Goal: Task Accomplishment & Management: Manage account settings

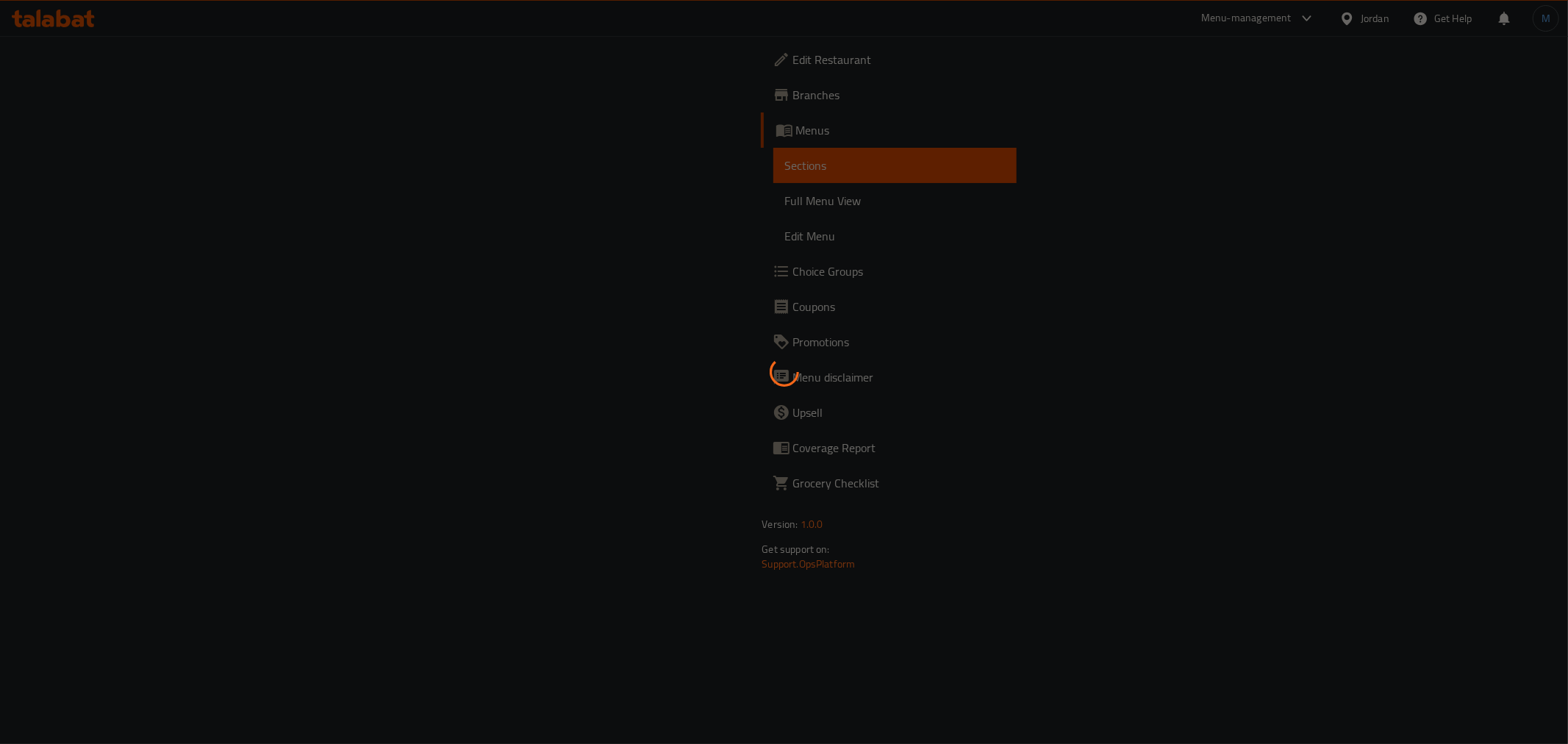
click at [1378, 20] on div "Jordan" at bounding box center [1364, 18] width 74 height 35
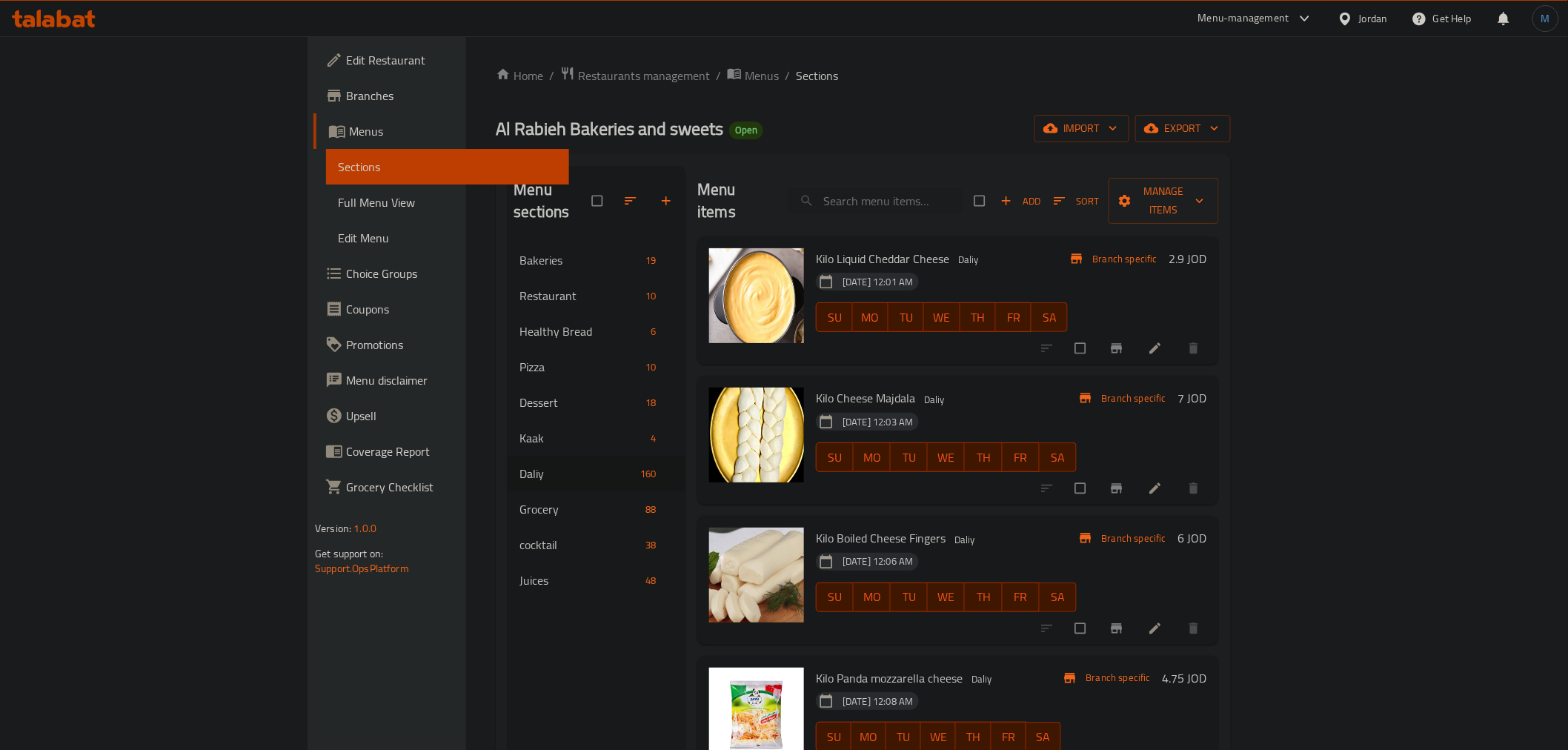
click at [1389, 21] on div "Jordan" at bounding box center [1362, 18] width 74 height 36
click at [1374, 20] on div "Jordan" at bounding box center [1373, 18] width 29 height 17
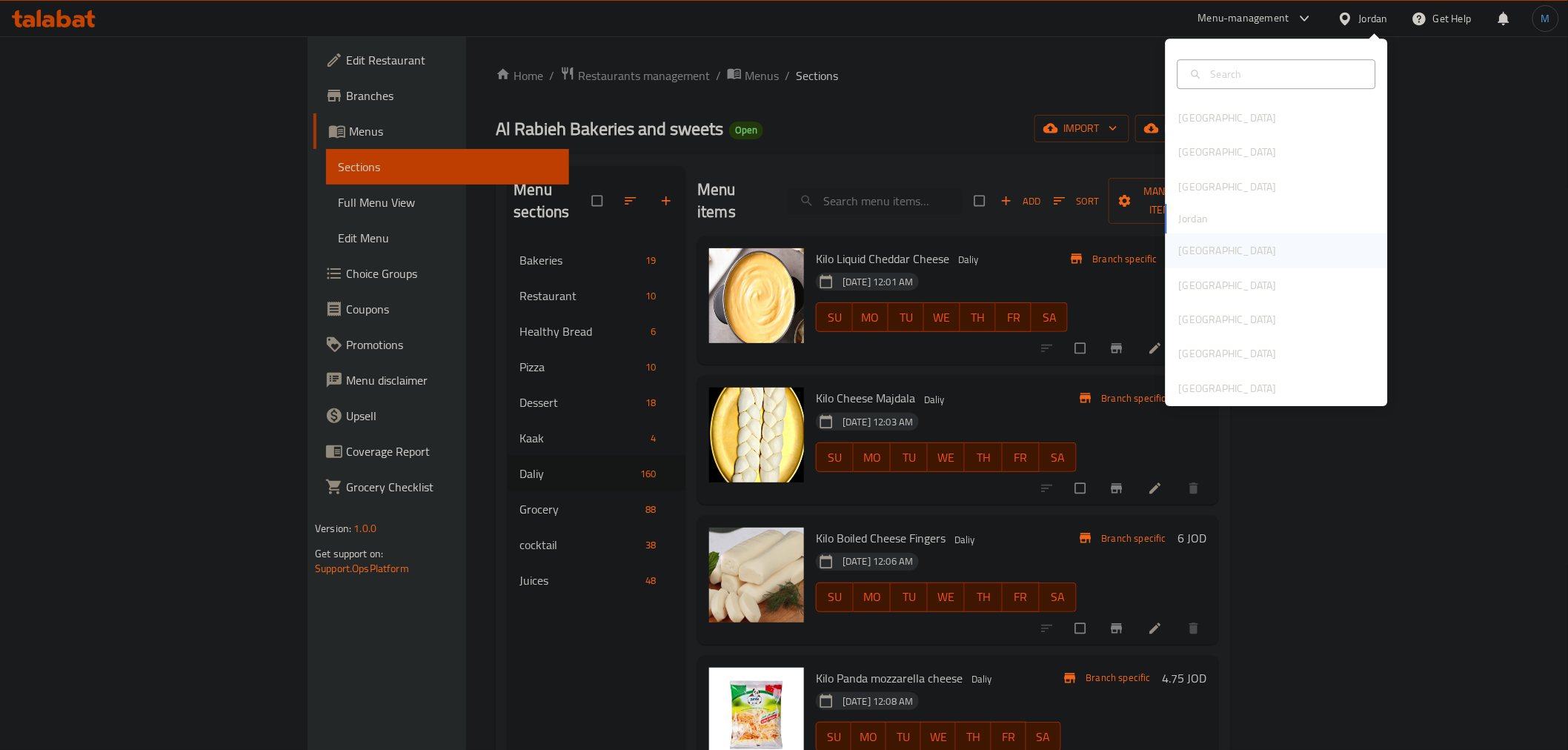
click at [1194, 242] on div "[GEOGRAPHIC_DATA]" at bounding box center [1228, 250] width 98 height 17
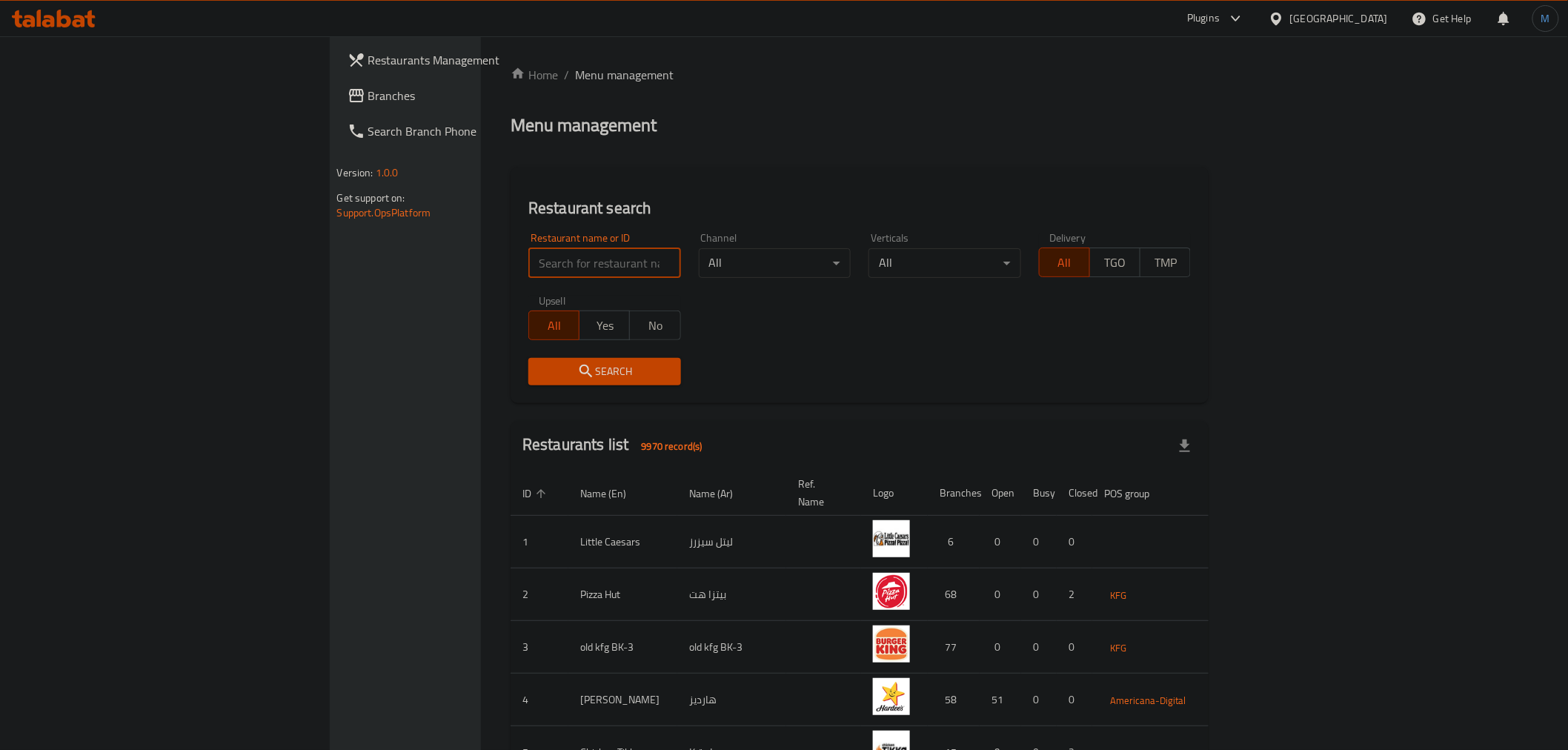
paste input "16037"
type input "16037"
click at [528, 381] on button "Search" at bounding box center [604, 372] width 153 height 28
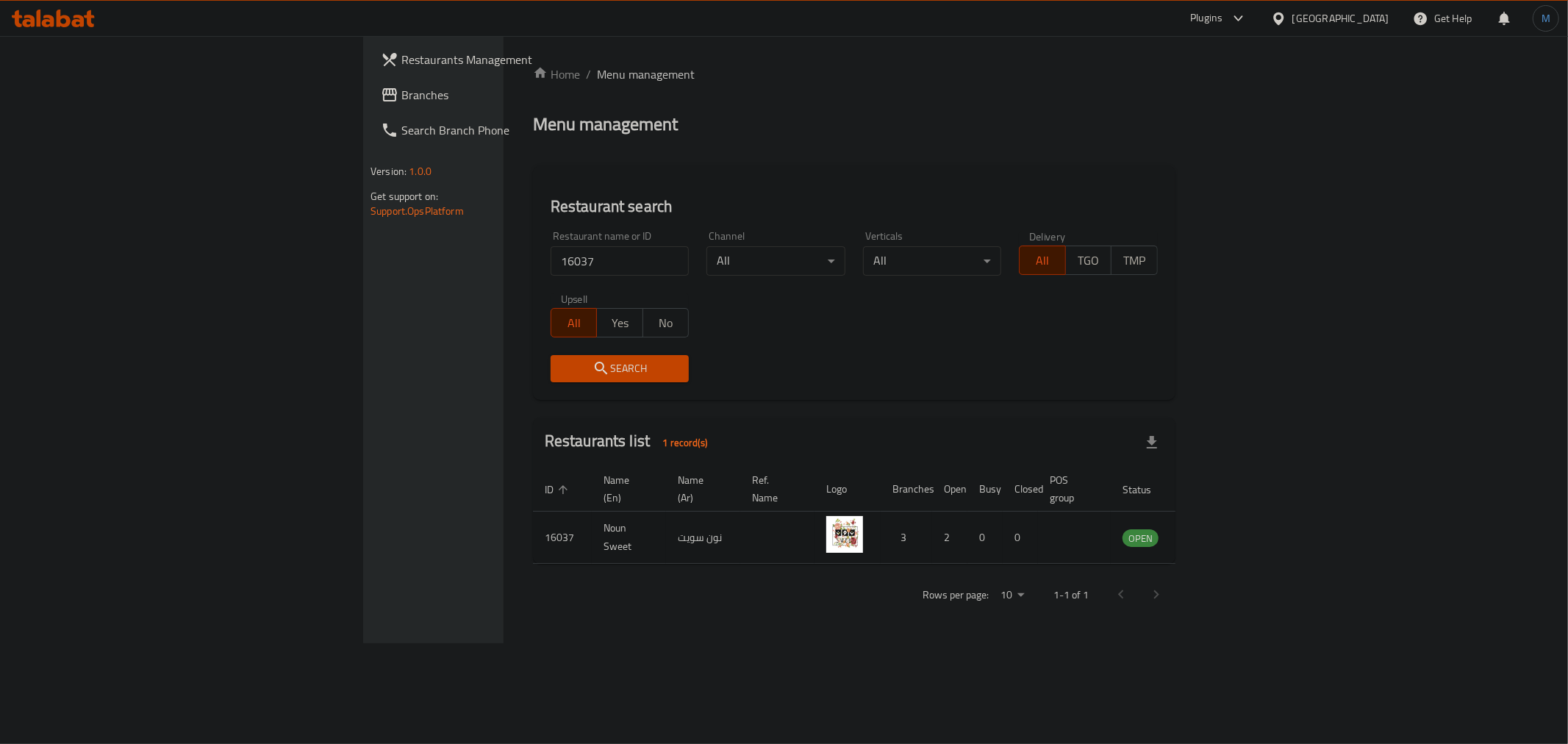
click at [1239, 512] on td "enhanced table" at bounding box center [1213, 538] width 51 height 53
drag, startPoint x: 1478, startPoint y: 509, endPoint x: 1468, endPoint y: 516, distance: 12.2
click at [1239, 512] on td "enhanced table" at bounding box center [1213, 538] width 51 height 53
click at [1217, 532] on icon "enhanced table" at bounding box center [1208, 538] width 16 height 13
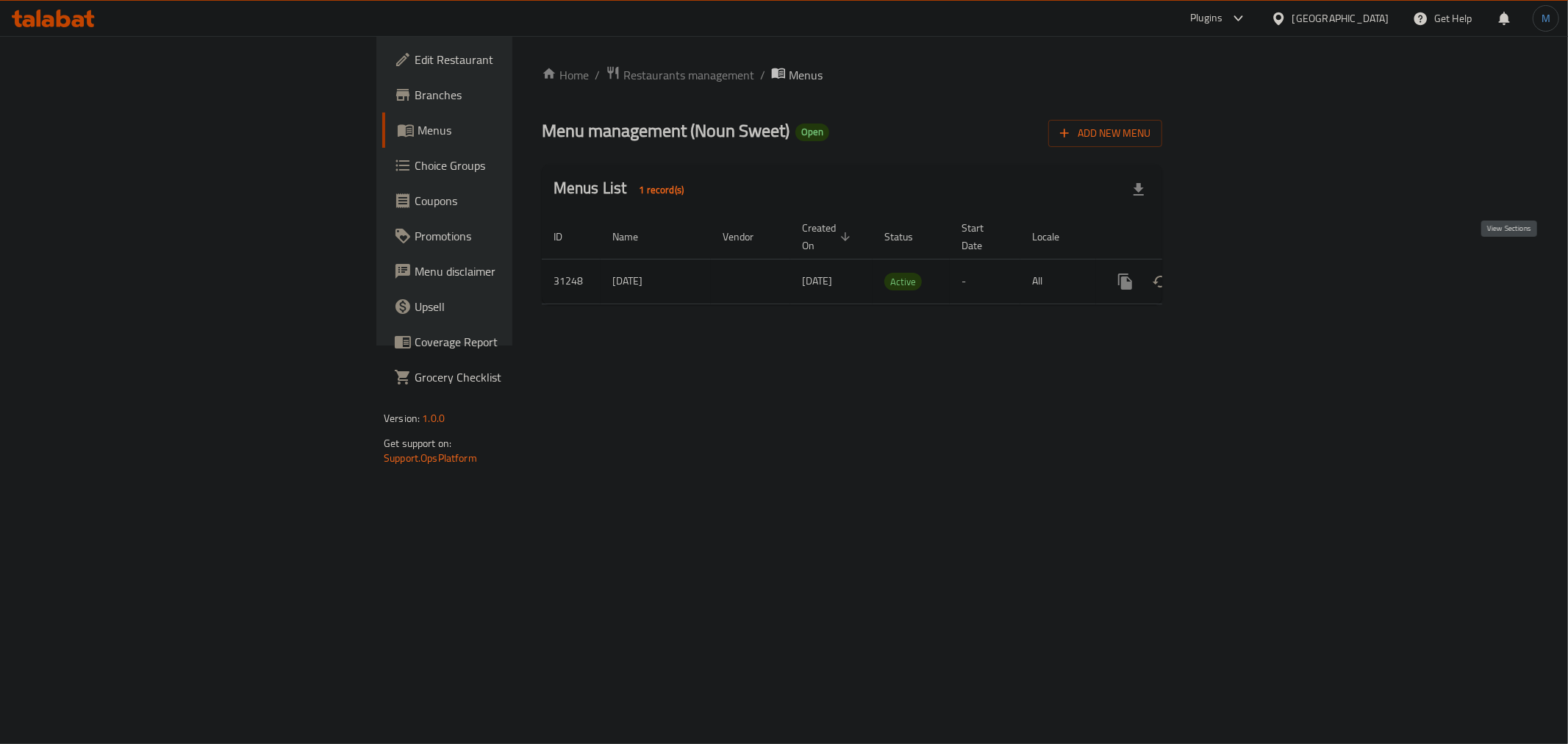
click at [1240, 273] on icon "enhanced table" at bounding box center [1231, 282] width 17 height 17
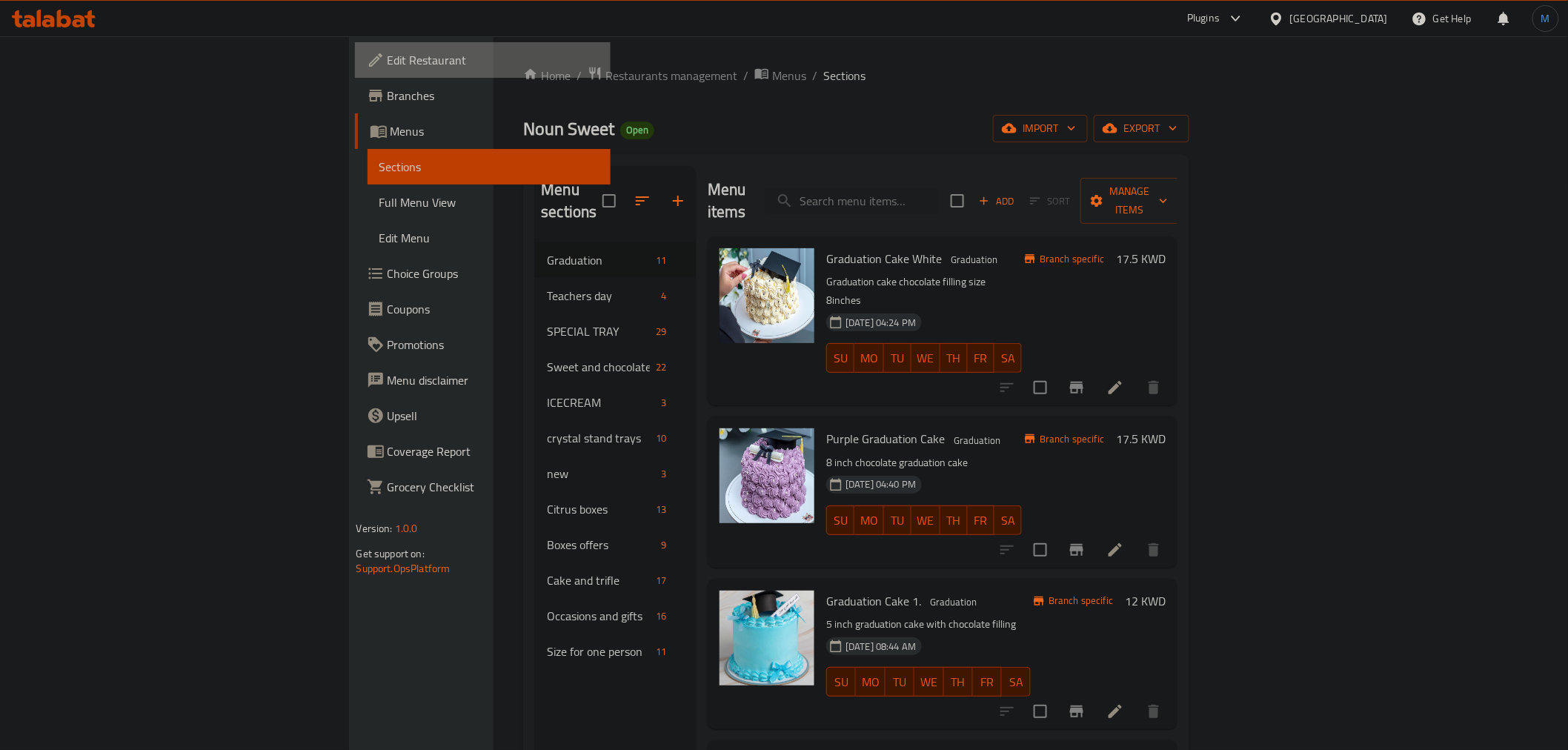
click at [387, 58] on span "Edit Restaurant" at bounding box center [493, 60] width 211 height 17
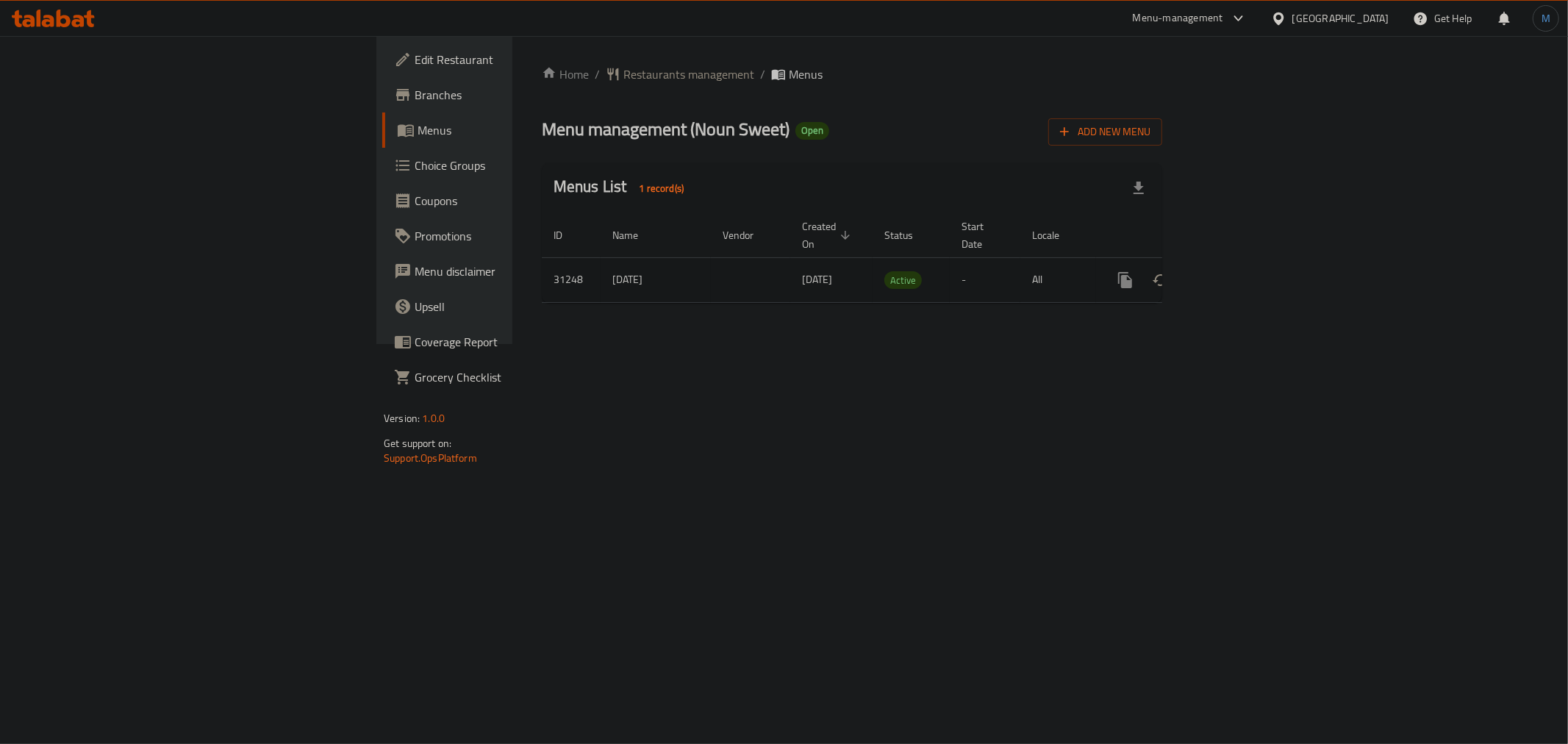
click at [1240, 272] on icon "enhanced table" at bounding box center [1231, 280] width 17 height 17
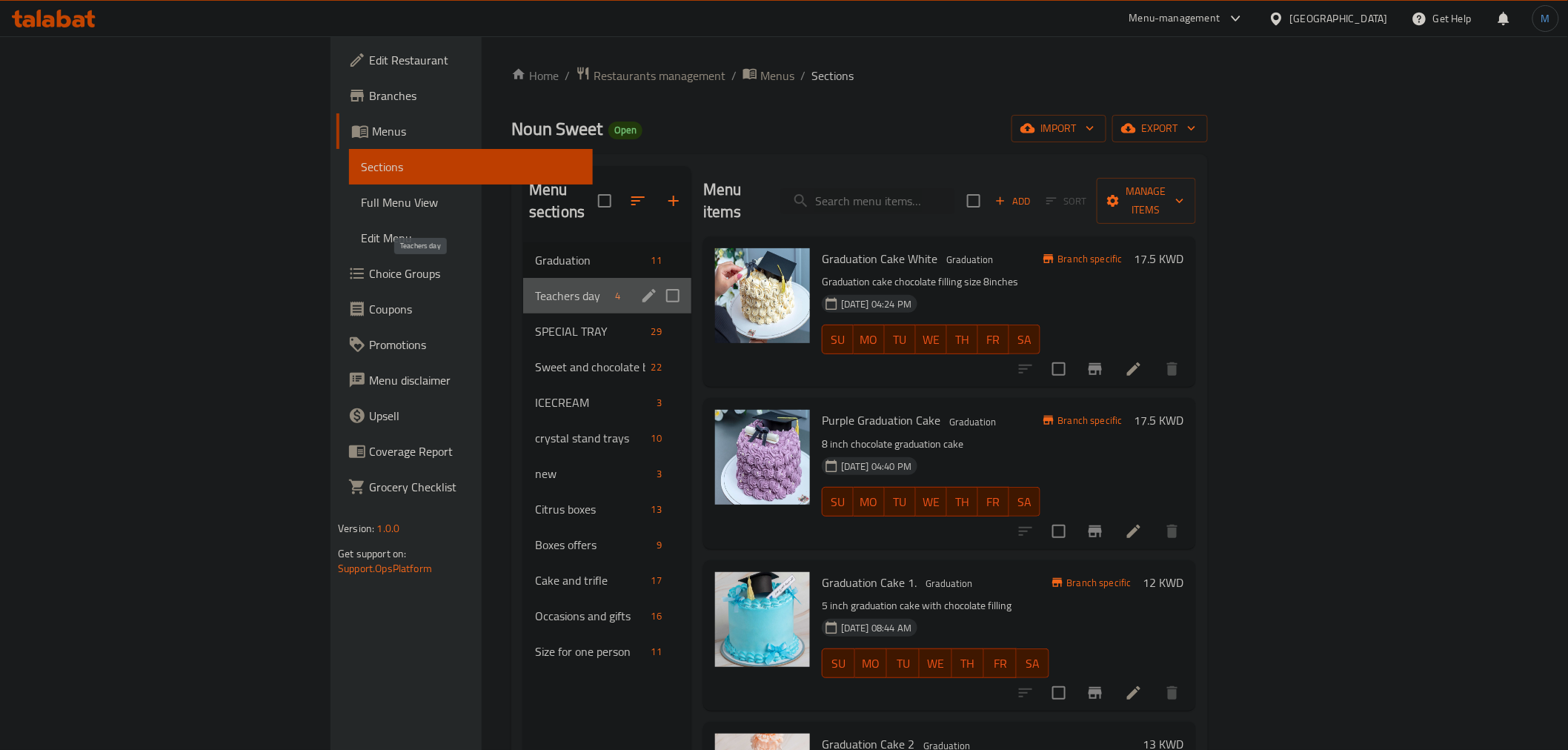
click at [535, 287] on span "Teachers day" at bounding box center [572, 296] width 74 height 17
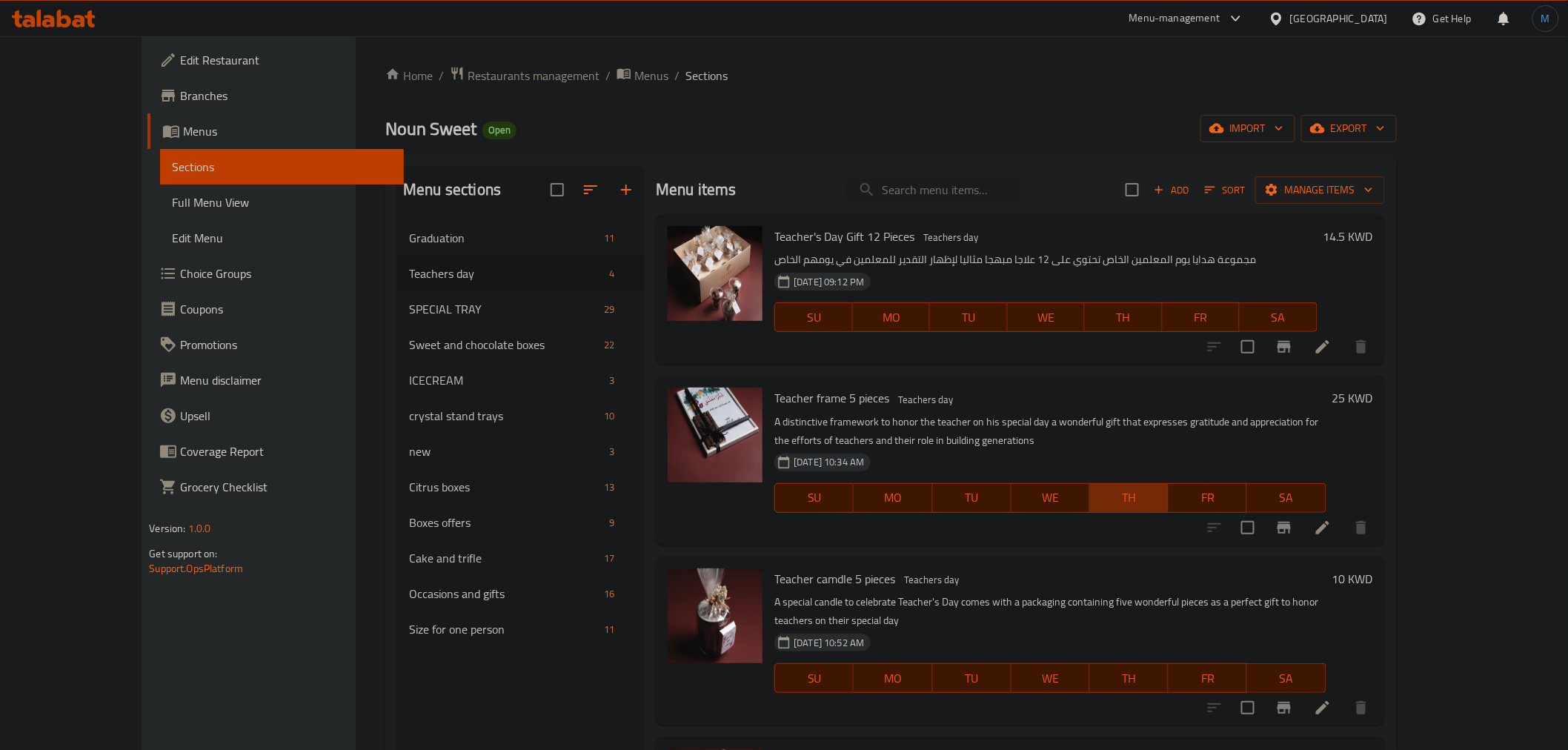
click at [1162, 501] on span "TH" at bounding box center [1129, 498] width 66 height 21
click at [1192, 194] on span "Add" at bounding box center [1171, 191] width 40 height 17
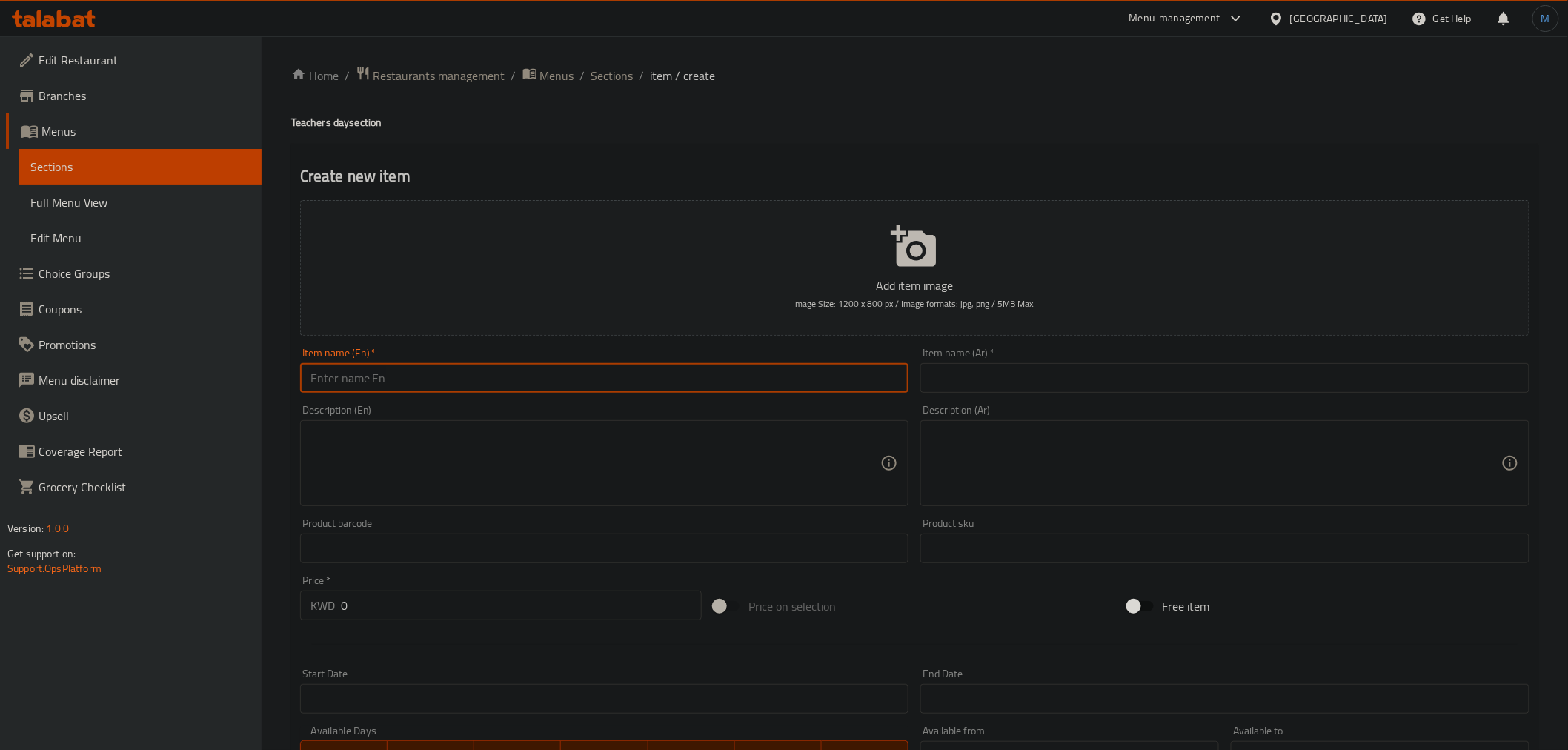
click at [450, 378] on input "text" at bounding box center [605, 377] width 609 height 29
paste input "Teacher's Day Box M1"
type input "Teacher's Day Box M1"
click at [1151, 426] on div "Description (Ar)" at bounding box center [1225, 463] width 609 height 86
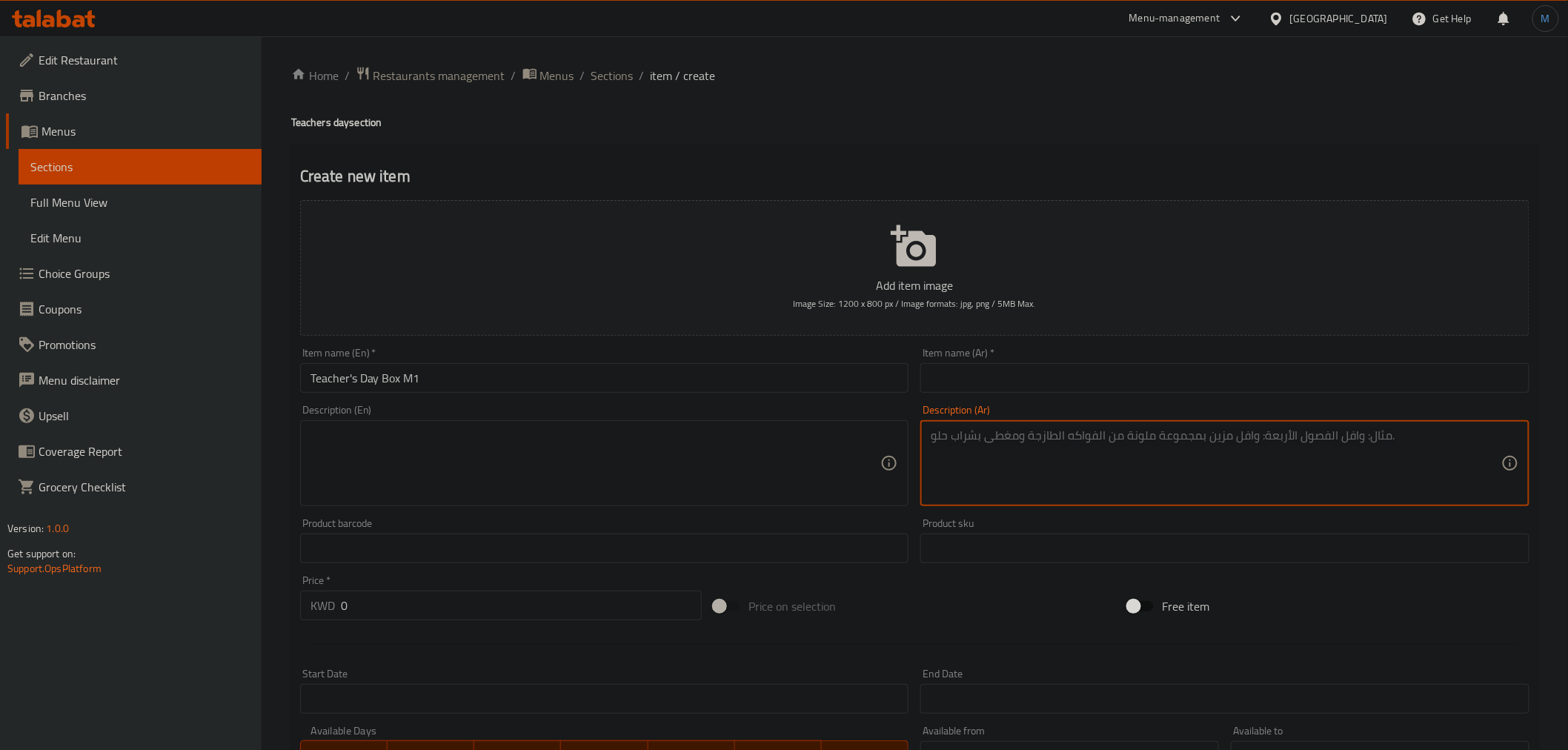
click at [1174, 393] on input "text" at bounding box center [1225, 377] width 609 height 29
paste input "بوكس عيد المعلم م1"
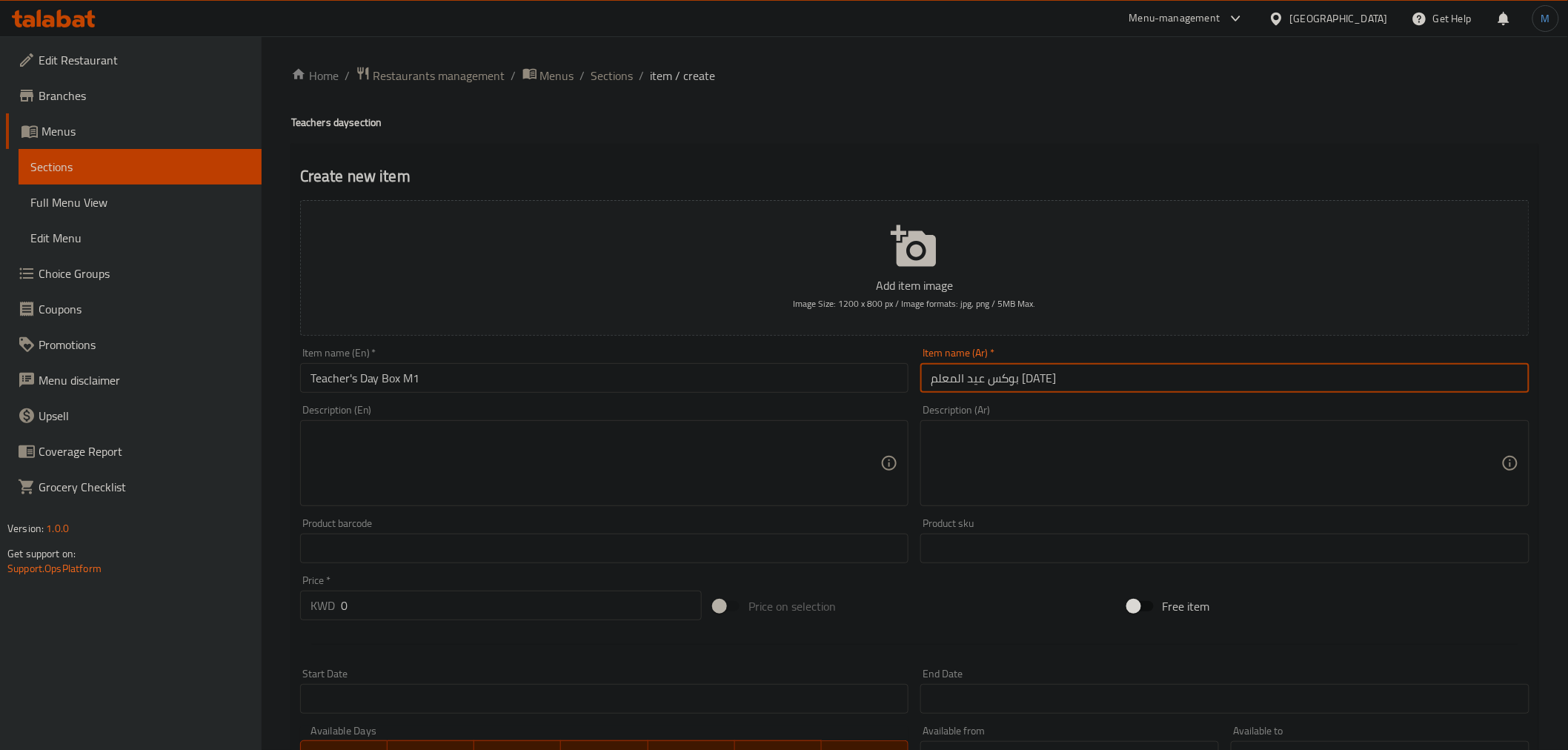
type input "بوكس عيد المعلم م1"
click at [727, 422] on div "Description (En)" at bounding box center [605, 463] width 609 height 86
paste textarea "An elegant box specially designed to express appreciation and gratitude on Teac…"
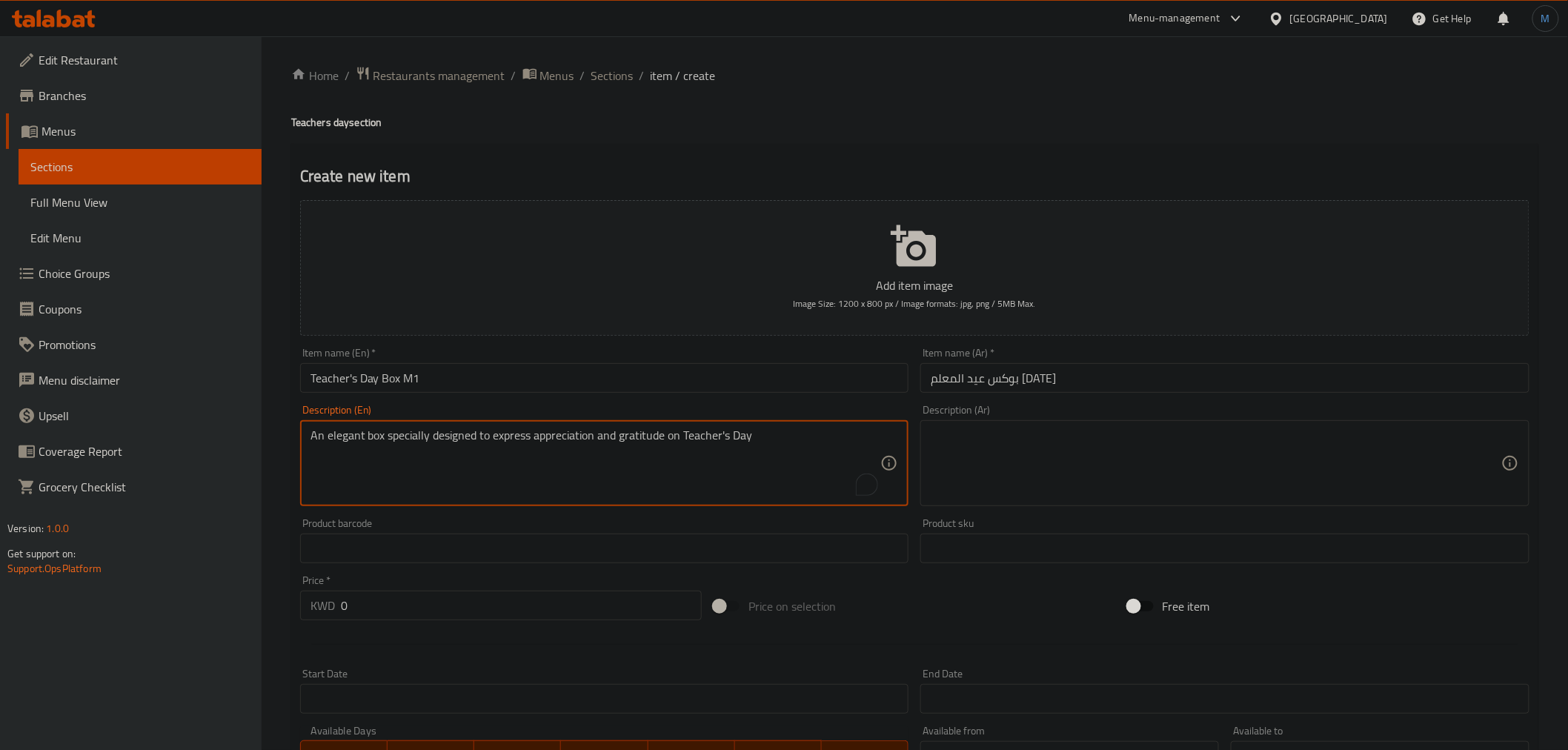
type textarea "An elegant box specially designed to express appreciation and gratitude on Teac…"
click at [1105, 449] on textarea at bounding box center [1216, 464] width 571 height 70
paste textarea "بوكس أنيق مصمم خصيصًا للتعبير عن التقدير والامتنان في يوم المعلّم"
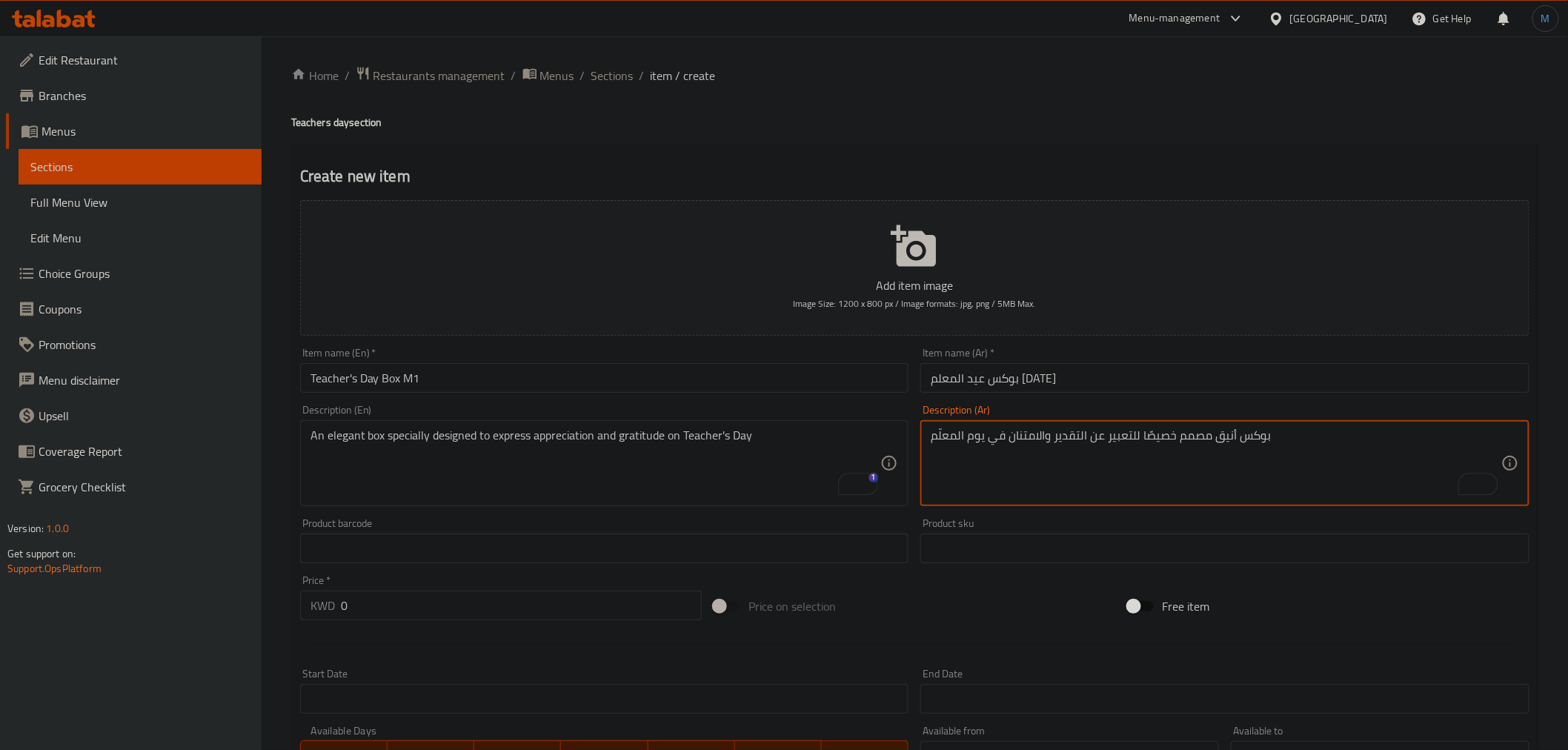
type textarea "بوكس أنيق مصمم خصيصًا للتعبير عن التقدير والامتنان في يوم المعلّم"
click at [1018, 593] on div "Price on selection" at bounding box center [914, 606] width 414 height 40
click at [467, 595] on input "0" at bounding box center [521, 605] width 361 height 29
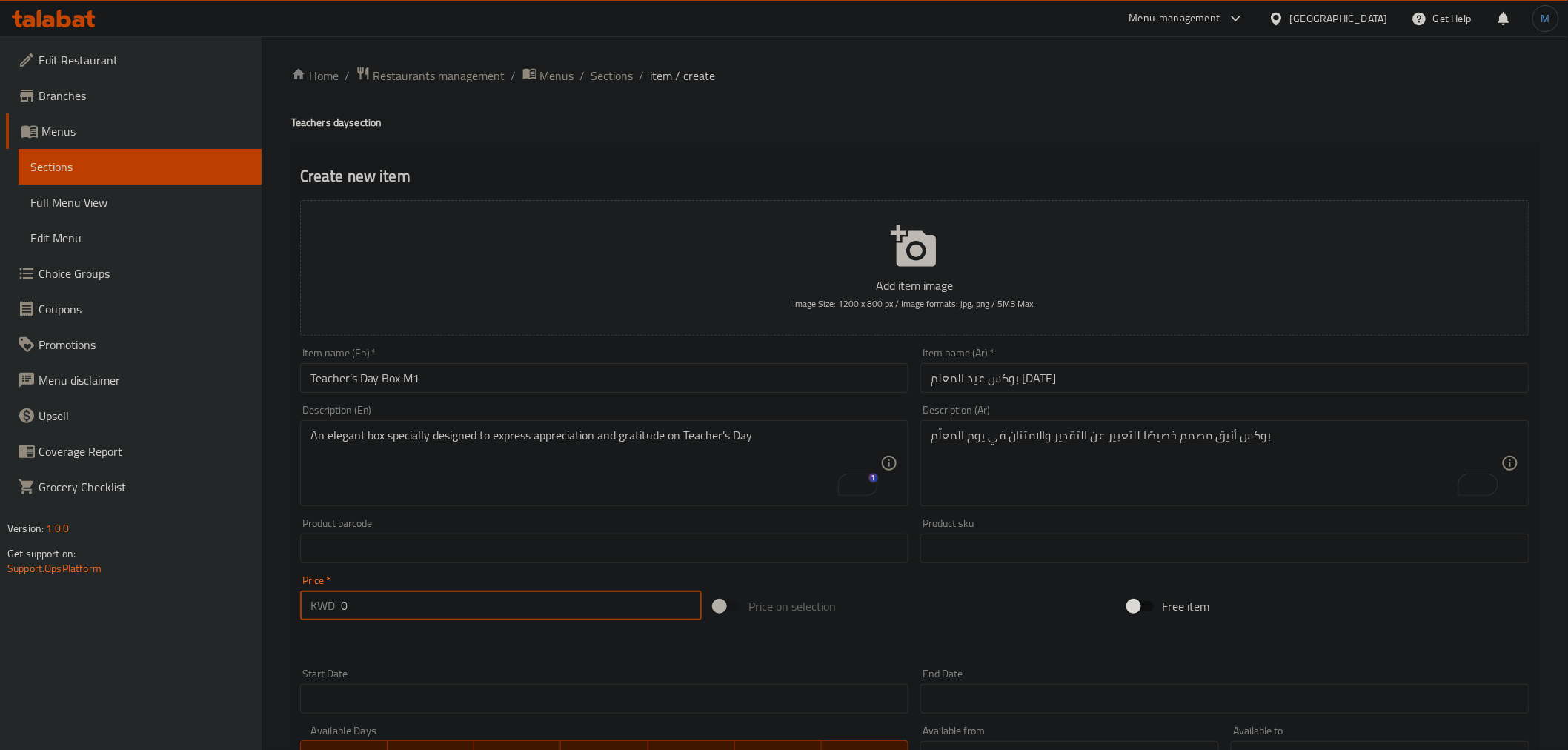
paste input "12.5"
type input "12.5"
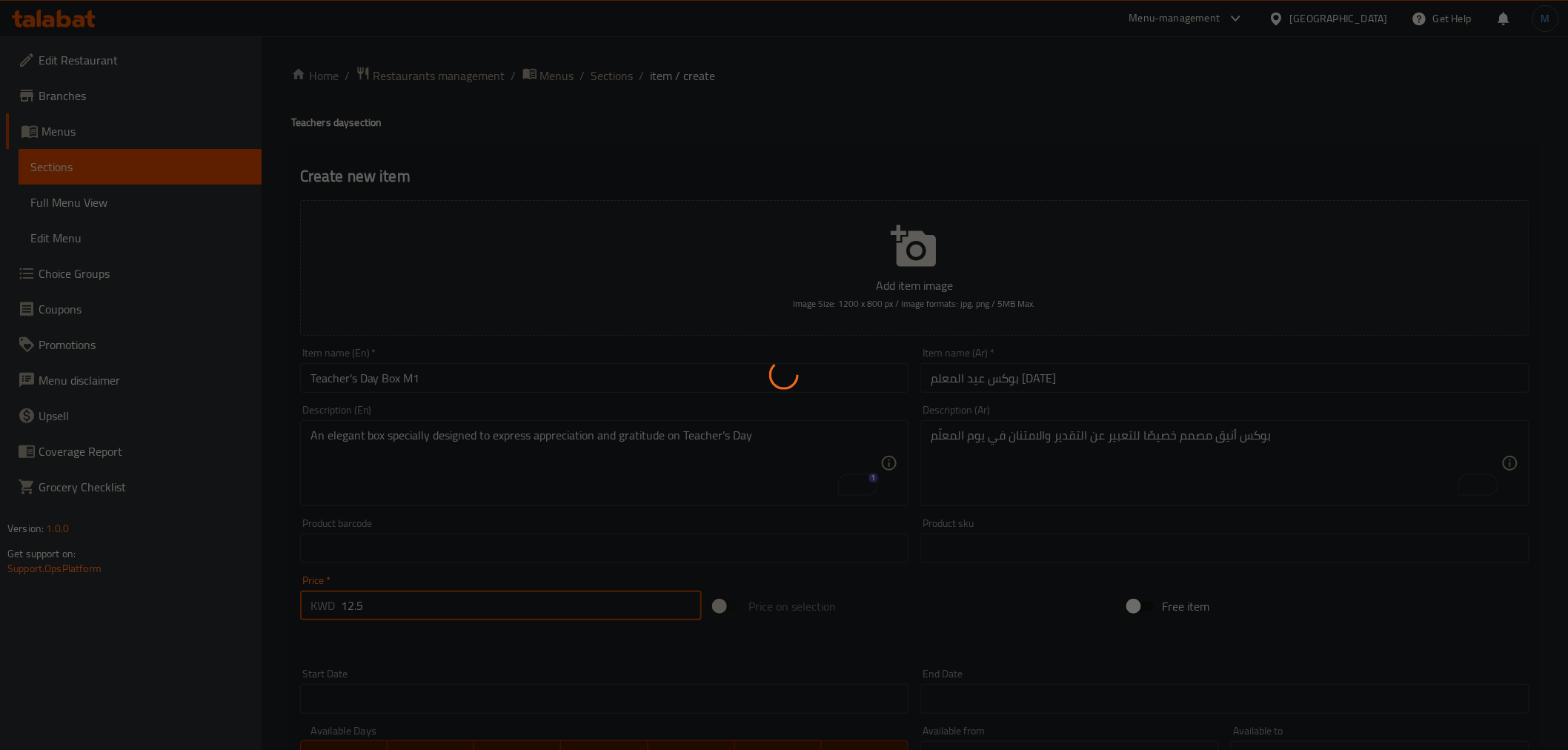
type input "0"
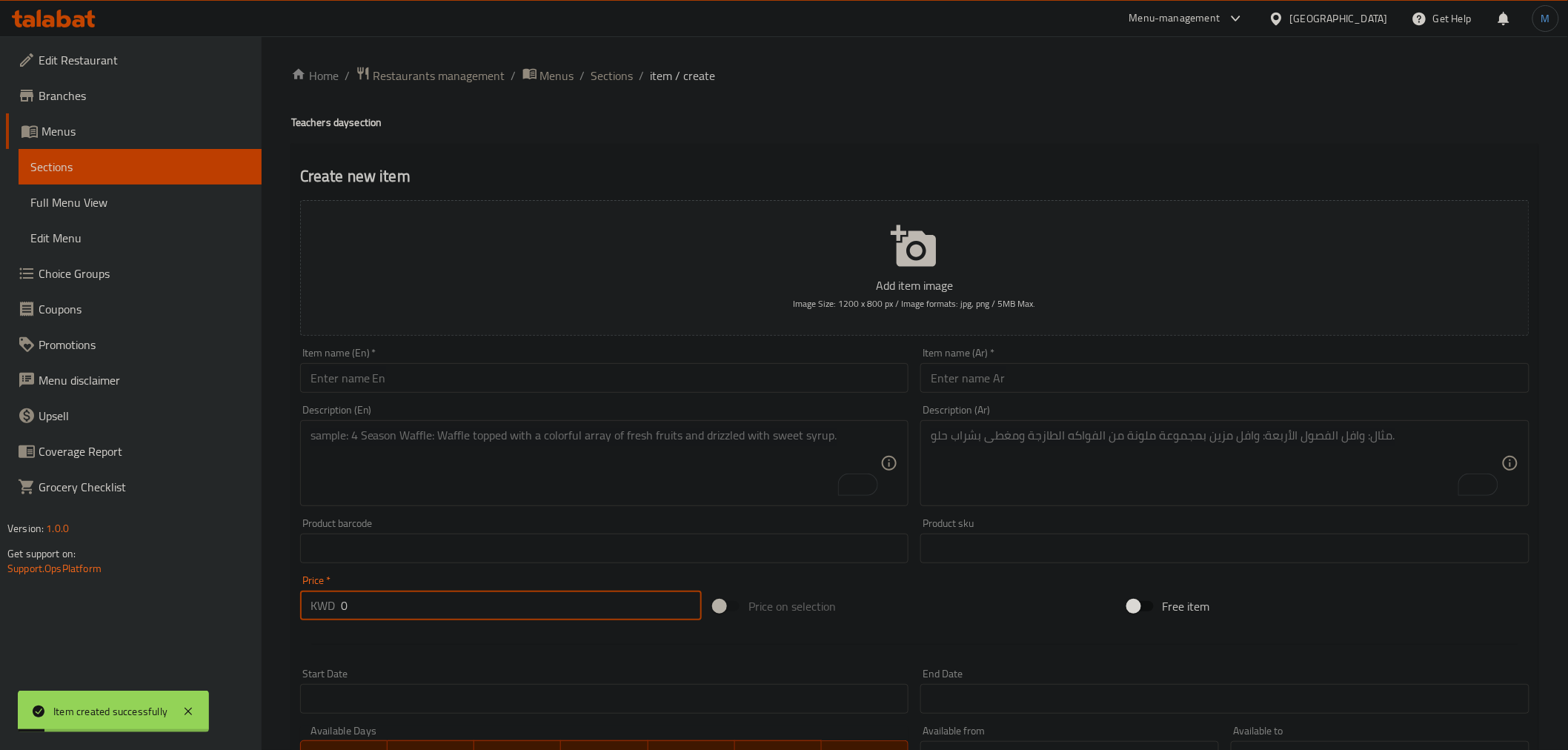
click at [527, 373] on input "text" at bounding box center [605, 377] width 609 height 29
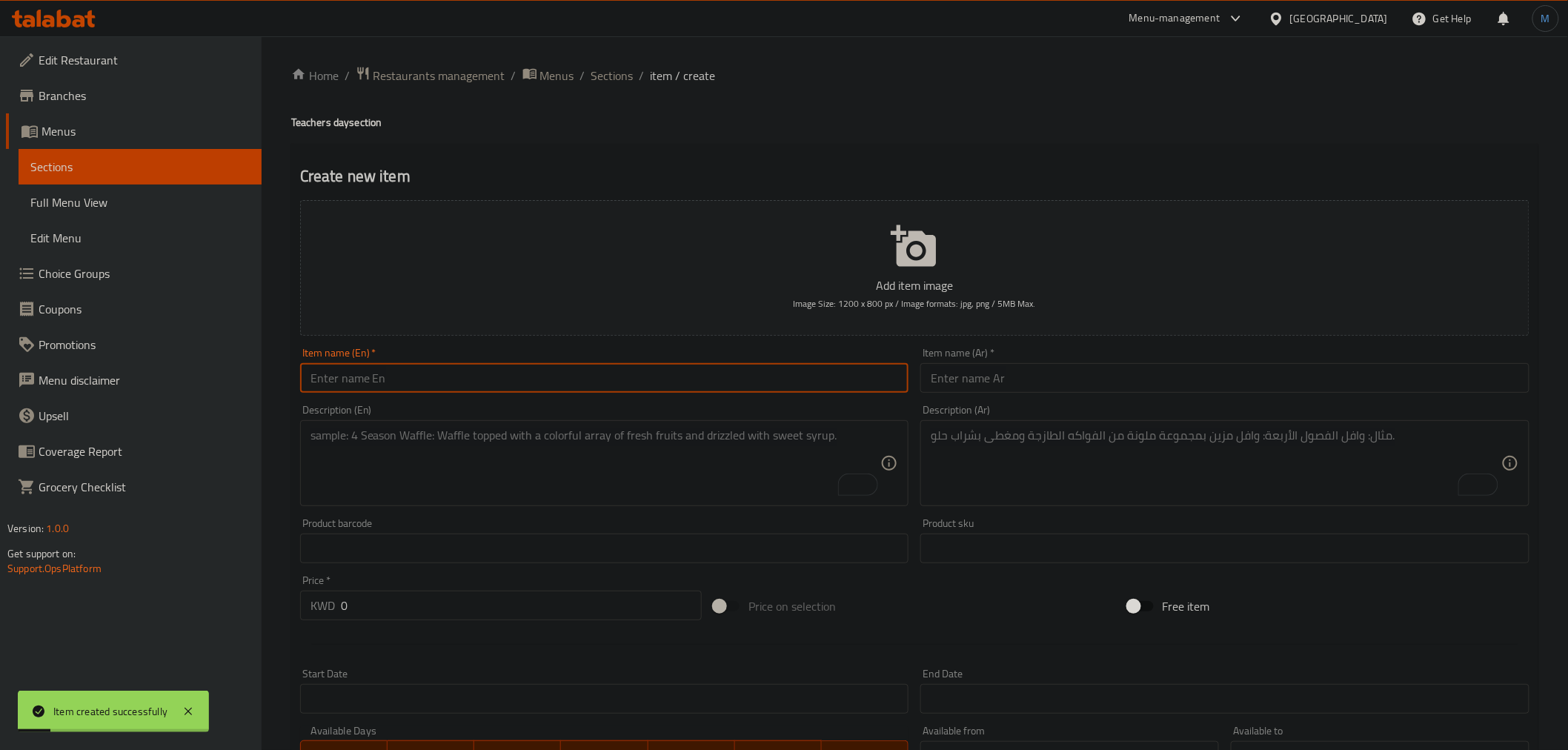
paste input "Teacher's Day Box M2"
type input "Teacher's Day Box M2"
click at [1122, 388] on input "text" at bounding box center [1225, 377] width 609 height 29
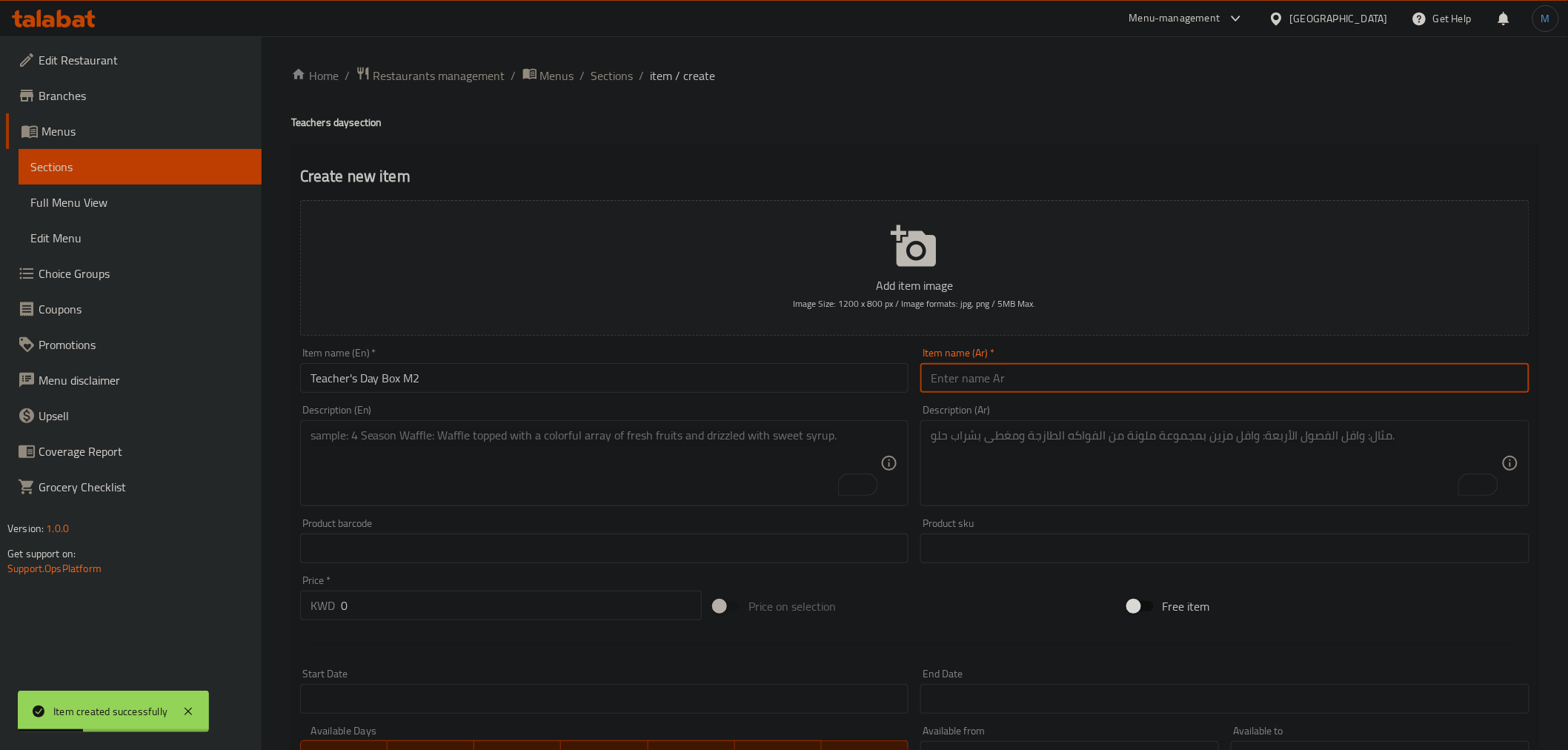
paste input "بكس عيد المعلم م2"
type input "بكس عيد المعلم م2"
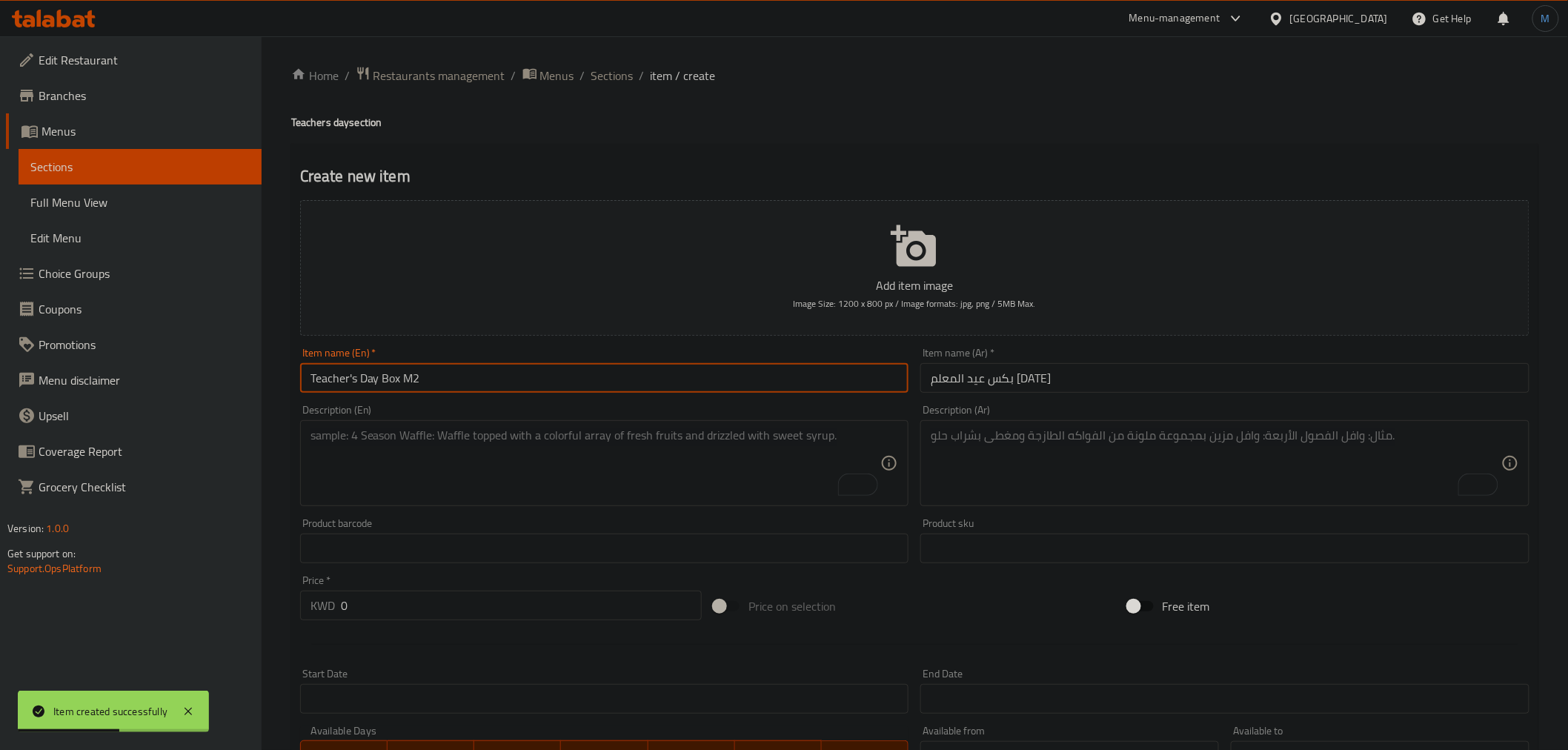
click at [312, 366] on input "Teacher's Day Box M2" at bounding box center [605, 377] width 609 height 29
click at [312, 366] on input "Teacher's Day Box M2" at bounding box center [605, 377] width 609 height 29
click at [314, 377] on input "Teacher's Day Box M2" at bounding box center [605, 377] width 609 height 29
type input "Teacher's Day Box M2"
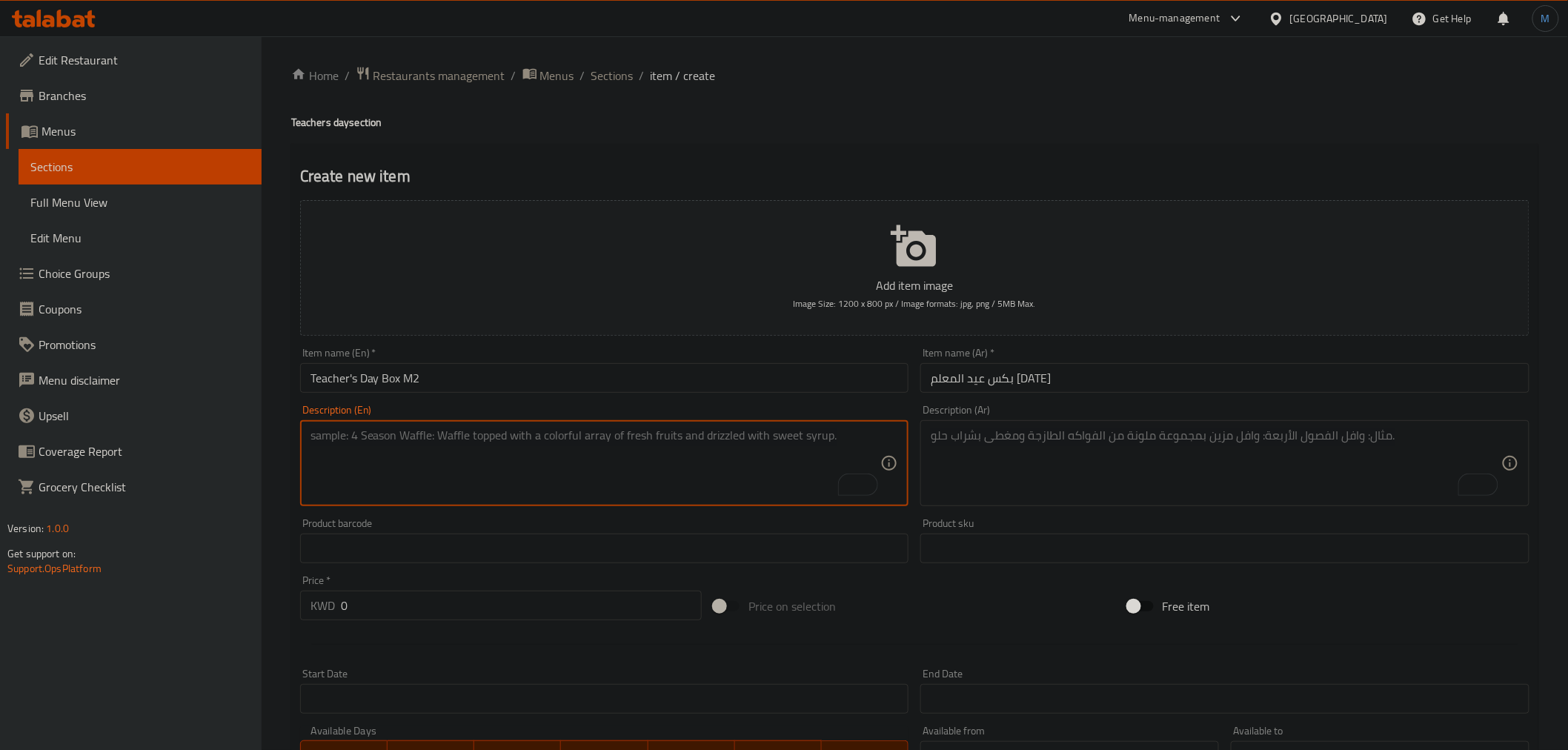
click at [558, 498] on textarea "To enrich screen reader interactions, please activate Accessibility in Grammarl…" at bounding box center [596, 464] width 571 height 70
paste textarea "Luxury chocolates, mixed nuts, and a flower arrangement add a touch of elegance…"
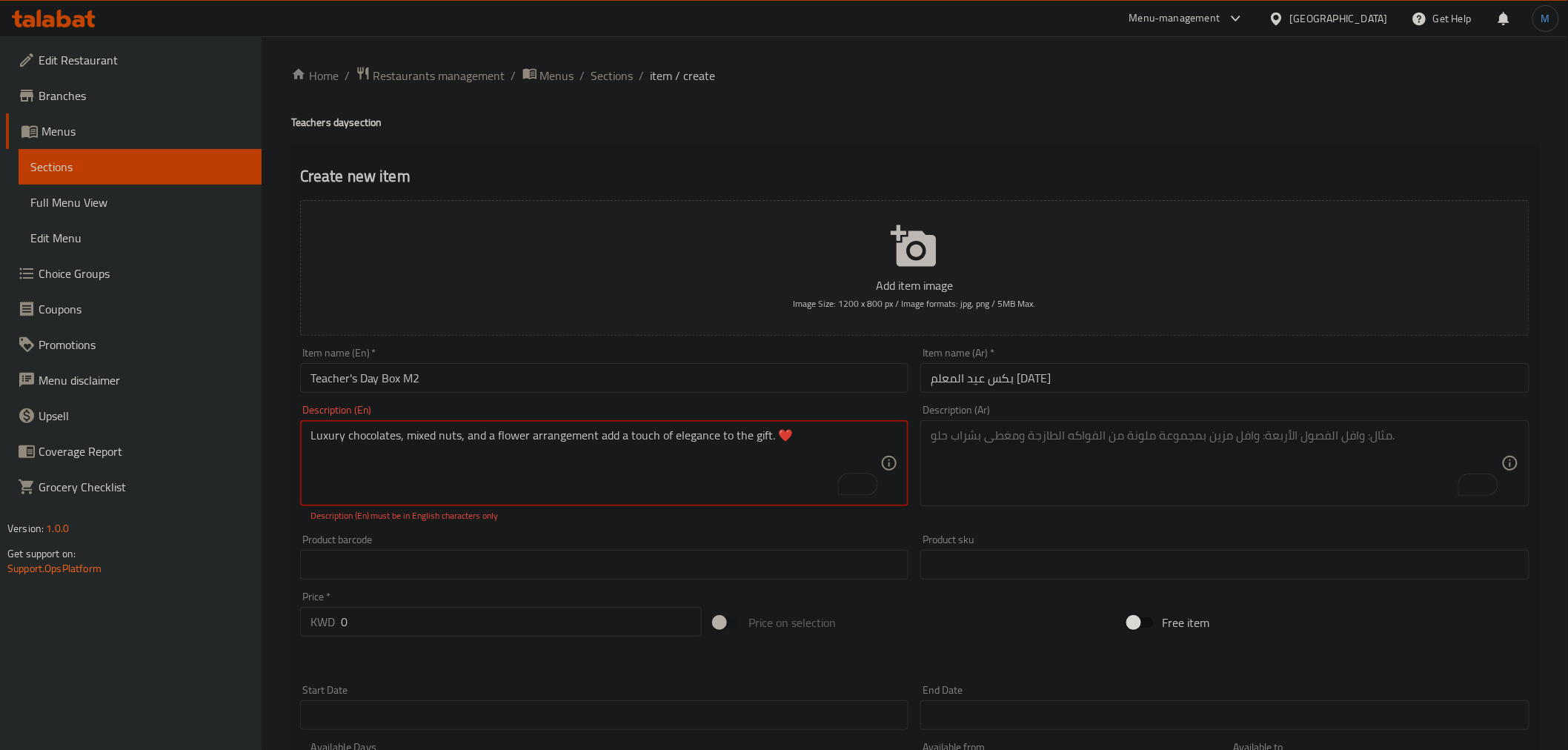
type textarea "Luxury chocolates, mixed nuts, and a flower arrangement add a touch of elegance…"
click at [1142, 492] on textarea "To enrich screen reader interactions, please activate Accessibility in Grammarl…" at bounding box center [1216, 464] width 571 height 70
paste textarea "شوكولاتة فاخرة، مكسرات مشكلة، وتنسيق ورد يضفي لمسة راقية على الهدية. ❤️"
type textarea "شوكولاتة فاخرة، مكسرات مشكلة، وتنسيق ورد يضفي لمسة راقية على الهدية. ❤️"
click at [838, 426] on div "Luxury chocolates, mixed nuts, and a flower arrangement add a touch of elegance…" at bounding box center [605, 463] width 609 height 86
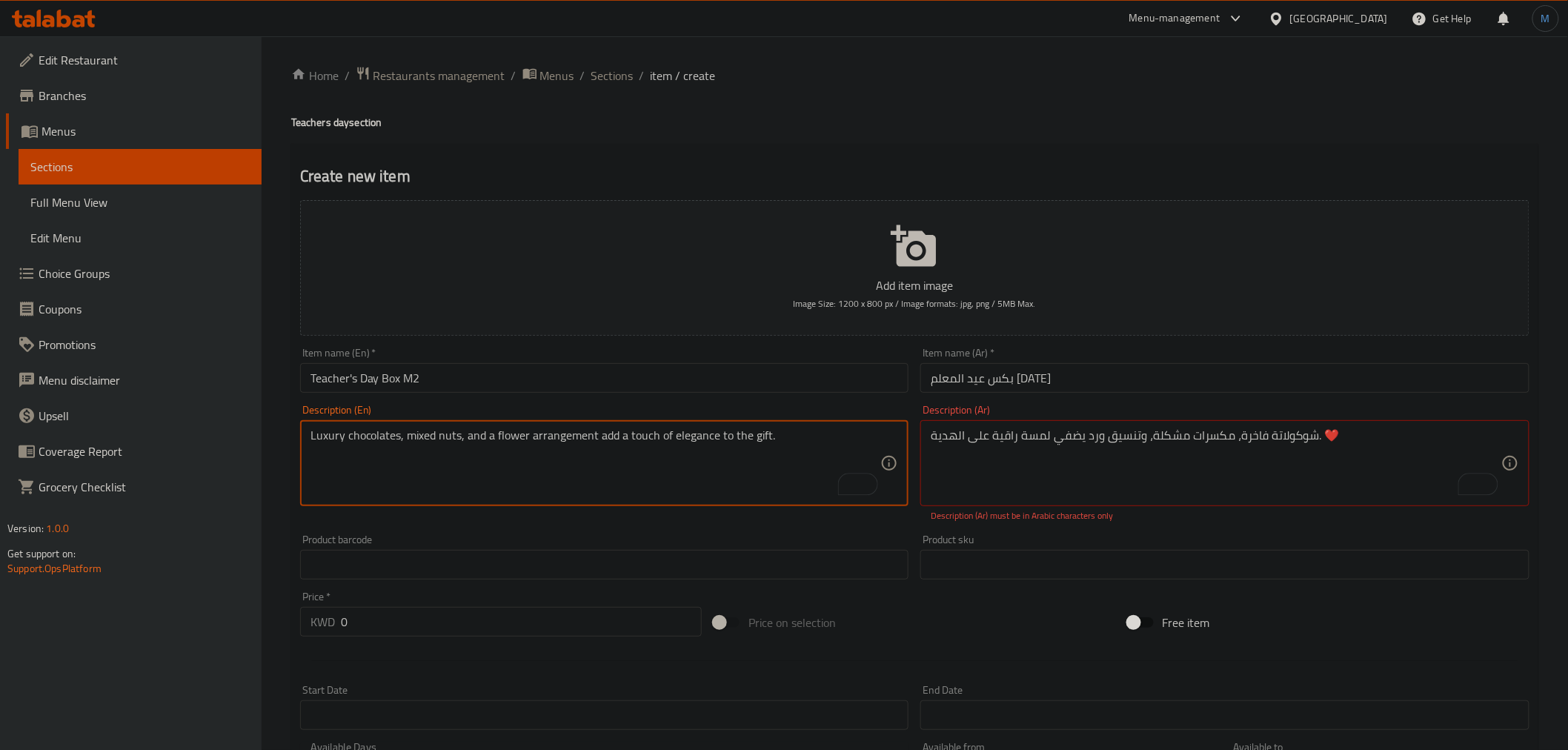
type textarea "Luxury chocolates, mixed nuts, and a flower arrangement add a touch of elegance…"
drag, startPoint x: 1066, startPoint y: 445, endPoint x: 1067, endPoint y: 424, distance: 21.0
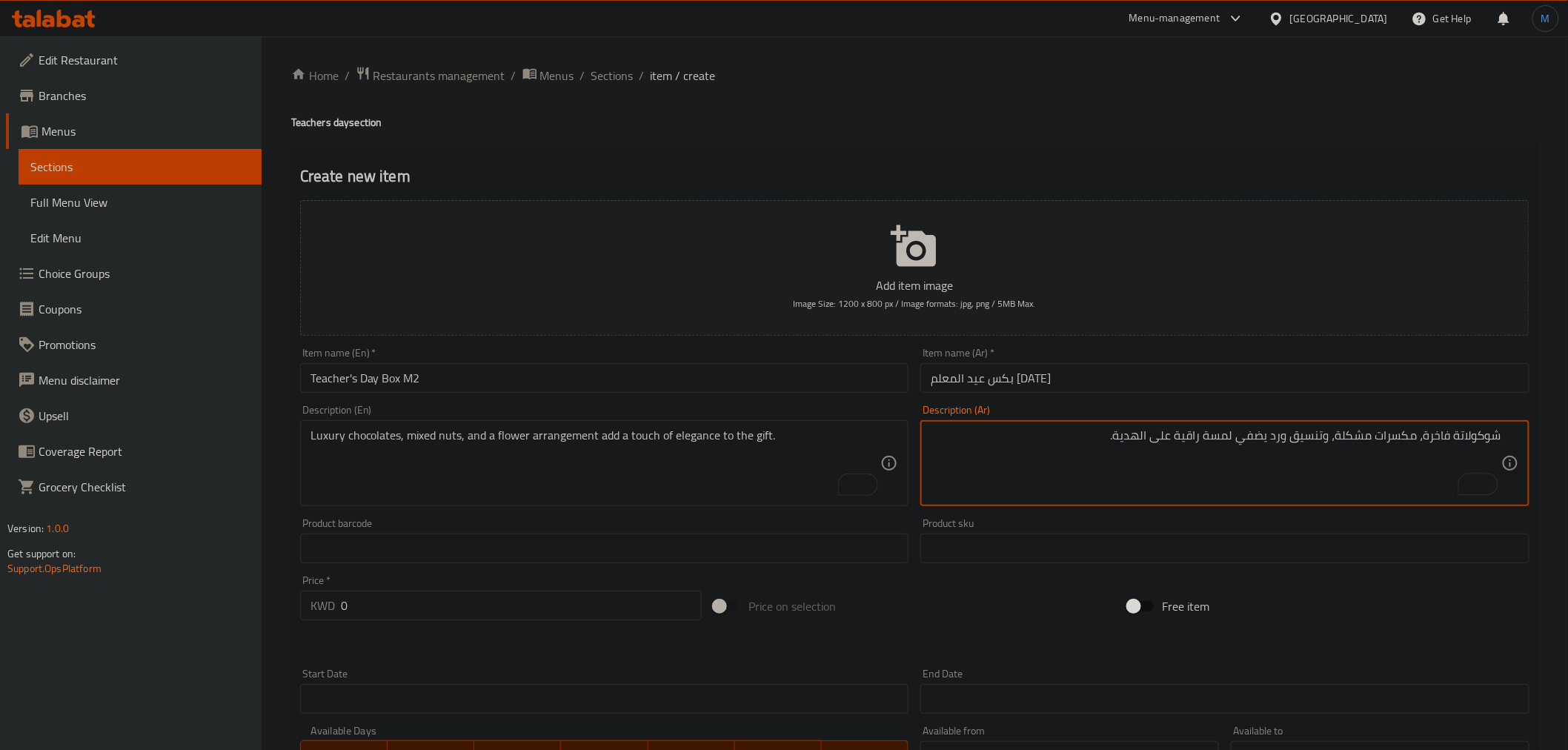
type textarea "شوكولاتة فاخرة، مكسرات مشكلة، وتنسيق ورد يضفي لمسة راقية على الهدية."
click at [1278, 454] on textarea "شوكولاتة فاخرة، مكسرات مشكلة، وتنسيق ورد يضفي لمسة راقية على الهدية." at bounding box center [1216, 464] width 571 height 70
click at [1278, 453] on textarea "شوكولاتة فاخرة، مكسرات مشكلة، وتنسيق ورد يضفي لمسة راقية على الهدية." at bounding box center [1216, 464] width 571 height 70
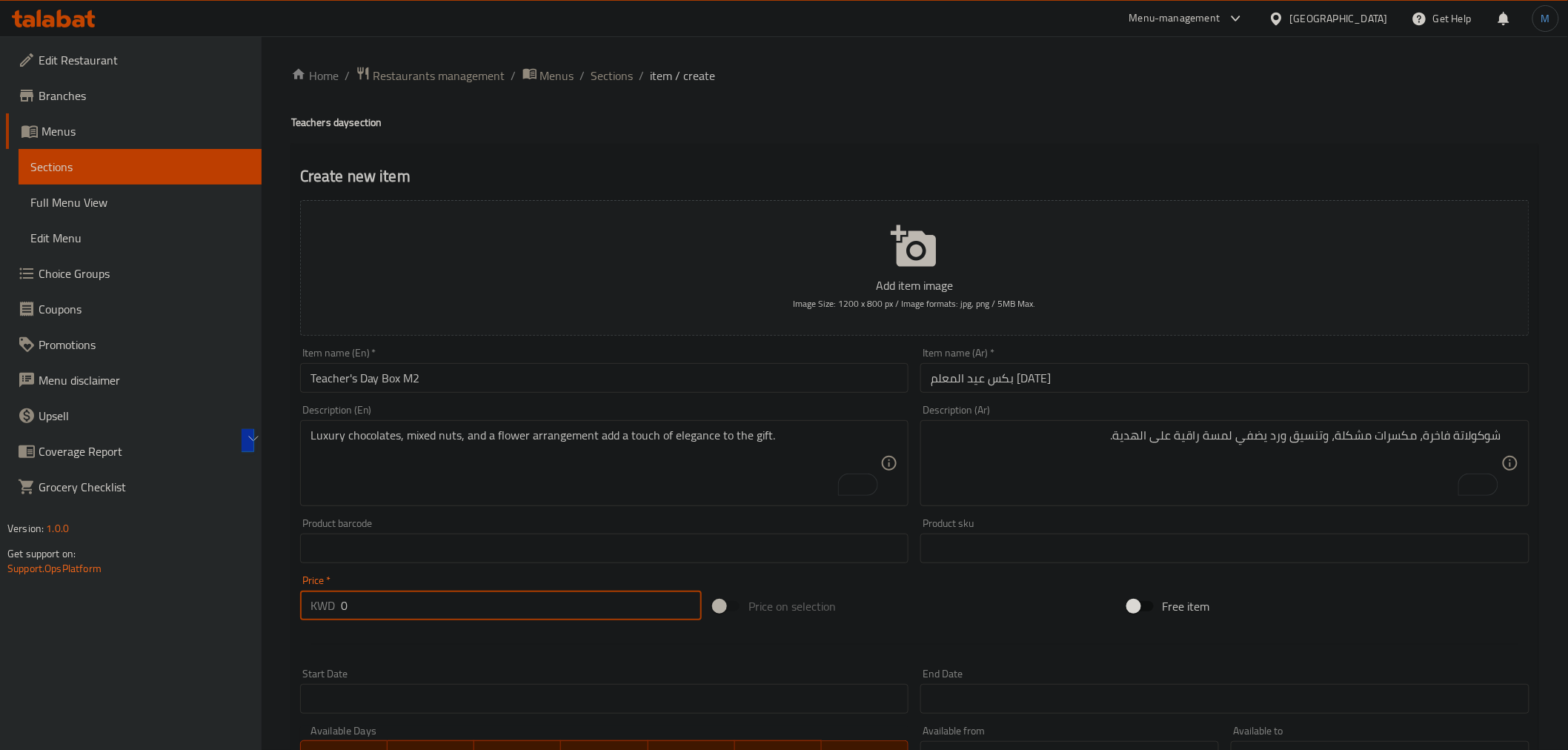
click at [393, 619] on input "0" at bounding box center [521, 605] width 361 height 29
type input "12.5"
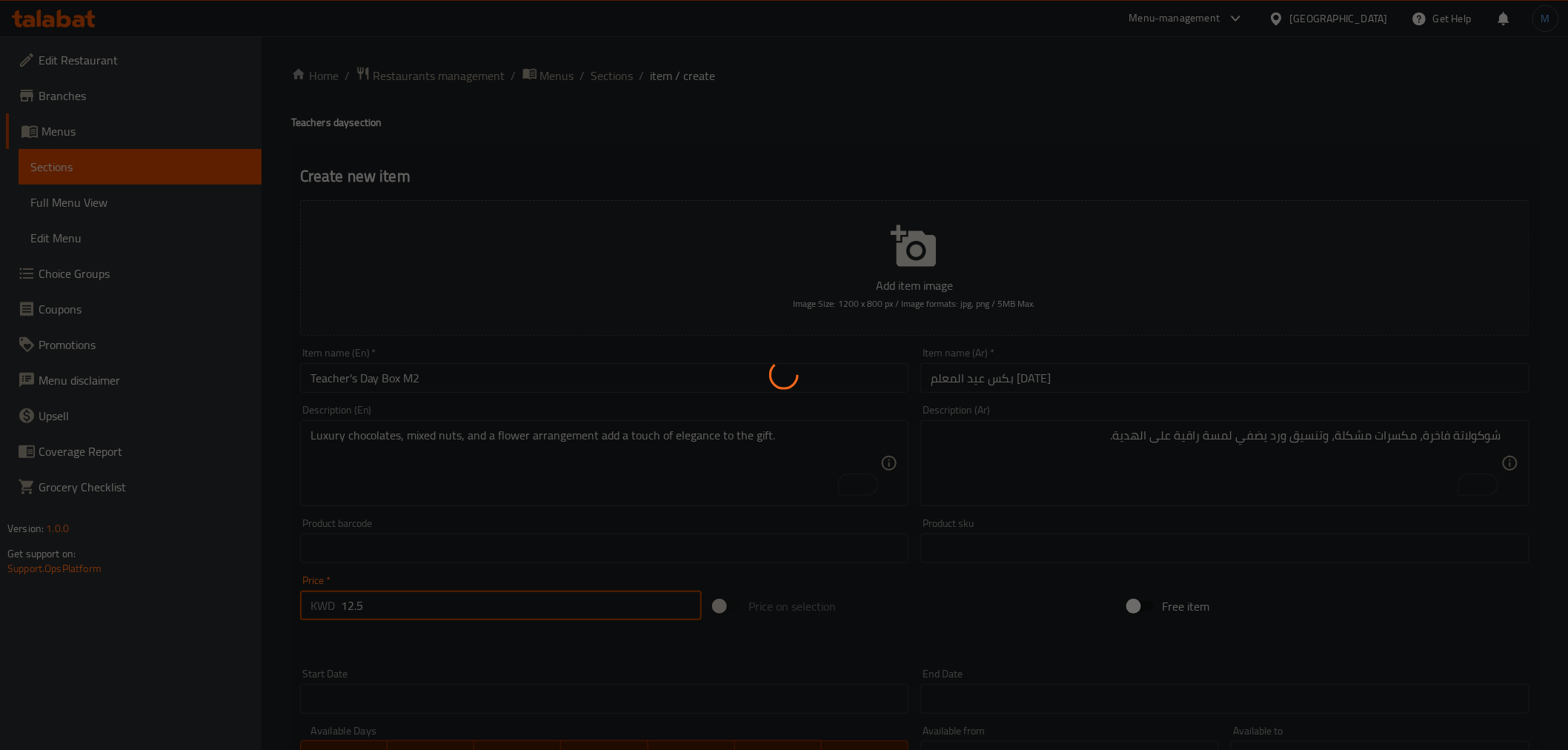
type input "0"
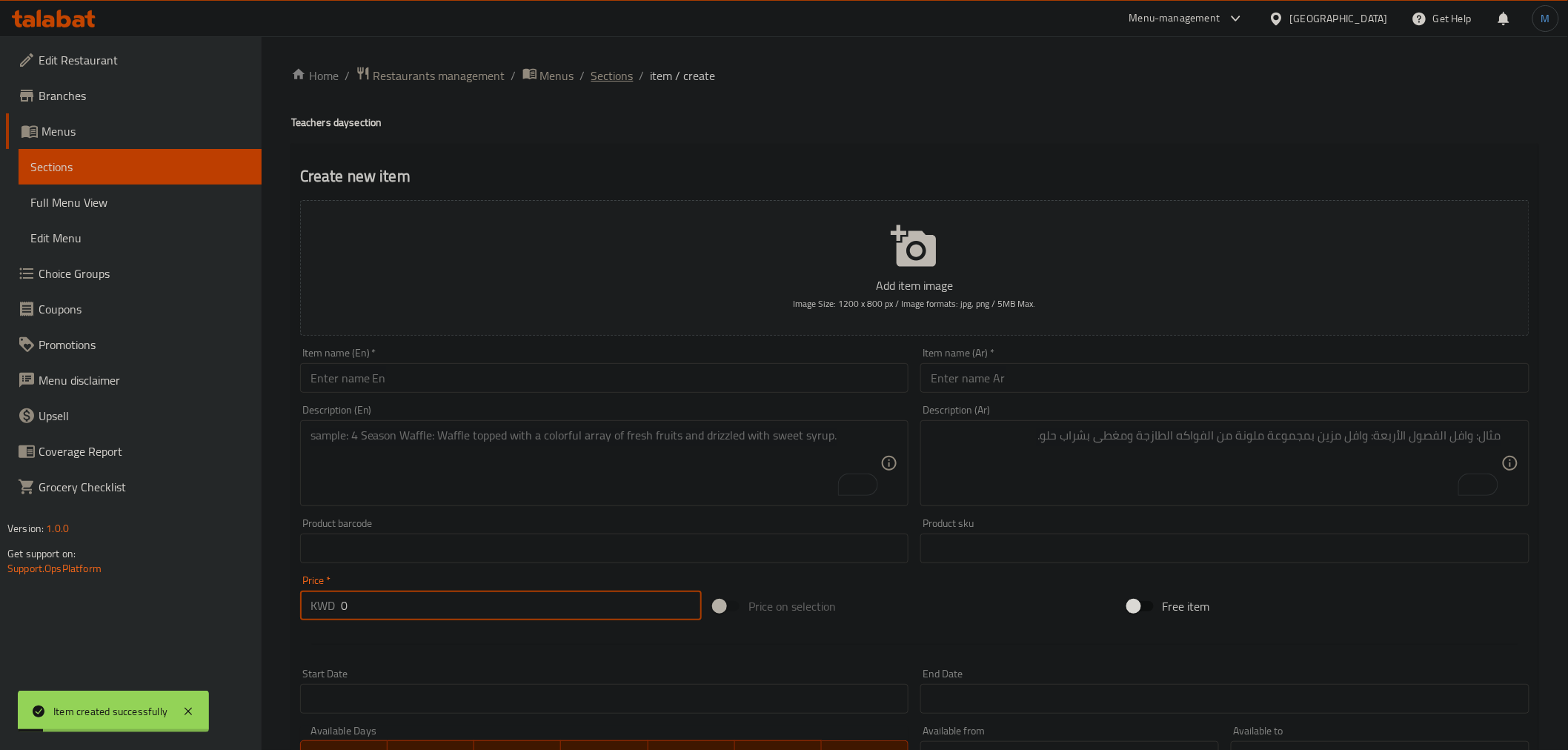
click at [611, 69] on span "Sections" at bounding box center [612, 75] width 42 height 17
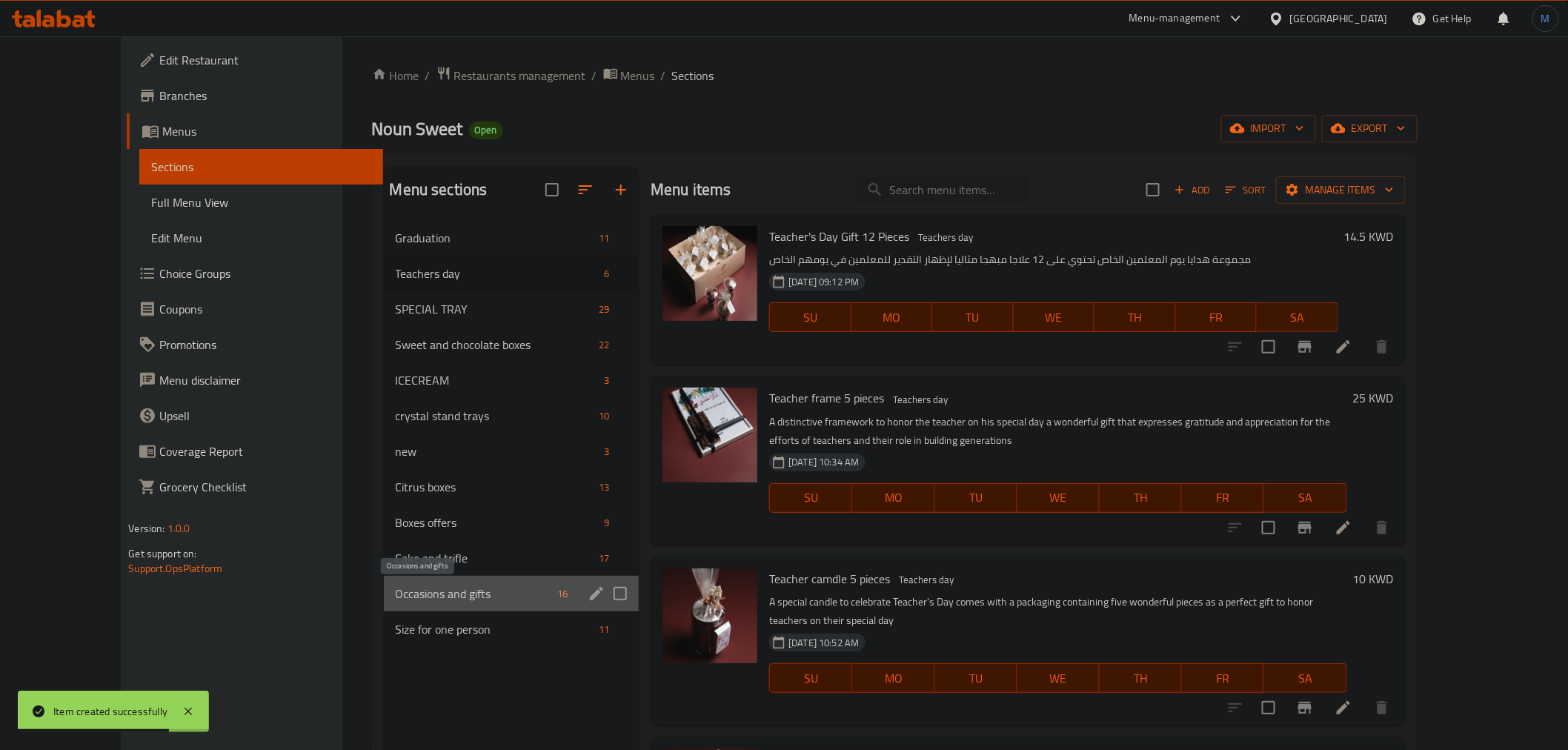
click at [449, 596] on span "Occasions and gifts" at bounding box center [473, 593] width 156 height 17
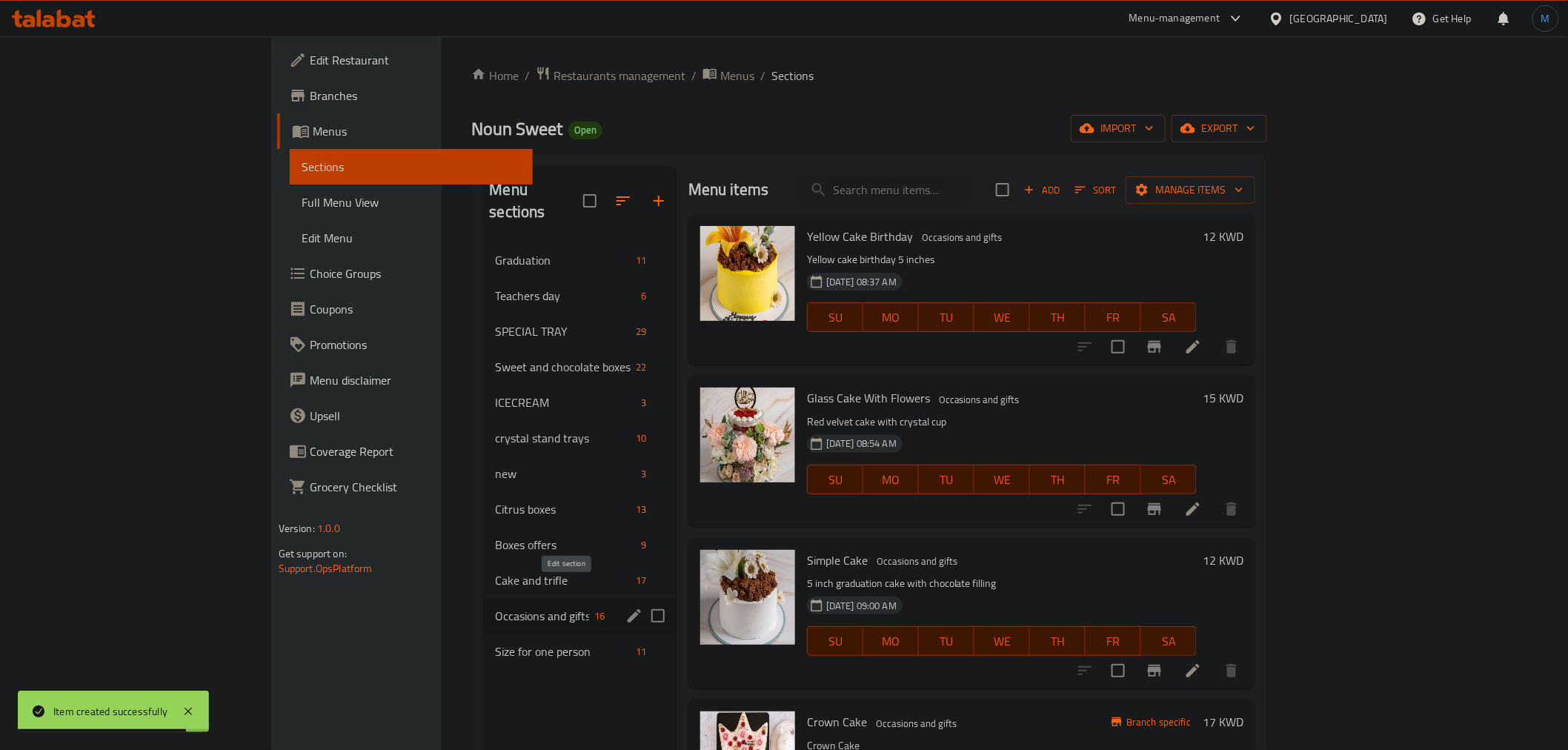
click at [628, 609] on icon "edit" at bounding box center [634, 616] width 13 height 13
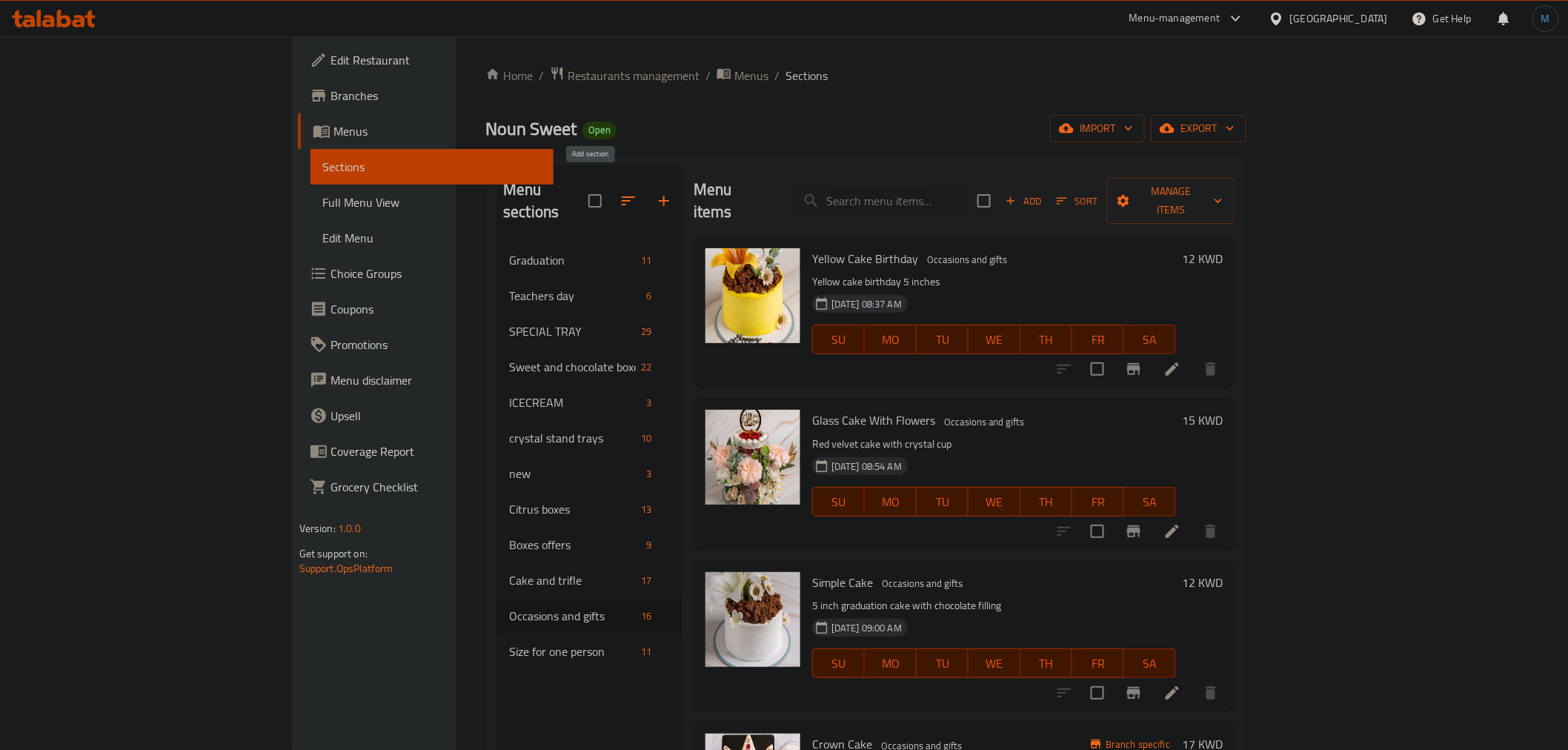
click at [646, 195] on button "button" at bounding box center [663, 200] width 36 height 36
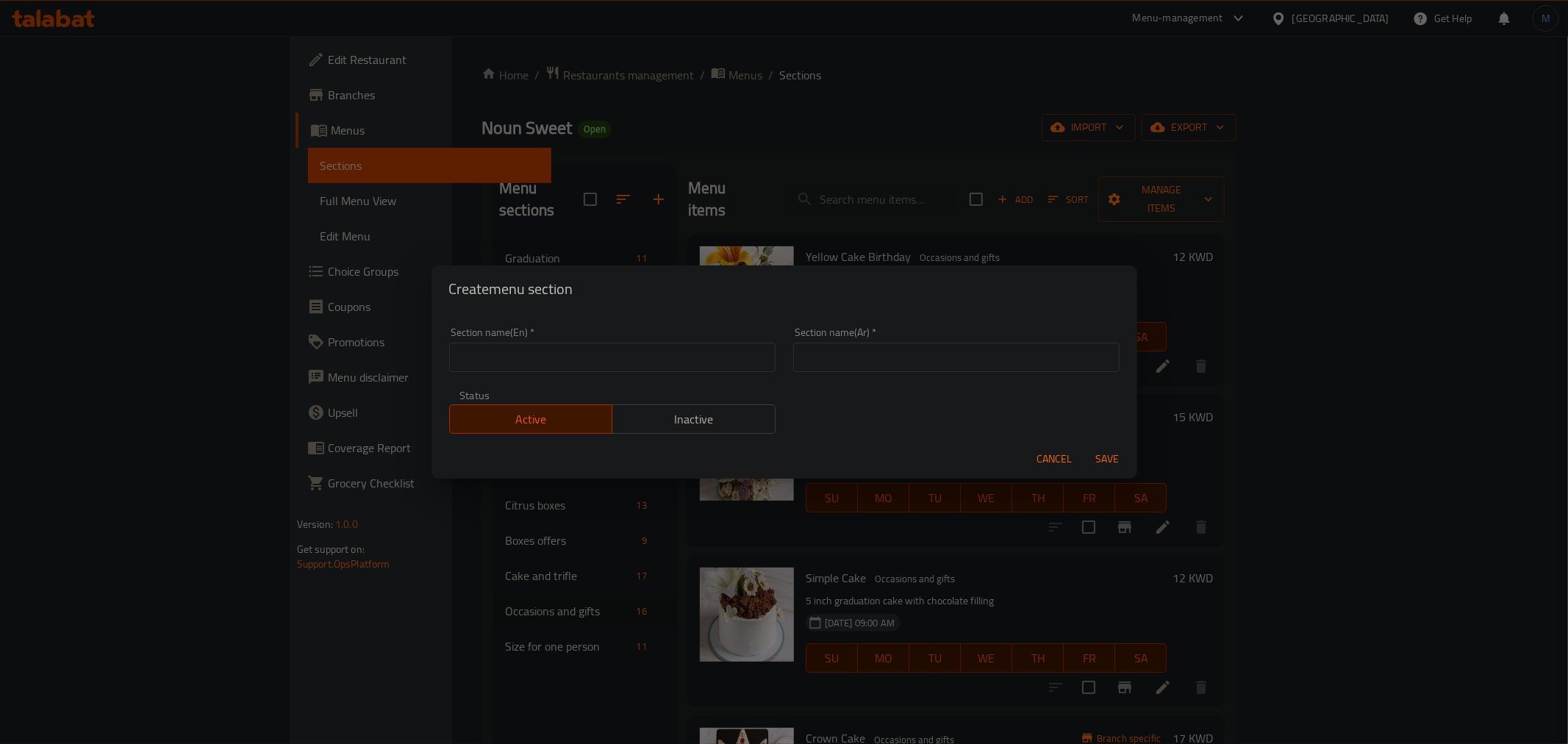
click at [730, 339] on div "Section name(En)   * Section name(En) *" at bounding box center [613, 349] width 326 height 45
click at [728, 354] on input "text" at bounding box center [613, 357] width 326 height 29
paste input "Wedding Cake"
type input "Wedding Cake"
click at [871, 356] on input "text" at bounding box center [956, 357] width 326 height 29
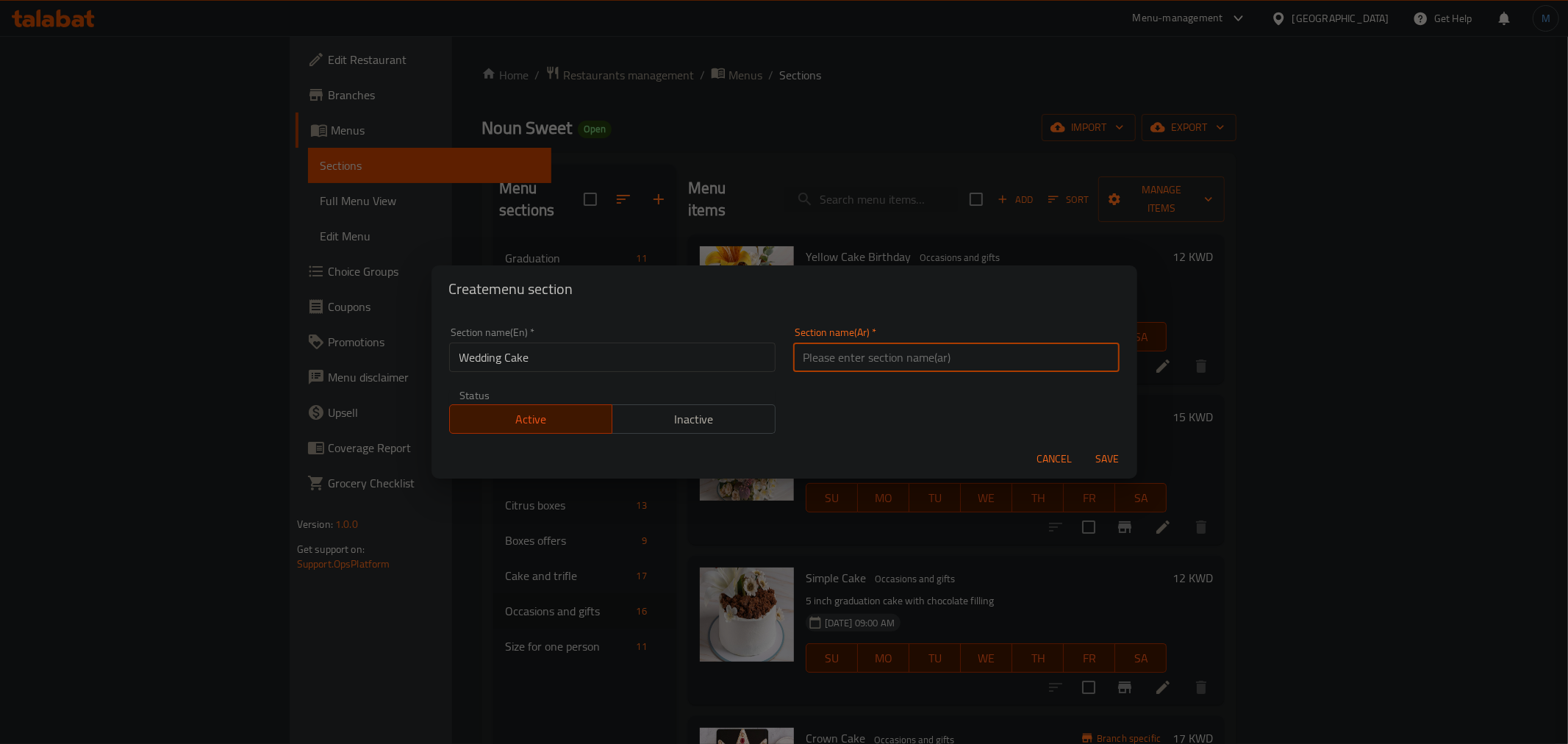
paste input "كيك مناسبات الزواج"
type input "كيك مناسبات الزواج"
click at [1110, 468] on span "Save" at bounding box center [1108, 459] width 35 height 18
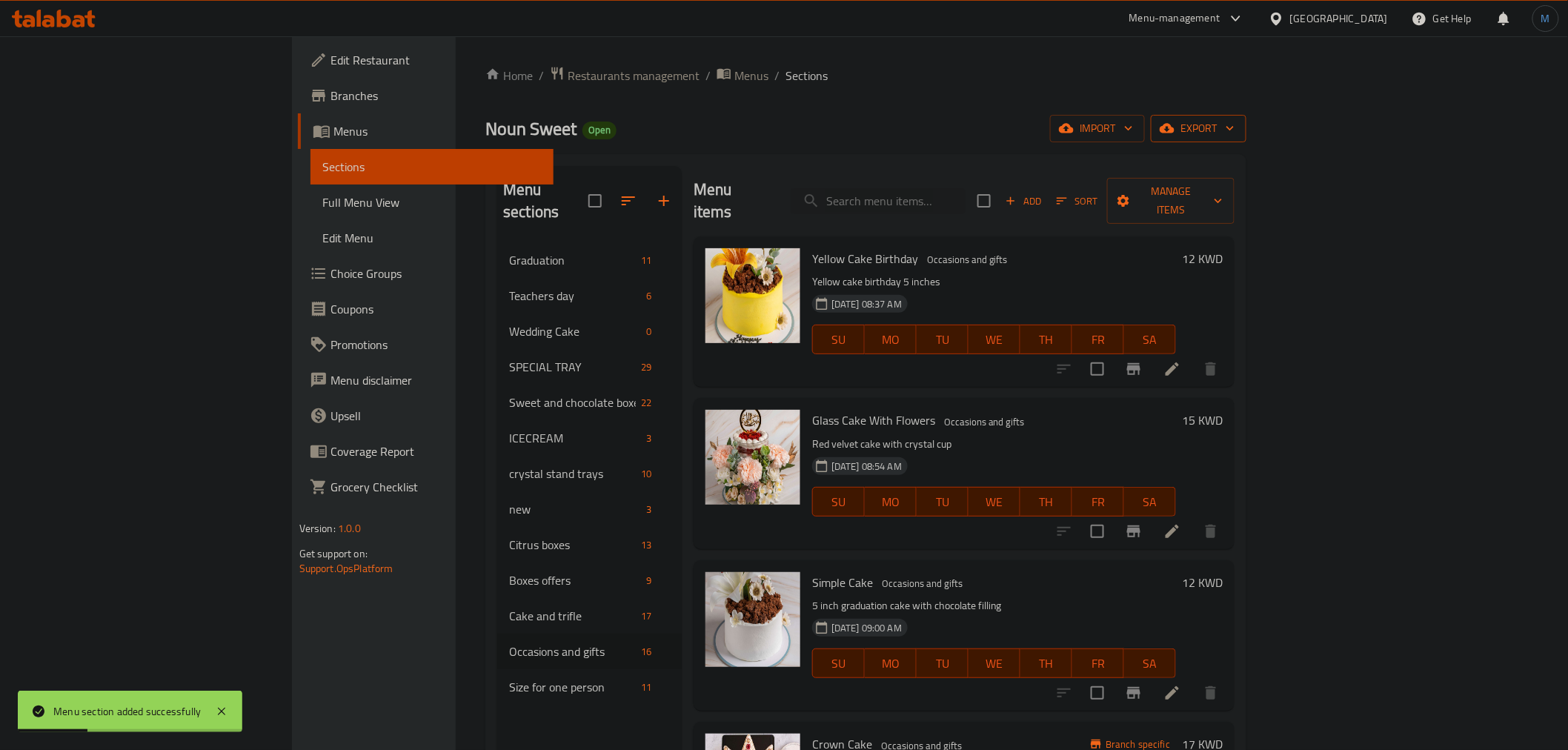
click at [1237, 123] on icon "button" at bounding box center [1230, 128] width 15 height 15
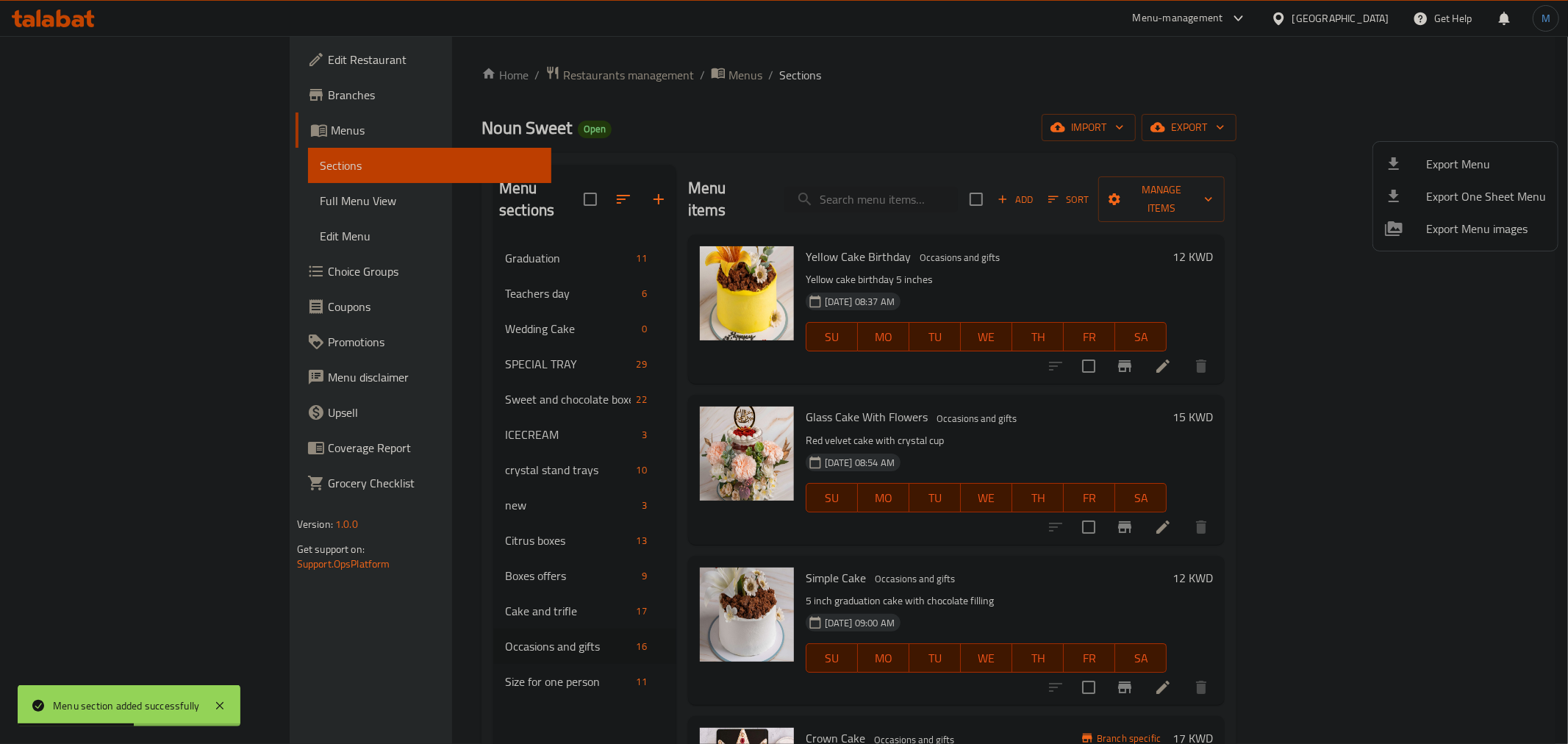
click at [364, 299] on div at bounding box center [784, 372] width 1568 height 744
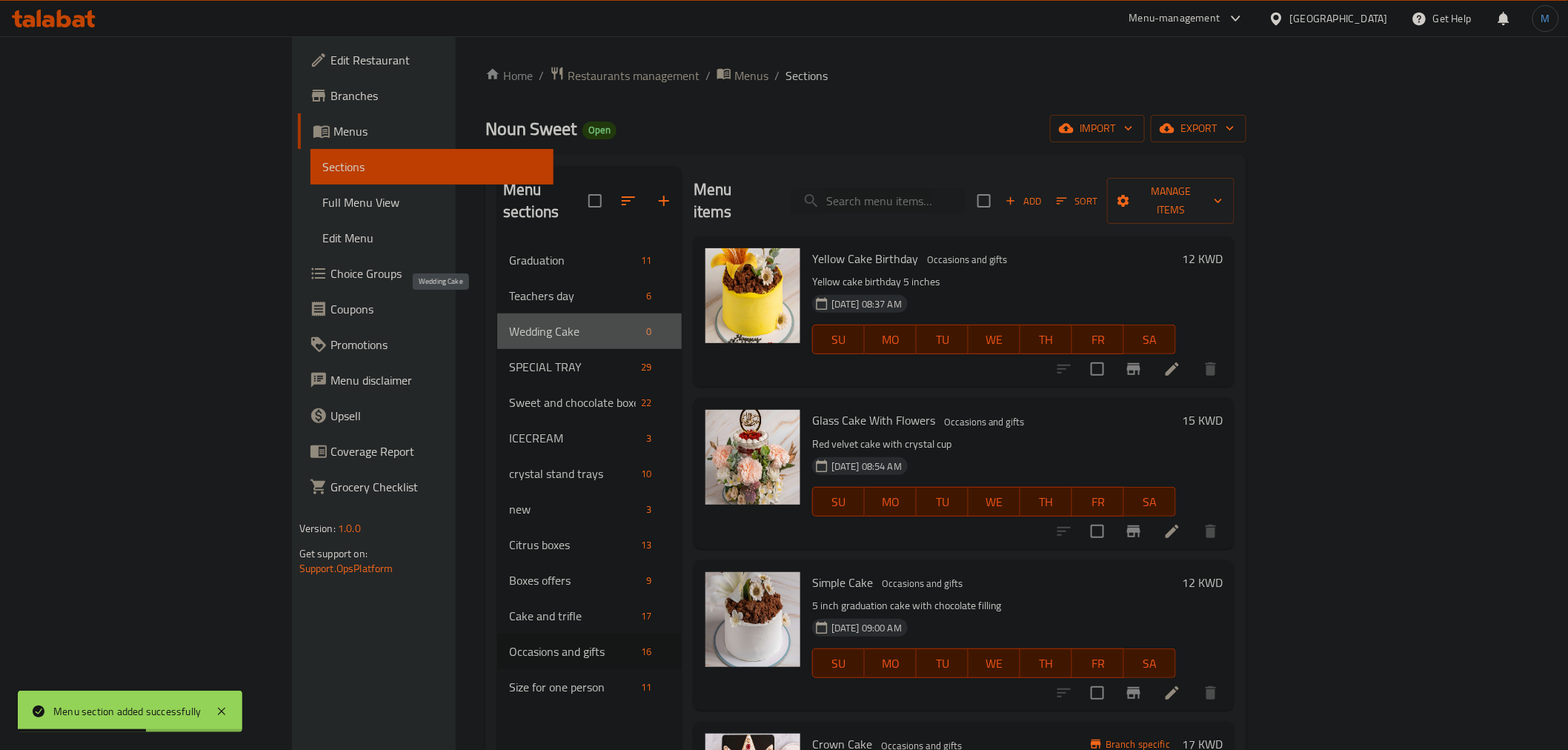
click at [509, 323] on span "Wedding Cake" at bounding box center [575, 331] width 132 height 17
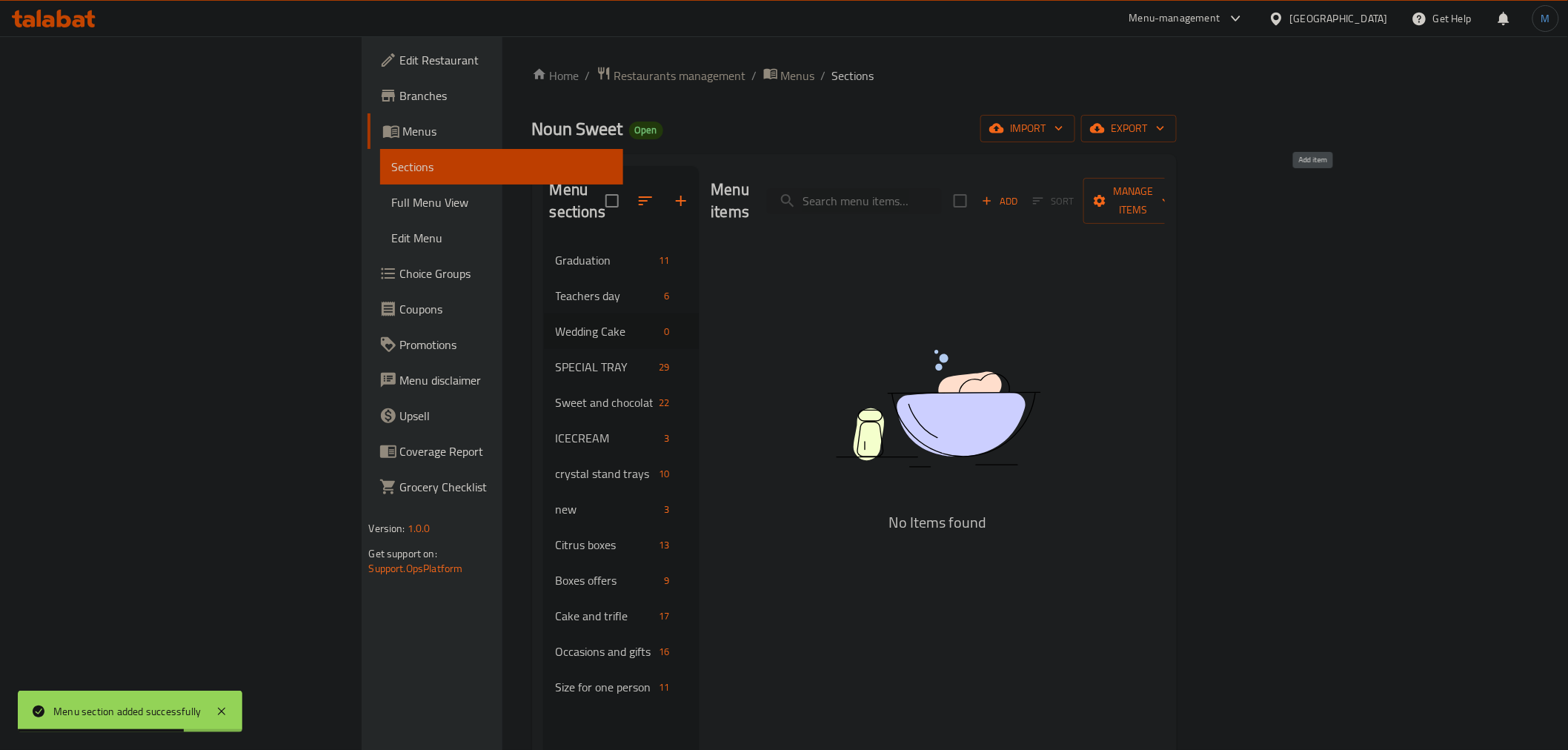
click at [994, 195] on icon "button" at bounding box center [987, 201] width 13 height 13
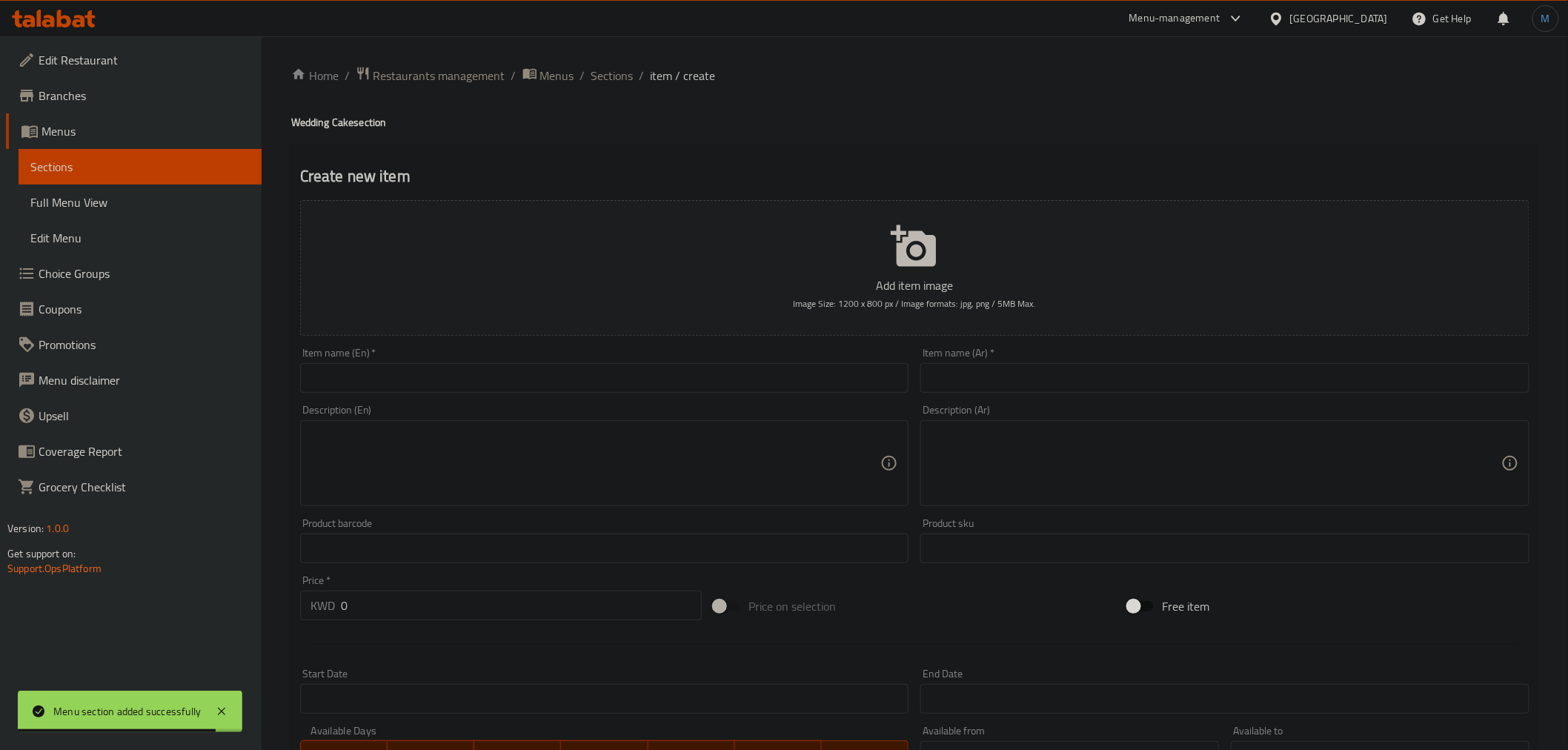
paste input "bridal cake"
click at [501, 378] on input "text" at bounding box center [605, 377] width 609 height 29
type input "Bridal Cake"
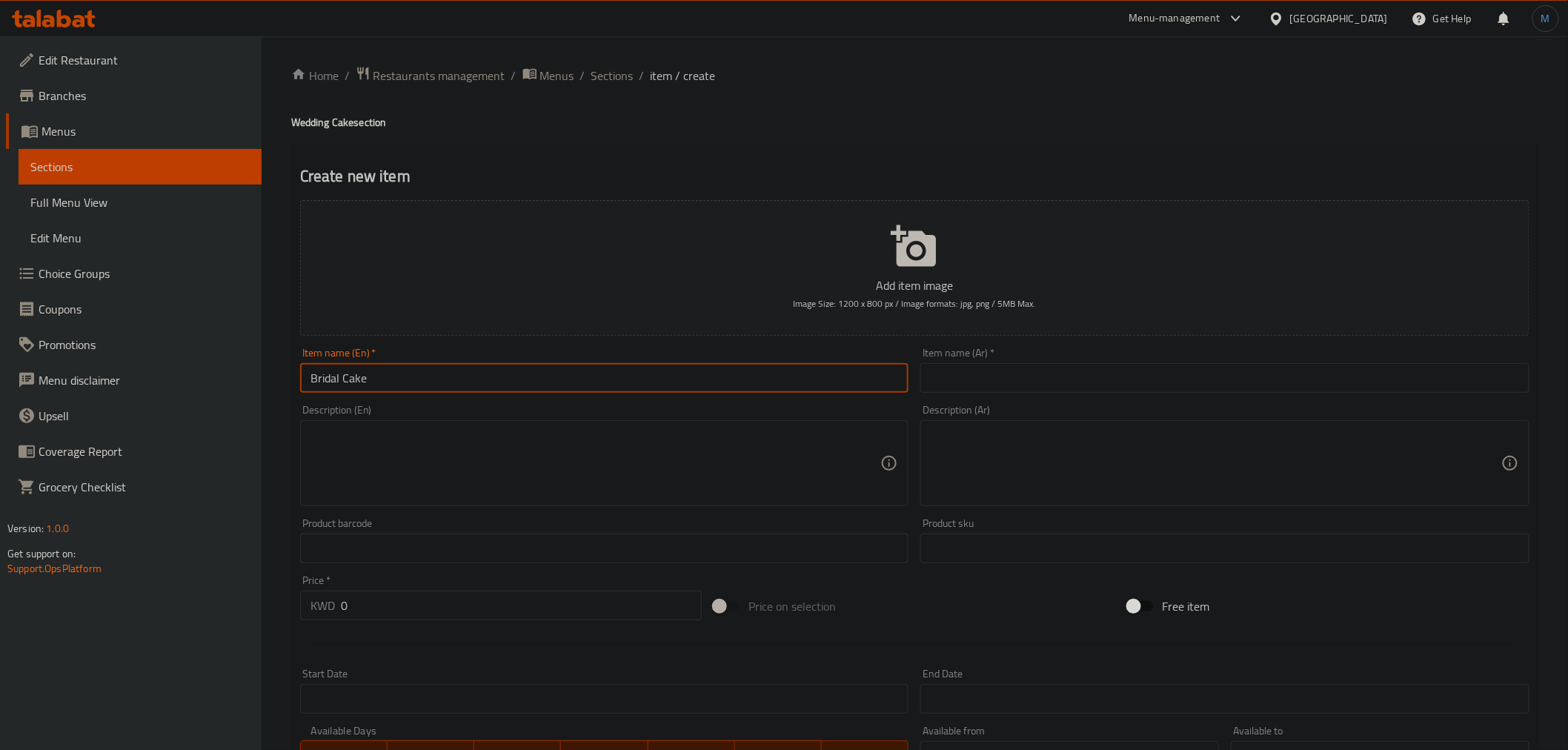
click at [1019, 373] on input "text" at bounding box center [1225, 377] width 609 height 29
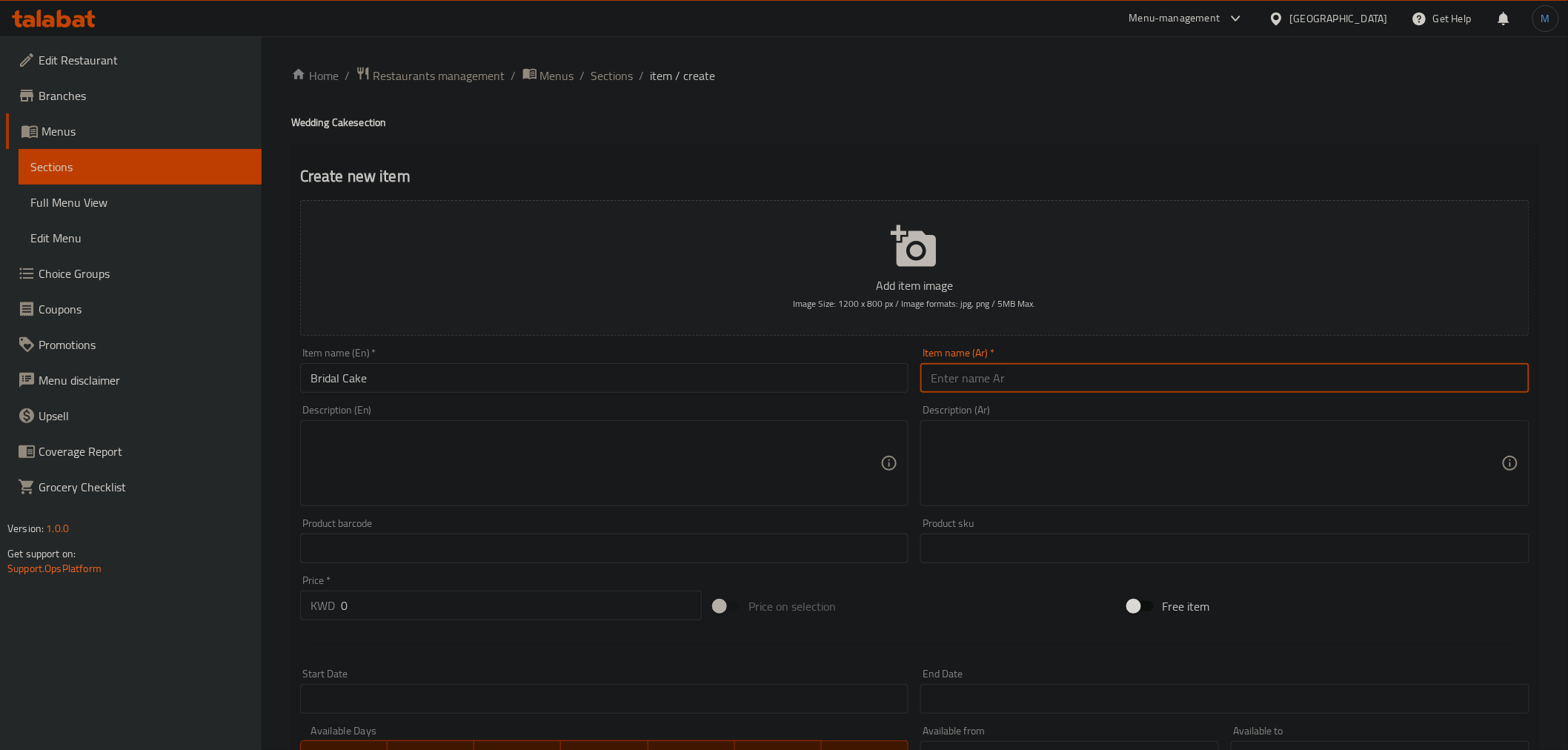
paste input "كيكة العروس"
type input "كيكة العروس"
click at [904, 366] on input "Bridal Cake" at bounding box center [605, 377] width 609 height 29
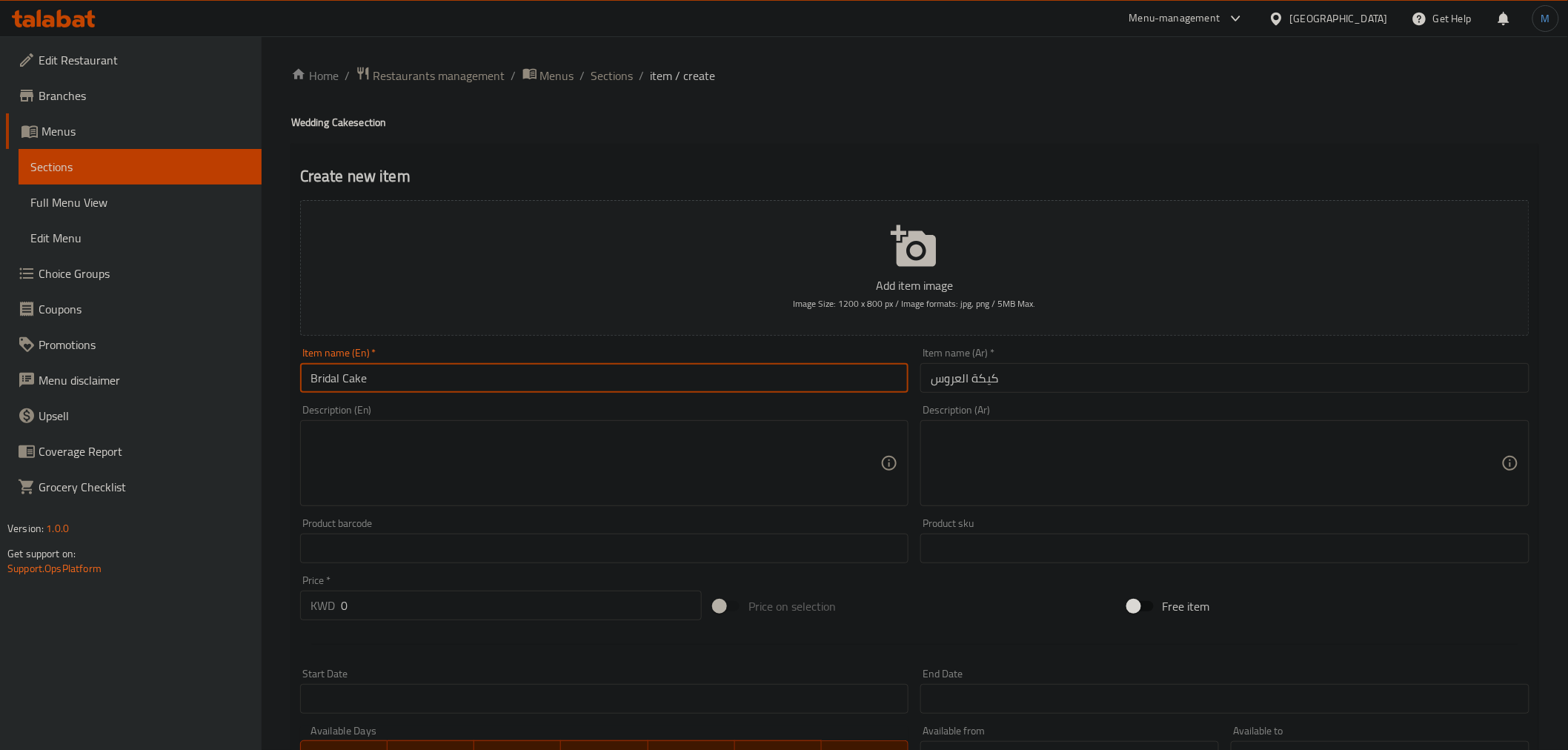
click at [336, 378] on input "Bridal Cake" at bounding box center [605, 377] width 609 height 29
click at [419, 373] on input "Bridal Cake" at bounding box center [605, 377] width 609 height 29
drag, startPoint x: 534, startPoint y: 418, endPoint x: 534, endPoint y: 435, distance: 17.0
click at [534, 435] on div "Description (En) Description (En)" at bounding box center [605, 456] width 609 height 101
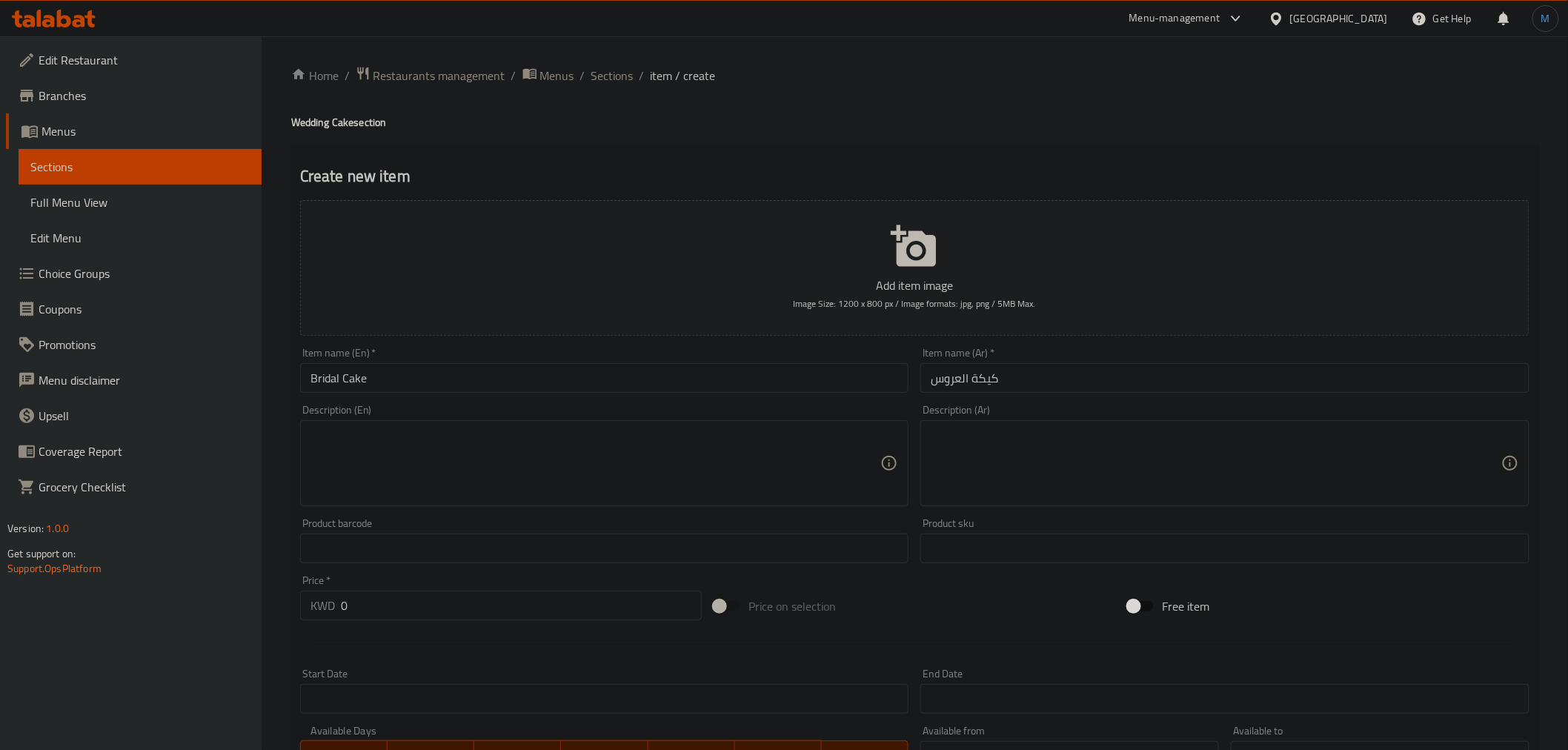
click at [534, 435] on textarea at bounding box center [596, 464] width 571 height 70
paste textarea "A luxurious two-tiered 10-inch by 5-inch wedding cake with an elegant design,"
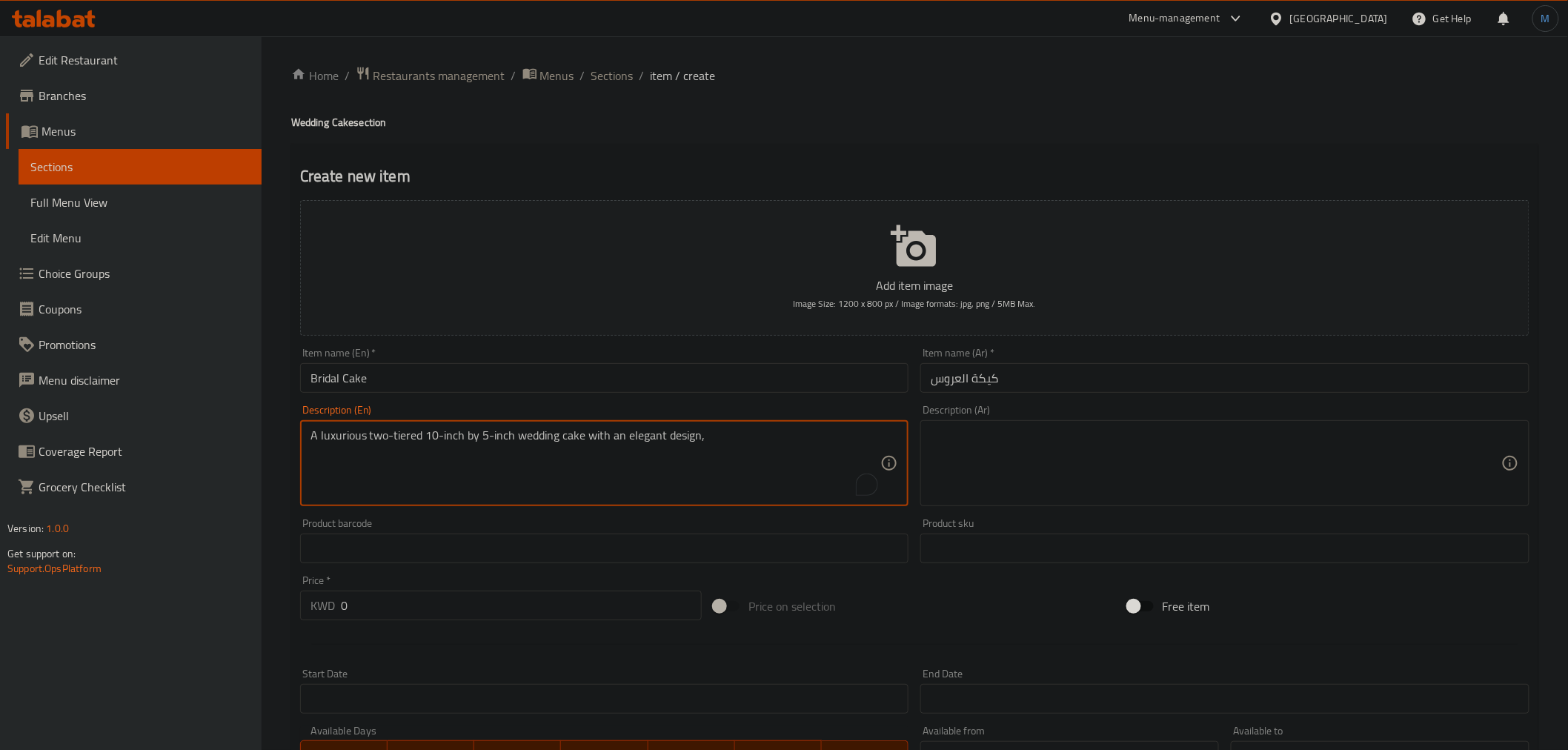
type textarea "A luxurious two-tiered 10-inch by 5-inch wedding cake with an elegant design,"
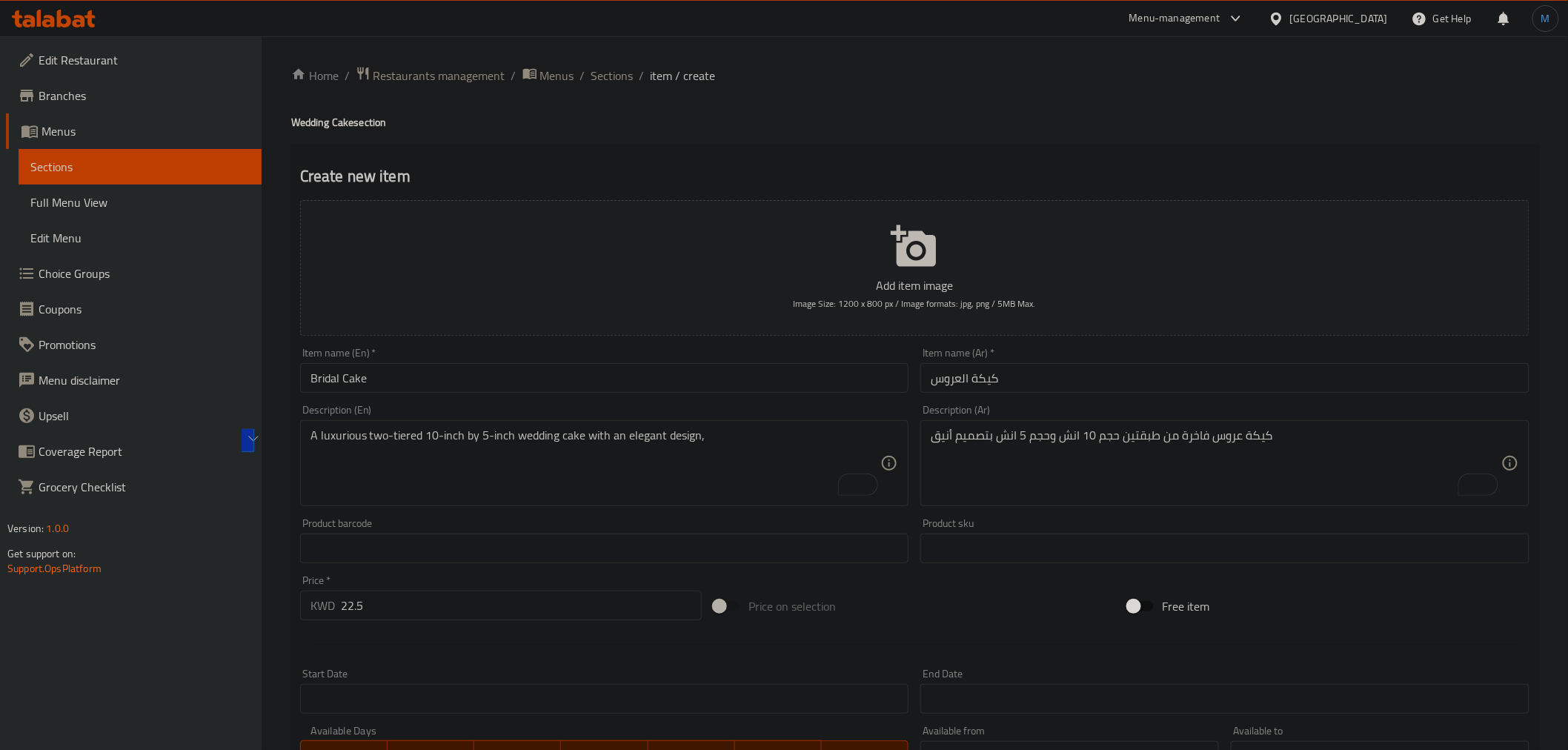
click at [642, 549] on input "text" at bounding box center [605, 548] width 609 height 29
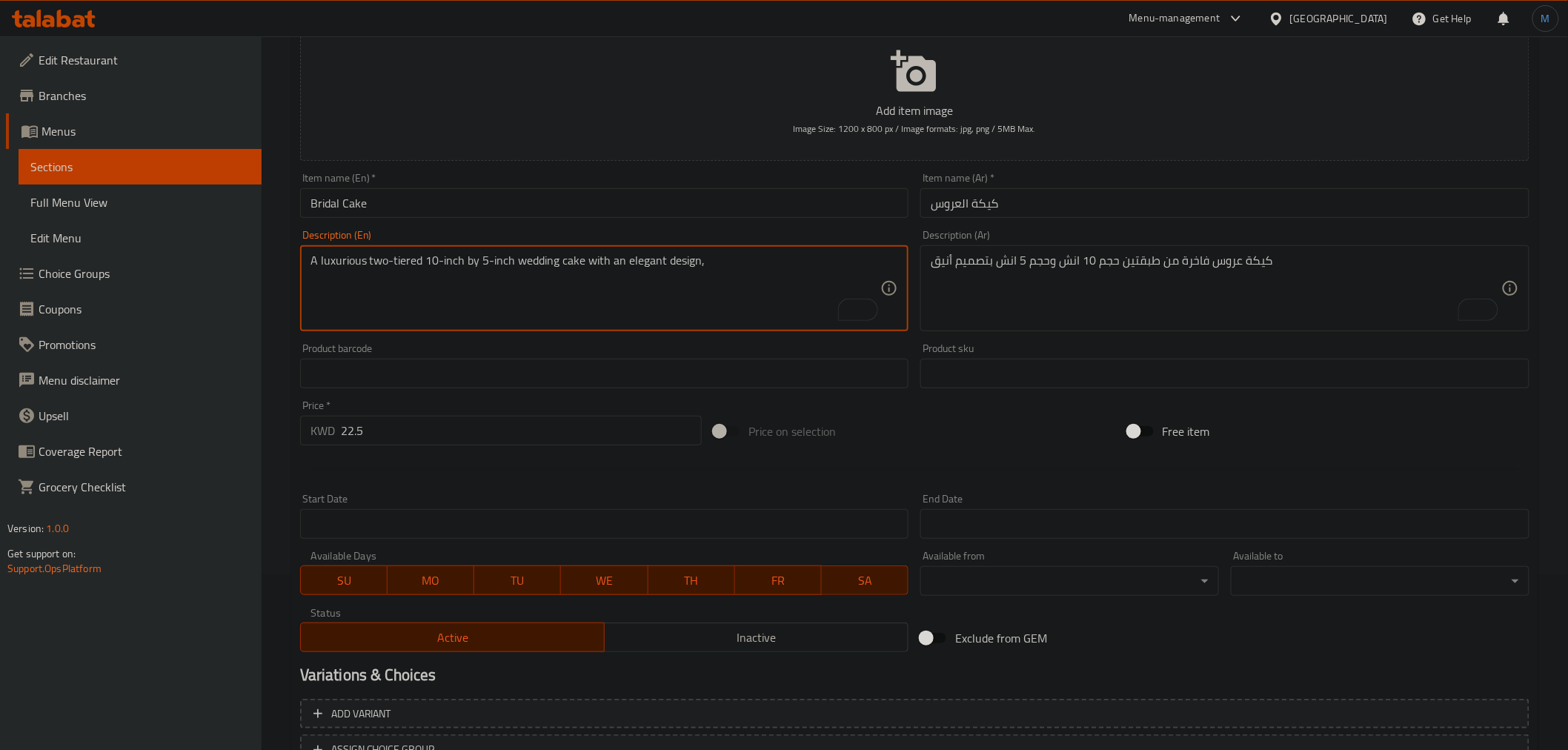
scroll to position [294, 0]
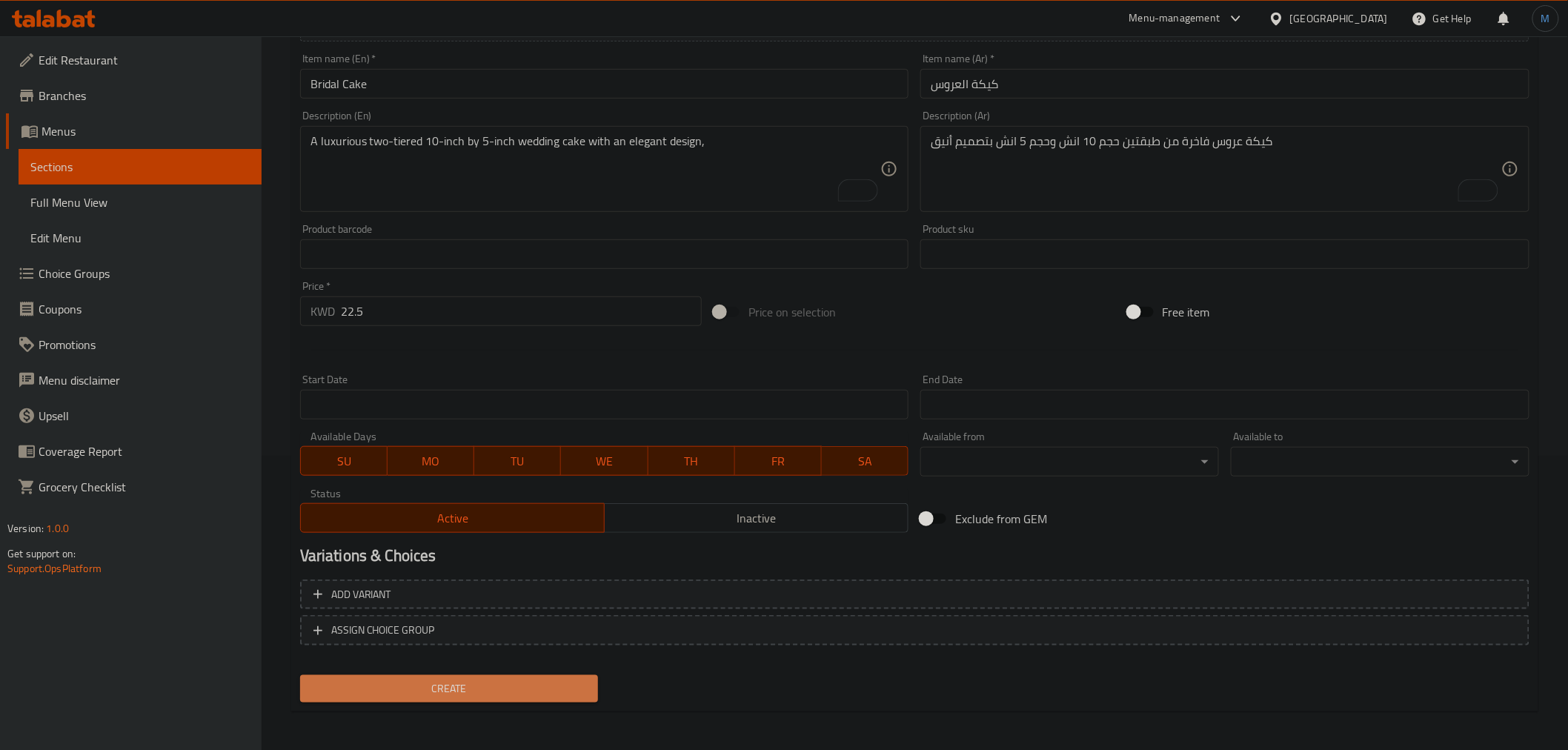
click at [587, 678] on button "Create" at bounding box center [450, 689] width 299 height 28
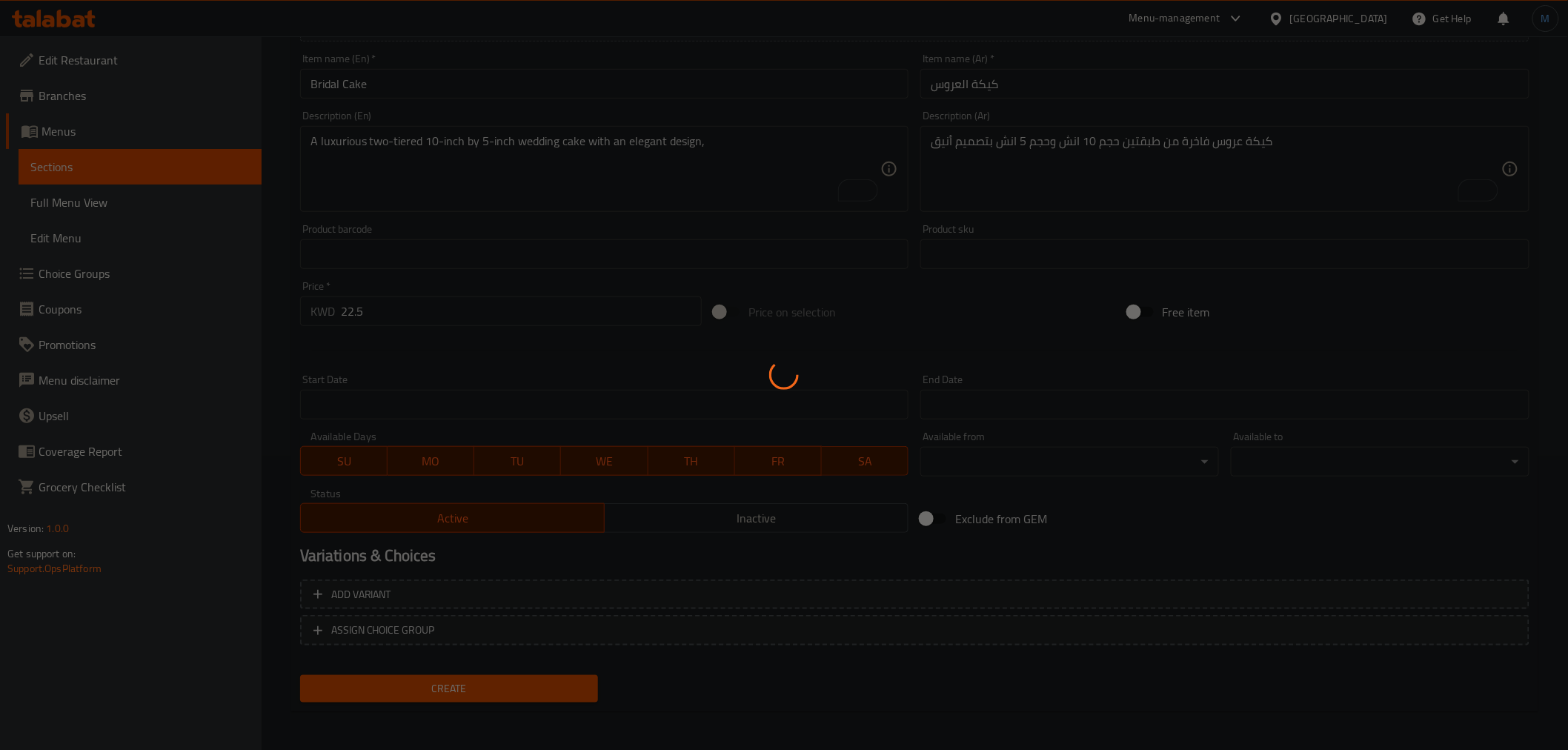
type input "0"
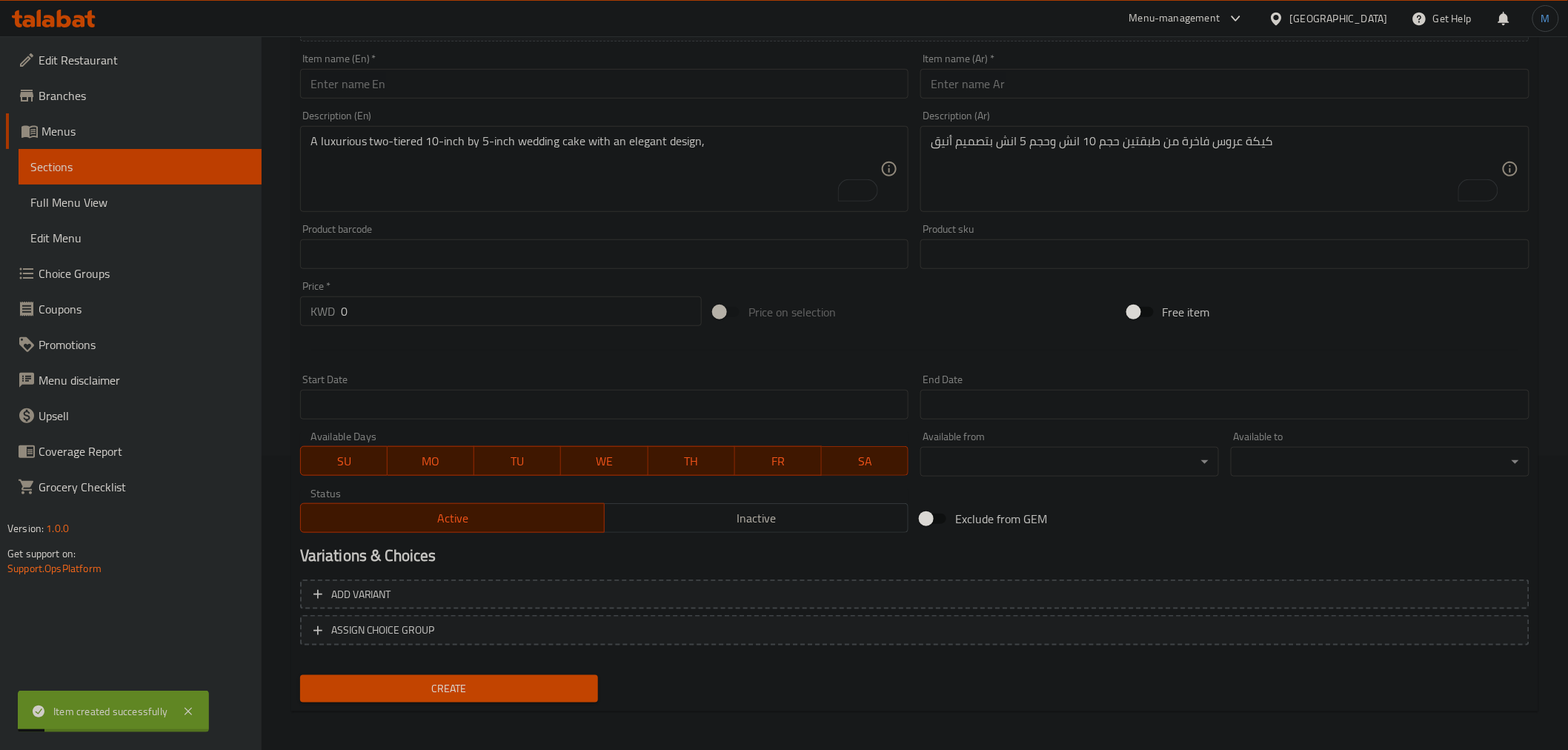
drag, startPoint x: 519, startPoint y: 100, endPoint x: 523, endPoint y: 94, distance: 7.2
click at [520, 100] on div "Item name (En)   * Item name (En) *" at bounding box center [604, 76] width 621 height 57
click at [524, 91] on input "text" at bounding box center [605, 83] width 609 height 29
paste input "Refuge cake 1"
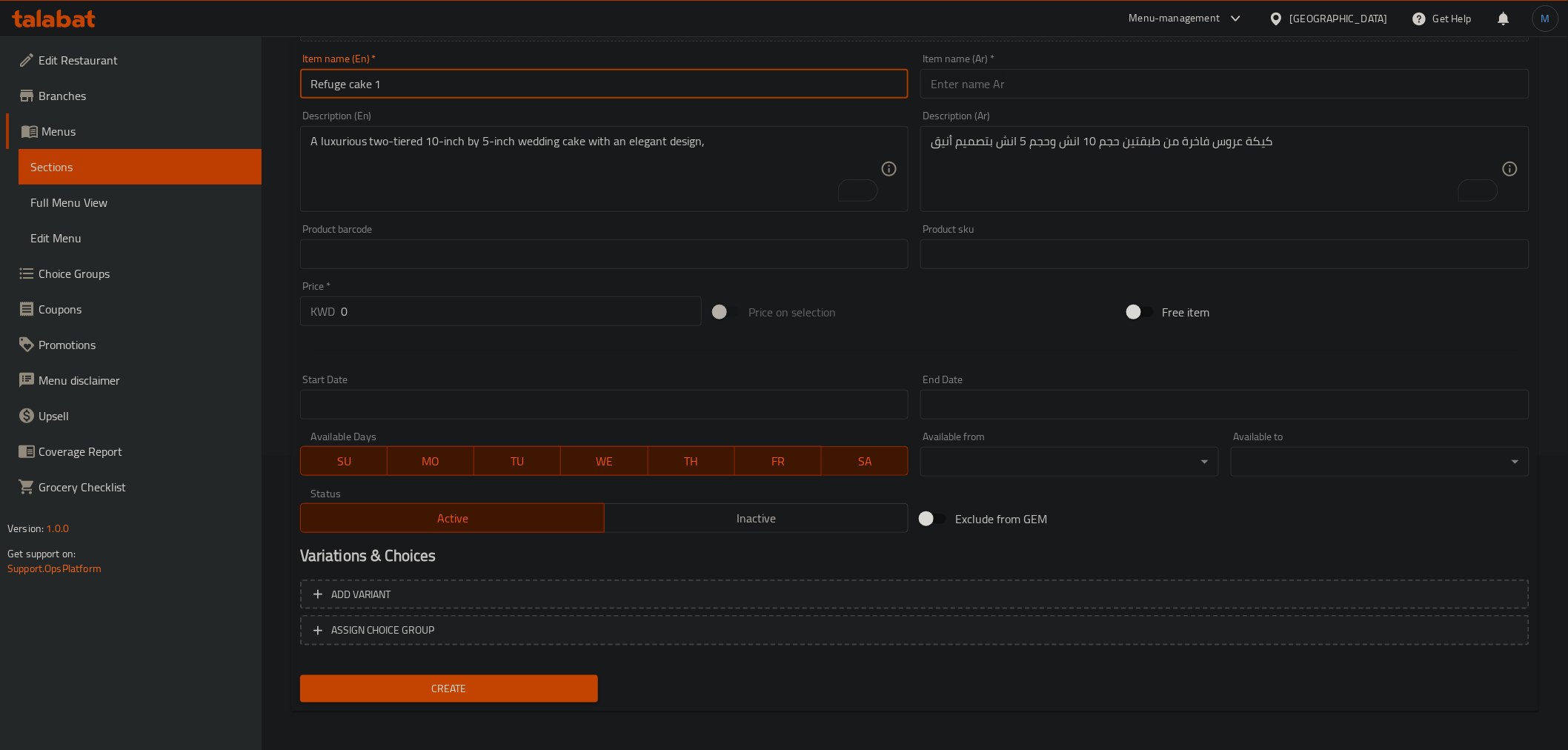
type input "Refuge cake 1"
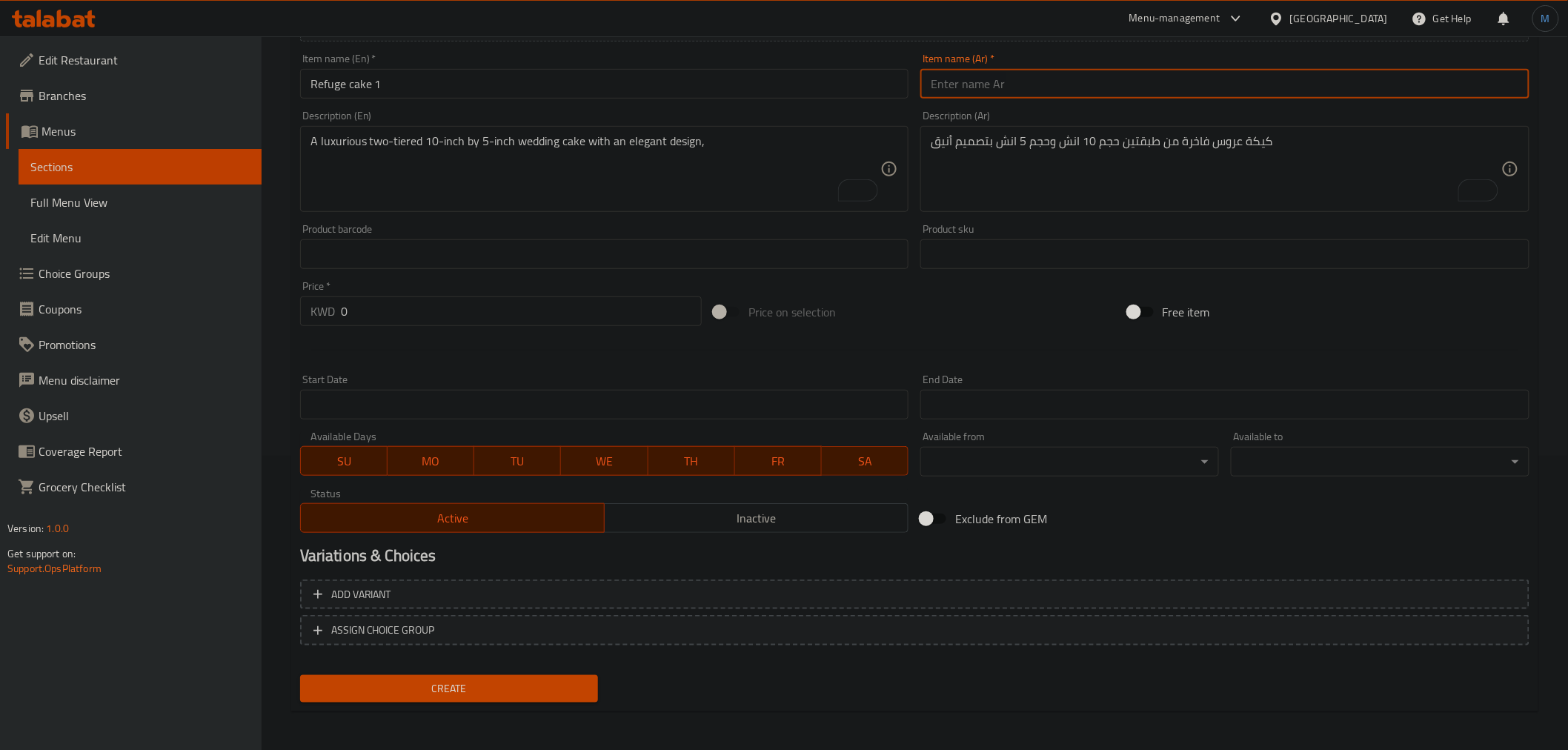
paste input "كيكة الملجة 1"
type input "كيكة الملجة 1"
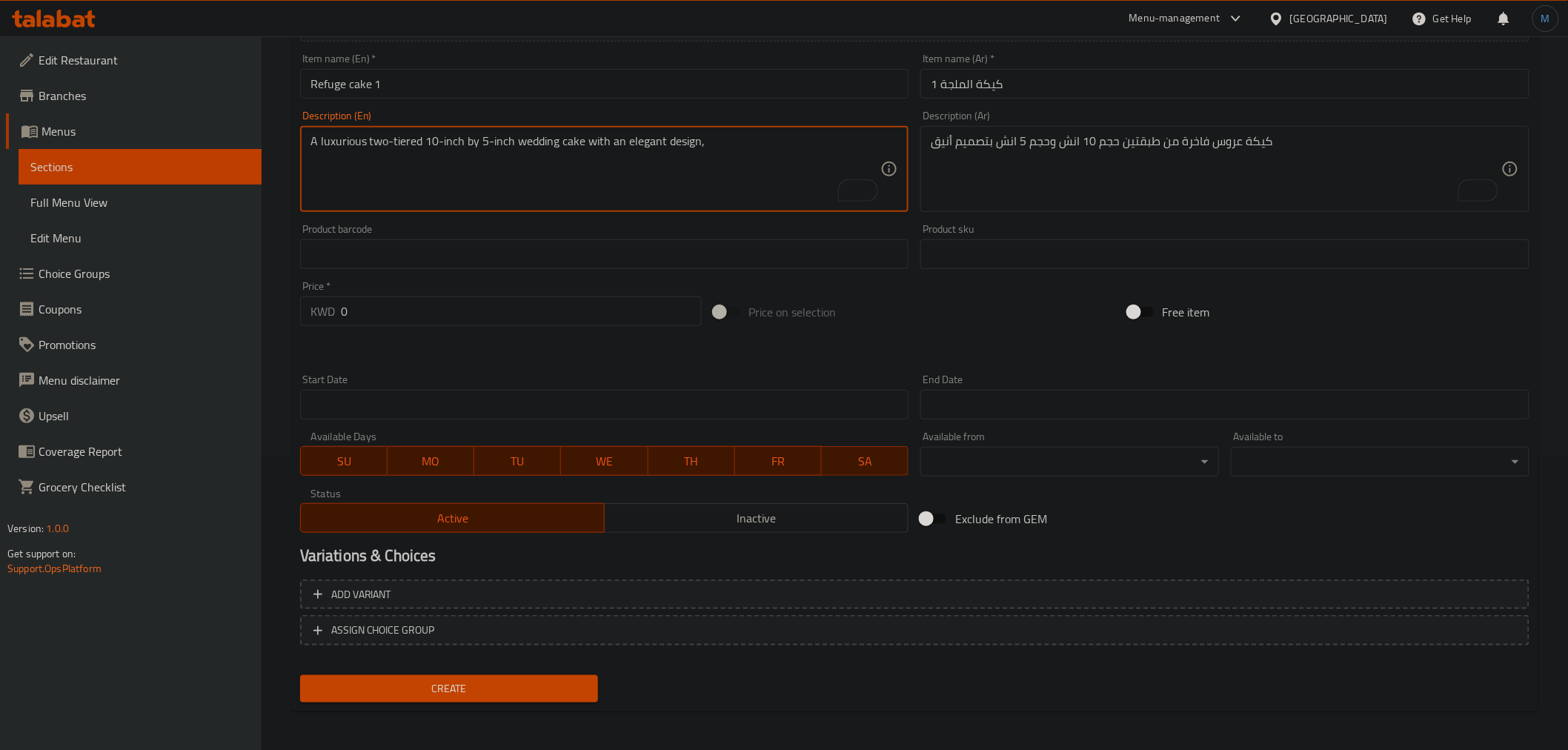
click at [513, 157] on textarea "A luxurious two-tiered 10-inch by 5-inch wedding cake with an elegant design," at bounding box center [596, 169] width 571 height 70
paste textarea "10-inch square cake with white sugar paste, decorated with elegant Arabic calli…"
type textarea "A luxurious 10-inch square cake with white sugar paste, decorated with elegant …"
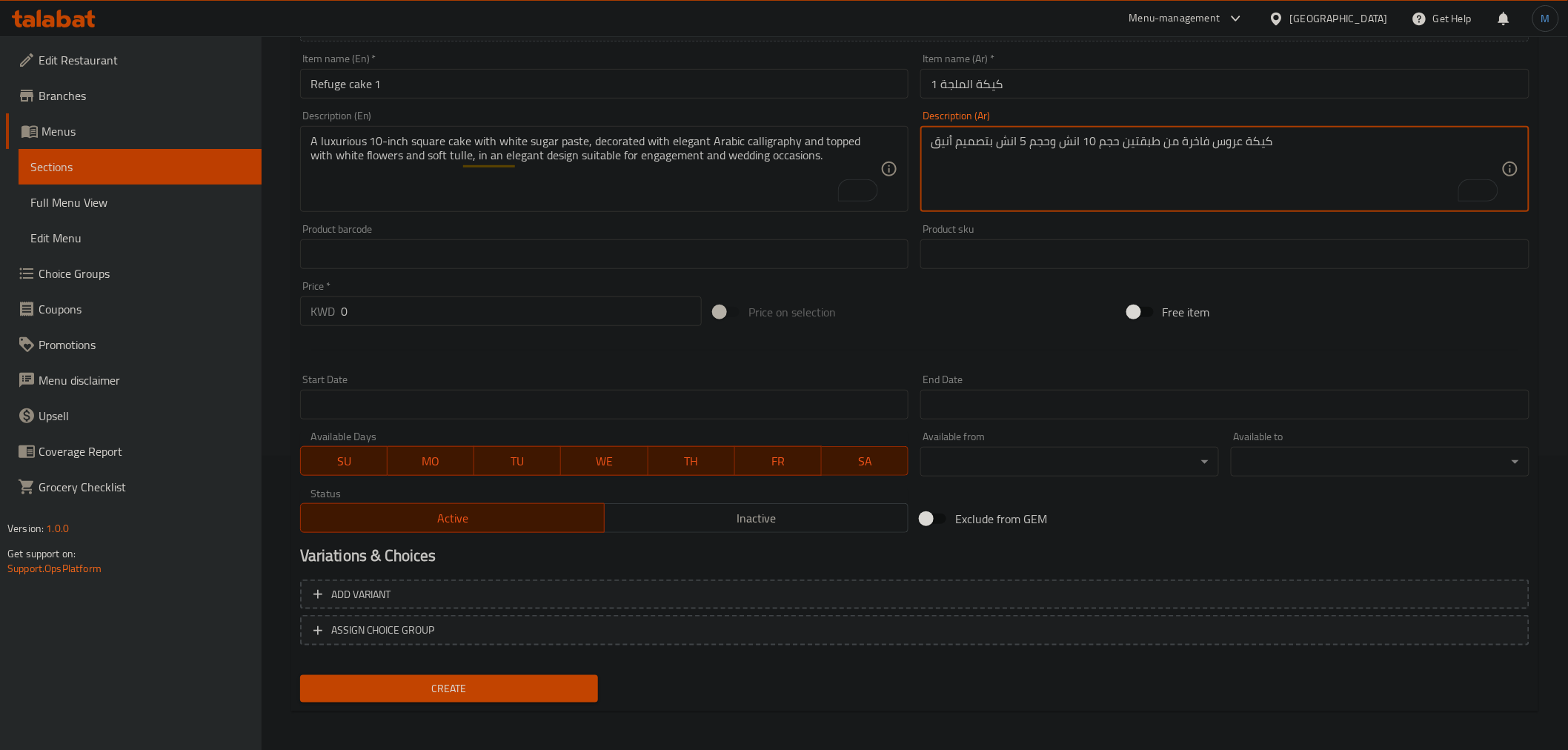
paste textarea "لحجم10 انش مربعه فاخرة بعجينة السكر البيضاء، مزخرفة بخط عربي أنيق وزُينت من الأ…"
type textarea "كيكة الحجم10 انش مربعه فاخرة بعجينة السكر البيضاء، مزخرفة بخط عربي أنيق وزُينت …"
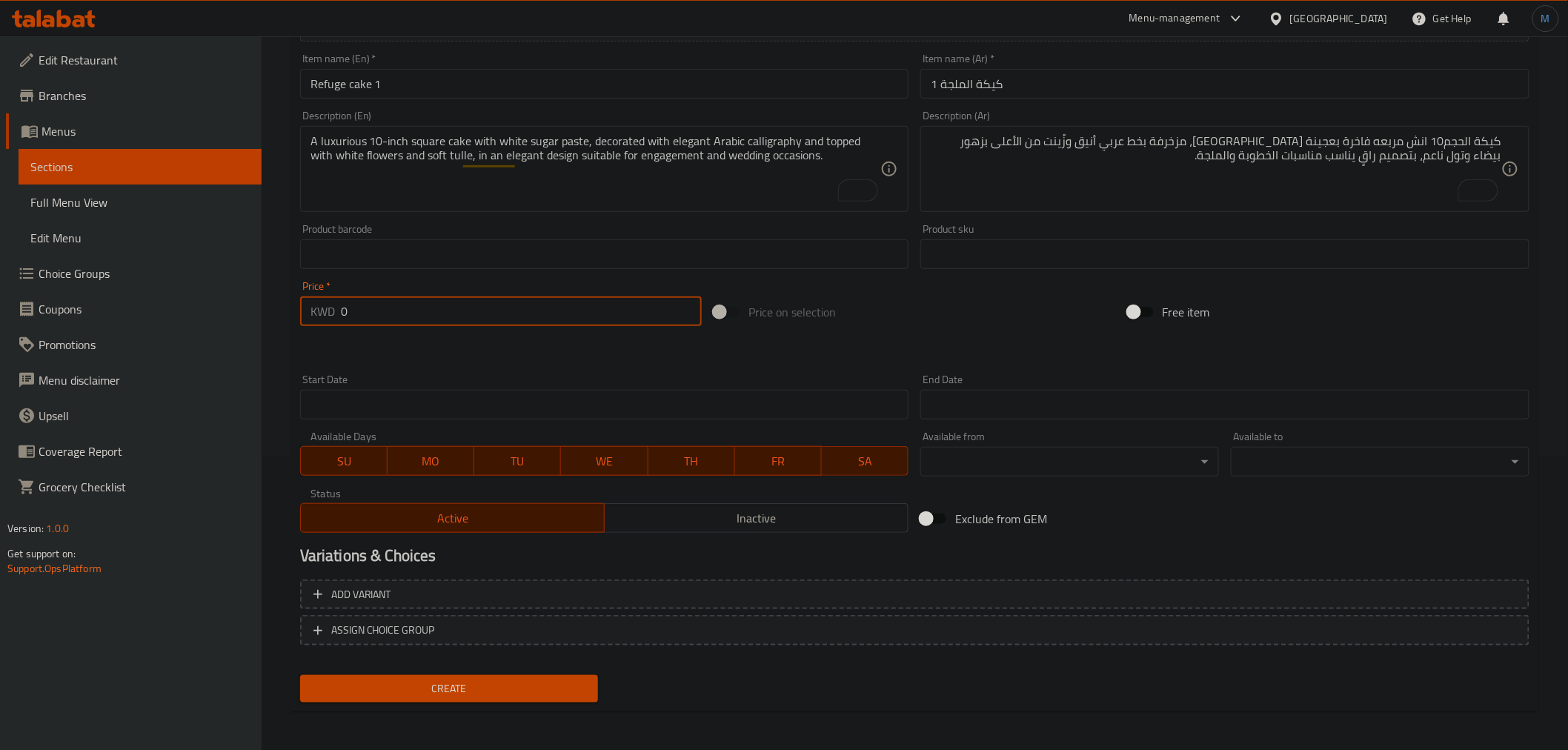
drag, startPoint x: 426, startPoint y: 298, endPoint x: 336, endPoint y: 304, distance: 90.2
click at [336, 304] on div "KWD 0 Price *" at bounding box center [501, 311] width 402 height 29
paste input "20.75"
type input "20.75"
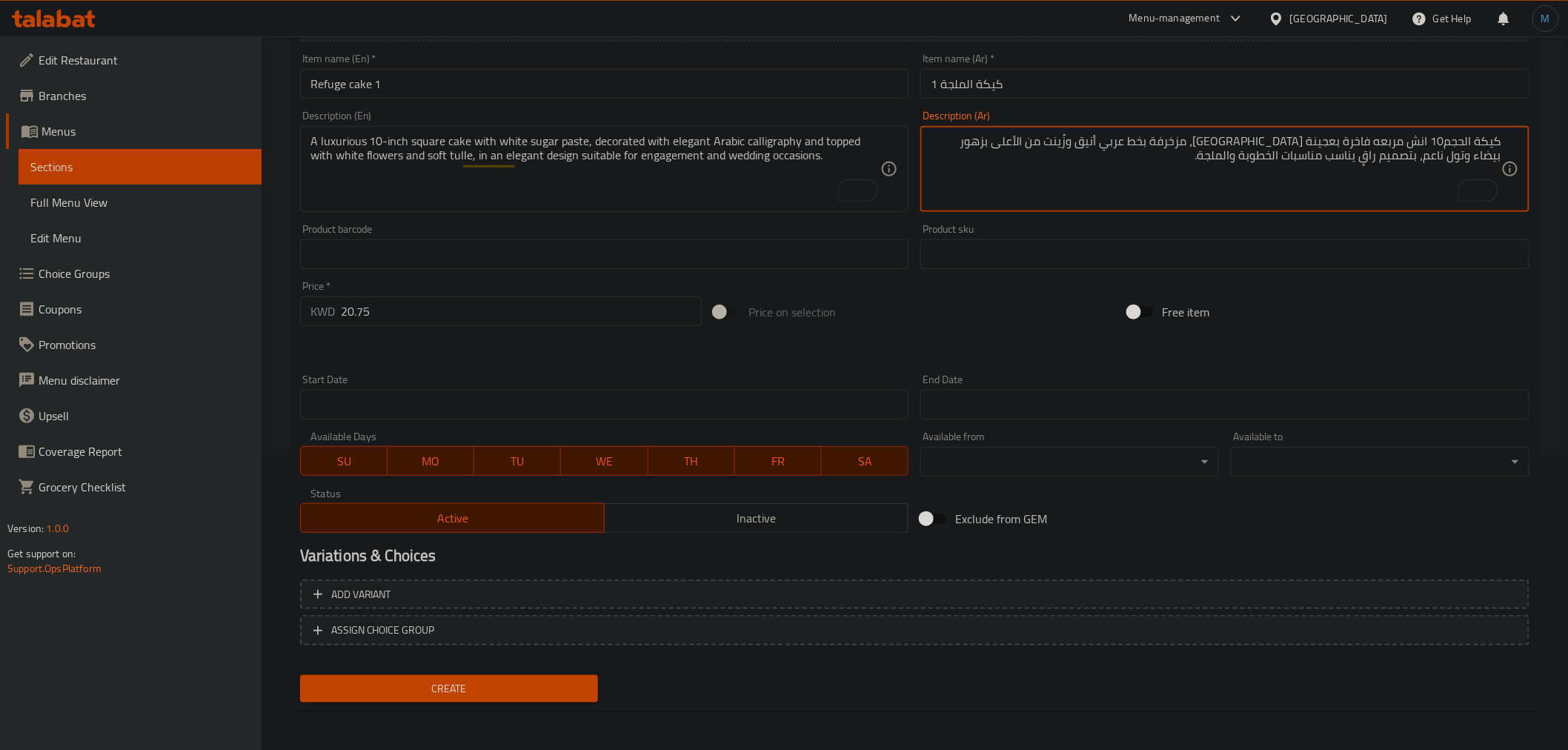
click at [1054, 154] on textarea "كيكة الحجم10 انش مربعه فاخرة بعجينة السكر البيضاء، مزخرفة بخط عربي أنيق وزُينت …" at bounding box center [1216, 169] width 571 height 70
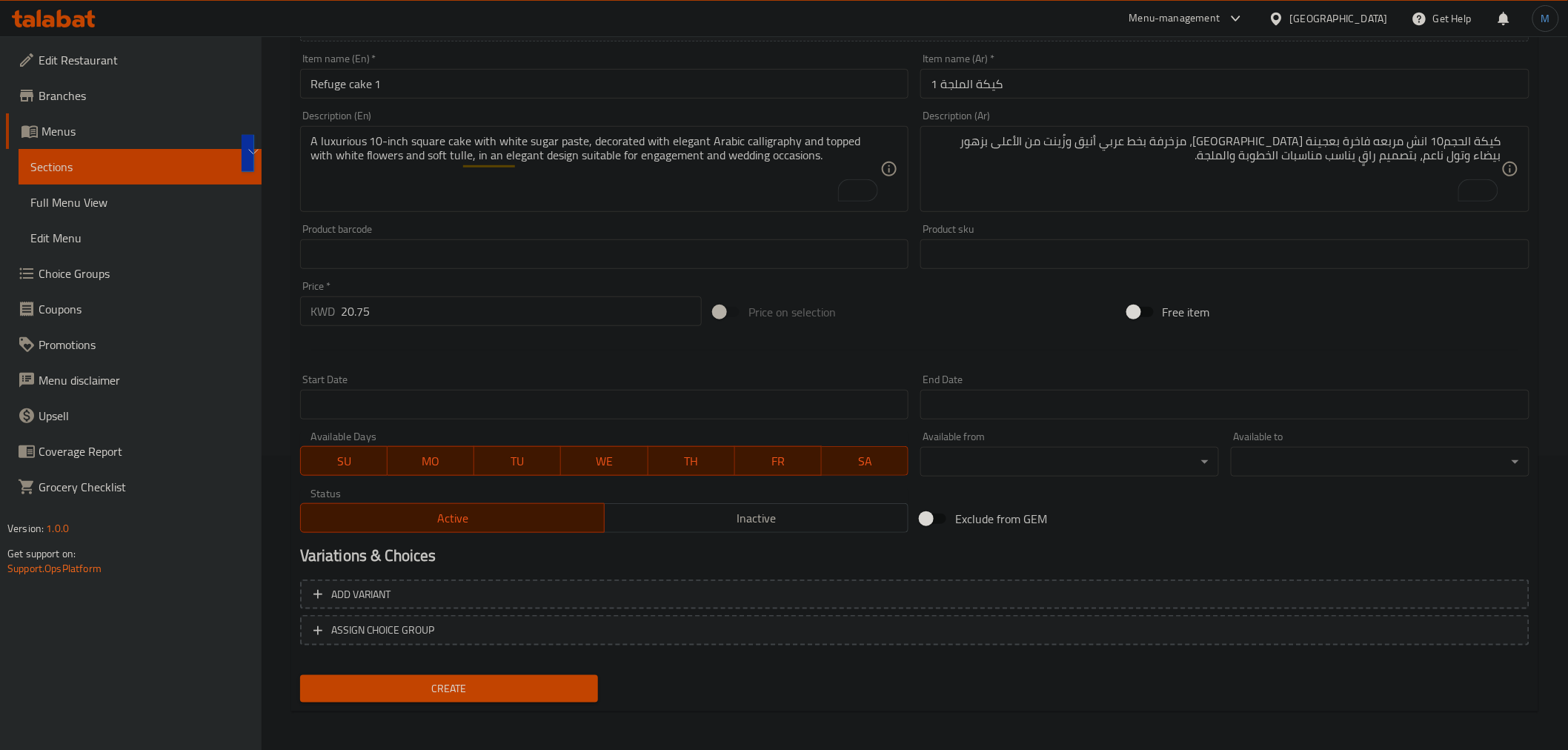
click at [582, 223] on div "Product barcode Product barcode" at bounding box center [604, 247] width 621 height 57
click at [497, 691] on span "Create" at bounding box center [450, 688] width 275 height 18
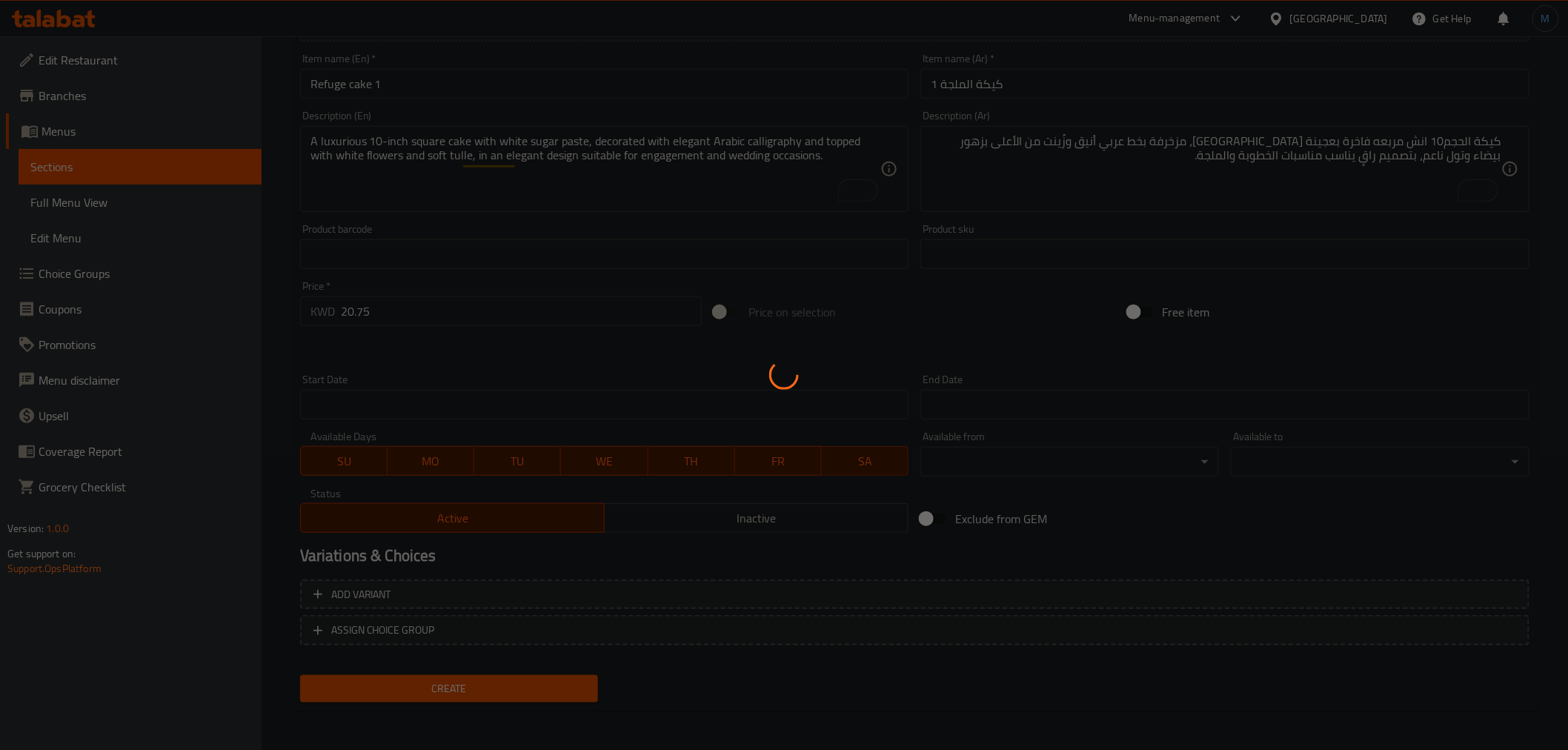
type input "0"
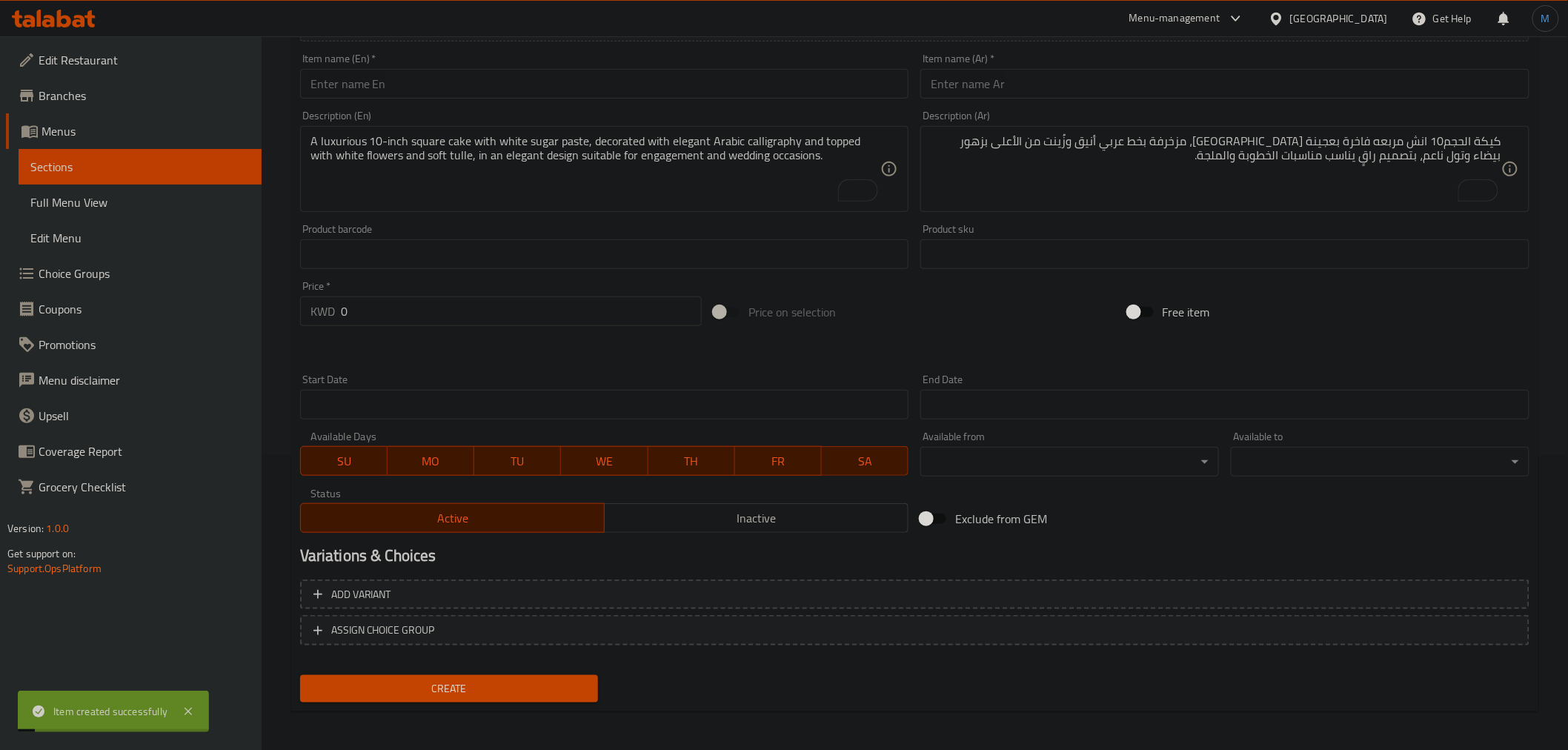
click at [474, 85] on input "text" at bounding box center [605, 83] width 609 height 29
paste input "Refuge Cake 2"
type input "Refuge Cake 2"
click at [1138, 93] on input "text" at bounding box center [1225, 83] width 609 height 29
paste input "كيكة الملجة 2"
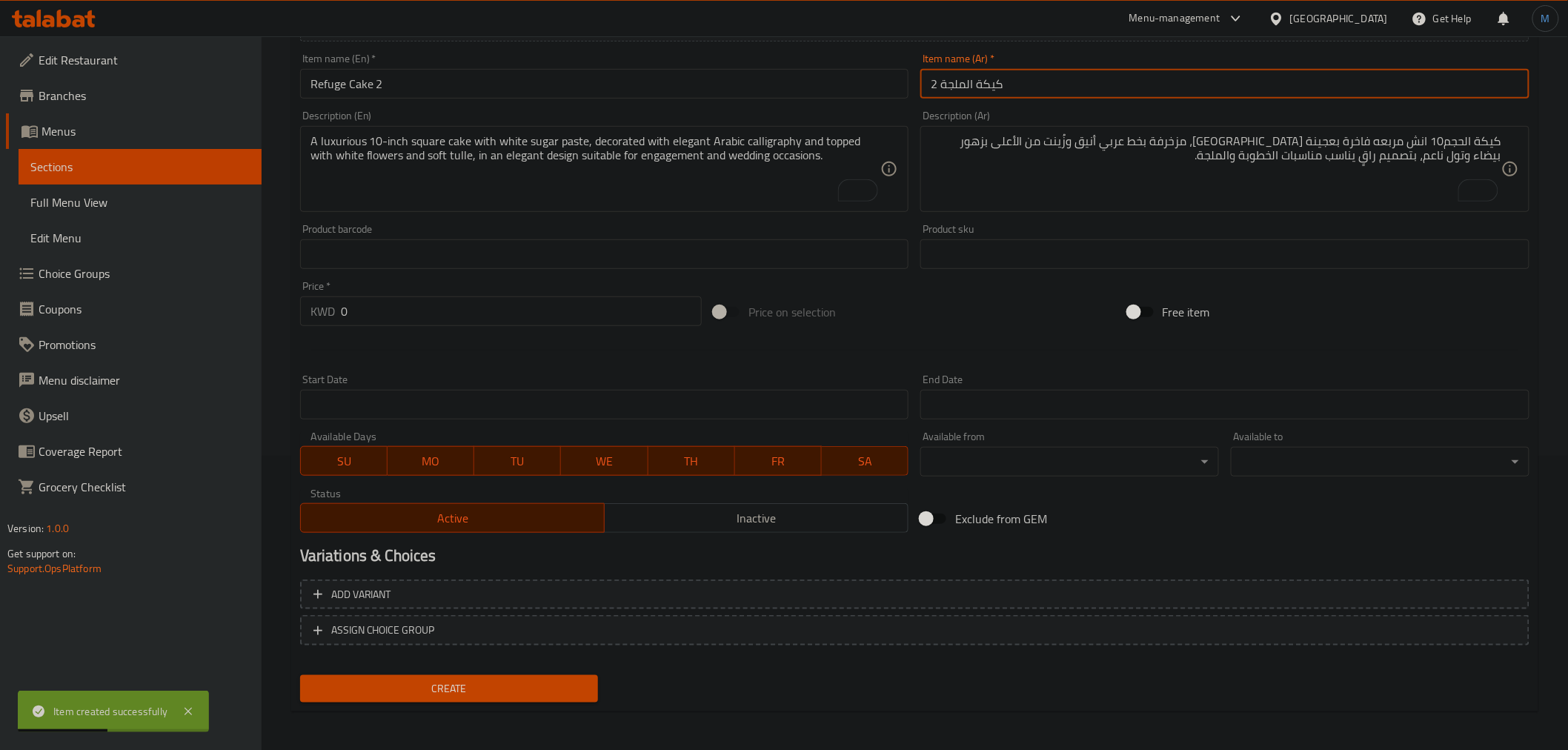
type input "كيكة الملجة 2"
click at [759, 68] on div "Item name (En)   * Refuge Cake 2 Item name (En) *" at bounding box center [605, 75] width 609 height 45
click at [763, 77] on input "Refuge Cake 2" at bounding box center [605, 83] width 609 height 29
click at [1215, 91] on input "كيكة الملجة 2" at bounding box center [1225, 83] width 609 height 29
click at [954, 88] on input "كيكة الملجة 2" at bounding box center [1225, 83] width 609 height 29
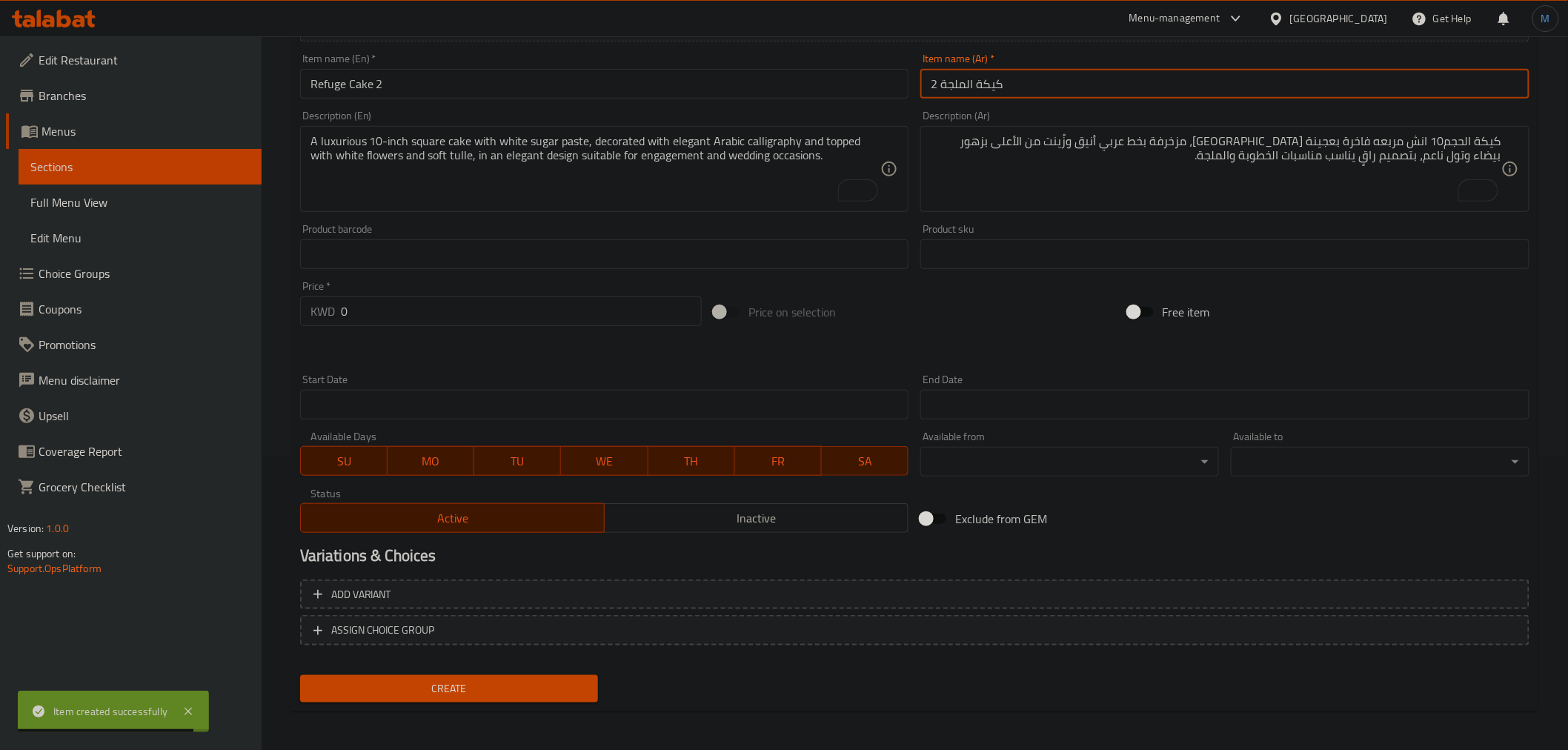
click at [954, 88] on input "كيكة الملجة 2" at bounding box center [1225, 83] width 609 height 29
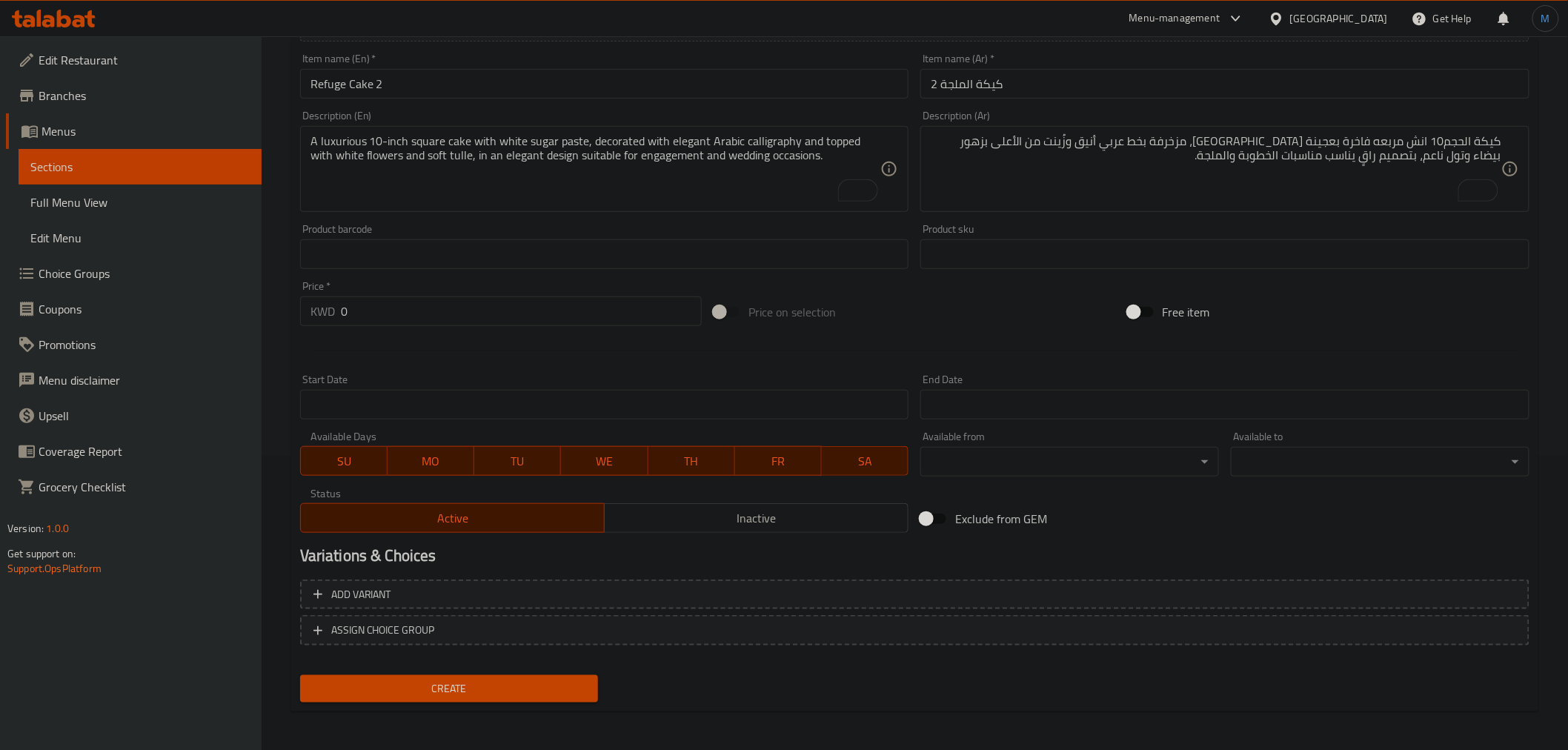
drag, startPoint x: 485, startPoint y: 109, endPoint x: 474, endPoint y: 100, distance: 14.2
click at [480, 107] on div "Description (En) A luxurious 10-inch square cake with white sugar paste, decora…" at bounding box center [604, 161] width 621 height 113
click at [474, 100] on div "Item name (En)   * Refuge Cake 2 Item name (En) *" at bounding box center [604, 76] width 621 height 57
click at [470, 98] on input "Refuge Cake 2" at bounding box center [605, 83] width 609 height 29
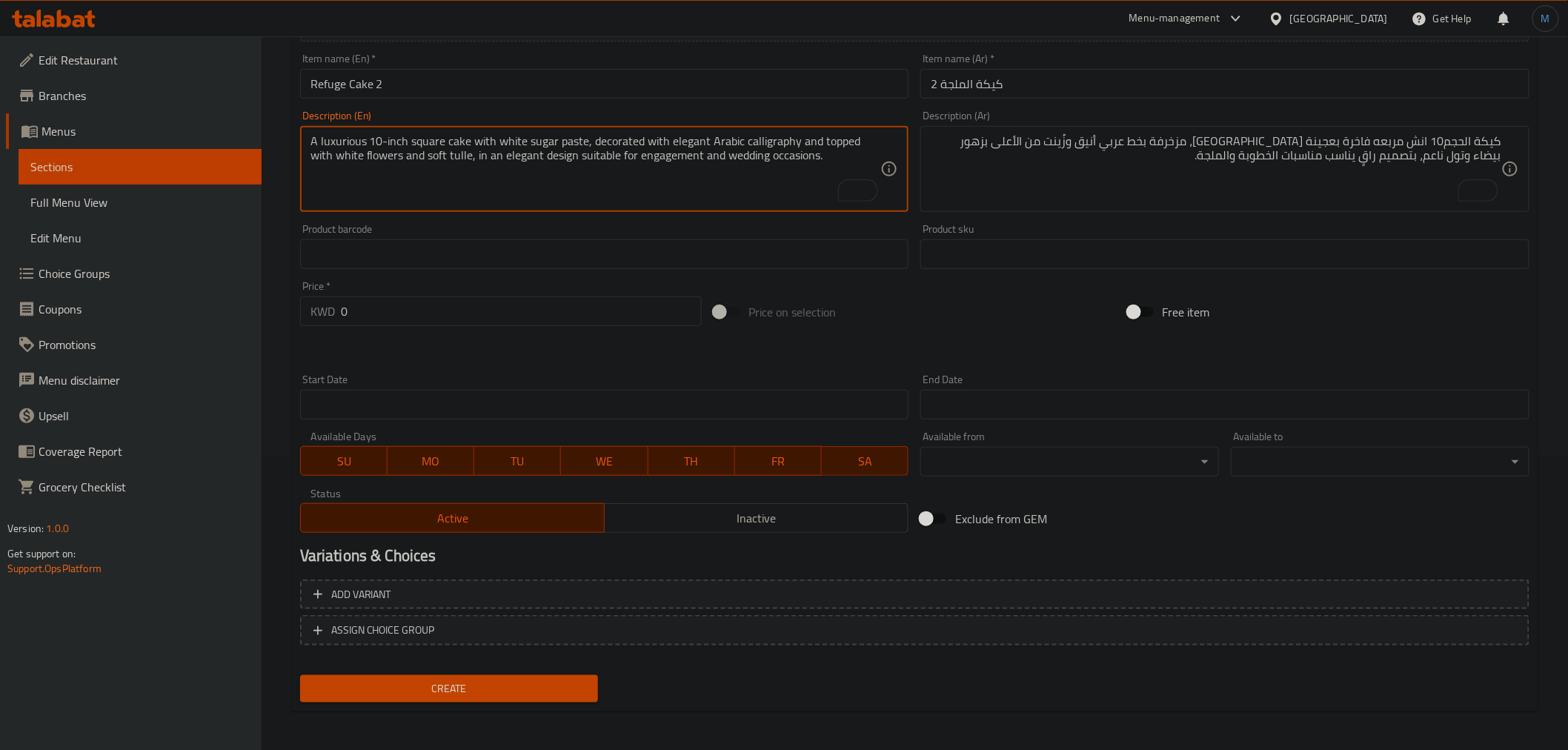
click at [512, 156] on textarea "A luxurious 10-inch square cake with white sugar paste, decorated with elegant …" at bounding box center [596, 169] width 571 height 70
paste textarea "An elegant cake with luxurious layers of wavy white pastry, decorated with eleg…"
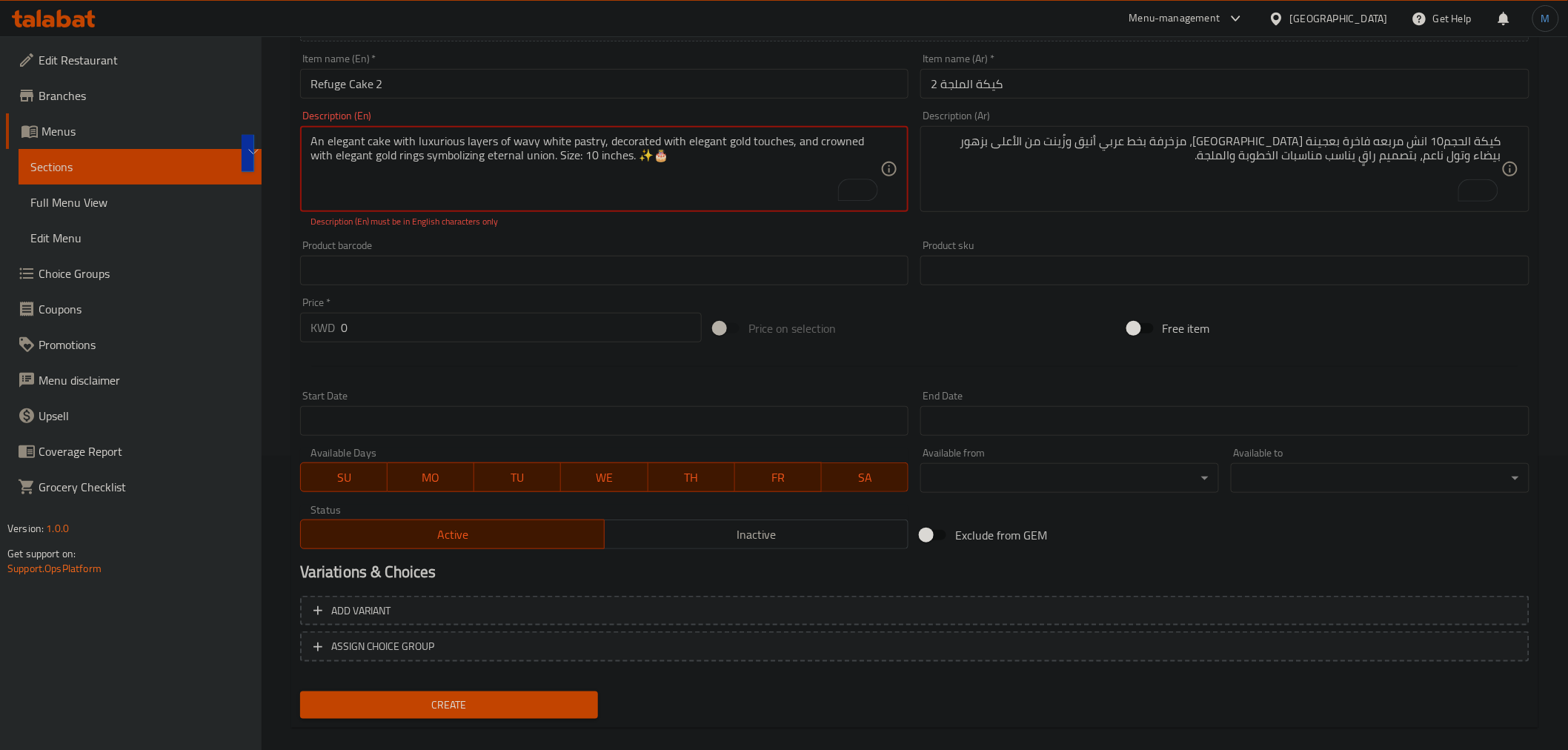
click at [748, 180] on textarea "An elegant cake with luxurious layers of wavy white pastry, decorated with eleg…" at bounding box center [596, 169] width 571 height 70
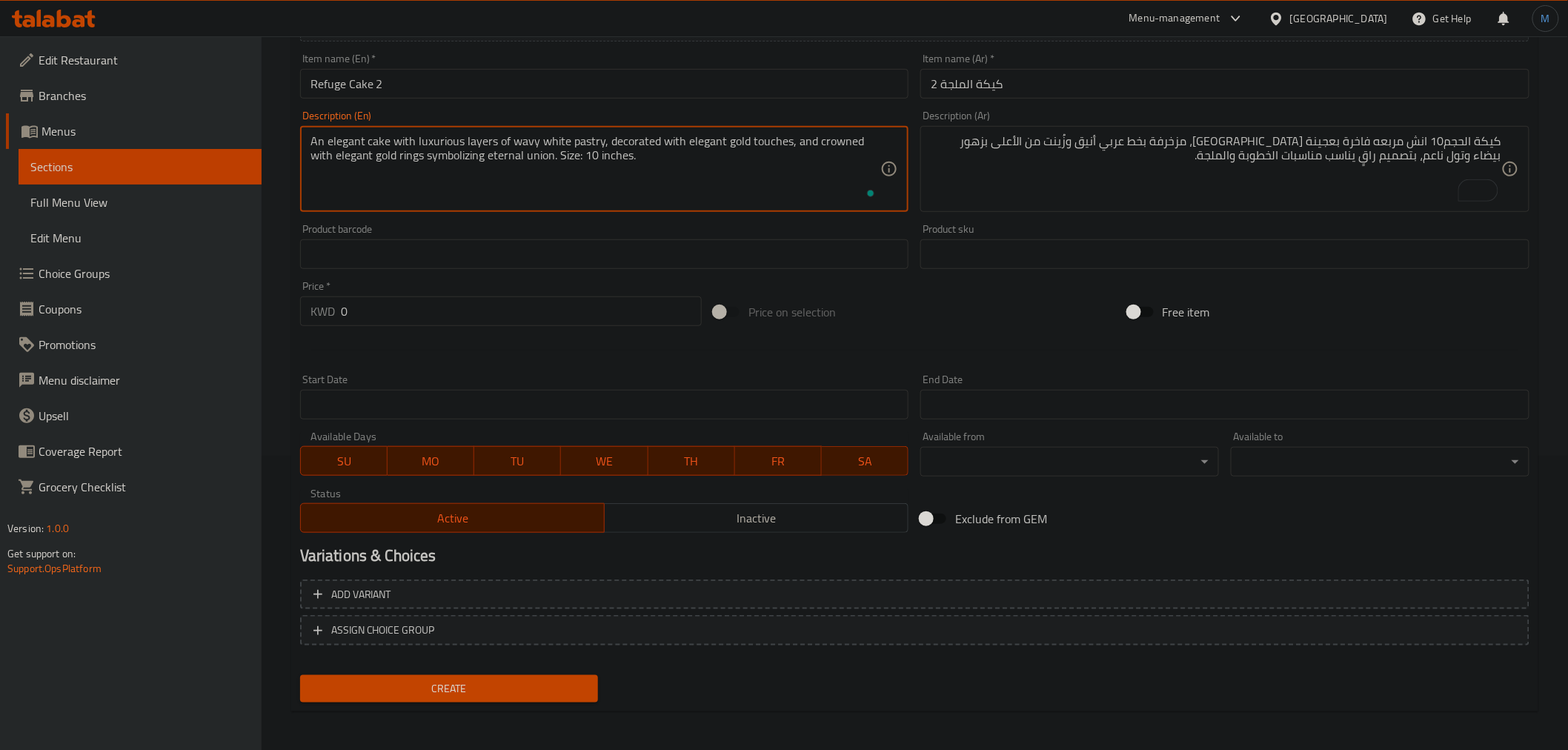
type textarea "An elegant cake with luxurious layers of wavy white pastry, decorated with eleg…"
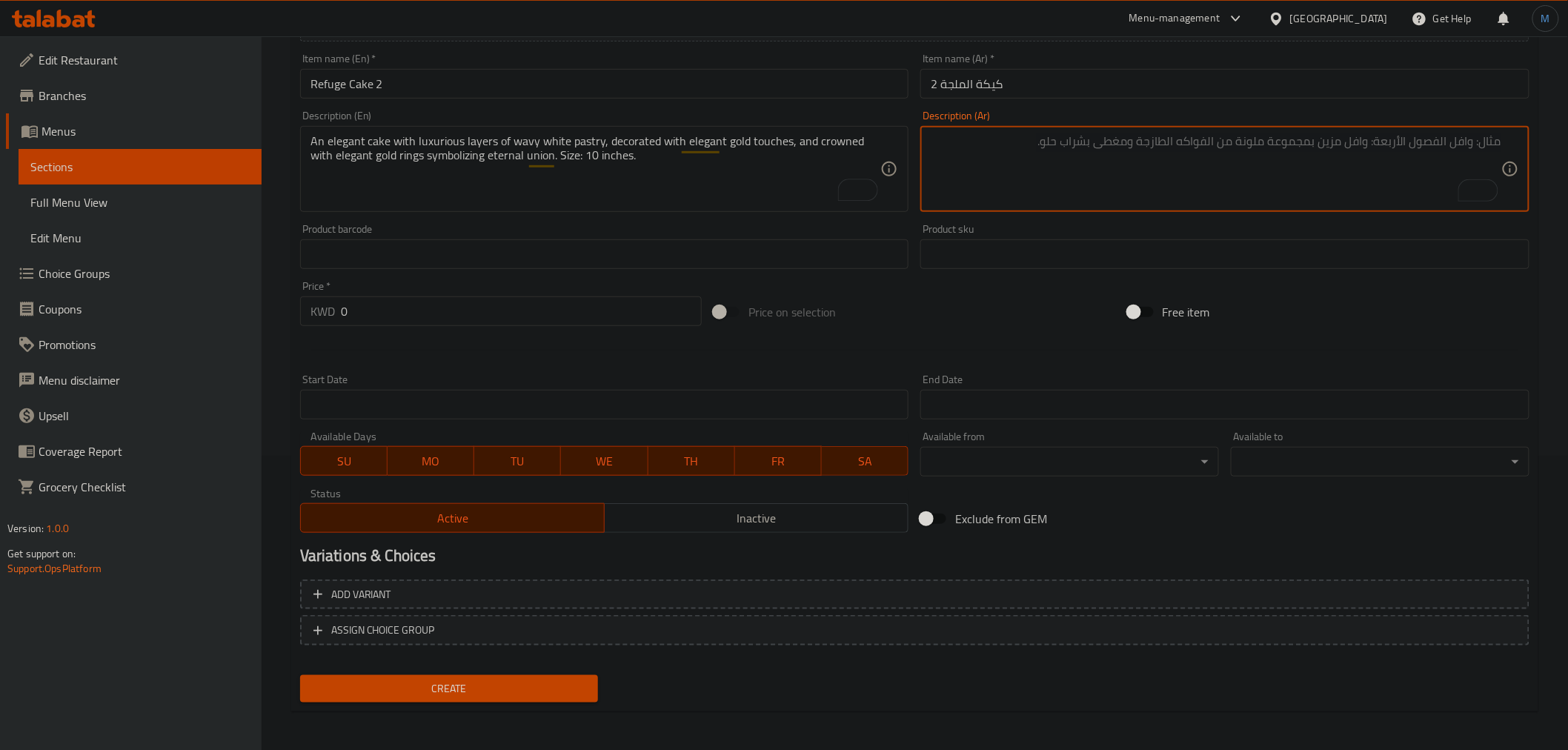
click at [1306, 165] on textarea "To enrich screen reader interactions, please activate Accessibility in Grammarl…" at bounding box center [1216, 169] width 571 height 70
paste textarea "كيكة أنيقة بطبقات فاخرة من العجينه البيضاء المموجة، مزينة بلمسات ذهبية راقية، ت…"
type textarea "كيكة أنيقة بطبقات فاخرة من العجينه البيضاء المموجة، مزينة بلمسات ذهبية راقية، ت…"
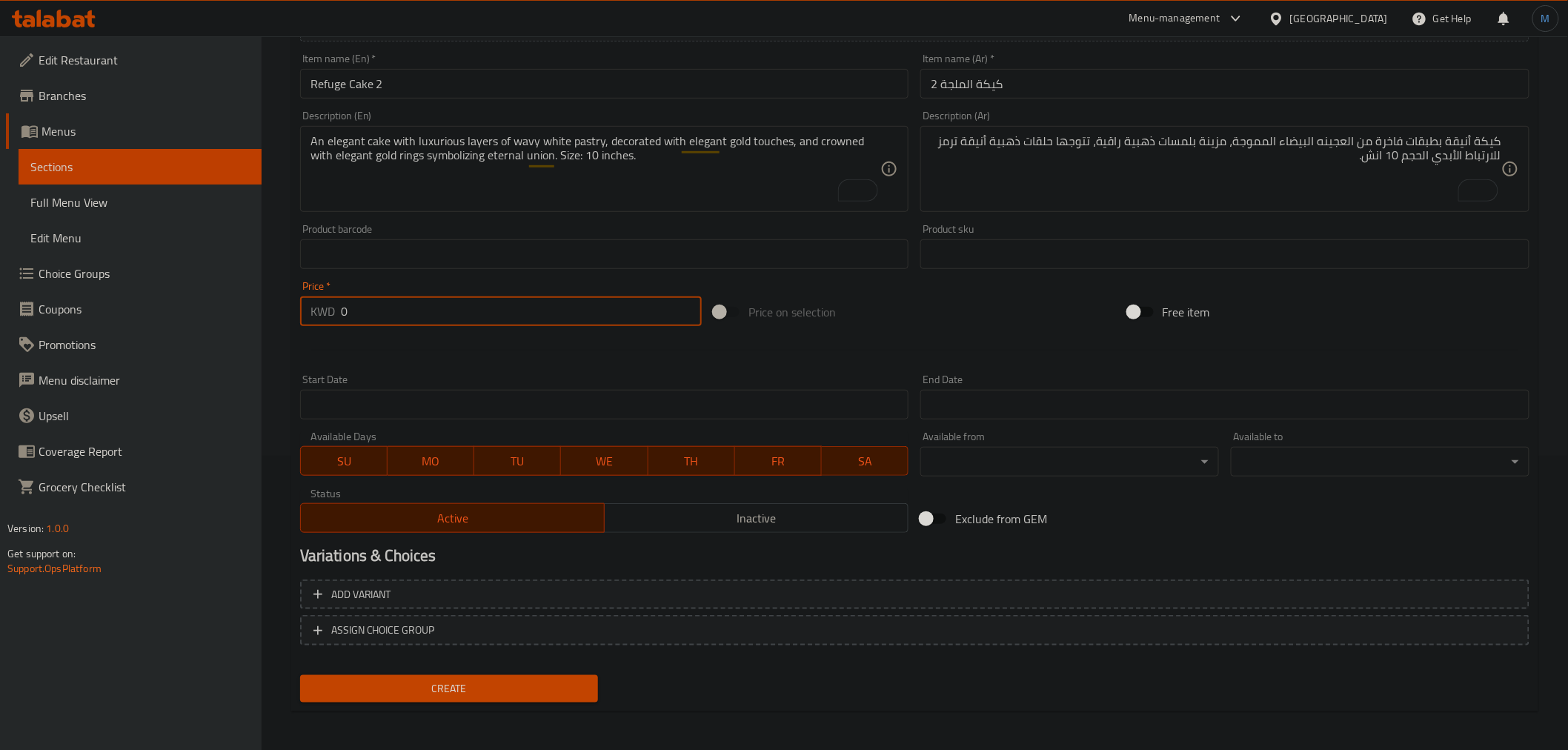
click at [401, 324] on input "0" at bounding box center [521, 311] width 361 height 29
paste input "21.75"
type input "21.75"
click at [300, 676] on button "Create" at bounding box center [450, 689] width 299 height 28
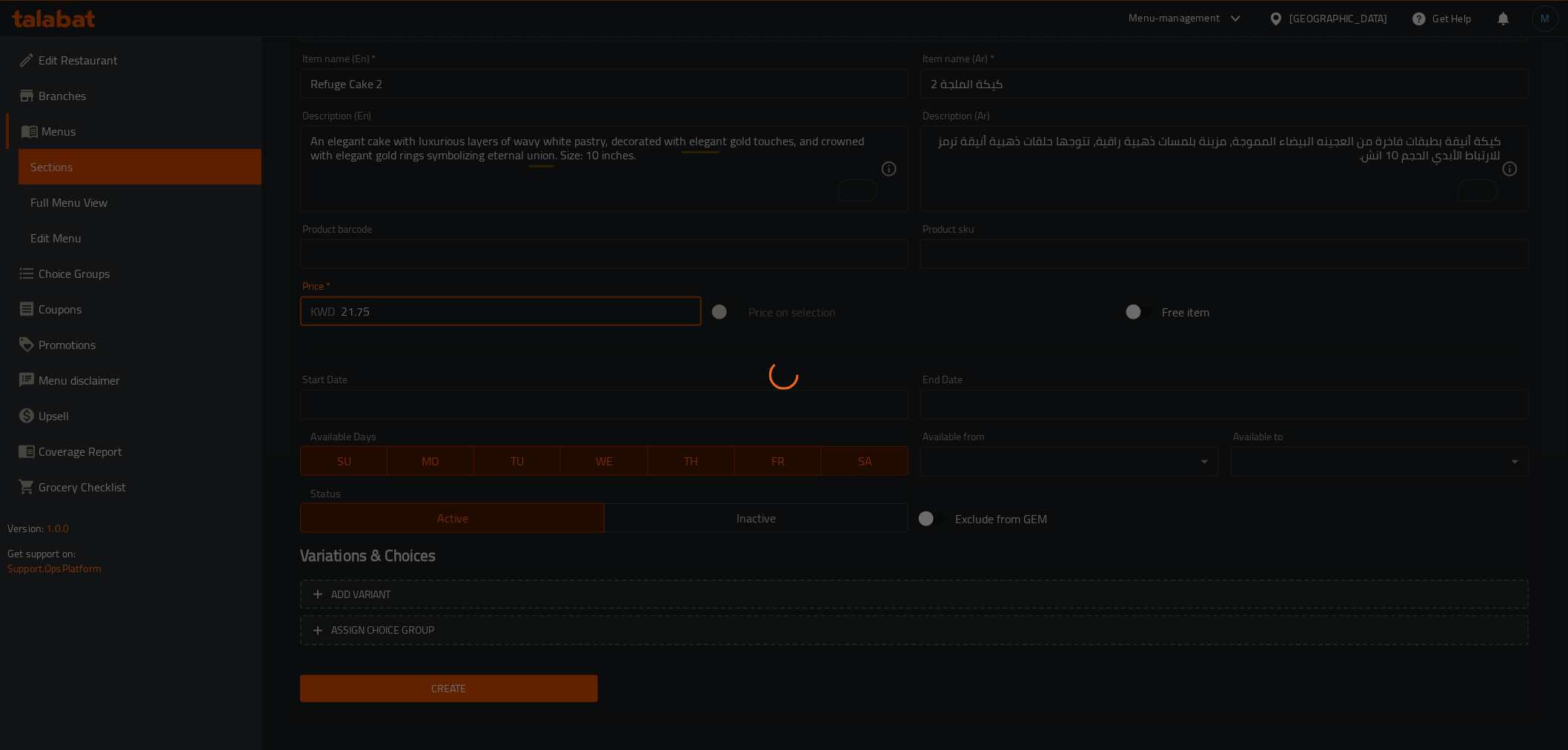
type input "0"
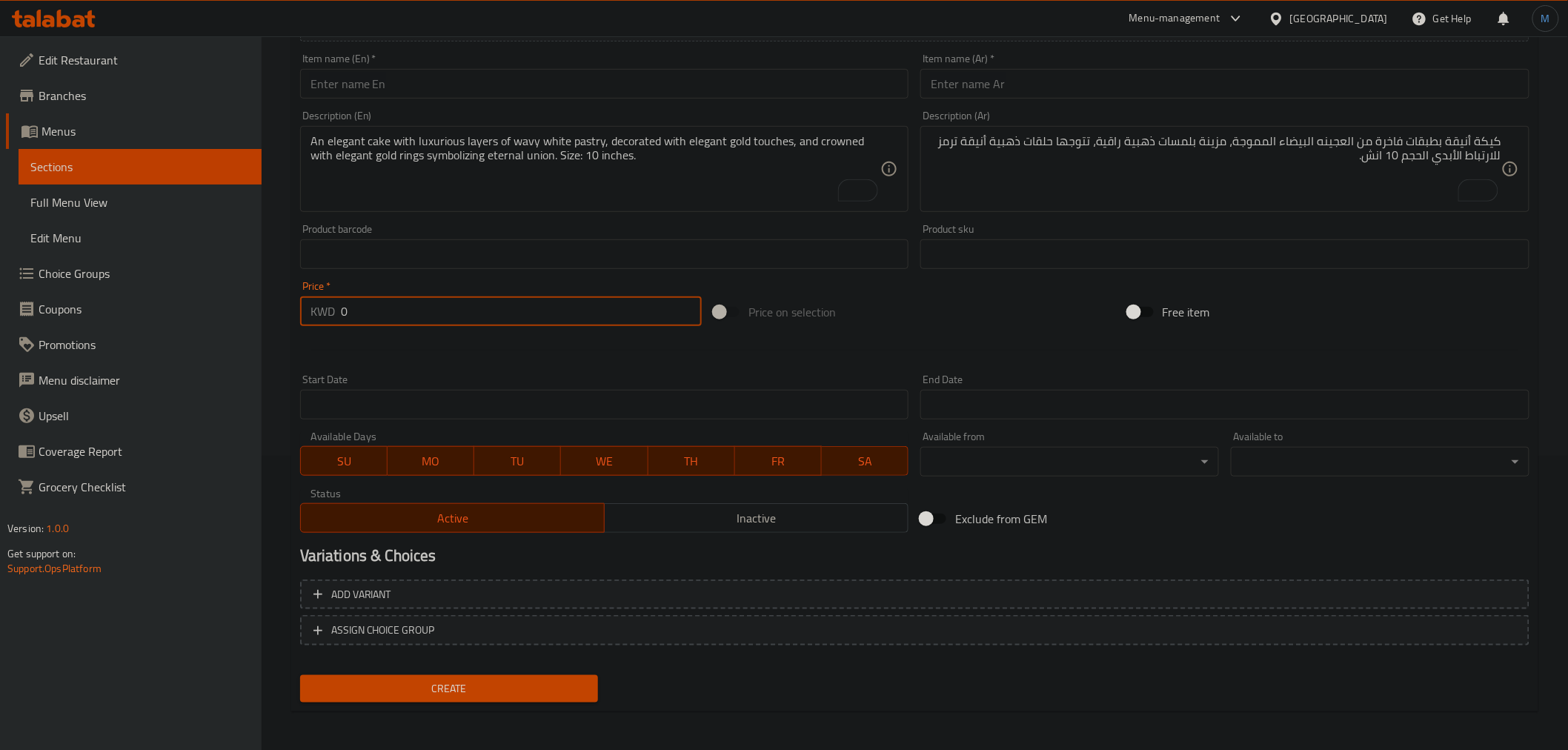
scroll to position [47, 0]
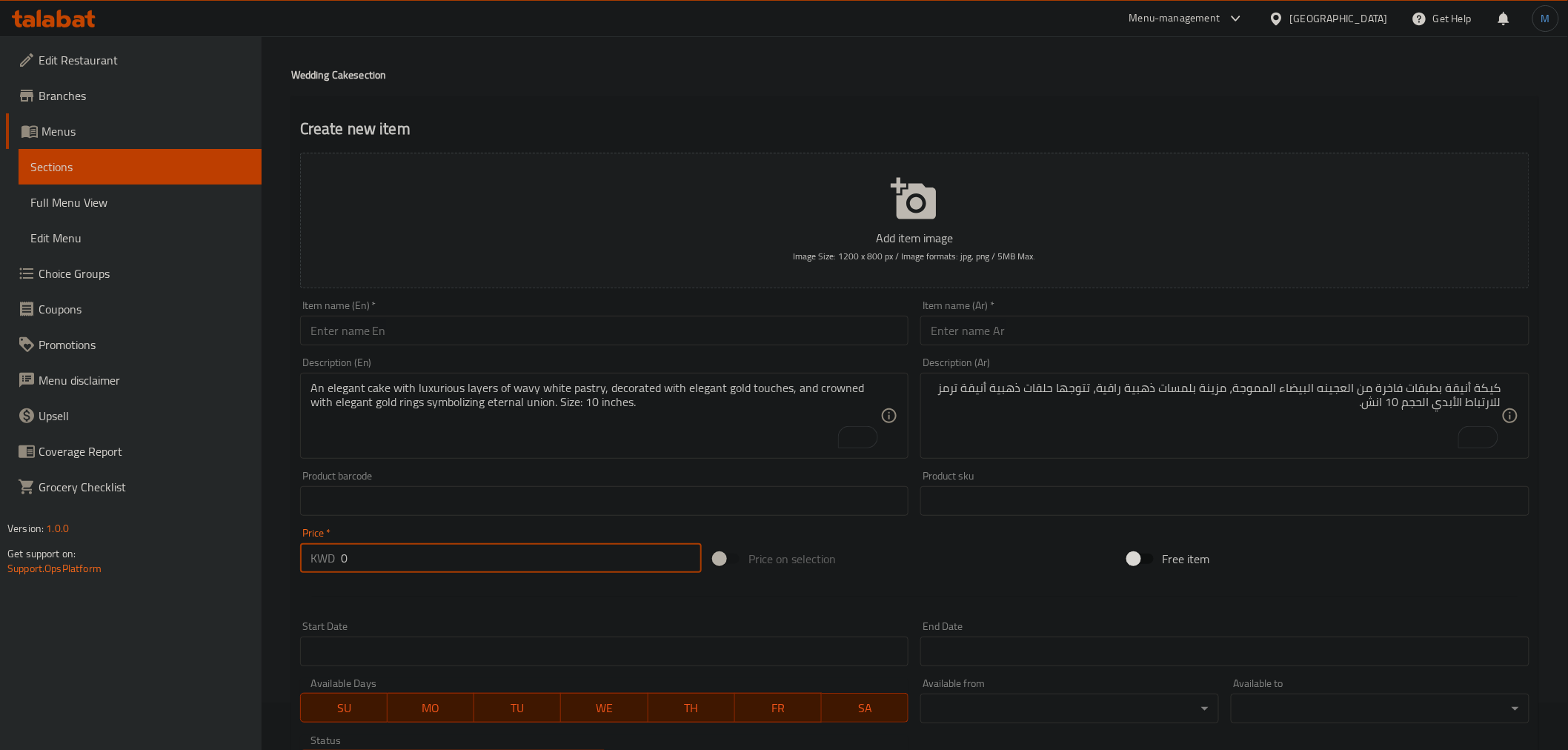
click at [552, 310] on div "Item name (En)   * Item name (En) *" at bounding box center [605, 323] width 609 height 45
click at [554, 314] on div "Item name (En)   * Item name (En) *" at bounding box center [605, 323] width 609 height 45
click at [561, 328] on input "text" at bounding box center [605, 330] width 609 height 29
paste input "Refuge box"
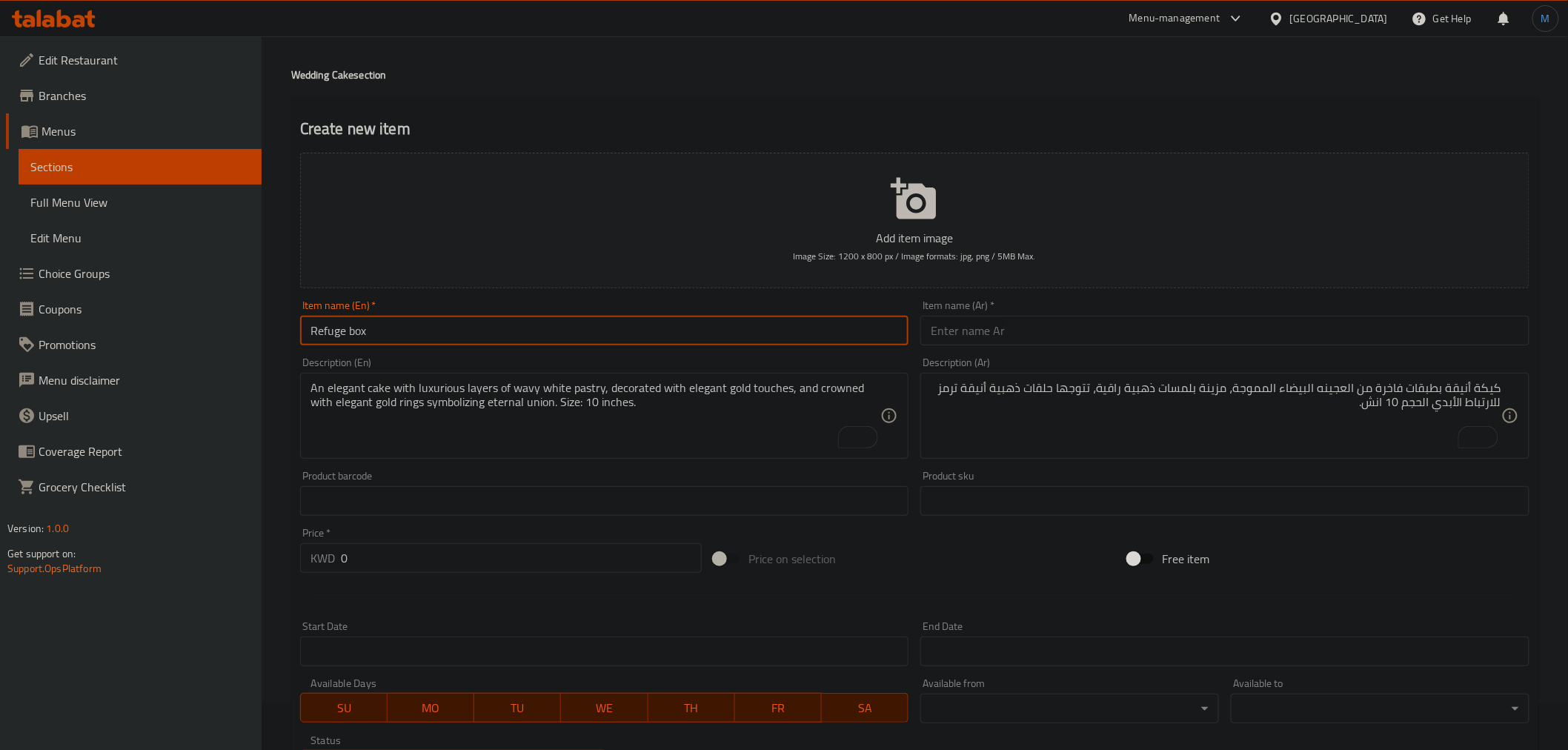
type input "Refuge box"
click at [1088, 348] on div "Item name (Ar)   * Item name (Ar) *" at bounding box center [1224, 323] width 621 height 57
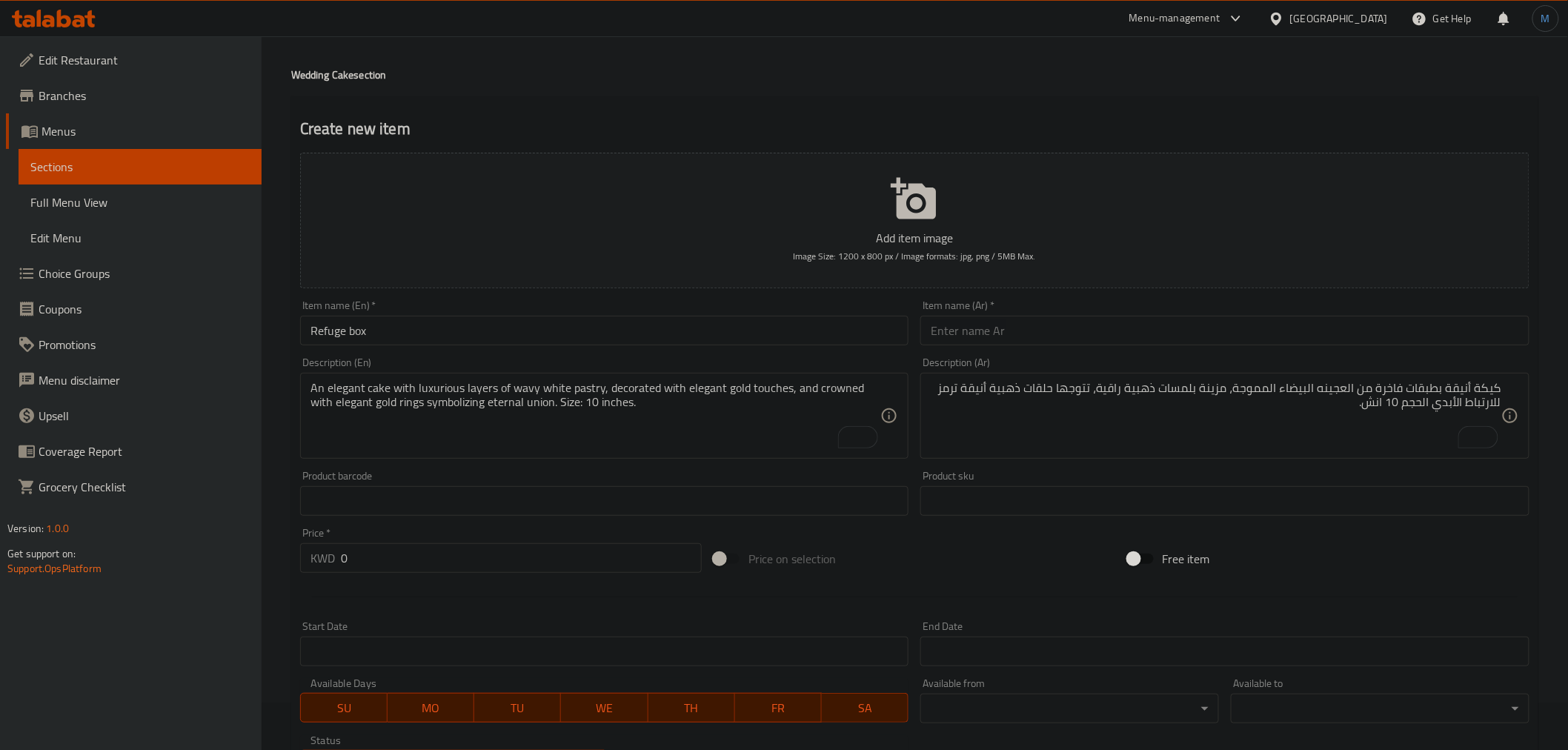
click at [1019, 339] on input "text" at bounding box center [1225, 330] width 609 height 29
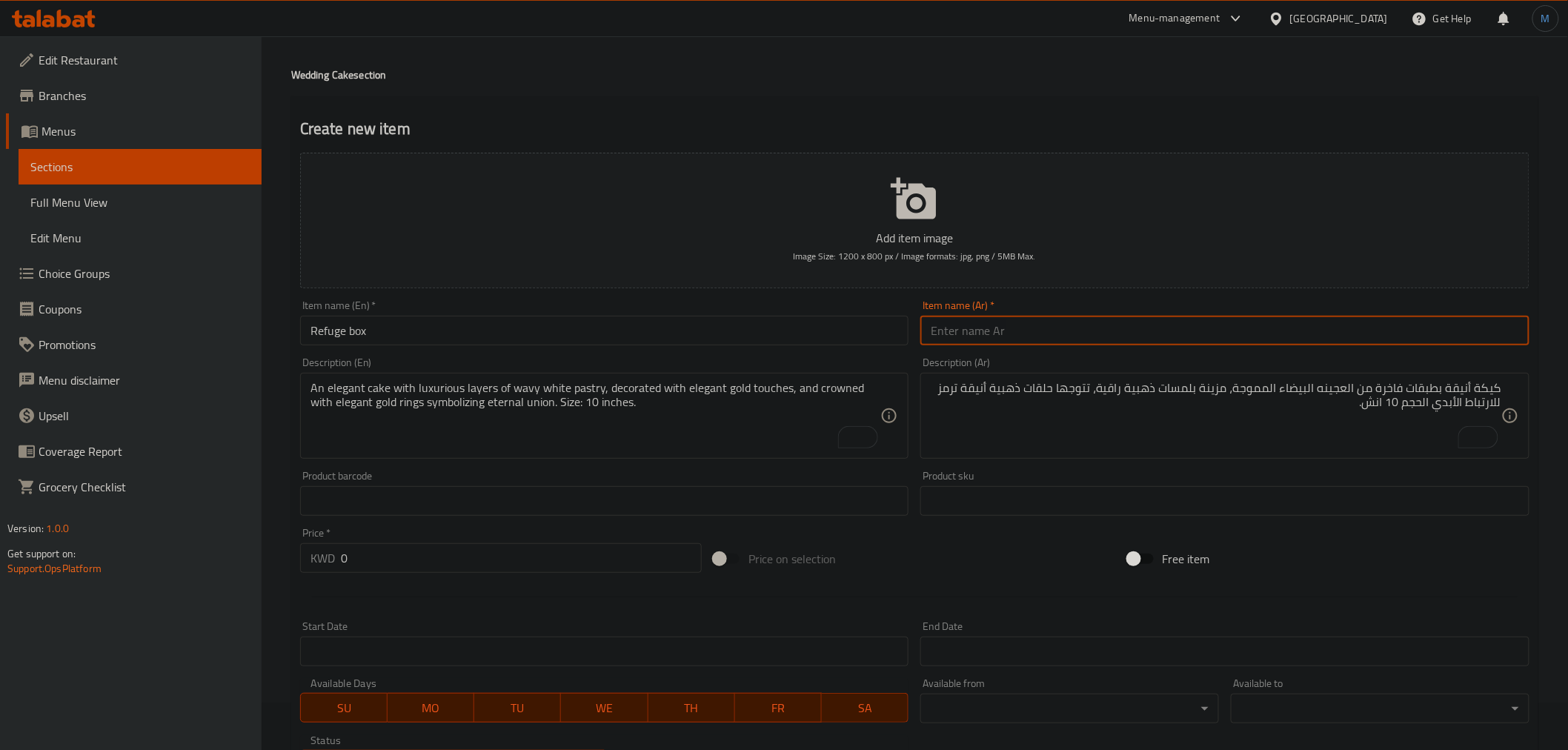
paste input "بوكس الملجة"
type input "بوكس الملجة"
click at [868, 331] on input "Refuge box" at bounding box center [605, 330] width 609 height 29
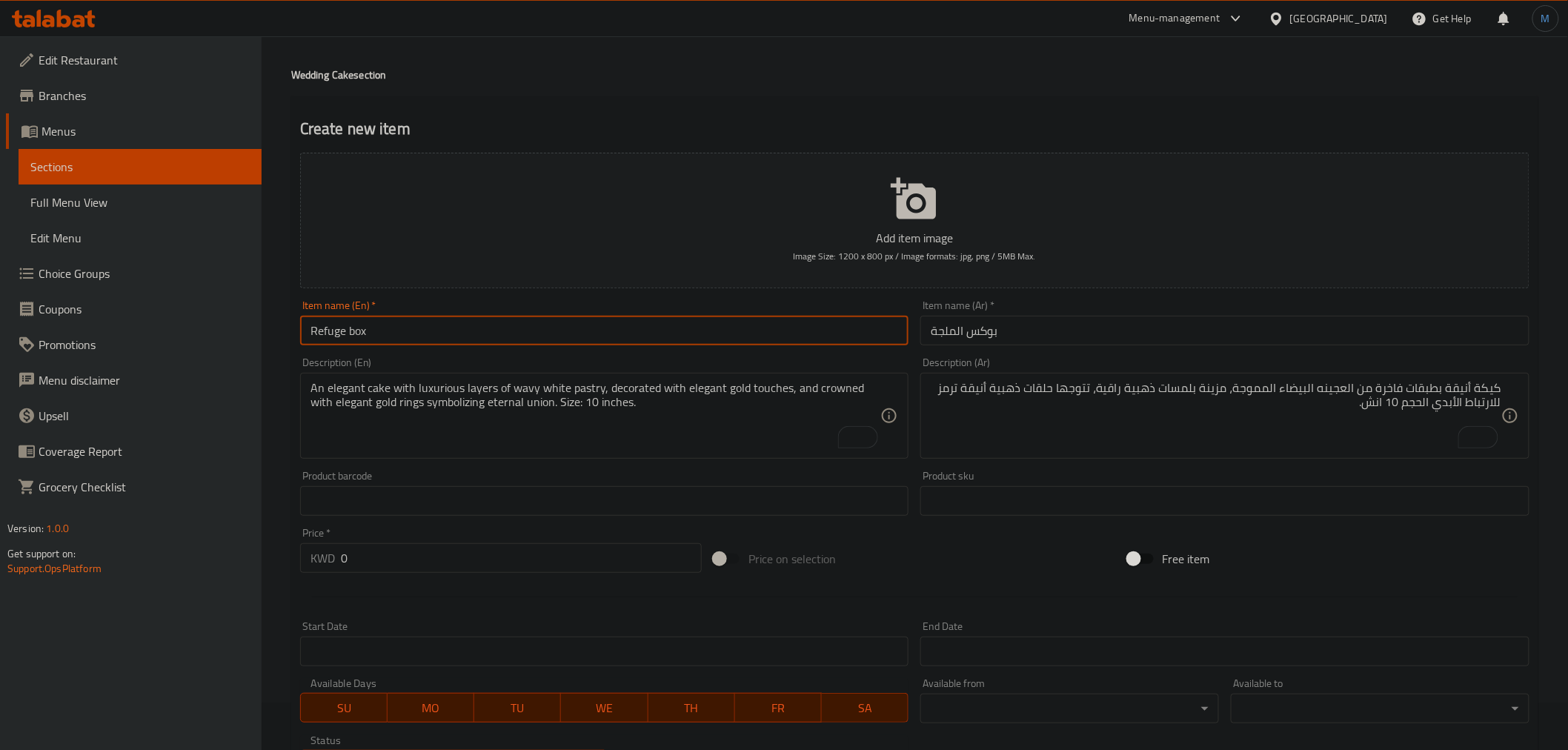
type input "Refuge Box"
click at [628, 387] on textarea "To enrich screen reader interactions, please activate Accessibility in Grammarl…" at bounding box center [596, 416] width 571 height 70
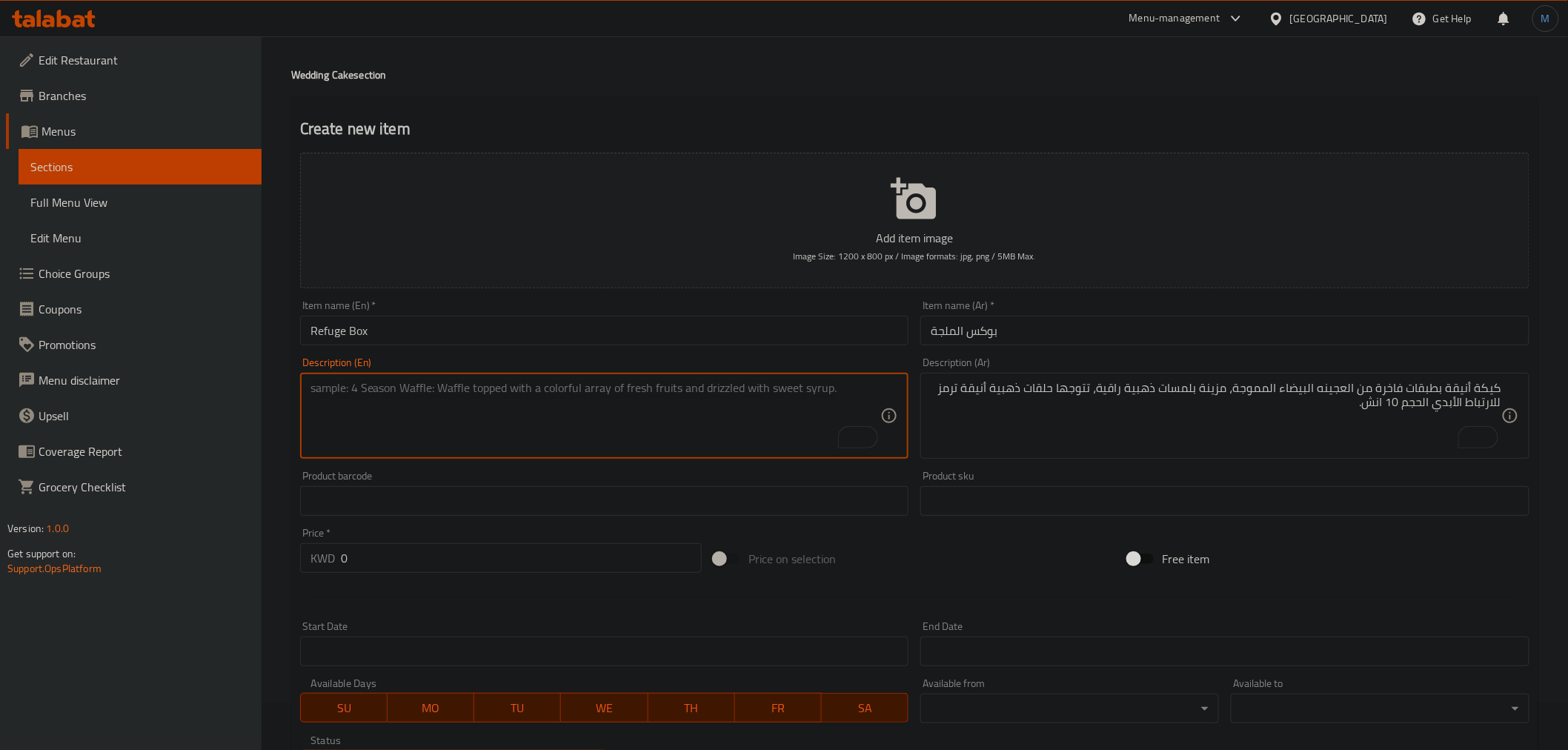
paste textarea "A luxurious box specially designed to celebrate the most beautiful moments of l…"
type textarea "A luxurious box specially designed to celebrate the most beautiful moments of l…"
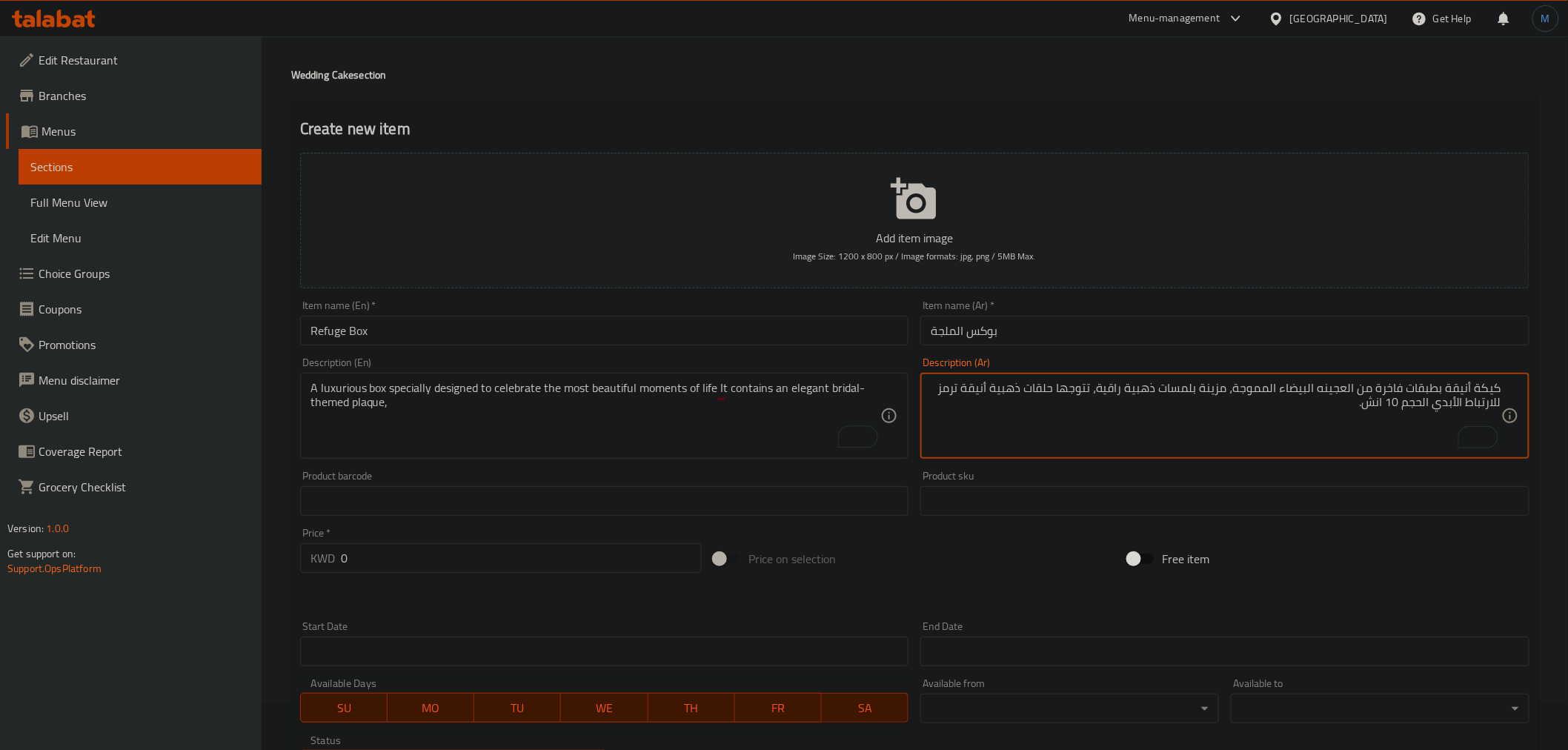
click at [1099, 403] on textarea "كيكة أنيقة بطبقات فاخرة من العجينه البيضاء المموجة، مزينة بلمسات ذهبية راقية، ت…" at bounding box center [1216, 416] width 571 height 70
paste textarea "بوكس فاخر مصمم خصيصًا للاحتفال بأجمل لحظات العمر. يحتوي على لوحة أنيقة بطابع ال…"
type textarea "بوكس فاخر مصمم خصيصًا للاحتفال بأجمل لحظات العمر. يحتوي على لوحة أنيقة بطابع ال…"
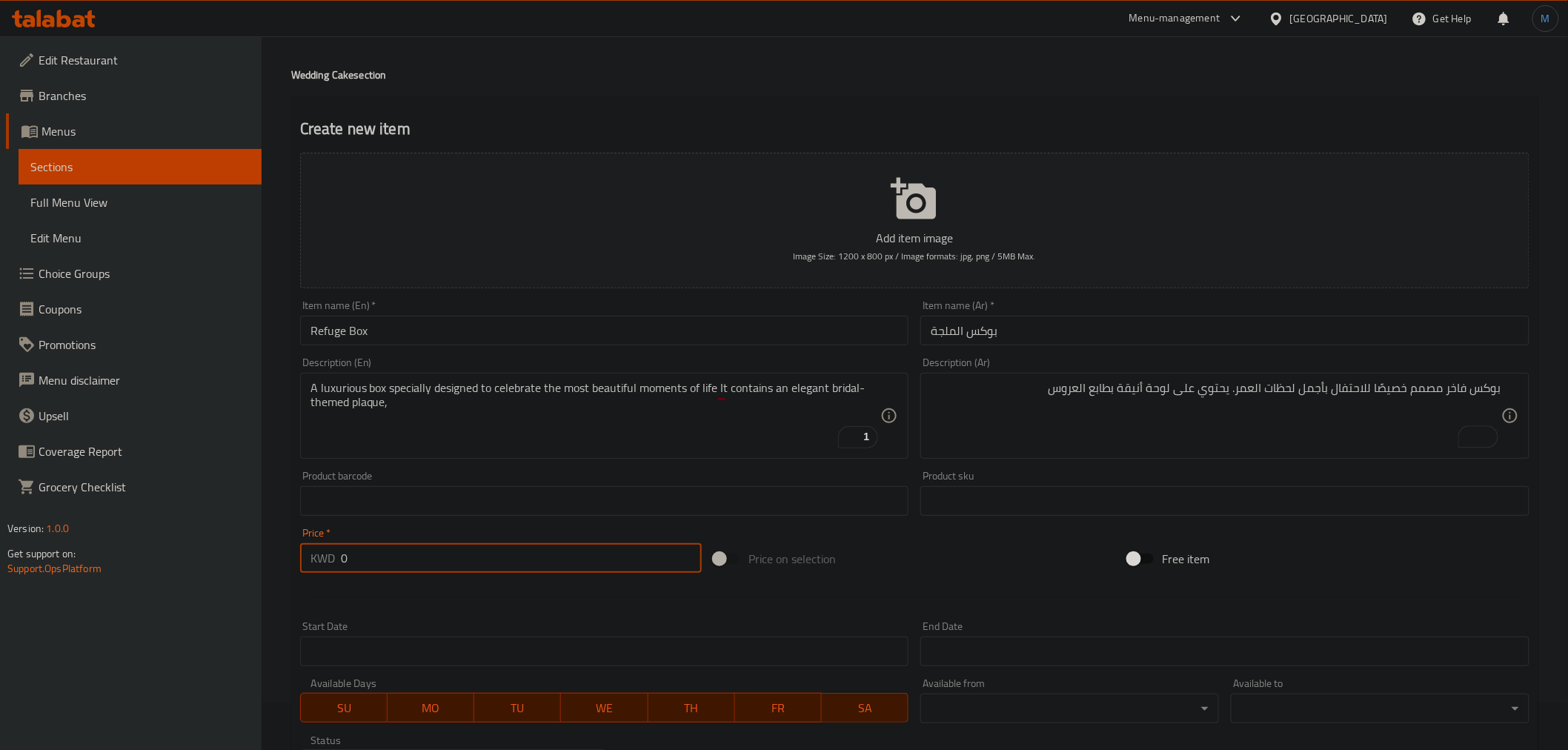
click at [598, 544] on input "0" at bounding box center [521, 558] width 361 height 29
paste input "13.75"
type input "13.75"
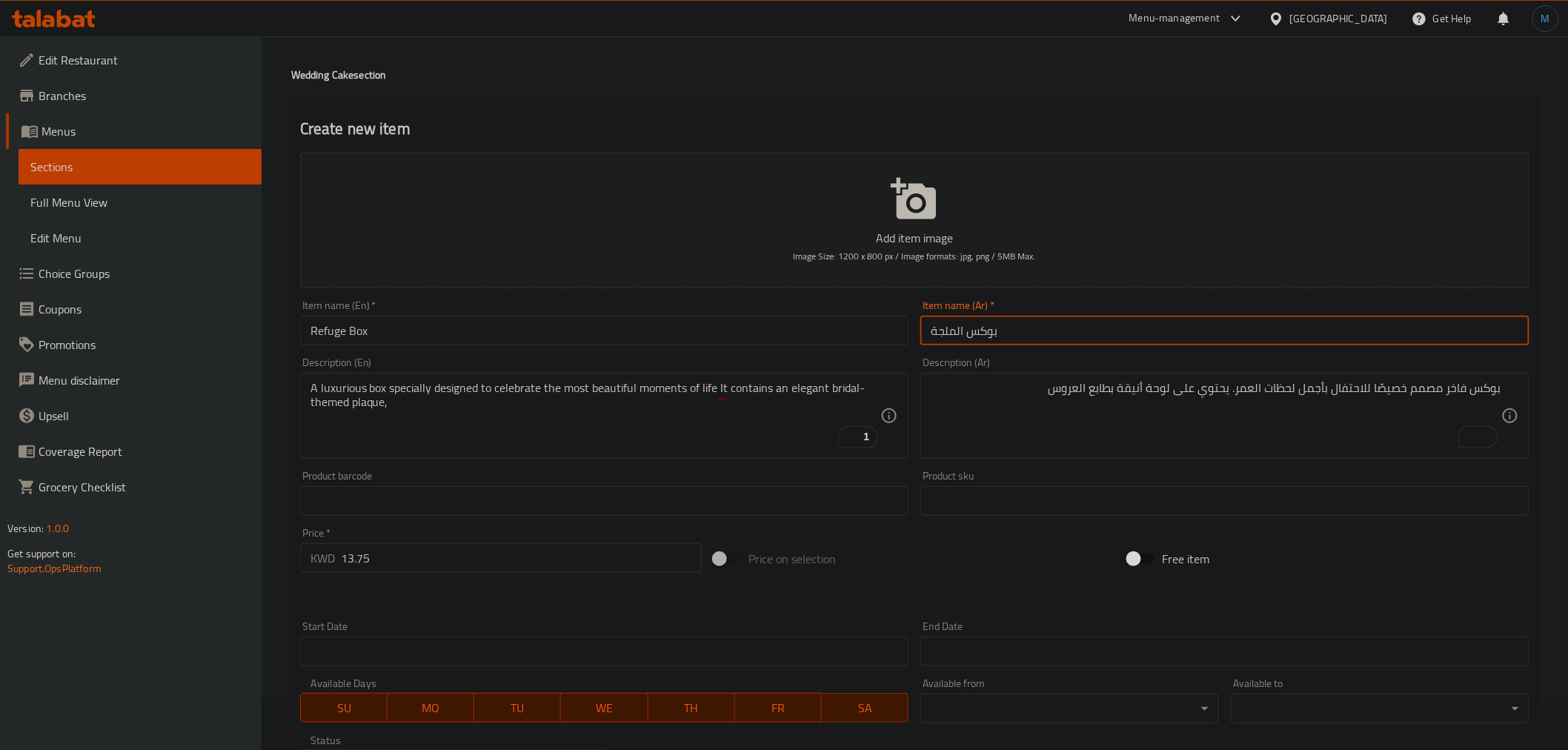
click at [1175, 345] on input "بوكس الملجة" at bounding box center [1225, 330] width 609 height 29
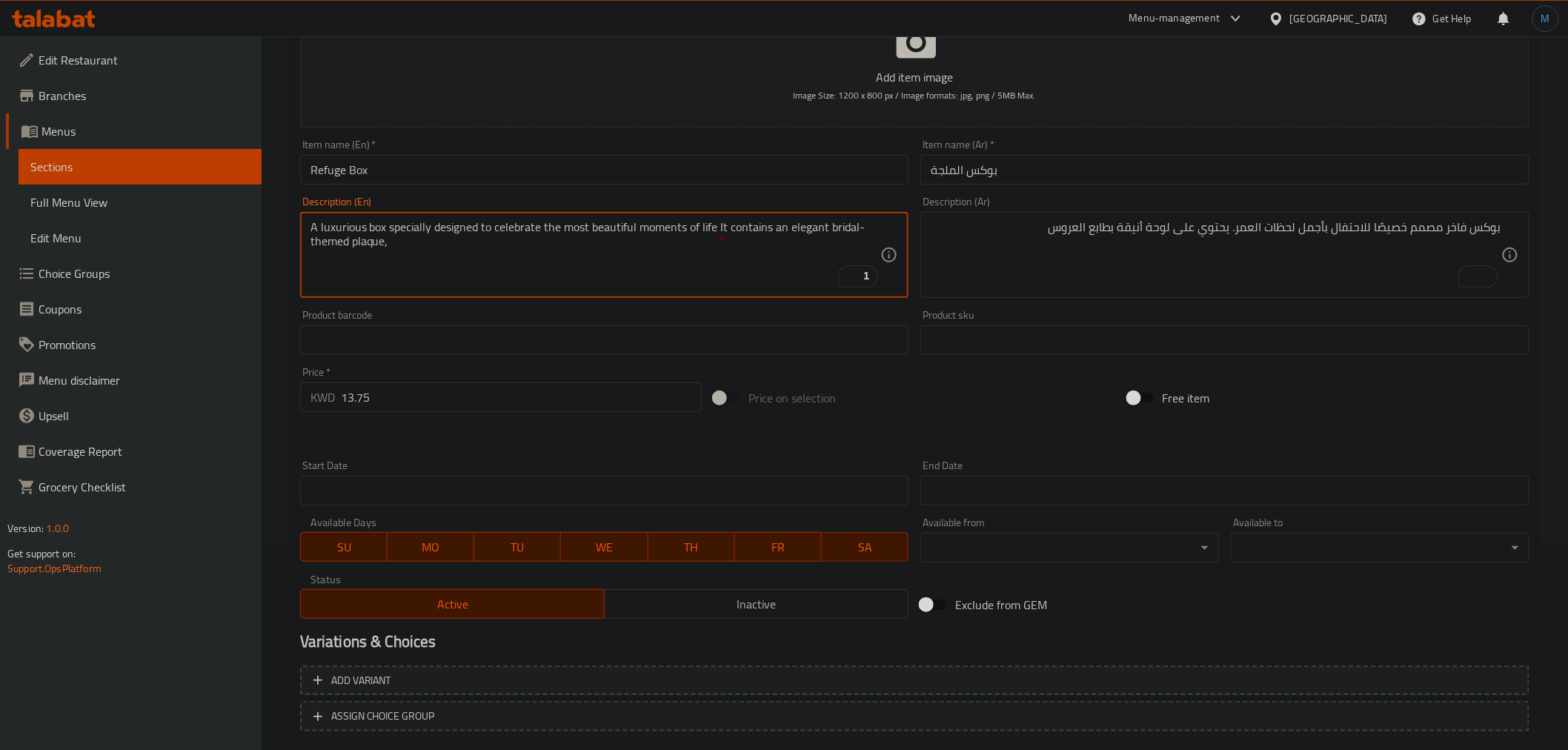
scroll to position [294, 0]
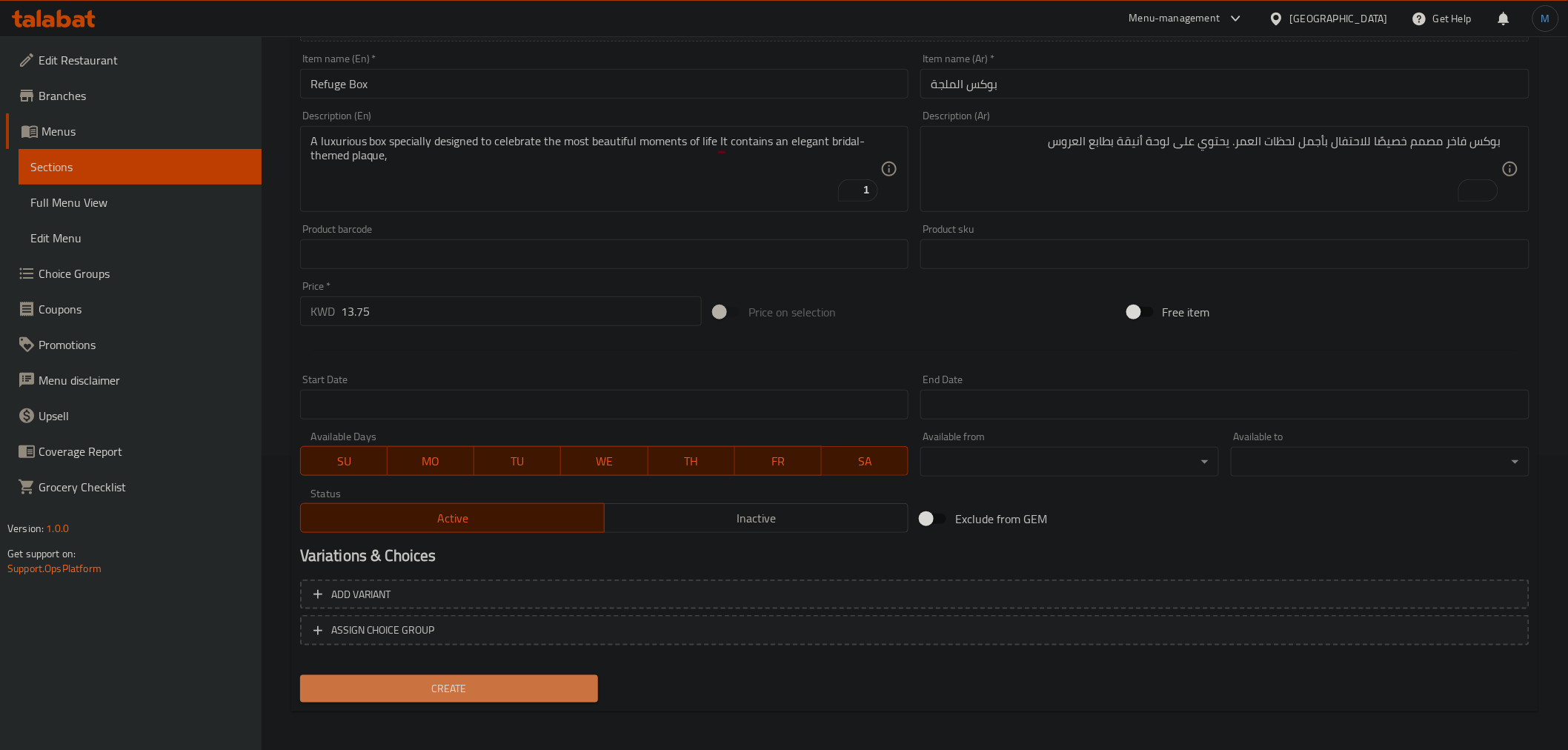
click at [514, 680] on span "Create" at bounding box center [450, 688] width 275 height 18
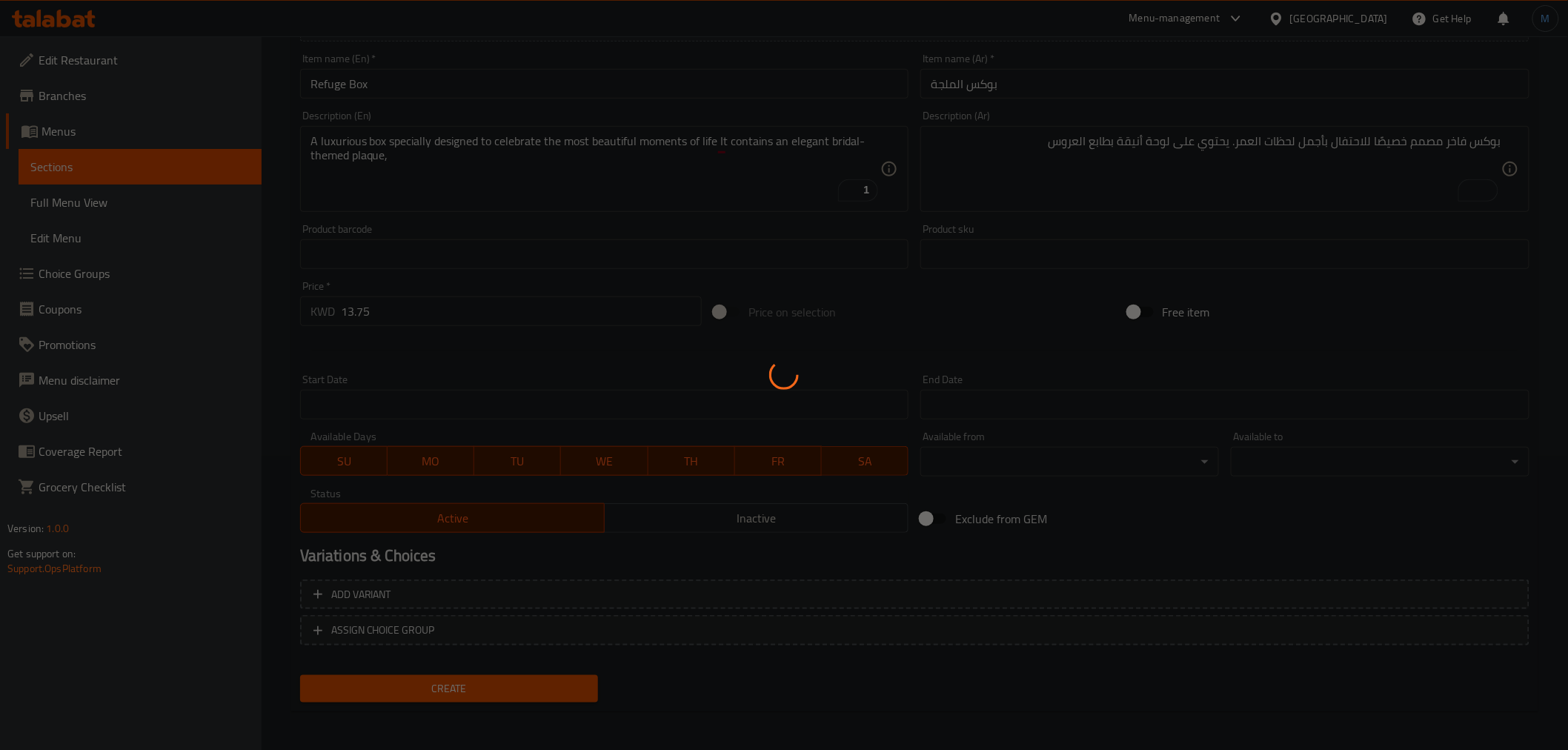
type input "0"
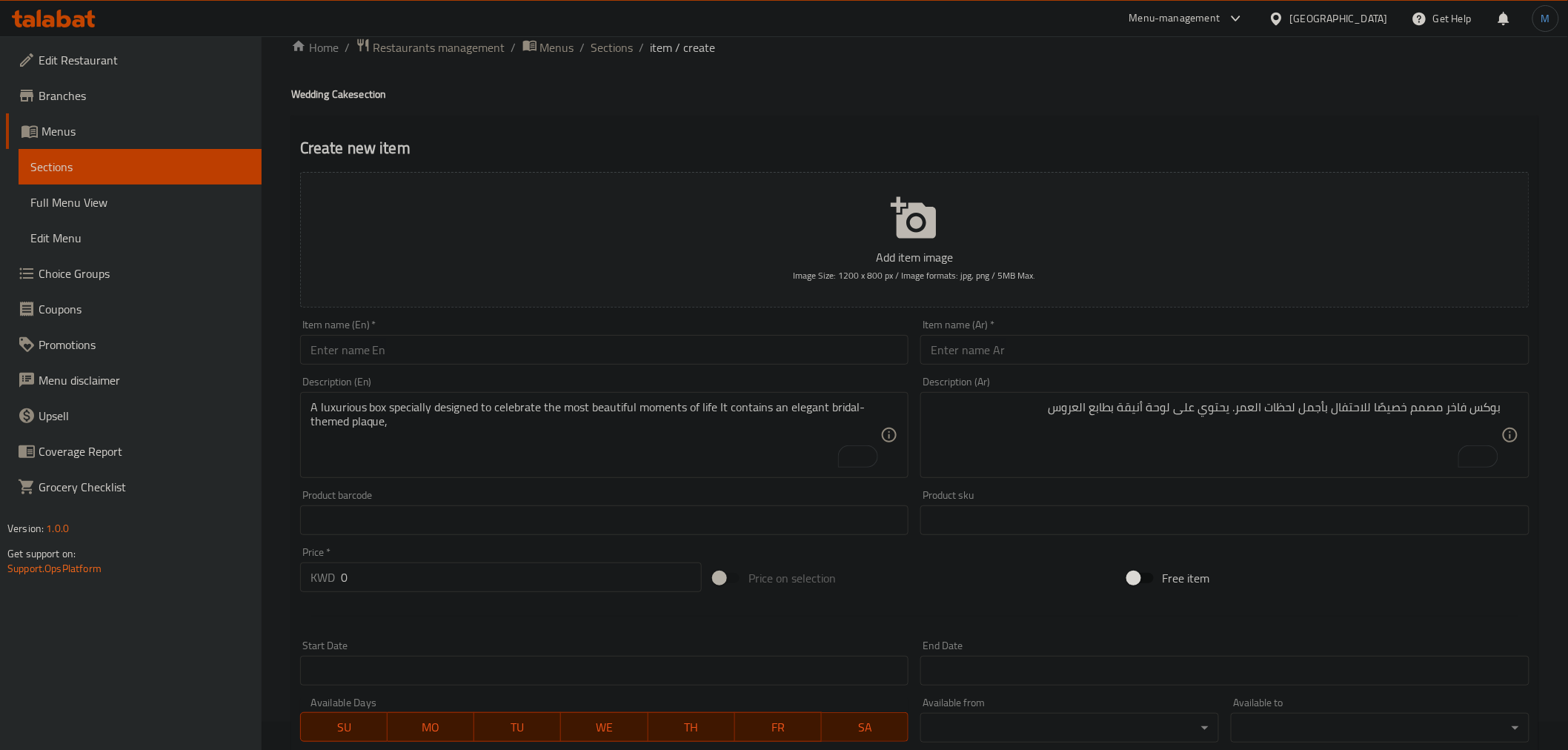
scroll to position [0, 0]
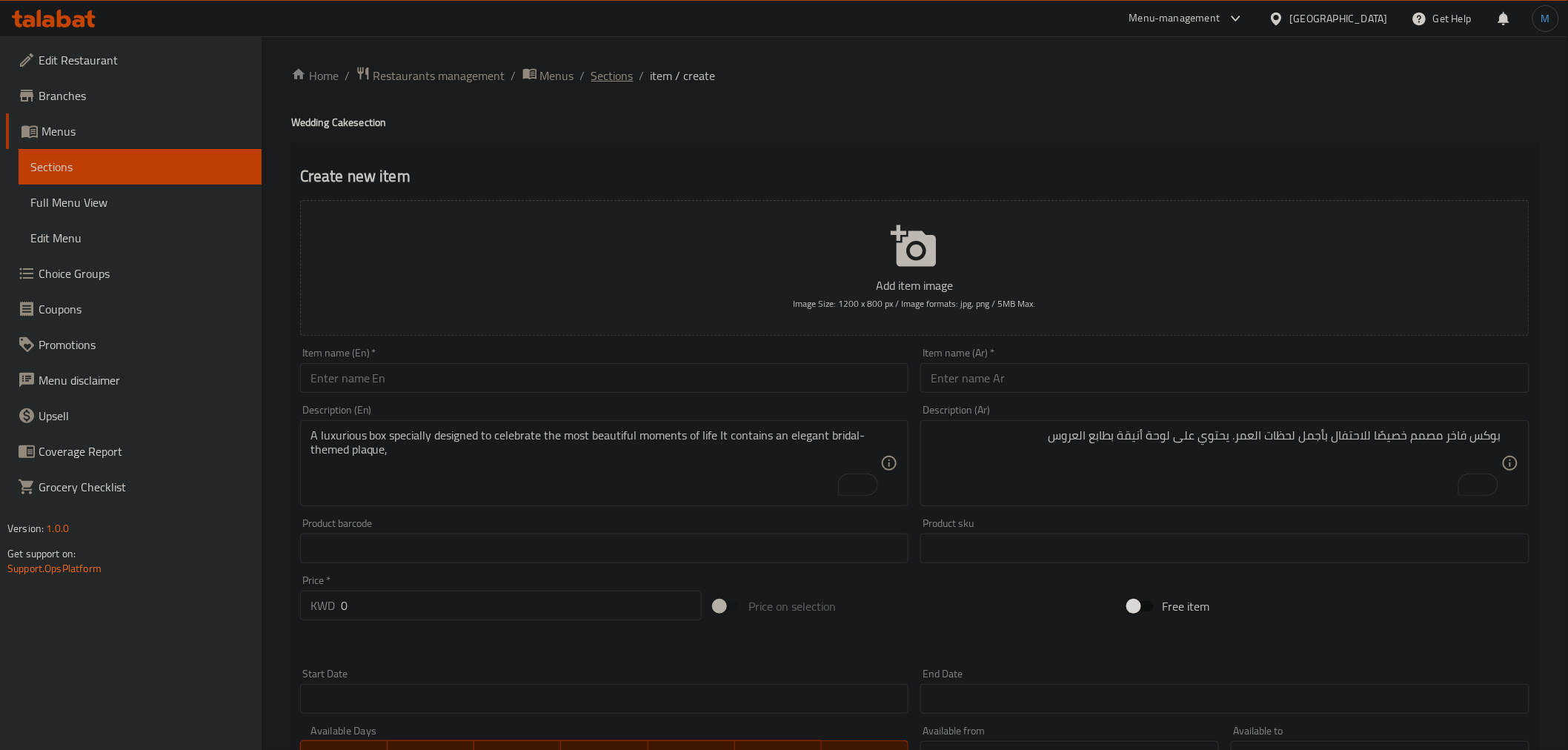
click at [603, 85] on span "Sections" at bounding box center [612, 75] width 42 height 17
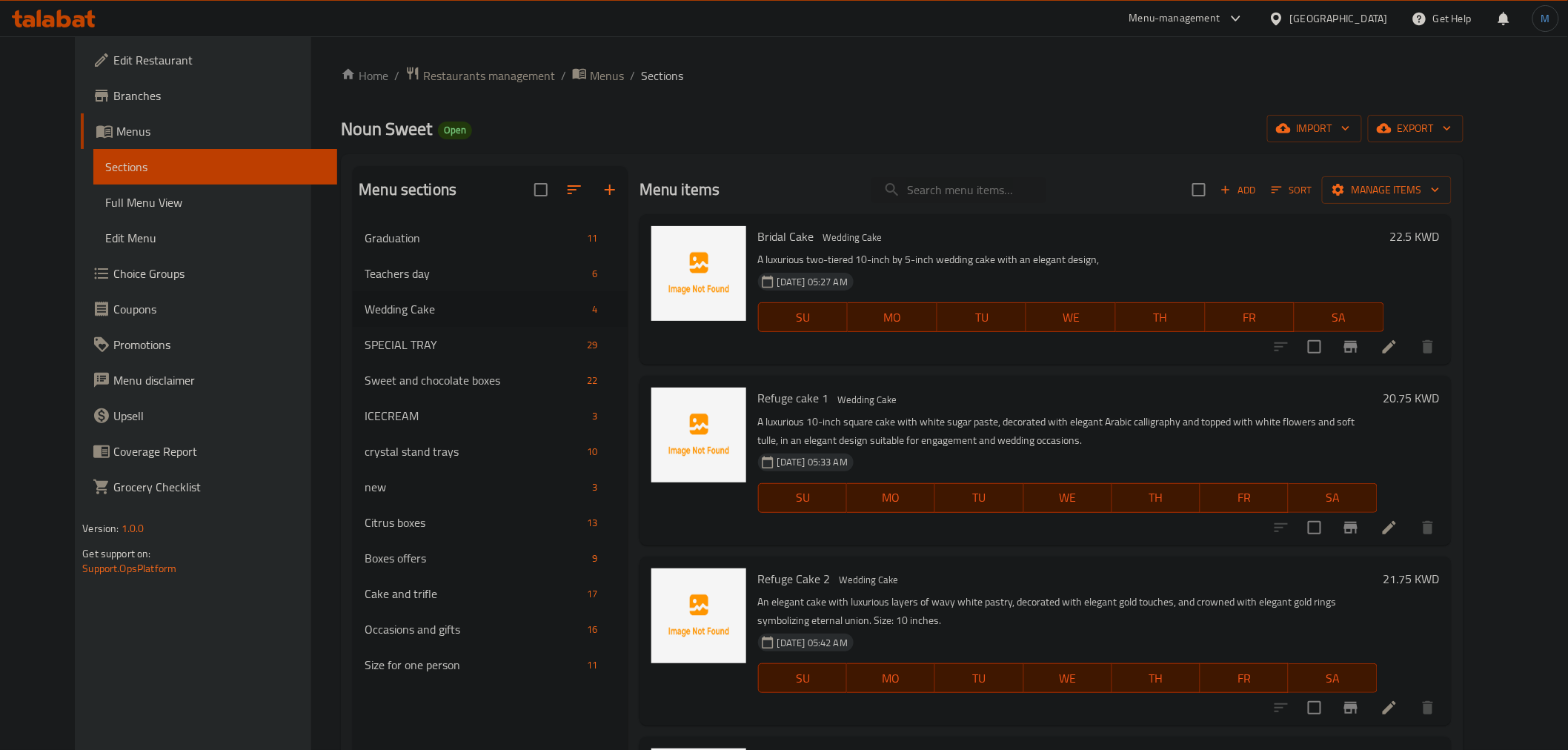
drag, startPoint x: 601, startPoint y: 195, endPoint x: 604, endPoint y: 161, distance: 34.1
click at [604, 161] on div "Menu sections Graduation 11 Teachers day 6 Wedding Cake 4 SPECIAL TRAY 29 Sweet…" at bounding box center [901, 541] width 1122 height 774
click at [592, 176] on button "button" at bounding box center [610, 189] width 36 height 36
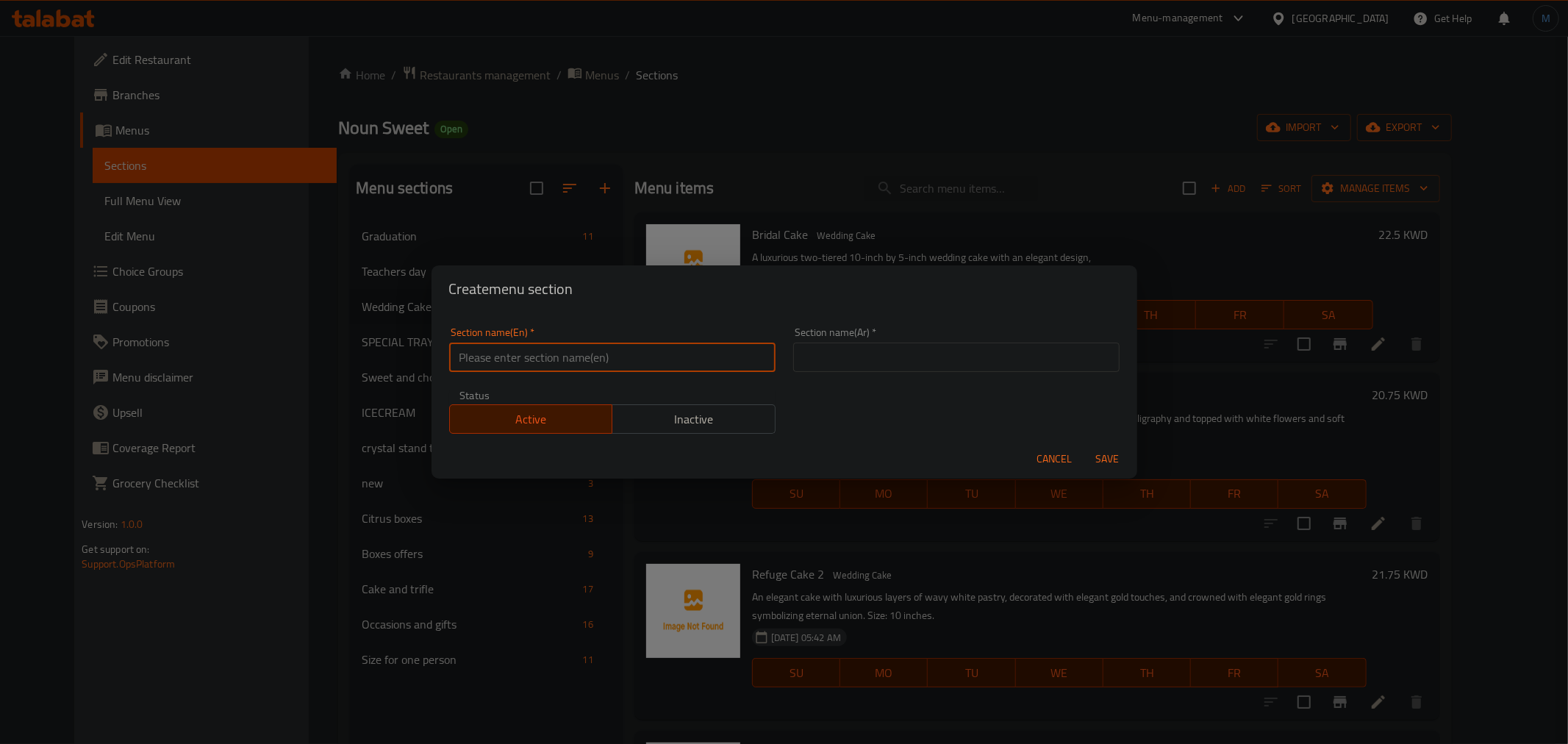
click at [555, 365] on input "text" at bounding box center [613, 357] width 326 height 29
paste input "Sweets and salty"
type input "Sweets and Salty"
click at [784, 356] on div "Section name(Ar)   * Section name(Ar) *" at bounding box center [956, 350] width 344 height 63
click at [798, 356] on input "text" at bounding box center [956, 357] width 326 height 29
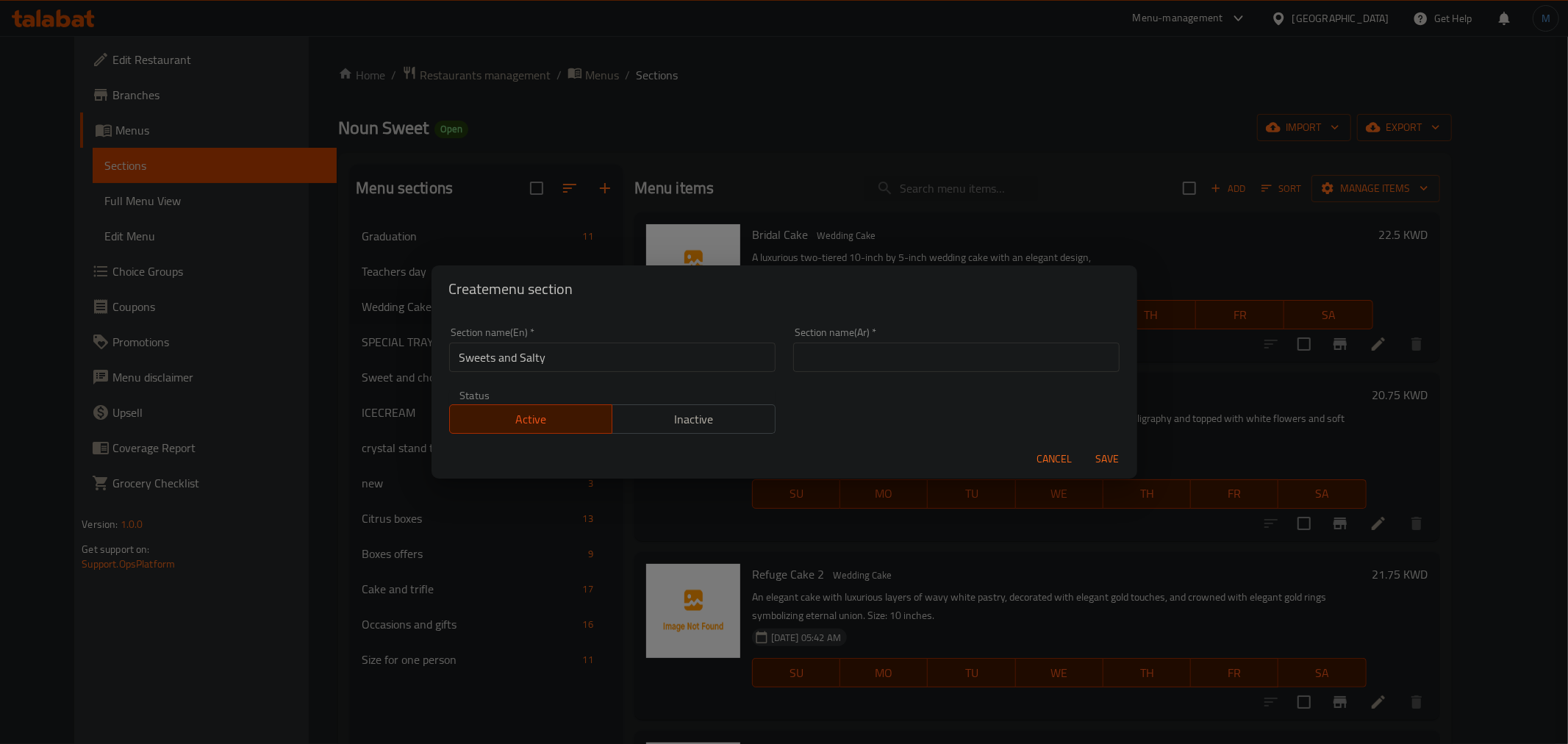
paste input "حلا و موالح"
type input "حلا و موالح"
click at [1097, 459] on span "Save" at bounding box center [1108, 459] width 35 height 18
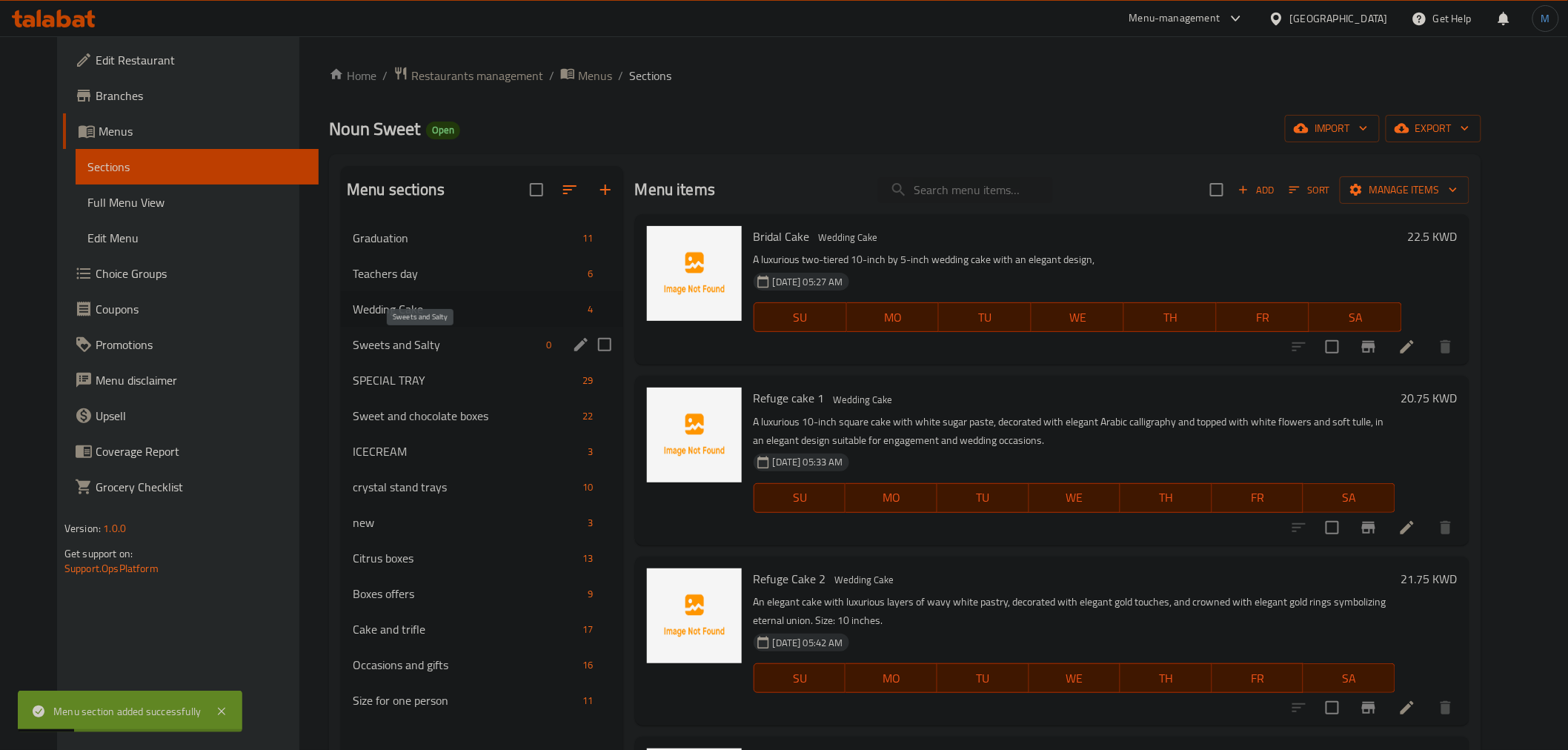
click at [424, 347] on span "Sweets and Salty" at bounding box center [447, 345] width 188 height 17
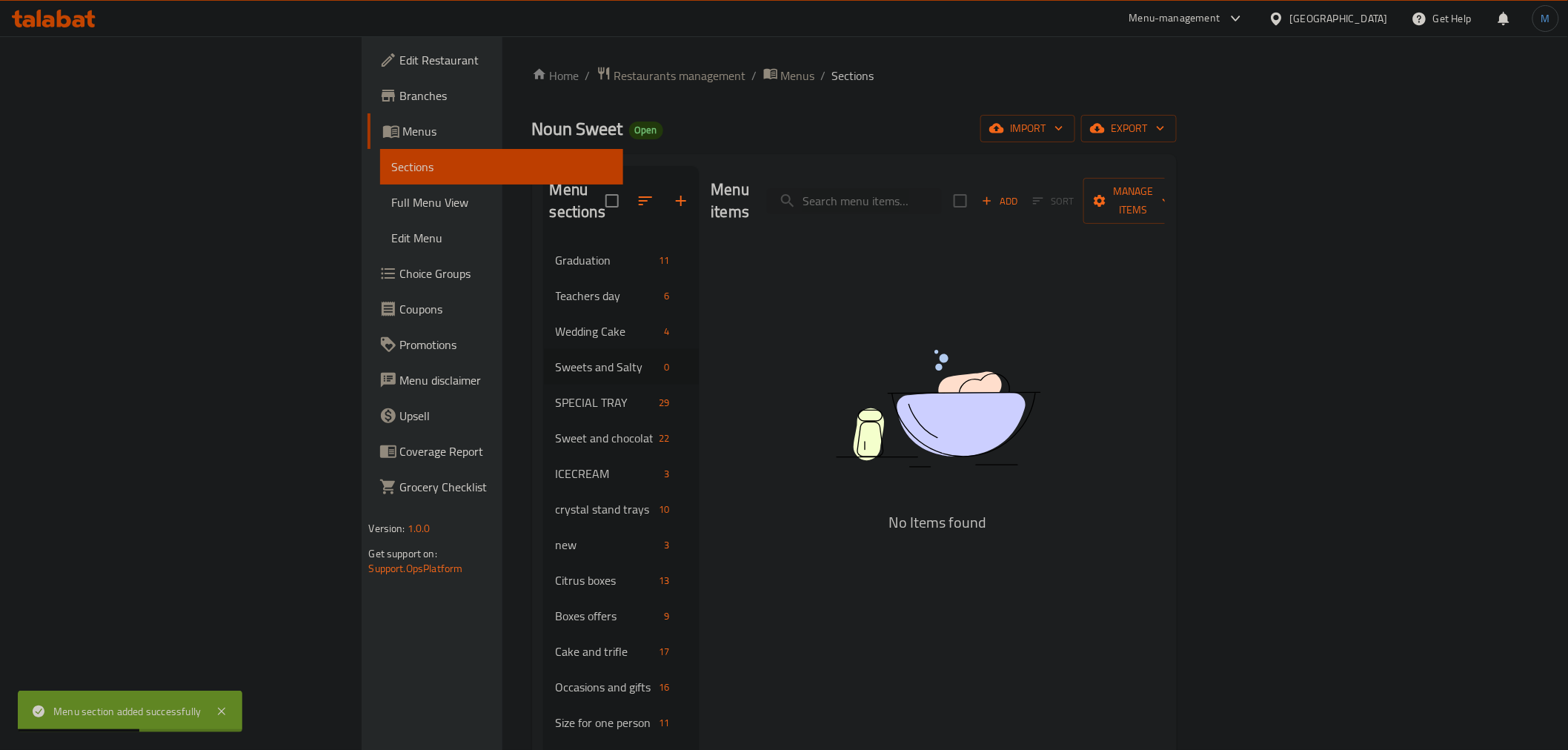
click at [1019, 195] on span "Add" at bounding box center [999, 202] width 40 height 17
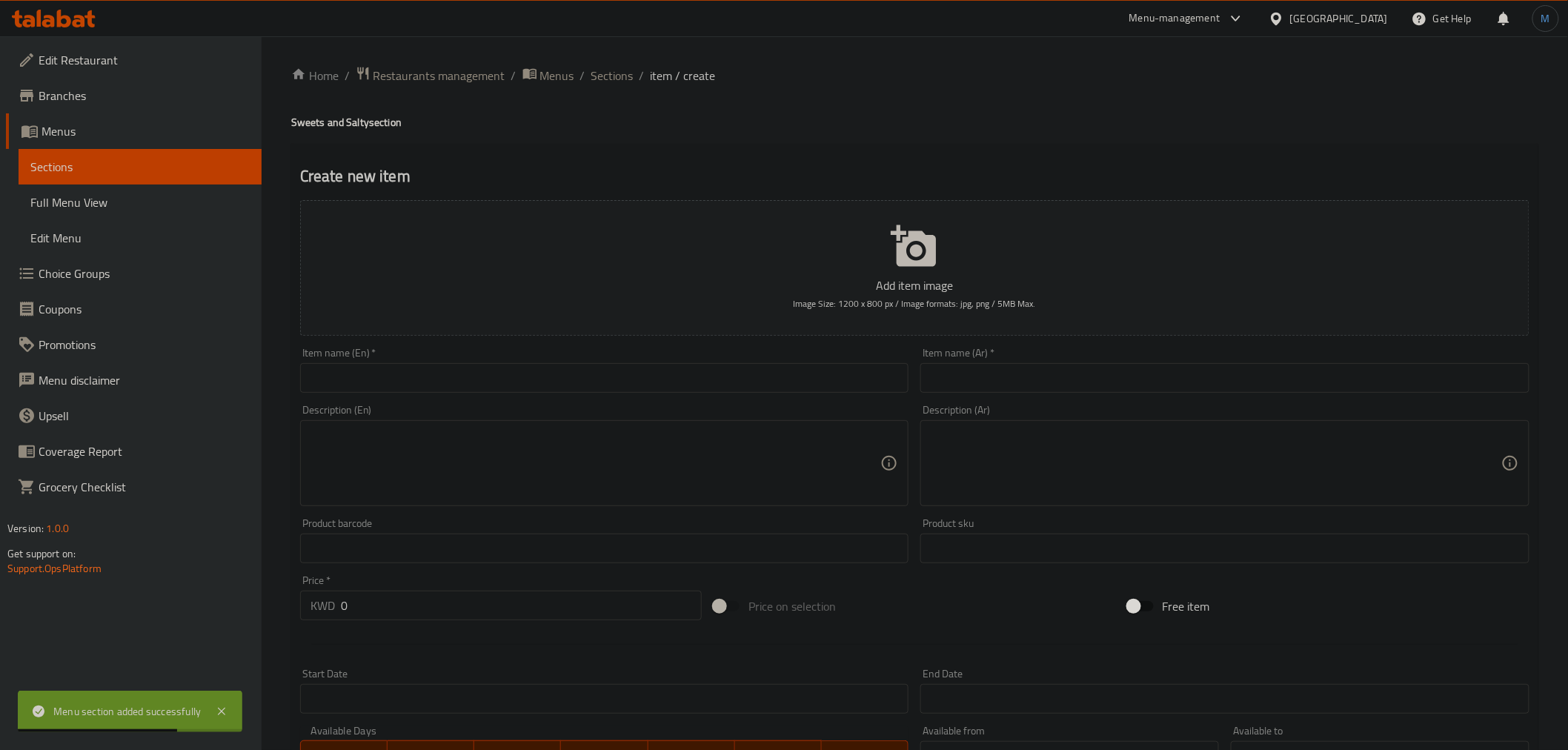
click at [827, 383] on input "text" at bounding box center [605, 377] width 609 height 29
paste input "Special Noun 1"
type input "Special Noun 1"
click at [1030, 379] on input "text" at bounding box center [1225, 377] width 609 height 29
paste input "سبيشيال نون 1"
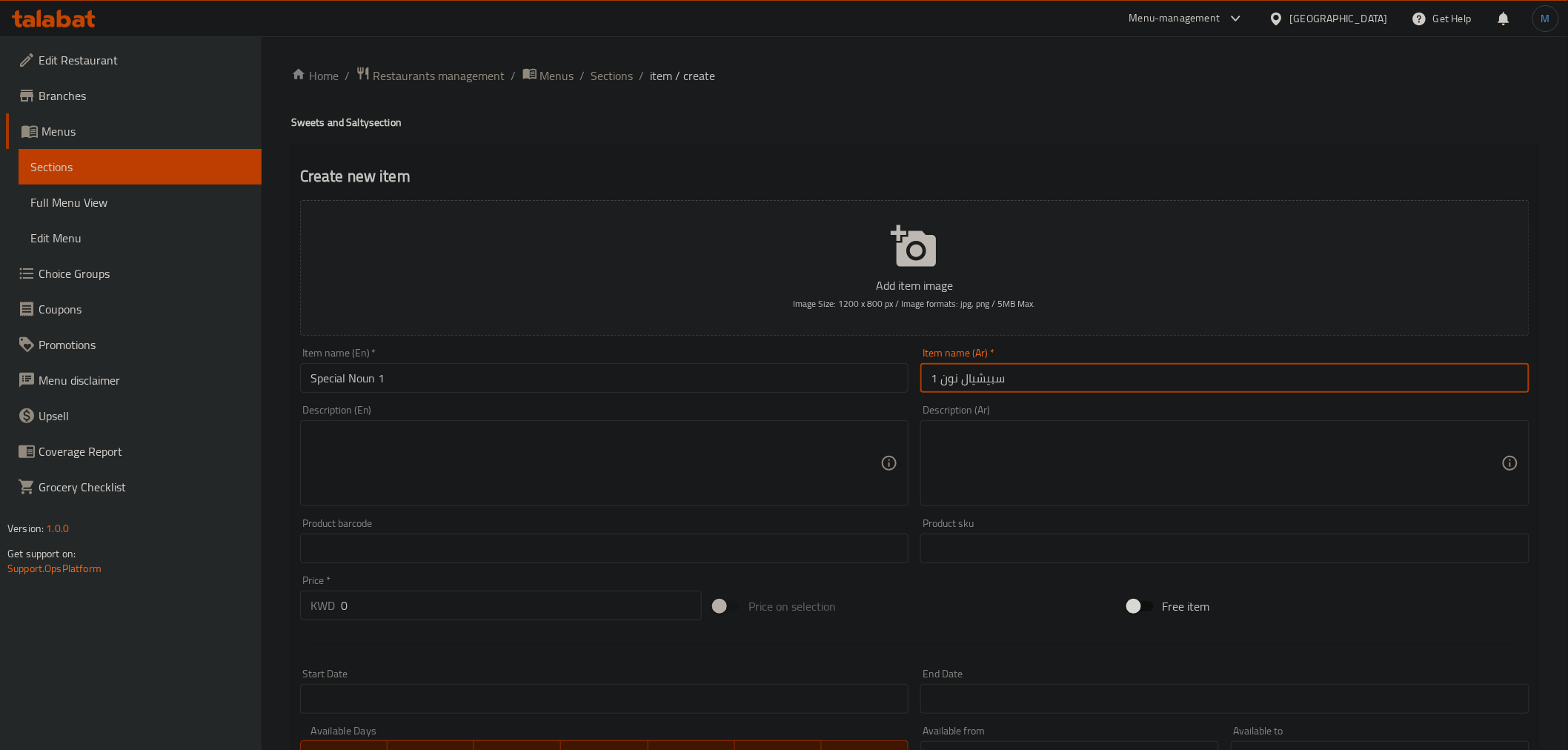
type input "سبيشيال نون 1"
click at [560, 475] on textarea at bounding box center [596, 464] width 571 height 70
paste textarea "Two boxes of sweets and savoury items containing 55 Belgian chocolate pieces wi…"
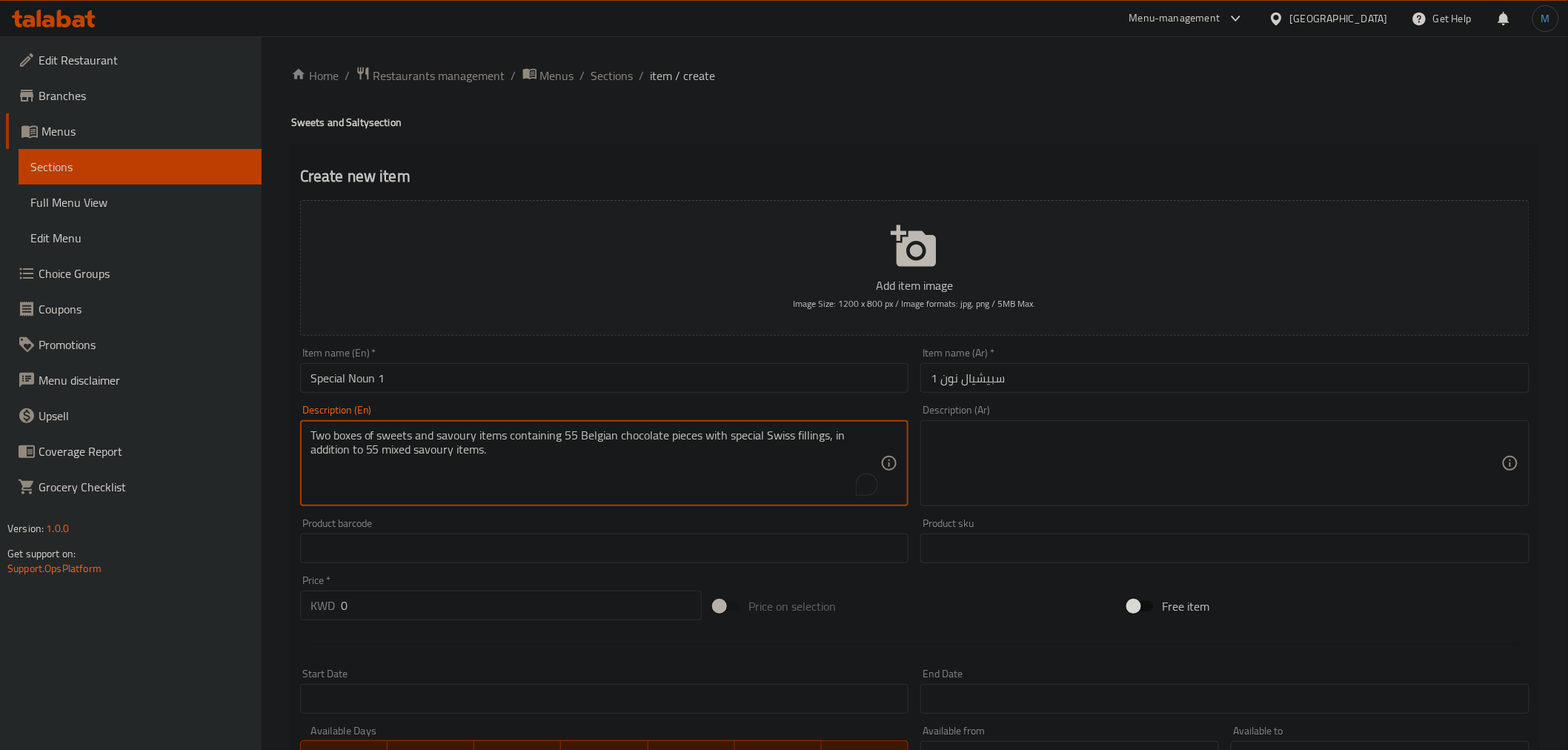
type textarea "Two boxes of sweets and savoury items containing 55 Belgian chocolate pieces wi…"
paste textarea "عدد 2 بوكس حلا و موالح يحتوي على 55 حبة شوكليت بلجيكي مع الحشوات السويسرية المم…"
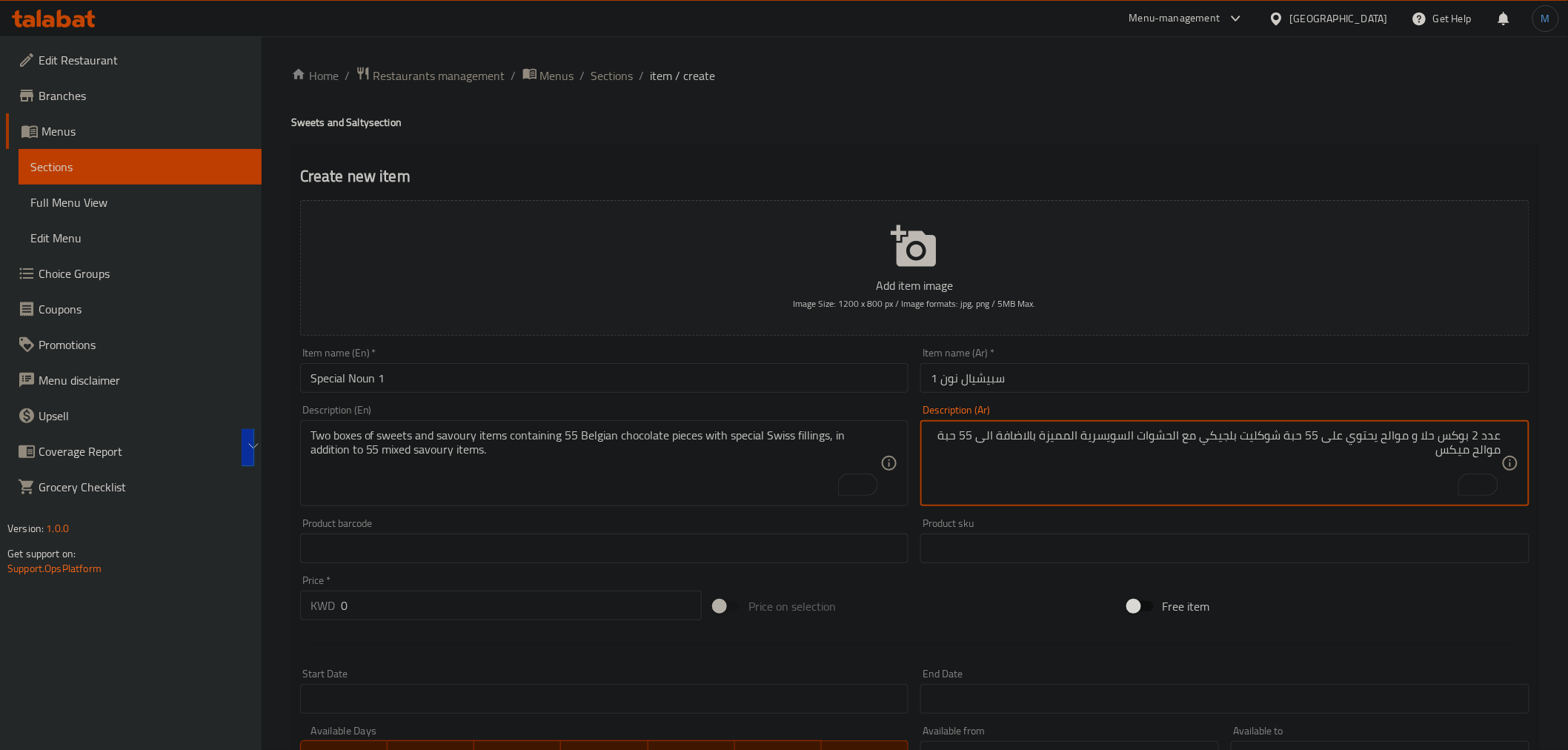
type textarea "عدد 2 بوكس حلا و موالح يحتوي على 55 حبة شوكليت بلجيكي مع الحشوات السويسرية المم…"
click at [535, 613] on input "0" at bounding box center [521, 605] width 361 height 29
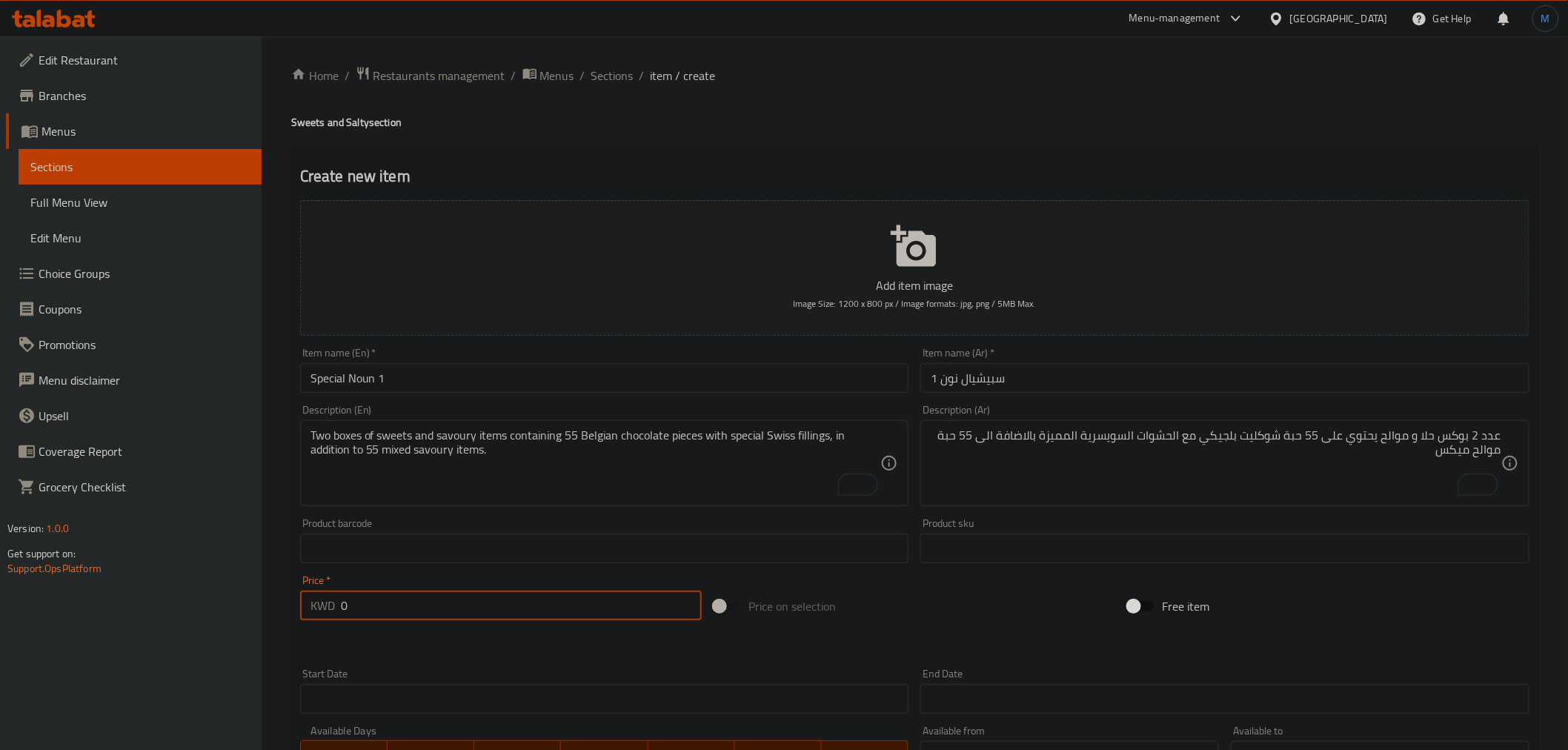
click at [470, 614] on input "0" at bounding box center [521, 605] width 361 height 29
paste input "16.25"
type input "16.25"
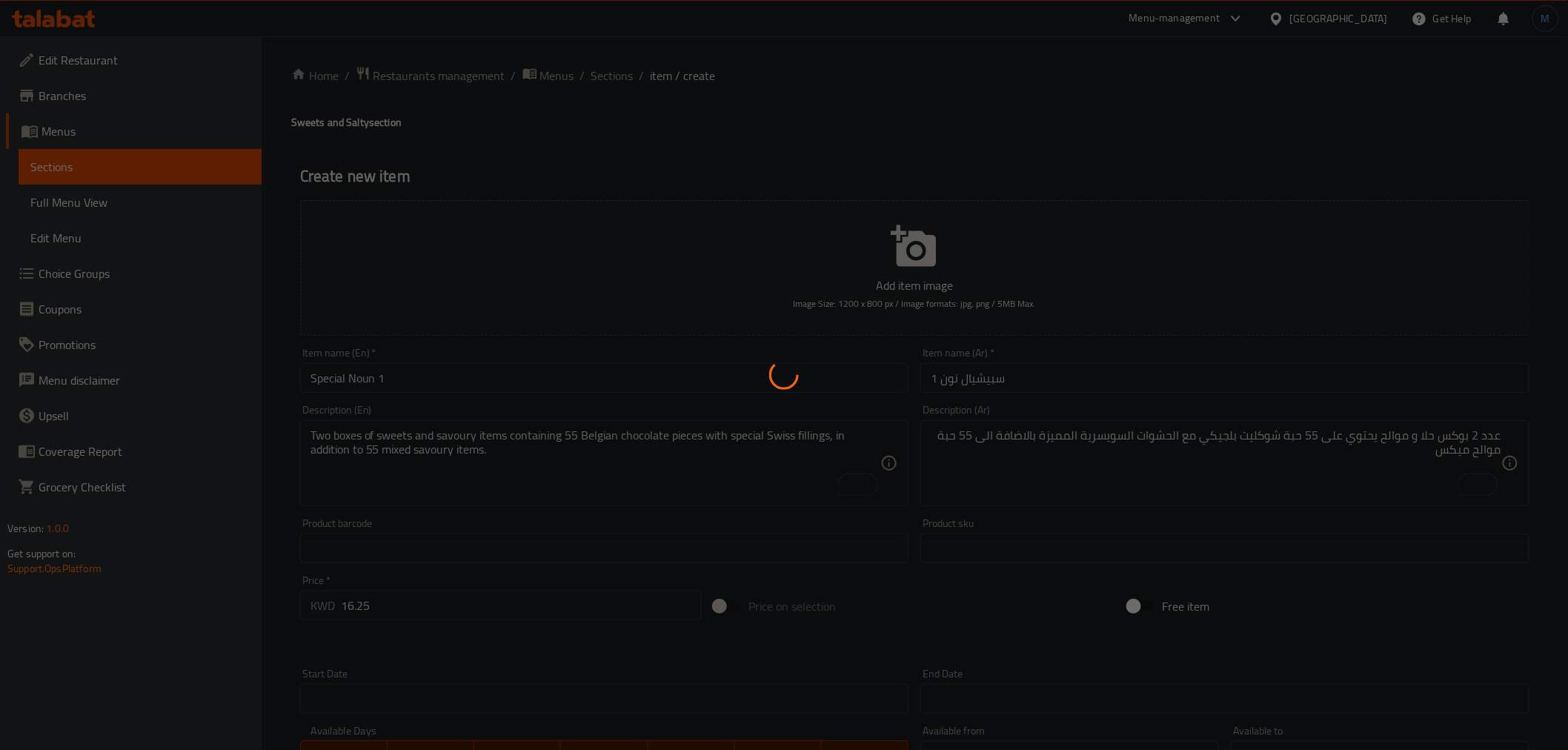
type input "0"
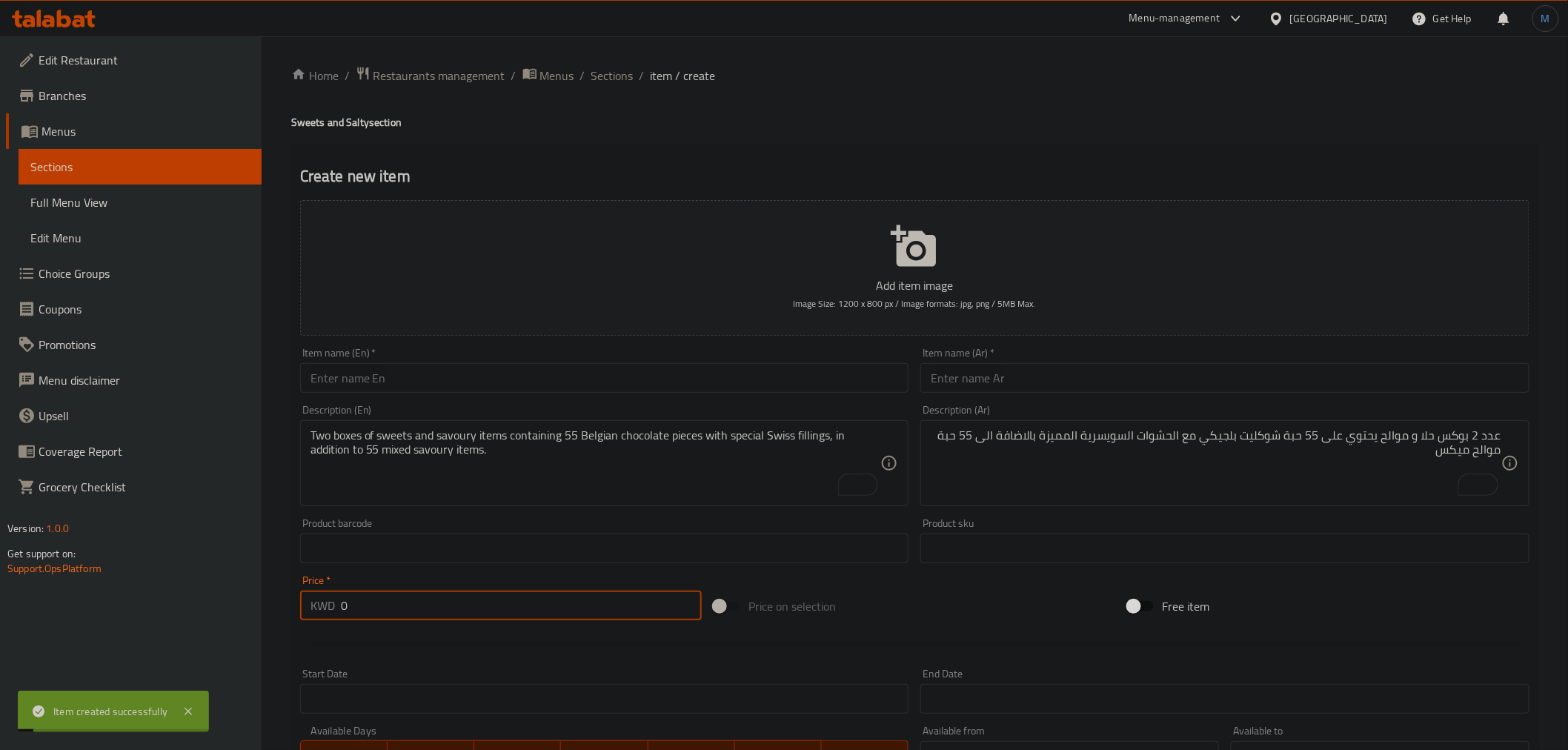
click at [479, 383] on input "text" at bounding box center [605, 377] width 609 height 29
paste input "Special Noun 2"
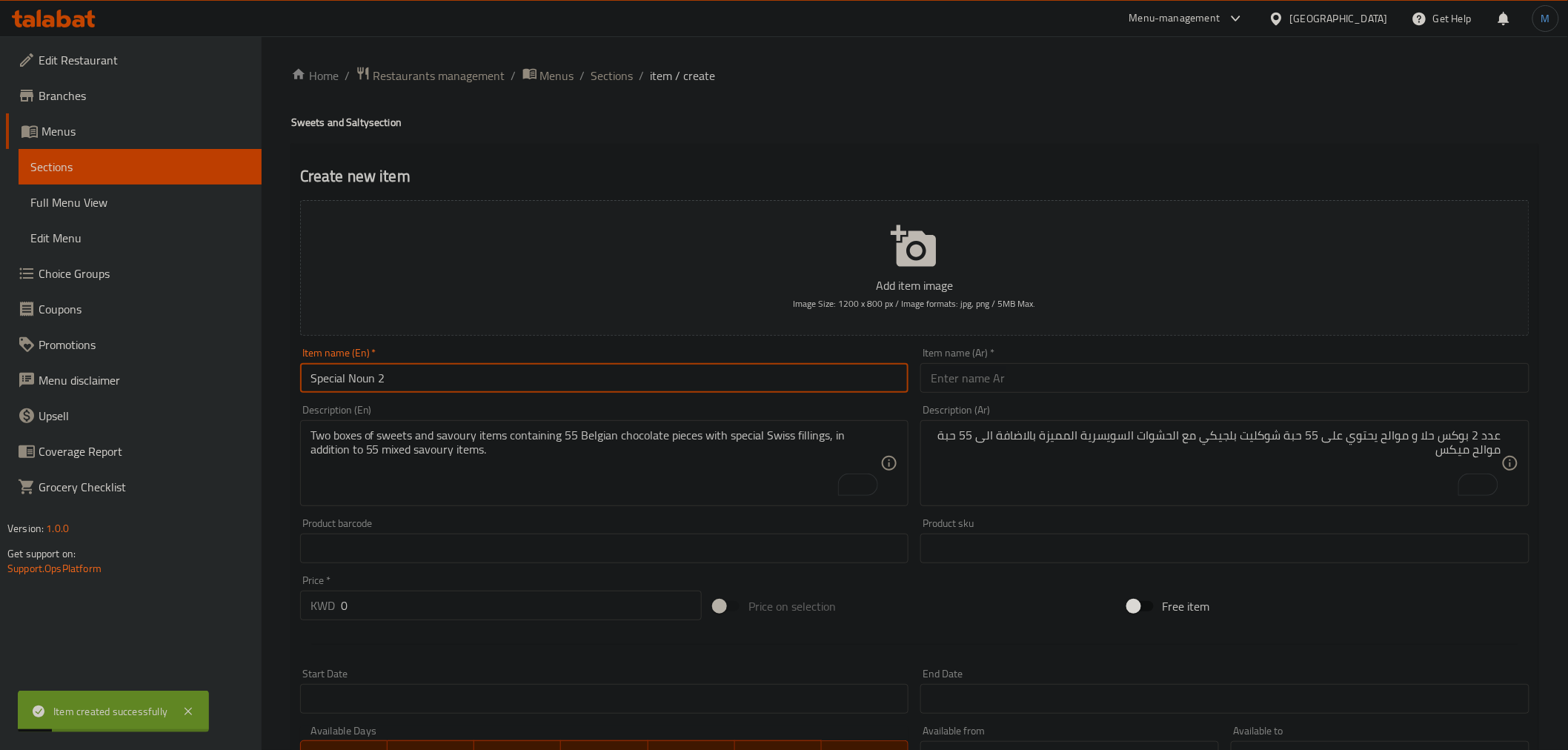
type input "Special Noun 2"
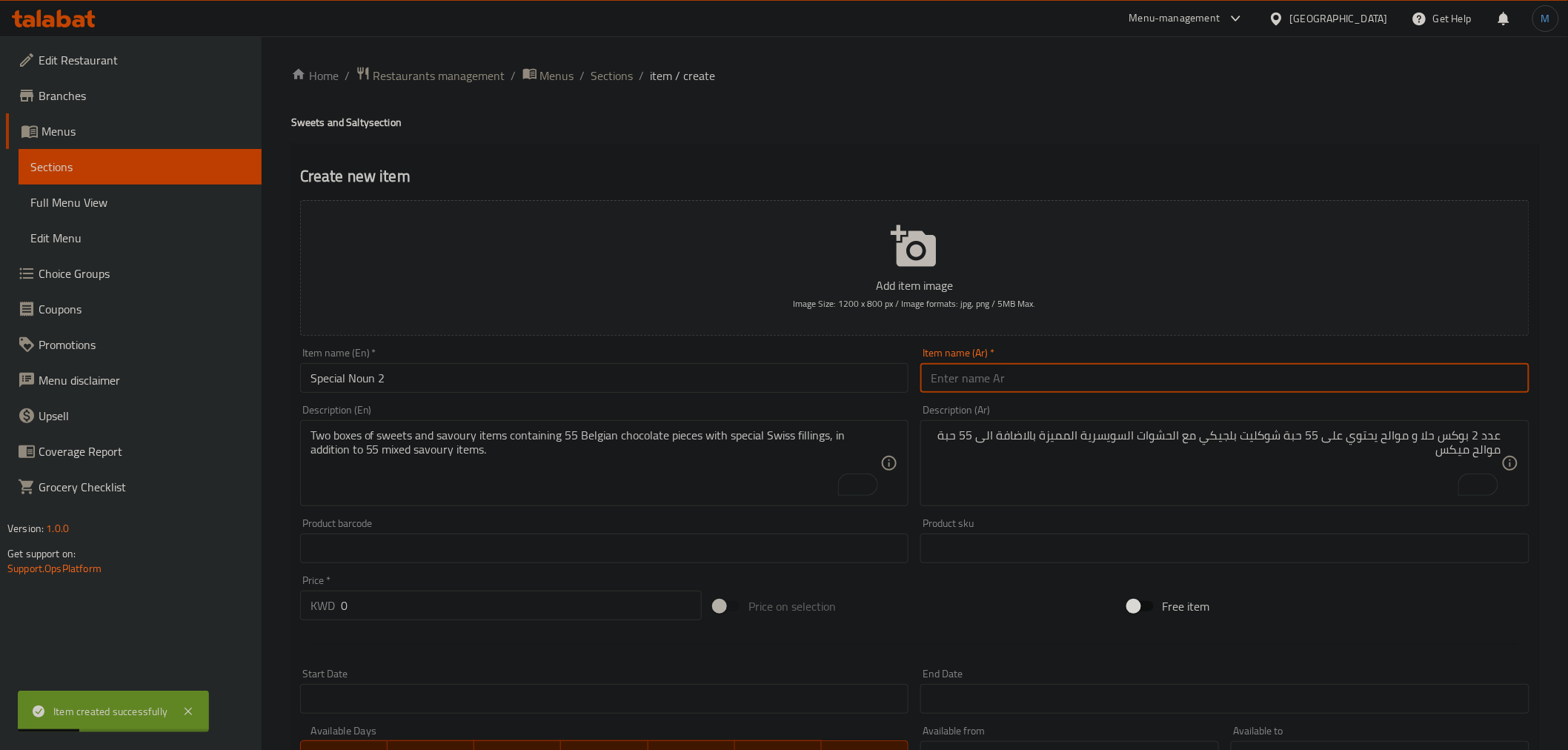
click at [1028, 388] on input "text" at bounding box center [1225, 377] width 609 height 29
paste input "سبيشيال نــون 2"
type input "سبيشيال نــون 2"
drag, startPoint x: 572, startPoint y: 402, endPoint x: 569, endPoint y: 419, distance: 17.3
click at [569, 412] on div "Description (En) Two boxes of sweets and savoury items containing 55 Belgian ch…" at bounding box center [604, 455] width 621 height 113
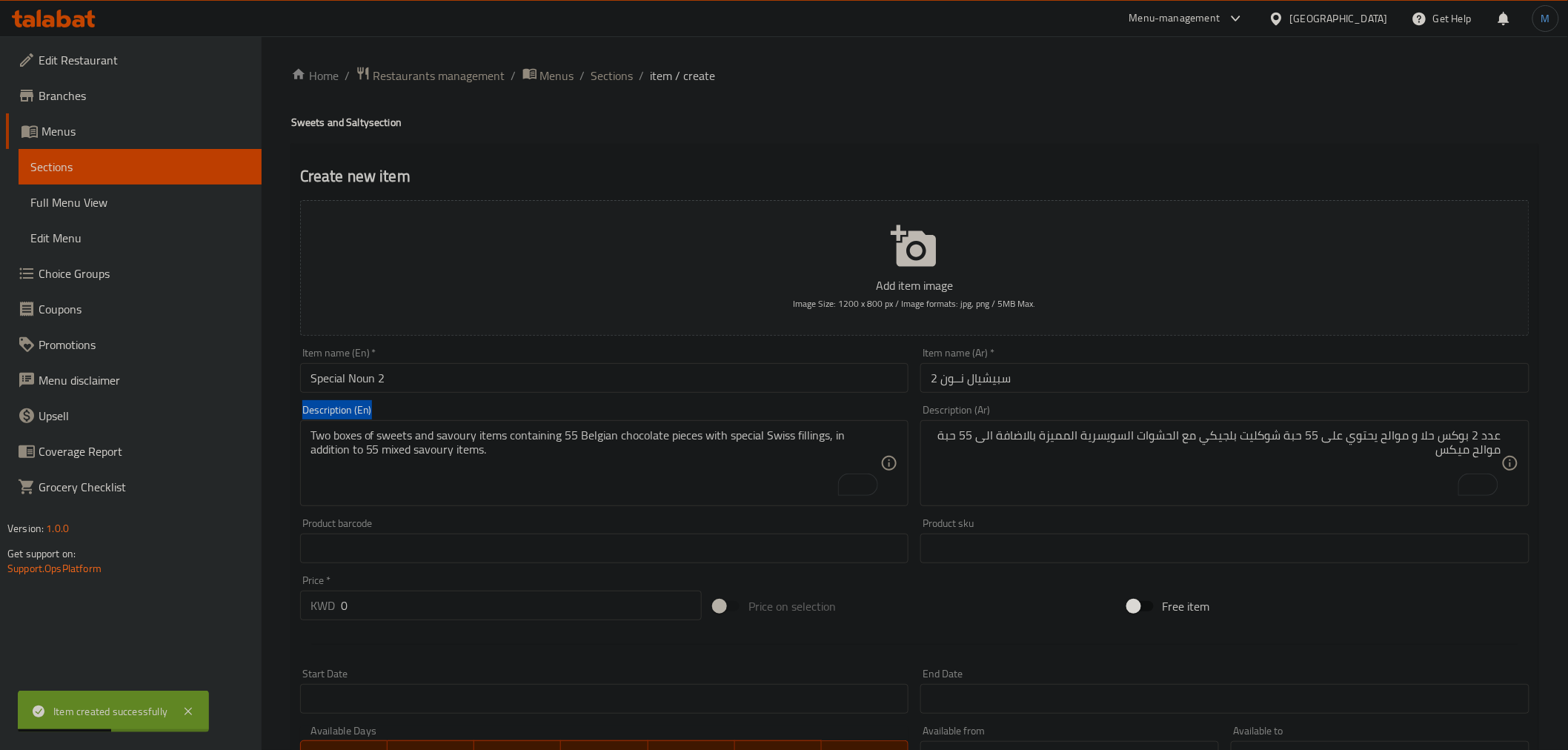
click at [560, 420] on div at bounding box center [560, 420] width 0 height 0
click at [583, 455] on textarea "To enrich screen reader interactions, please activate Accessibility in Grammarl…" at bounding box center [596, 464] width 571 height 70
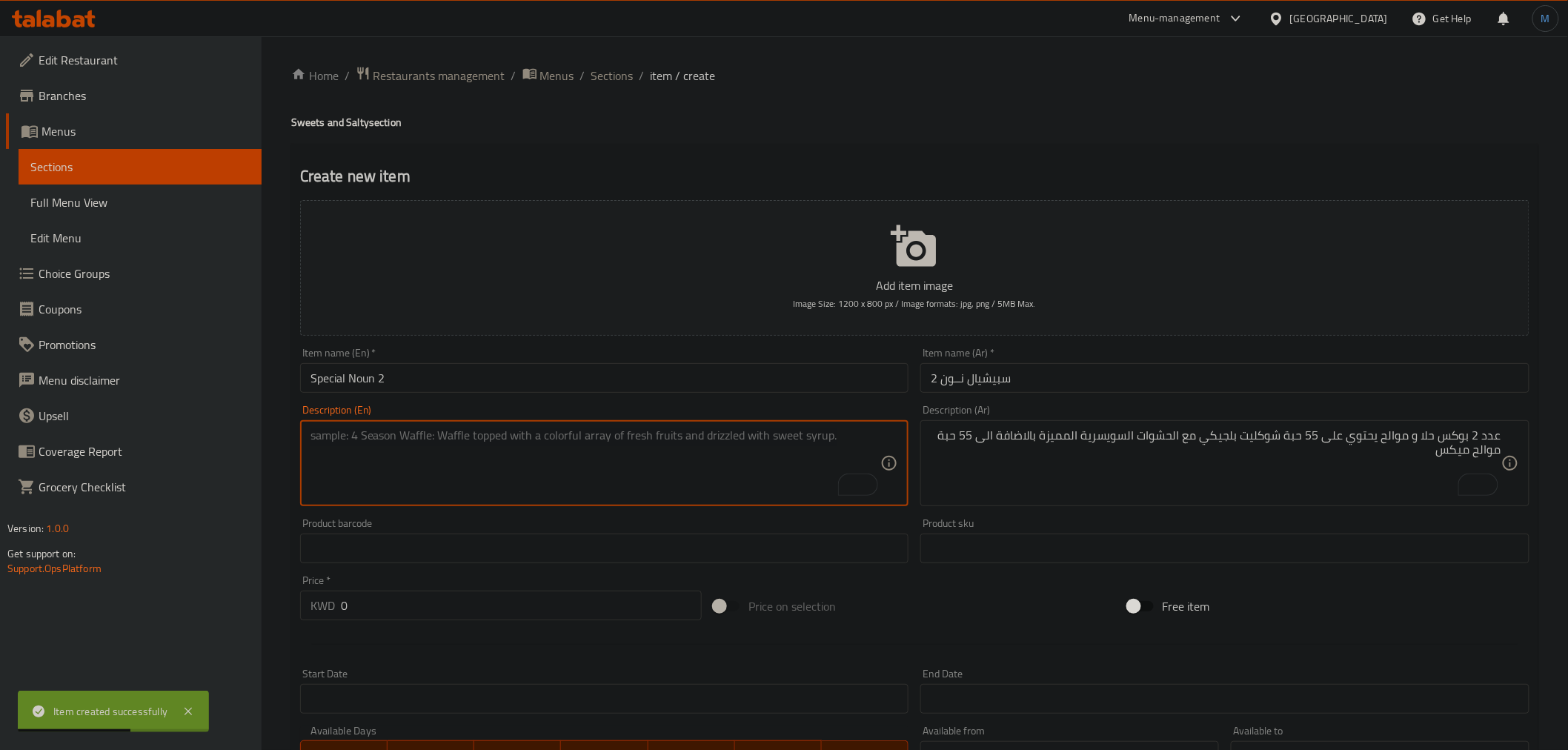
paste textarea "luxurious chocolate box with elegant packaging, containing a variety of stuffed…"
type textarea "luxurious chocolate box with elegant packaging, containing a variety of stuffed…"
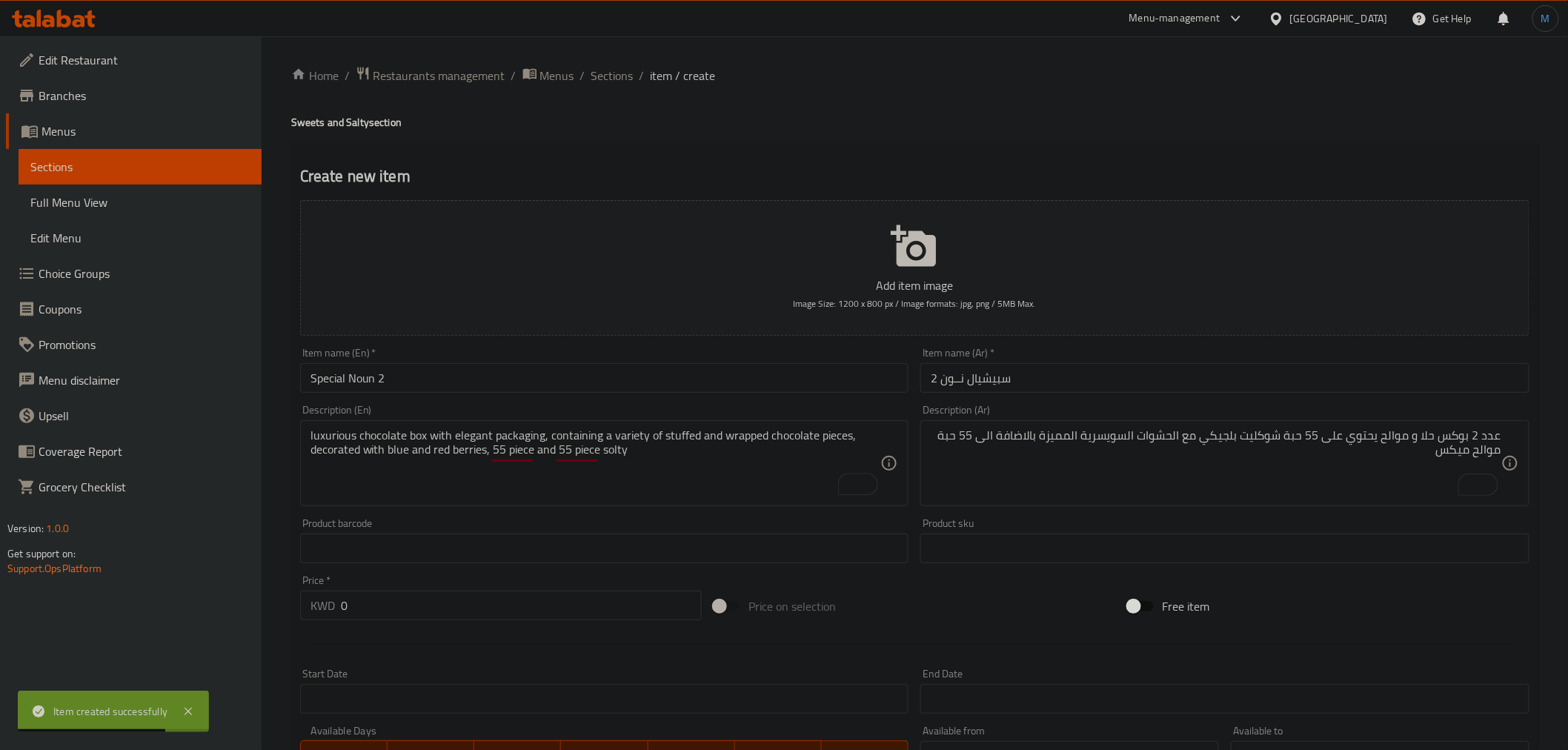
drag, startPoint x: 1100, startPoint y: 418, endPoint x: 1105, endPoint y: 427, distance: 10.3
click at [1101, 418] on div "Description (Ar) عدد 2 بوكس حلا و موالح يحتوي على 55 حبة شوكليت بلجيكي مع الحشو…" at bounding box center [1225, 456] width 609 height 101
click at [1105, 428] on div "عدد 2 بوكس حلا و موالح يحتوي على 55 حبة شوكليت بلجيكي مع الحشوات السويسرية المم…" at bounding box center [1225, 463] width 609 height 86
paste textarea "luxurious chocolate box with elegant packaging, containing a variety of stuffed…"
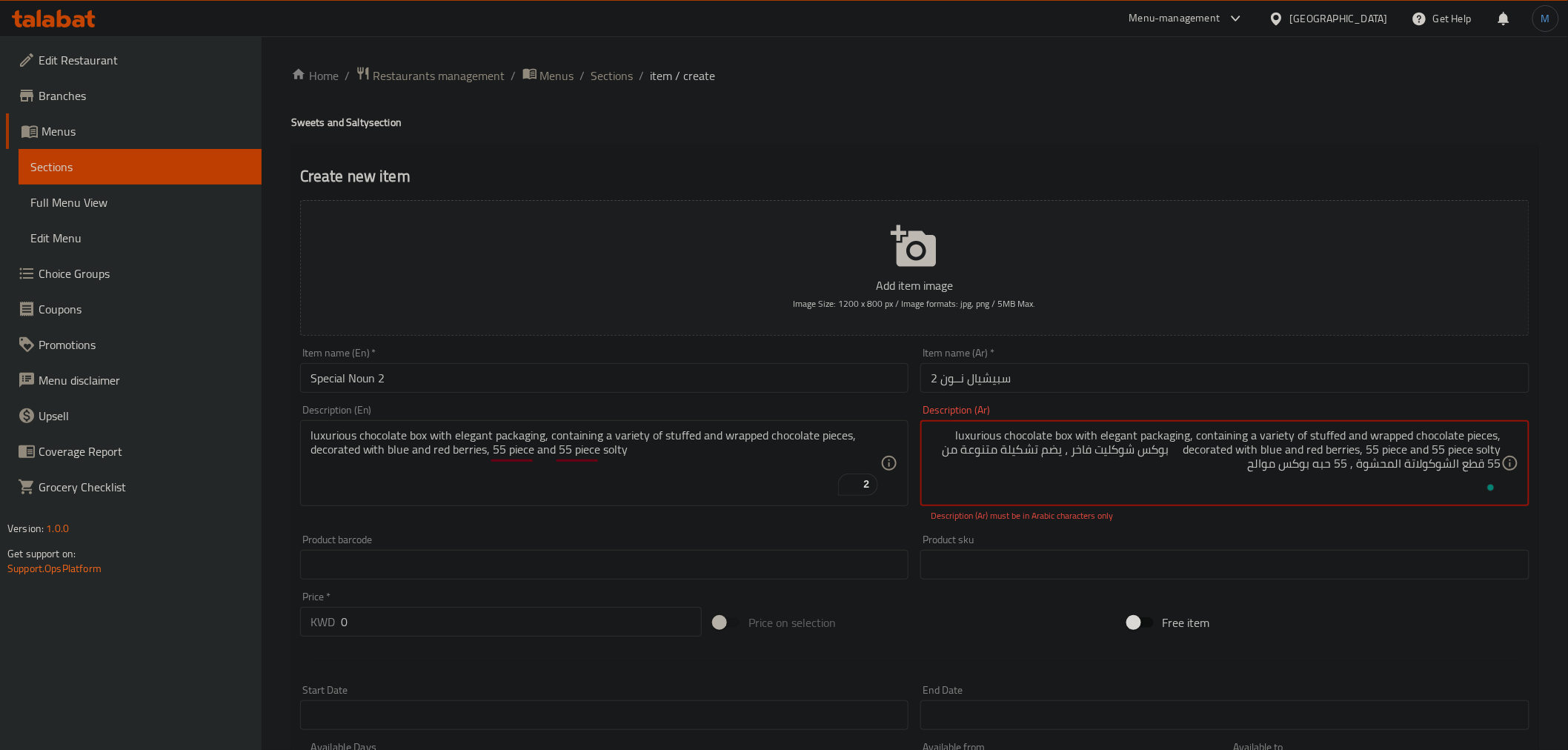
paste textarea "To enrich screen reader interactions, please activate Accessibility in Grammarl…"
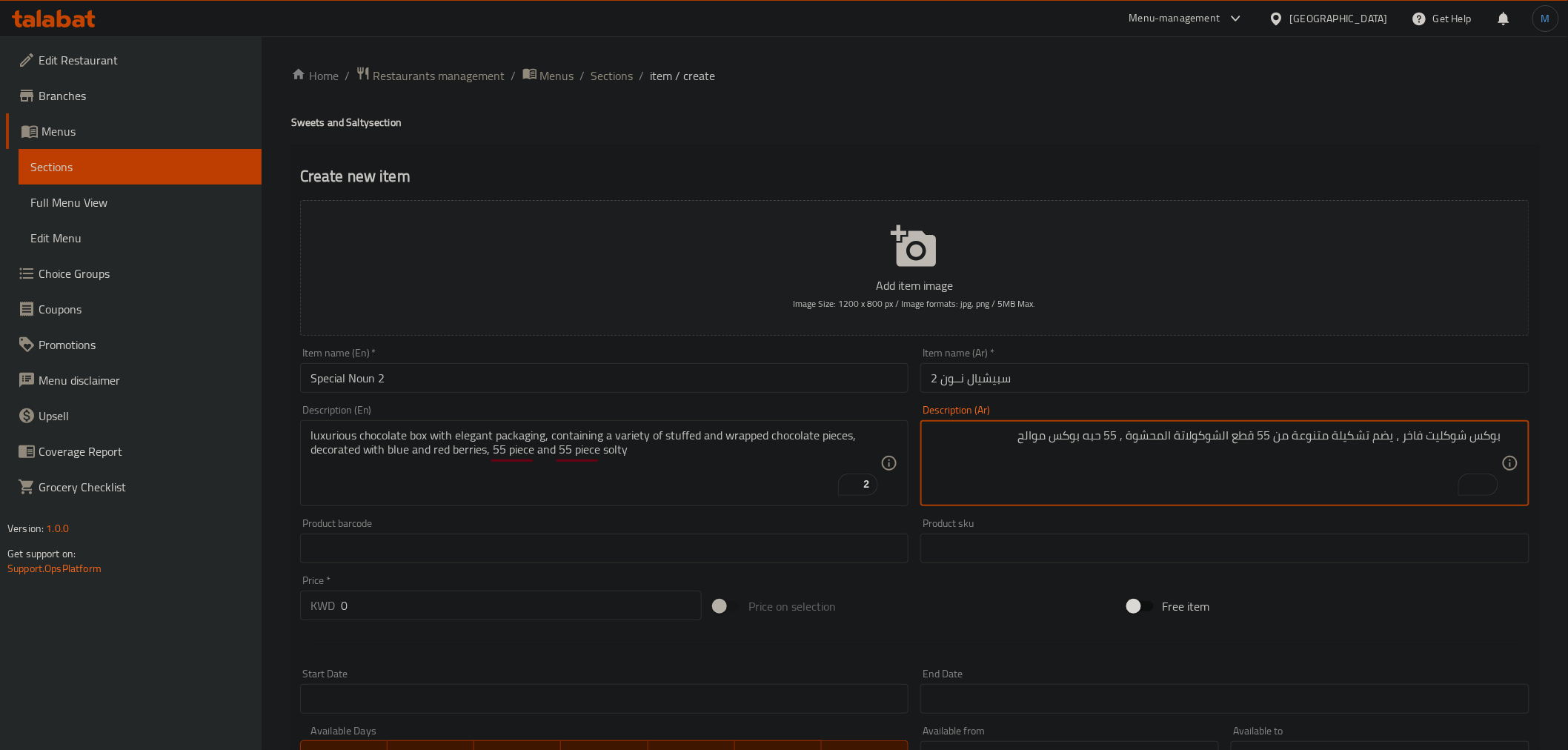
paste textarea "ندوق شوكولاتة فاخر بتغليف أنيق يحتوي على مجموعة متنوعة من قطع الشوكولاتة المحشو…"
type textarea "صندوق شوكولاتة فاخر بتغليف أنيق يحتوي على مجموعة متنوعة من قطع الشوكولاتة المحش…"
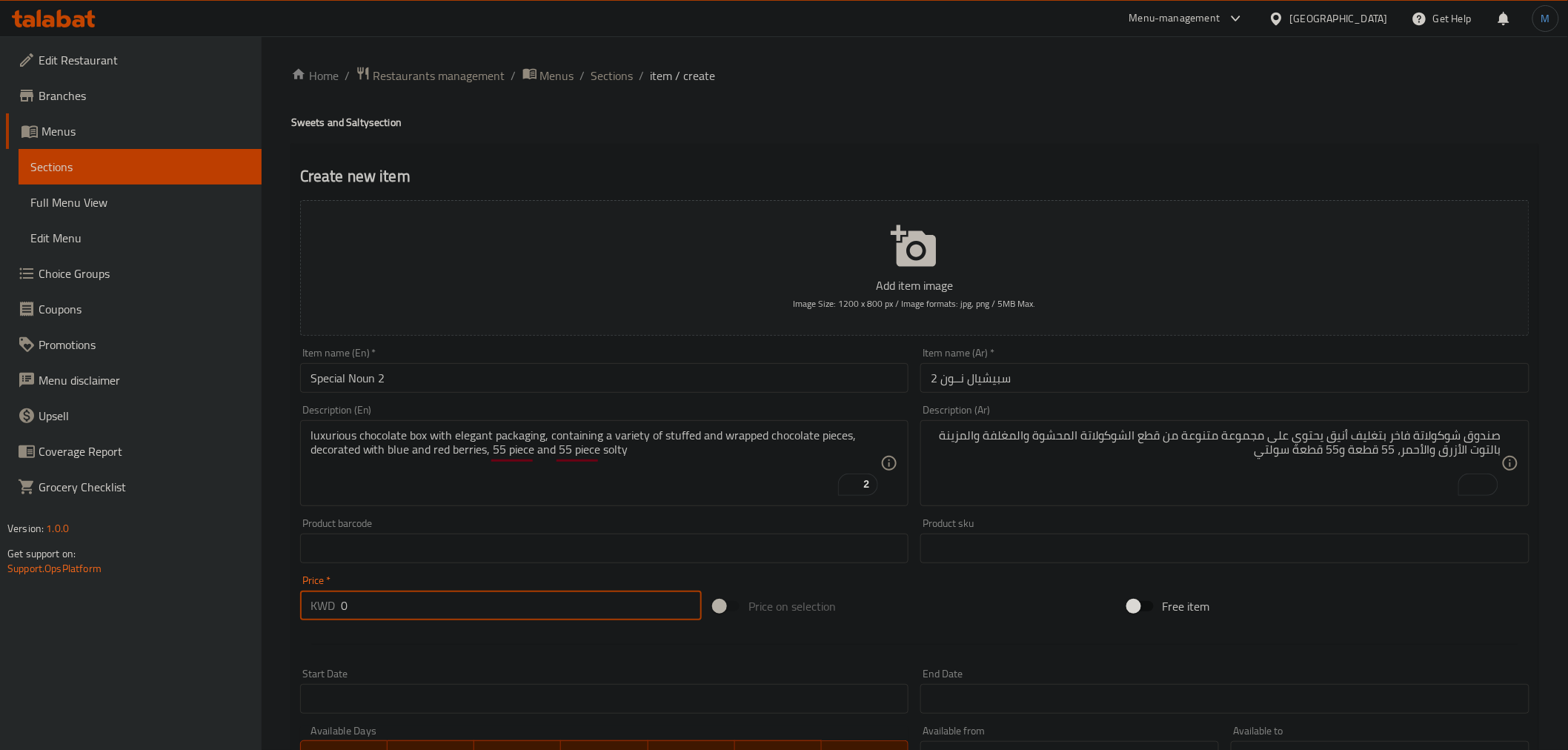
click at [598, 595] on input "0" at bounding box center [521, 605] width 361 height 29
paste input "16.25"
type input "16.25"
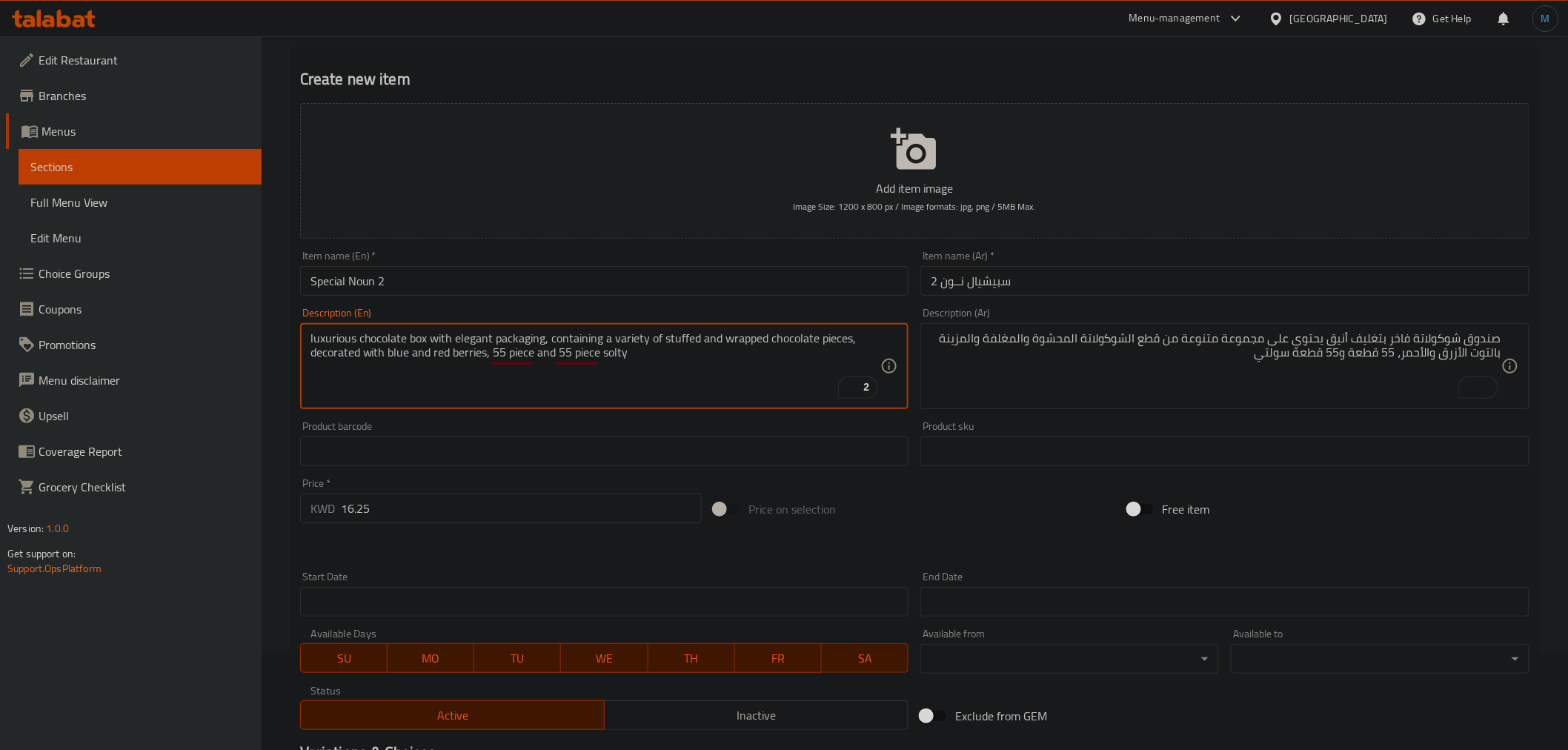
scroll to position [294, 0]
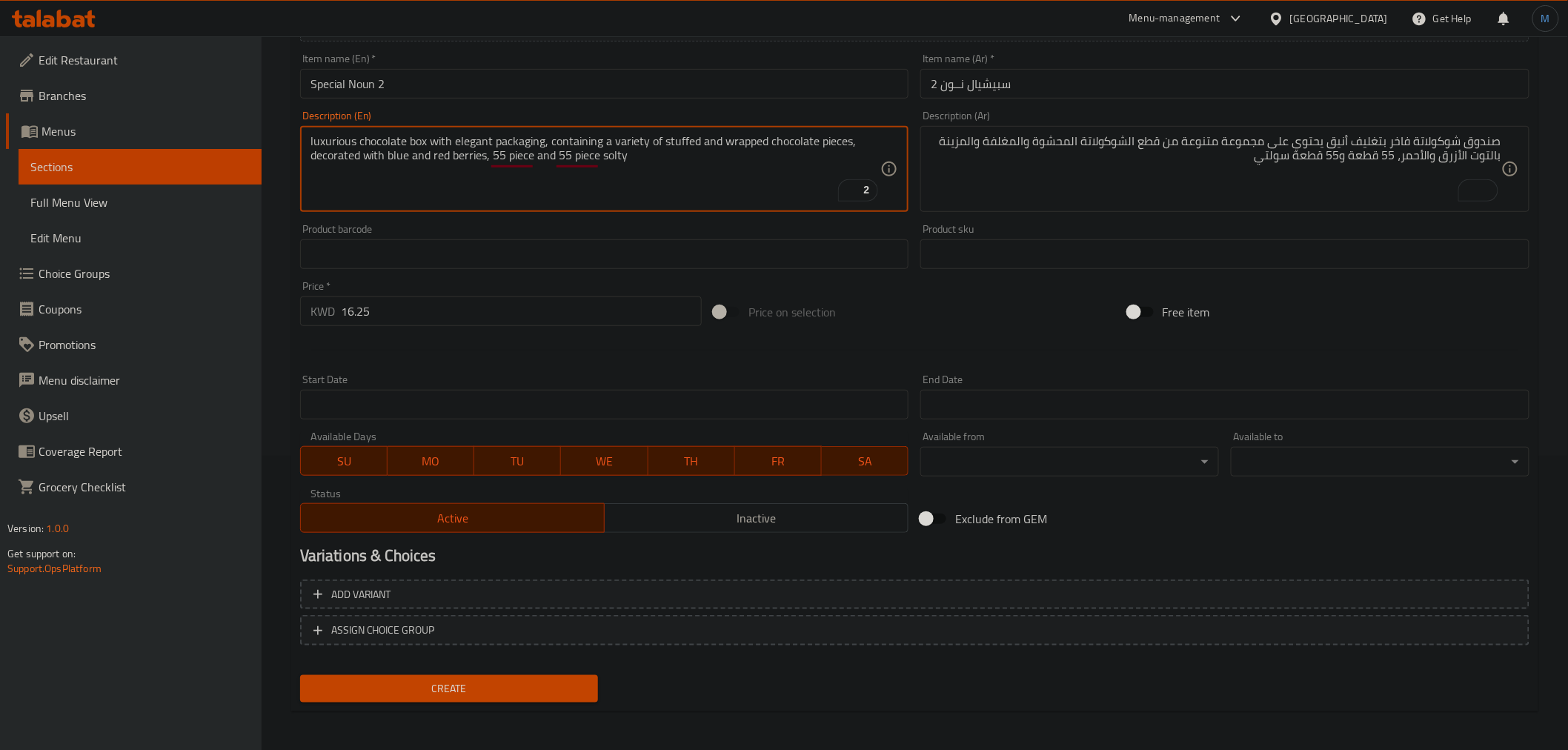
click at [522, 701] on div "Create" at bounding box center [449, 689] width 311 height 40
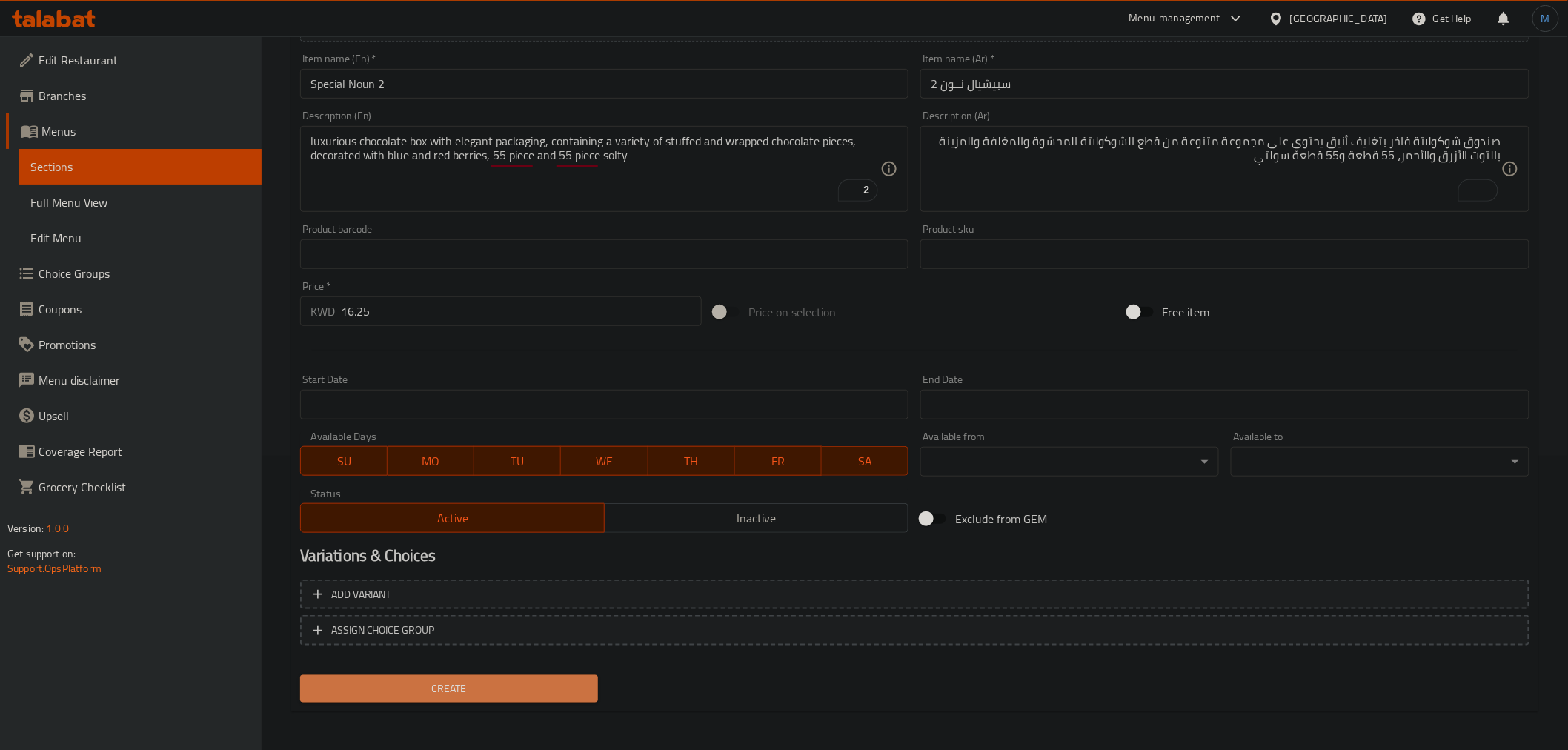
click at [524, 690] on span "Create" at bounding box center [450, 688] width 275 height 18
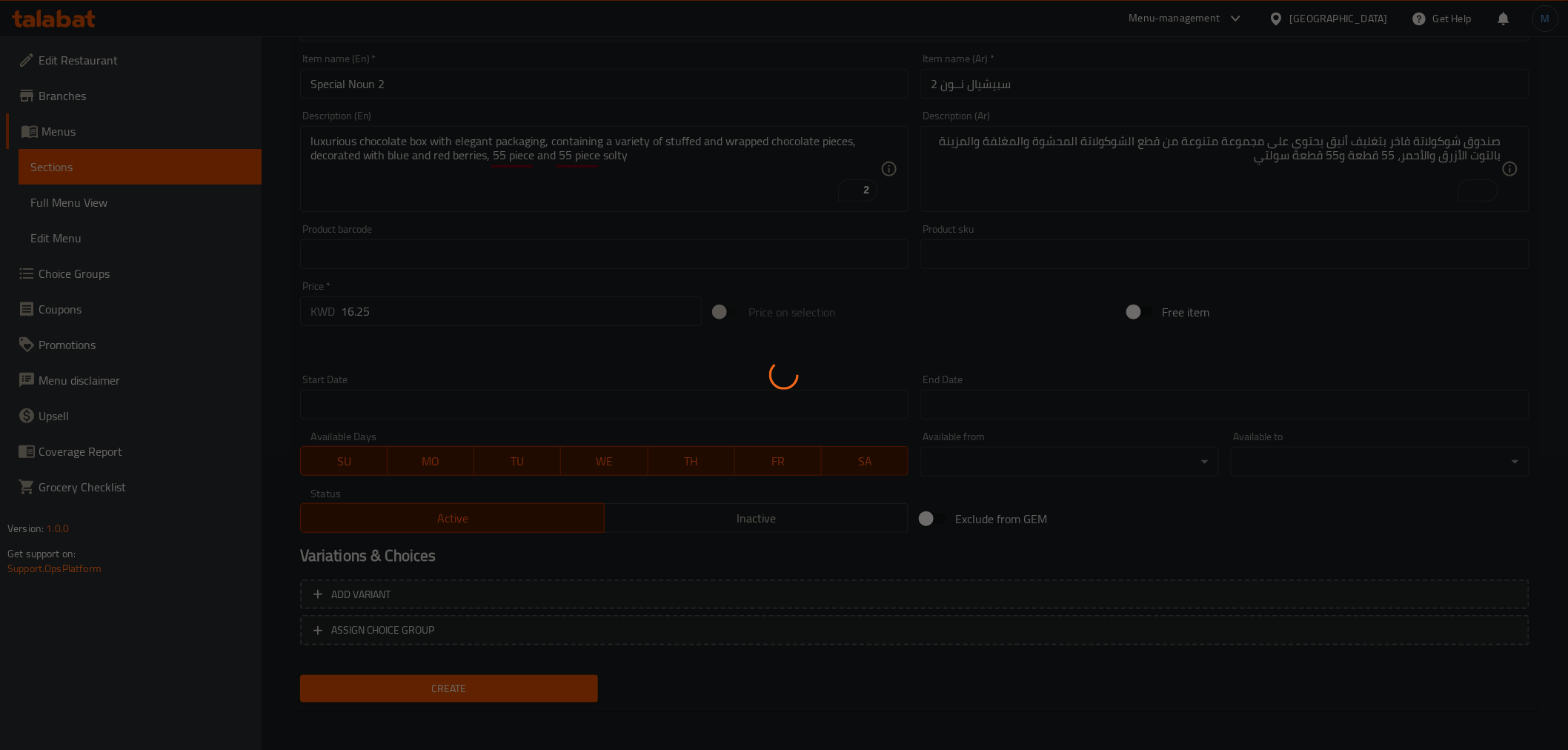
type input "0"
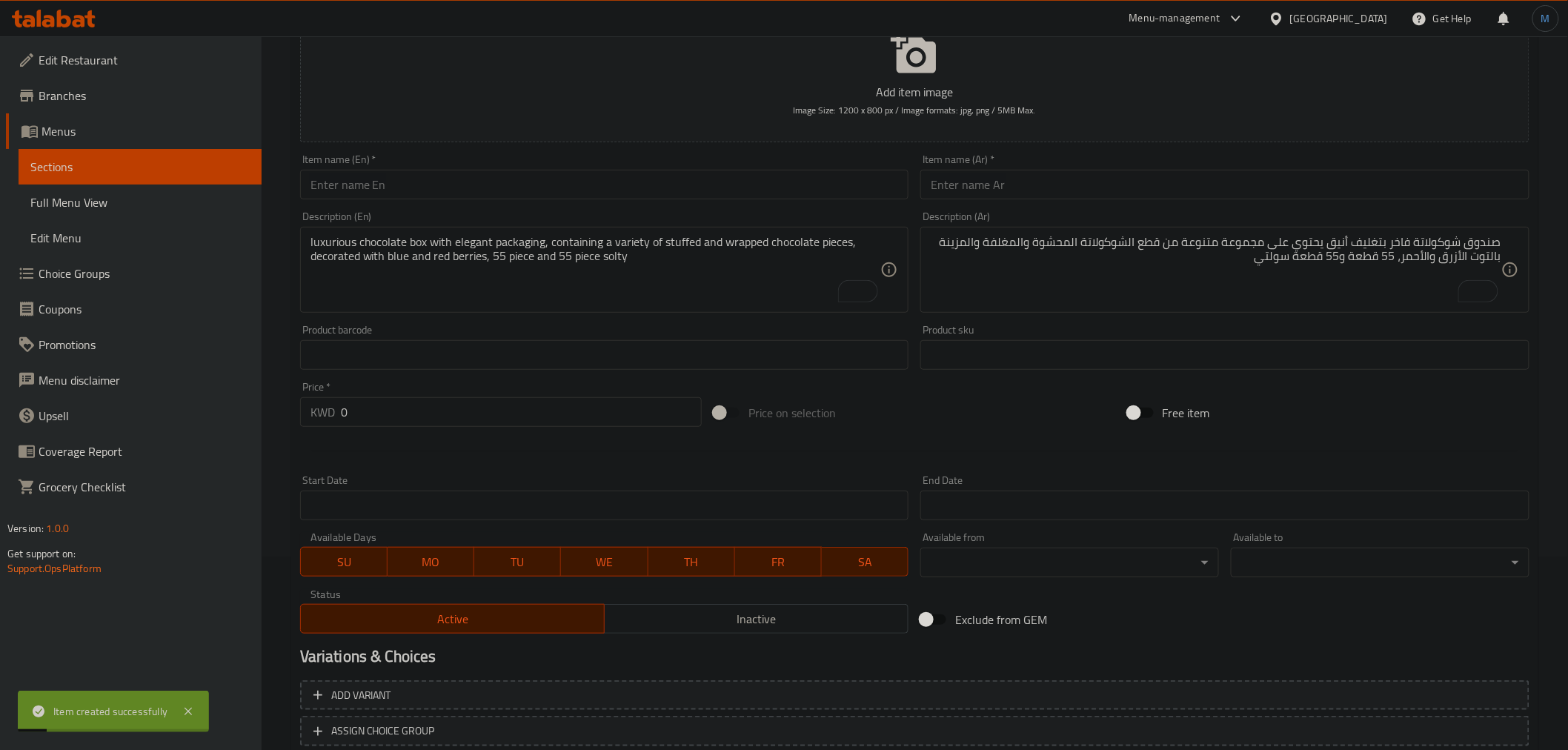
scroll to position [130, 0]
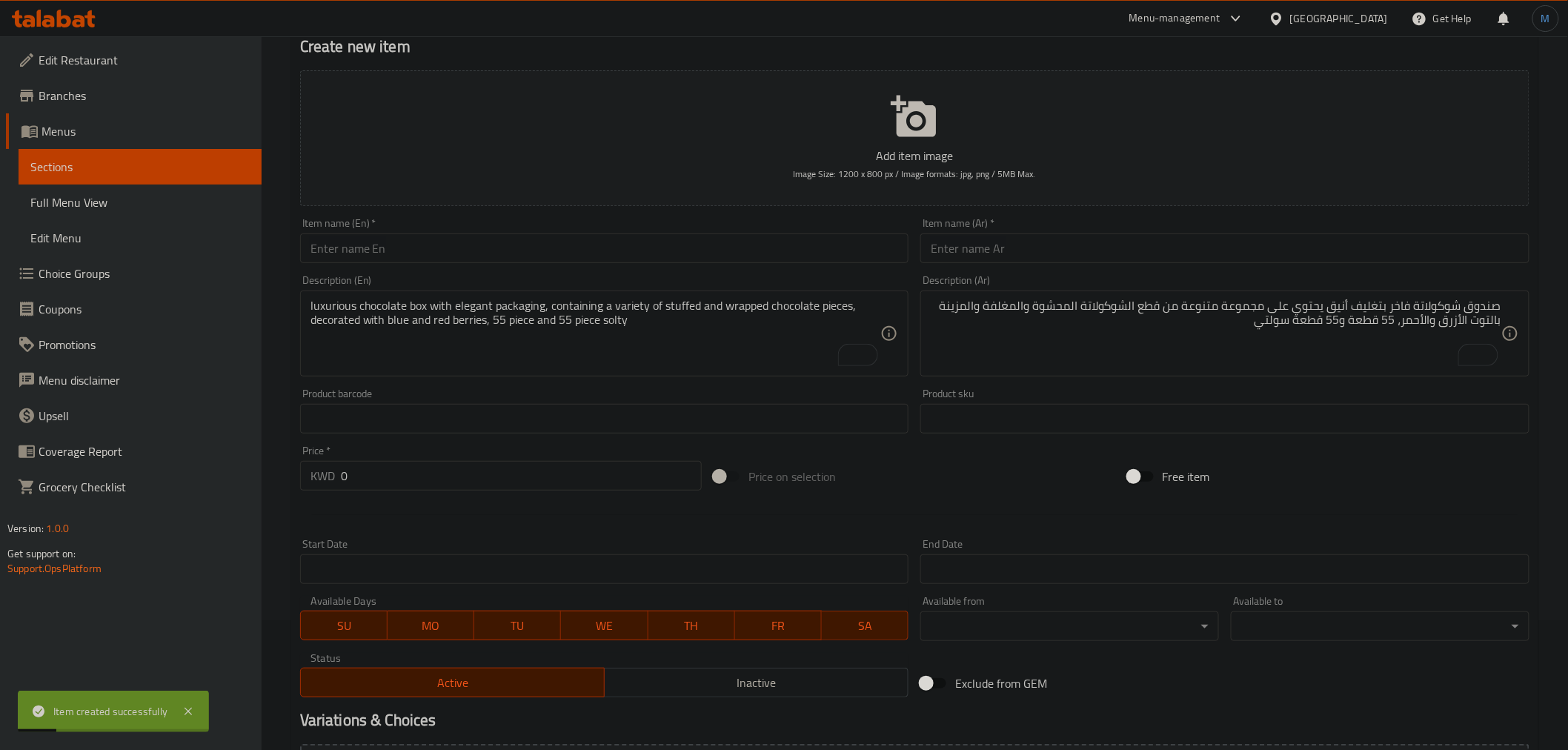
drag, startPoint x: 474, startPoint y: 277, endPoint x: 467, endPoint y: 256, distance: 22.1
click at [470, 268] on div "Add item image Image Size: 1200 x 800 px / Image formats: jpg, png / 5MB Max. I…" at bounding box center [915, 384] width 1241 height 639
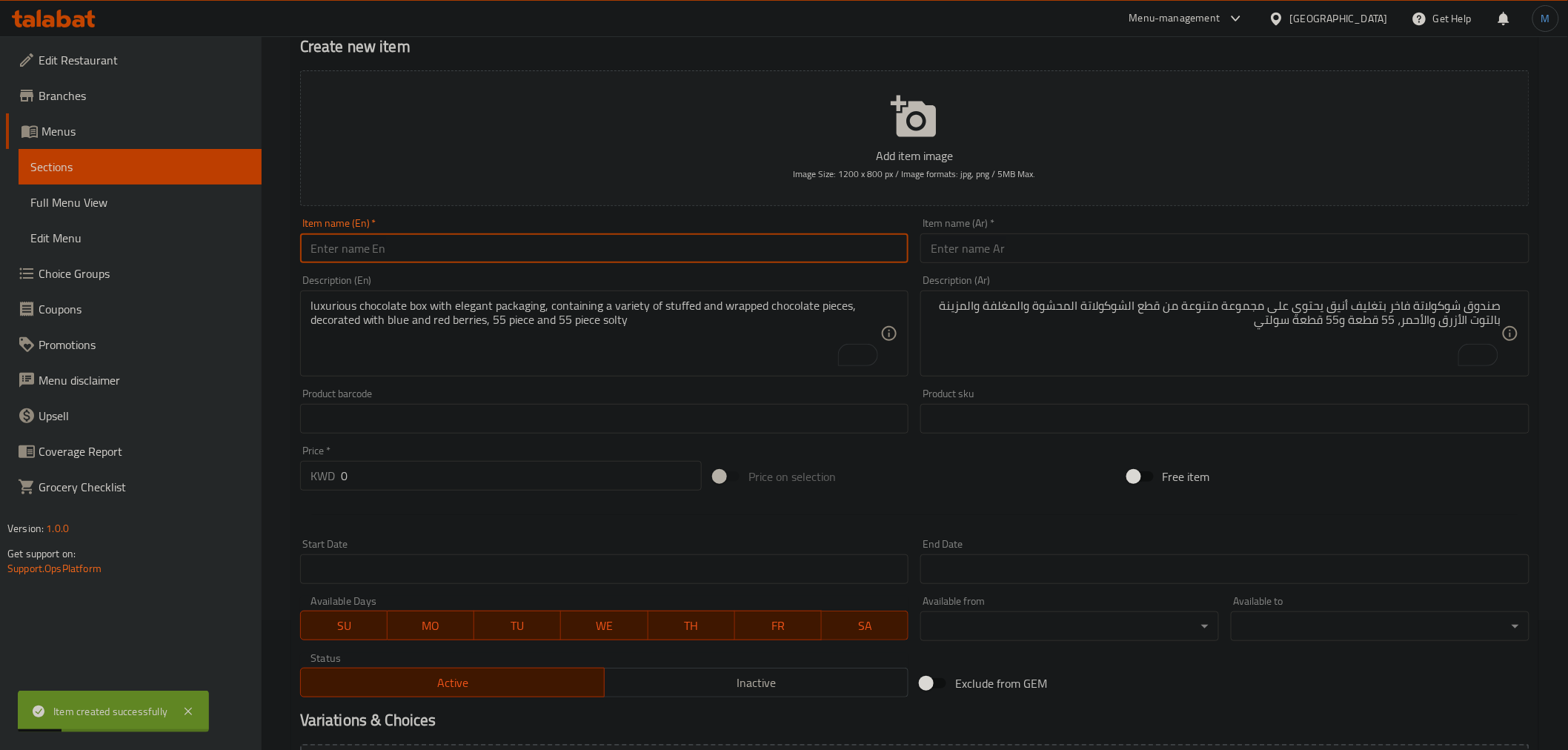
click at [465, 256] on input "text" at bounding box center [605, 248] width 609 height 29
paste input "Special Noun 3"
type input "Special Noun 3"
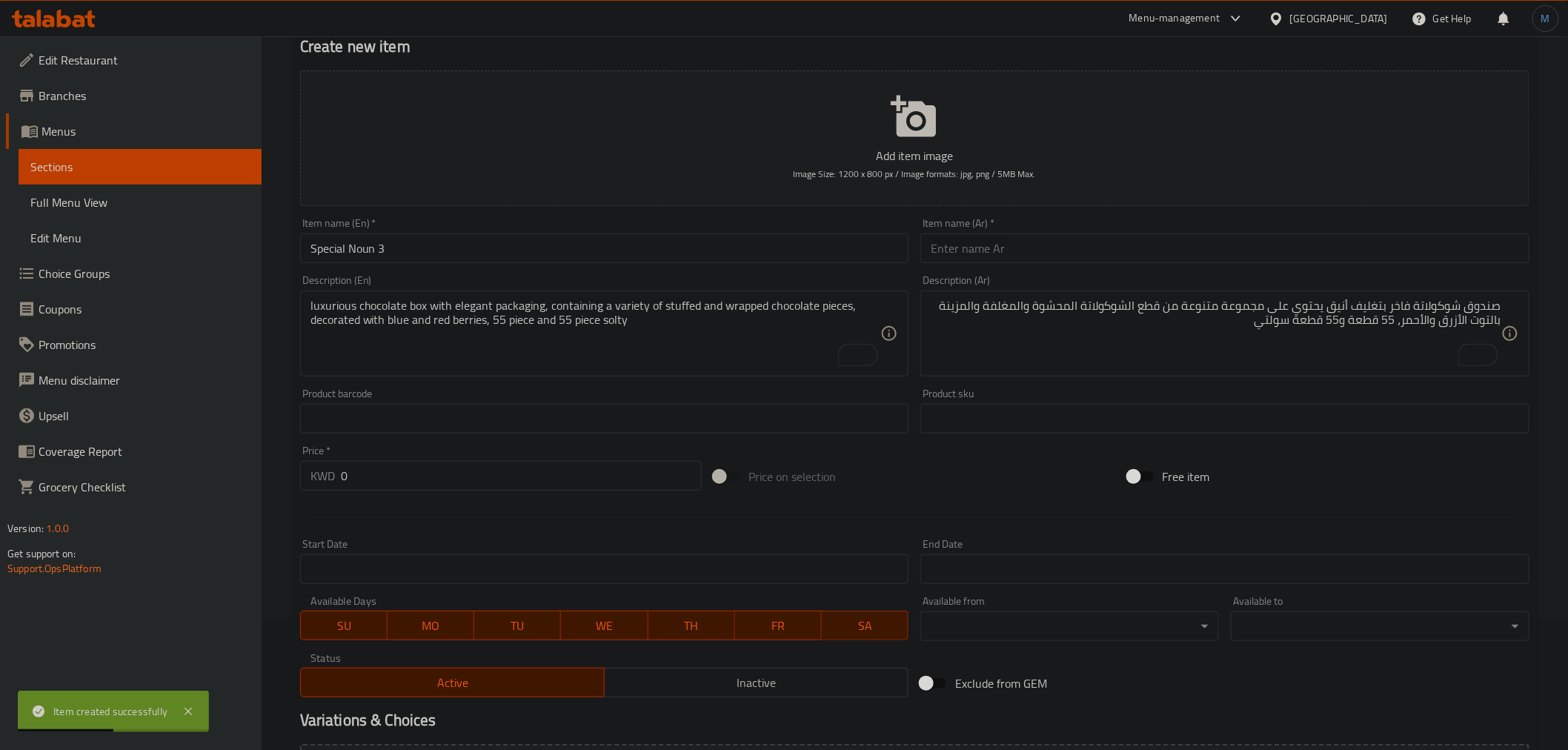
drag, startPoint x: 1043, startPoint y: 271, endPoint x: 1054, endPoint y: 249, distance: 24.6
click at [1047, 263] on div "Add item image Image Size: 1200 x 800 px / Image formats: jpg, png / 5MB Max. I…" at bounding box center [915, 384] width 1241 height 639
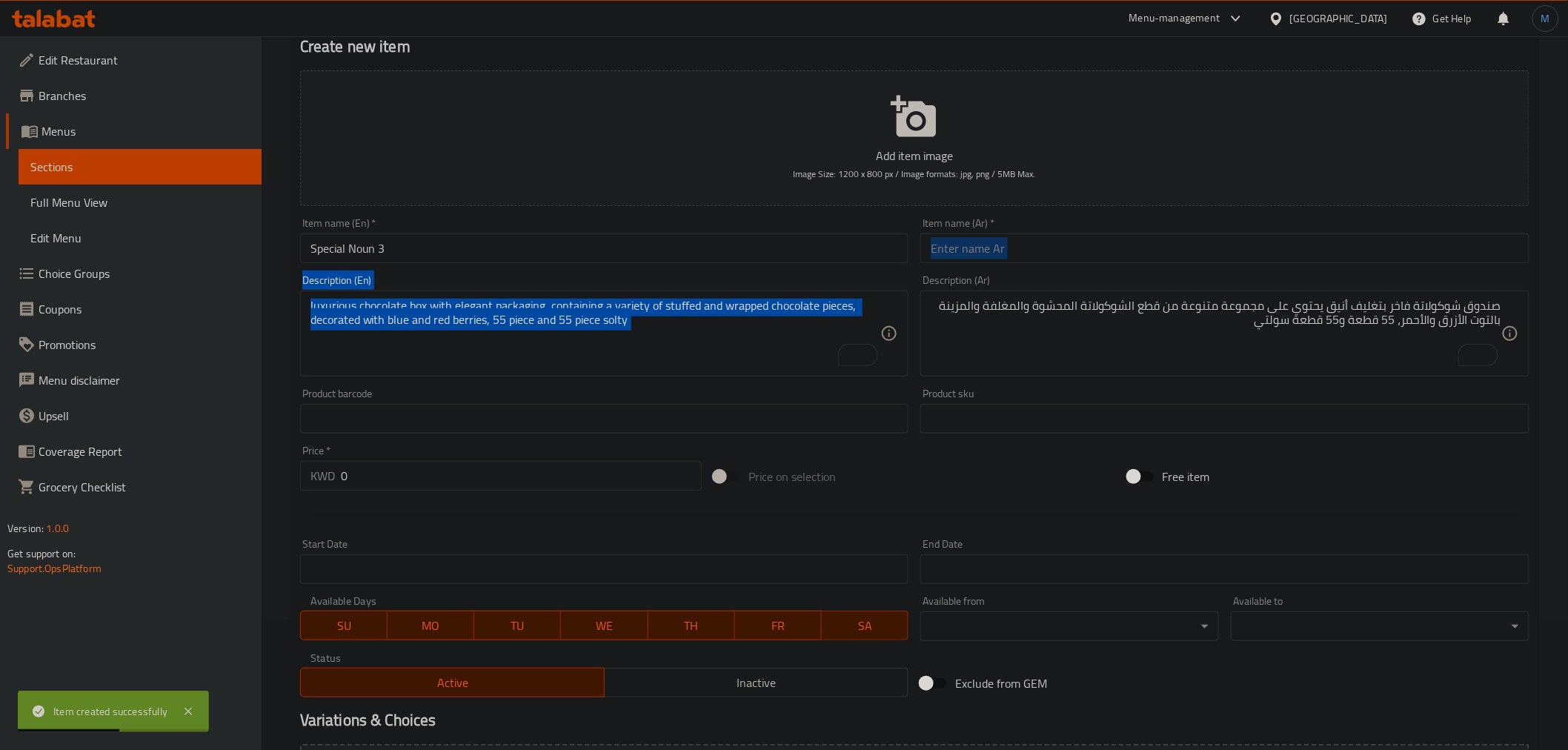
click at [1054, 249] on input "text" at bounding box center [1225, 248] width 609 height 29
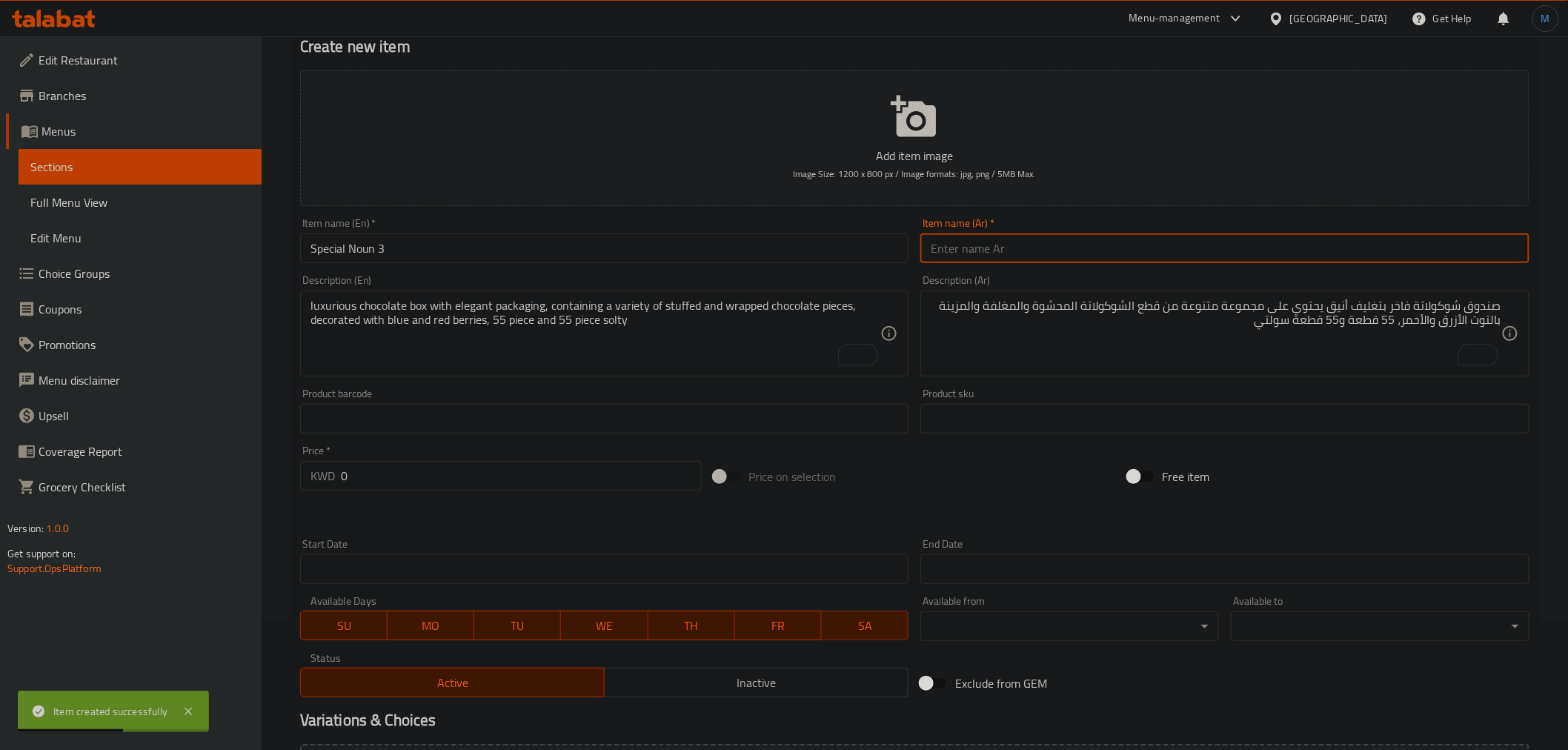
paste input "سبيشيال نون 3"
type input "سبيشيال نون 3"
click at [627, 367] on textarea "luxurious chocolate box with elegant packaging, containing a variety of stuffed…" at bounding box center [596, 334] width 571 height 70
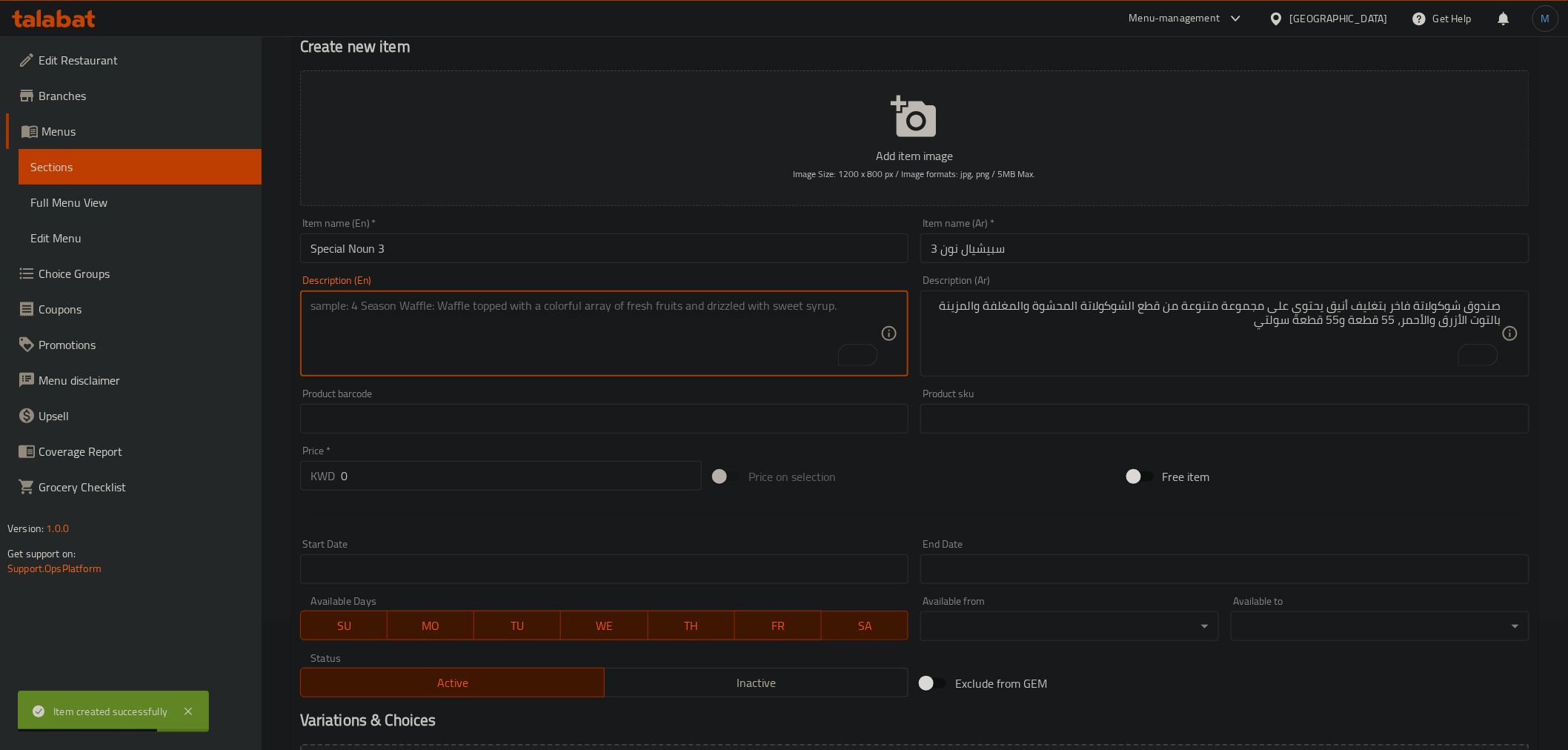
paste textarea "55 chocolate pieces filled with tiramisu, fava beans, honey, rahat, and caramel…"
type textarea "55 chocolate pieces filled with tiramisu, fava beans, honey, rahat, and caramel…"
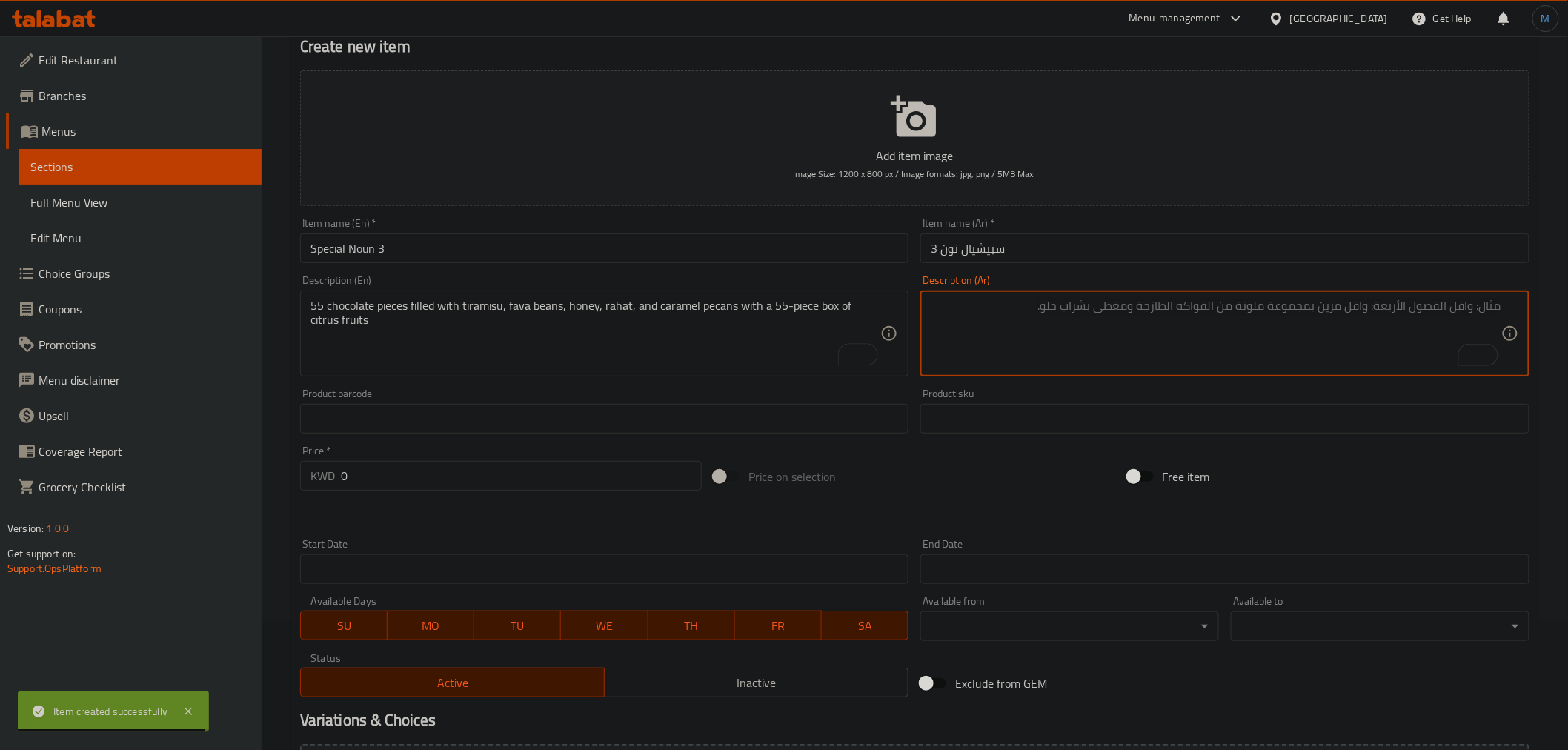
paste textarea "55 قطع الشوكولاتة المحشوة حشوة تيراميسو/فول سشوداني/الموند هني/رهش/كراميل بيكان…"
type textarea "55 قطع الشوكولاتة المحشوة حشوة تيراميسو/فول سشوداني/الموند هني/رهش/كراميل بيكان…"
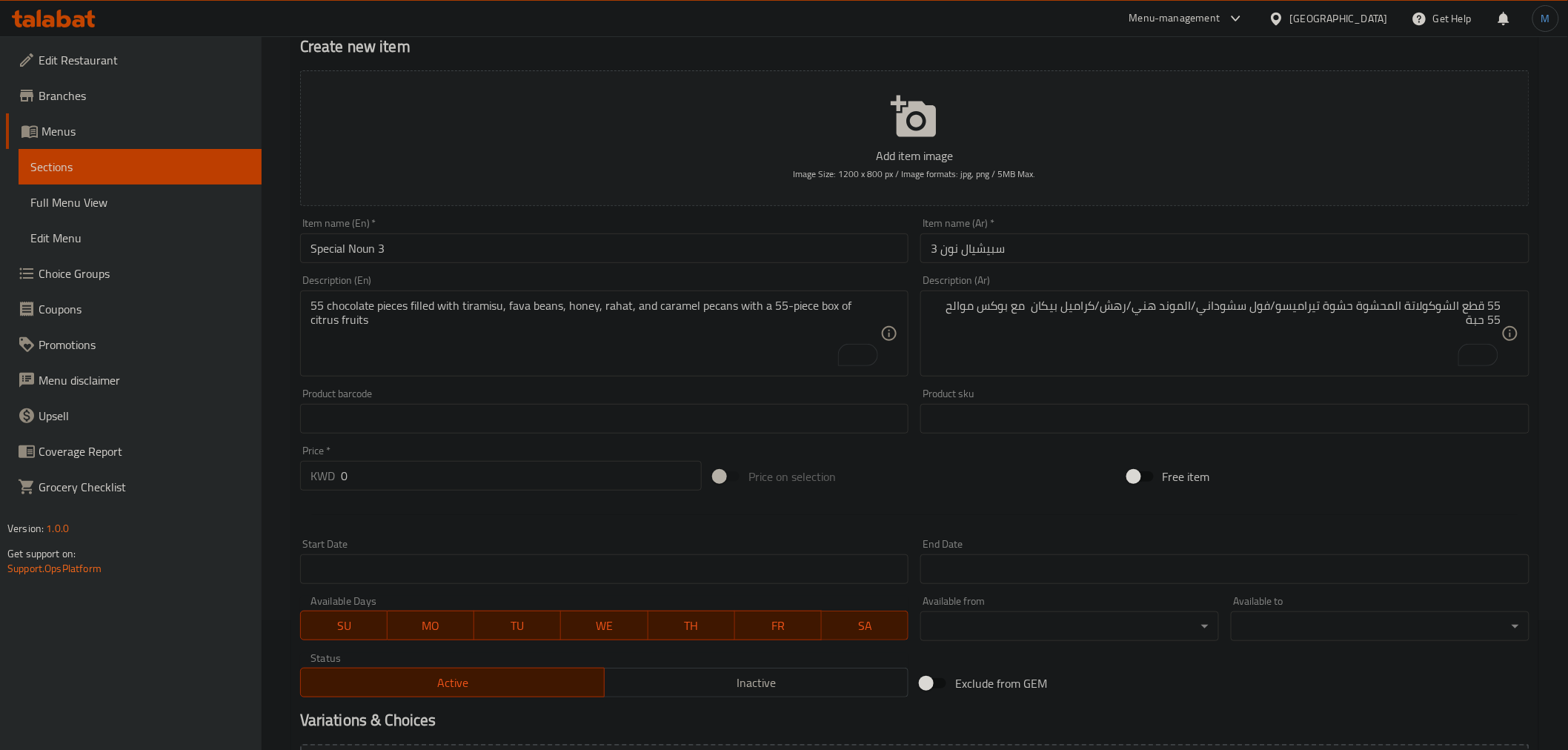
click at [482, 502] on div at bounding box center [915, 515] width 1241 height 36
drag, startPoint x: 483, startPoint y: 499, endPoint x: 480, endPoint y: 491, distance: 8.5
click at [483, 498] on div at bounding box center [915, 515] width 1241 height 36
click at [480, 491] on div "Price   * KWD 0 Price *" at bounding box center [501, 468] width 414 height 57
click at [480, 484] on input "0" at bounding box center [521, 475] width 361 height 29
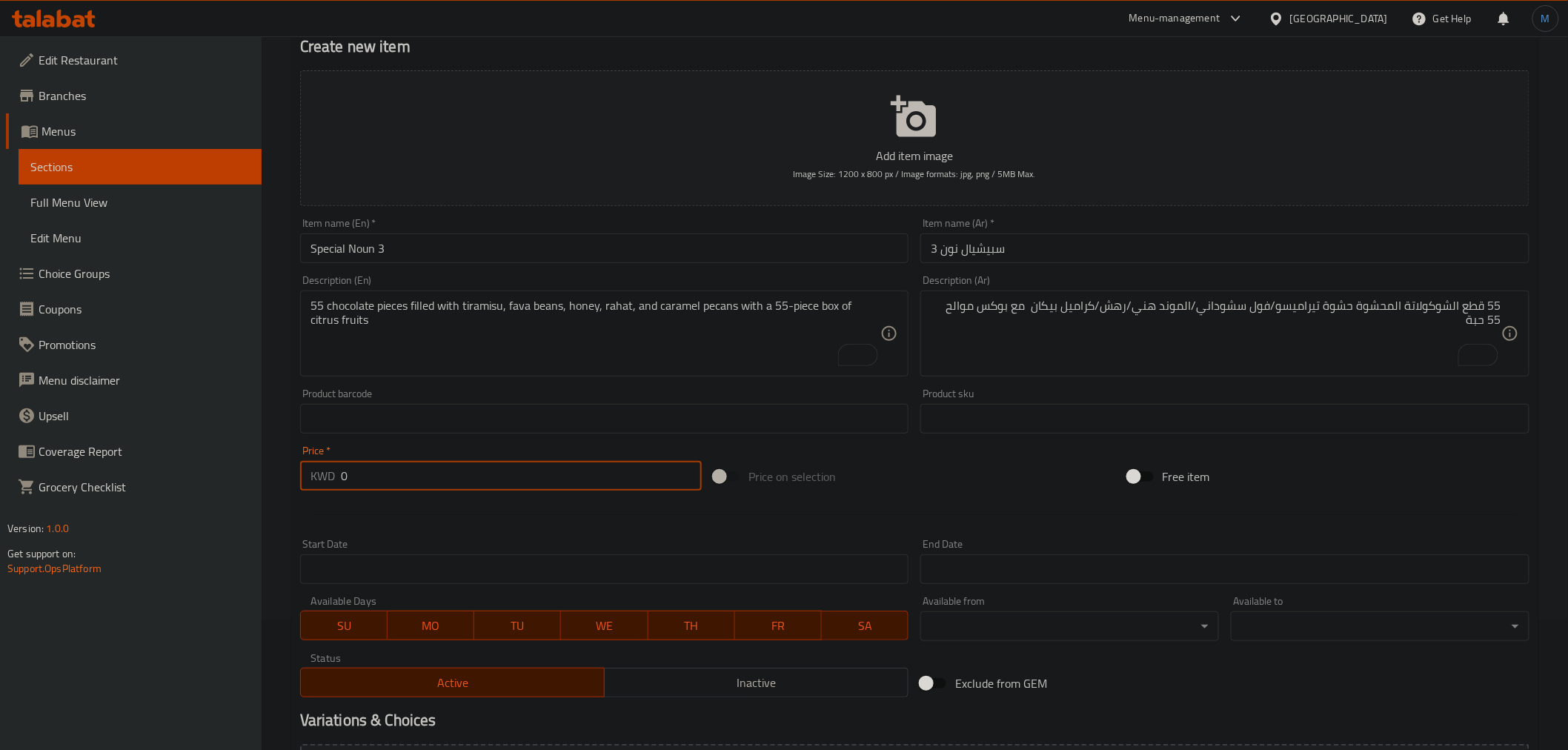
paste input "16.25"
type input "16.25"
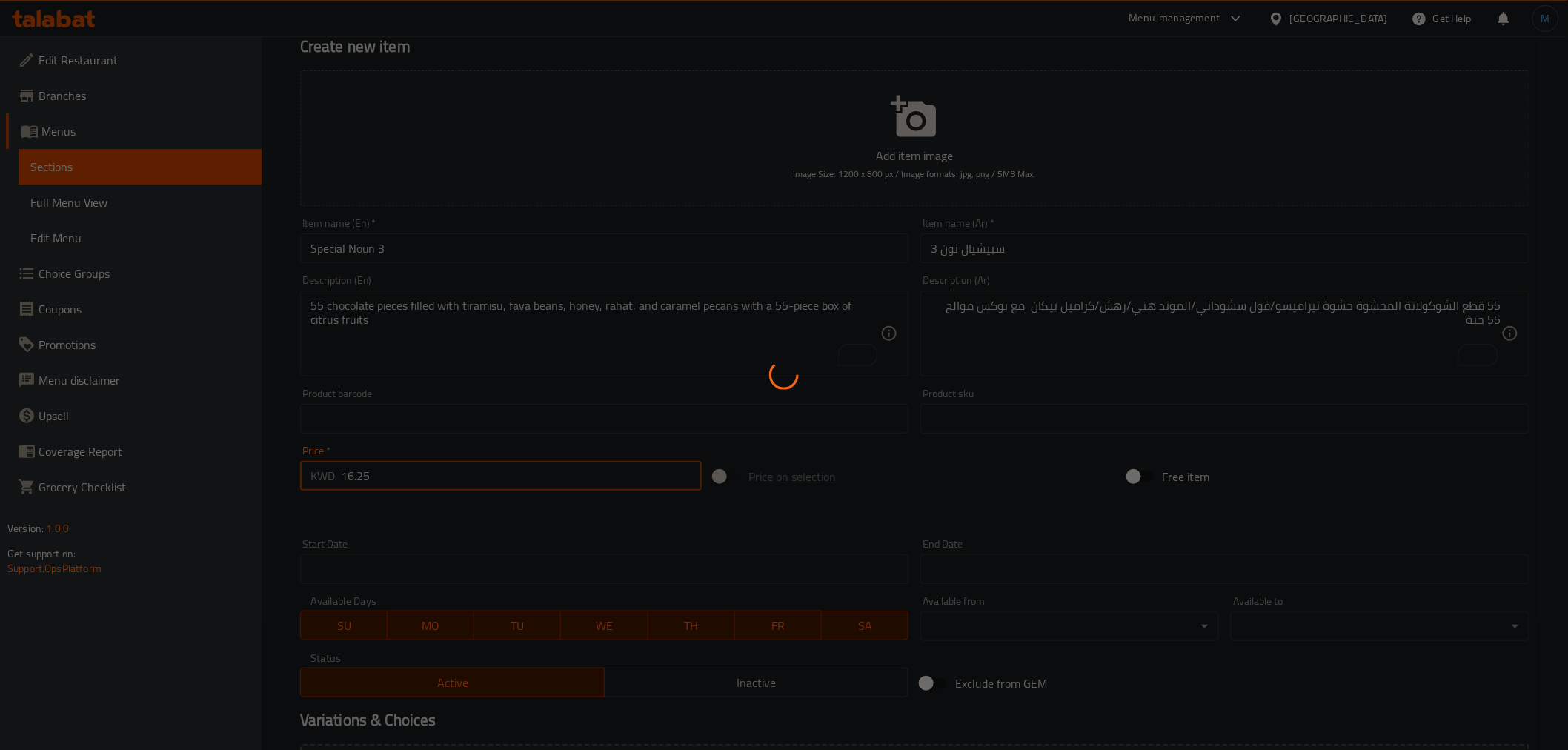
type input "0"
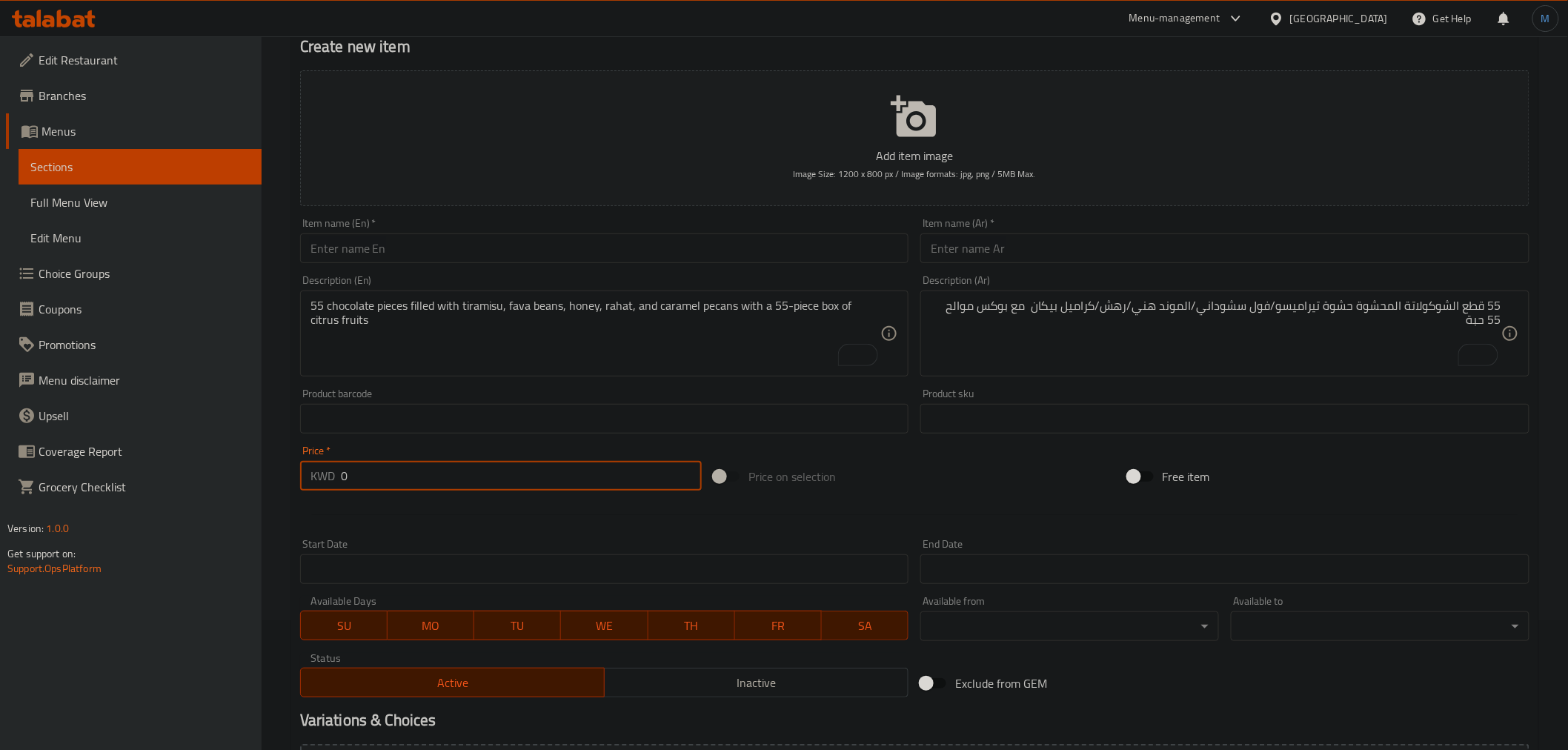
drag, startPoint x: 473, startPoint y: 270, endPoint x: 484, endPoint y: 249, distance: 23.7
click at [476, 265] on div "Add item image Image Size: 1200 x 800 px / Image formats: jpg, png / 5MB Max. I…" at bounding box center [915, 384] width 1241 height 639
click at [484, 249] on input "text" at bounding box center [605, 248] width 609 height 29
paste input "Special Trio"
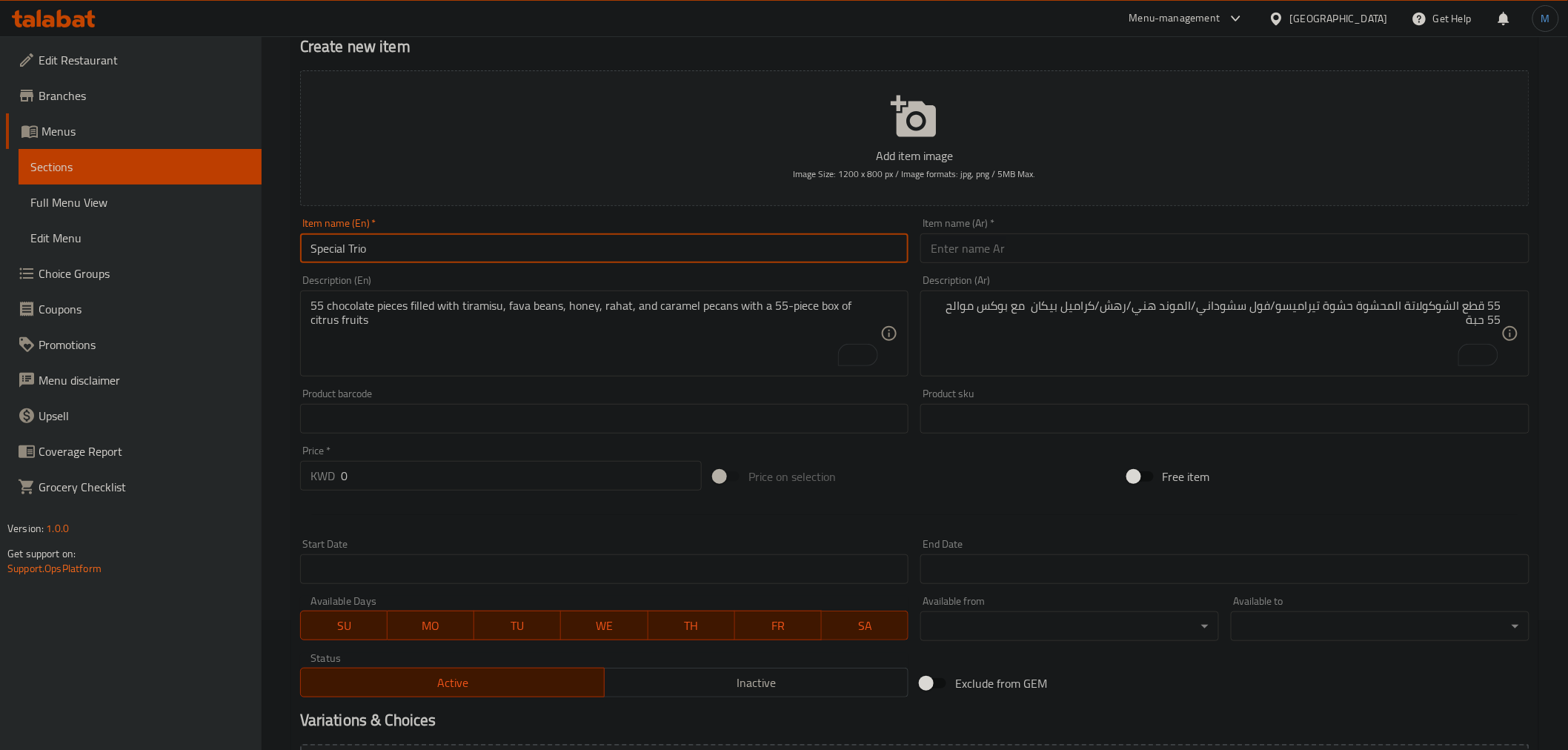
type input "Special Trio"
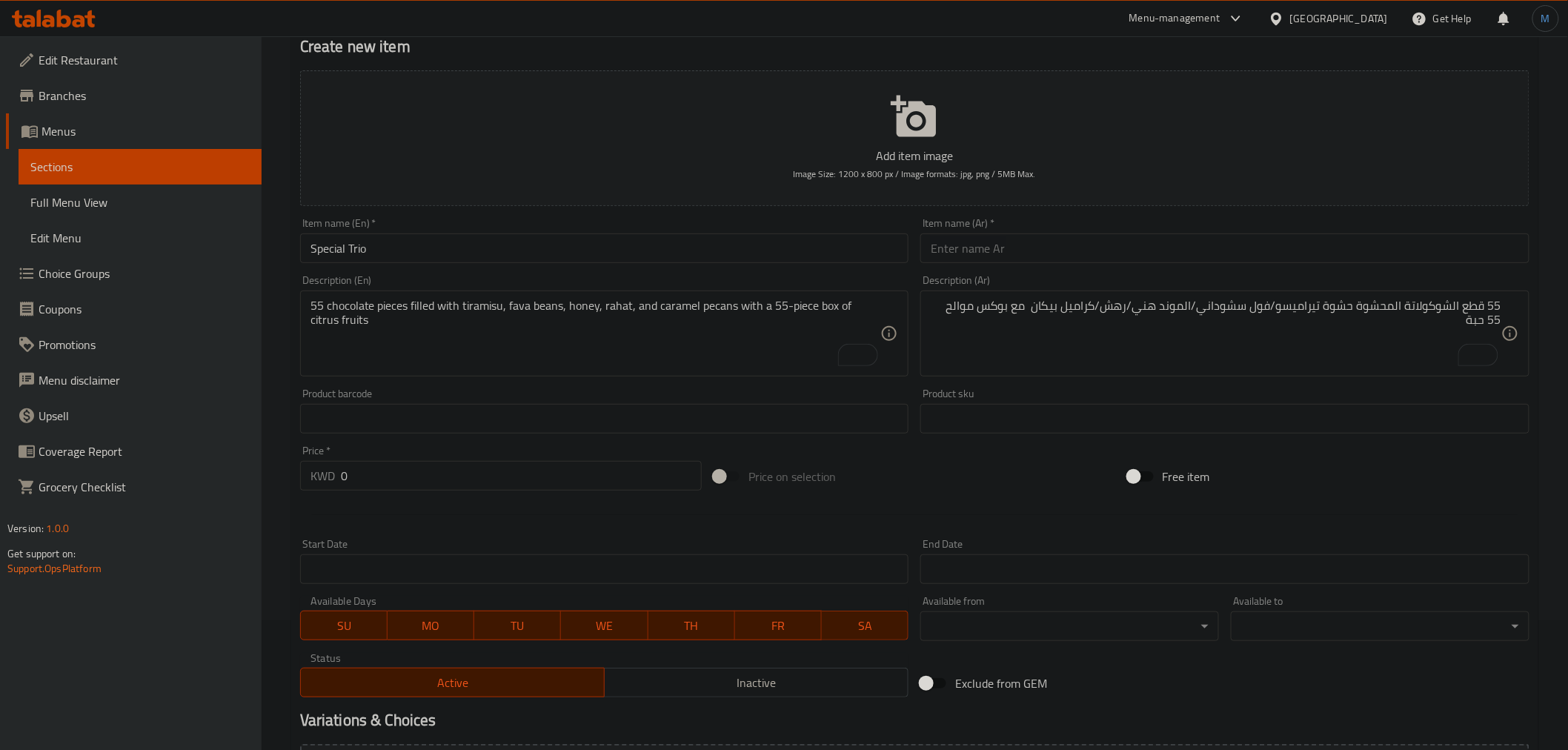
click at [1003, 275] on div "Description (Ar) 55 قطع الشوكولاتة المحشوة حشوة تيراميسو/فول سشوداني/الموند هني…" at bounding box center [1224, 325] width 621 height 113
click at [1013, 259] on input "text" at bounding box center [1225, 248] width 609 height 29
paste input "سبيشيال تريو تريند شوكليت"
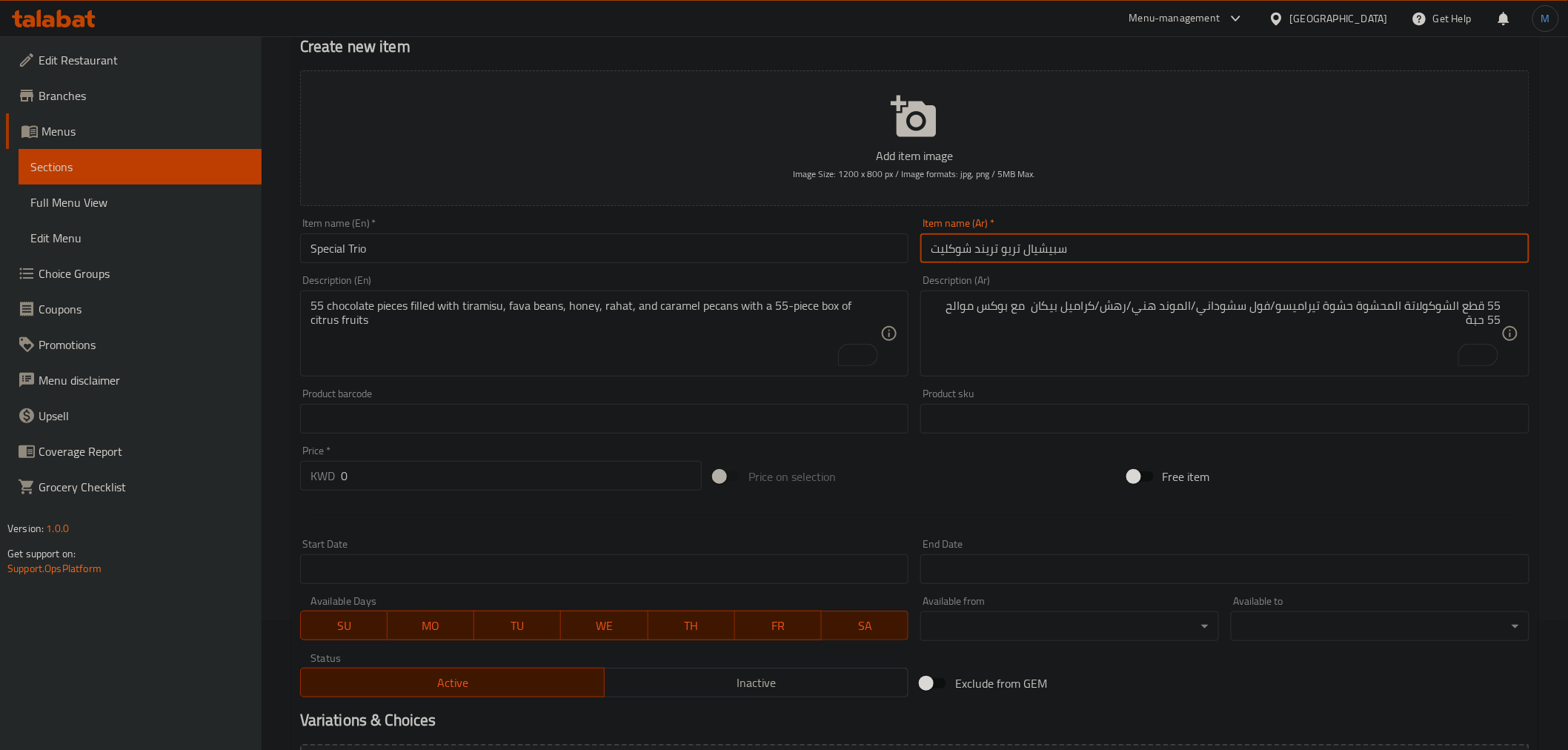
paste input "text"
type input "سبيشيال تريو"
click at [588, 349] on textarea "55 chocolate pieces filled with tiramisu, fava beans, honey, rahat, and caramel…" at bounding box center [596, 334] width 571 height 70
paste textarea "A luxurious special trio that combines citrus fruits, chocolate, and chicken mu…"
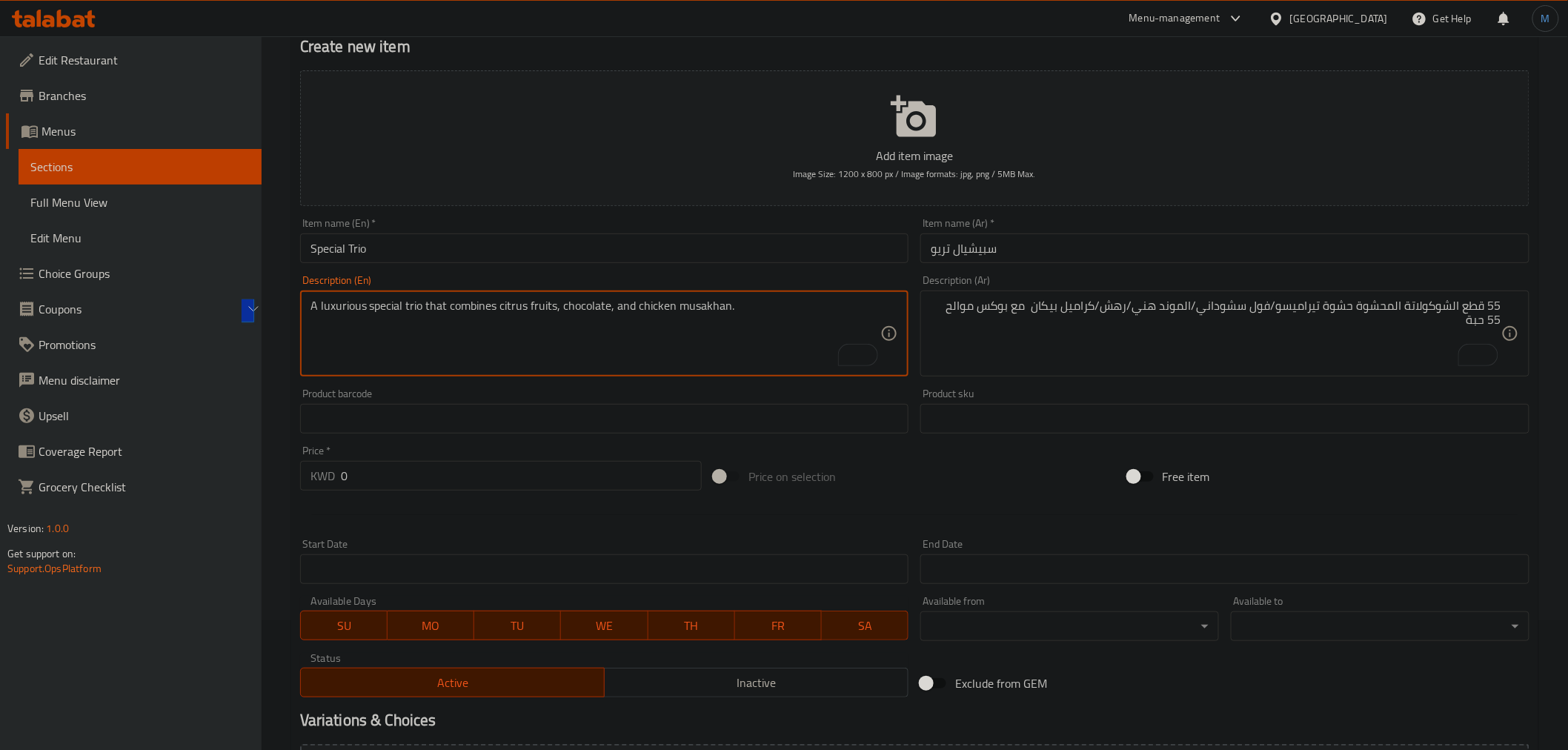
type textarea "A luxurious special trio that combines citrus fruits, chocolate, and chicken mu…"
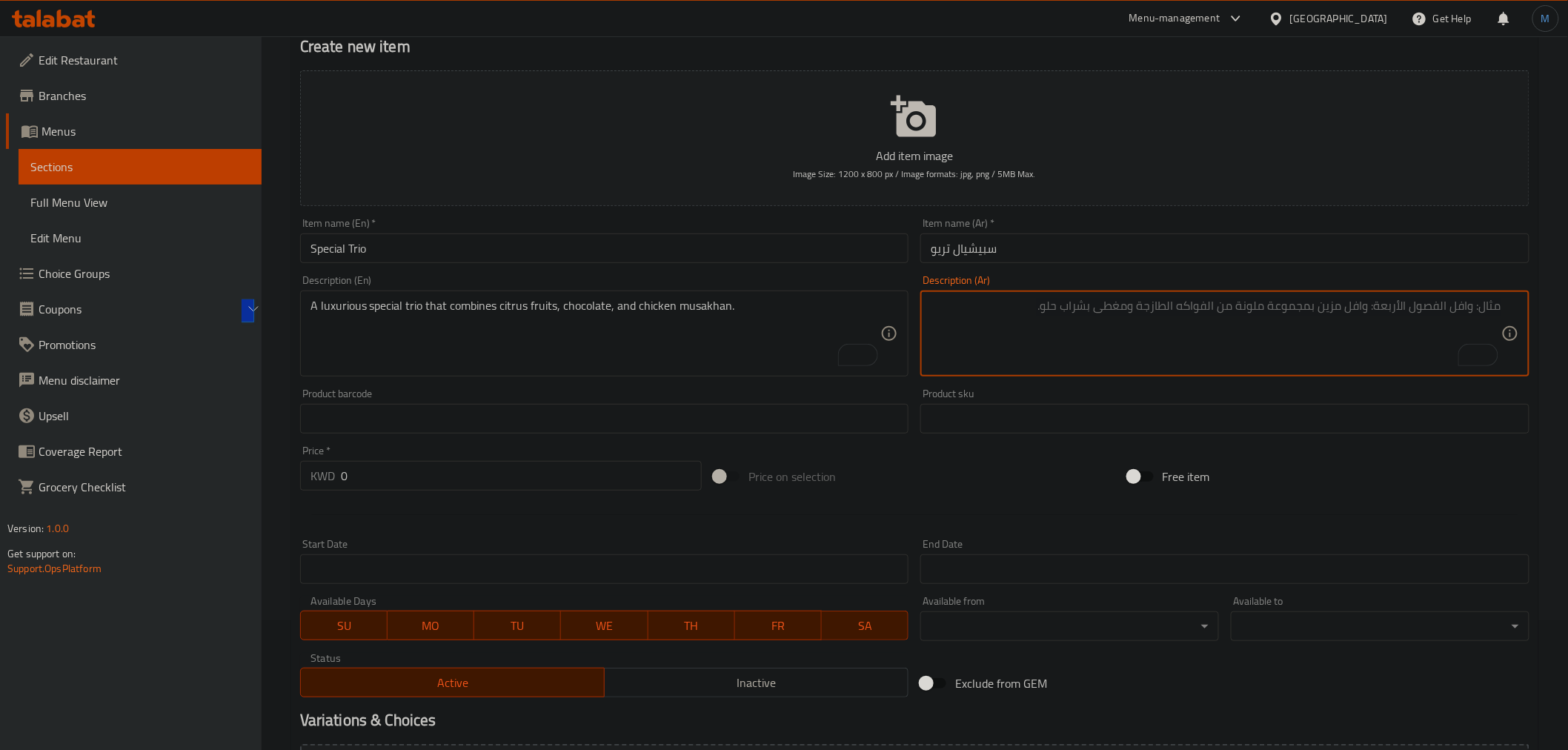
paste textarea "سبيشيال تريو فاخر يجمع بين الموالح والشوكليت و مسخن دجاج"
type textarea "سبيشيال تريو فاخر يجمع بين الموالح والشوكليت و مسخن دجاج"
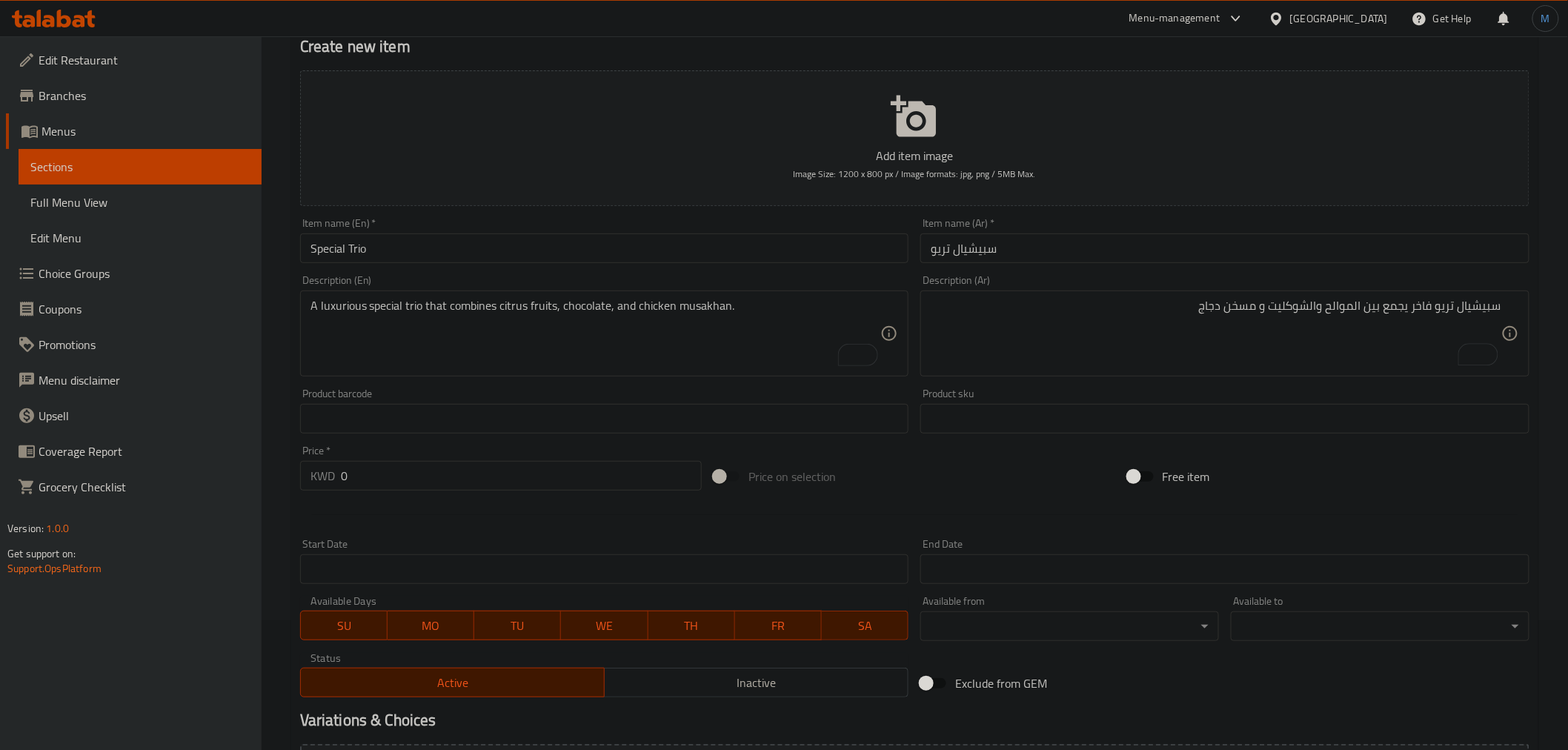
click at [473, 506] on div at bounding box center [915, 515] width 1241 height 36
drag, startPoint x: 475, startPoint y: 495, endPoint x: 484, endPoint y: 470, distance: 26.6
click at [477, 491] on div "Price   * KWD 0 Price *" at bounding box center [501, 468] width 414 height 57
click at [484, 470] on input "0" at bounding box center [521, 475] width 361 height 29
paste input "25.25"
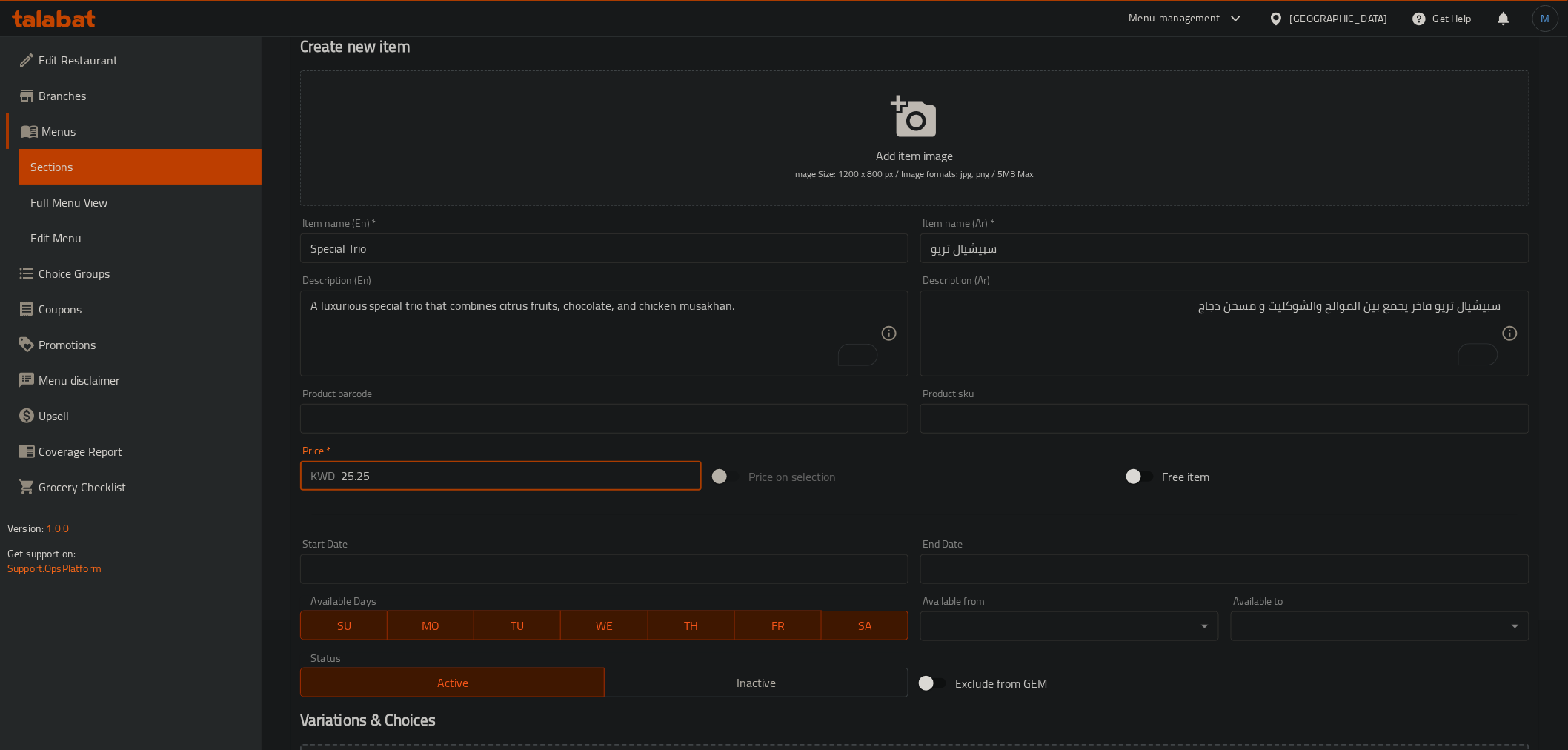
type input "25.25"
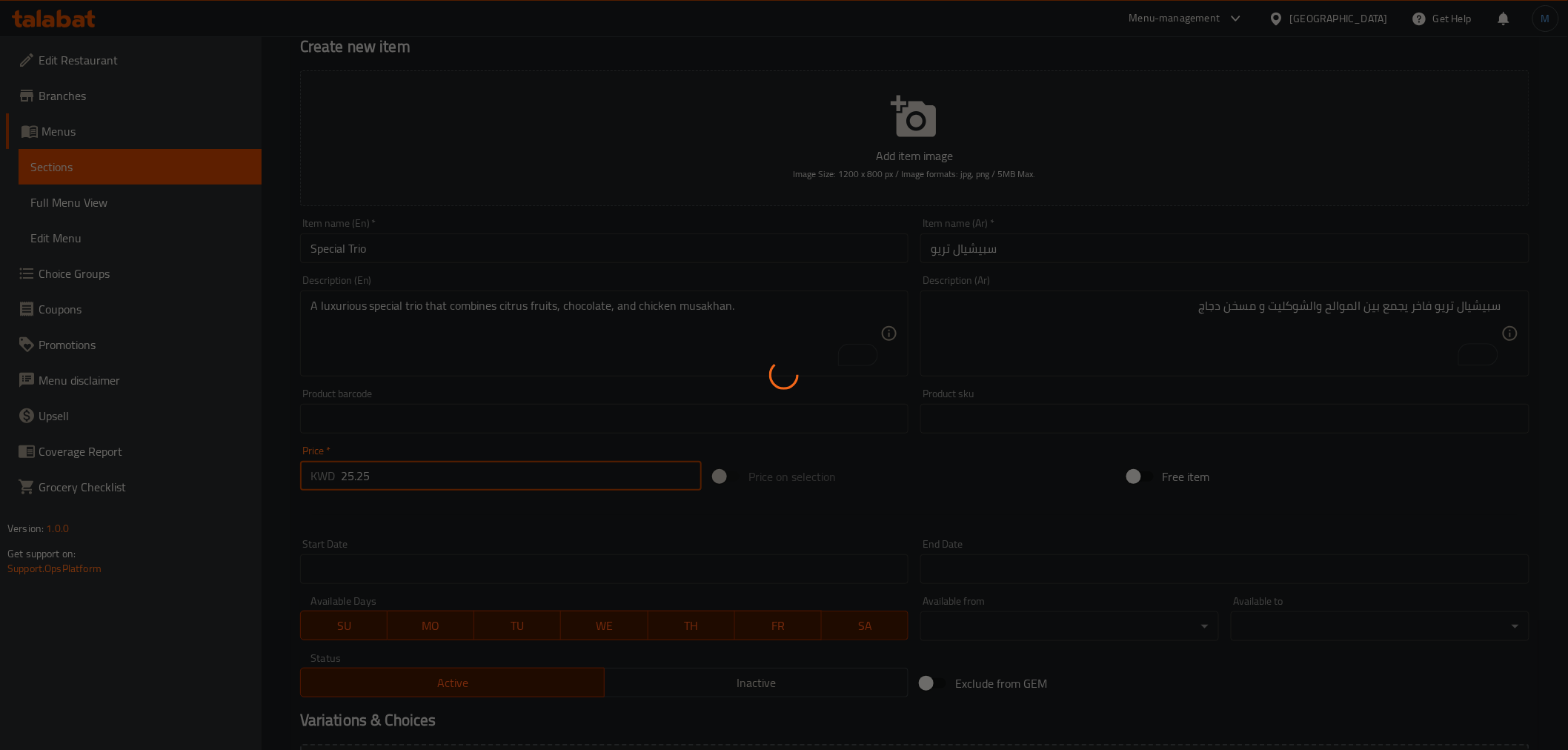
type input "0"
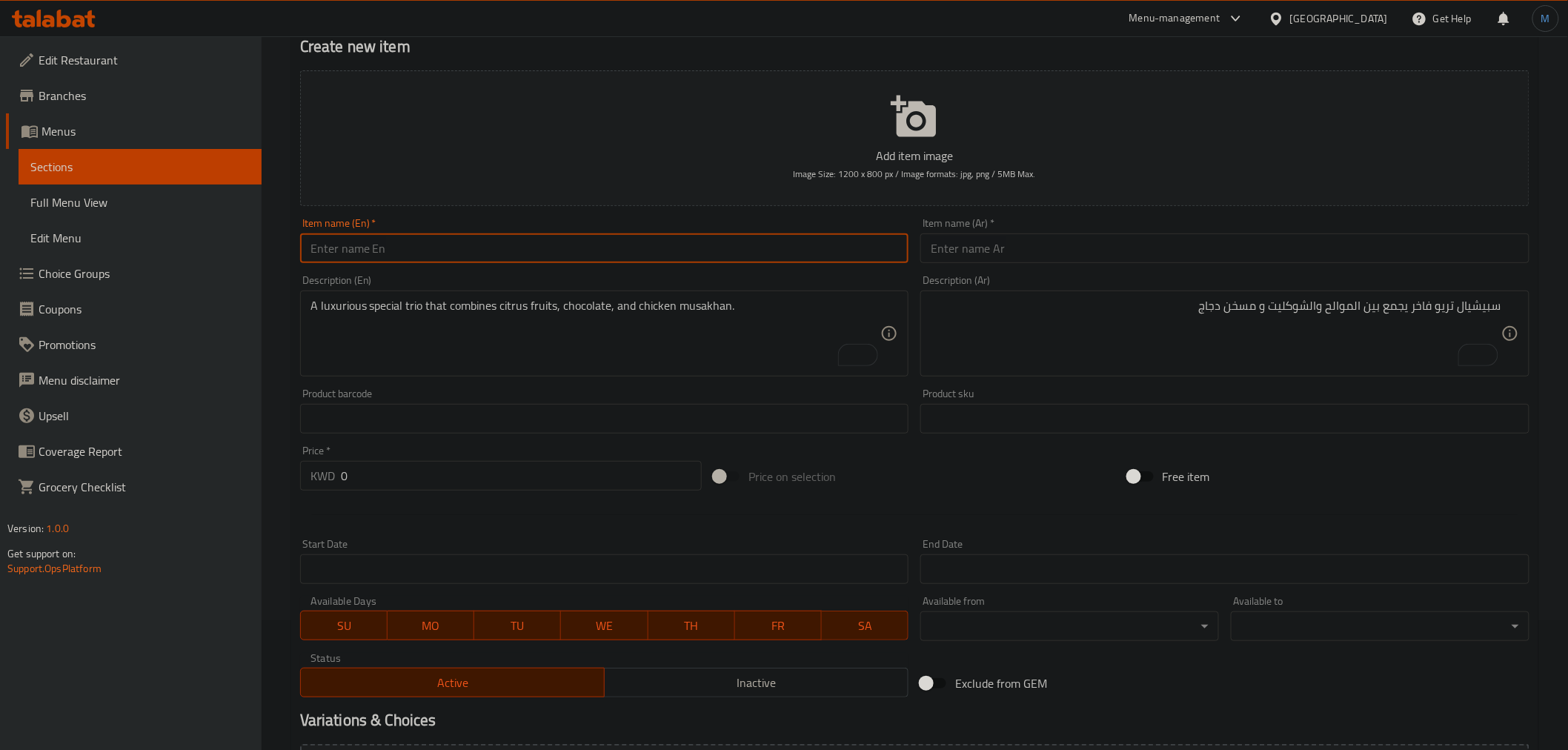
paste input "Chocolate trend"
click at [501, 240] on input "text" at bounding box center [605, 248] width 609 height 29
type input "Chocolate Trend"
click at [992, 256] on input "text" at bounding box center [1225, 248] width 609 height 29
paste input "تريند شوكليت"
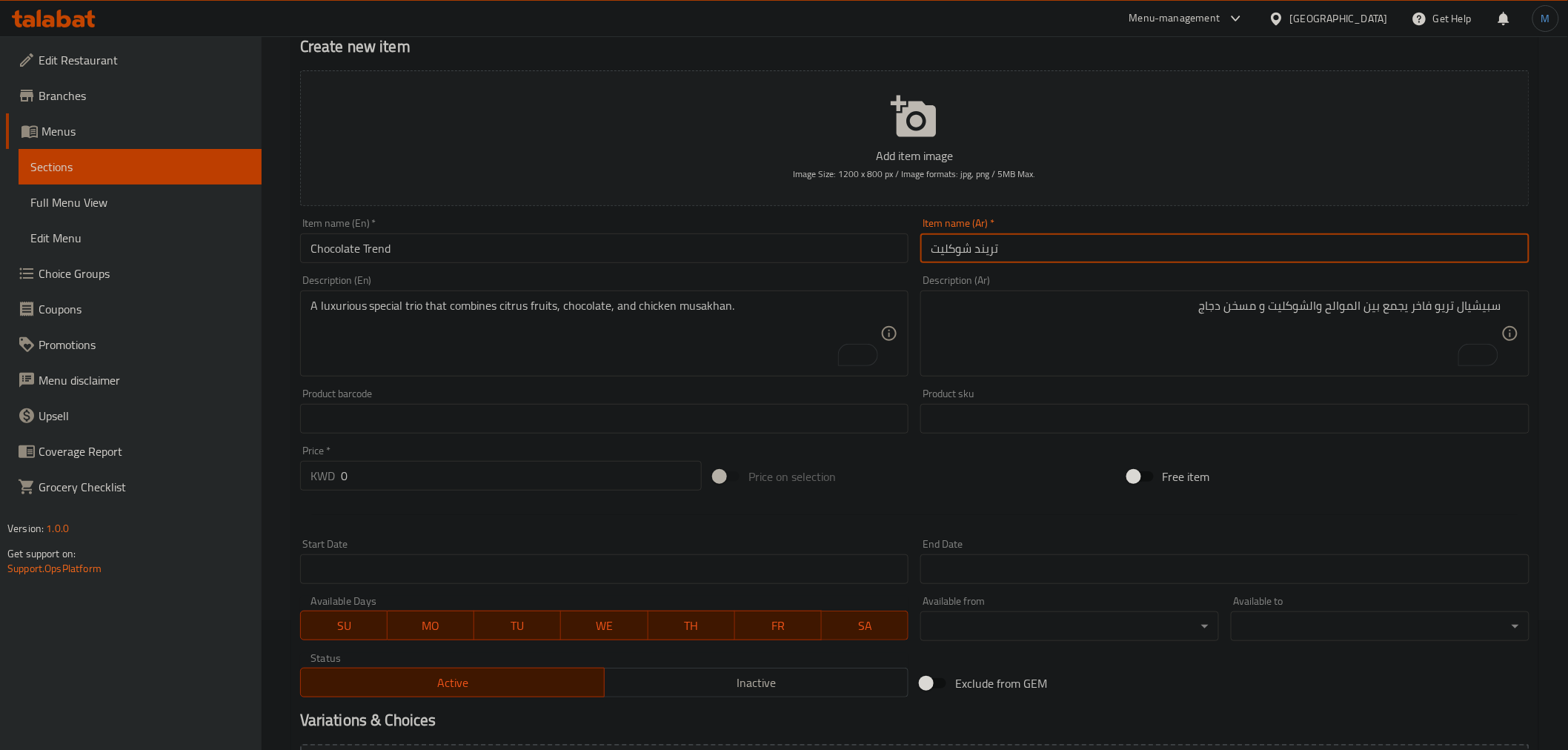
type input "تريند شوكليت"
drag, startPoint x: 610, startPoint y: 382, endPoint x: 608, endPoint y: 371, distance: 11.2
click at [610, 378] on div "Add item image Image Size: 1200 x 800 px / Image formats: jpg, png / 5MB Max. I…" at bounding box center [915, 384] width 1241 height 639
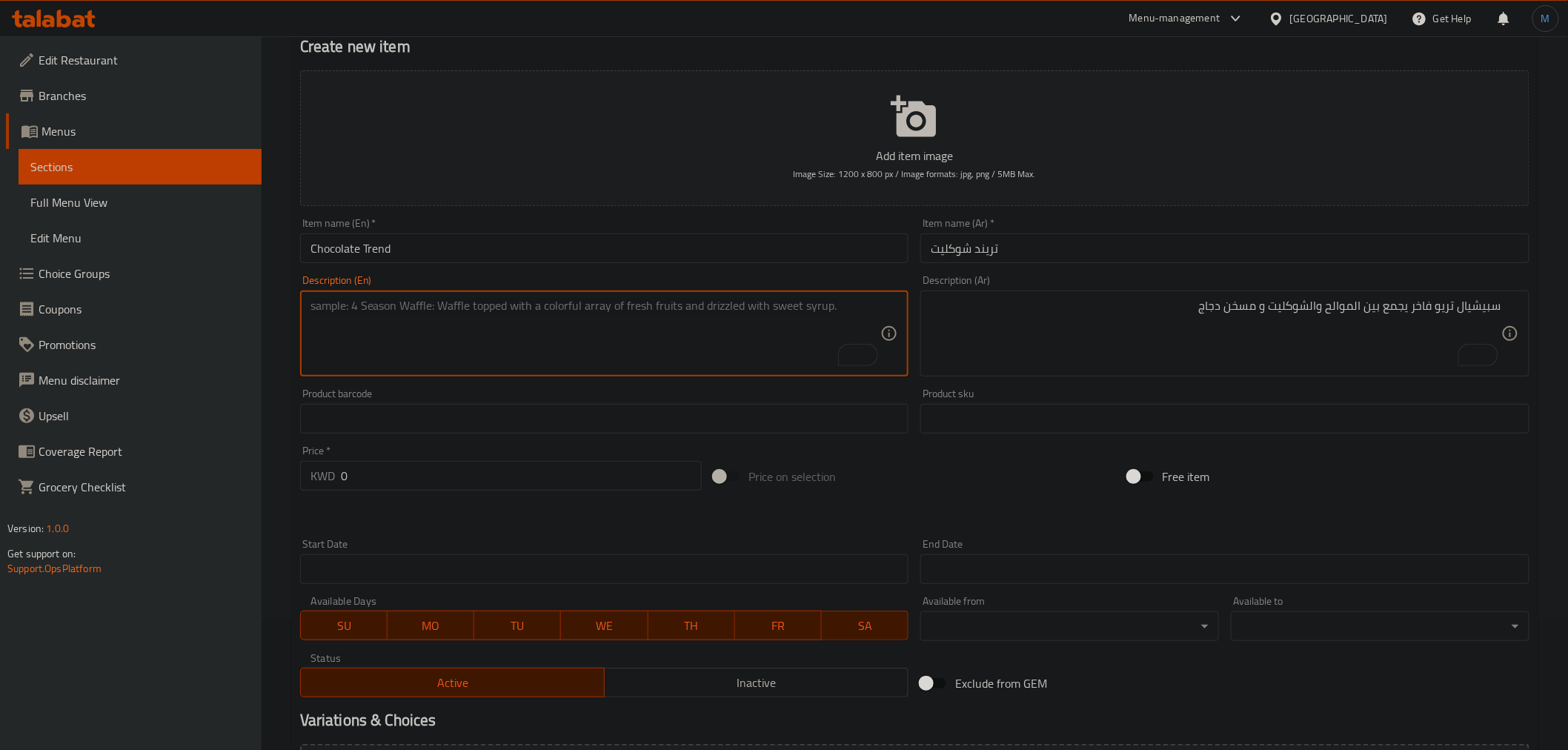
click at [606, 361] on textarea "To enrich screen reader interactions, please activate Accessibility in Grammarl…" at bounding box center [596, 334] width 571 height 70
paste textarea "A luxurious trendy plate that combines a finely arranged assortment of luxuriou…"
type textarea "A luxurious trendy plate that combines a finely arranged assortment of luxuriou…"
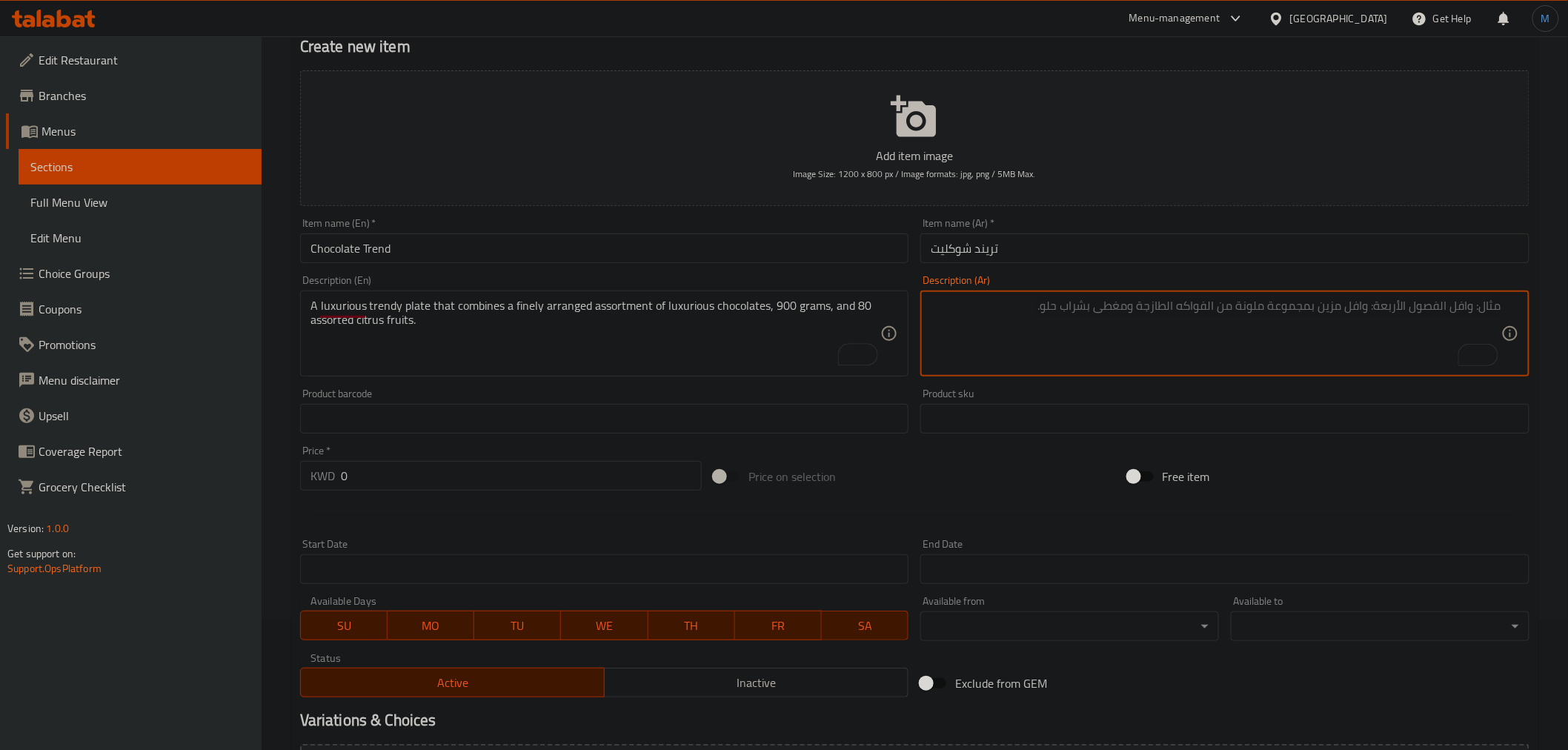
click at [1164, 304] on textarea "To enrich screen reader interactions, please activate Accessibility in Grammarl…" at bounding box center [1216, 334] width 571 height 70
paste textarea "طبق تريندي فاخر يجمع بين تشكيلة شوكولاتة فاخرة مرتبة بدقة،900 غرام , و 80 حبه م…"
type textarea "طبق تريندي فاخر يجمع بين تشكيلة شوكولاتة فاخرة مرتبة بدقة،900 غرام , و 80 حبه م…"
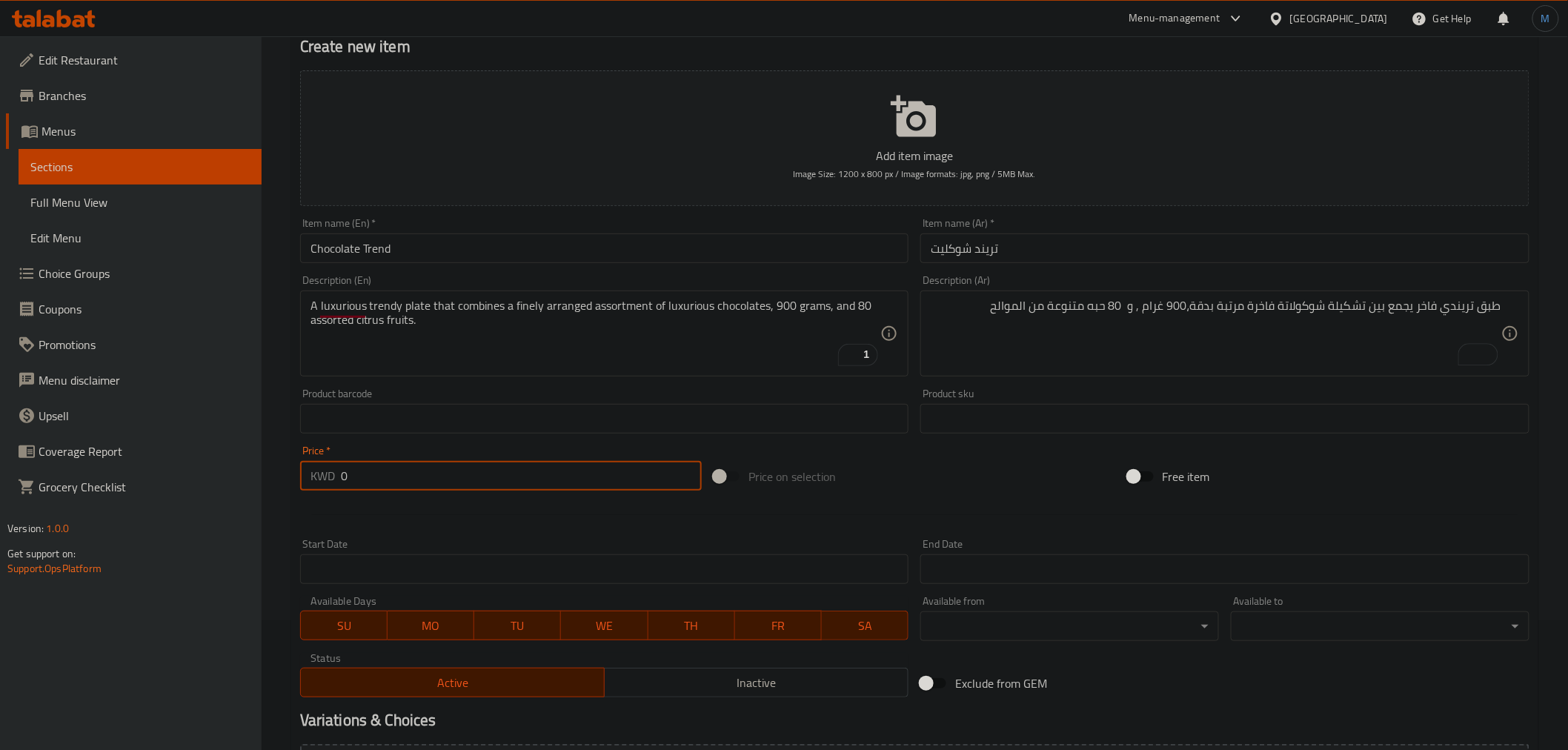
click at [545, 483] on input "0" at bounding box center [521, 475] width 361 height 29
paste input "23.25"
type input "23.25"
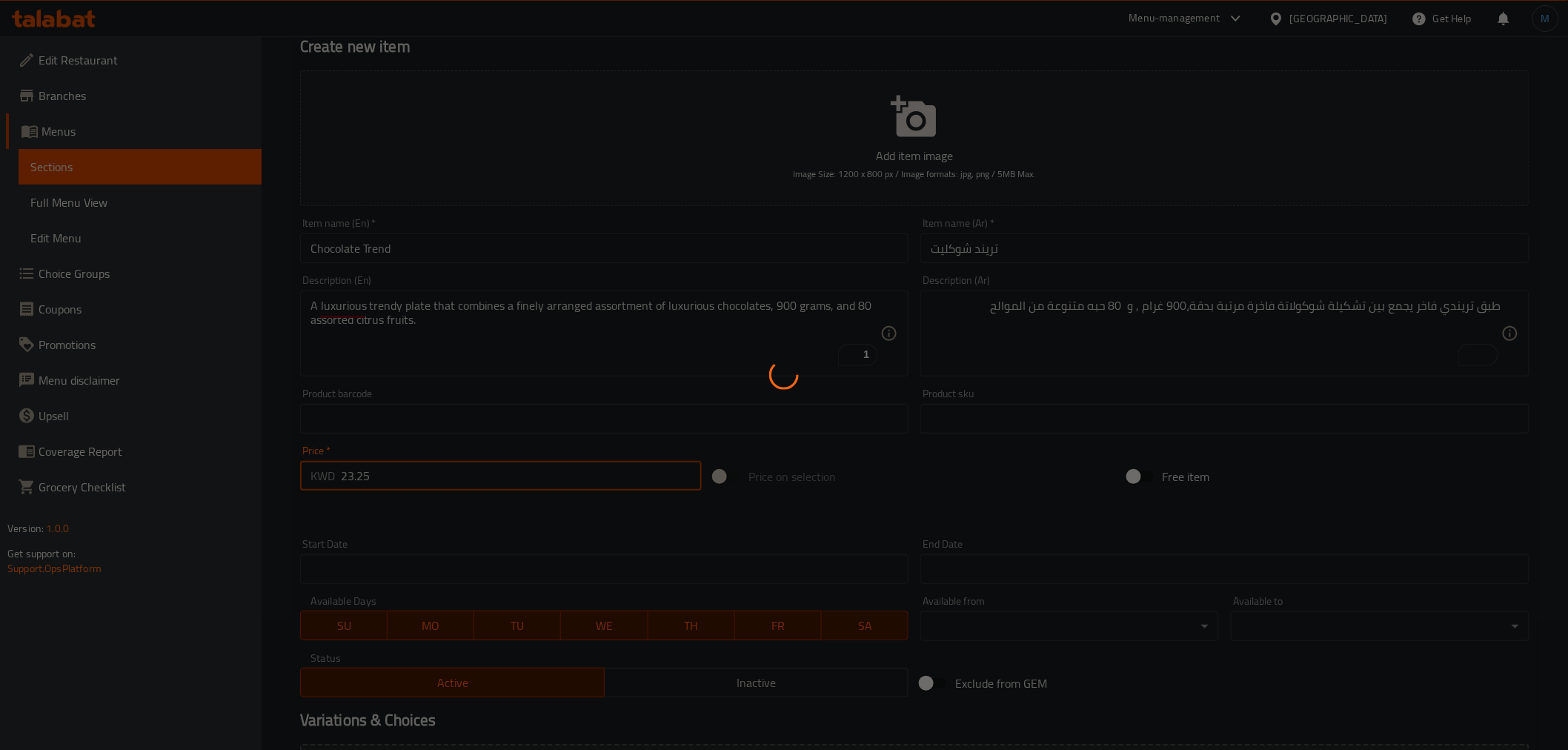
type input "0"
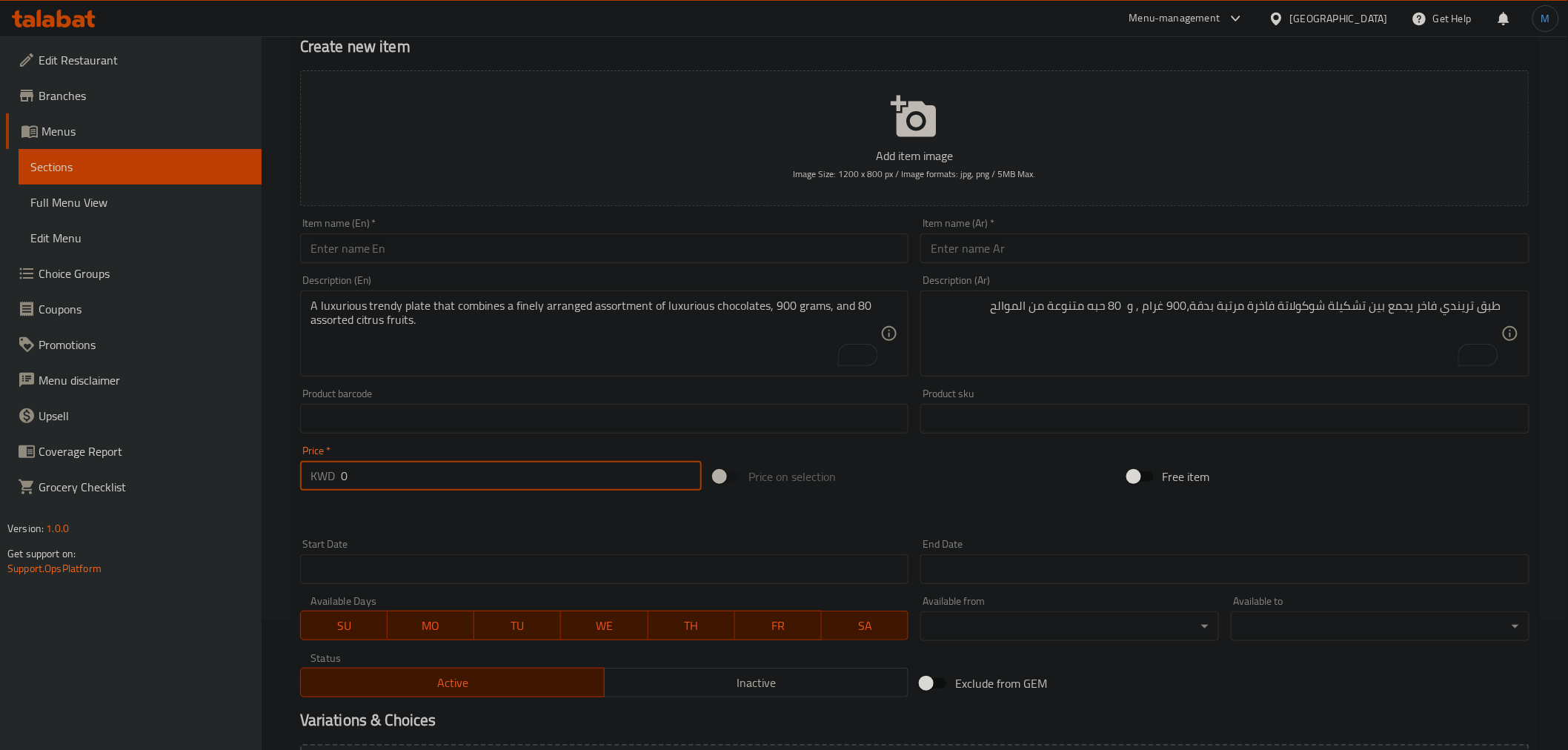
click at [548, 258] on input "text" at bounding box center [605, 248] width 609 height 29
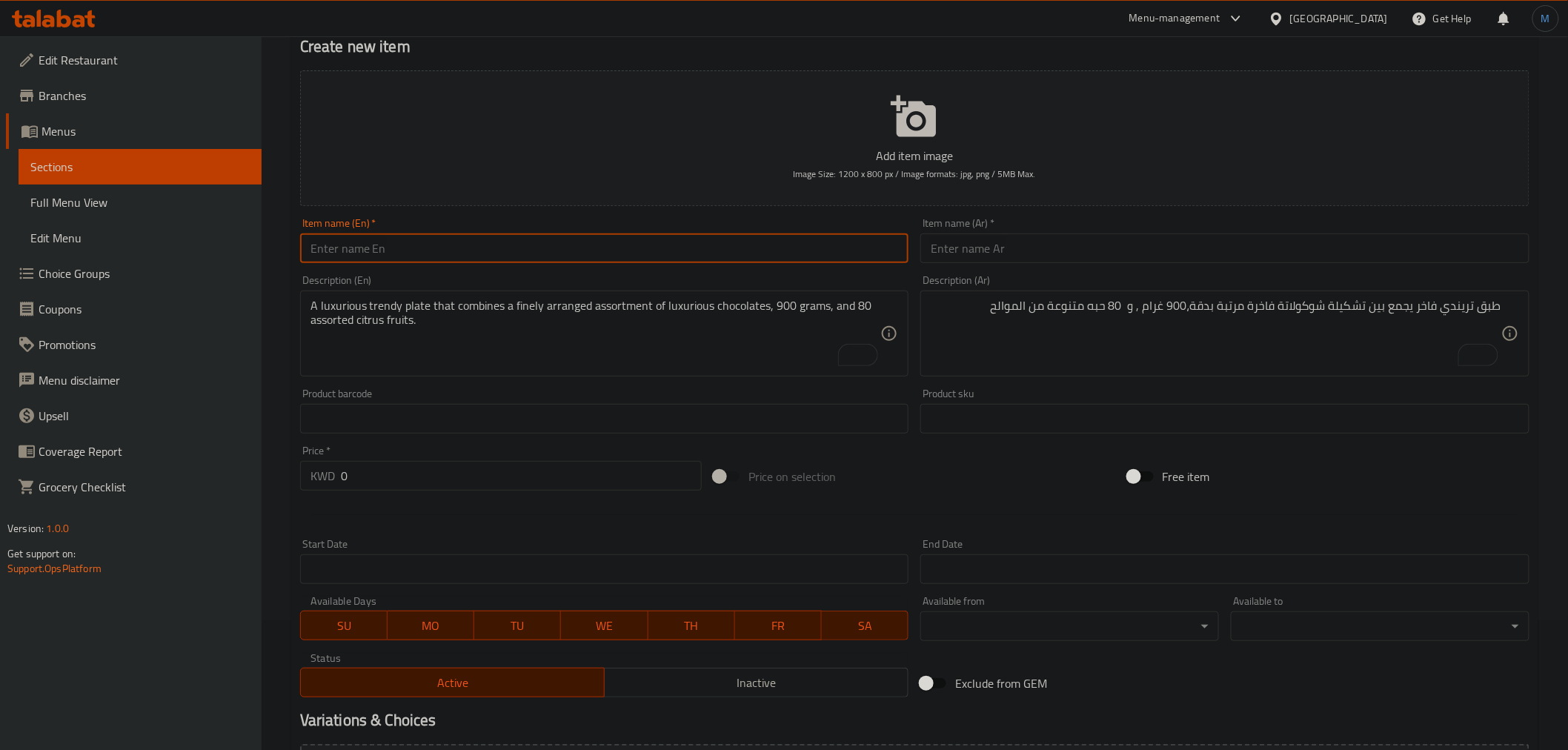
paste input "Crystal Tree"
type input "Crystal Tree"
click at [1116, 235] on input "text" at bounding box center [1225, 248] width 609 height 29
paste input "كريستال تري"
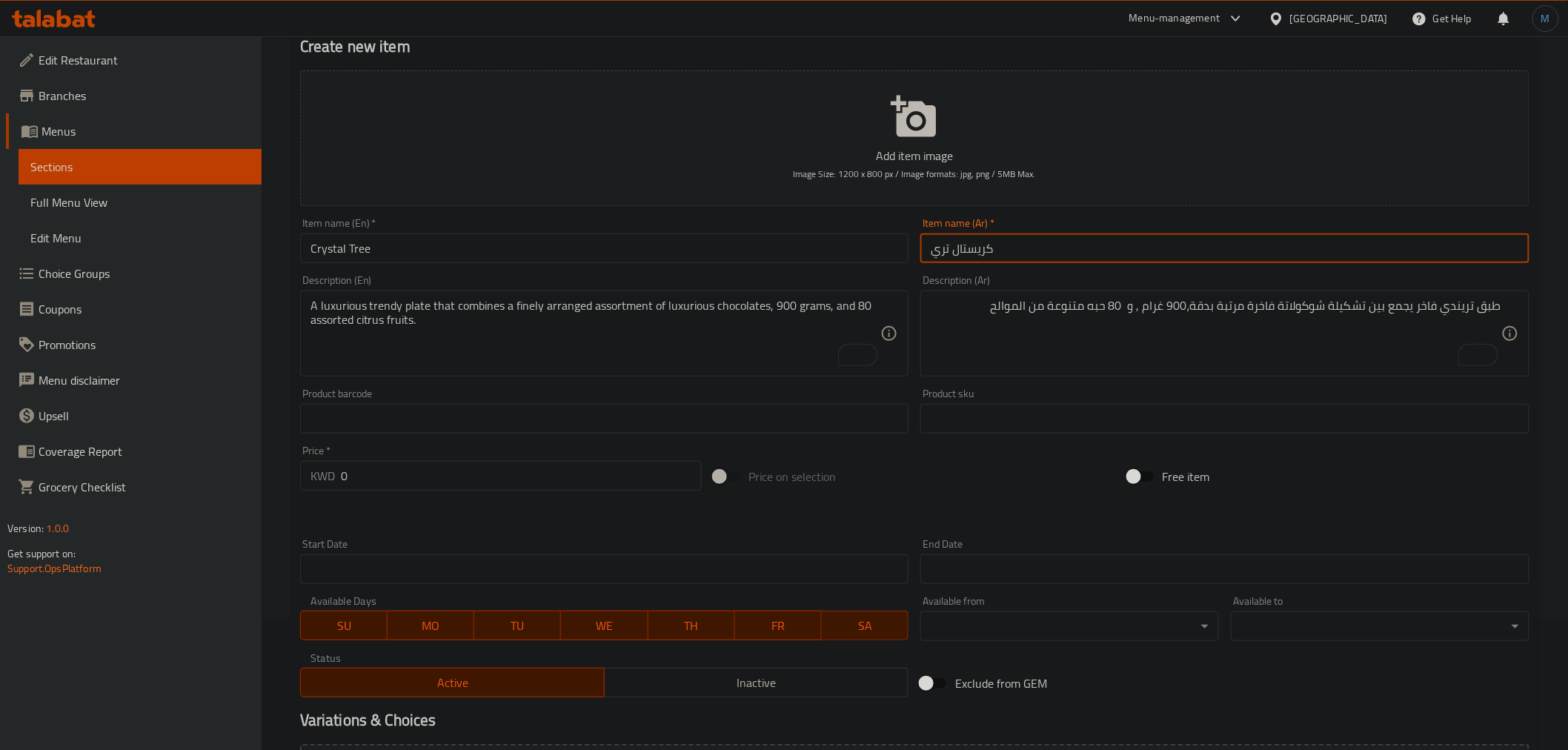
type input "كريستال تري"
click at [528, 339] on textarea "A luxurious trendy plate that combines a finely arranged assortment of luxuriou…" at bounding box center [596, 334] width 571 height 70
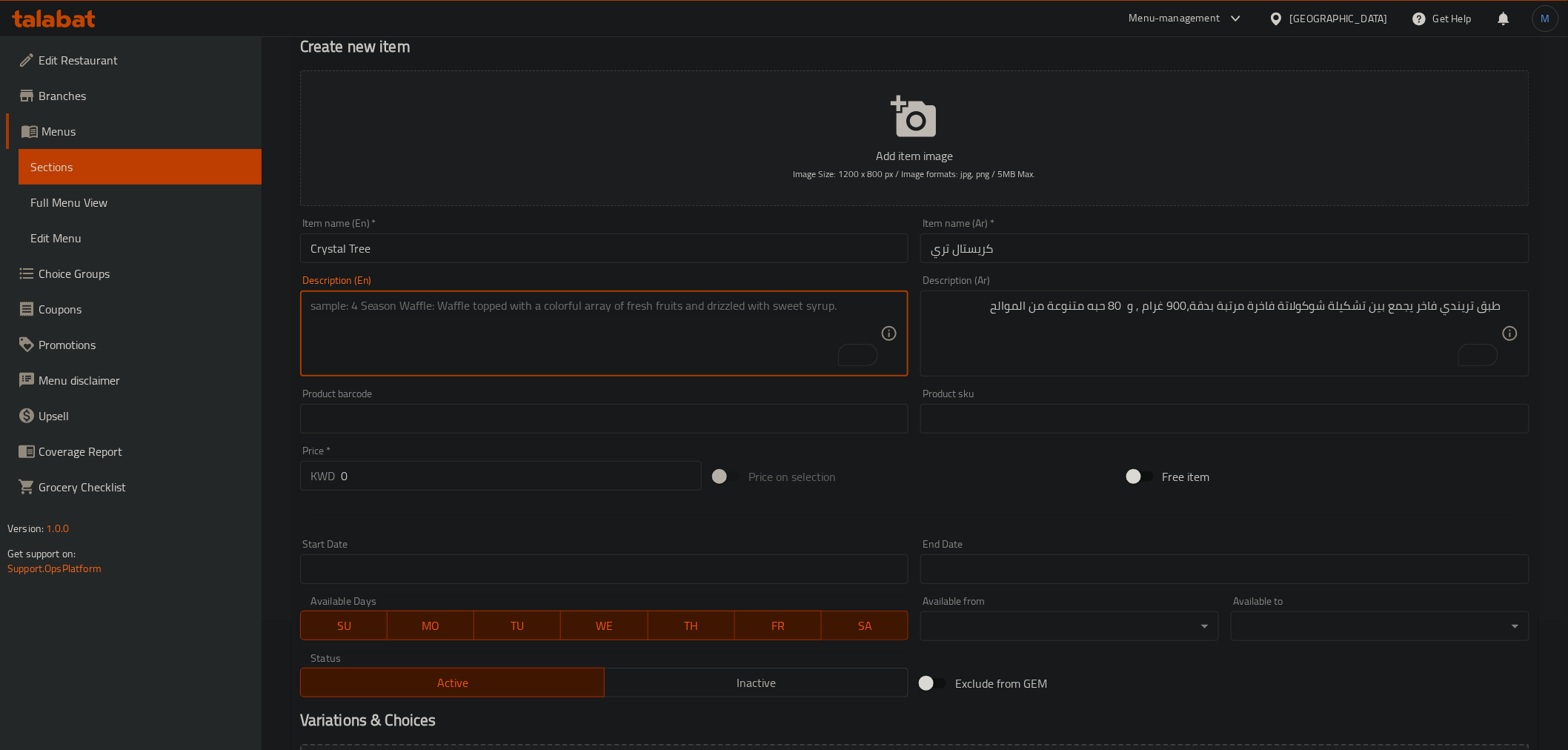
paste textarea "A luxurious crystal display combining citrus fruit selections and distinctive B…"
type textarea "A luxurious crystal display combining citrus fruit selections and distinctive B…"
click at [1064, 339] on textarea "To enrich screen reader interactions, please activate Accessibility in Grammarl…" at bounding box center [1216, 334] width 571 height 70
paste textarea "عرض كريستال فاخر يجمع بين تشكيلات الموالح والشوكليت البلجيكي المميز"
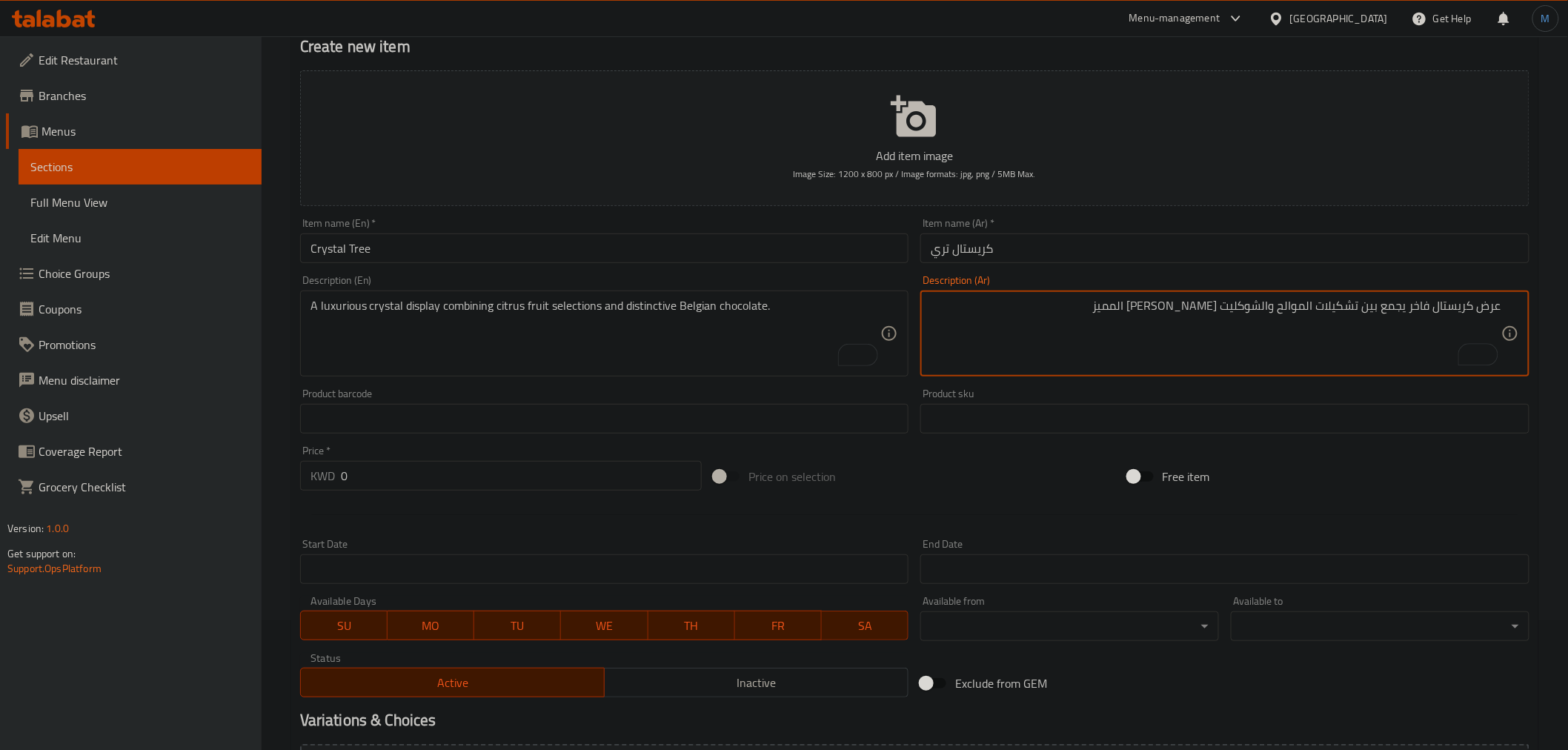
type textarea "عرض كريستال فاخر يجمع بين تشكيلات الموالح والشوكليت البلجيكي المميز"
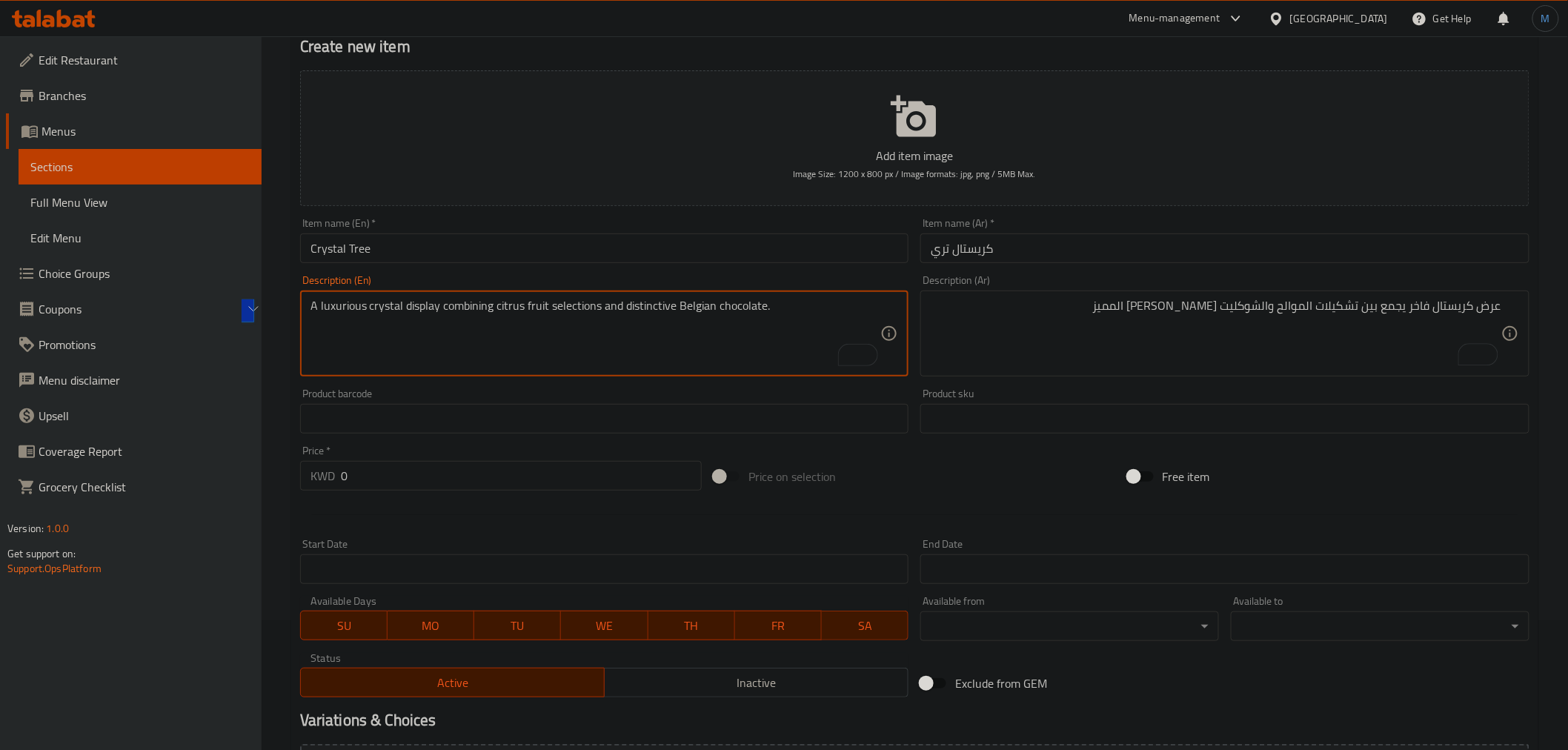
click at [1349, 288] on div "Description (Ar) عرض كريستال فاخر يجمع بين تشكيلات الموالح والشوكليت البلجيكي ا…" at bounding box center [1225, 326] width 609 height 101
click at [485, 487] on div "Price   * KWD 0 Price *" at bounding box center [501, 468] width 414 height 57
click at [483, 476] on input "0" at bounding box center [521, 475] width 361 height 29
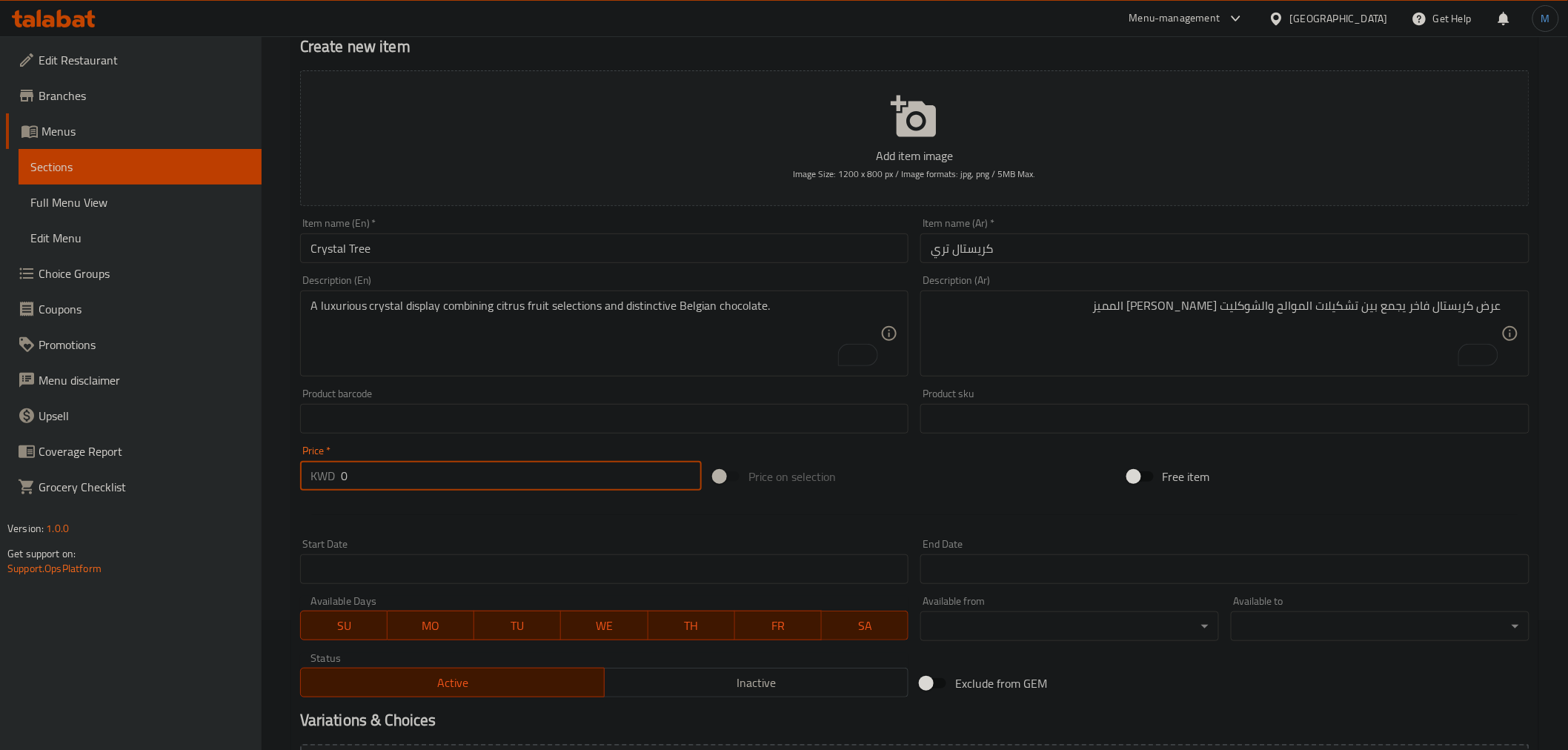
paste input "22"
type input "22"
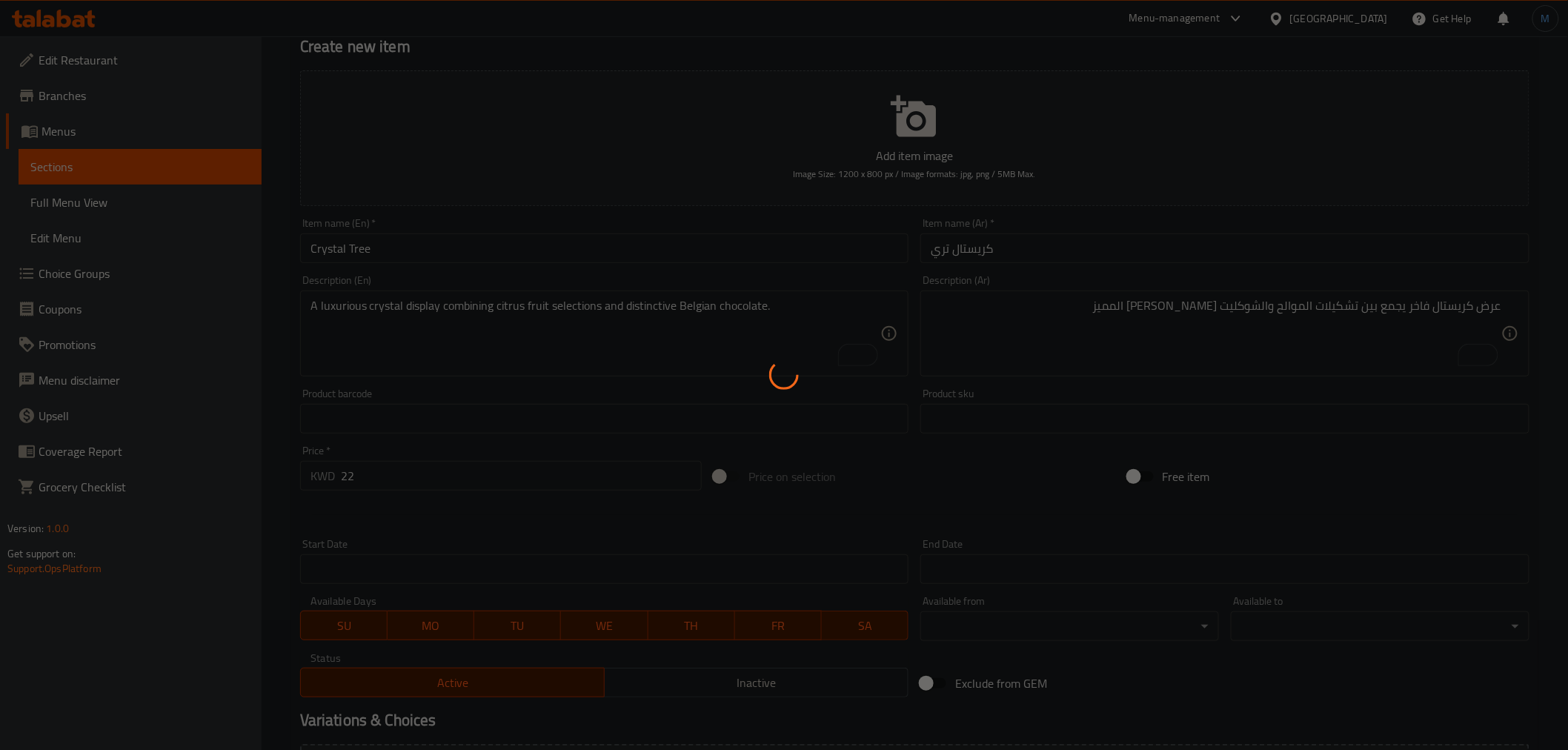
type input "0"
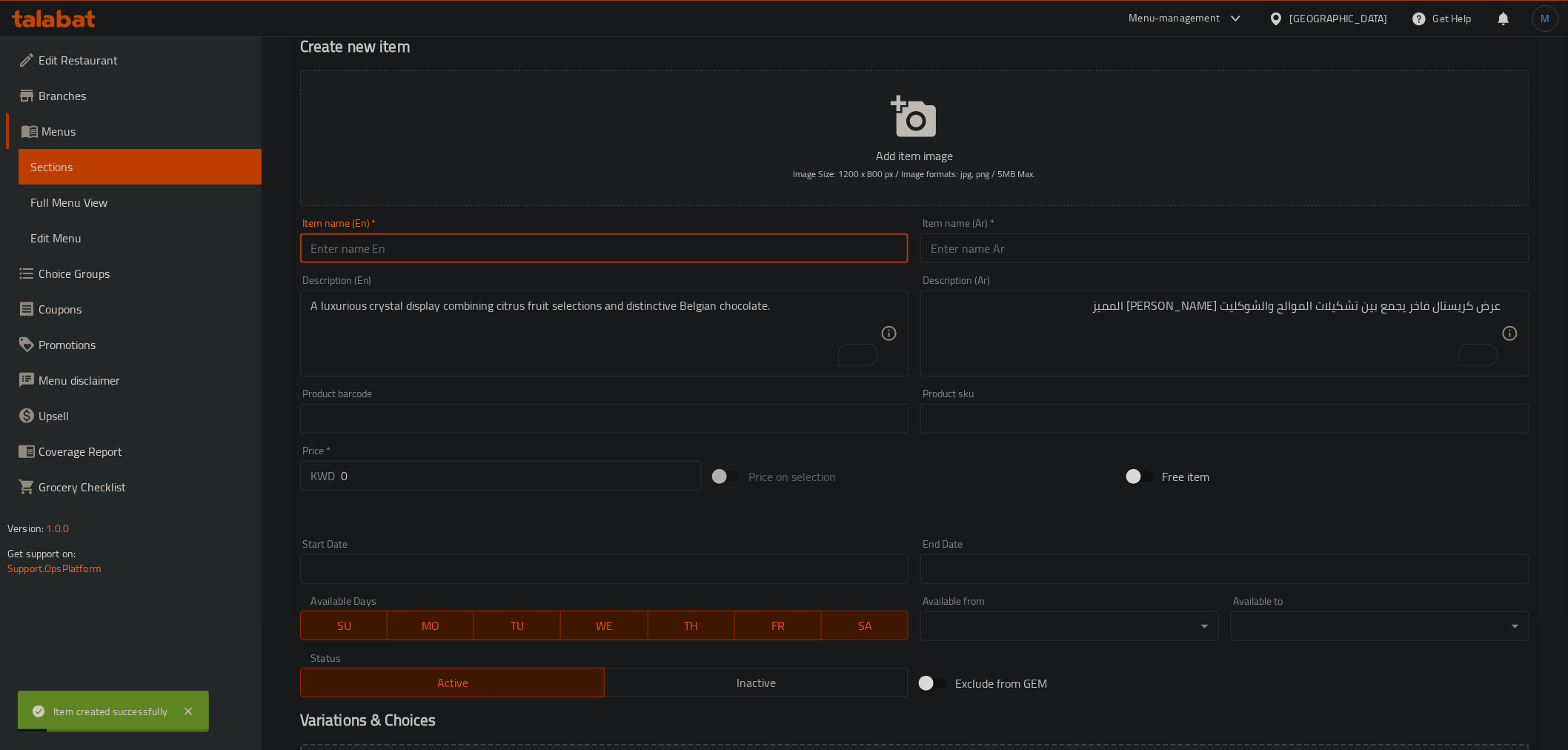
click at [501, 253] on input "text" at bounding box center [605, 248] width 609 height 29
paste input "Luxury Tree"
type input "Luxury Tree"
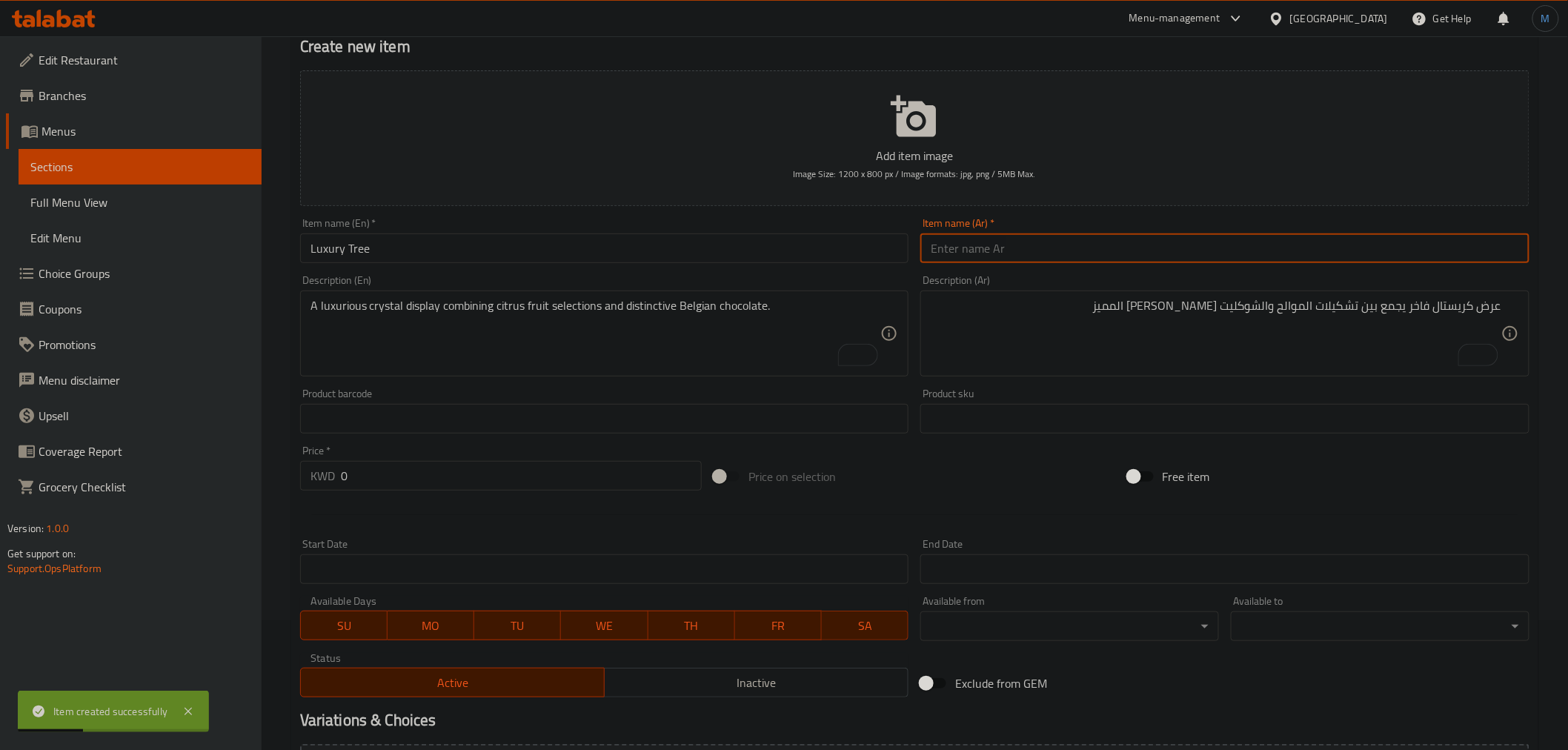
click at [985, 248] on input "text" at bounding box center [1225, 248] width 609 height 29
paste input "لكجري تري"
type input "لكجري تري"
click at [569, 365] on textarea "To enrich screen reader interactions, please activate Accessibility in Grammarl…" at bounding box center [596, 334] width 571 height 70
paste textarea "A luxurious selection that combines coordinated citrus fruits and fine Belgian …"
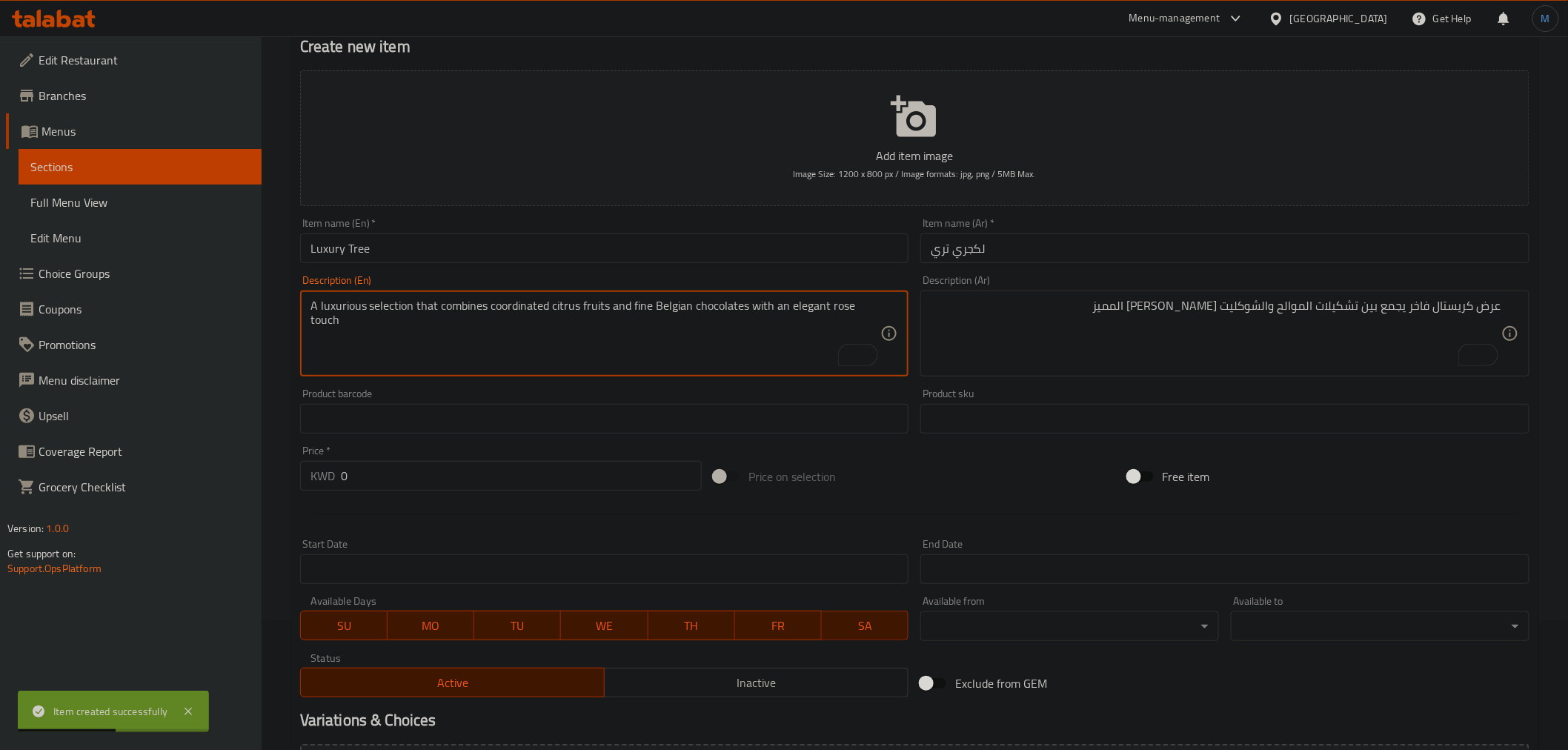
type textarea "A luxurious selection that combines coordinated citrus fruits and fine Belgian …"
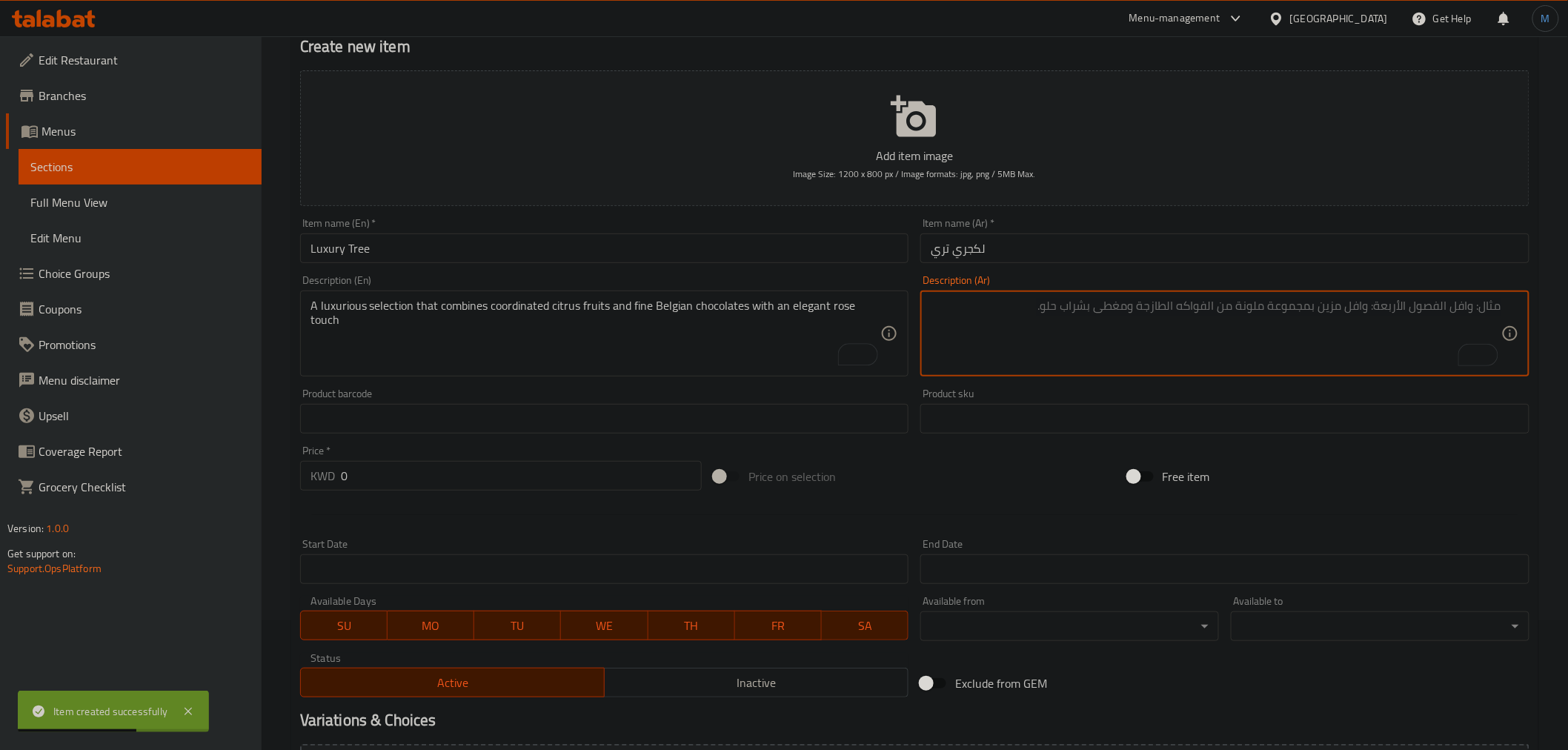
click at [1045, 342] on textarea "To enrich screen reader interactions, please activate Accessibility in Grammarl…" at bounding box center [1216, 334] width 571 height 70
paste textarea "تشكيلة فاخره تجمع بين الموالح المنسقة والشوكولاتة البلجيكي الفاخرة مع لمسة ورد …"
type textarea "تشكيلة فاخره تجمع بين الموالح المنسقة والشوكولاتة البلجيكي الفاخرة مع لمسة ورد …"
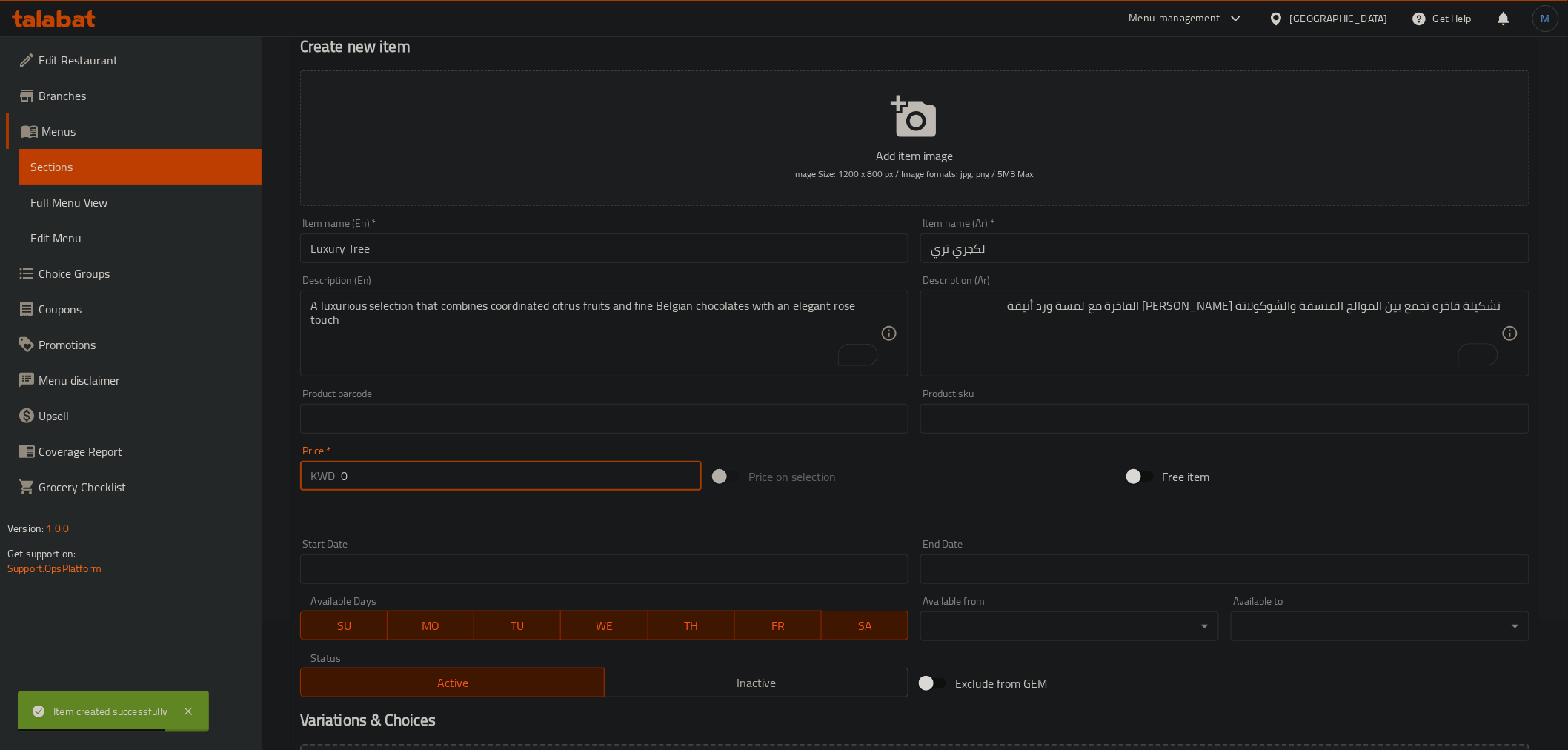
click at [504, 476] on input "0" at bounding box center [521, 475] width 361 height 29
paste input "19.5"
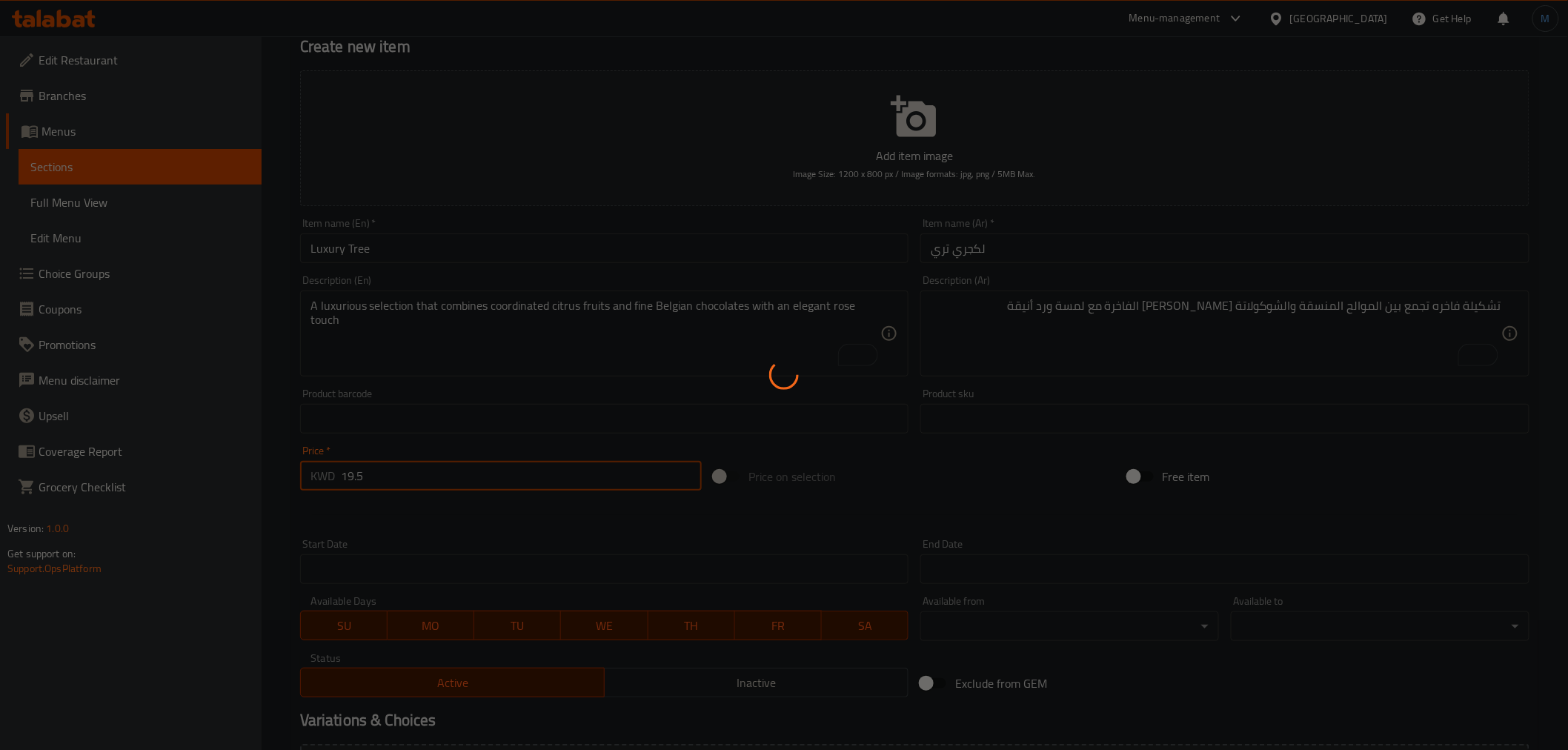
type input "0"
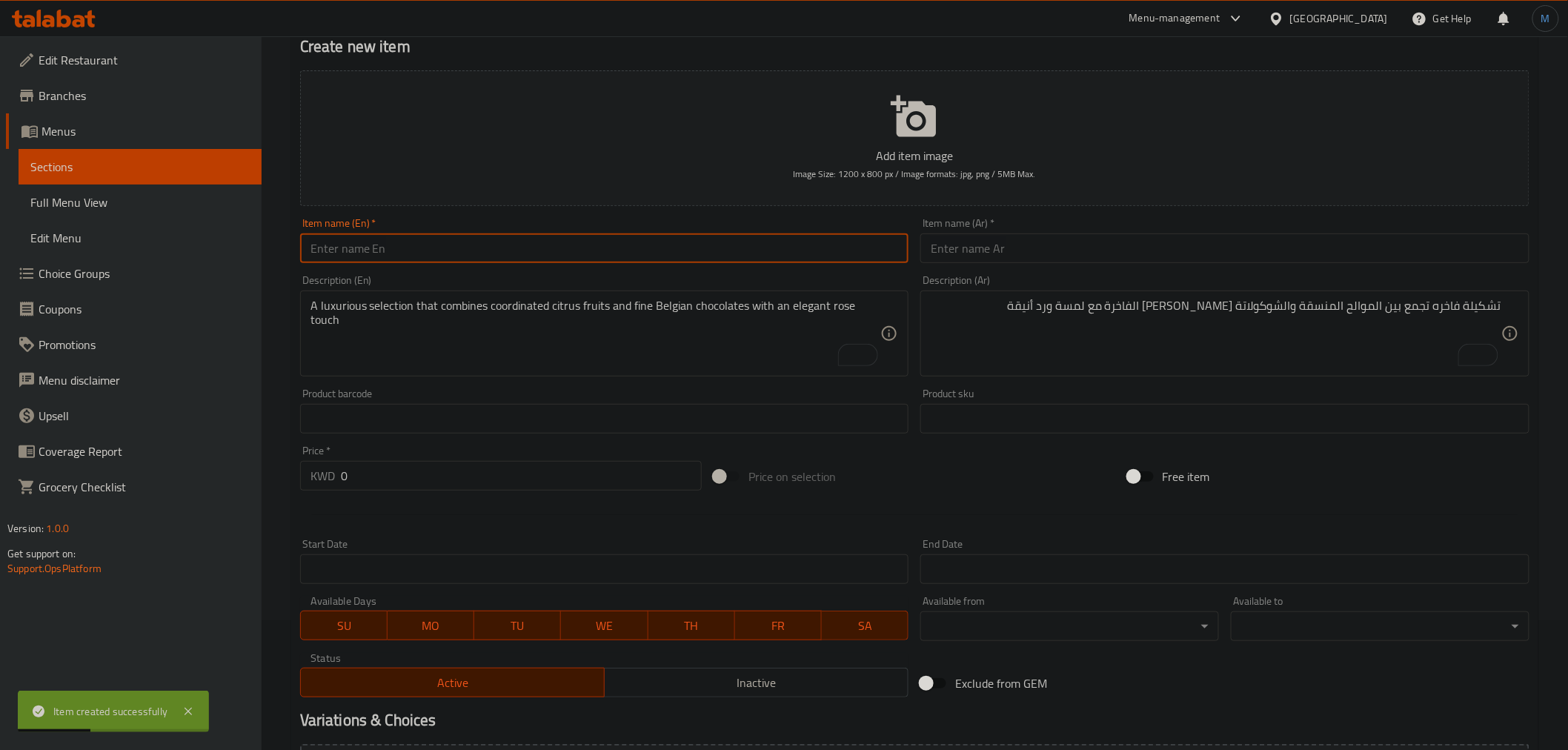
click at [520, 254] on input "text" at bounding box center [605, 248] width 609 height 29
paste input "Royal Silver Tree"
type input "Royal Silver Tree"
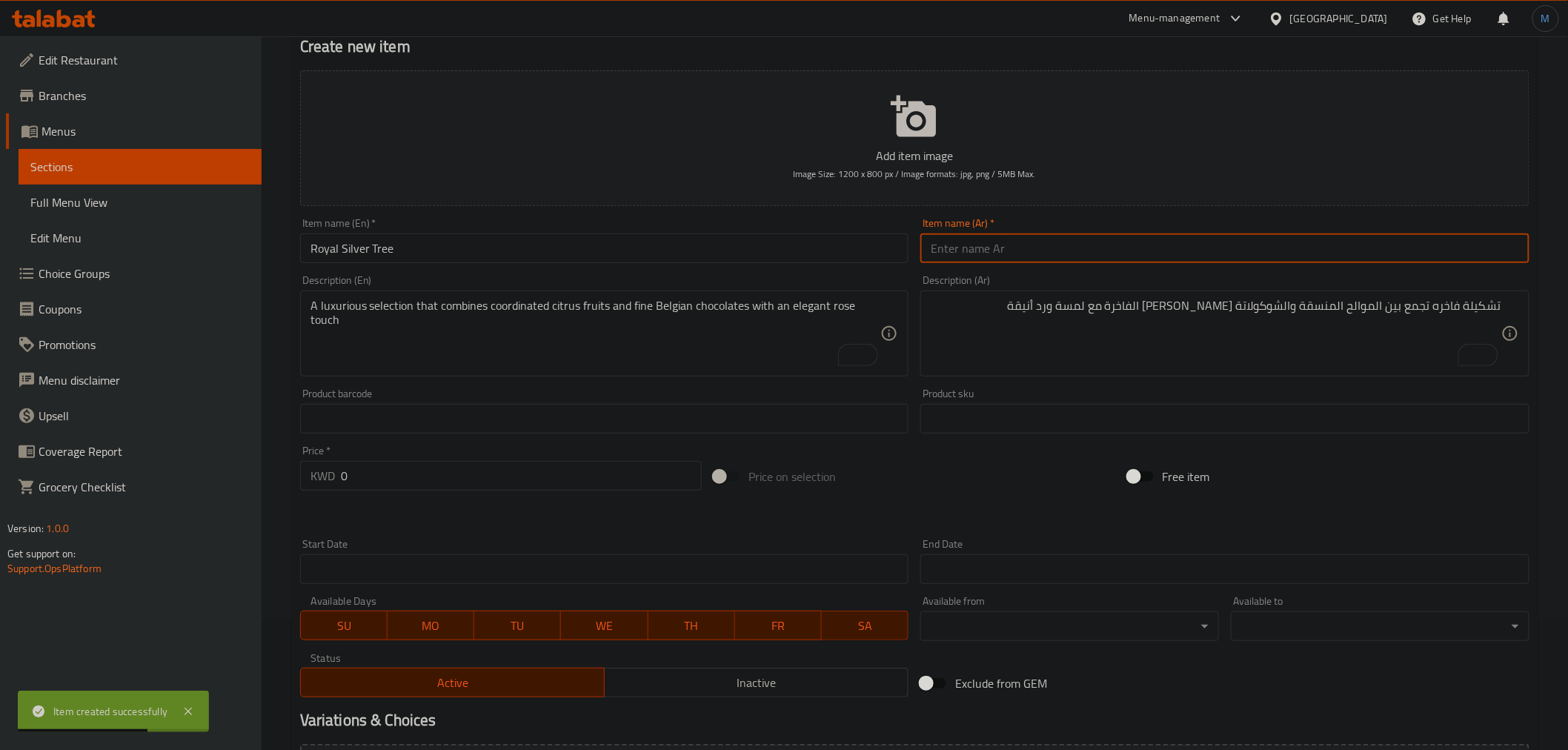
click at [980, 257] on input "text" at bounding box center [1225, 248] width 609 height 29
paste input "رويال سيلفر تري"
type input "رويال سيلفر تري"
click at [494, 360] on textarea "To enrich screen reader interactions, please activate Accessibility in Grammarl…" at bounding box center [596, 334] width 571 height 70
paste textarea "A sophisticated assortment combining luxurious savory delights and decadent swe…"
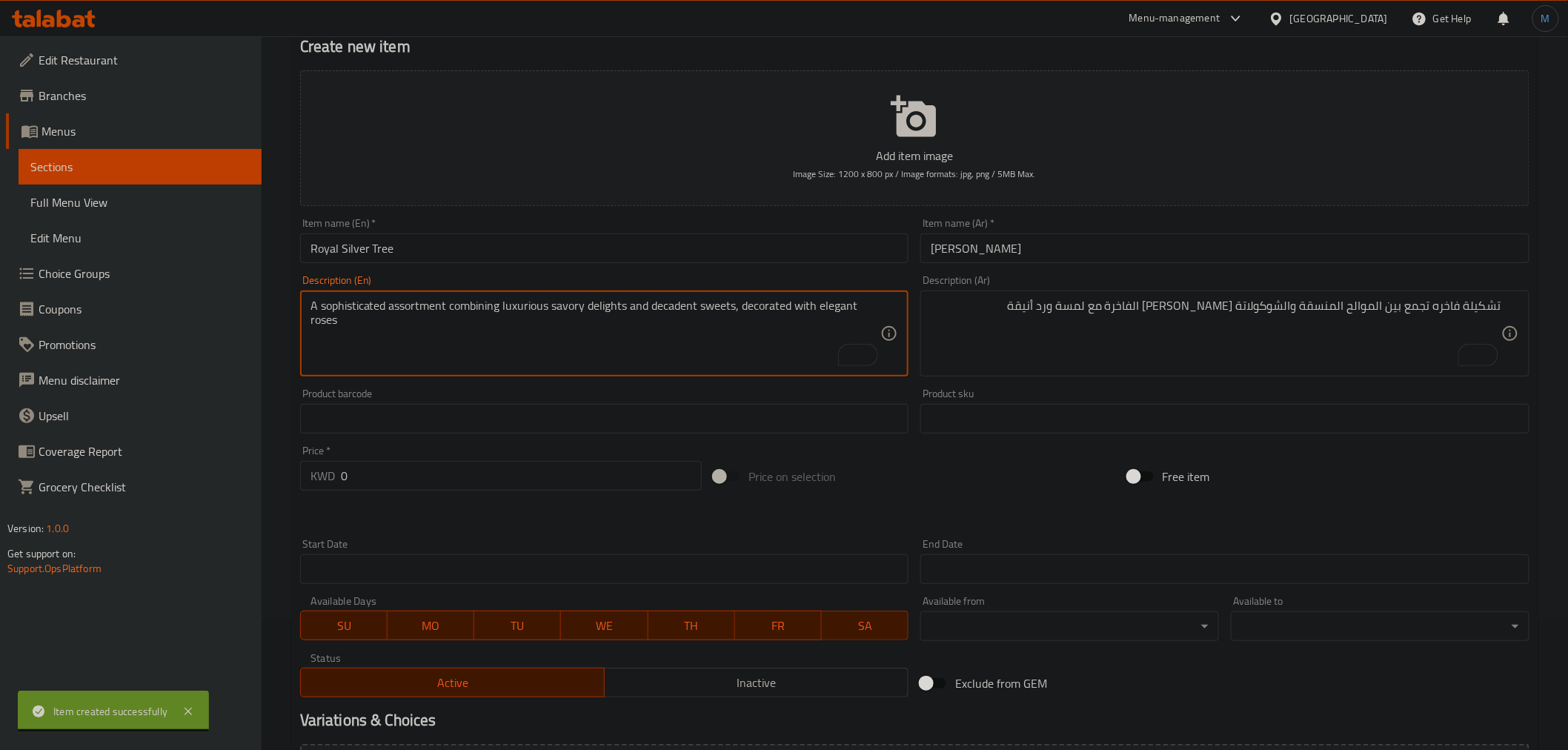
type textarea "A sophisticated assortment combining luxurious savory delights and decadent swe…"
click at [1098, 363] on textarea "تشكيلة فاخره تجمع بين الموالح المنسقة والشوكولاتة البلجيكي الفاخرة مع لمسة ورد …" at bounding box center [1216, 334] width 571 height 70
paste textarea "تشكيلة راقية تجمع بين المالح الفاخر والحلويات الفخمة، مزينة بـــورود أنيقة"
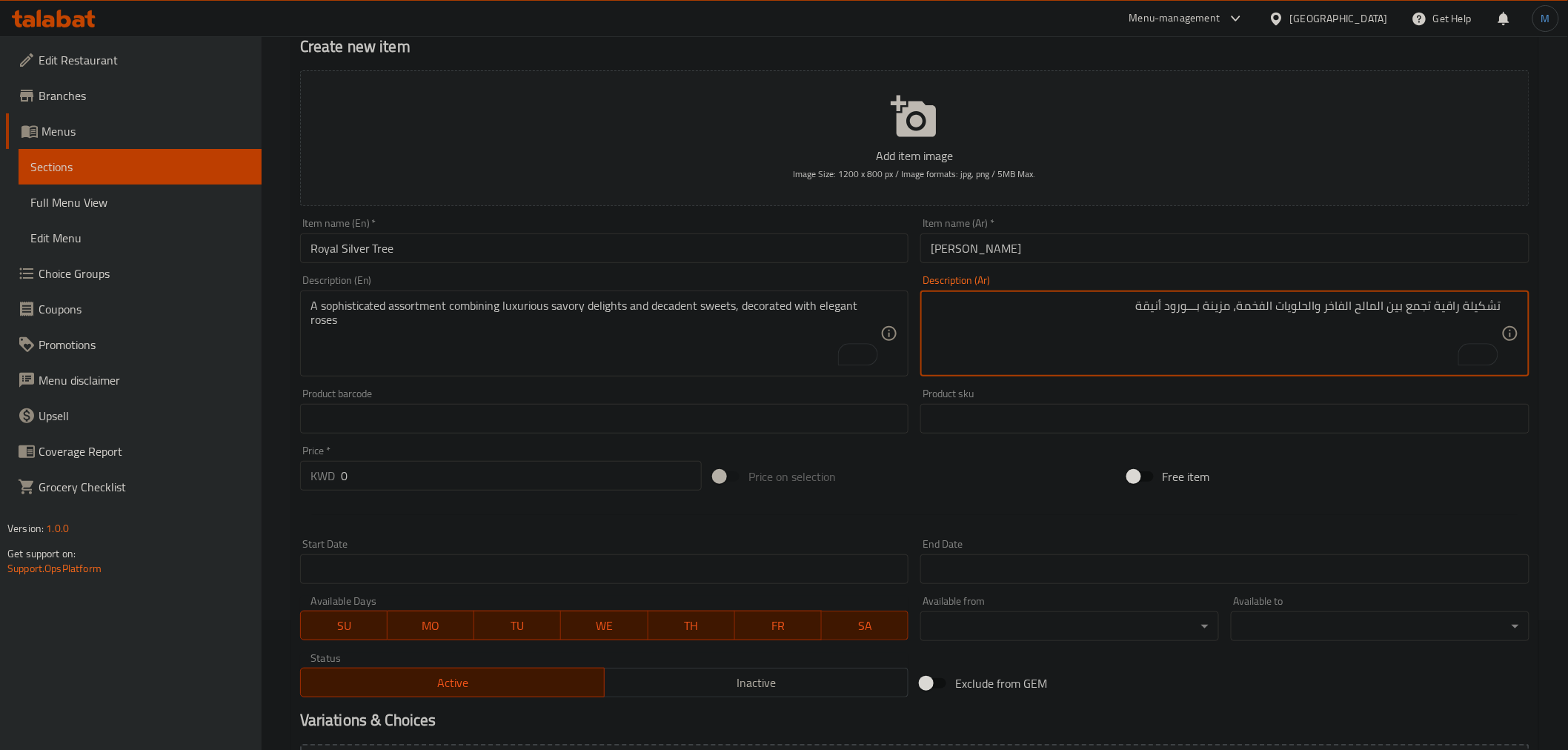
type textarea "تشكيلة راقية تجمع بين المالح الفاخر والحلويات الفخمة، مزينة بـــورود أنيقة"
drag, startPoint x: 543, startPoint y: 494, endPoint x: 538, endPoint y: 487, distance: 8.6
click at [541, 490] on div "Price   * KWD 0 Price *" at bounding box center [501, 468] width 414 height 57
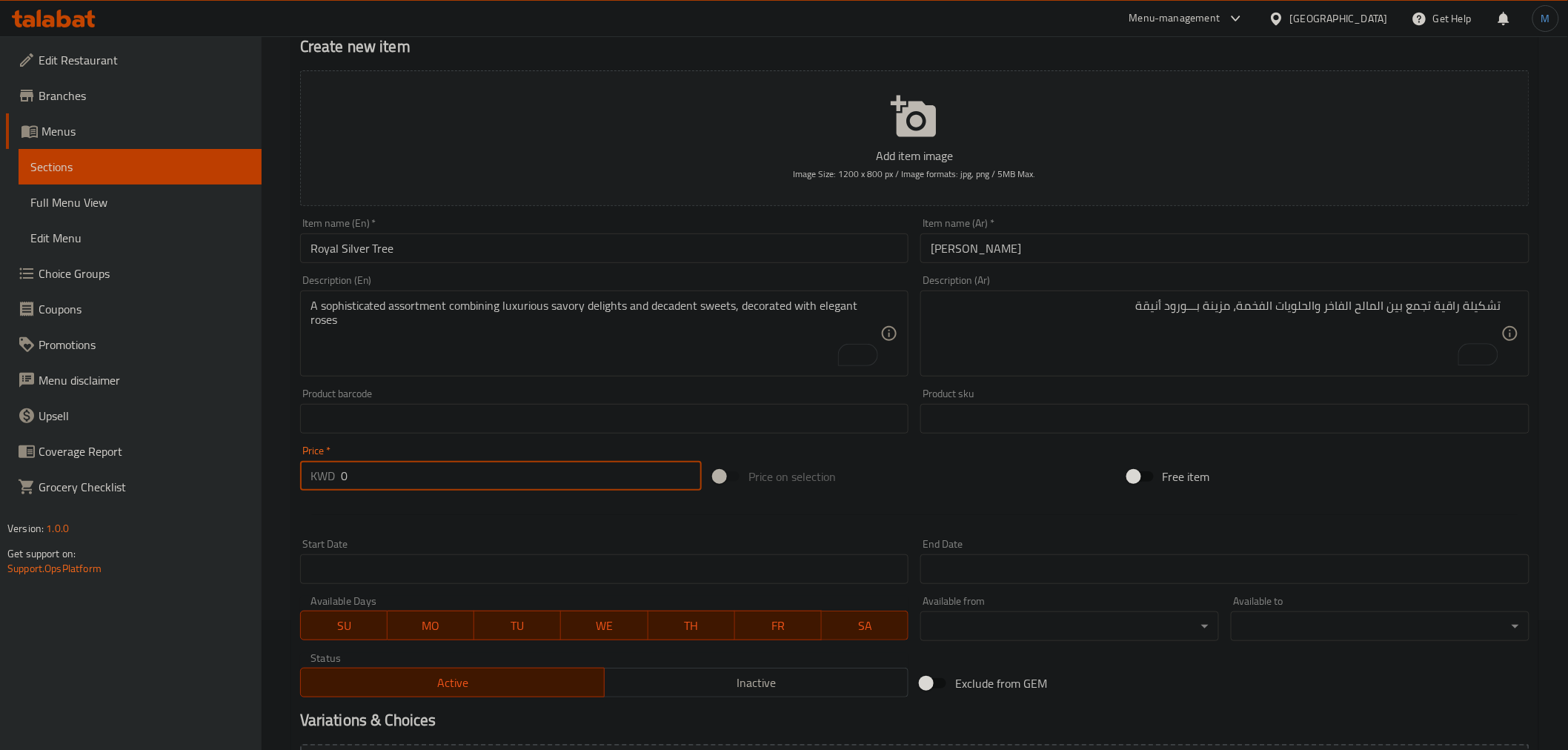
click at [538, 485] on input "0" at bounding box center [521, 475] width 361 height 29
click at [538, 471] on input "0" at bounding box center [521, 475] width 361 height 29
paste input "19.5"
type input "19.5"
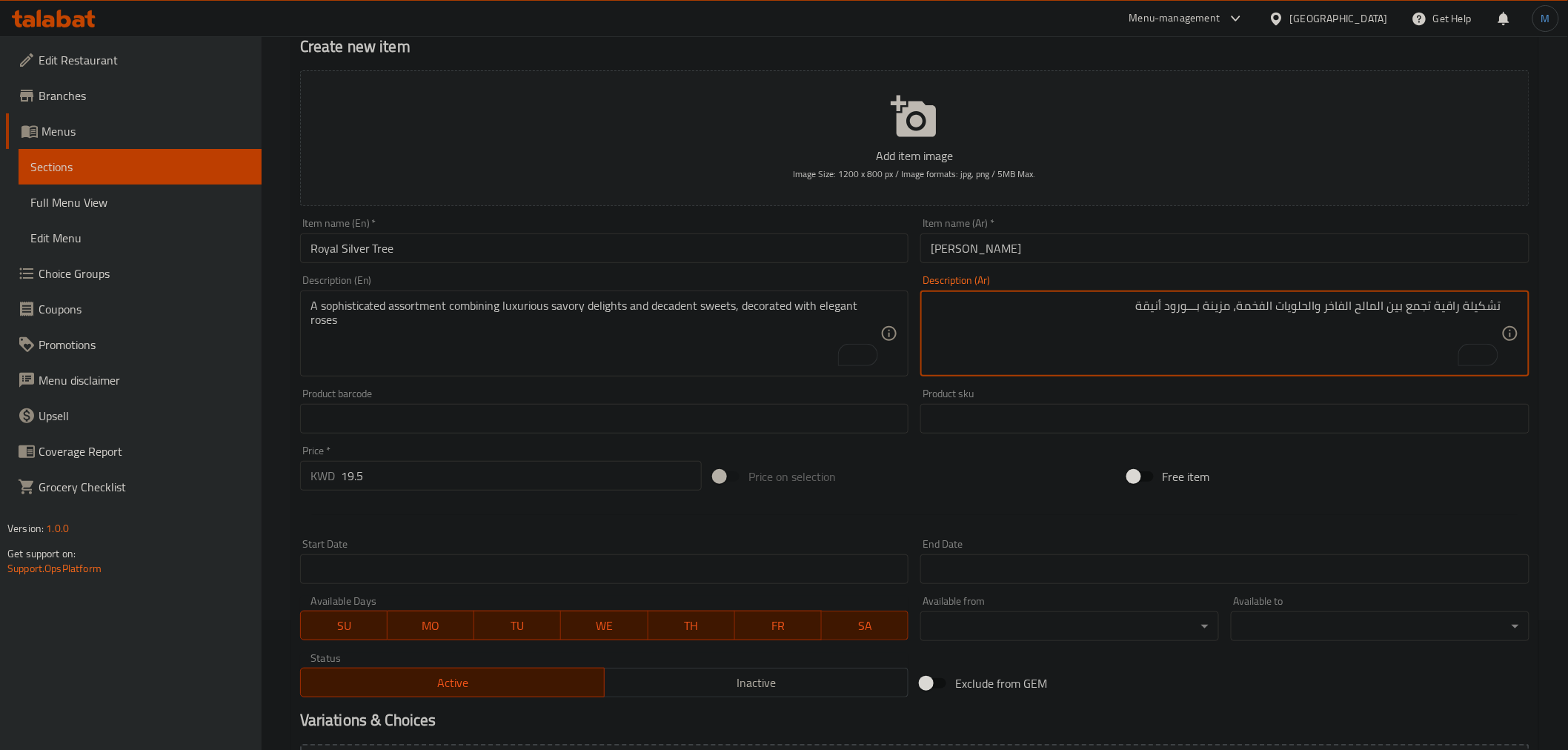
drag, startPoint x: 1190, startPoint y: 312, endPoint x: 1272, endPoint y: 331, distance: 84.2
type textarea "تشكيلة راقية تجمع بين المالح الفاخر والحلويات الفخمة، مزينة بورود أنيقة"
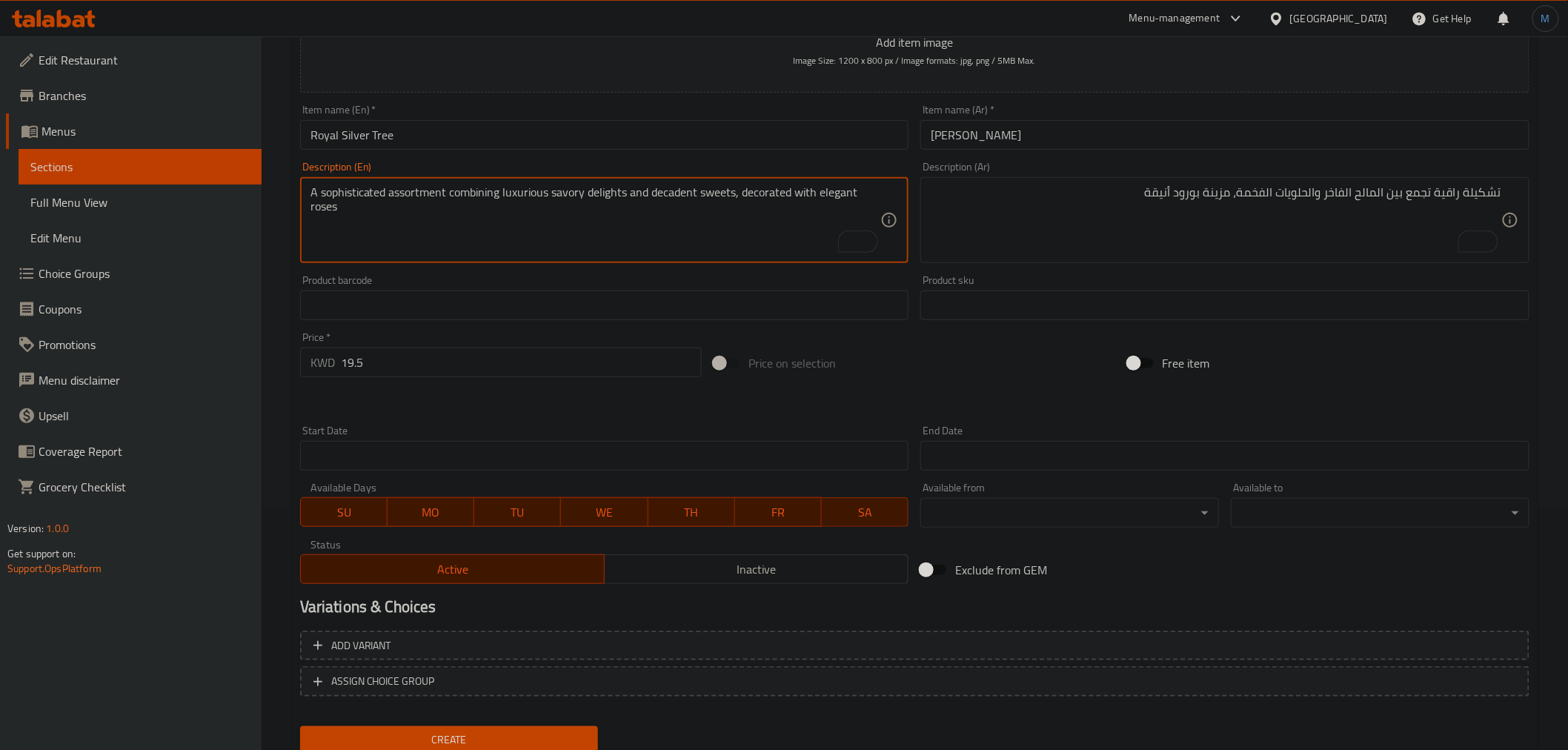
scroll to position [294, 0]
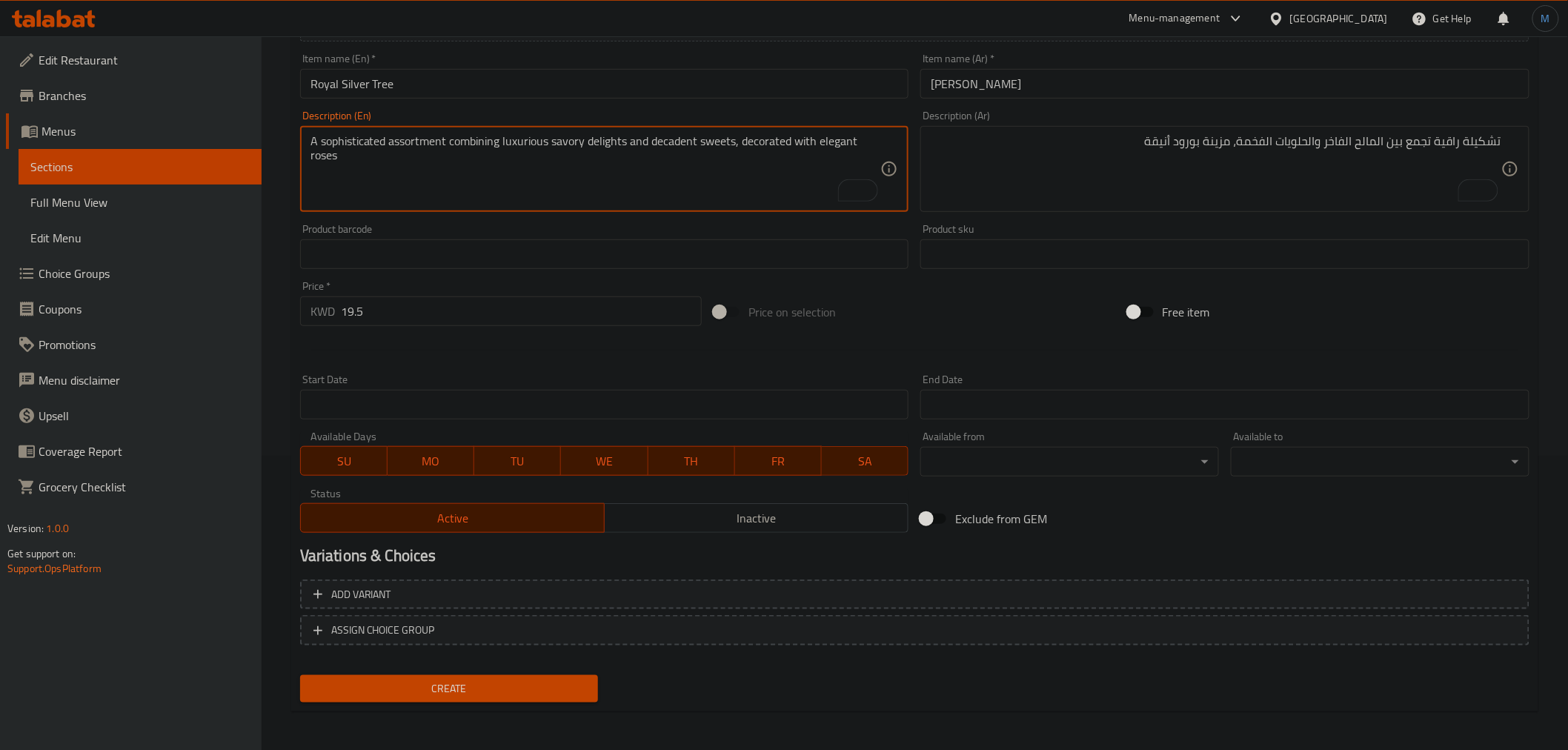
click at [510, 684] on span "Create" at bounding box center [450, 688] width 275 height 18
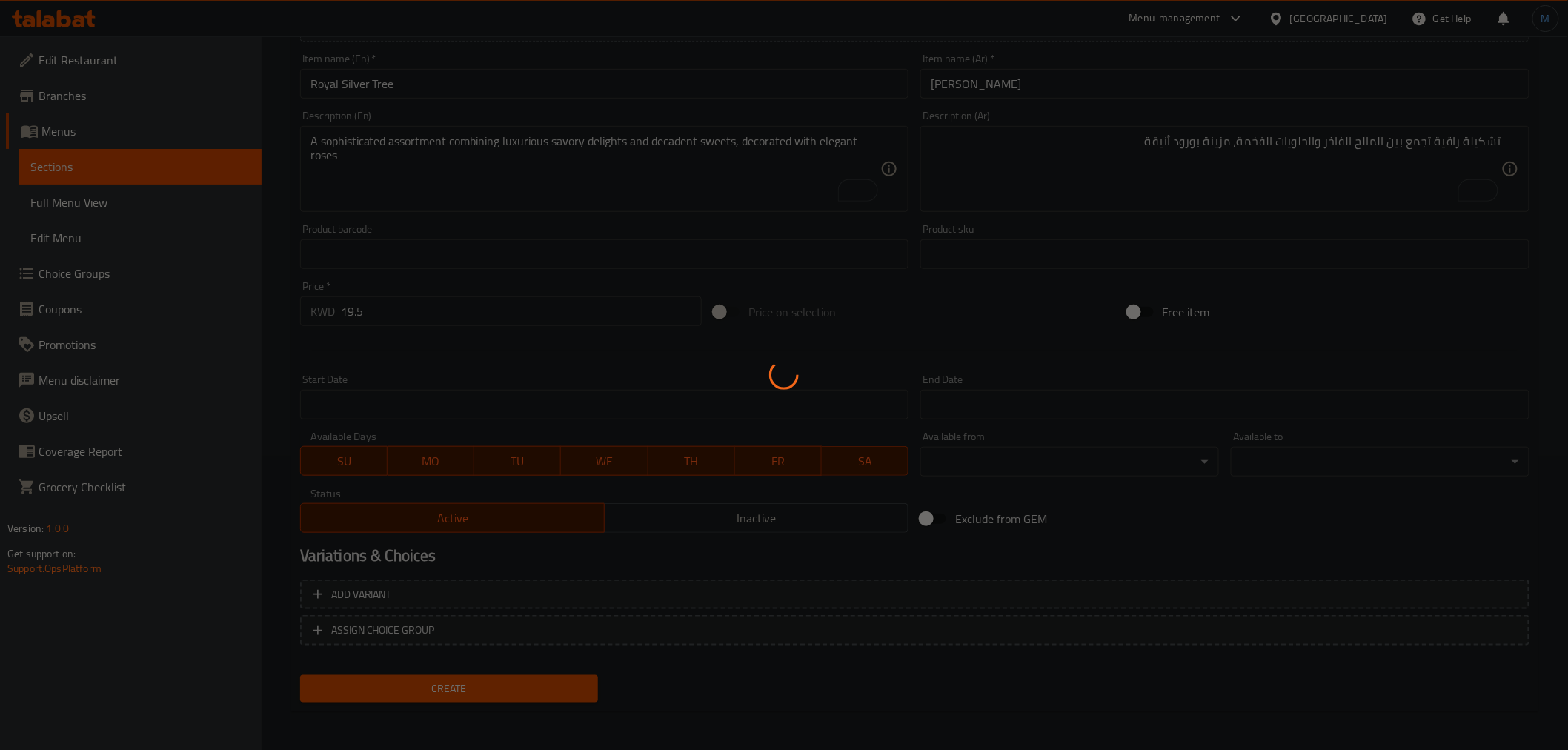
scroll to position [189, 0]
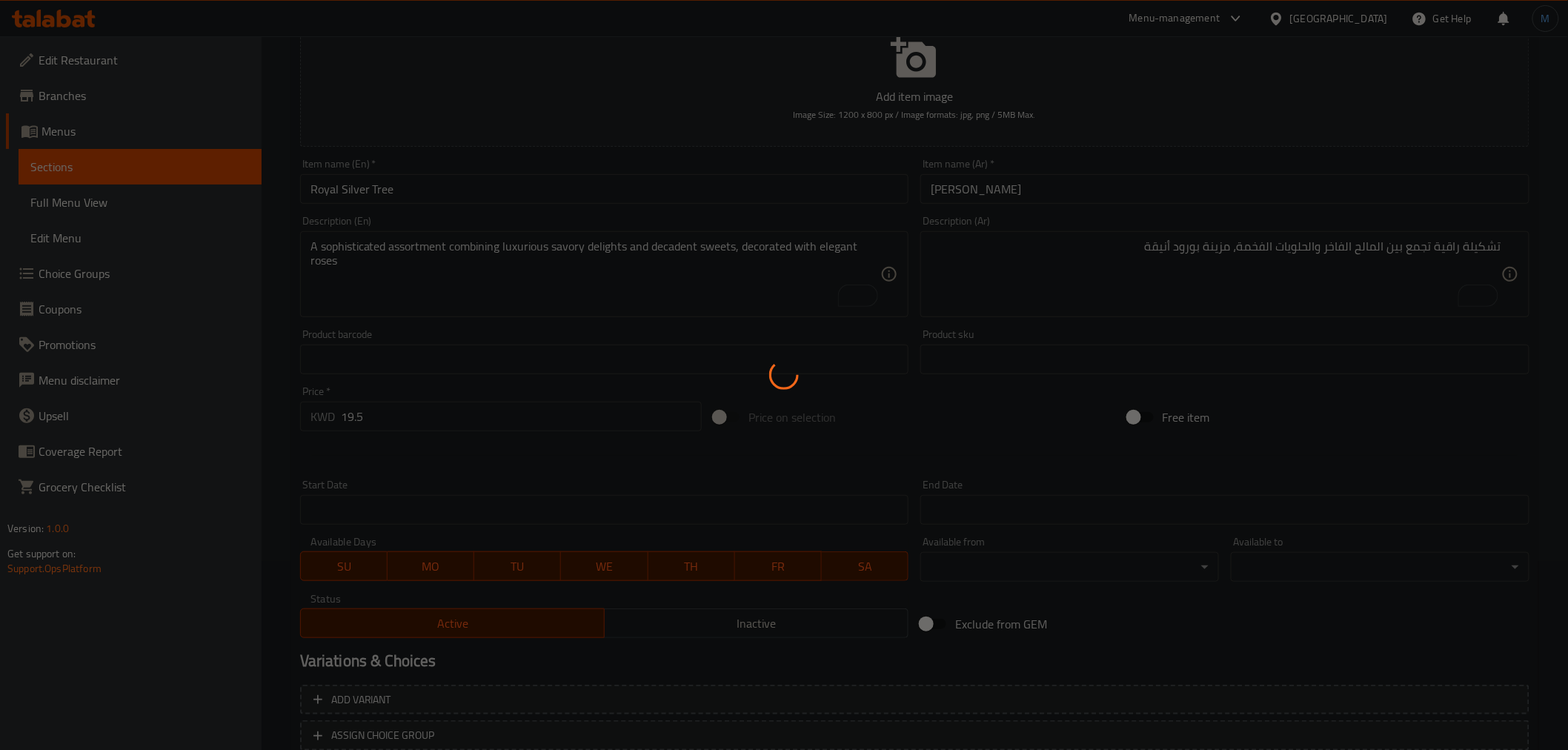
type input "0"
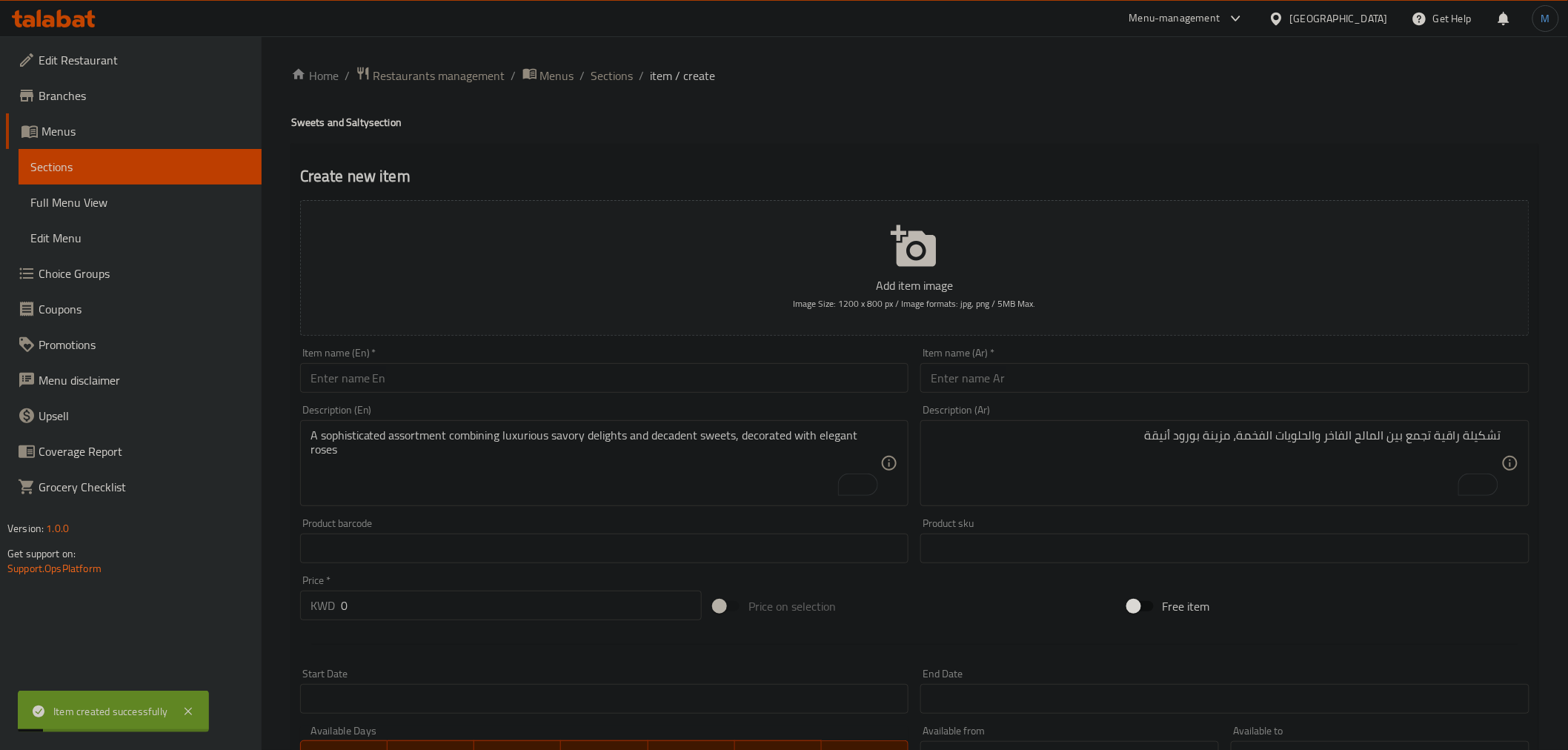
click at [543, 359] on div "Item name (En)   * Item name (En) *" at bounding box center [605, 369] width 609 height 45
click at [557, 380] on input "text" at bounding box center [605, 377] width 609 height 29
paste input "Silver Tree"
type input "Silver Tree"
click at [956, 376] on input "text" at bounding box center [1225, 377] width 609 height 29
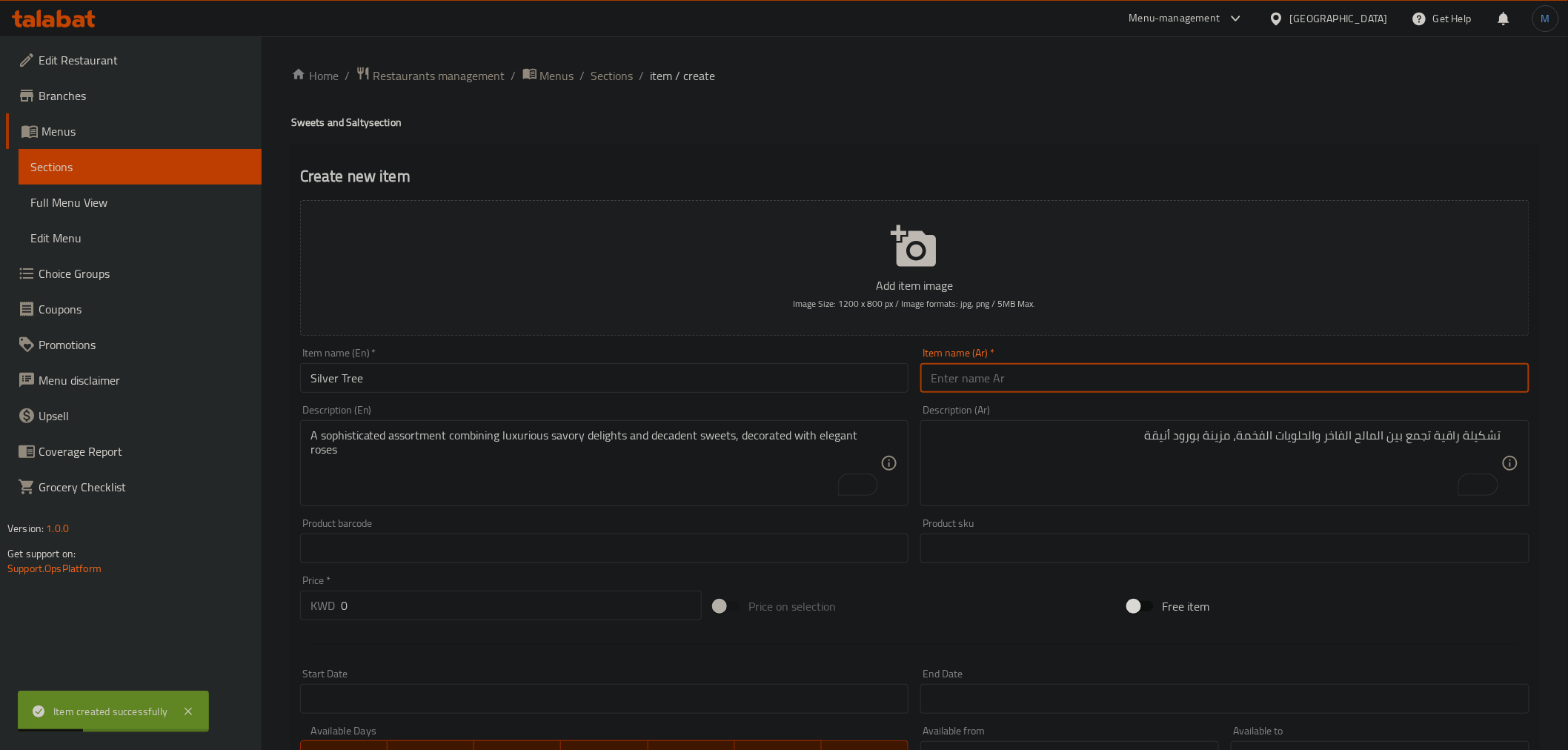
paste input "سيلفر تري"
type input "سيلفر تري"
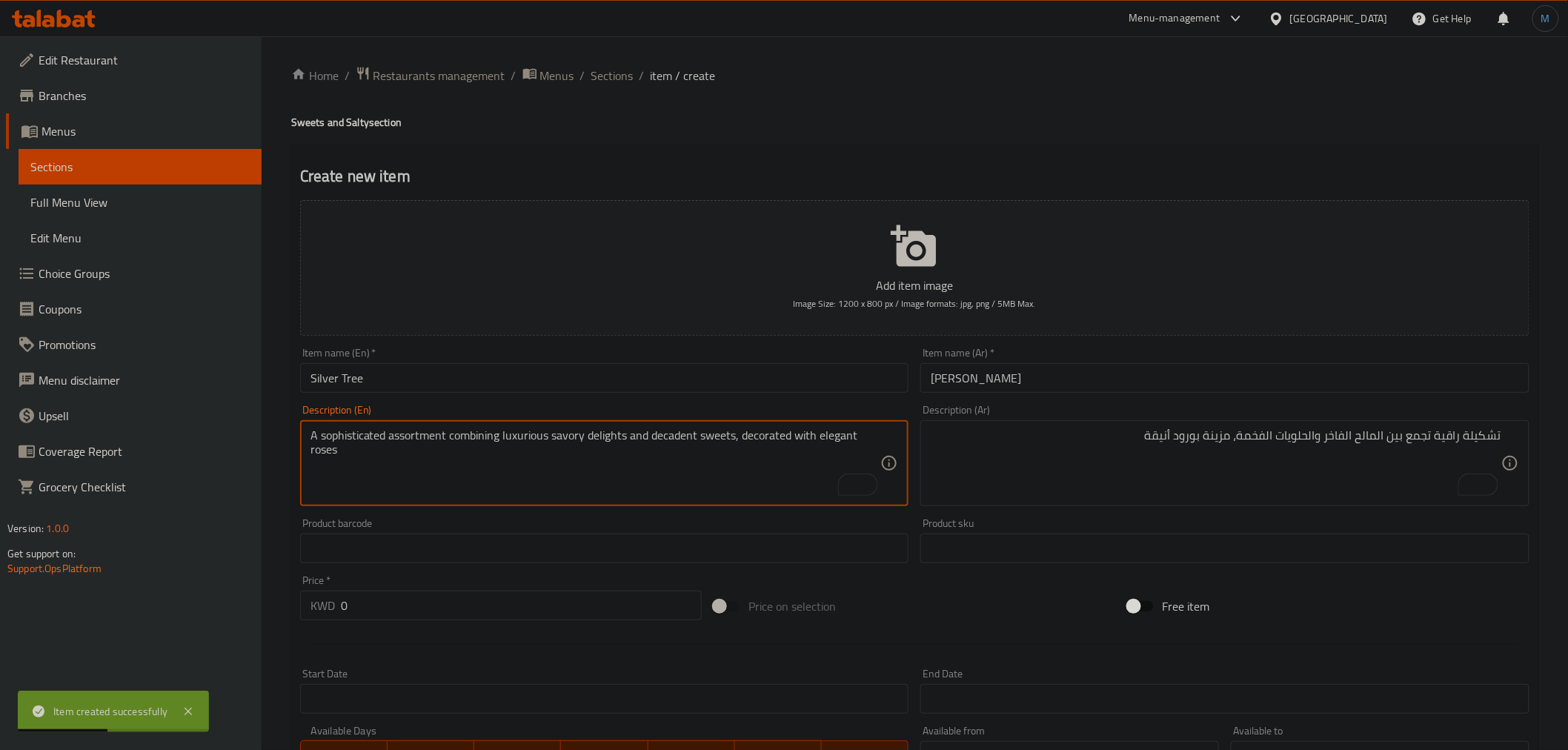
click at [545, 434] on textarea "A sophisticated assortment combining luxurious savory delights and decadent swe…" at bounding box center [596, 464] width 571 height 70
paste textarea "Luxury display with elegant design featuring two shiny metal trays"
type textarea "Luxury display with elegant design featuring two shiny metal trays"
click at [1084, 442] on textarea "تشكيلة راقية تجمع بين المالح الفاخر والحلويات الفخمة، مزينة بورود أنيقة" at bounding box center [1216, 464] width 571 height 70
paste textarea "عرض فاخر بتصميم أنيق يضم صينيتين معدن لامع"
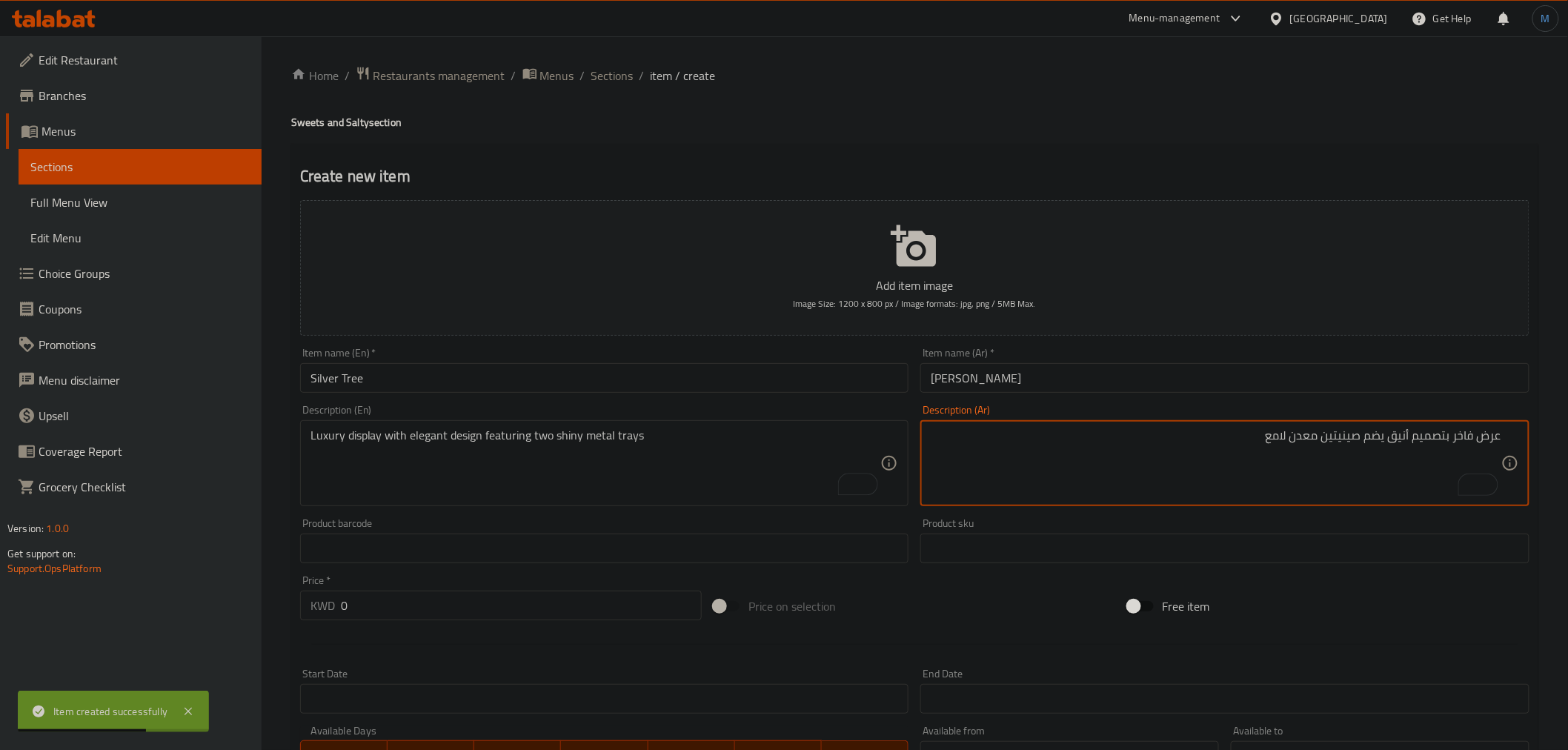
type textarea "عرض فاخر بتصميم أنيق يضم صينيتين معدن لامع"
click at [446, 603] on input "0" at bounding box center [521, 605] width 361 height 29
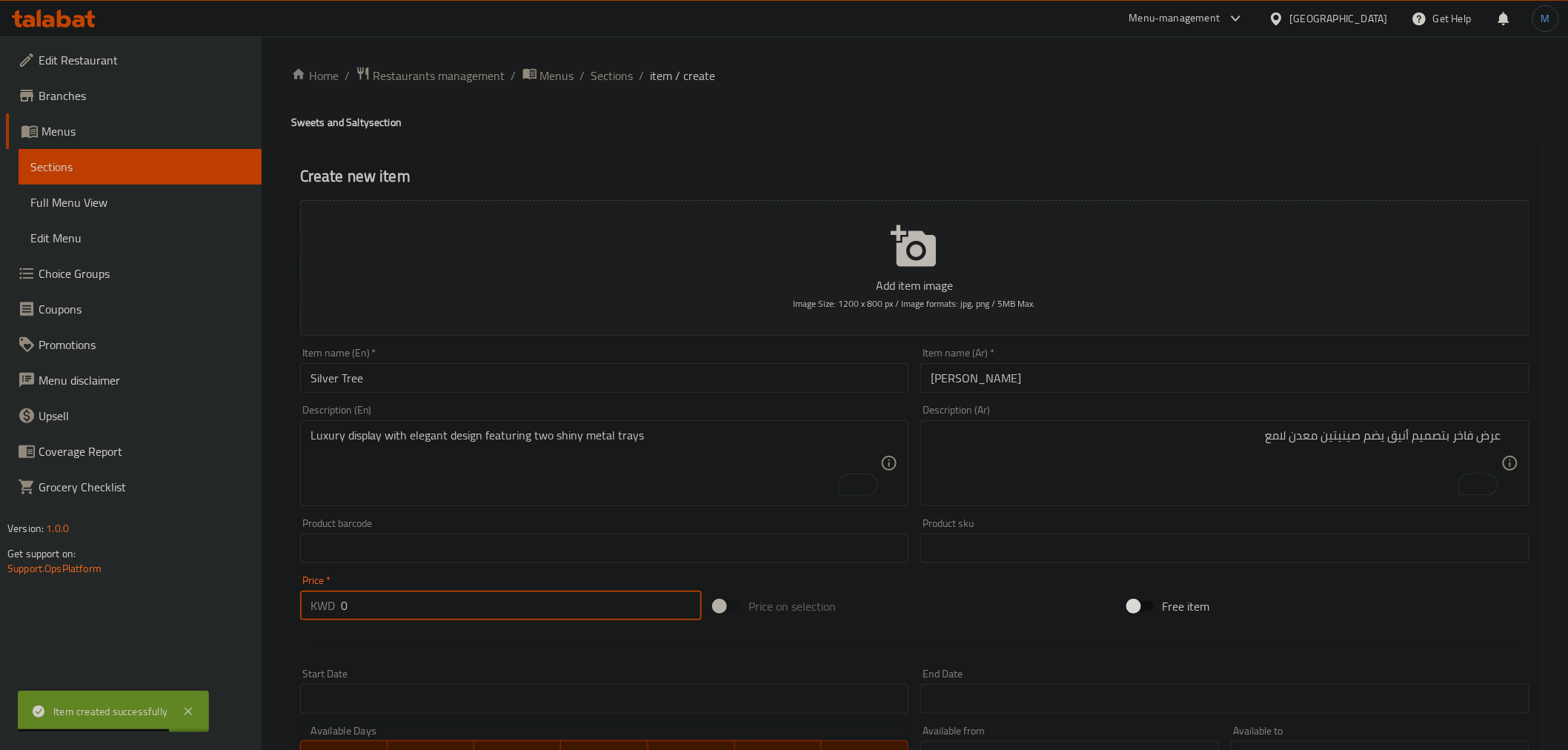
paste input "21.75"
type input "21.75"
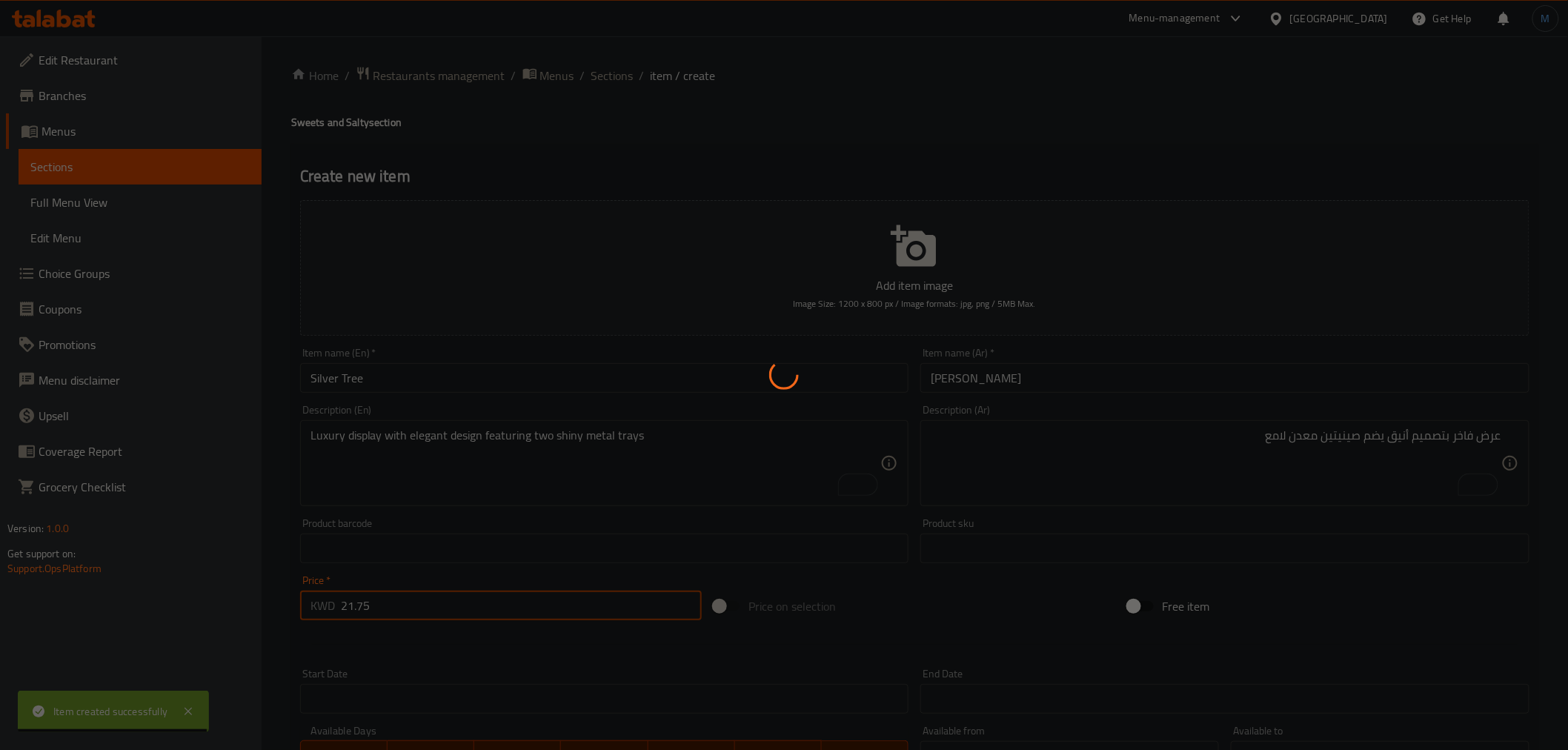
type input "0"
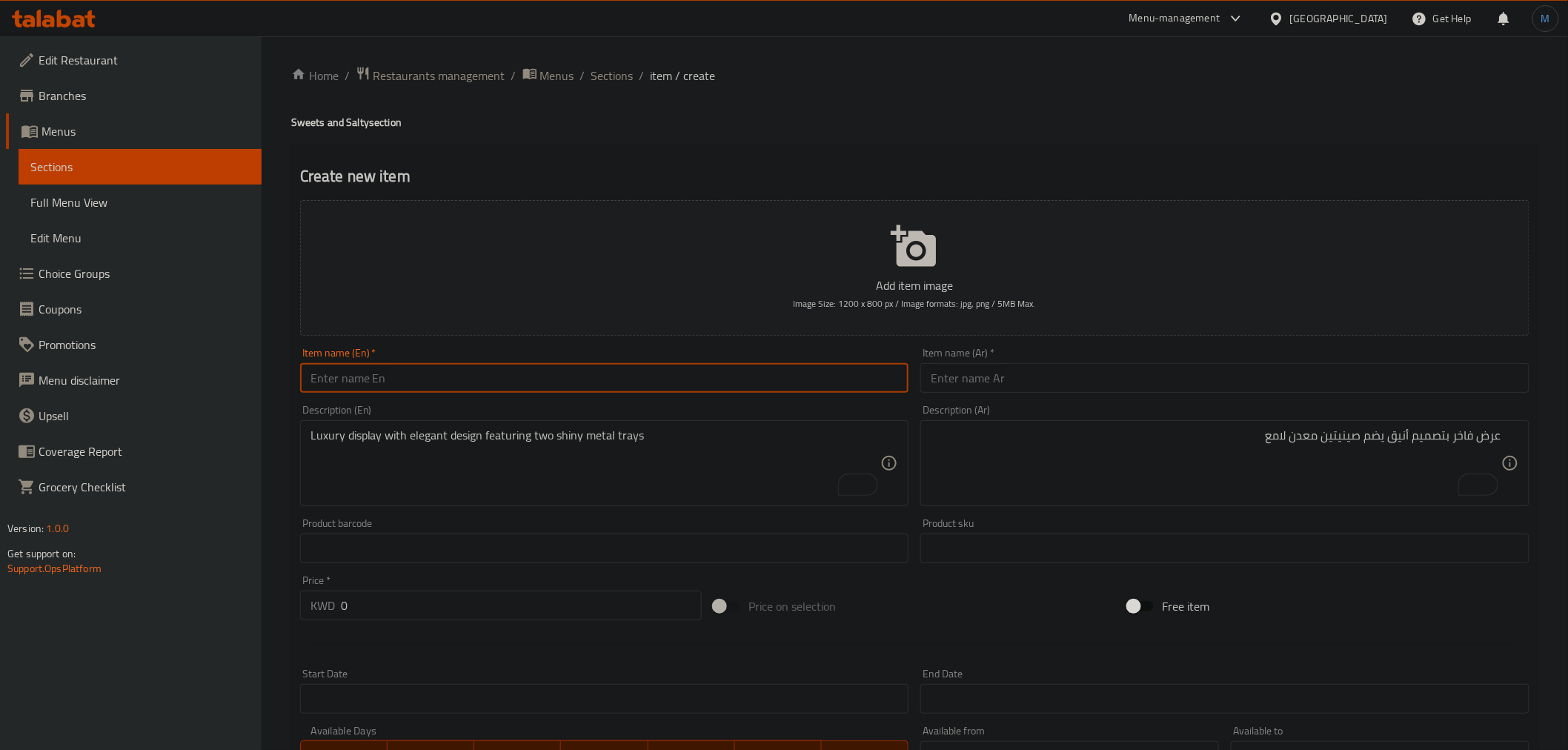
click at [548, 373] on input "text" at bounding box center [605, 377] width 609 height 29
paste input "Mix Noun sweets and salty"
type input "Mix Noun sweets and salty"
click at [1013, 396] on div "Item name (Ar)   * Item name (Ar) *" at bounding box center [1224, 370] width 621 height 57
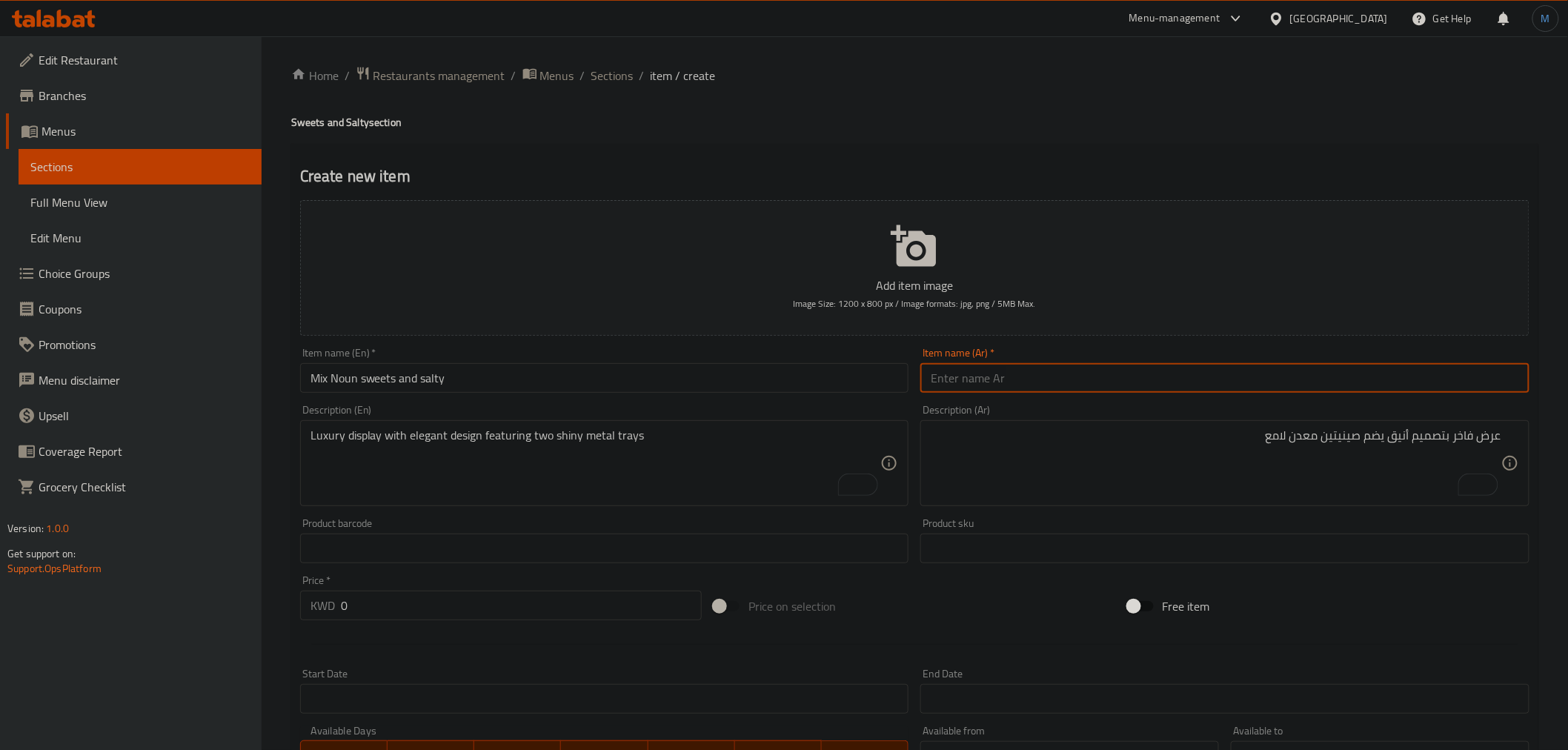
click at [1013, 393] on input "text" at bounding box center [1225, 377] width 609 height 29
paste input "ميكس نون حلا و موالح"
type input "ميكس نون حلا و موالح"
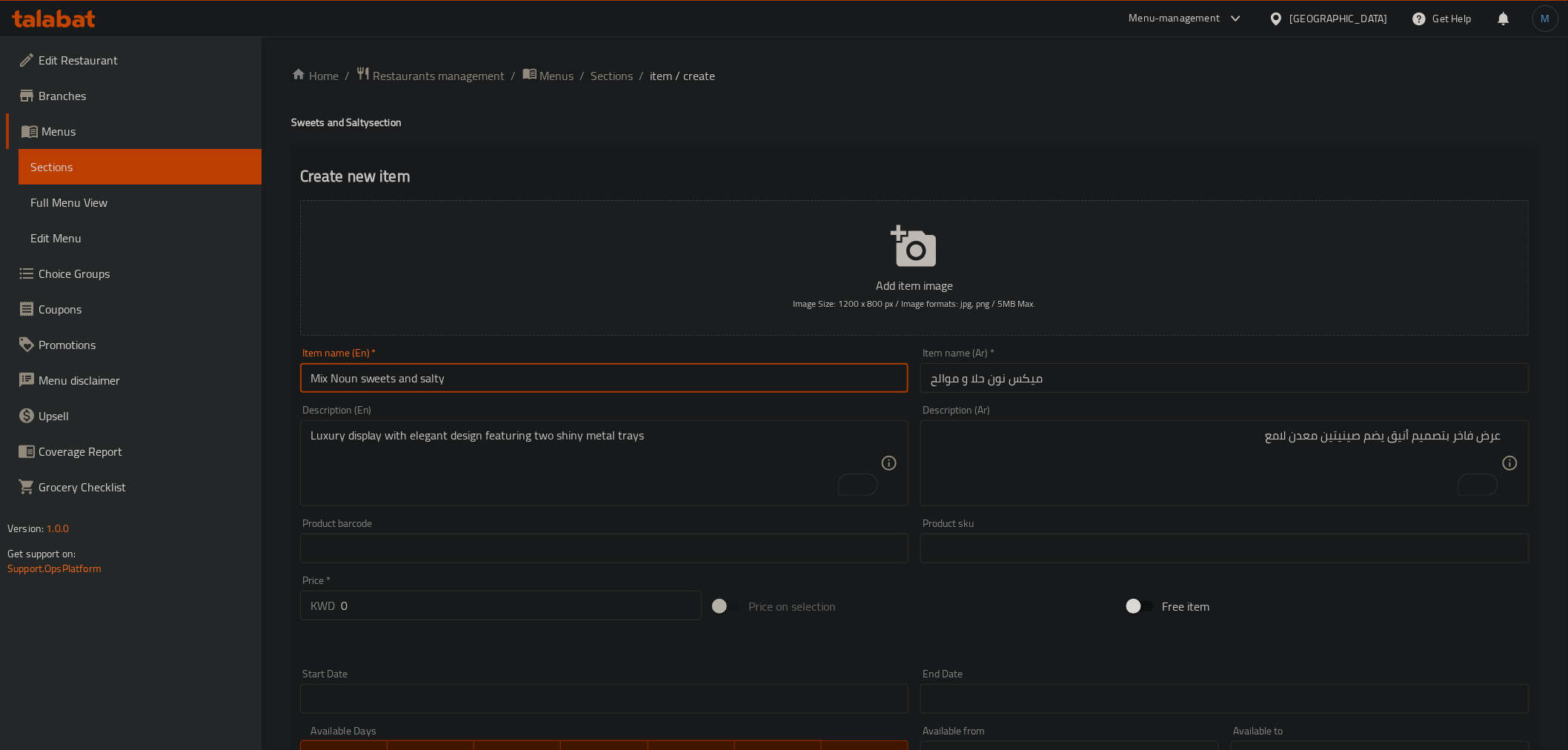
click at [760, 383] on input "Mix Noun sweets and salty" at bounding box center [605, 377] width 609 height 29
type input "Mix Noun Sweets and Salty"
click at [656, 502] on div "Luxury display with elegant design featuring two shiny metal trays Description …" at bounding box center [605, 463] width 609 height 86
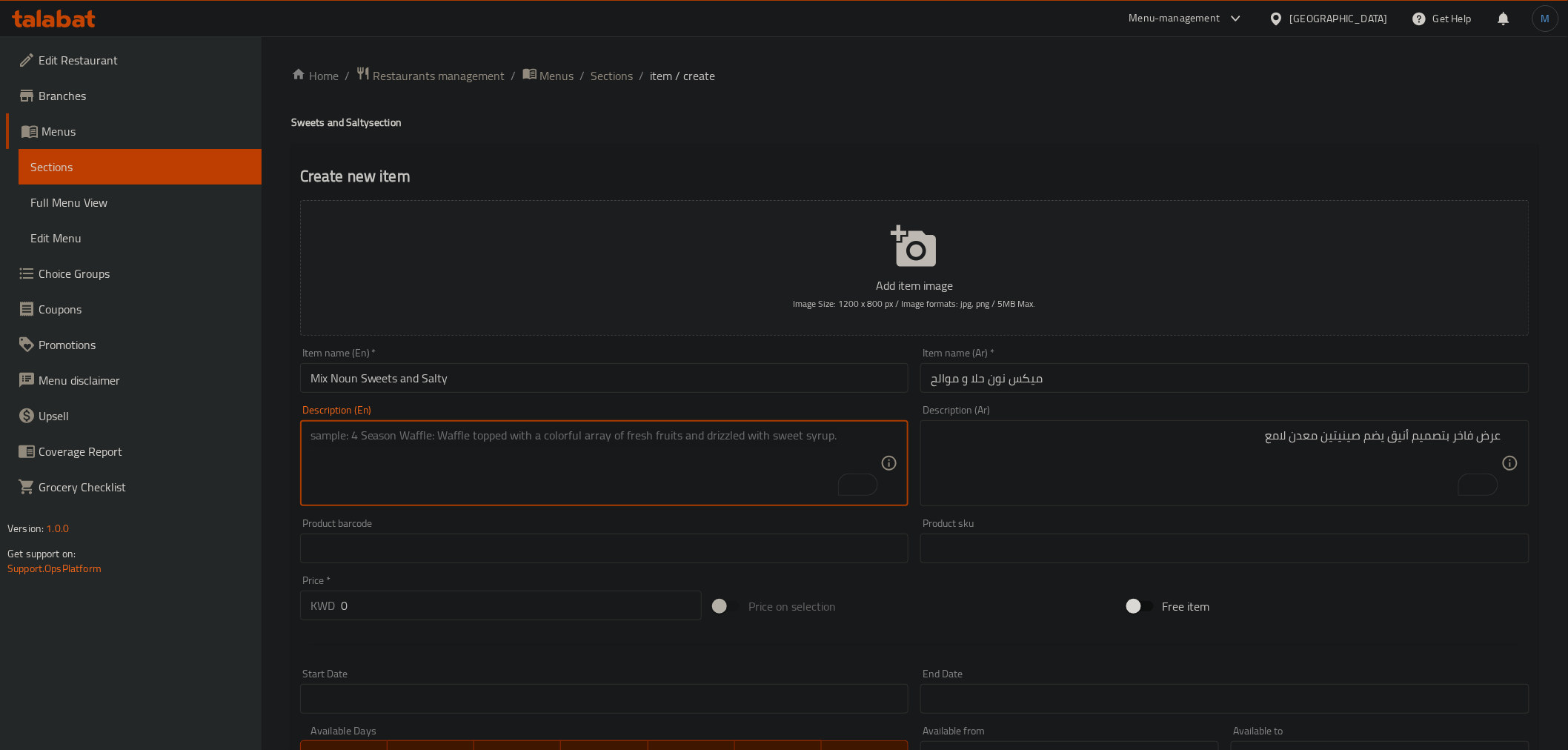
paste textarea "This box includes a carefully selected assortment of the finest sweets and savo…"
type textarea "This box includes a carefully selected assortment of the finest sweets and savo…"
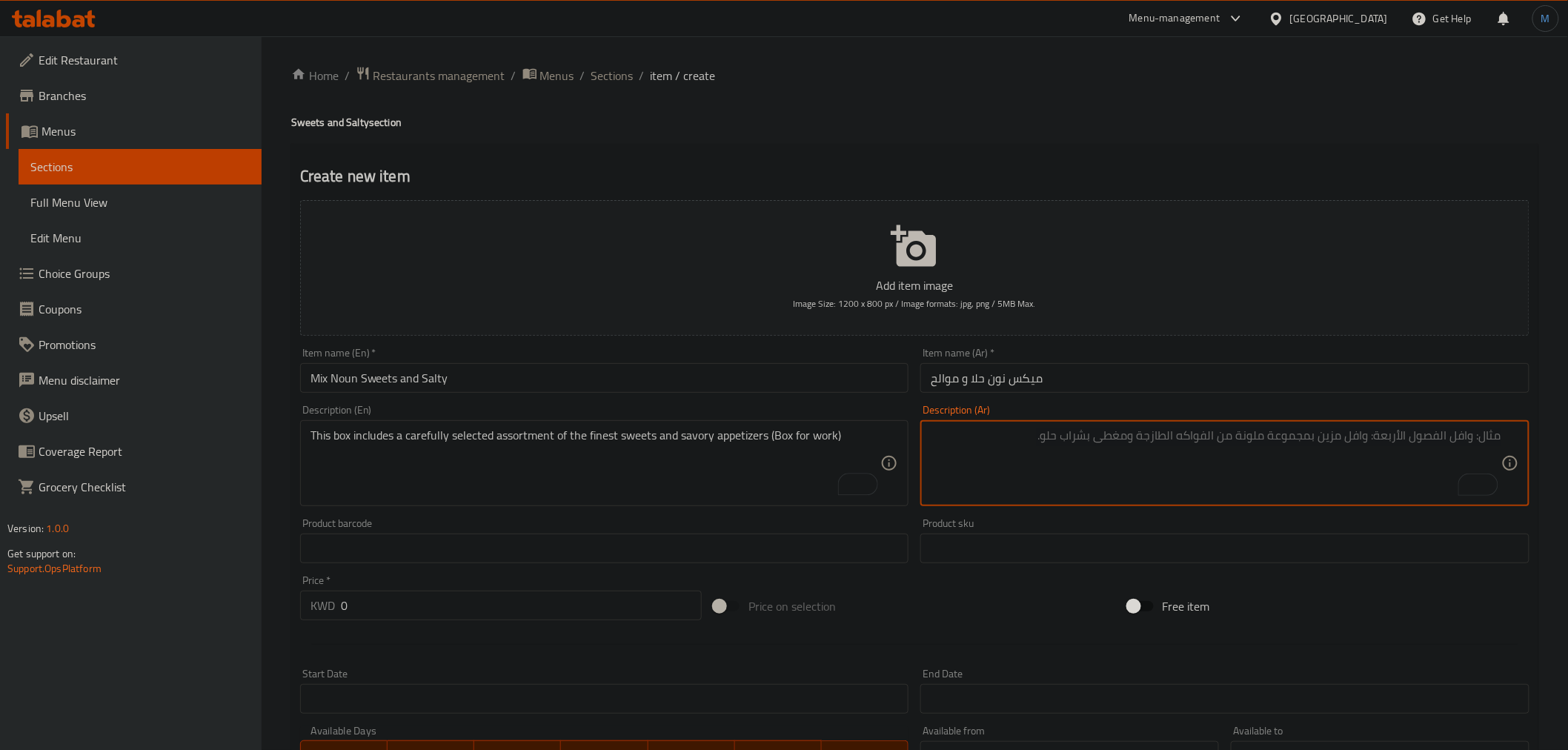
paste textarea "يضم هذا البوكس تشكيلة منتقاة بعناية من أفخر أنواع الحلا والمقبلات المالحة ( بوك…"
type textarea "يضم هذا البوكس تشكيلة منتقاة بعناية من أفخر أنواع الحلا والمقبلات المالحة ( بوك…"
click at [595, 590] on div "Price   * KWD 0 Price *" at bounding box center [501, 597] width 402 height 45
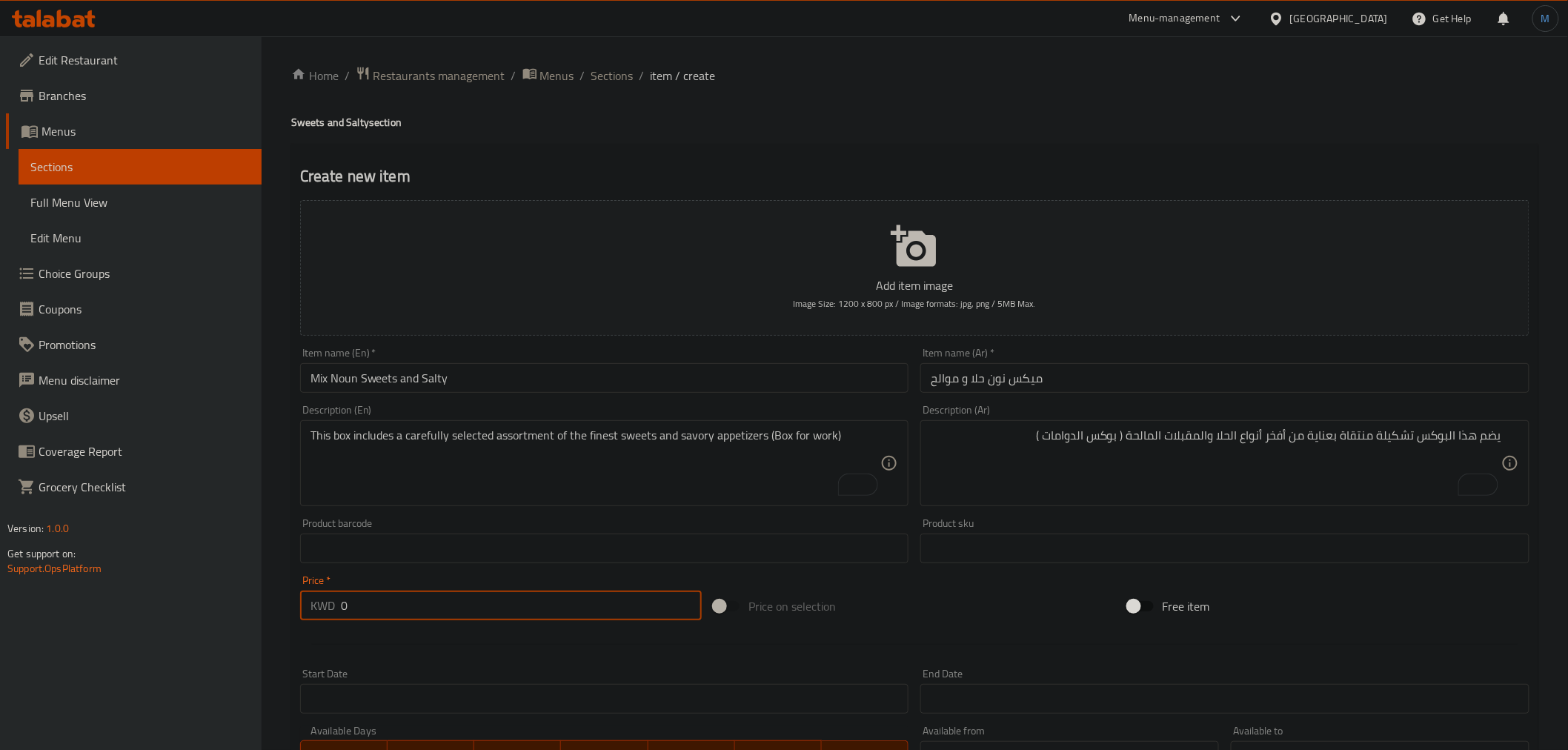
click at [594, 597] on input "0" at bounding box center [521, 605] width 361 height 29
paste input "13.75"
type input "13.75"
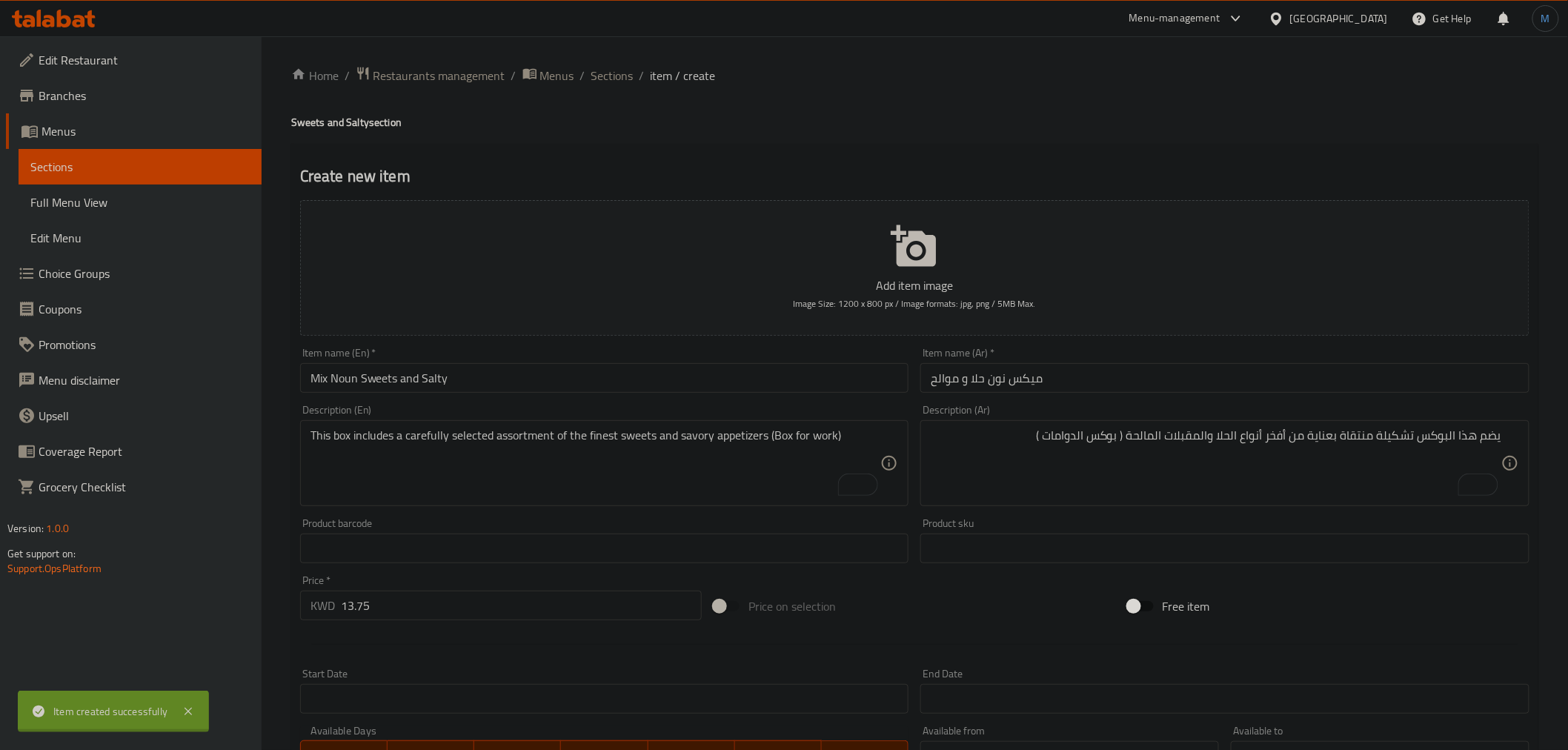
type input "0"
click at [610, 393] on input "text" at bounding box center [605, 377] width 609 height 29
paste input "Double Box"
type input "Double Box"
paste input "دابل بوكس"
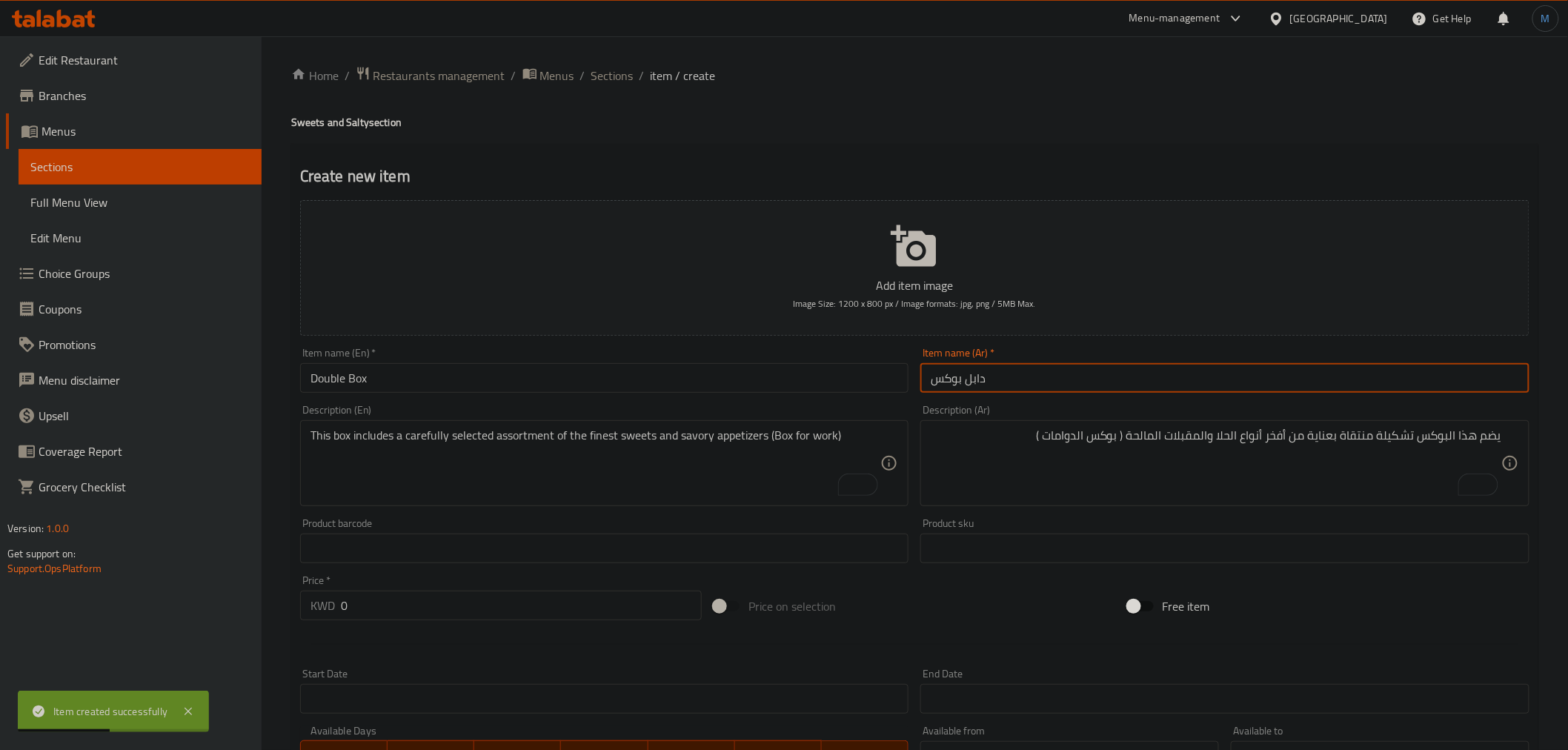
type input "دابل بوكس"
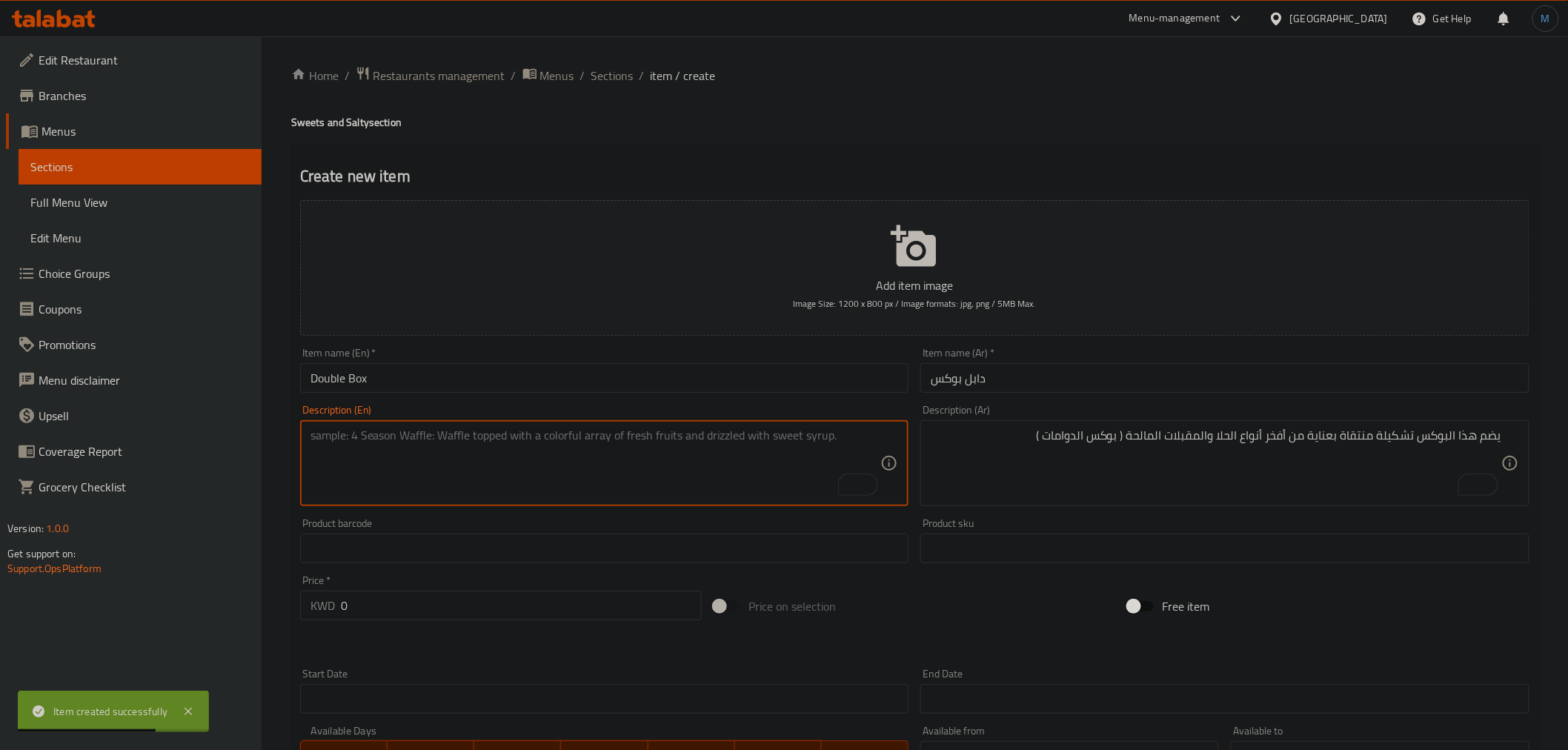
paste textarea "A luxurious 2 box of salty and pastries"
type textarea "A luxurious 2 box of salty and pastries"
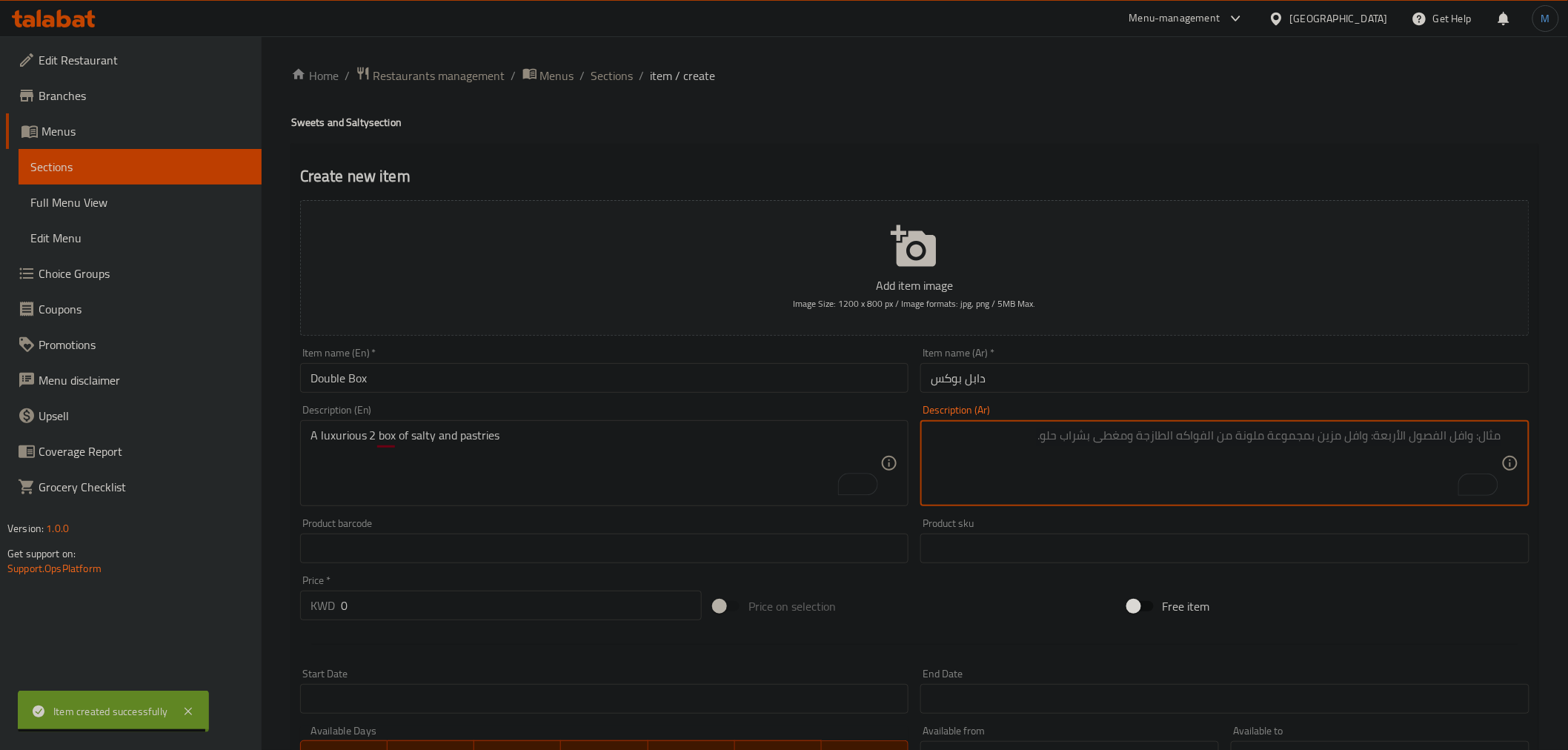
paste textarea "عدد 2 بوكس حلا و موالح"
type textarea "عدد 2 بوكس حلا و موالح"
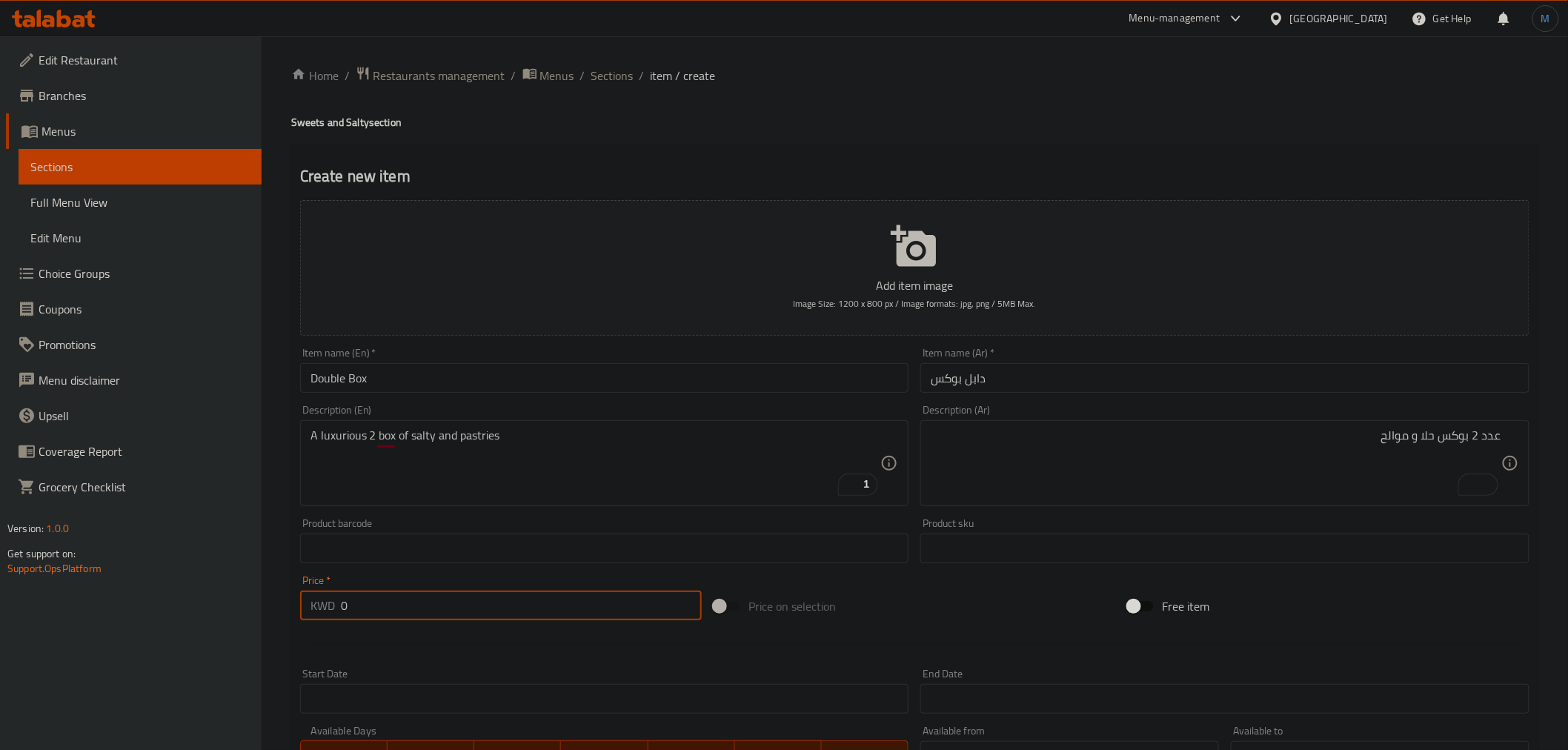
paste input "20.75"
type input "20.75"
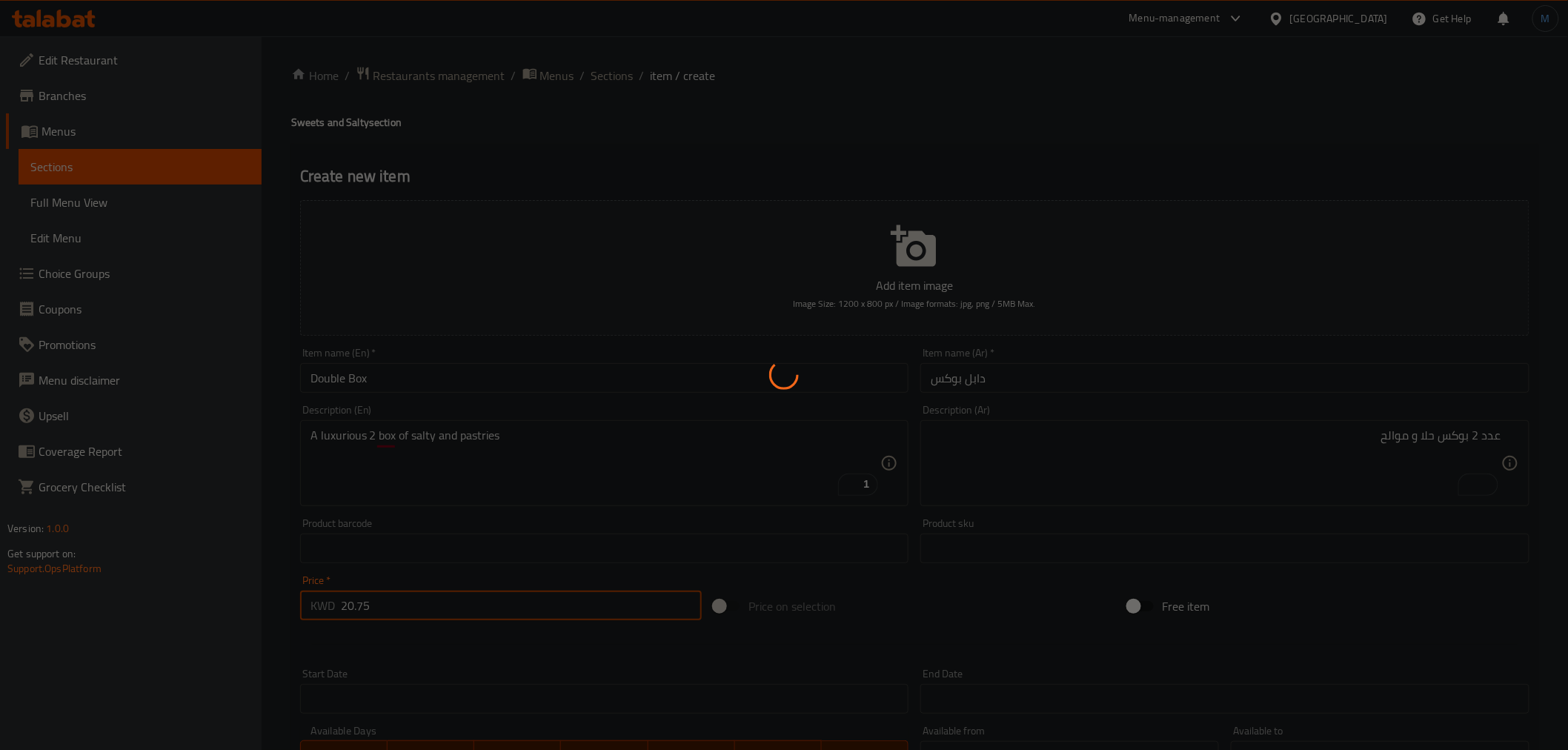
type input "0"
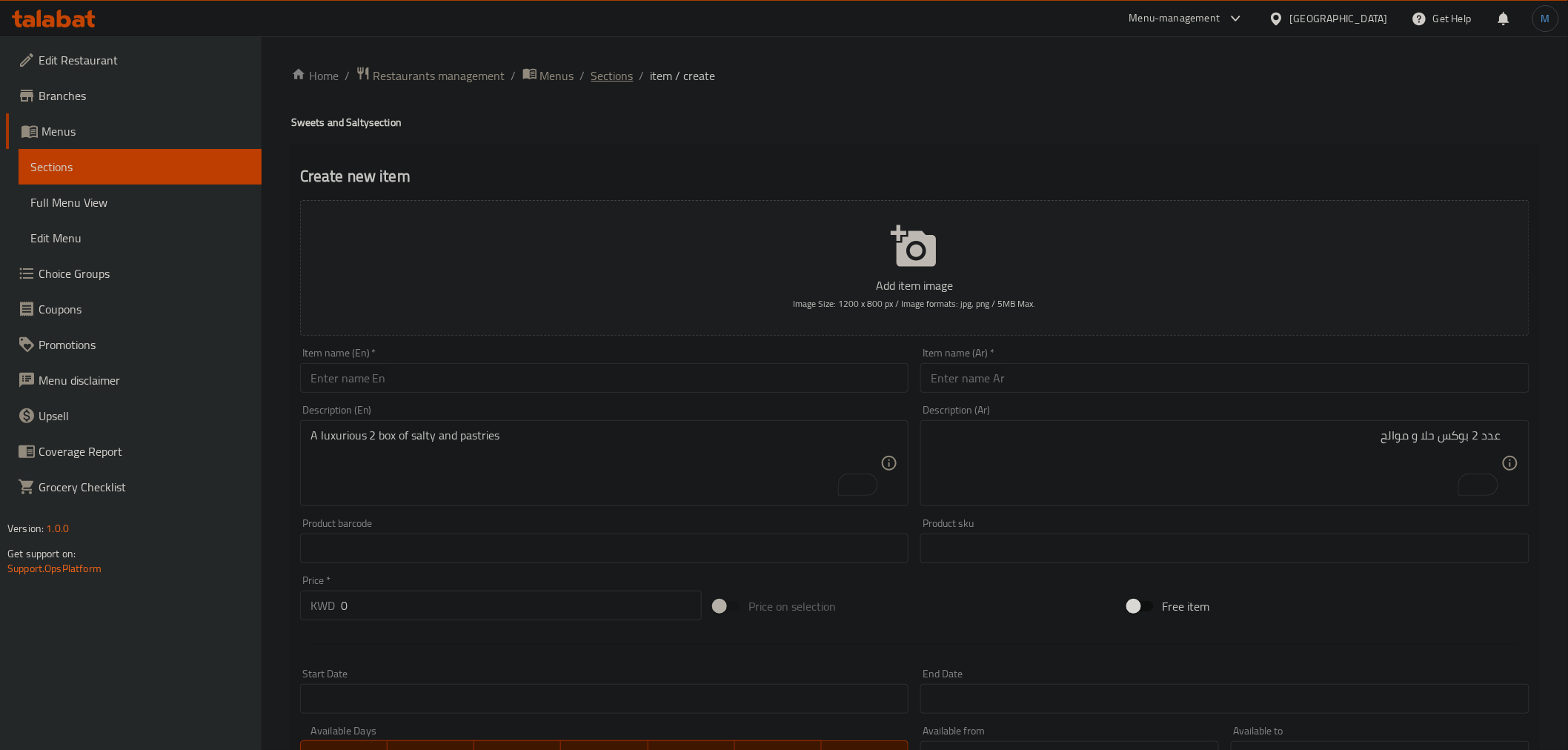
click at [630, 70] on span "Sections" at bounding box center [612, 75] width 42 height 17
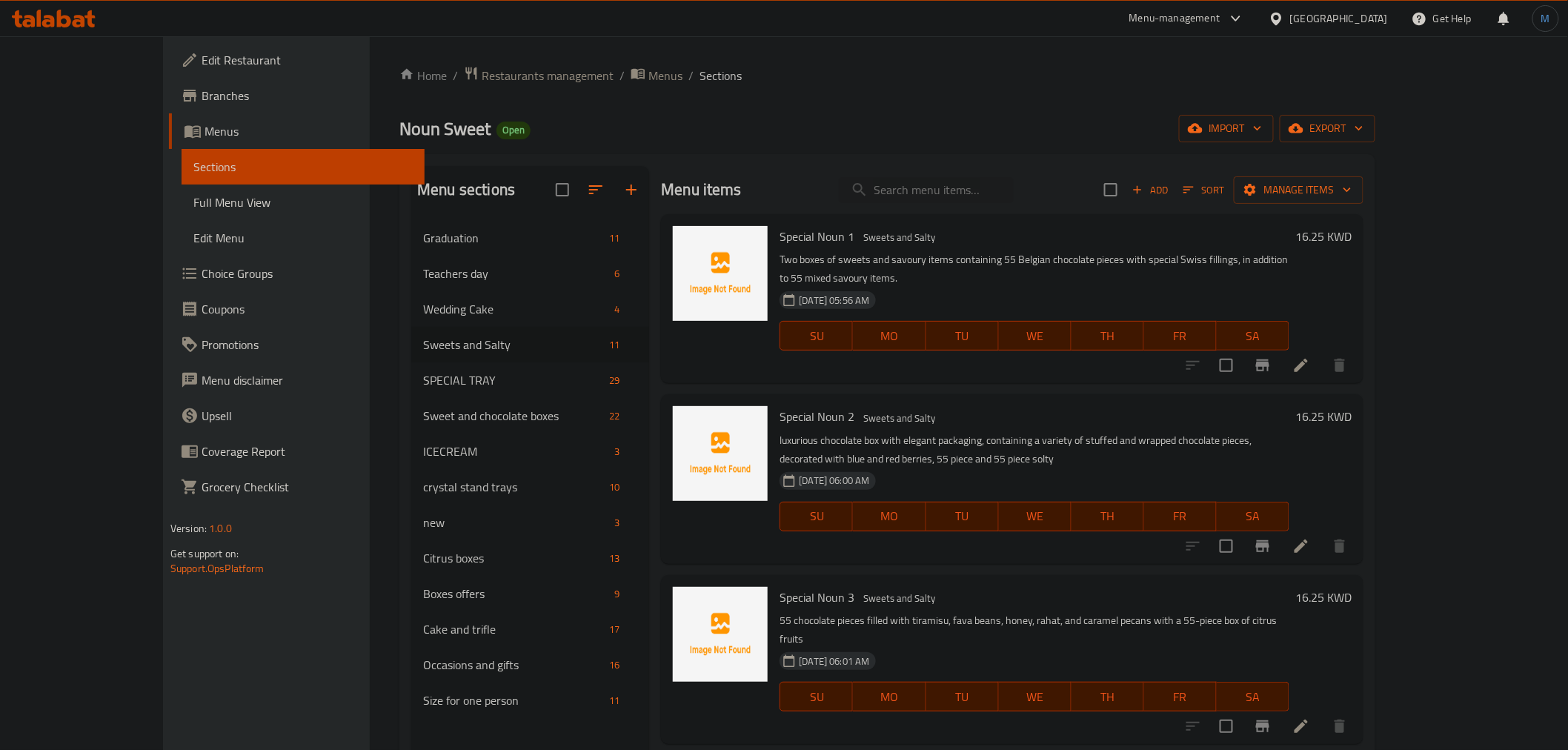
click at [824, 132] on div "Noun Sweet Open import export" at bounding box center [887, 128] width 976 height 28
click at [622, 189] on icon "button" at bounding box center [631, 190] width 17 height 17
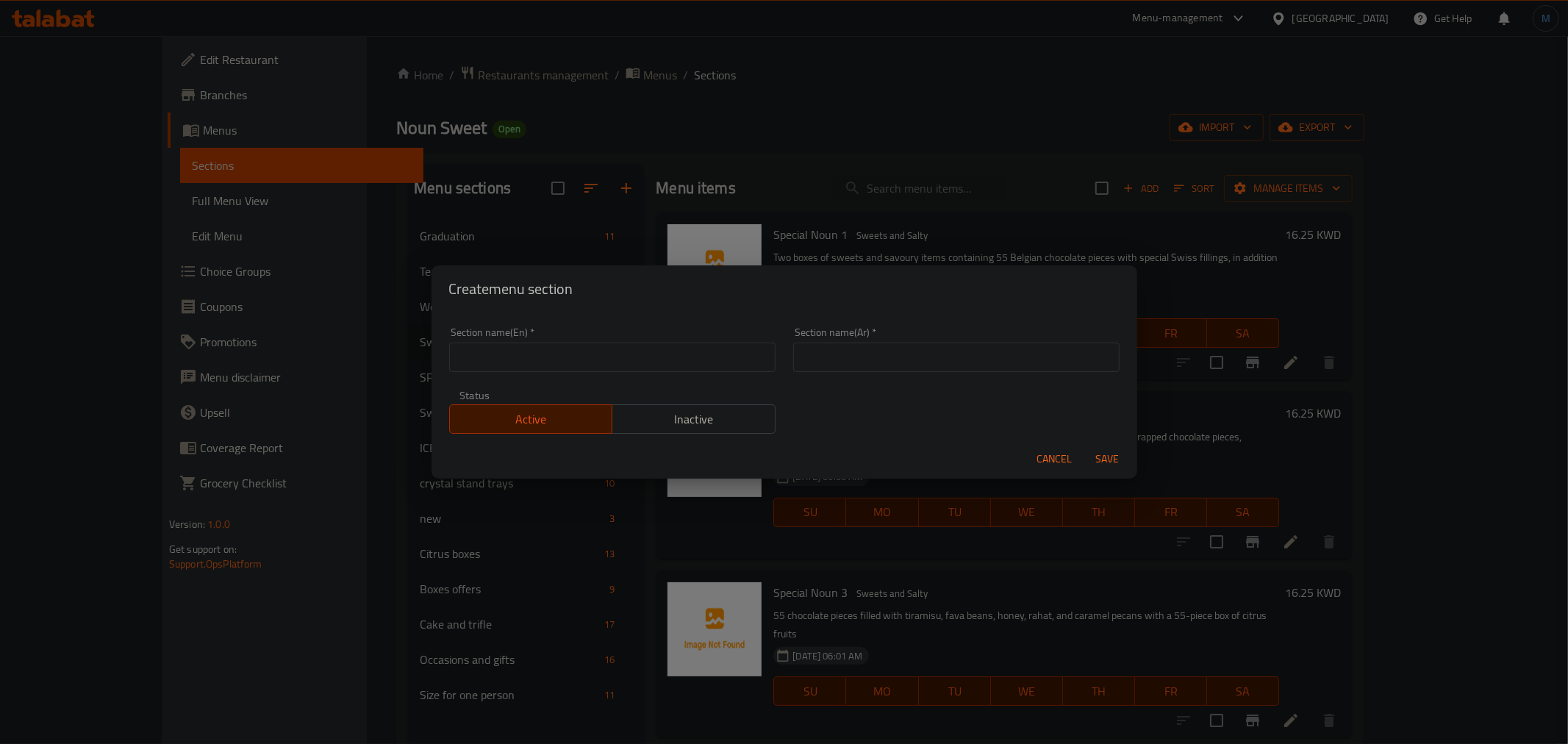
click at [604, 370] on input "text" at bounding box center [613, 357] width 326 height 29
paste input "Salty Box"
type input "Salty Box"
paste input "سولتي بوكس"
type input "سولتي بوكس"
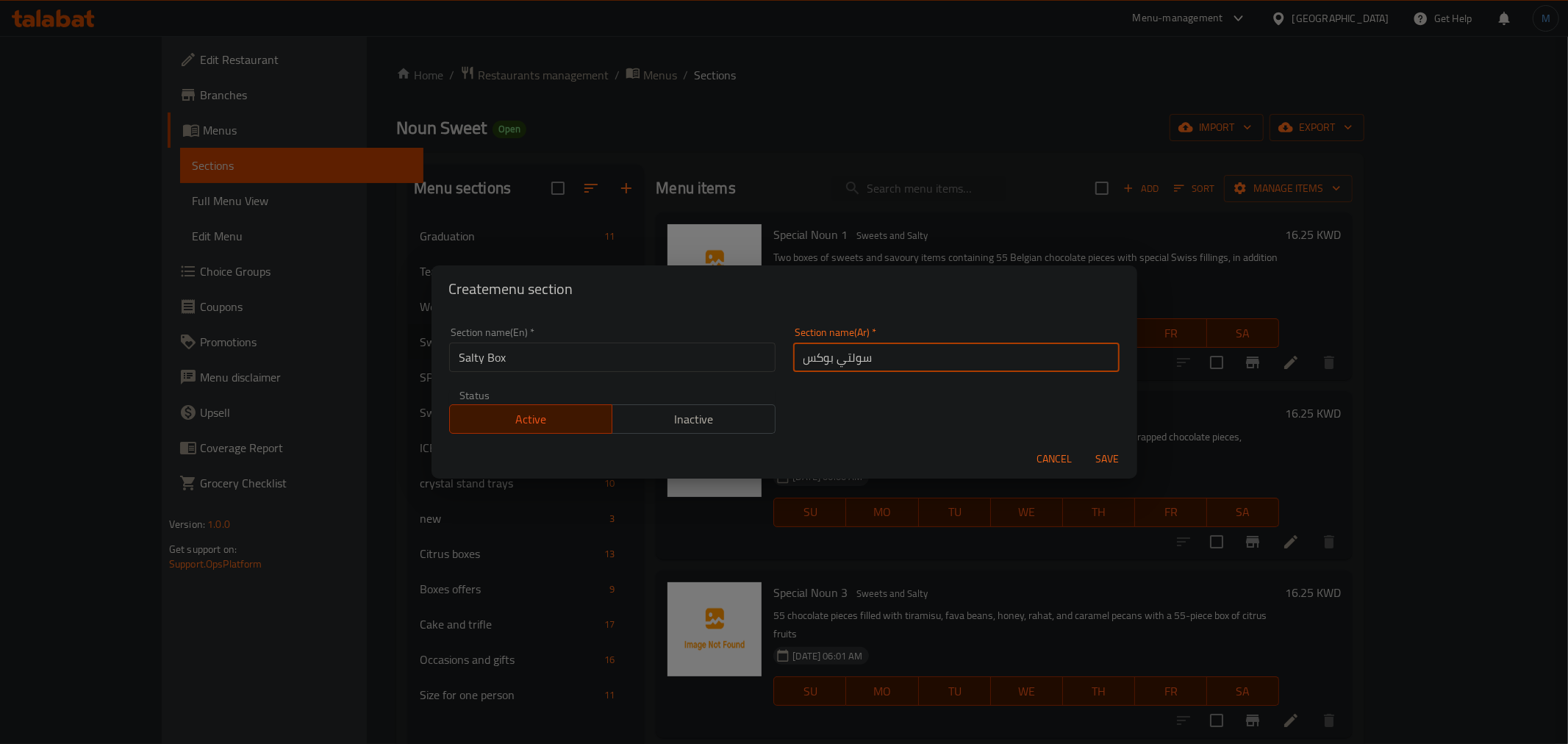
click at [1084, 446] on button "Save" at bounding box center [1108, 459] width 47 height 27
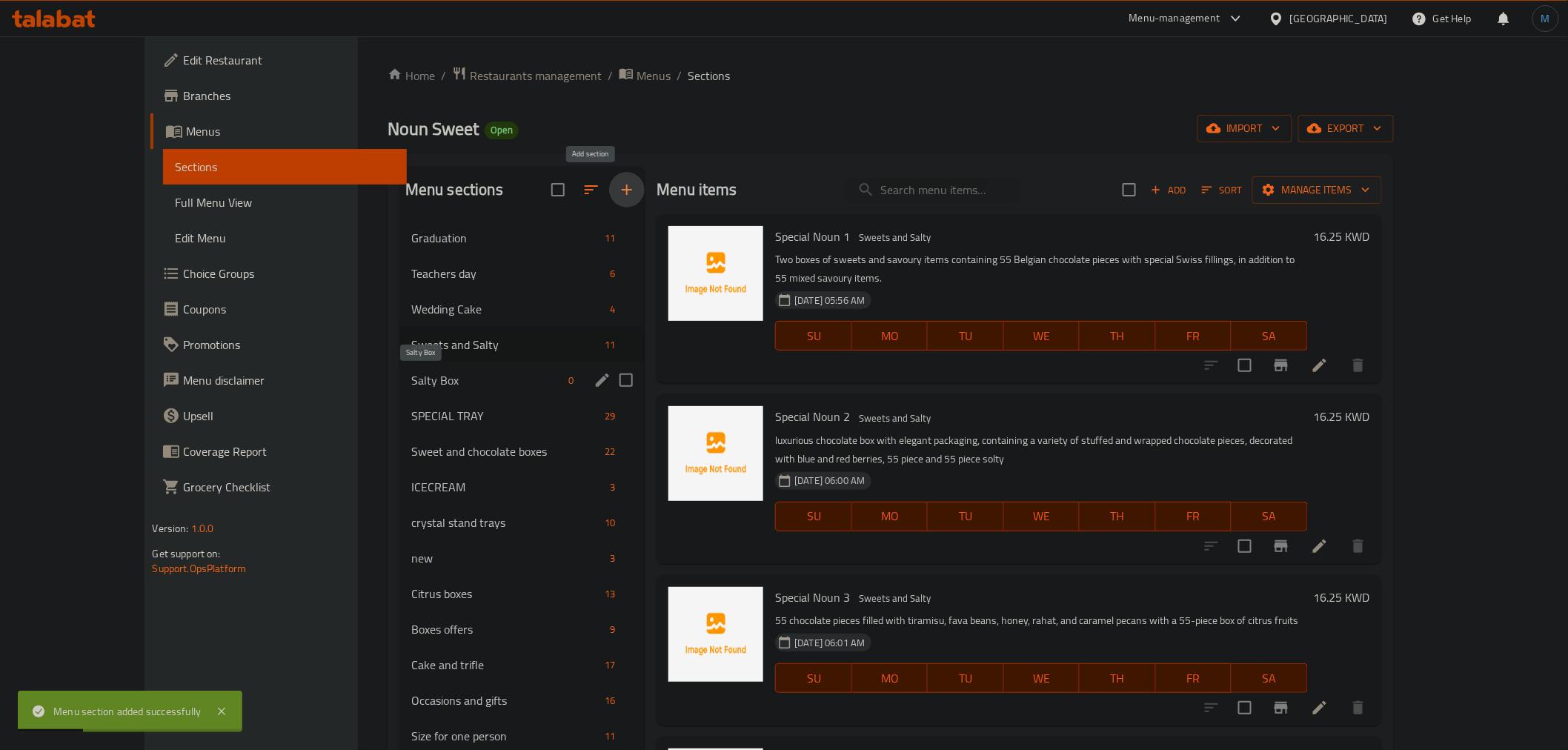
click at [482, 371] on span "Salty Box" at bounding box center [486, 380] width 151 height 17
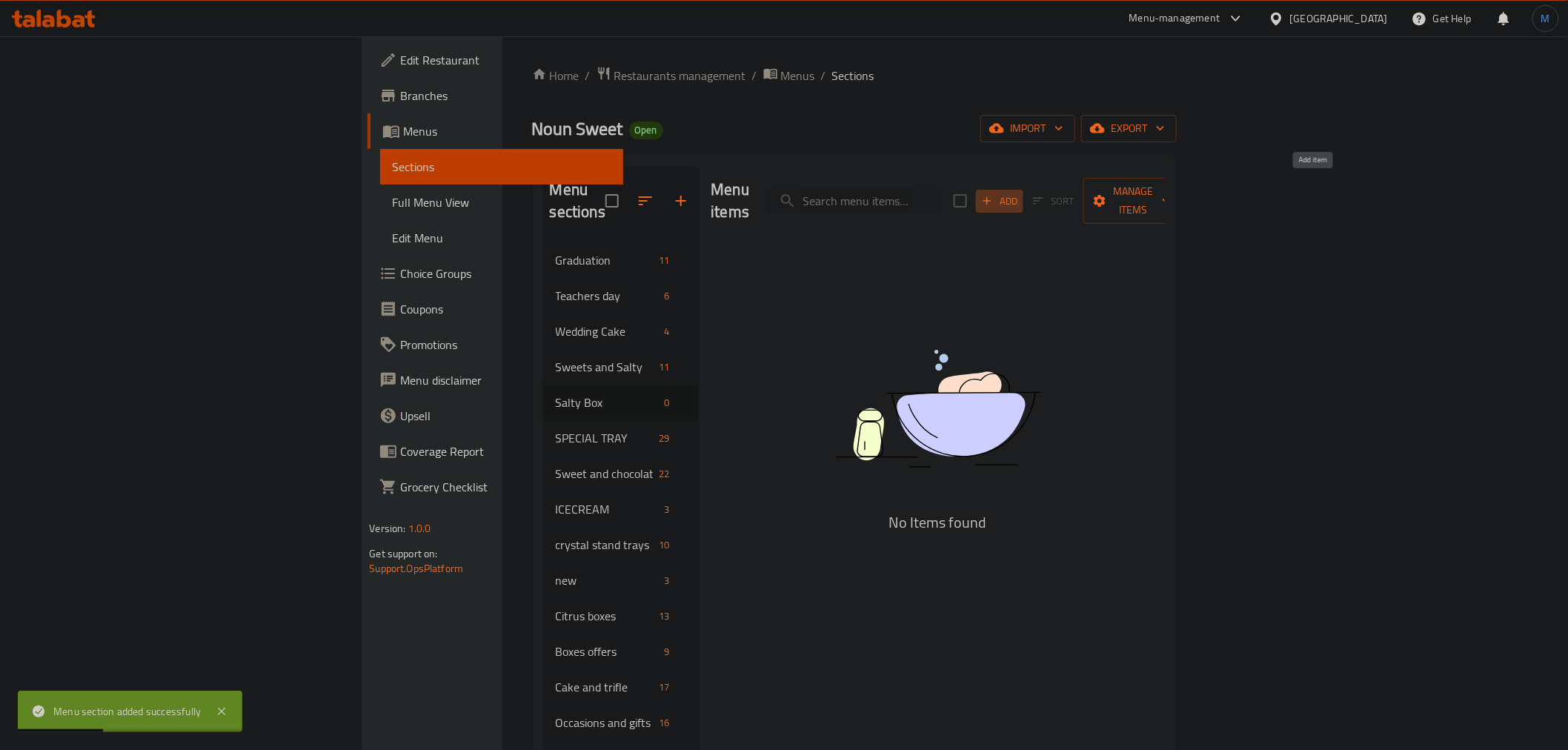
click at [992, 197] on icon "button" at bounding box center [988, 201] width 8 height 8
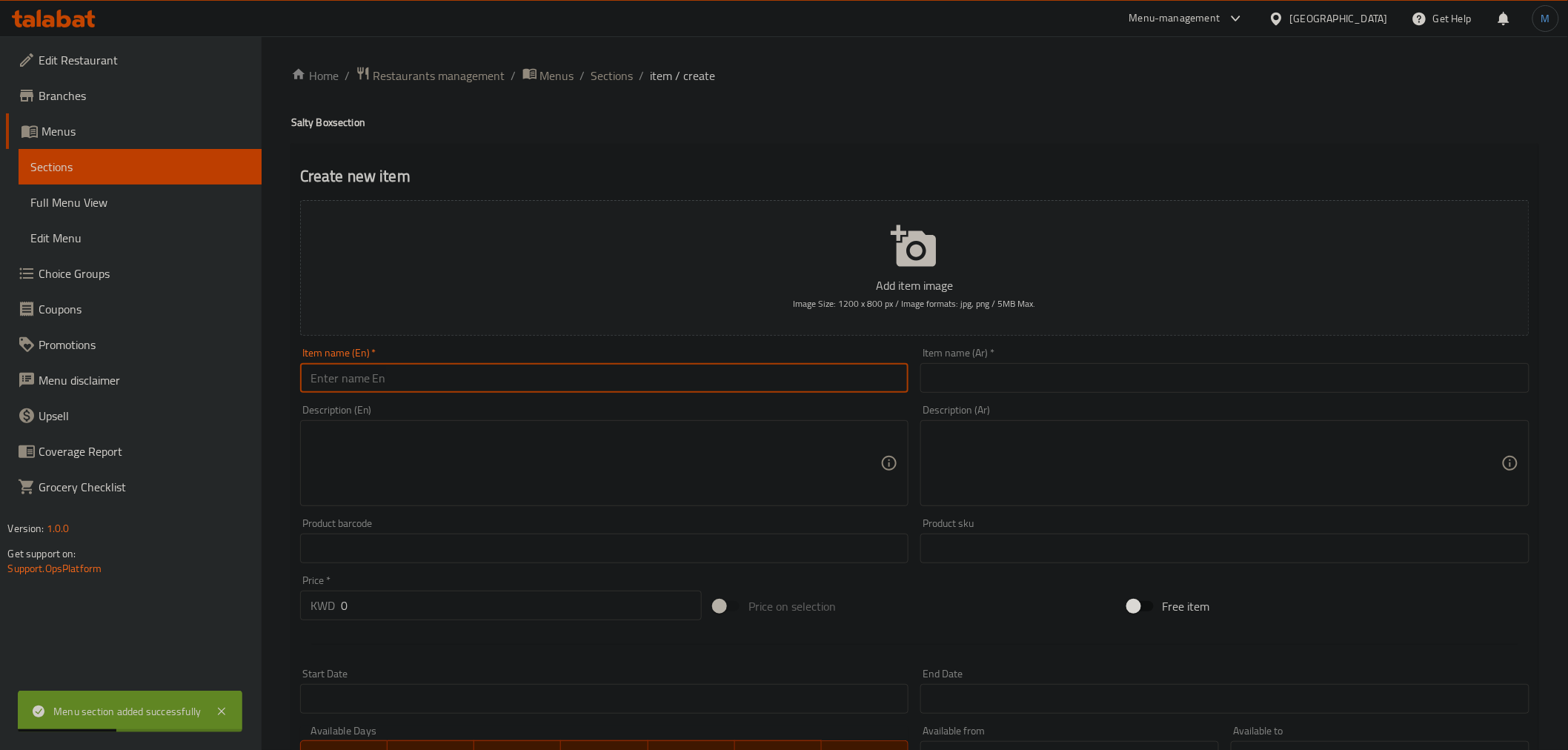
click at [750, 369] on input "text" at bounding box center [605, 377] width 609 height 29
paste input "Mixed samosa"
type input "Mixed Samosa"
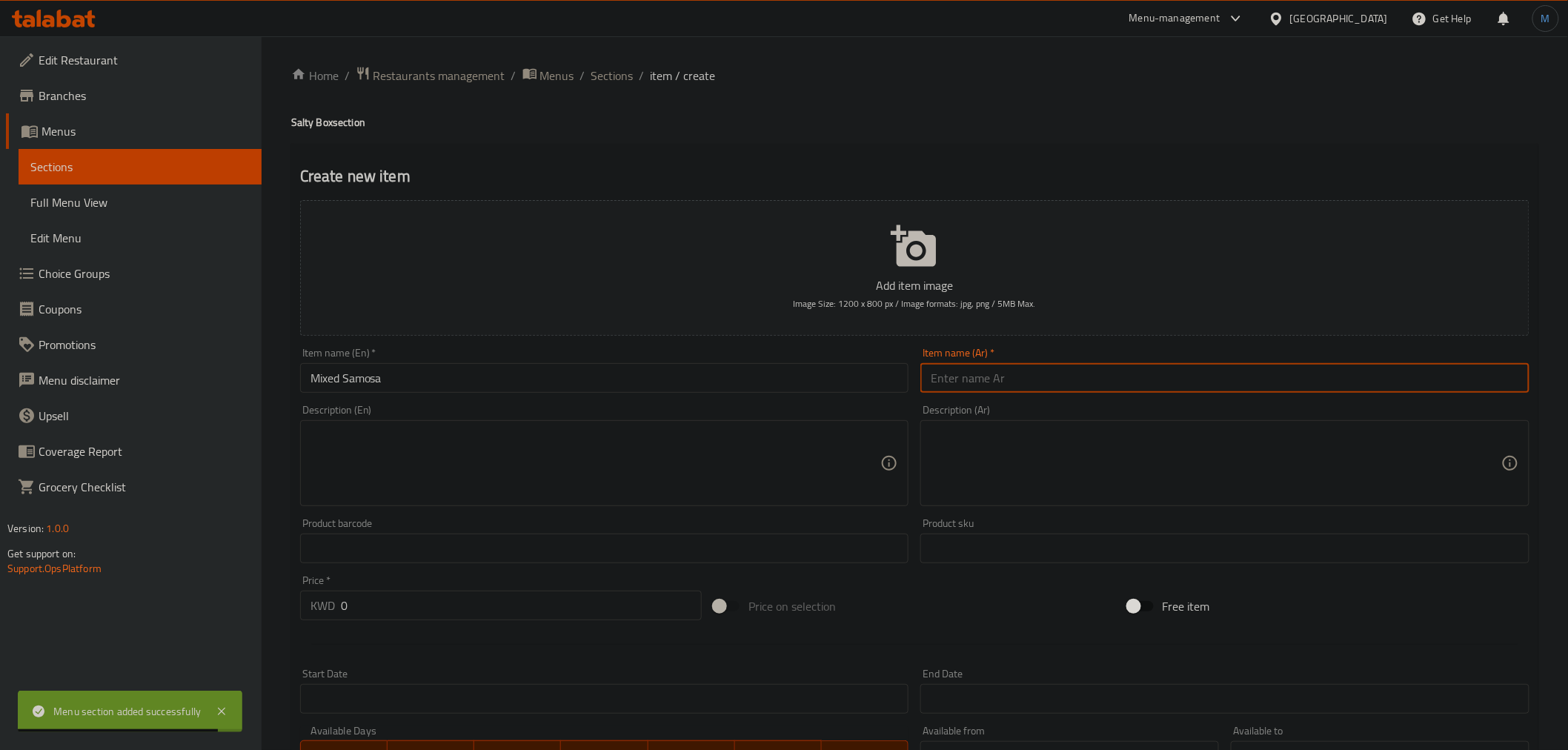
drag, startPoint x: 1060, startPoint y: 372, endPoint x: 1057, endPoint y: 383, distance: 11.4
click at [1057, 383] on input "text" at bounding box center [1225, 377] width 609 height 29
paste input "سمبوسة ميكس"
type input "سمبوسة ميكس"
click at [529, 494] on textarea at bounding box center [596, 464] width 571 height 70
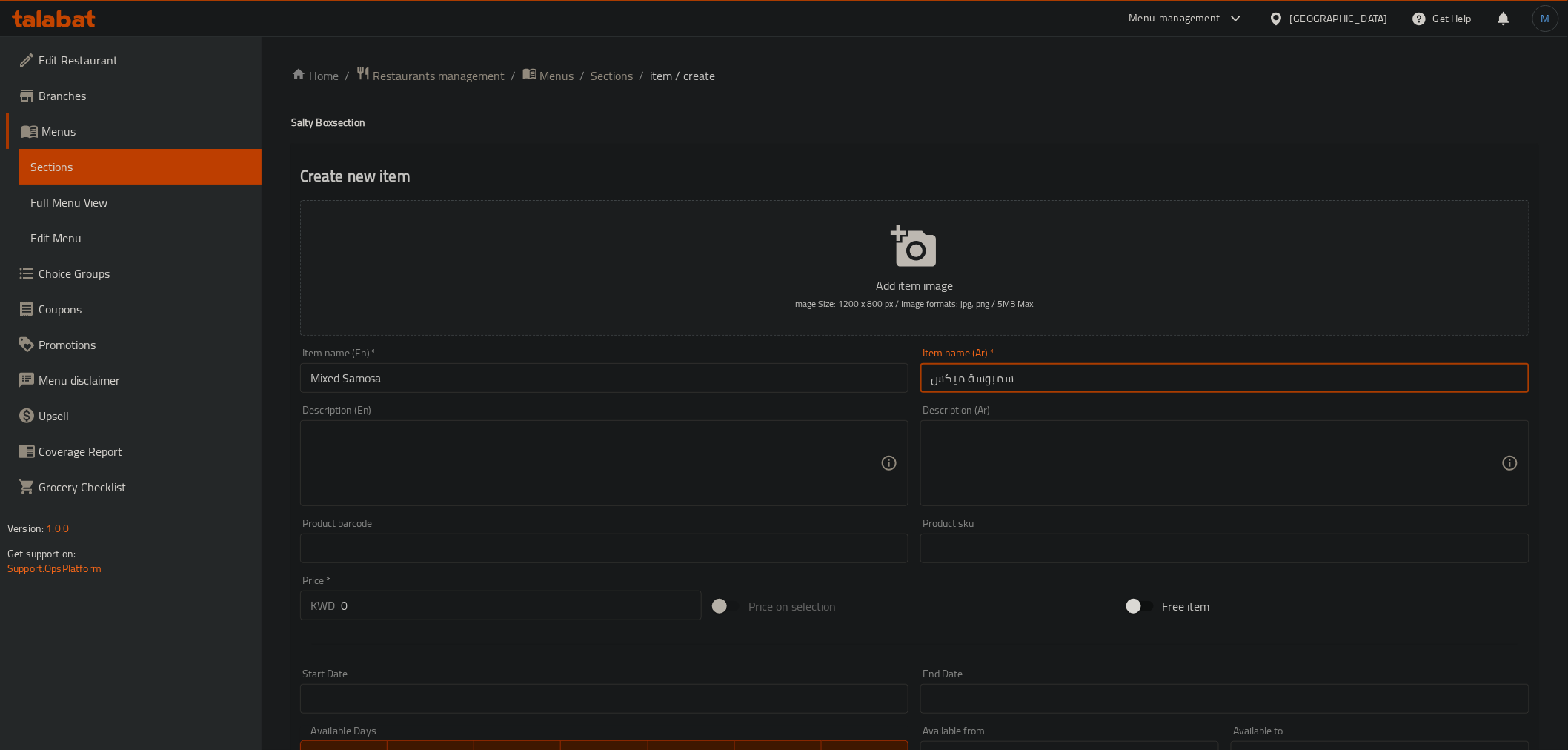
paste textarea "4 boxes of mixed samosas with halloumi rolls"
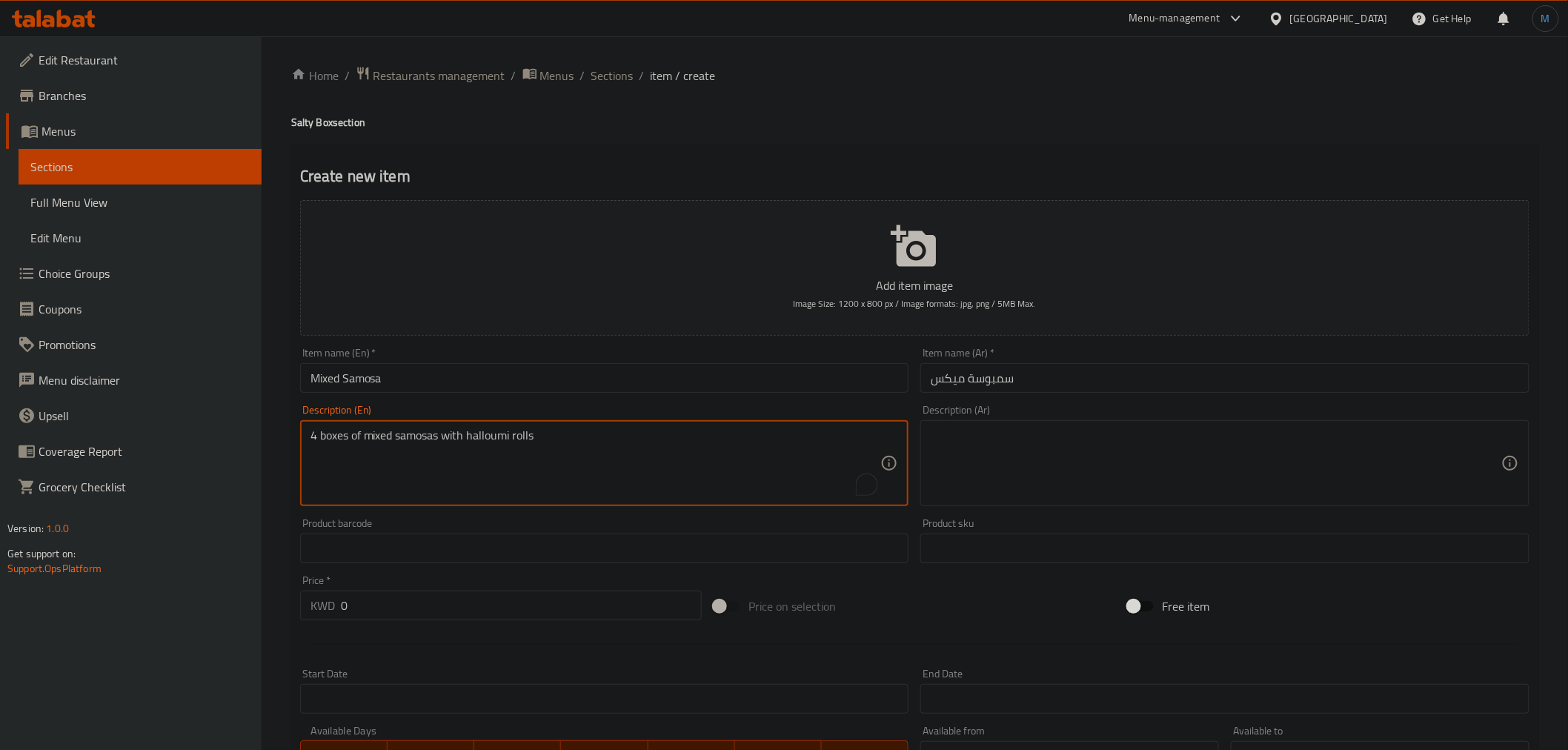
type textarea "4 boxes of mixed samosas with halloumi rolls"
click at [1113, 489] on textarea at bounding box center [1216, 464] width 571 height 70
paste textarea "4 بوكسات سمبوسة ميكس مع رولات الحلوم"
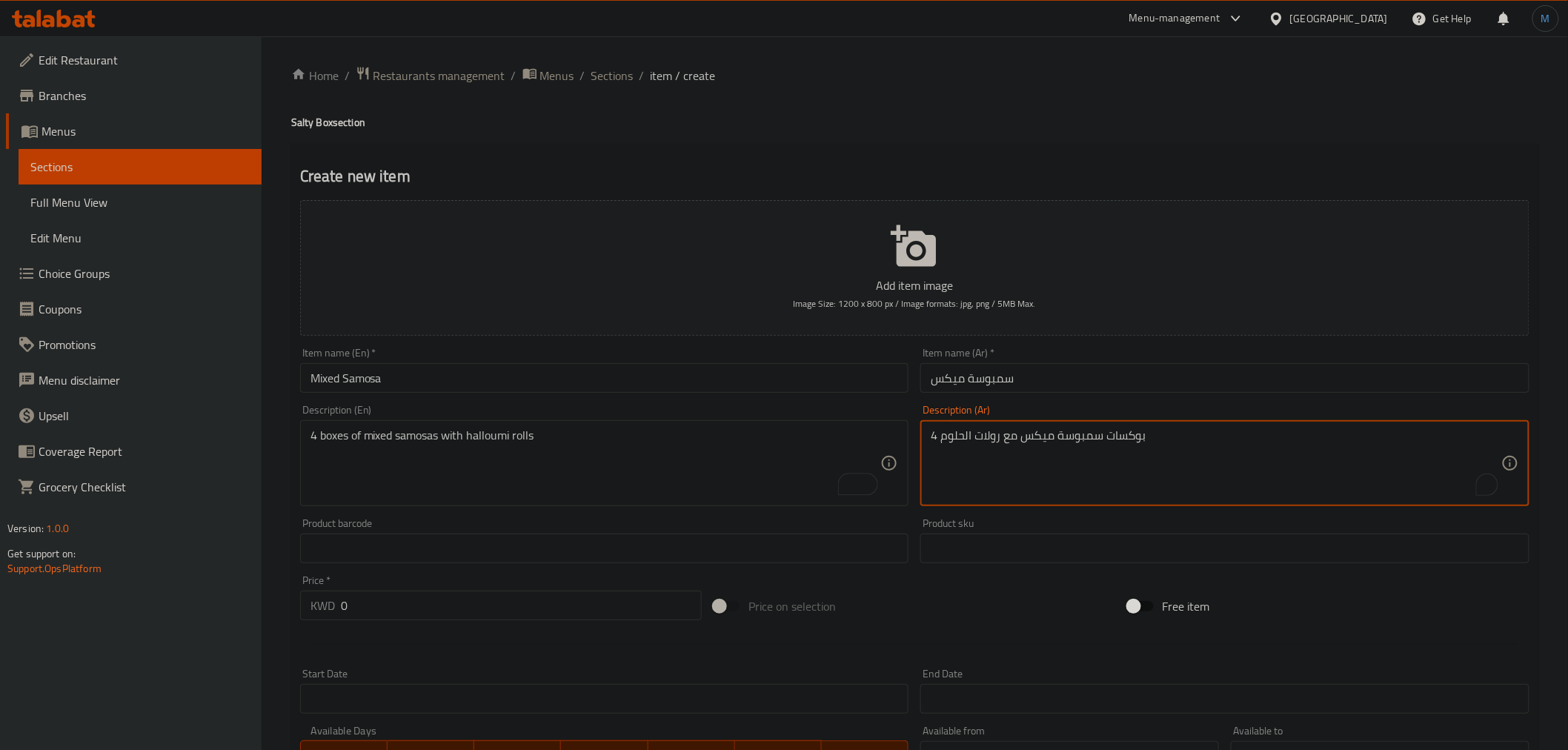
type textarea "4 بوكسات سمبوسة ميكس مع رولات الحلوم"
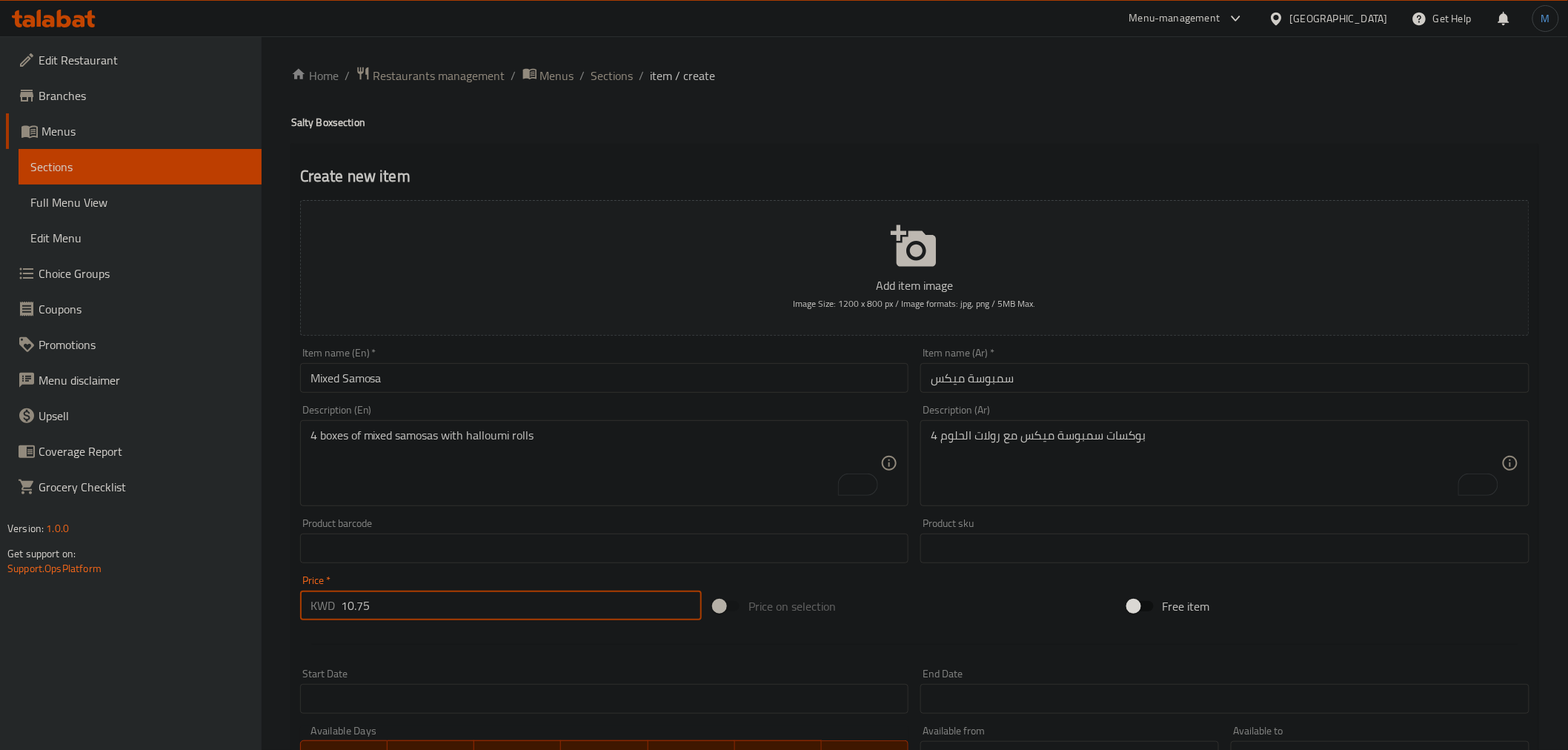
type input "10.75"
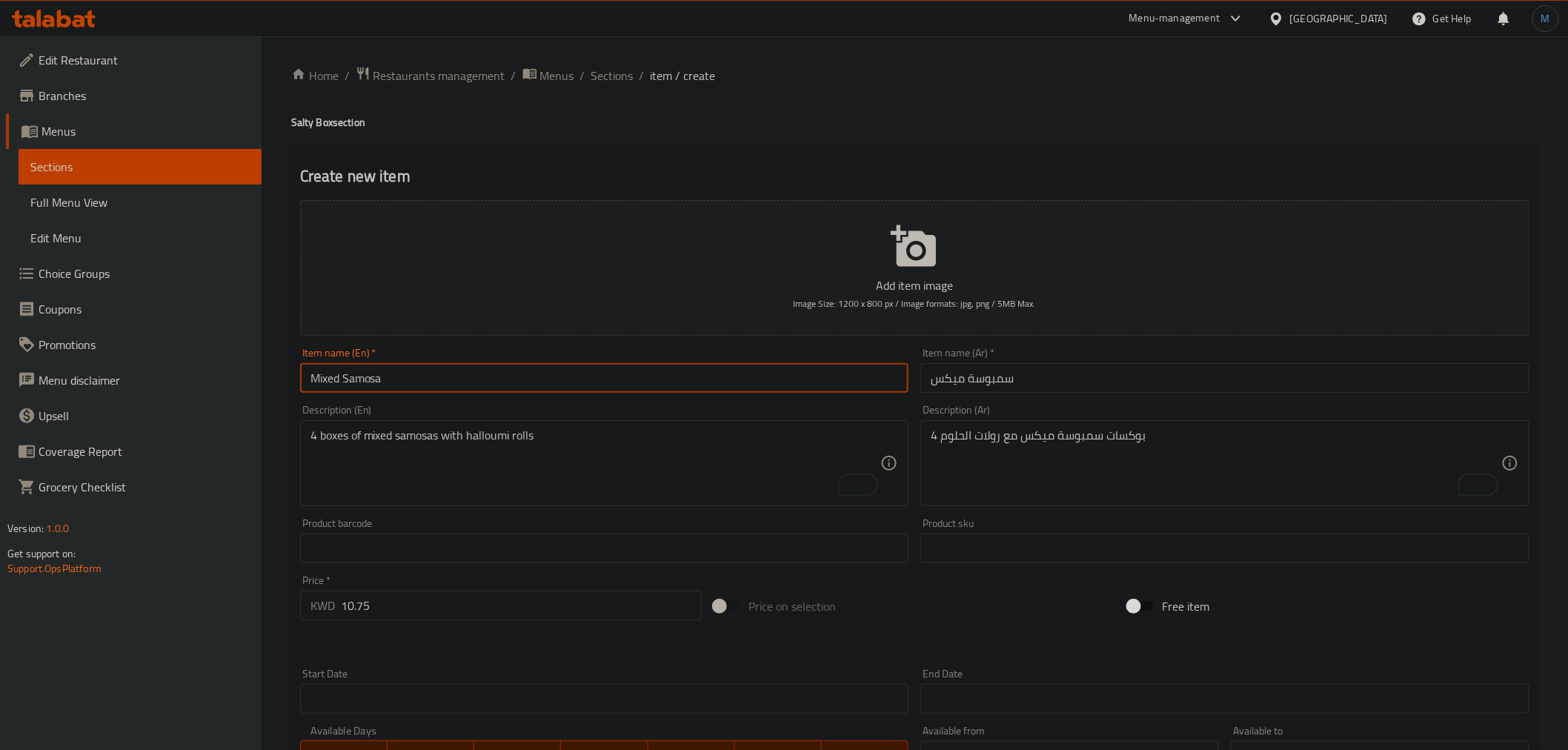
click at [685, 386] on input "Mixed Samosa" at bounding box center [605, 377] width 609 height 29
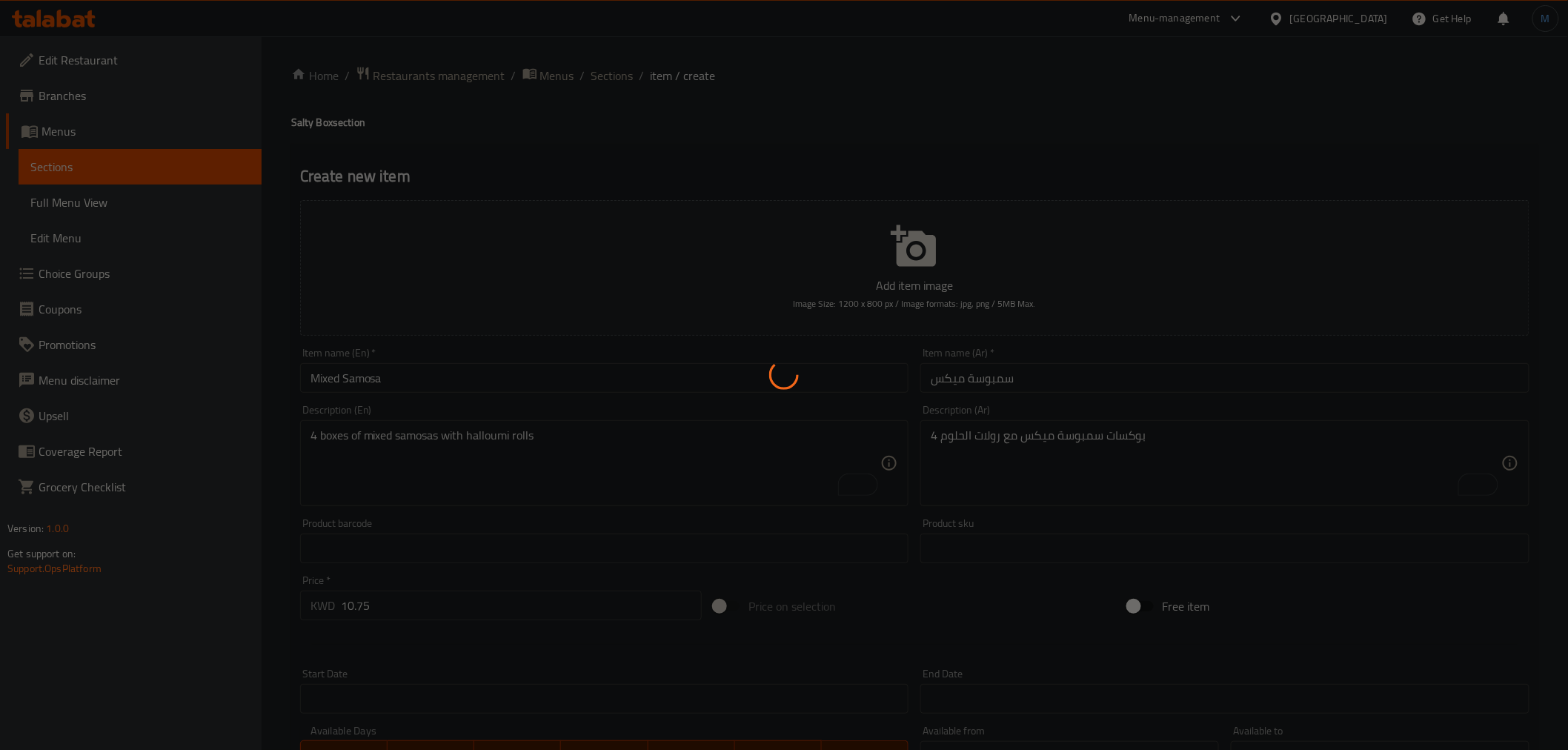
type input "0"
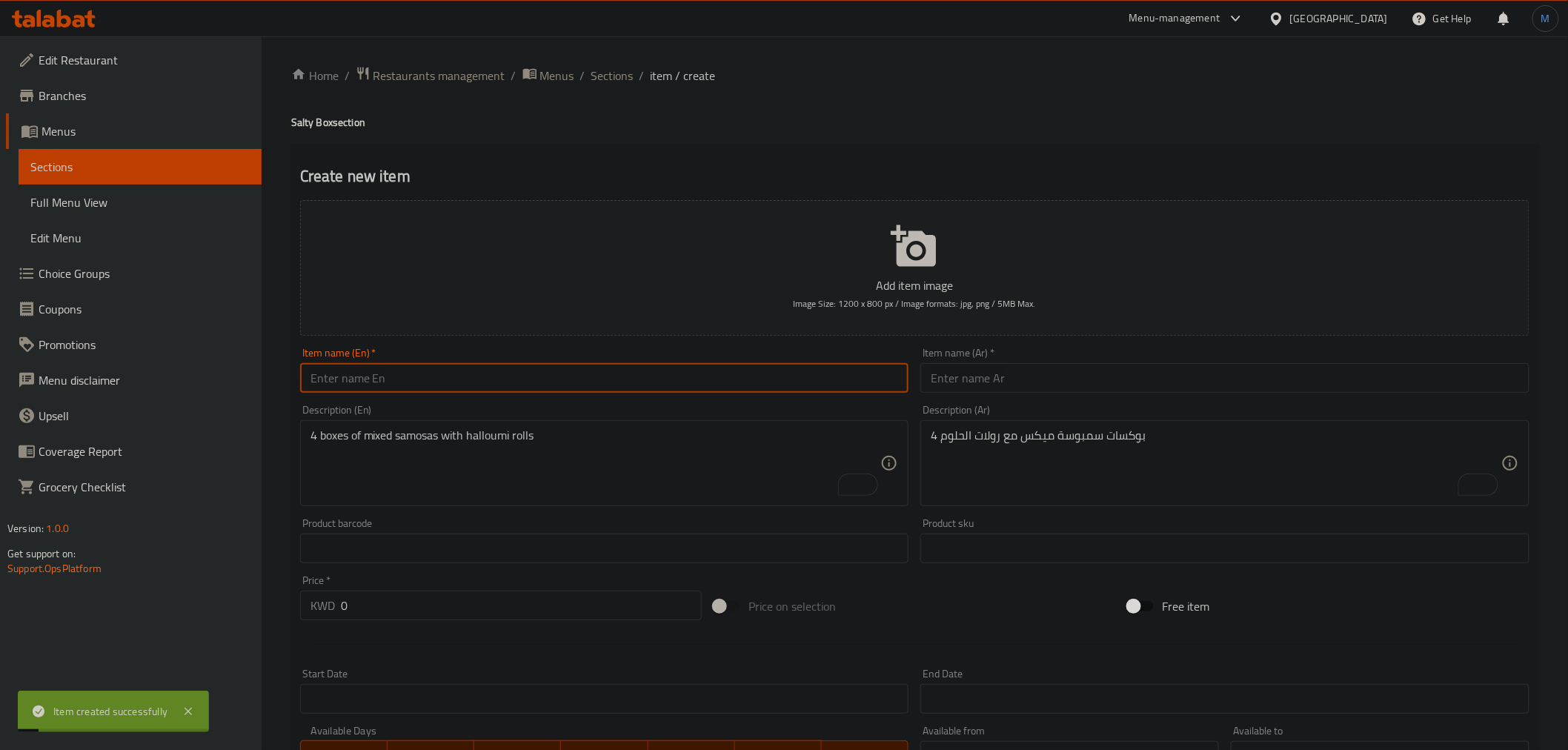
click at [617, 388] on input "text" at bounding box center [605, 377] width 609 height 29
paste input "Salty Box"
type input "Salty Box"
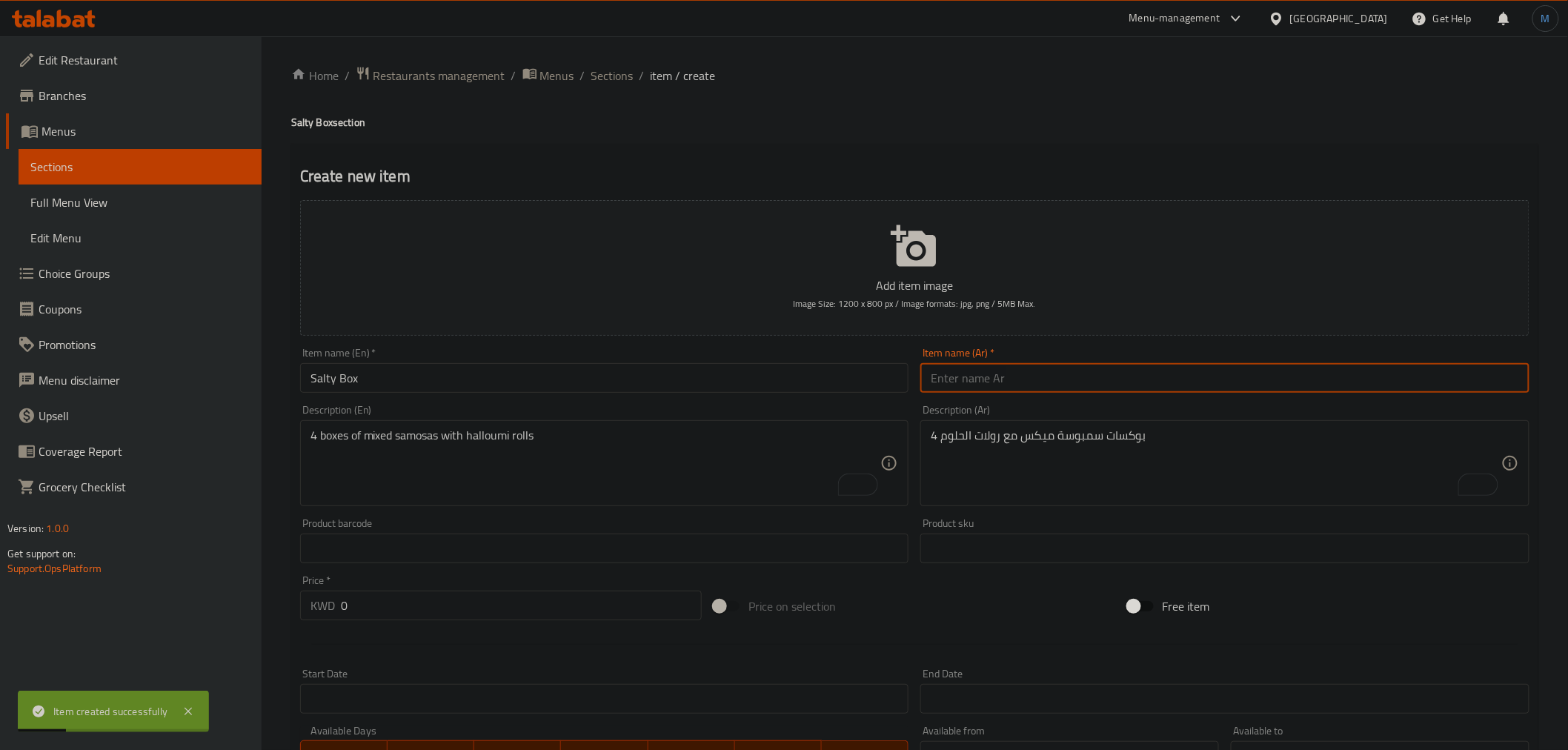
paste input "سولتي بوكس"
type input "سولتي بوكس"
click at [598, 399] on div "Description (En) 4 boxes of mixed samosas with halloumi rolls Description (En)" at bounding box center [604, 455] width 621 height 113
click at [603, 414] on div "Description (En) 4 boxes of mixed samosas with halloumi rolls Description (En)" at bounding box center [605, 456] width 609 height 101
click at [605, 419] on div "Description (En) 4 boxes of mixed samosas with halloumi rolls Description (En)" at bounding box center [605, 456] width 609 height 101
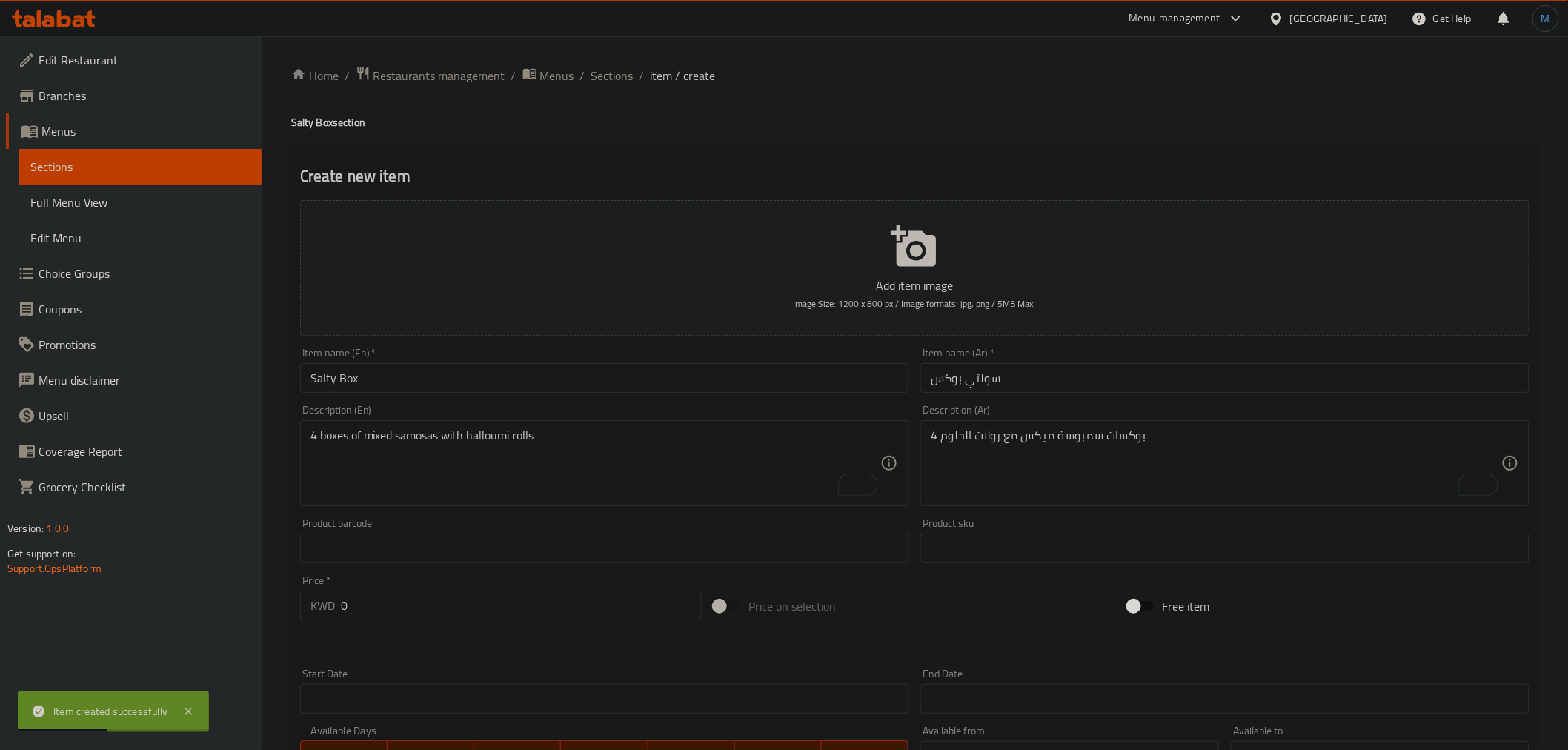
click at [605, 419] on div "Description (En) 4 boxes of mixed samosas with halloumi rolls Description (En)" at bounding box center [605, 456] width 609 height 101
click at [605, 426] on div "4 boxes of mixed samosas with halloumi rolls Description (En)" at bounding box center [605, 463] width 609 height 86
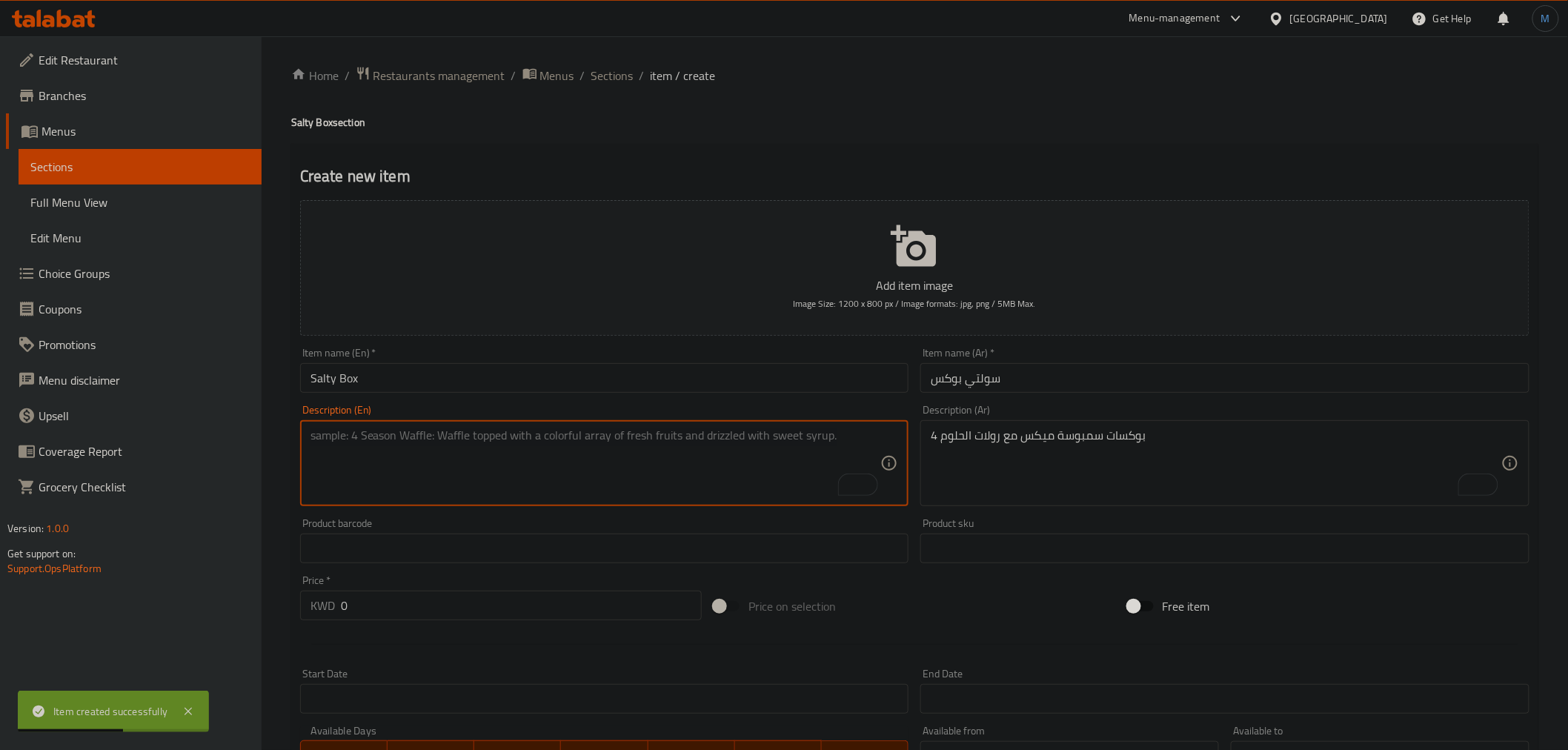
paste textarea "box of grape leaves, cabbage and musakhan"
type textarea "box of grape leaves, cabbage and musakhan"
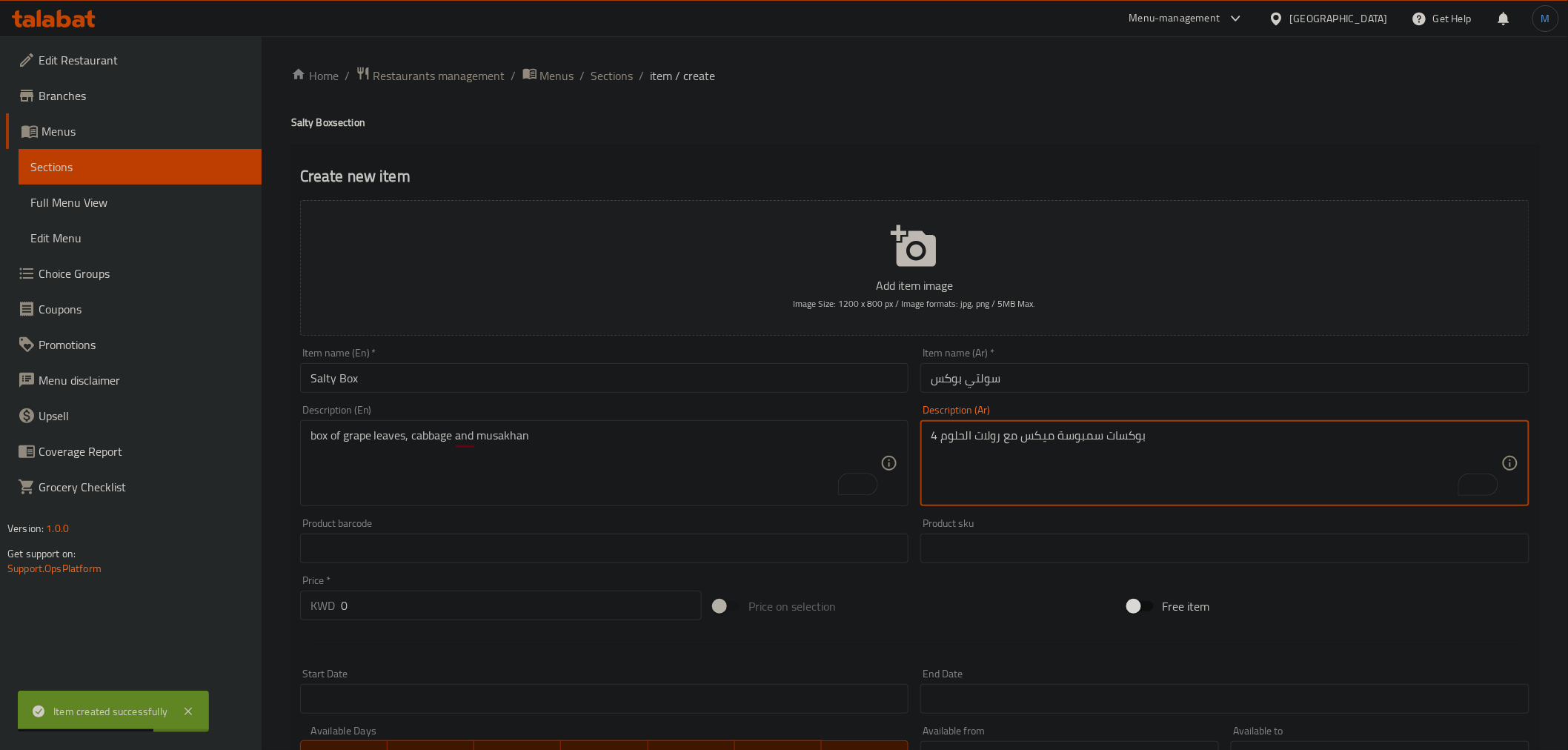
click at [1122, 435] on textarea "4 بوكسات سمبوسة ميكس مع رولات الحلوم" at bounding box center [1216, 464] width 571 height 70
paste textarea "بوكس ضيافة ورق عنب و ملفوف و مسخن"
type textarea "بوكس ضيافة ورق عنب و ملفوف و مسخن"
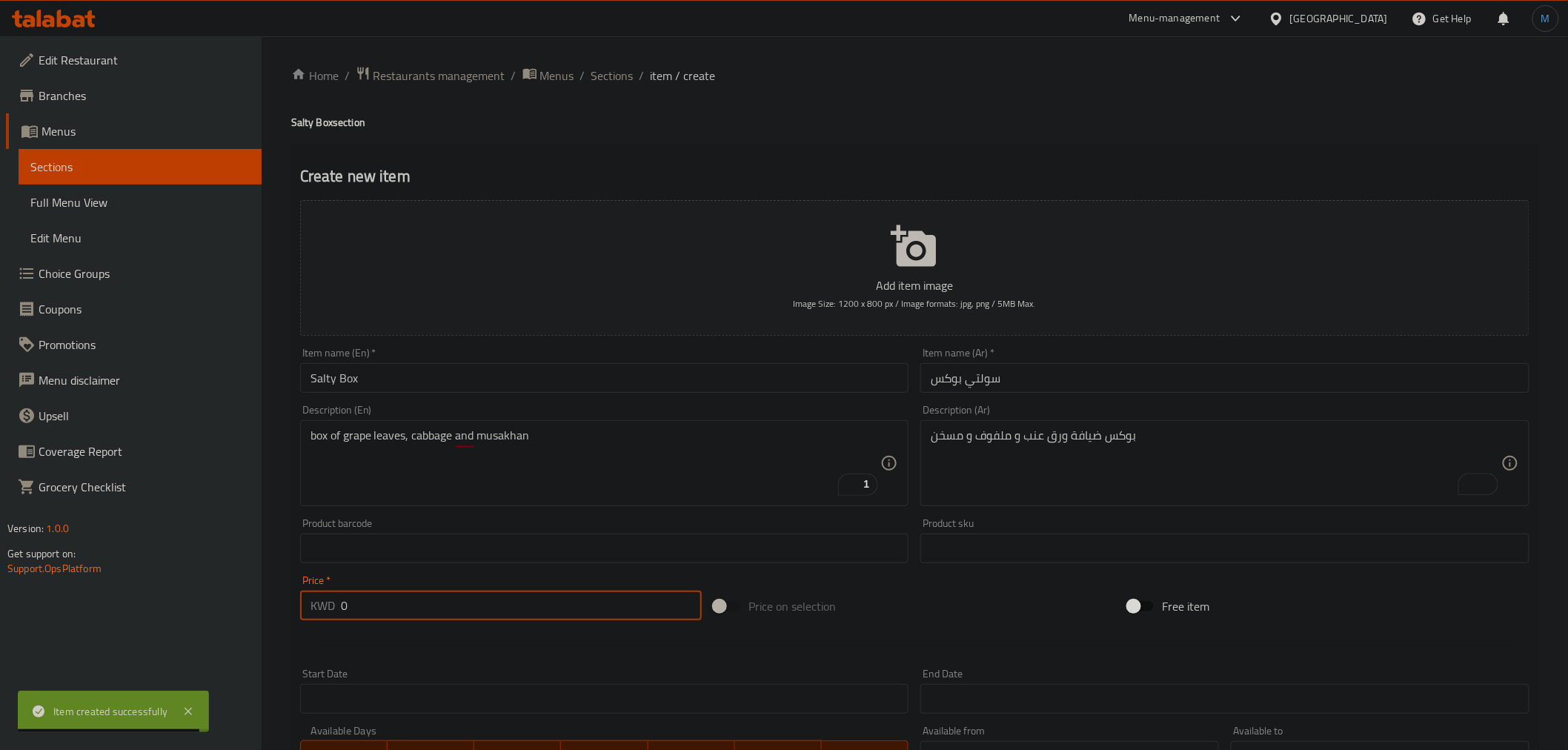
click at [365, 616] on input "0" at bounding box center [521, 605] width 361 height 29
paste input "10.75"
type input "10.75"
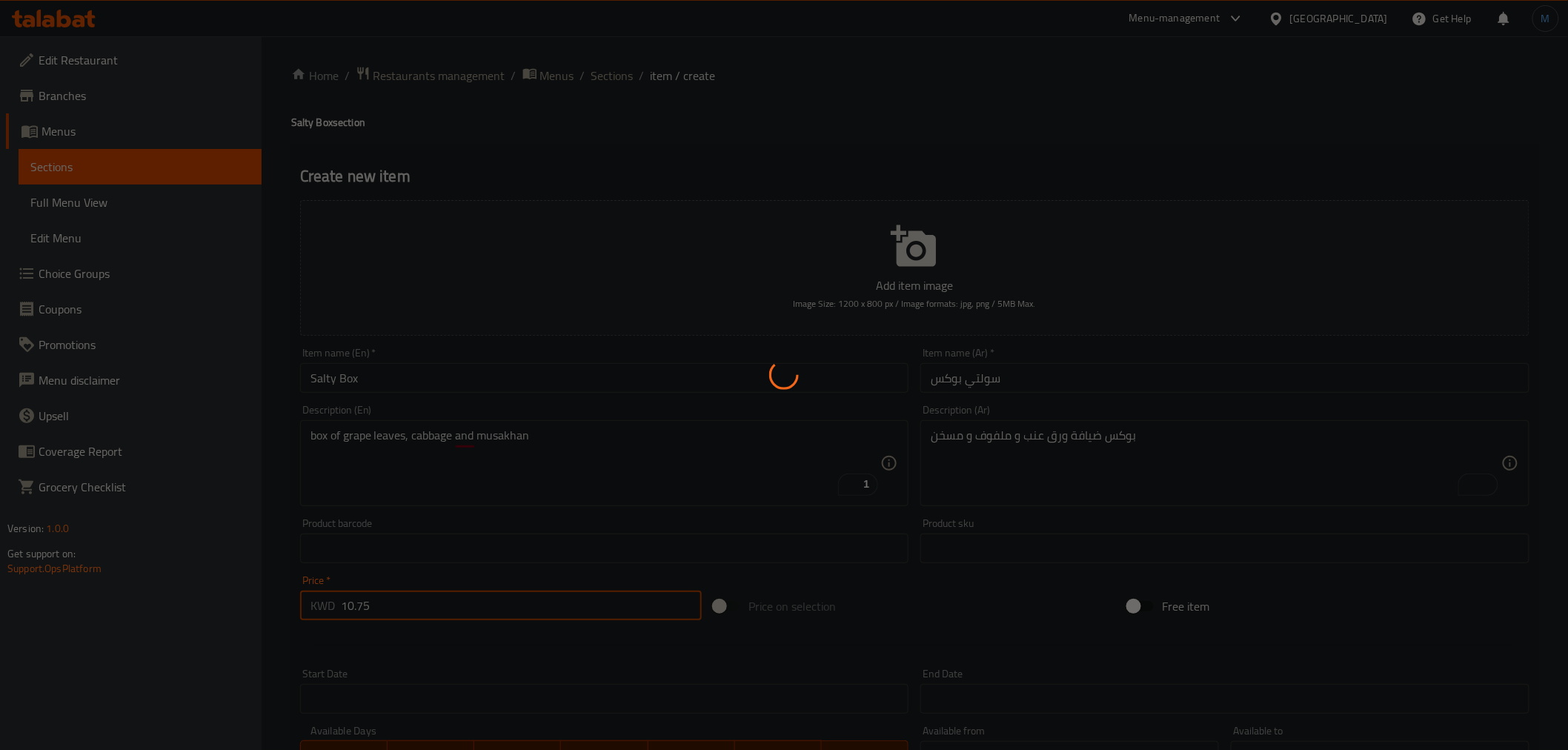
type input "0"
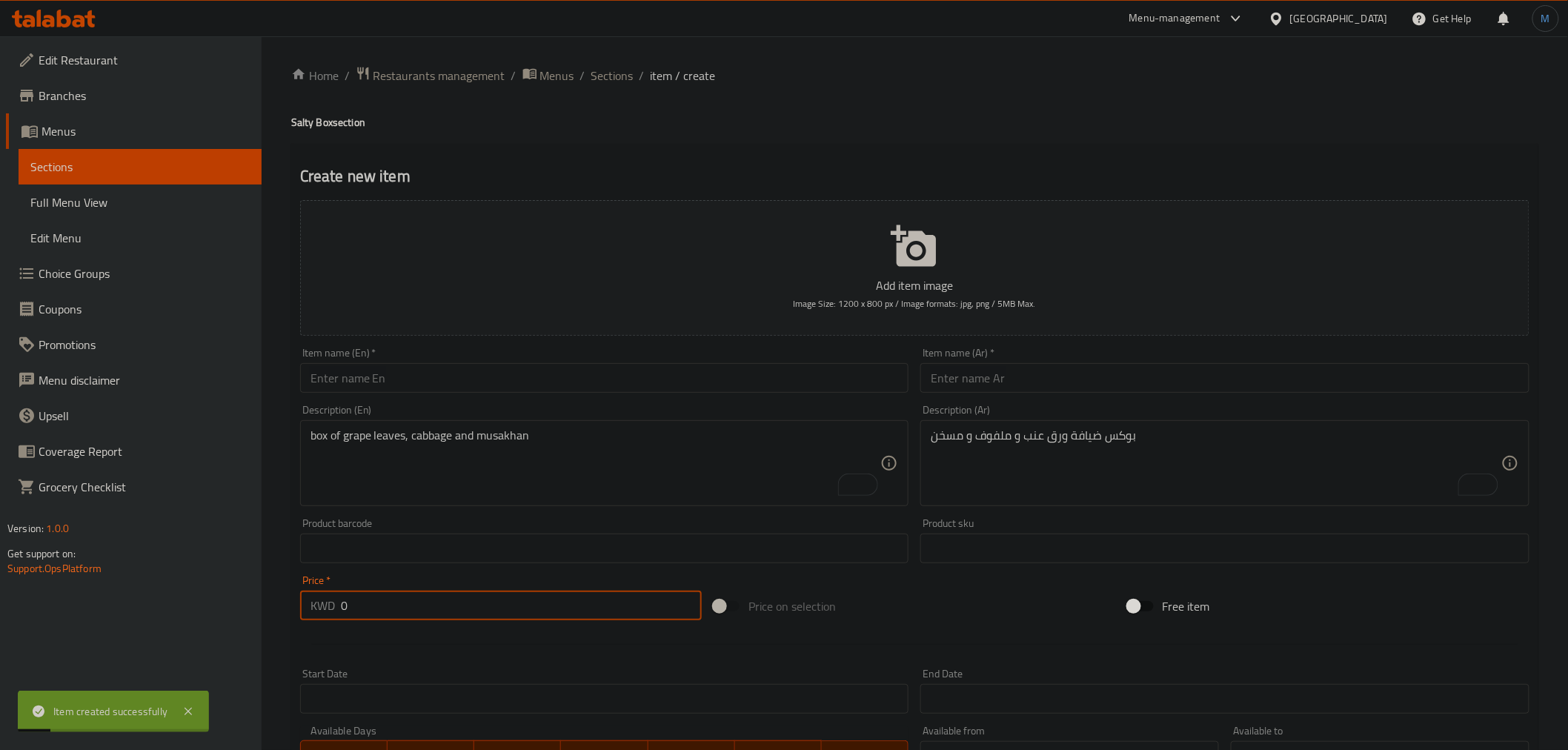
click at [465, 359] on div "Item name (En)   * Item name (En) *" at bounding box center [605, 369] width 609 height 45
click at [478, 371] on input "text" at bounding box center [605, 377] width 609 height 29
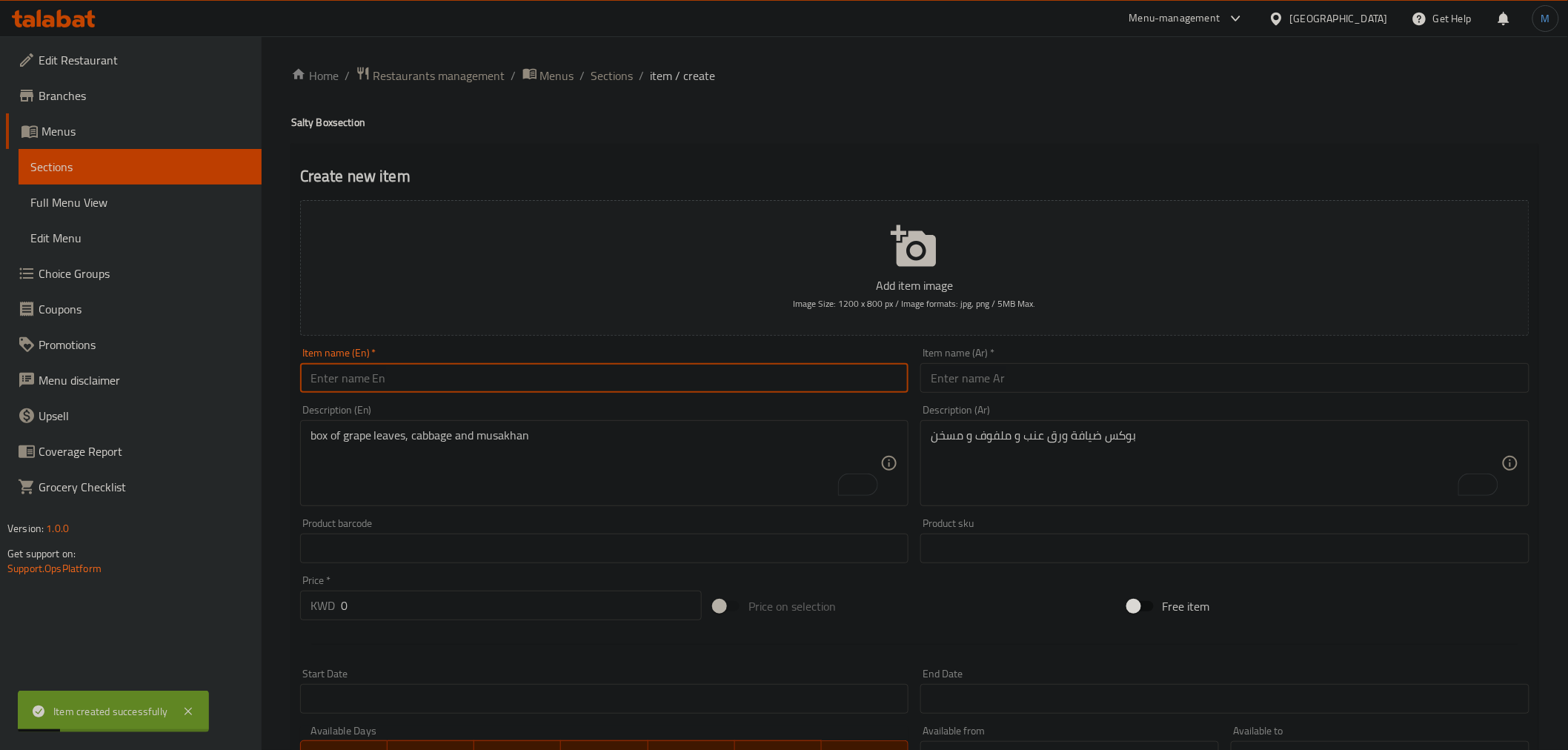
paste input "Special Solty"
type input "Special Solty"
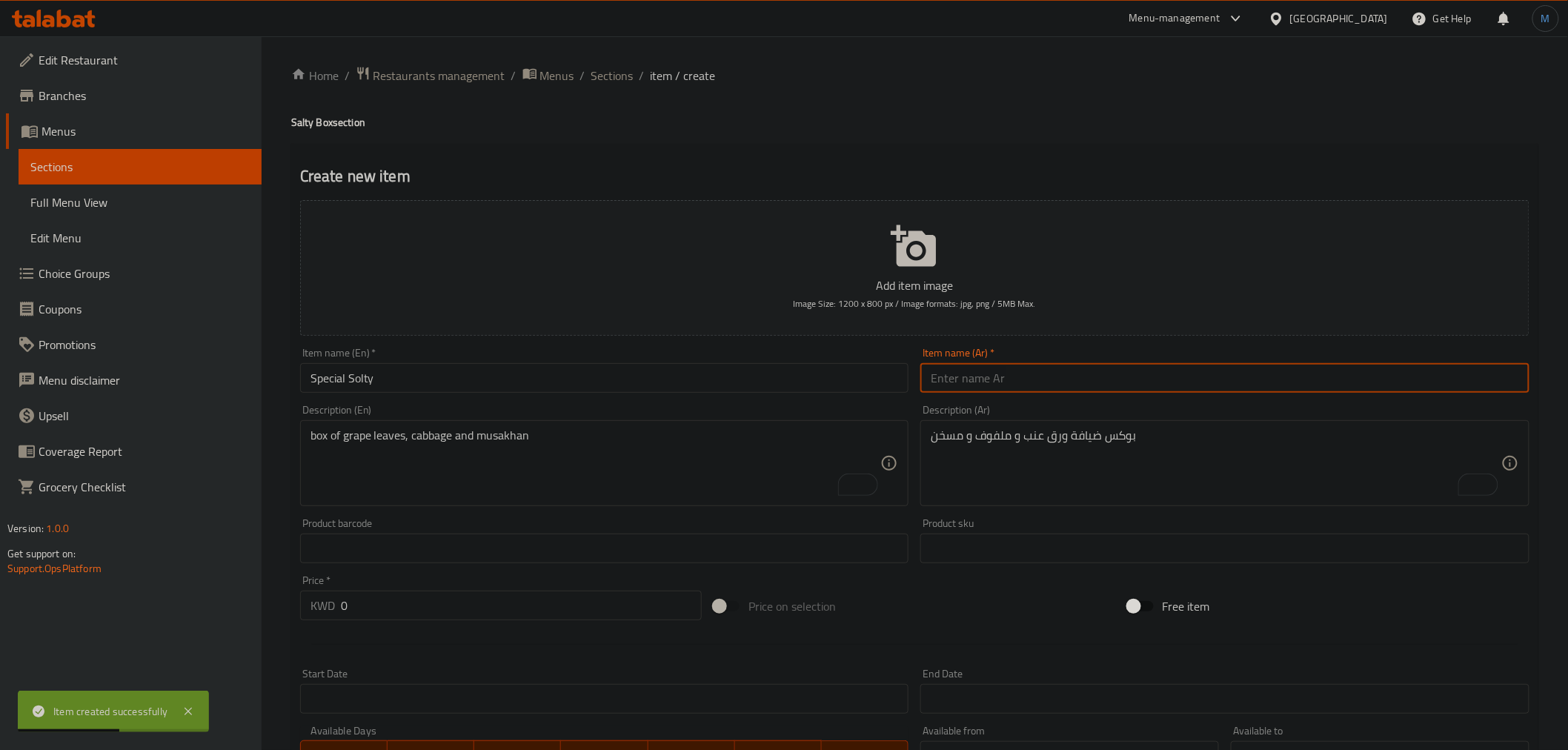
paste input "سبيشيال سولتي"
type input "سبيشيال سولتي"
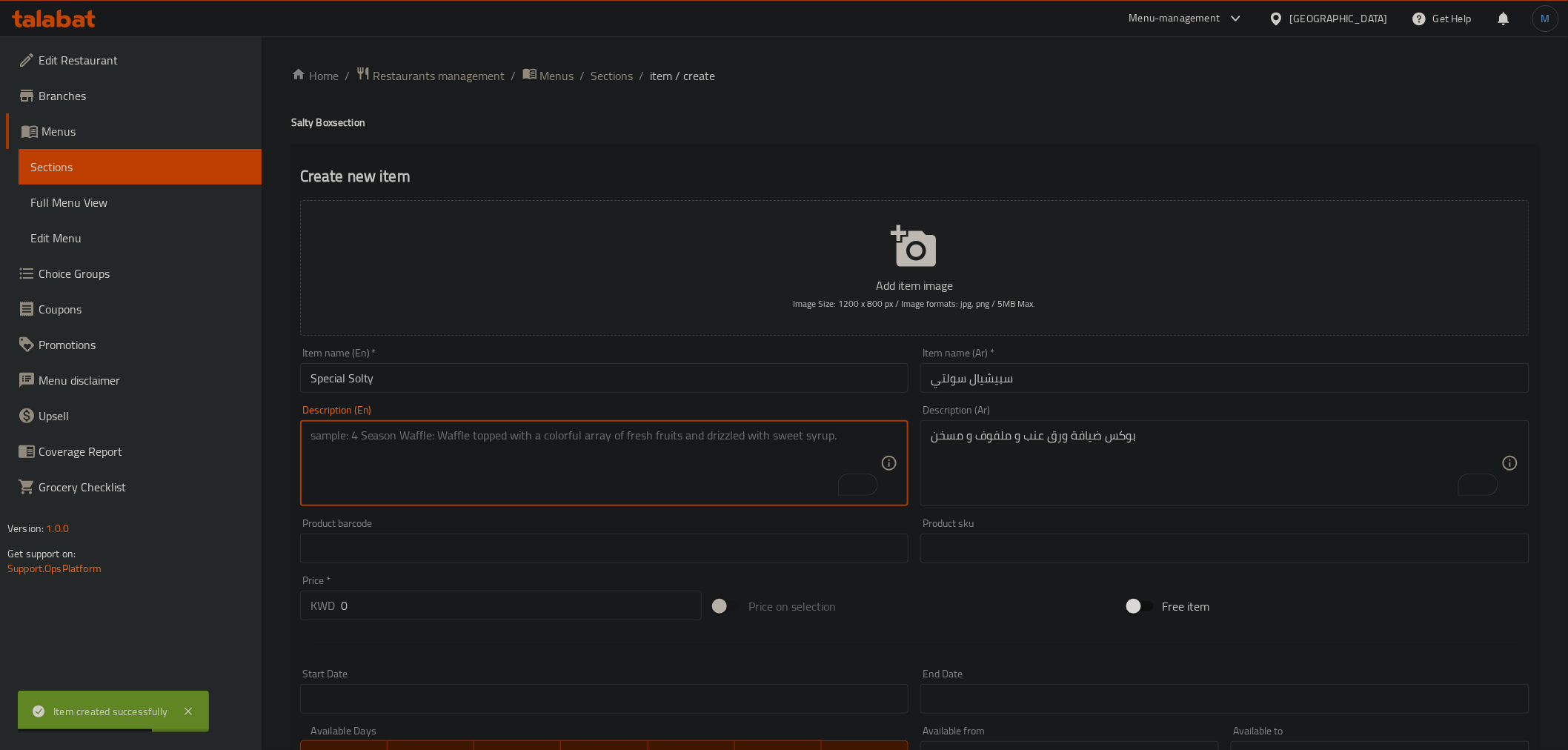
click at [450, 468] on textarea "To enrich screen reader interactions, please activate Accessibility in Grammarl…" at bounding box center [596, 464] width 571 height 70
paste textarea "A box of 55 citrus fruits"
type textarea "A box of 55 citrus fruits"
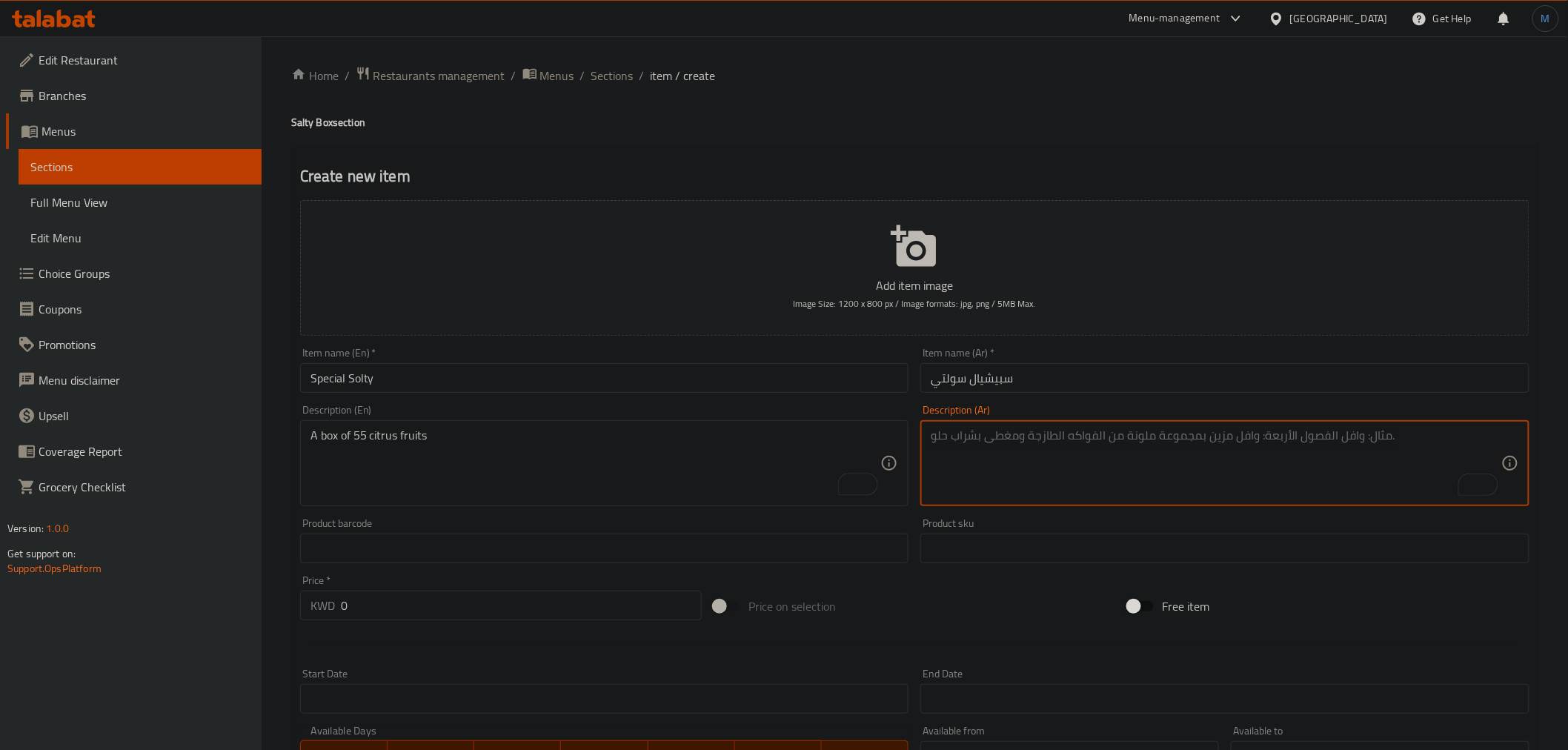
paste textarea "بوكس موالح يحنوي على 55 حبه"
type textarea "بوكس موالح يحنوي على 55 حبه"
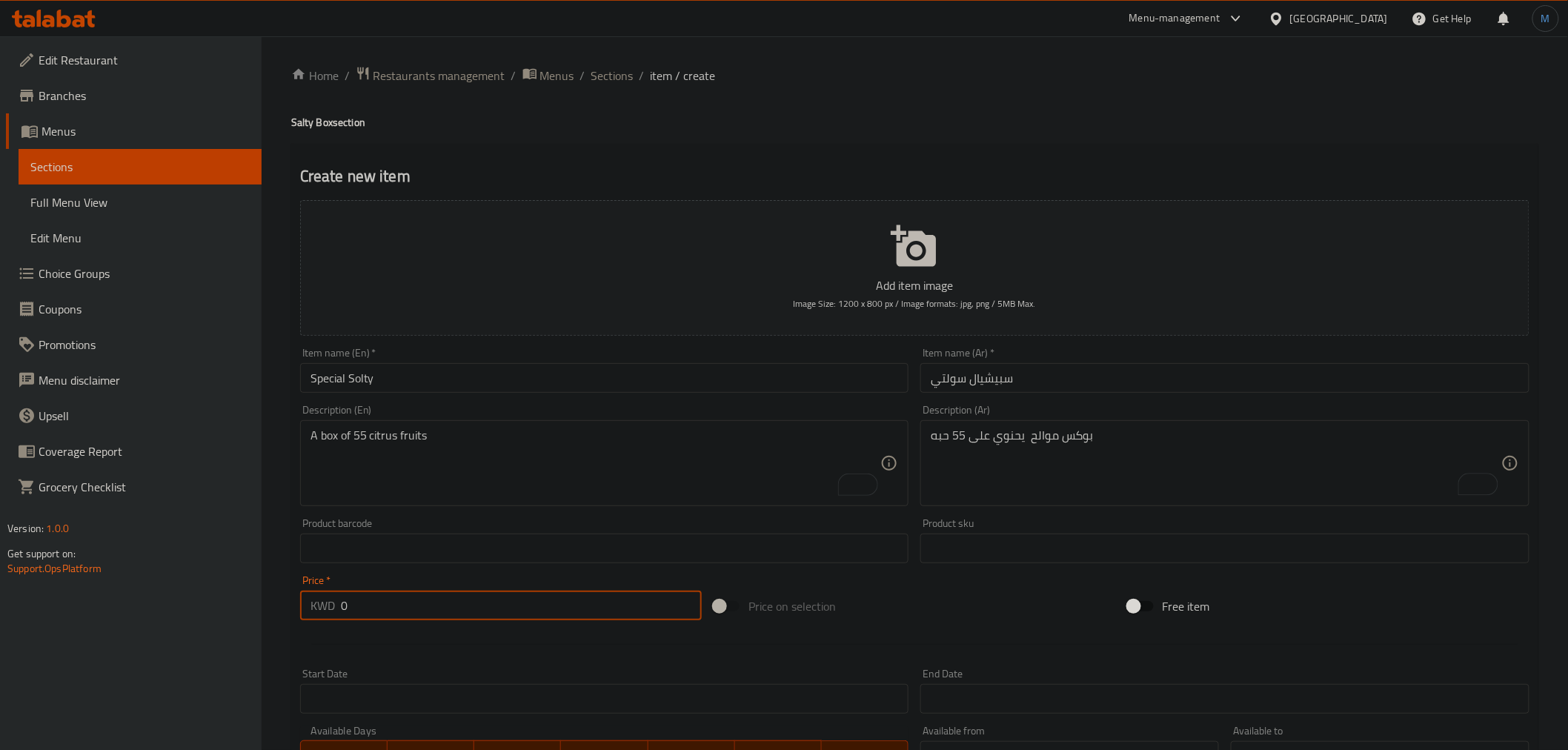
click at [425, 601] on input "0" at bounding box center [521, 605] width 361 height 29
paste input "1"
type input "10"
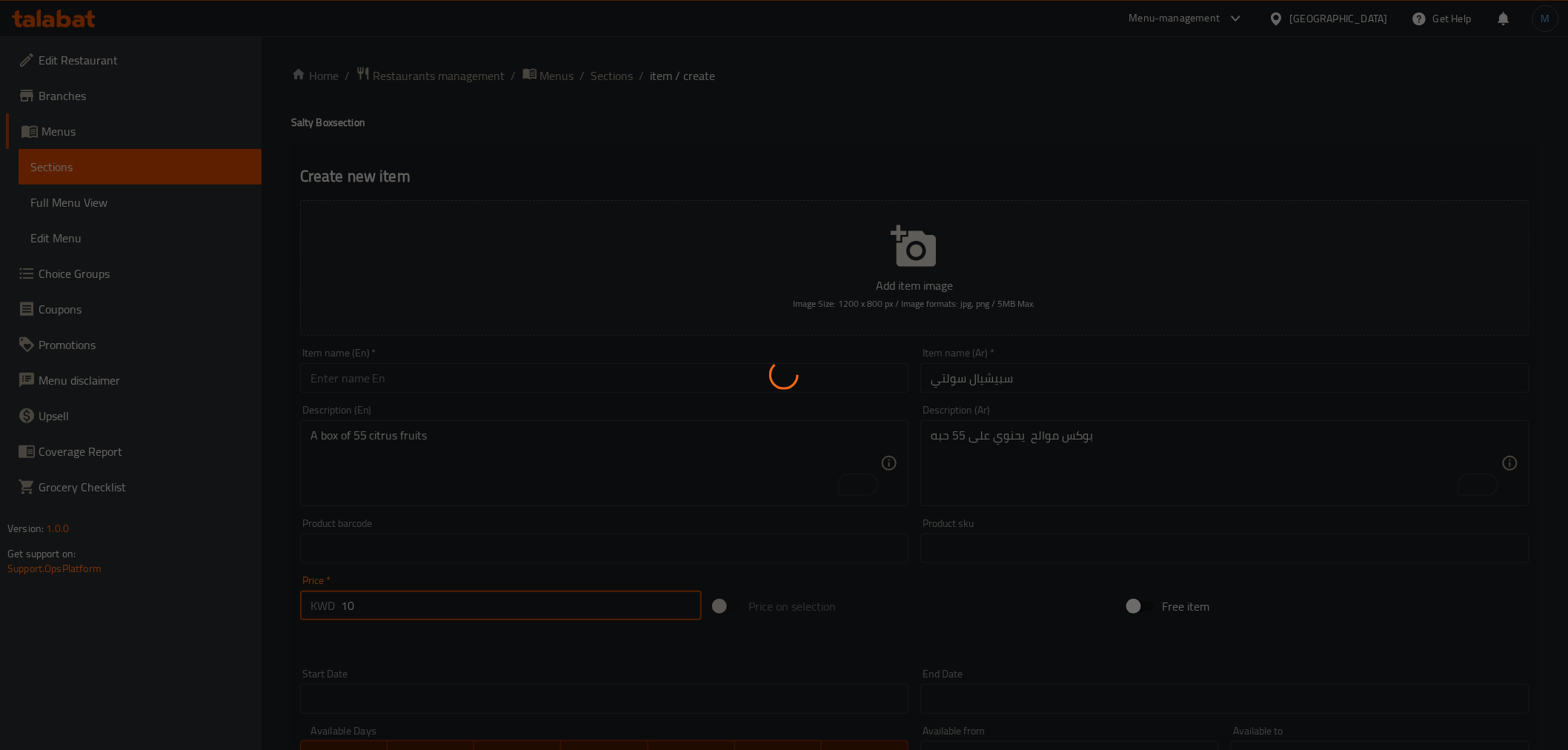
type input "0"
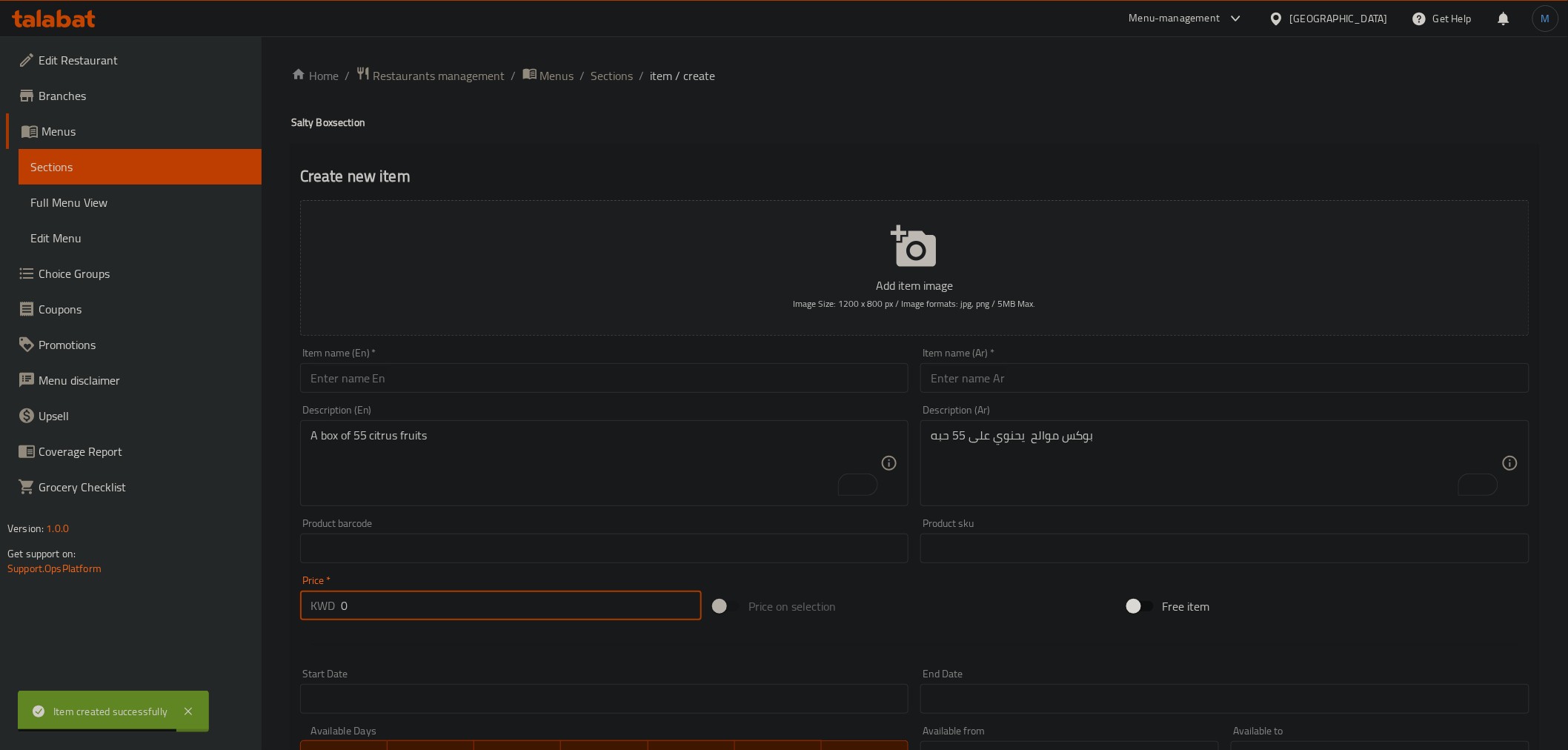
click at [436, 372] on input "text" at bounding box center [605, 377] width 609 height 29
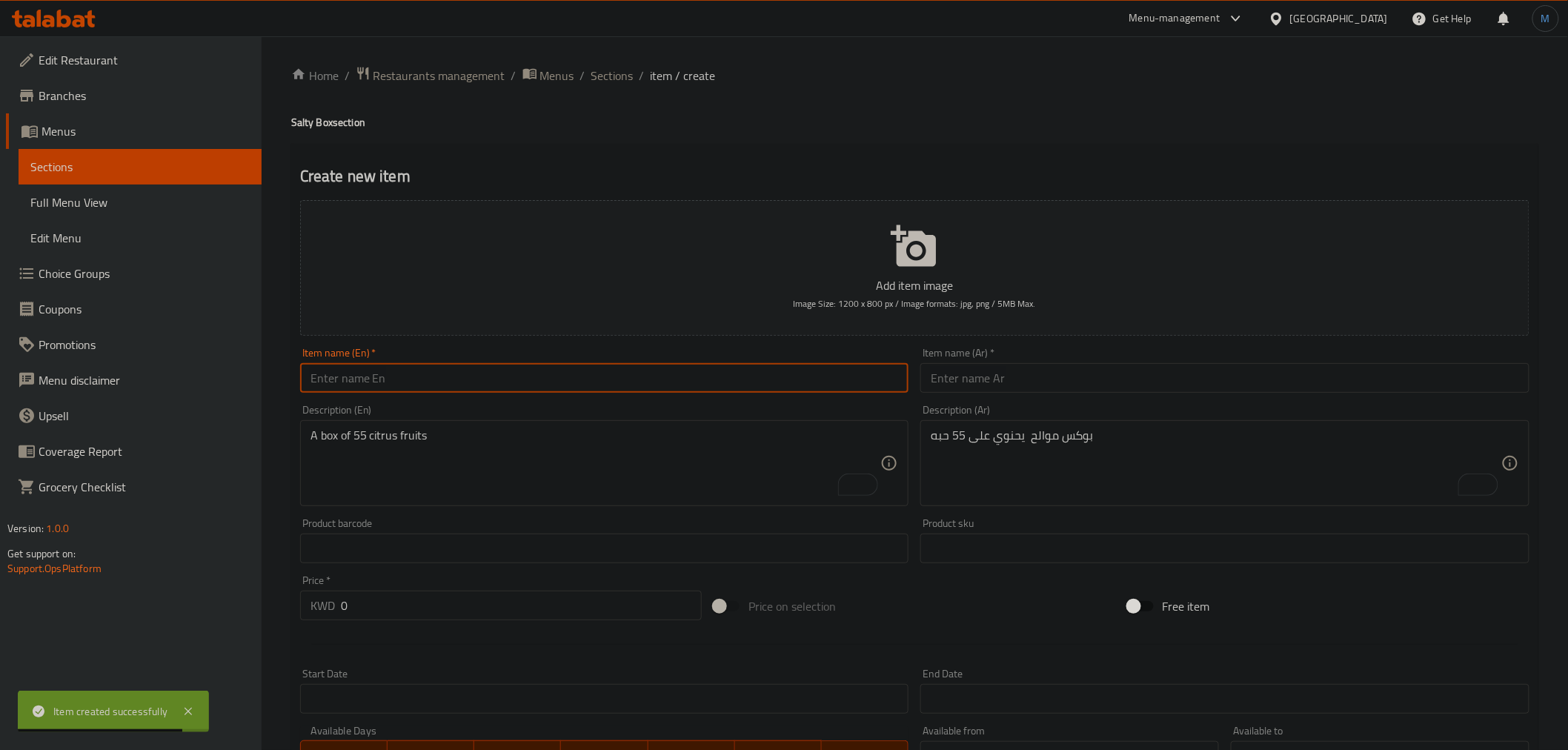
paste input "Salty Wood"
type input "Salty Wood"
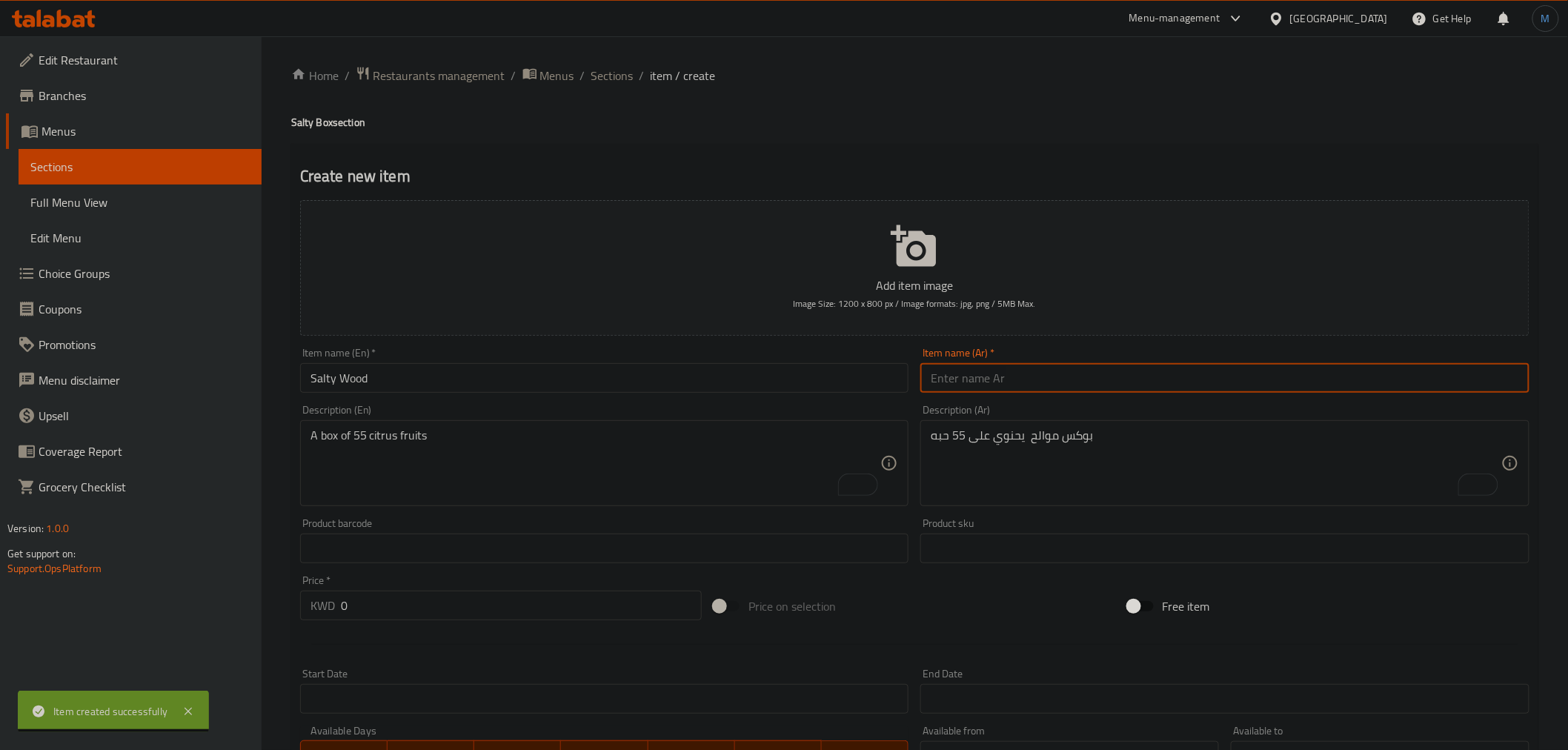
paste input "سولتي وود"
type input "سولتي وود"
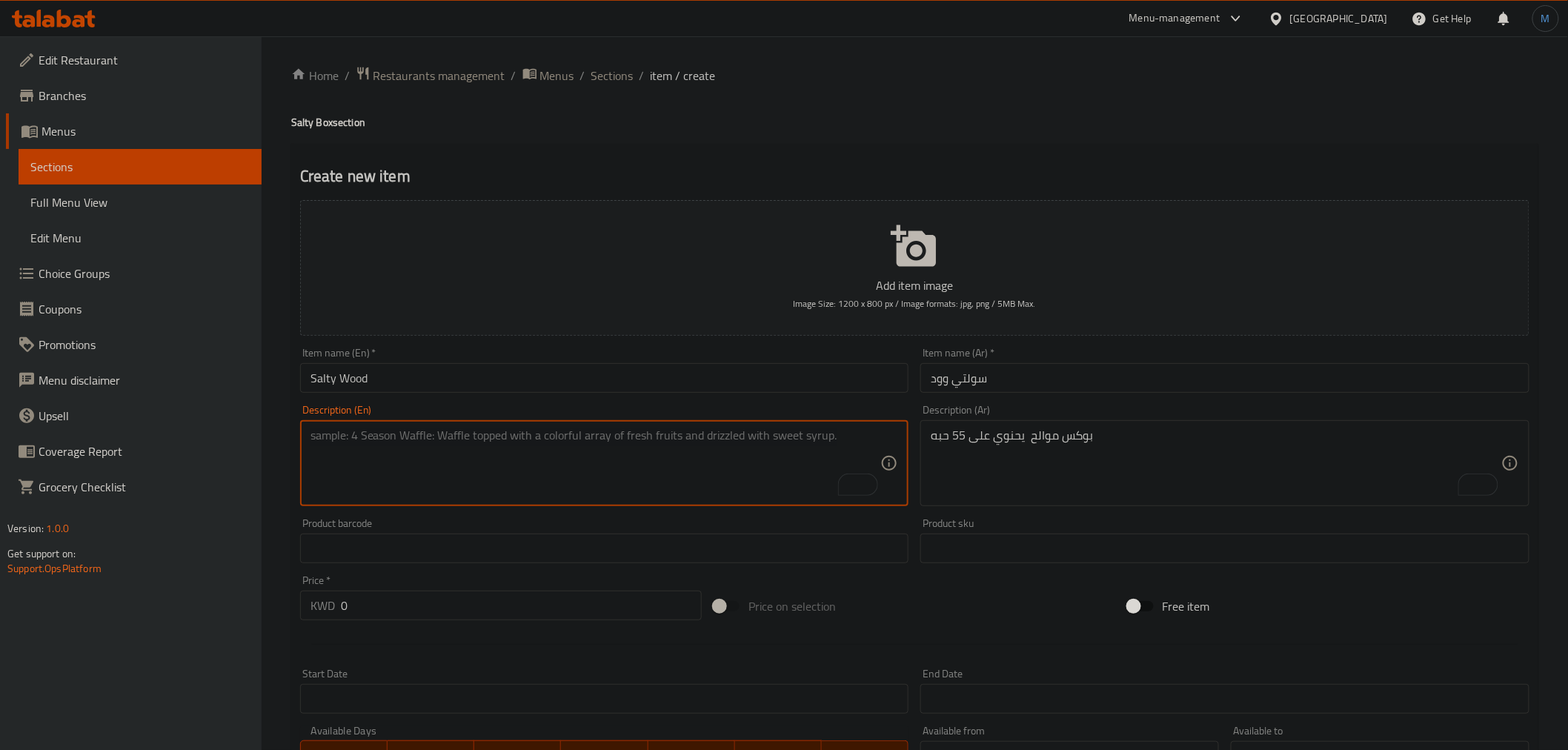
click at [415, 445] on textarea "To enrich screen reader interactions, please activate Accessibility in Grammarl…" at bounding box center [596, 464] width 571 height 70
paste textarea "Luxury wooden salty tray with a delicious selection of savory appetizers: toast…"
type textarea "Luxury wooden salty tray with a delicious selection of savory appetizers: toast…"
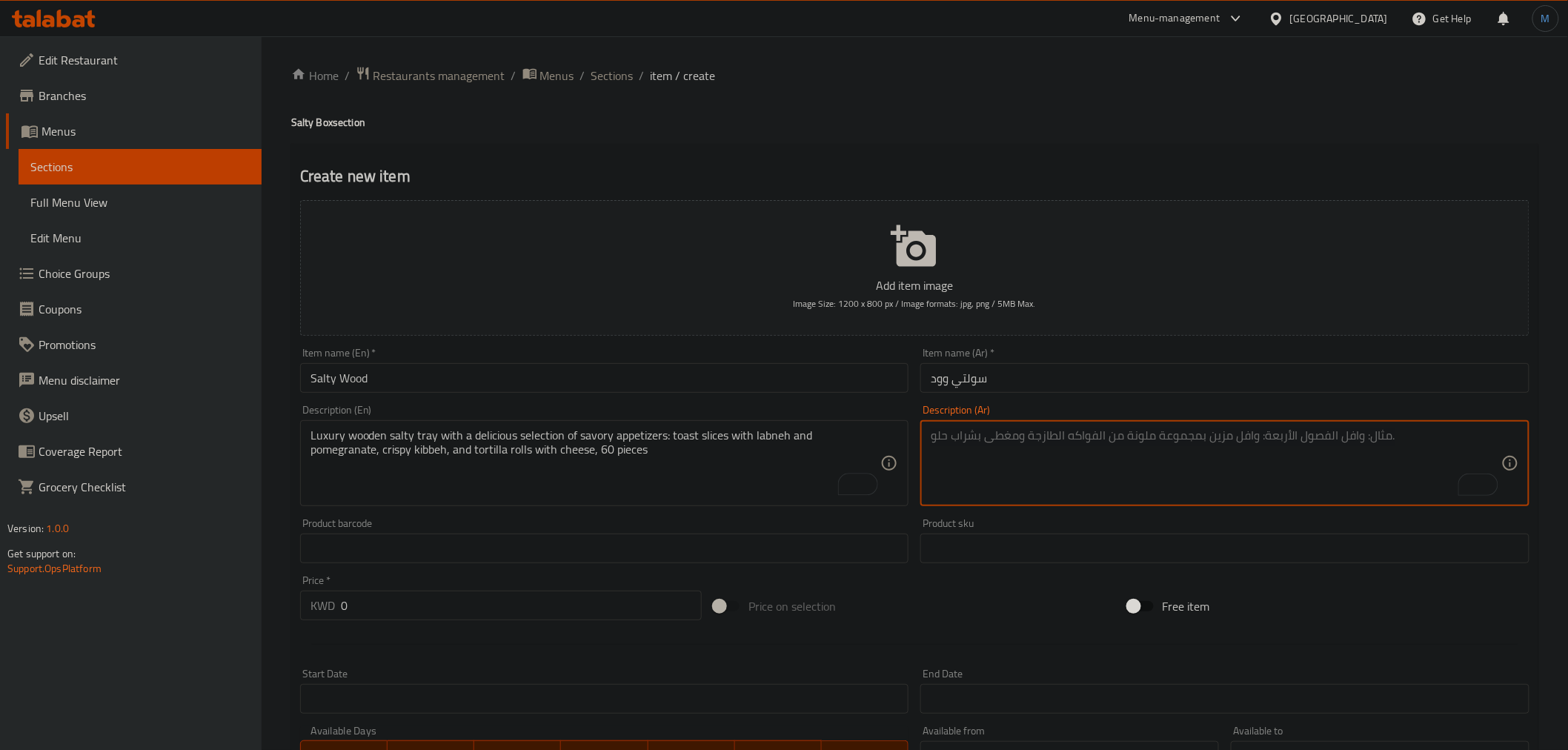
paste textarea "صينية سولتي خشبية فاخرة بتشكيلة لذيذة من المقبلات المالحة قطع التوست مع اللبنه …"
type textarea "صينية سولتي خشبية فاخرة بتشكيلة لذيذة من المقبلات المالحة قطع التوست مع اللبنه …"
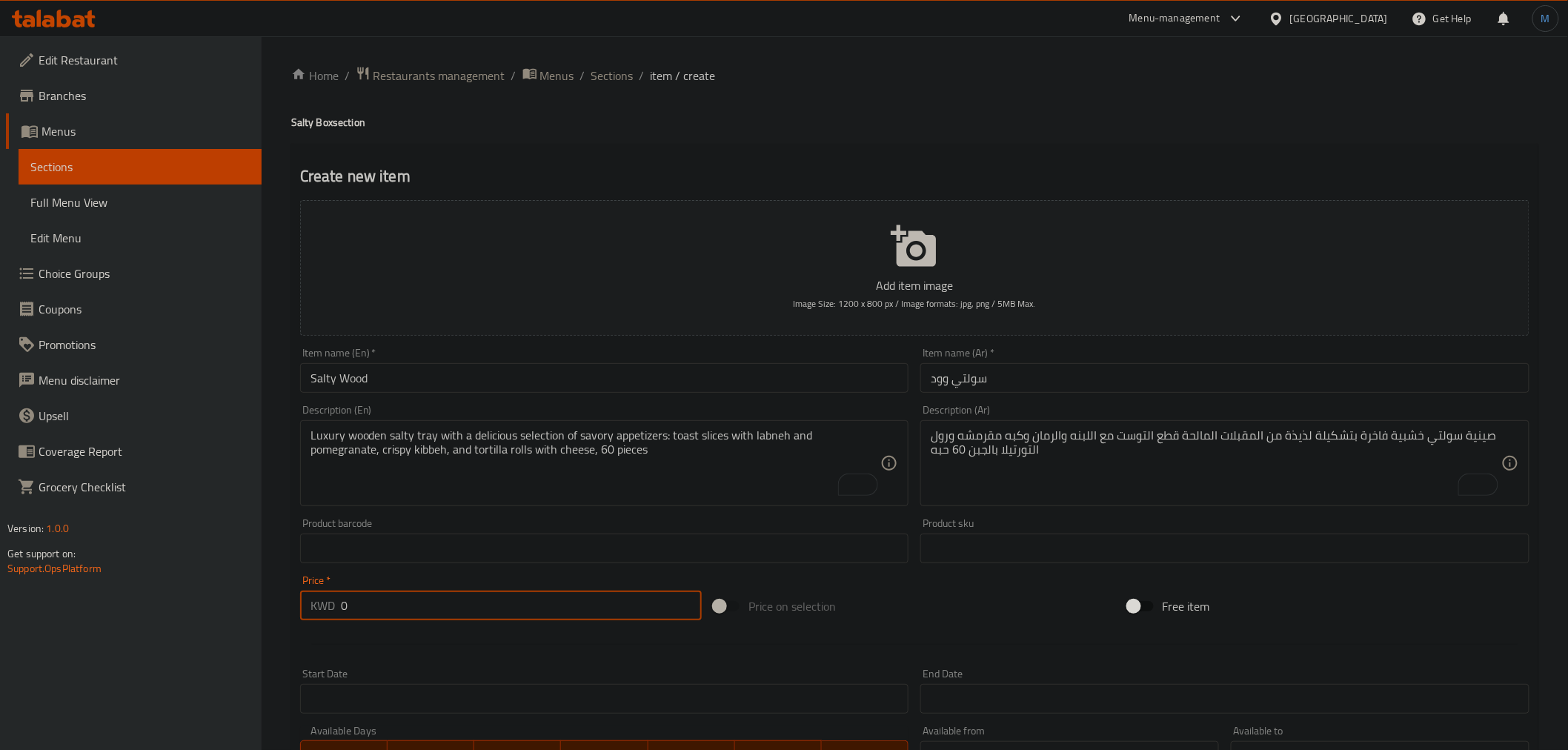
click at [365, 616] on input "0" at bounding box center [521, 605] width 361 height 29
paste input "14.5"
type input "14.5"
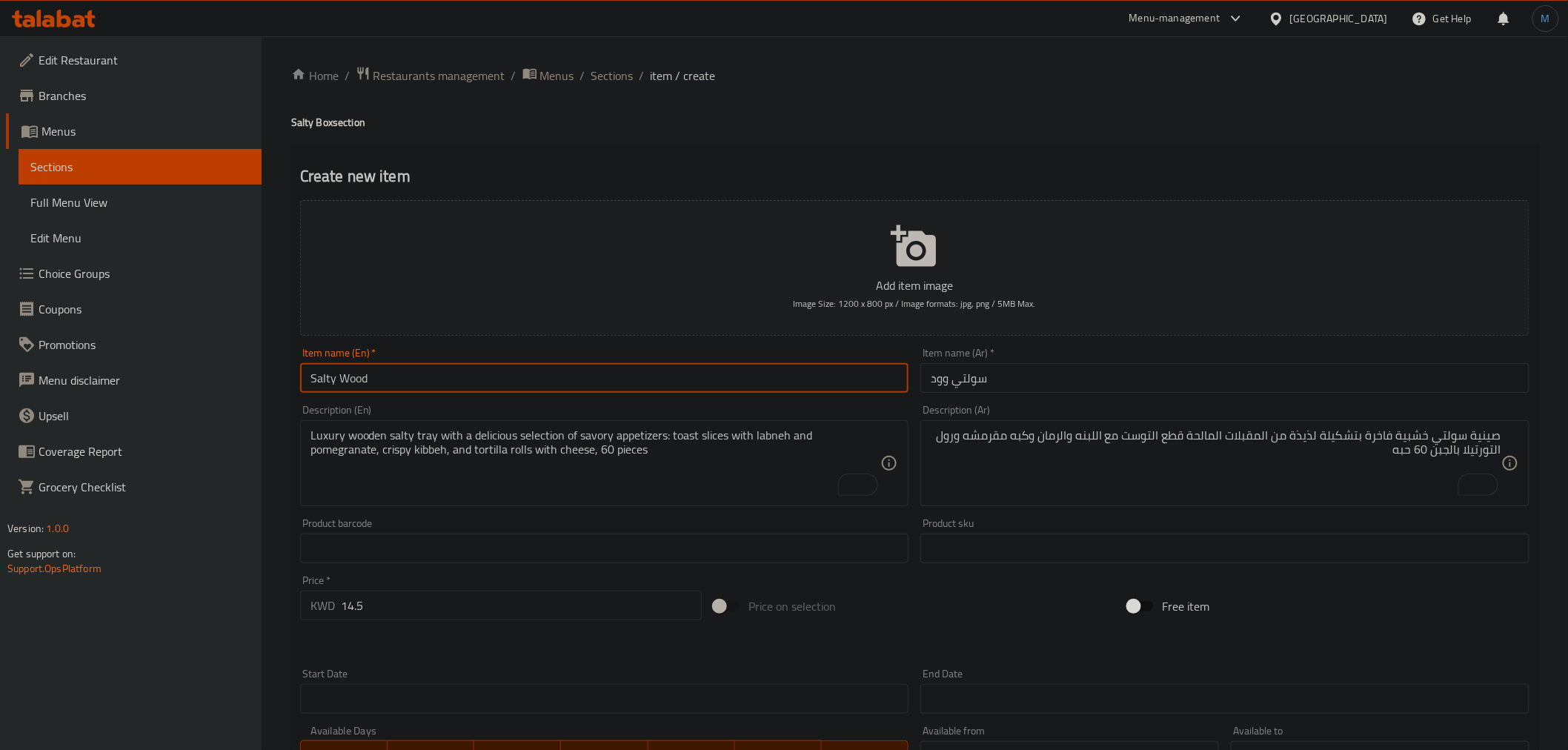
click at [765, 388] on input "Salty Wood" at bounding box center [605, 377] width 609 height 29
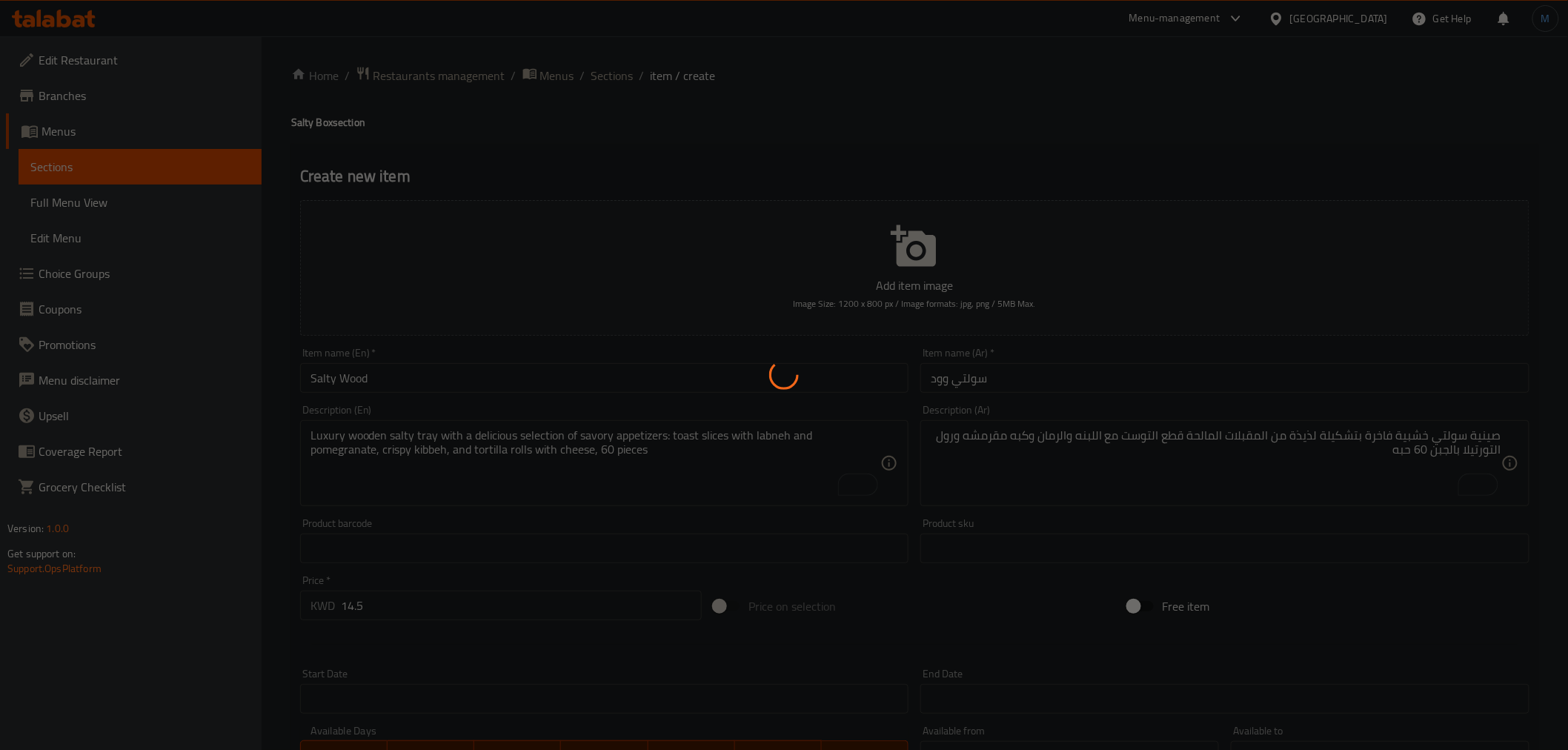
type input "0"
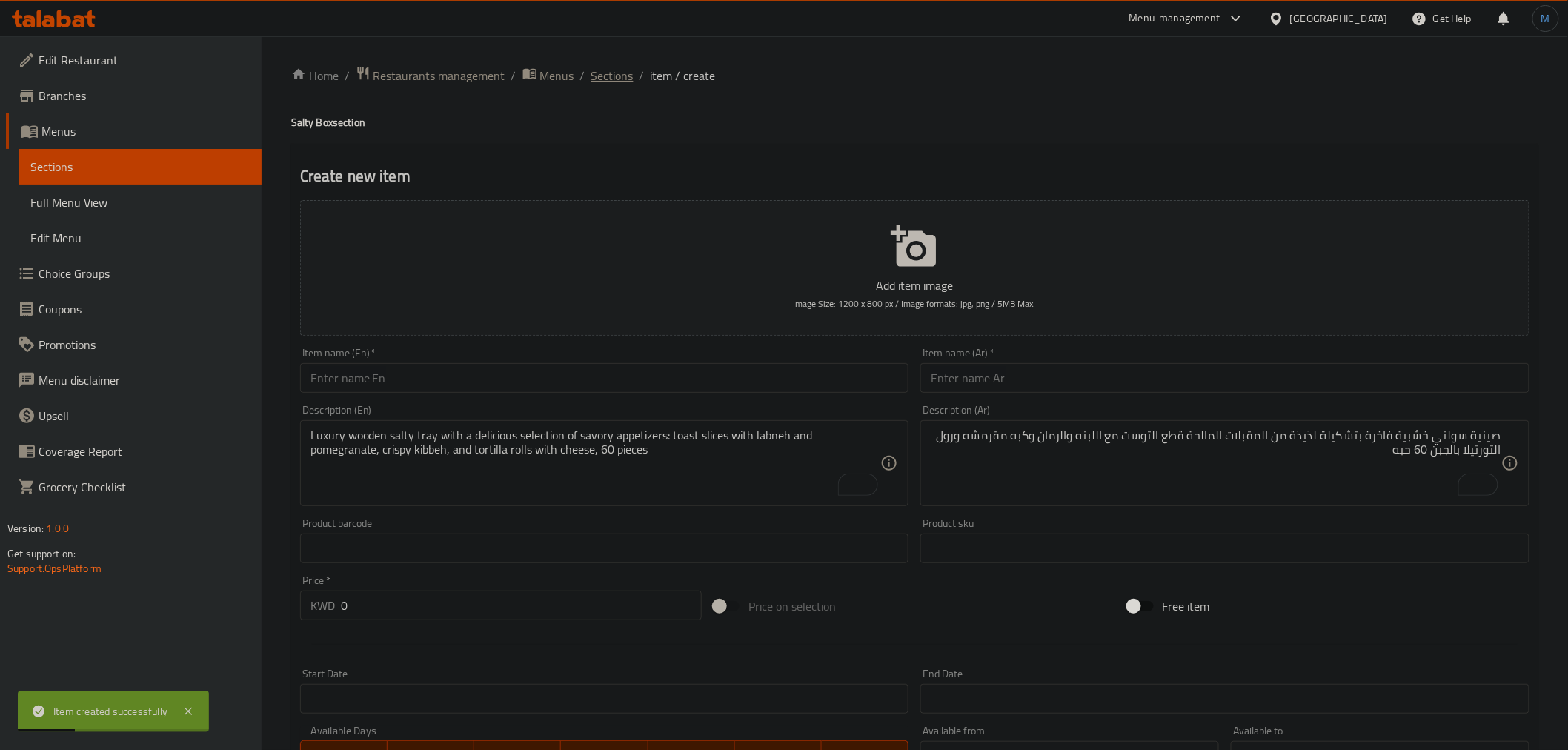
click at [606, 79] on span "Sections" at bounding box center [612, 75] width 42 height 17
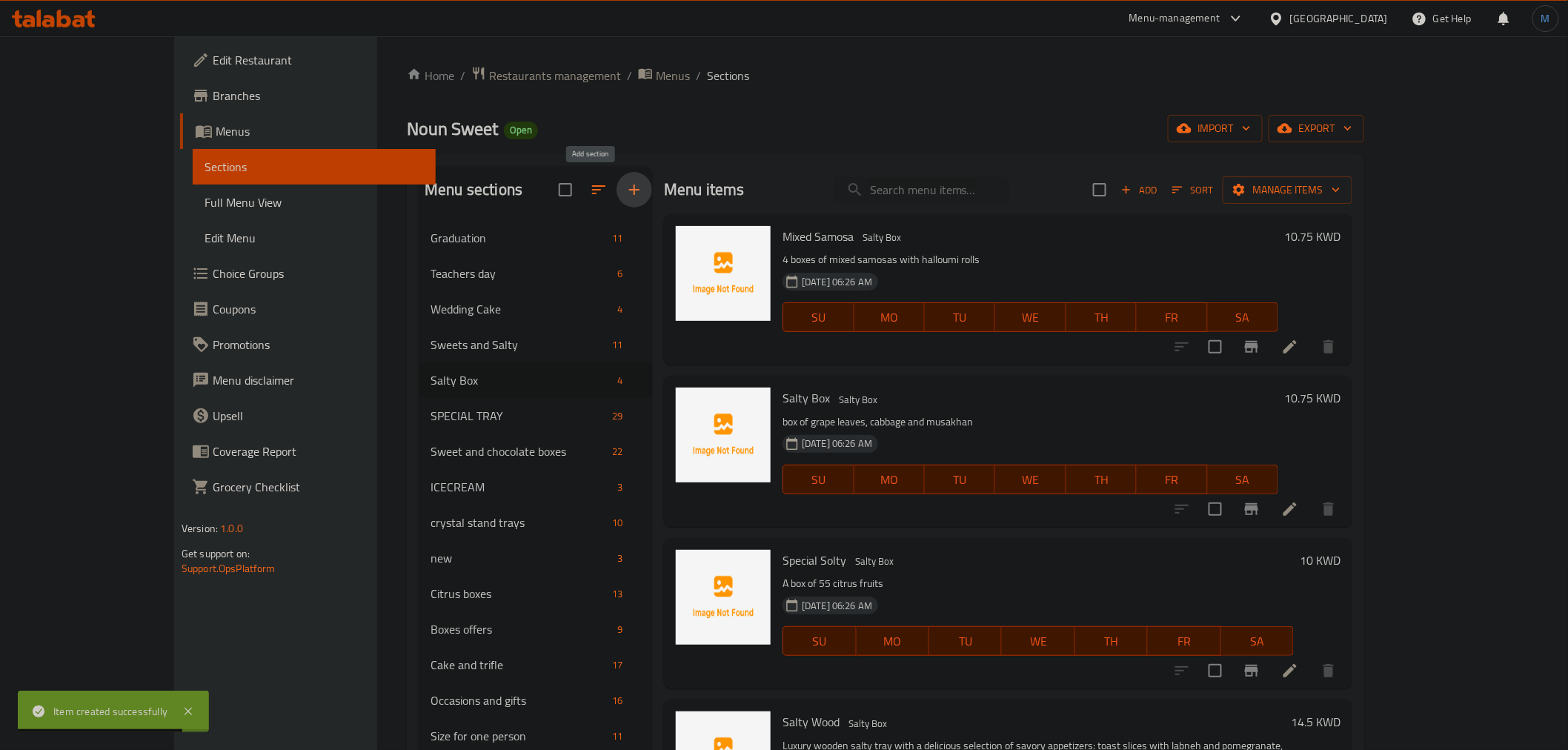
click at [617, 180] on button "button" at bounding box center [634, 189] width 36 height 36
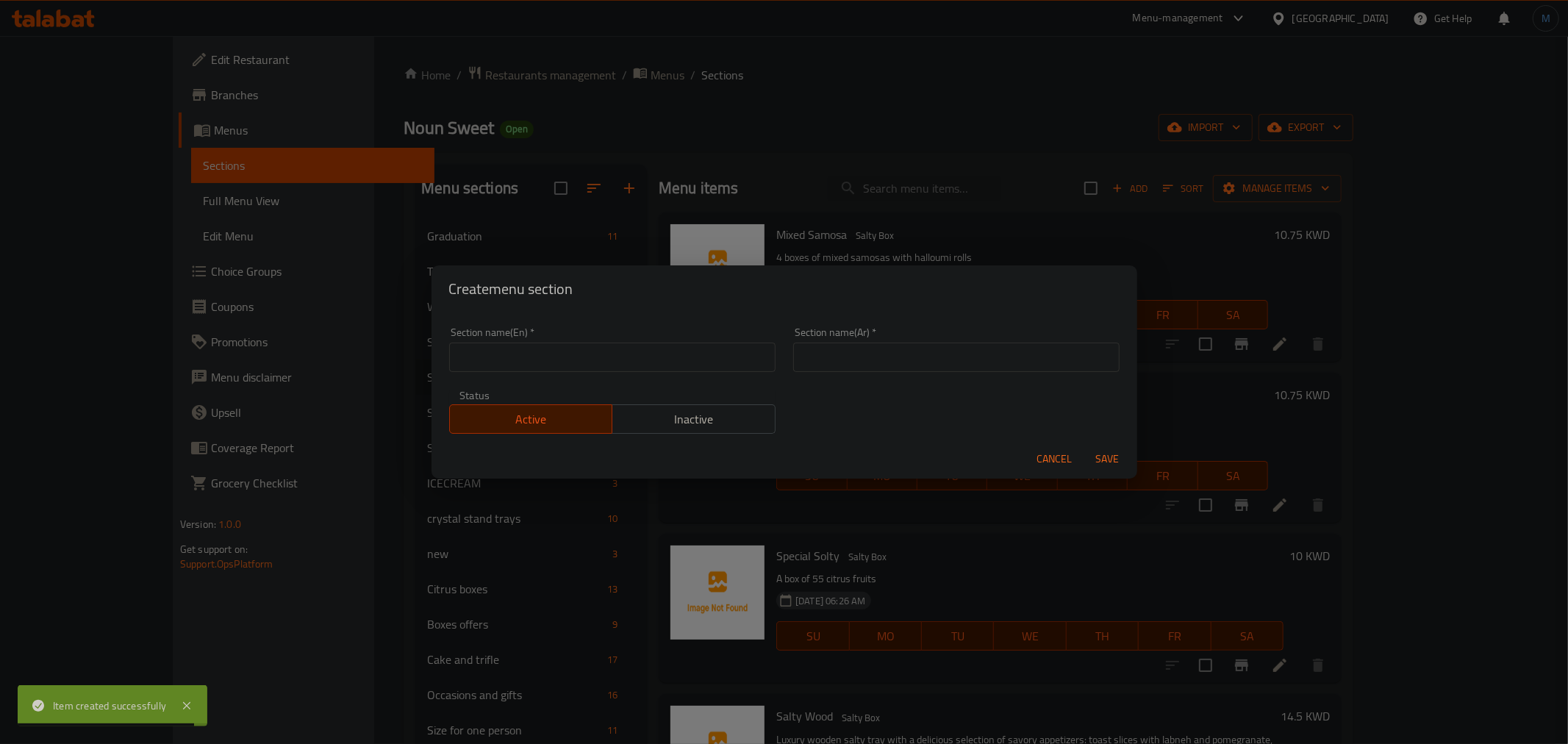
click at [707, 379] on div "Section name(En)   * Section name(En) *" at bounding box center [612, 350] width 344 height 63
click at [707, 375] on div "Section name(En)   * Section name(En) *" at bounding box center [612, 350] width 344 height 63
click at [696, 355] on input "text" at bounding box center [613, 357] width 326 height 29
paste input "Chocolate Box"
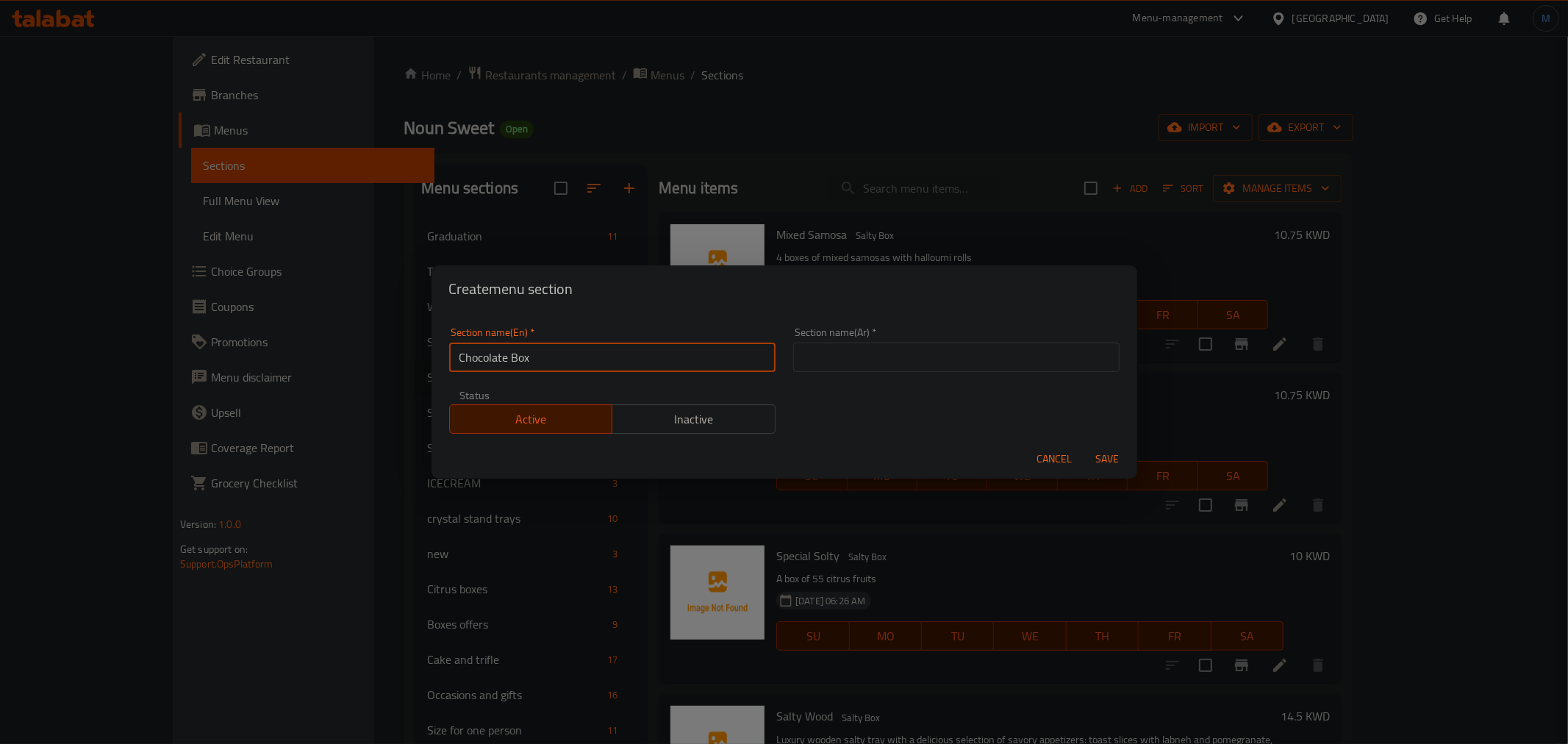
type input "Chocolate Box"
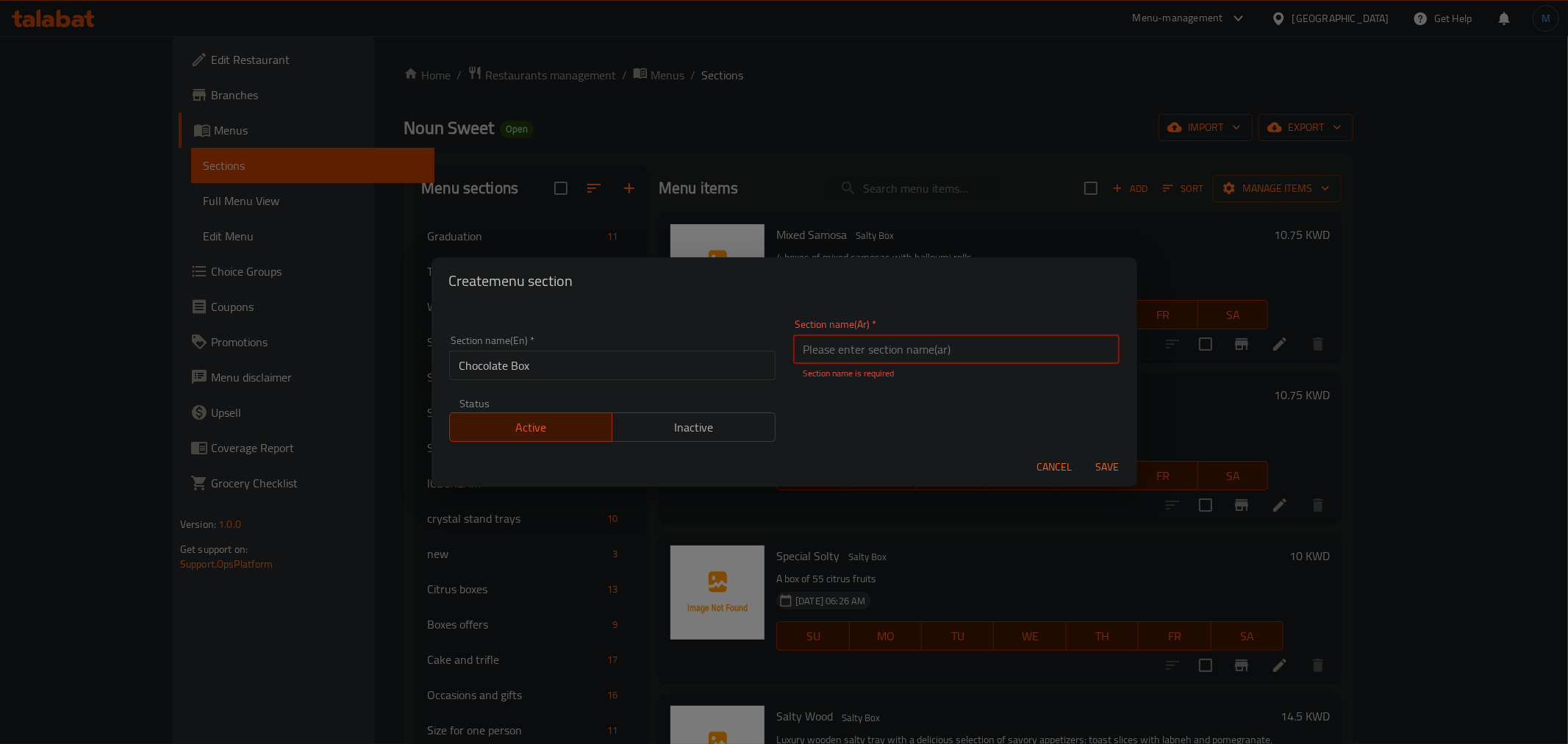
paste input "بوكسات الشوكليت"
type input "بوكسات الشوكليت"
click at [1084, 454] on button "Save" at bounding box center [1108, 467] width 47 height 27
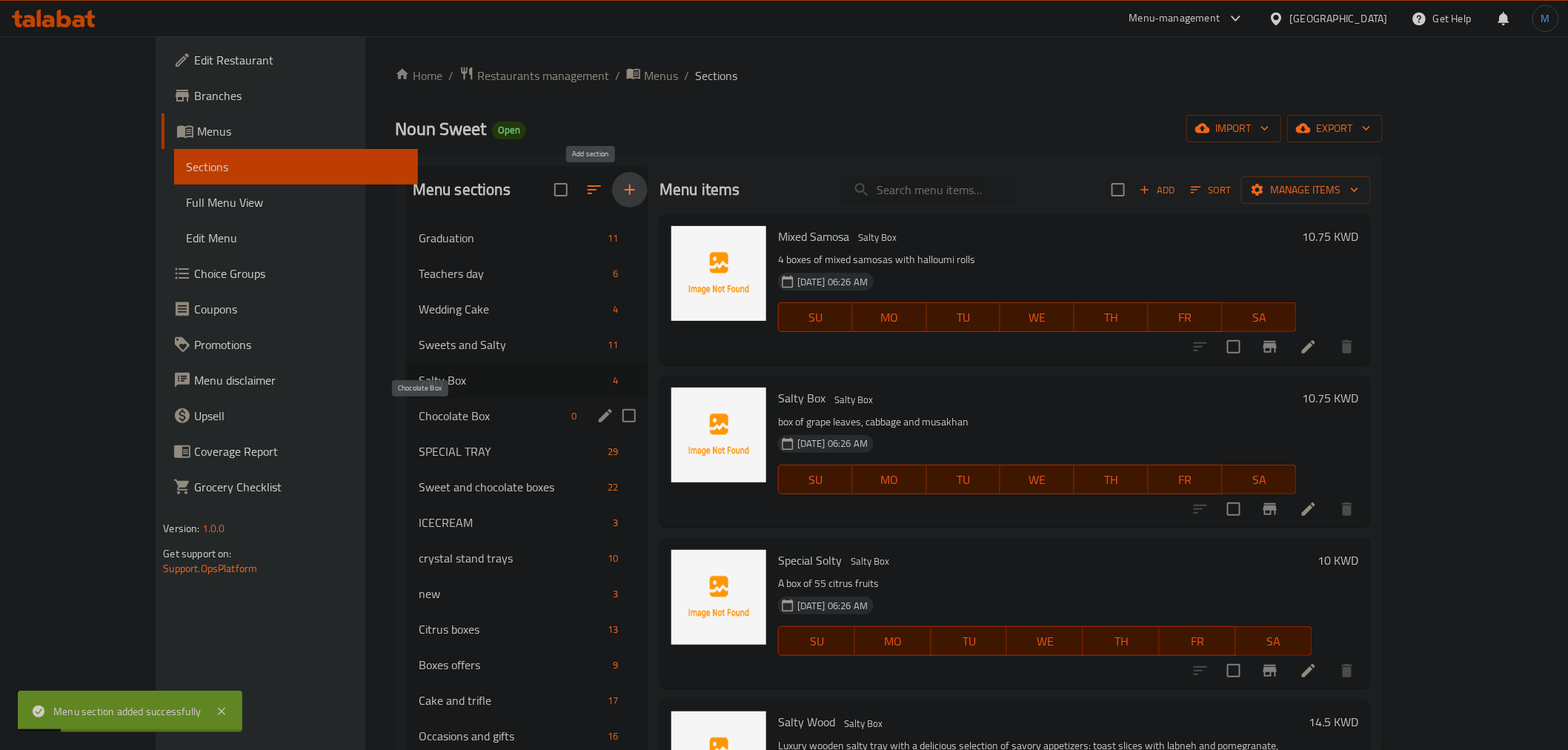
click at [441, 419] on span "Chocolate Box" at bounding box center [492, 415] width 147 height 17
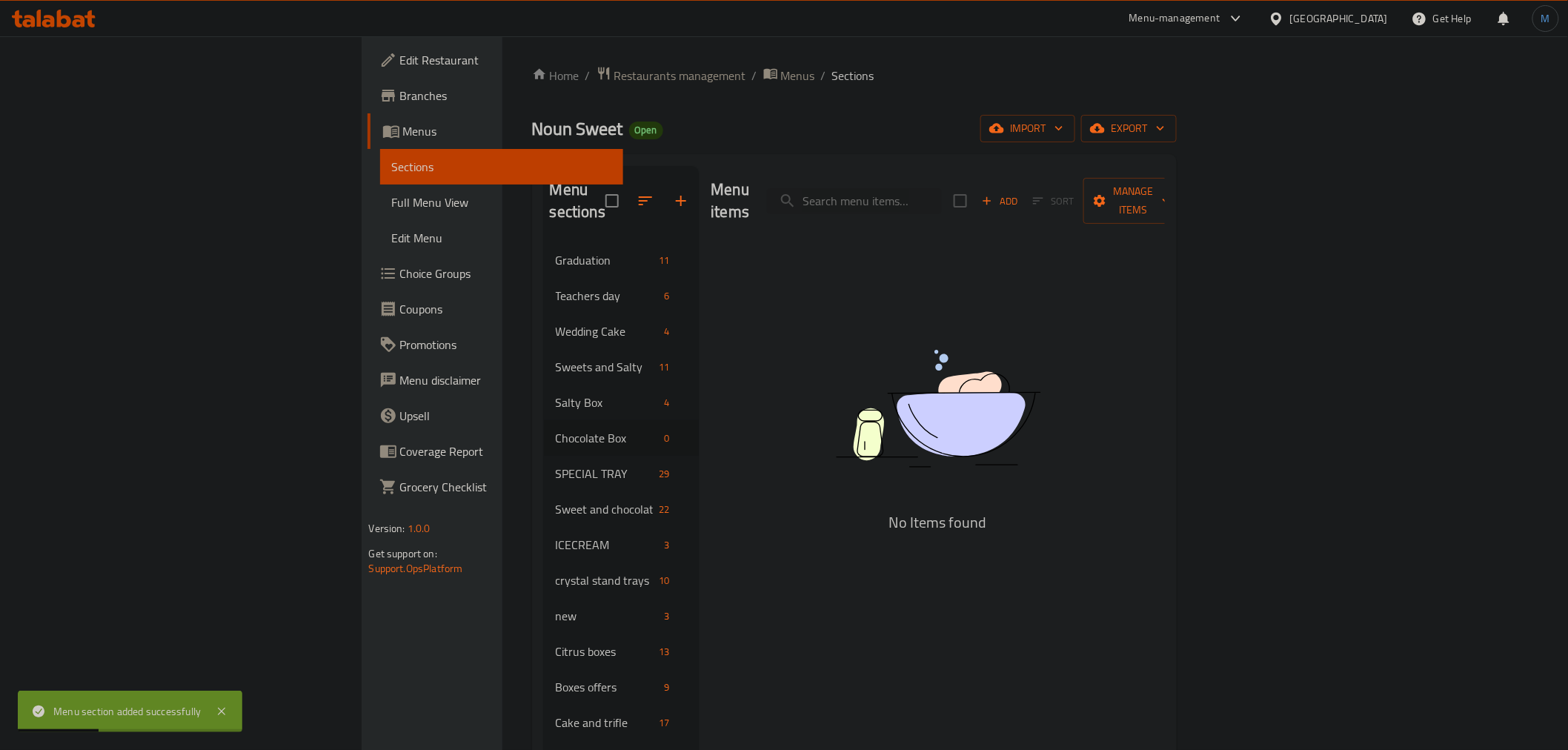
click at [1023, 190] on button "Add" at bounding box center [999, 201] width 47 height 23
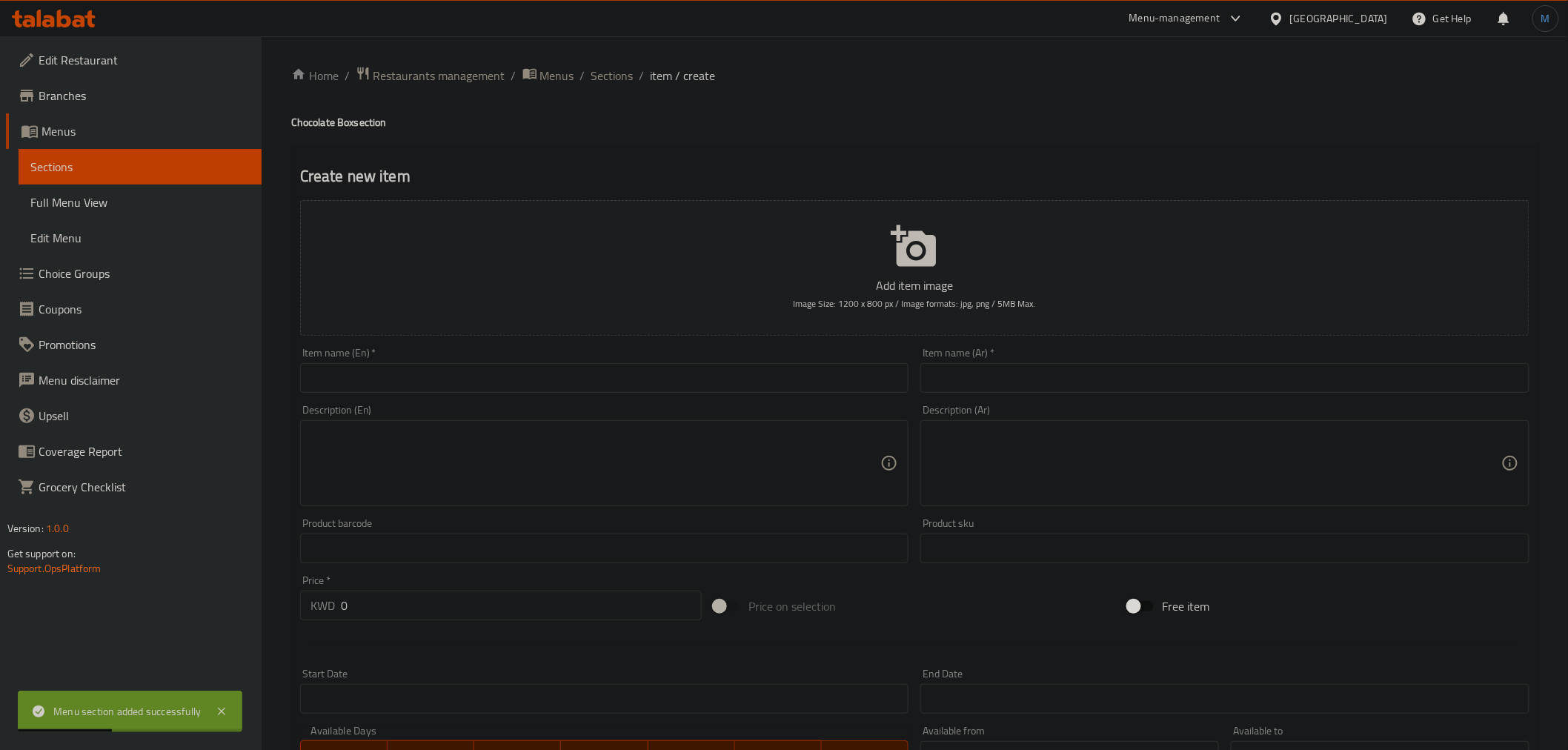
click at [720, 361] on div "Item name (En)   * Item name (En) *" at bounding box center [605, 369] width 609 height 45
click at [721, 372] on input "text" at bounding box center [605, 377] width 609 height 29
paste input "Praline Choco"
type input "Praline Choco"
paste input "برالين شوكو"
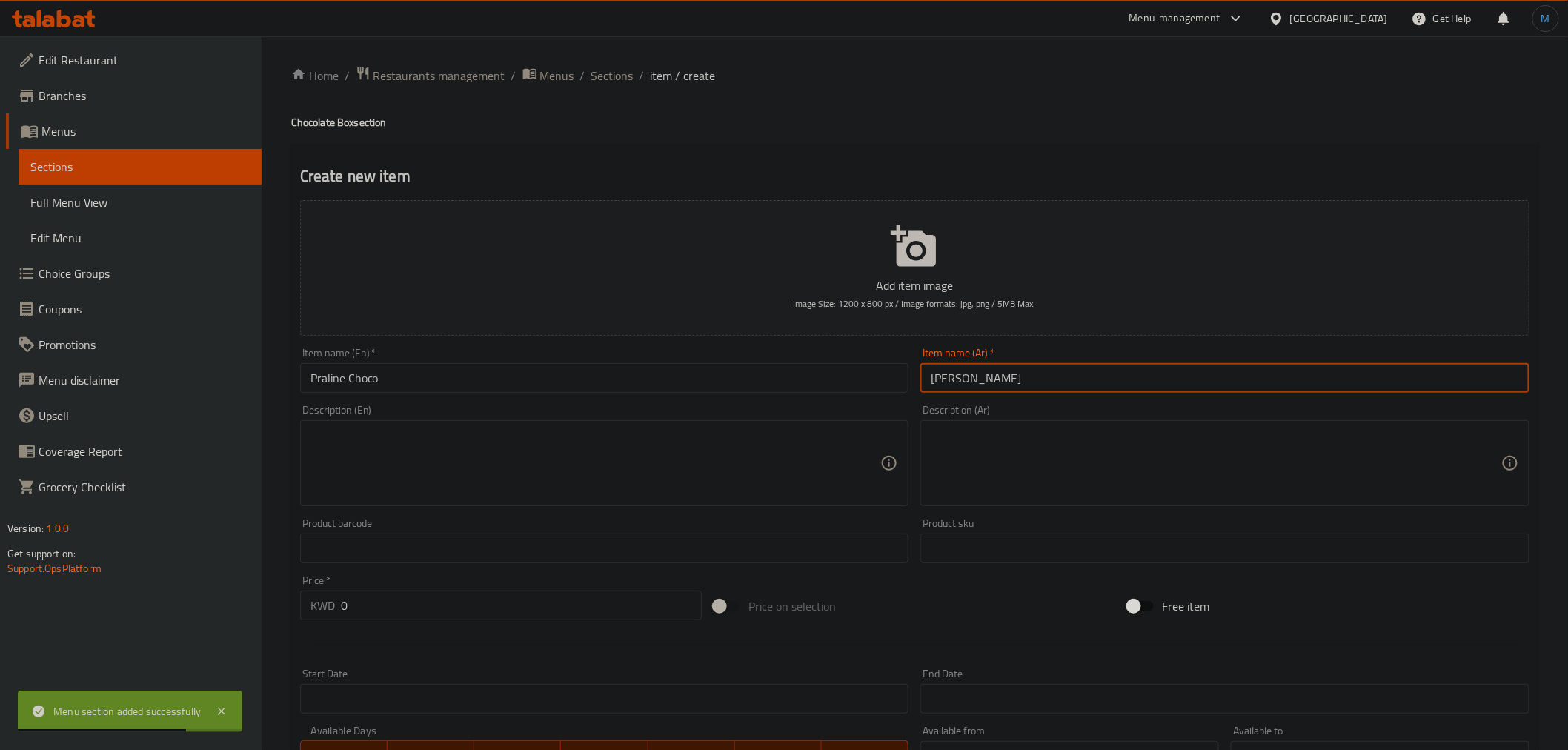
type input "برالين شوكو"
click at [650, 411] on div "Description (En) Description (En)" at bounding box center [605, 456] width 609 height 101
click at [650, 426] on div "Description (En)" at bounding box center [605, 463] width 609 height 86
paste textarea "Elegant praline box, 55 pieces"
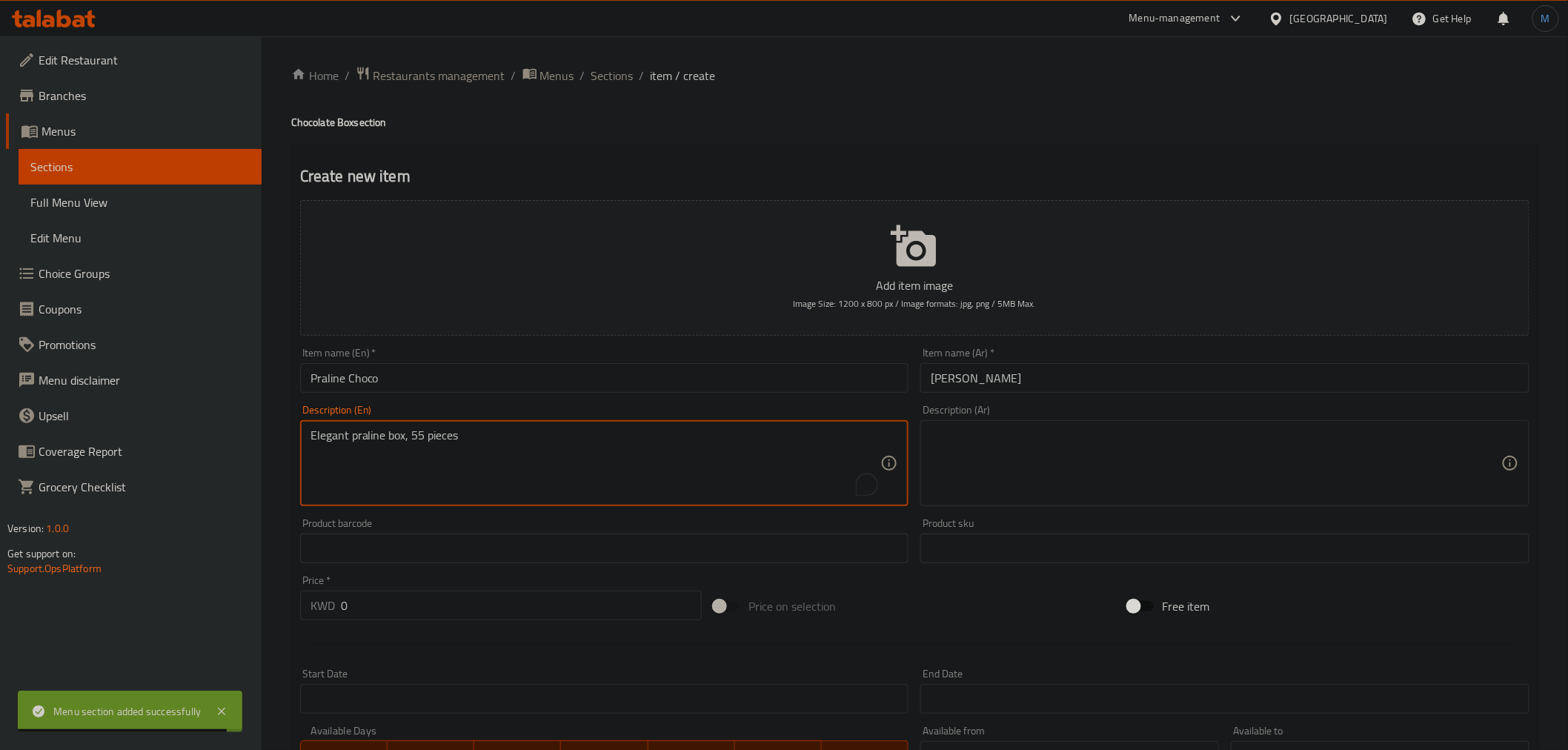
type textarea "Elegant praline box, 55 pieces"
paste textarea "بوكس برالين أنيقة 55 حبه"
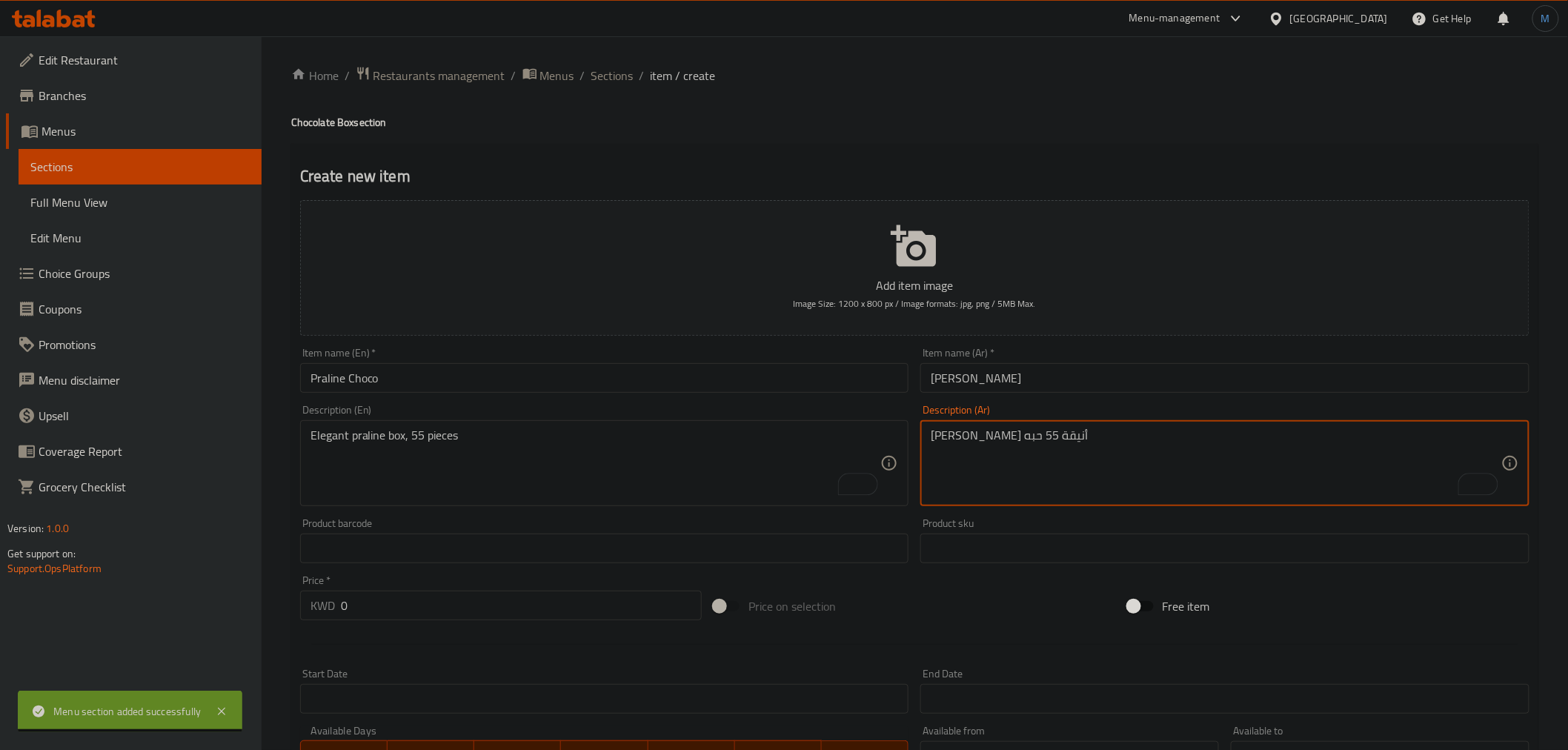
type textarea "بوكس برالين أنيقة 55 حبه"
click at [527, 608] on input "0" at bounding box center [521, 605] width 361 height 29
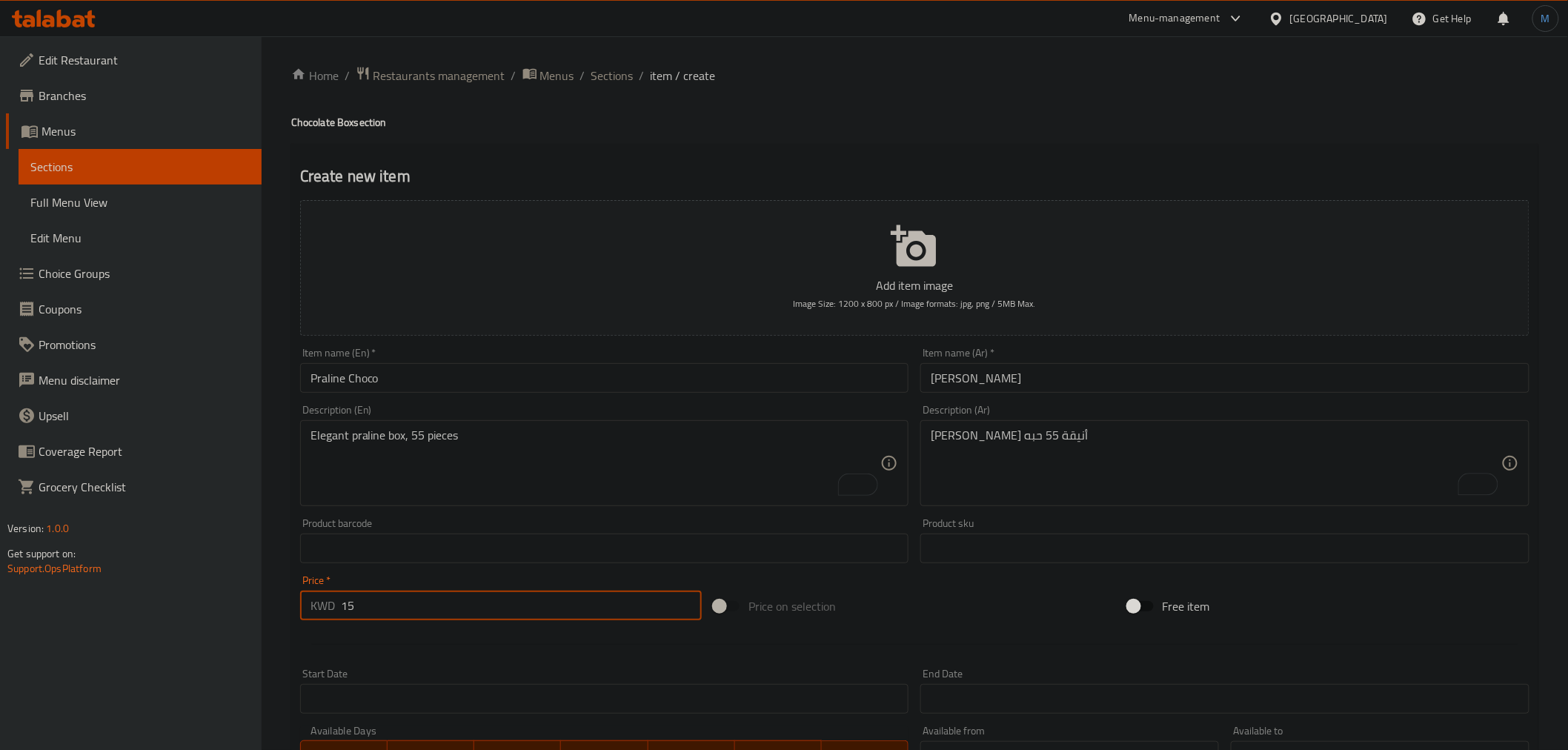
type input "15"
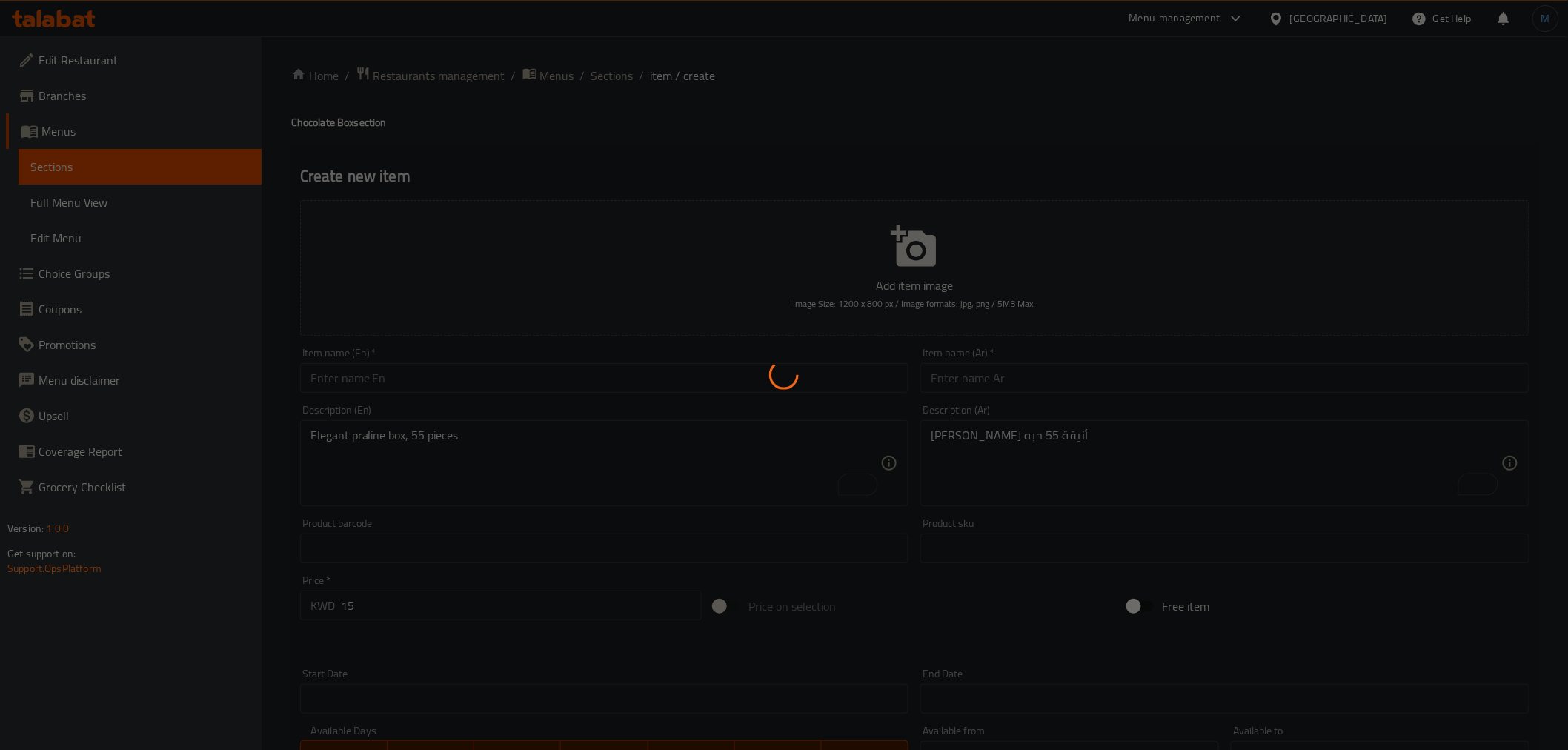
type input "0"
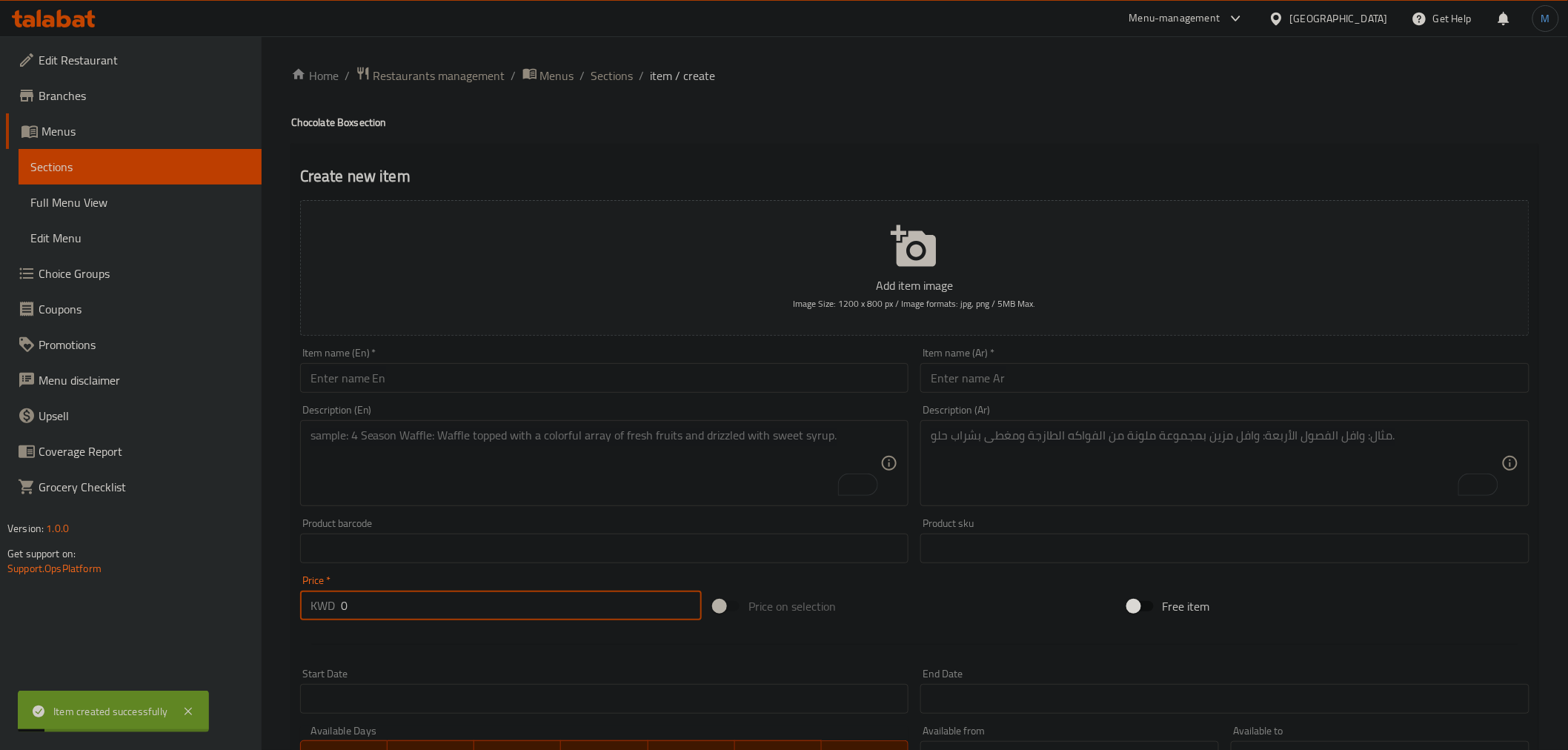
click at [563, 388] on input "text" at bounding box center [605, 377] width 609 height 29
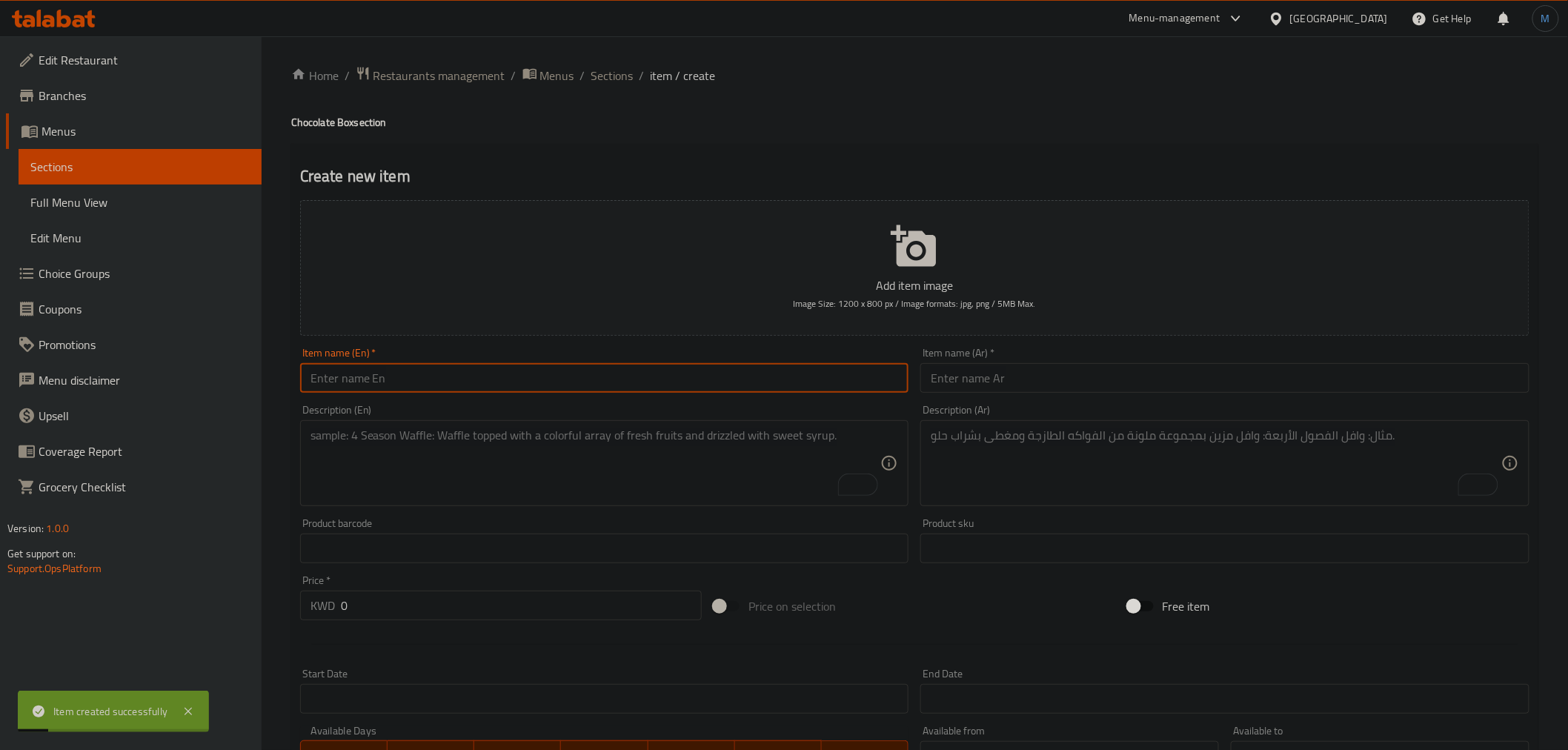
paste input "Royal Box"
type input "Royal Box"
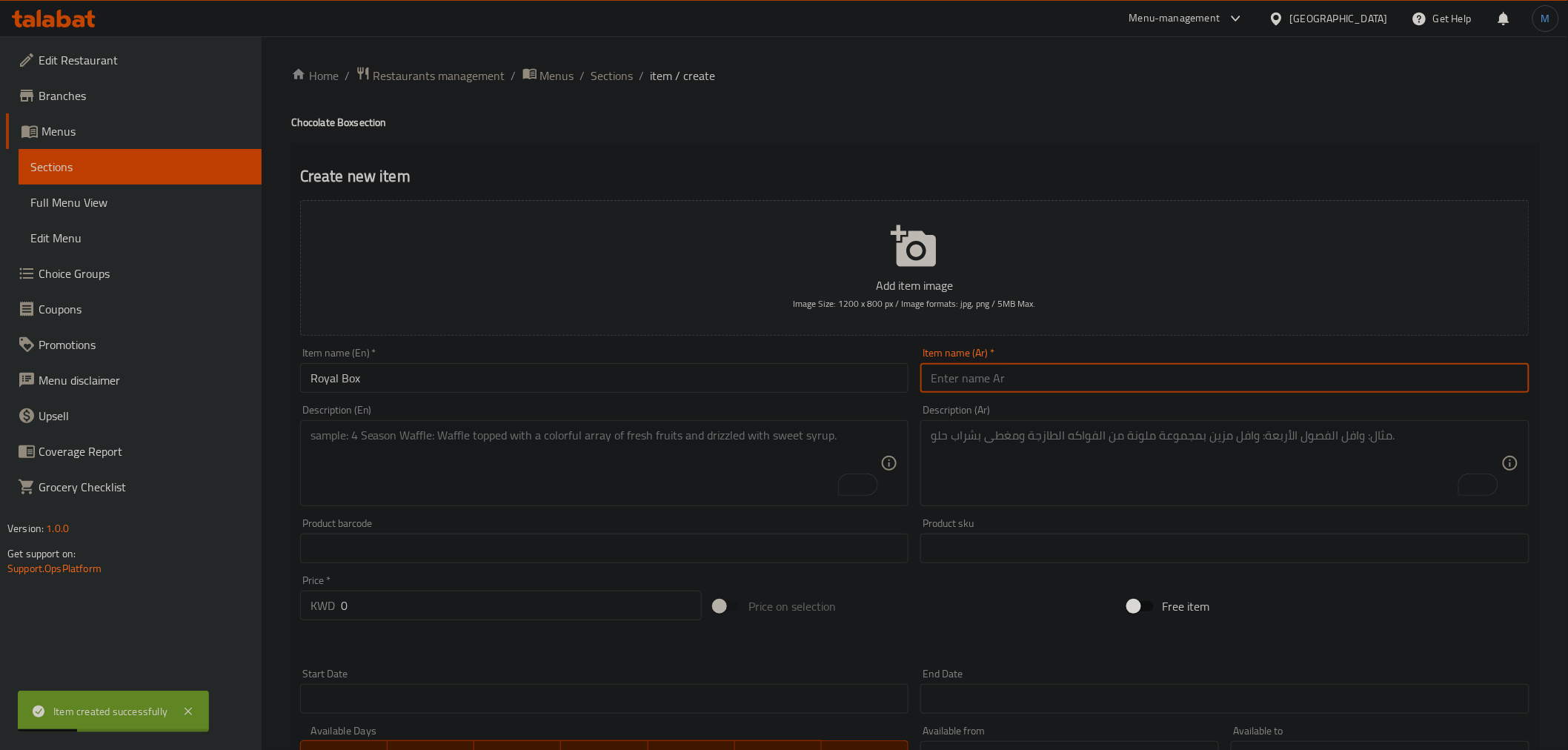
paste input "رويال بوكس"
type input "رويال بوكس"
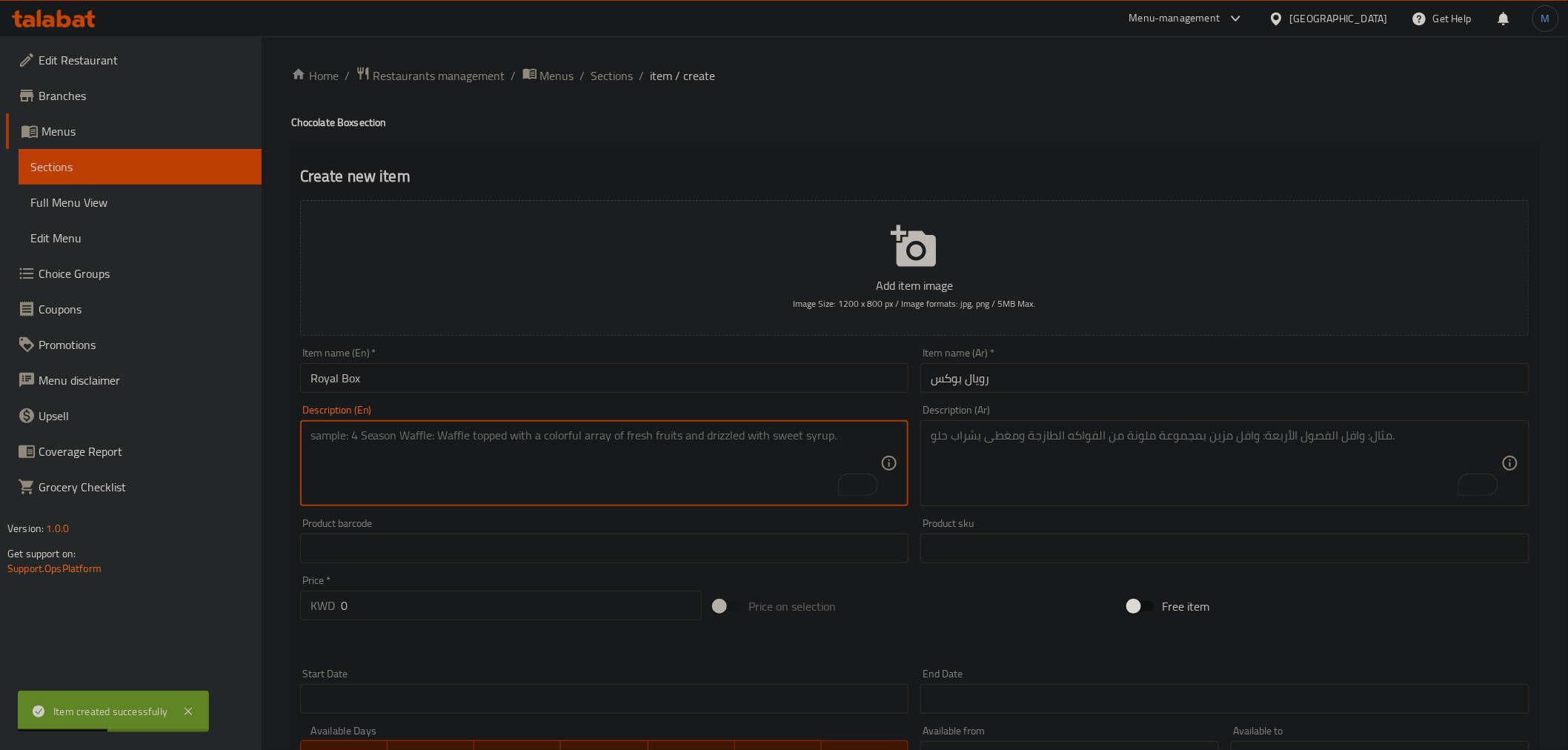
click at [506, 491] on textarea "To enrich screen reader interactions, please activate Accessibility in Grammarl…" at bounding box center [596, 464] width 571 height 70
paste textarea "55 pieces Royal chocolate box with elegant packaging"
type textarea "55 pieces Royal chocolate box with elegant packaging"
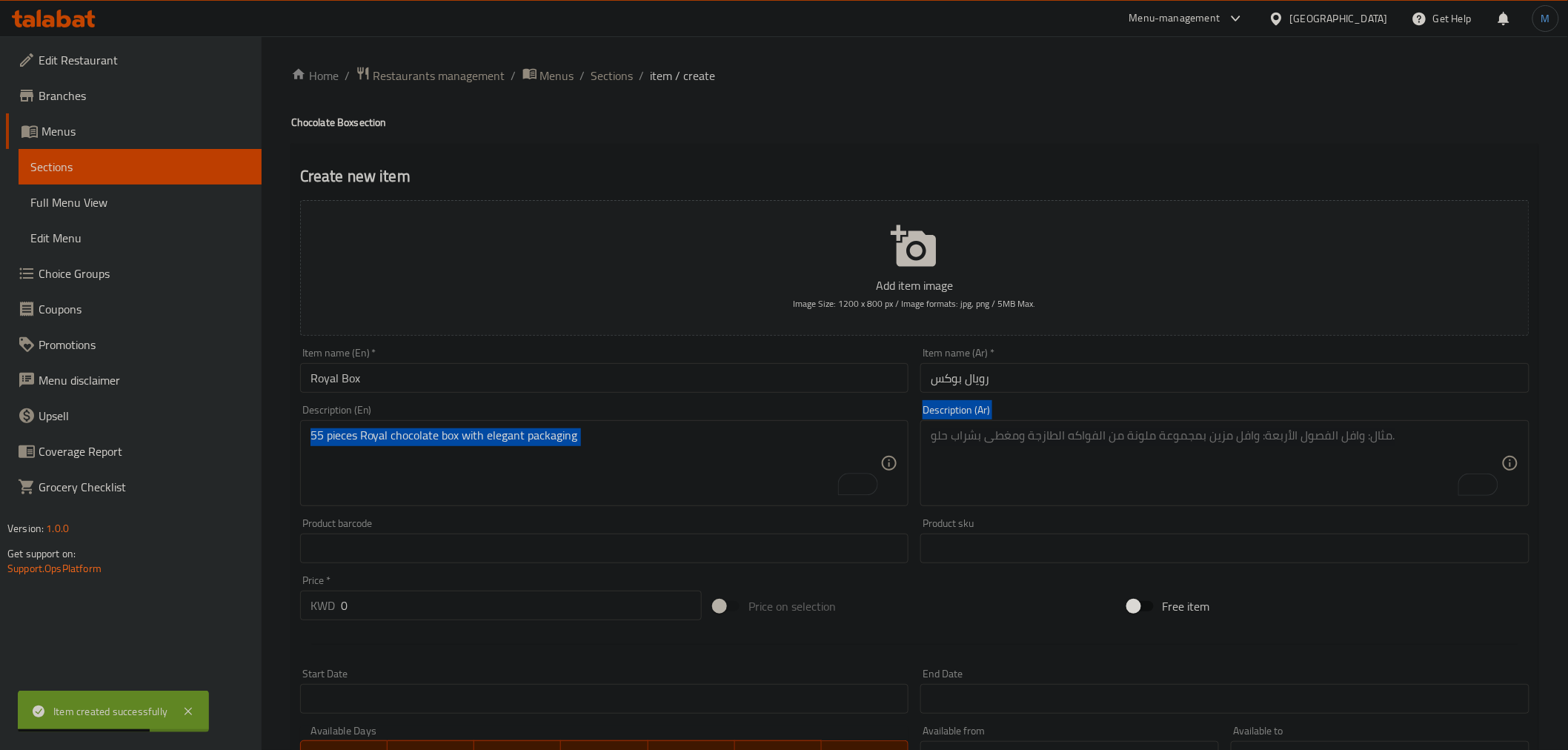
click at [946, 451] on div "Add item image Image Size: 1200 x 800 px / Image formats: jpg, png / 5MB Max. I…" at bounding box center [915, 514] width 1241 height 639
click at [946, 451] on textarea "To enrich screen reader interactions, please activate Accessibility in Grammarl…" at bounding box center [1216, 464] width 571 height 70
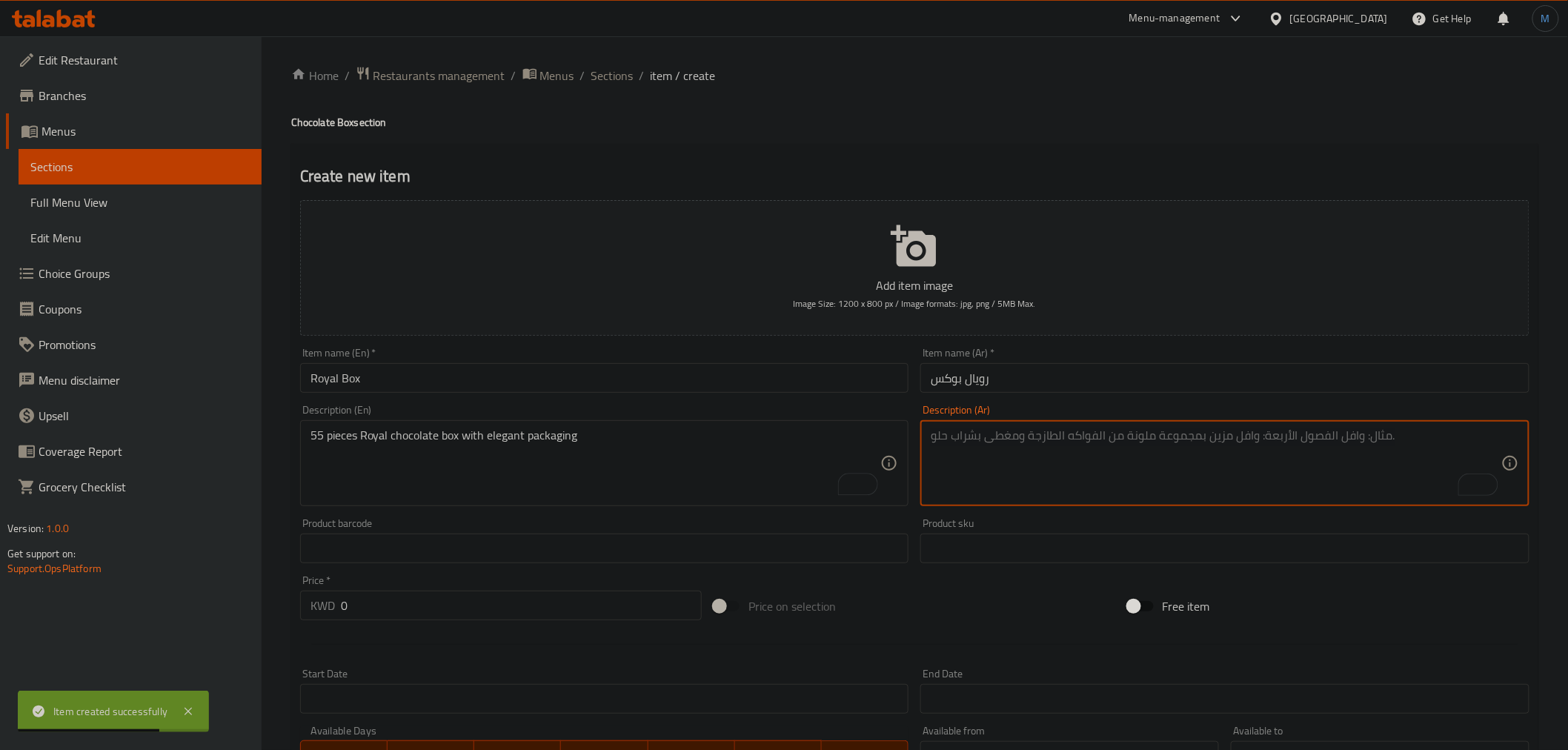
paste textarea "بوكس شوكليت فاخر بتغليف أنيق"
type textarea "بوكس شوكليت فاخر بتغليف أنيق"
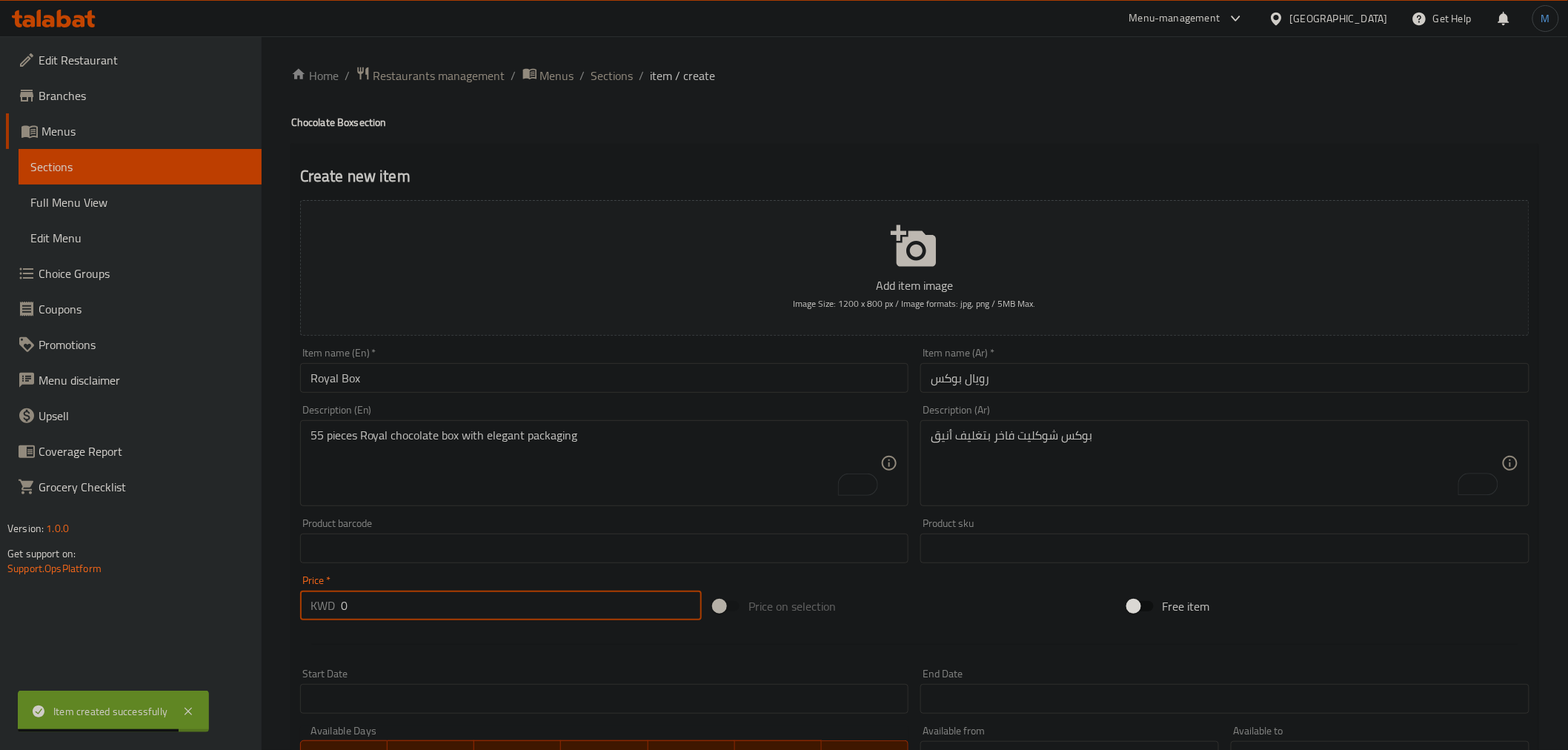
click at [487, 602] on input "0" at bounding box center [521, 605] width 361 height 29
type input "13"
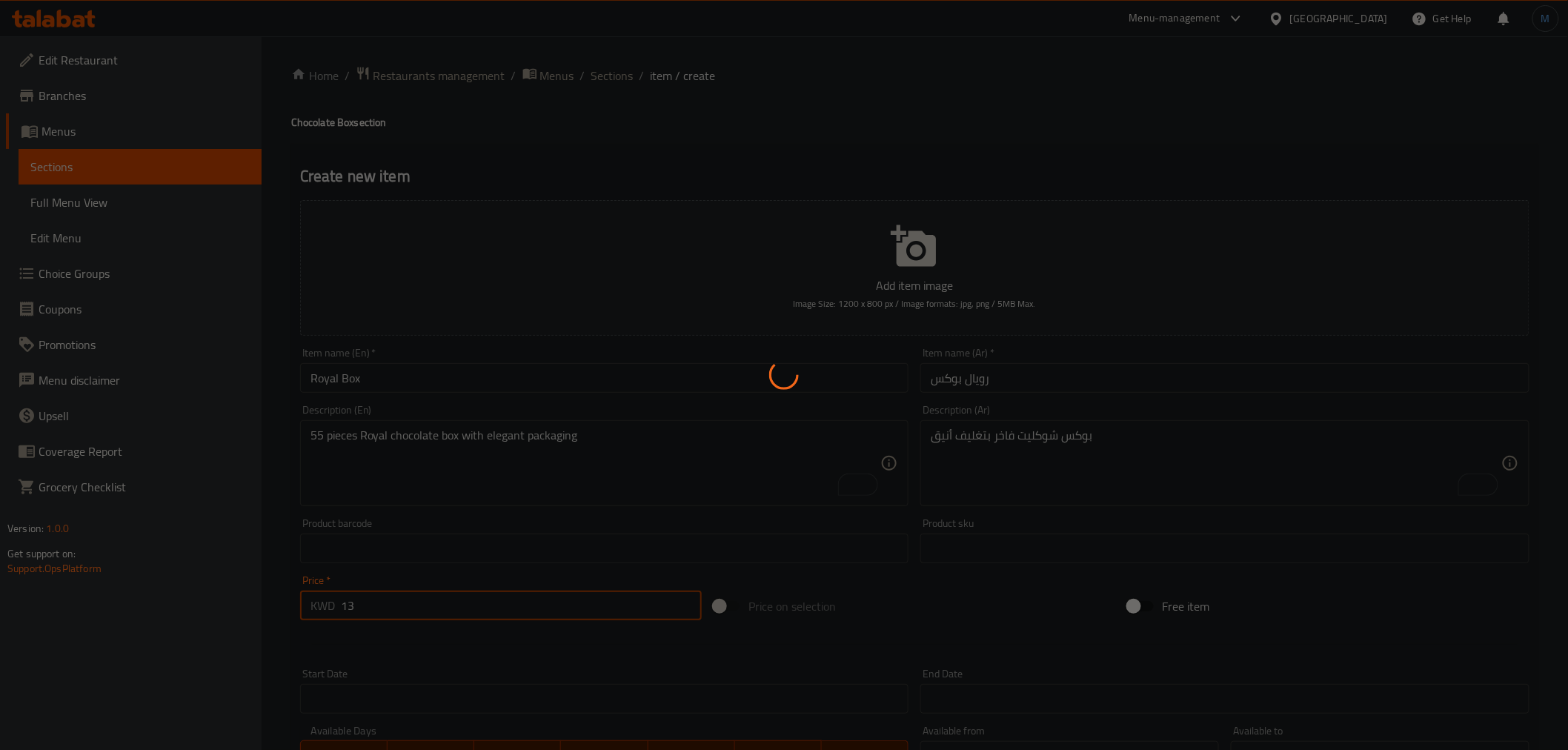
type input "0"
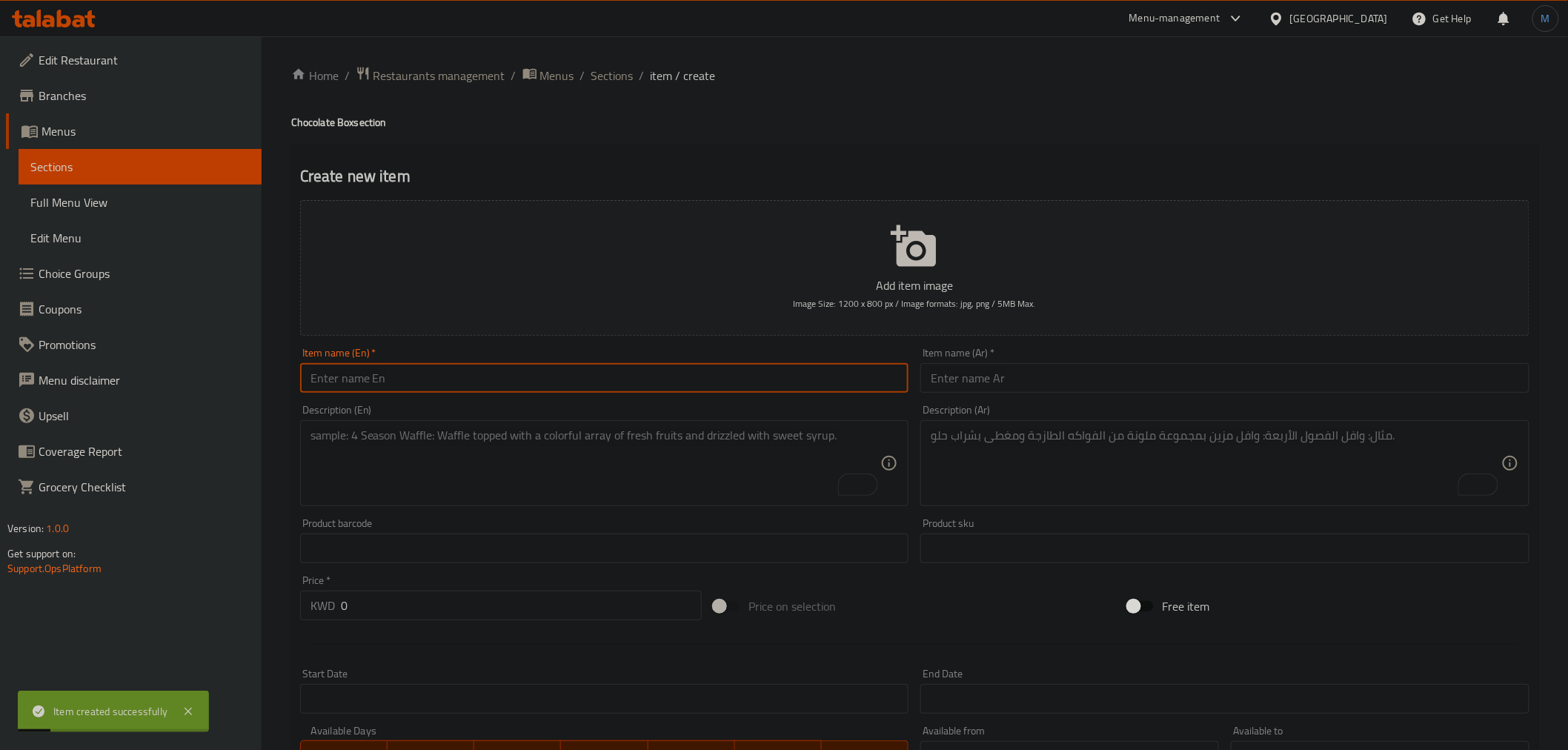
click at [501, 369] on input "text" at bounding box center [605, 377] width 609 height 29
paste input "Berry Chocolate"
type input "Berry Chocolate"
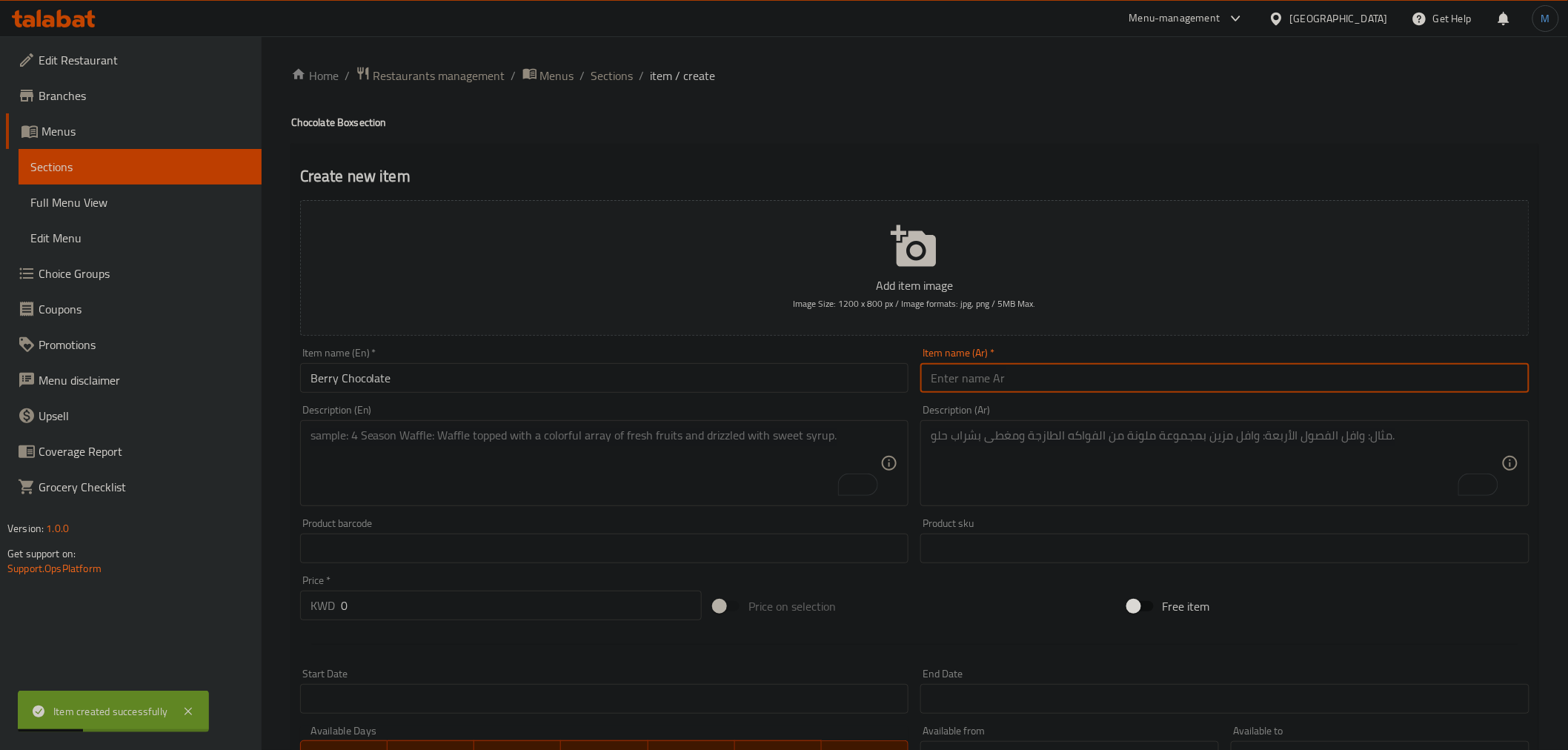
paste input "بيري شوكليت"
type input "بيري شوكليت"
click at [598, 484] on textarea "To enrich screen reader interactions, please activate Accessibility in Grammarl…" at bounding box center [596, 464] width 571 height 70
paste textarea "An elegant box of Swiss chocolates containing 55 pieces of milk chocolate fille…"
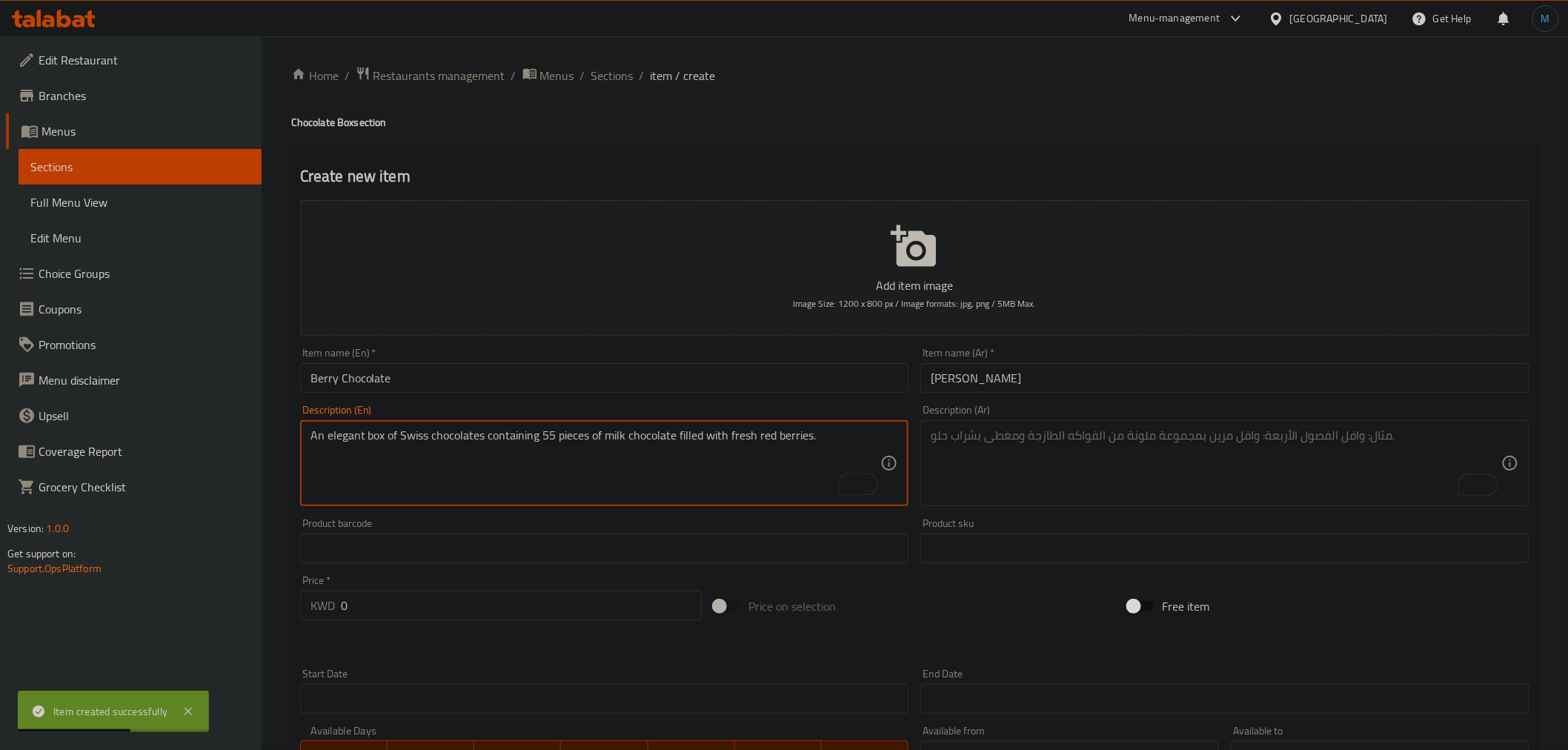
type textarea "An elegant box of Swiss chocolates containing 55 pieces of milk chocolate fille…"
click at [1058, 449] on textarea "To enrich screen reader interactions, please activate Accessibility in Grammarl…" at bounding box center [1216, 464] width 571 height 70
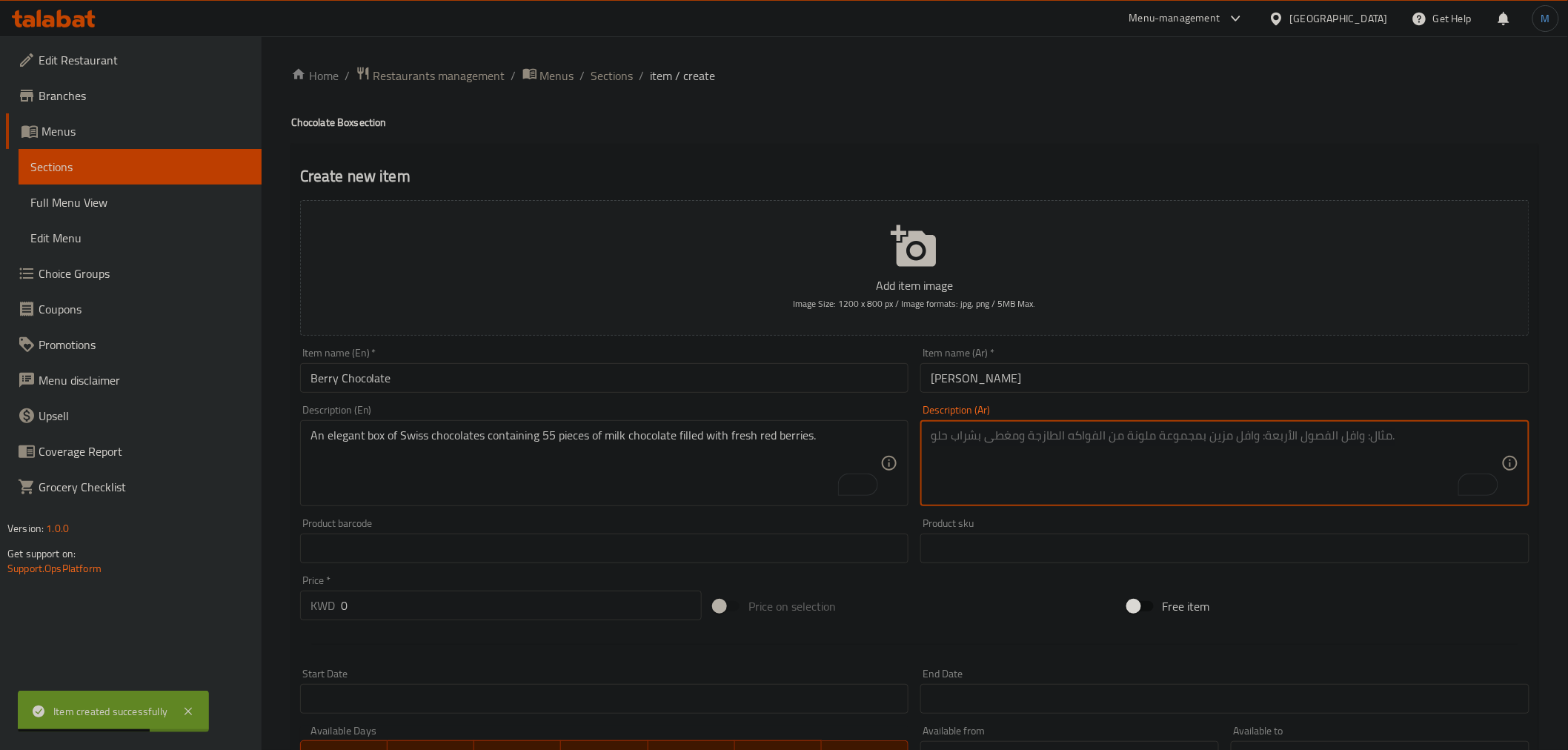
paste textarea "بوكس أنيق من الشوكولاتة السويسرية يحتوي على قطع شوكولاتة بالحليب محشوه بحبات ال…"
type textarea "بوكس أنيق من الشوكولاتة السويسرية يحتوي على قطع شوكولاتة بالحليب محشوه بحبات ال…"
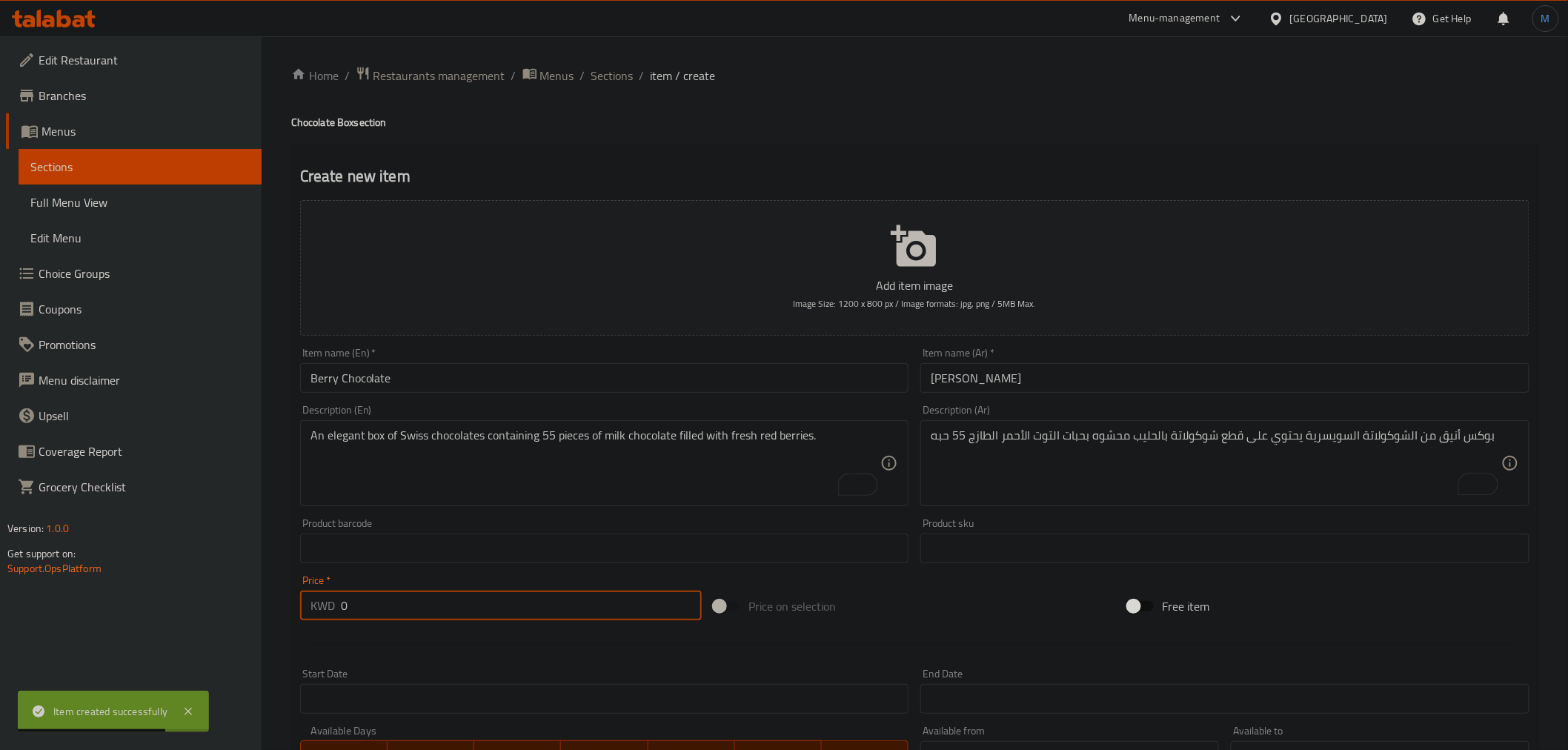
click at [423, 609] on input "0" at bounding box center [521, 605] width 361 height 29
type input "13.25"
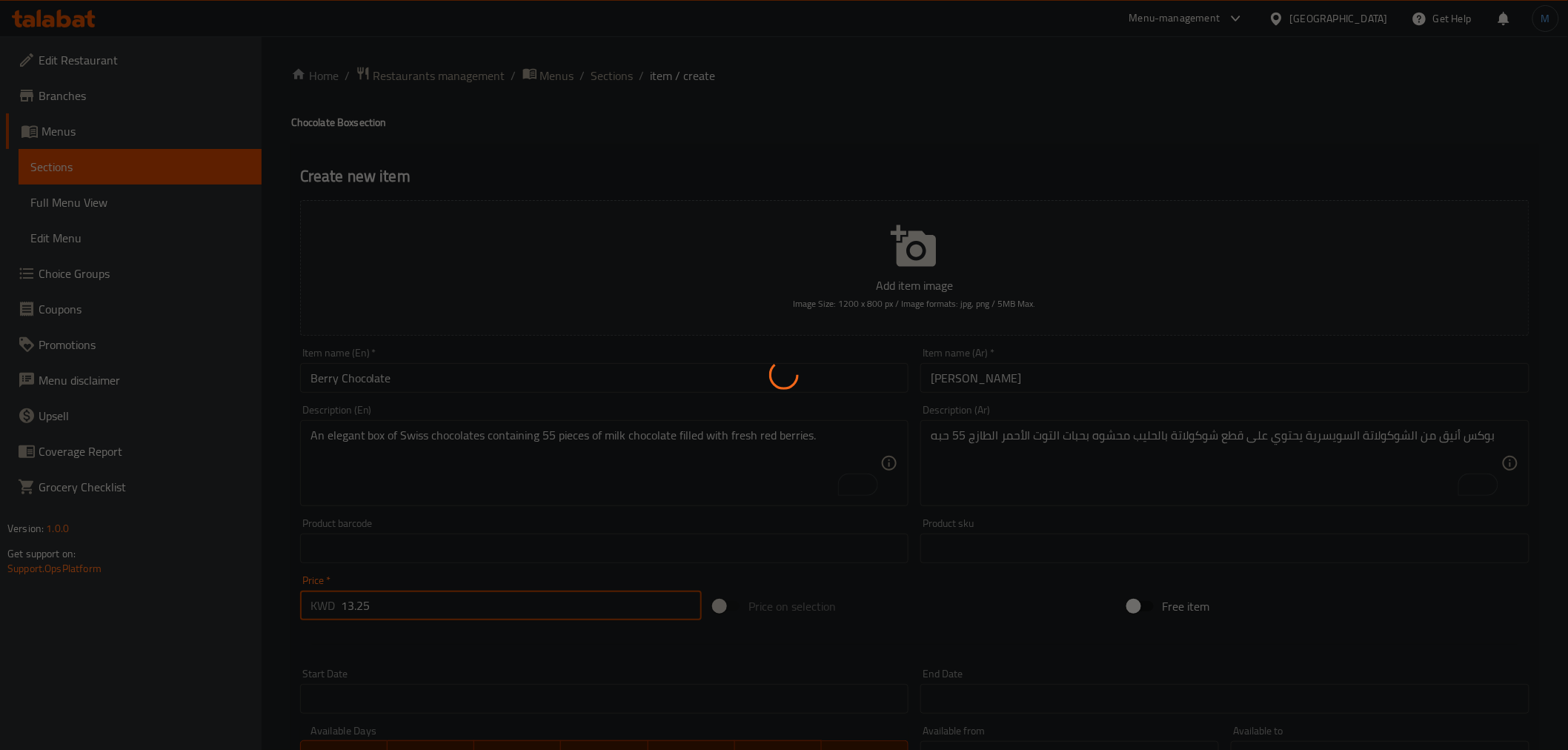
type input "0"
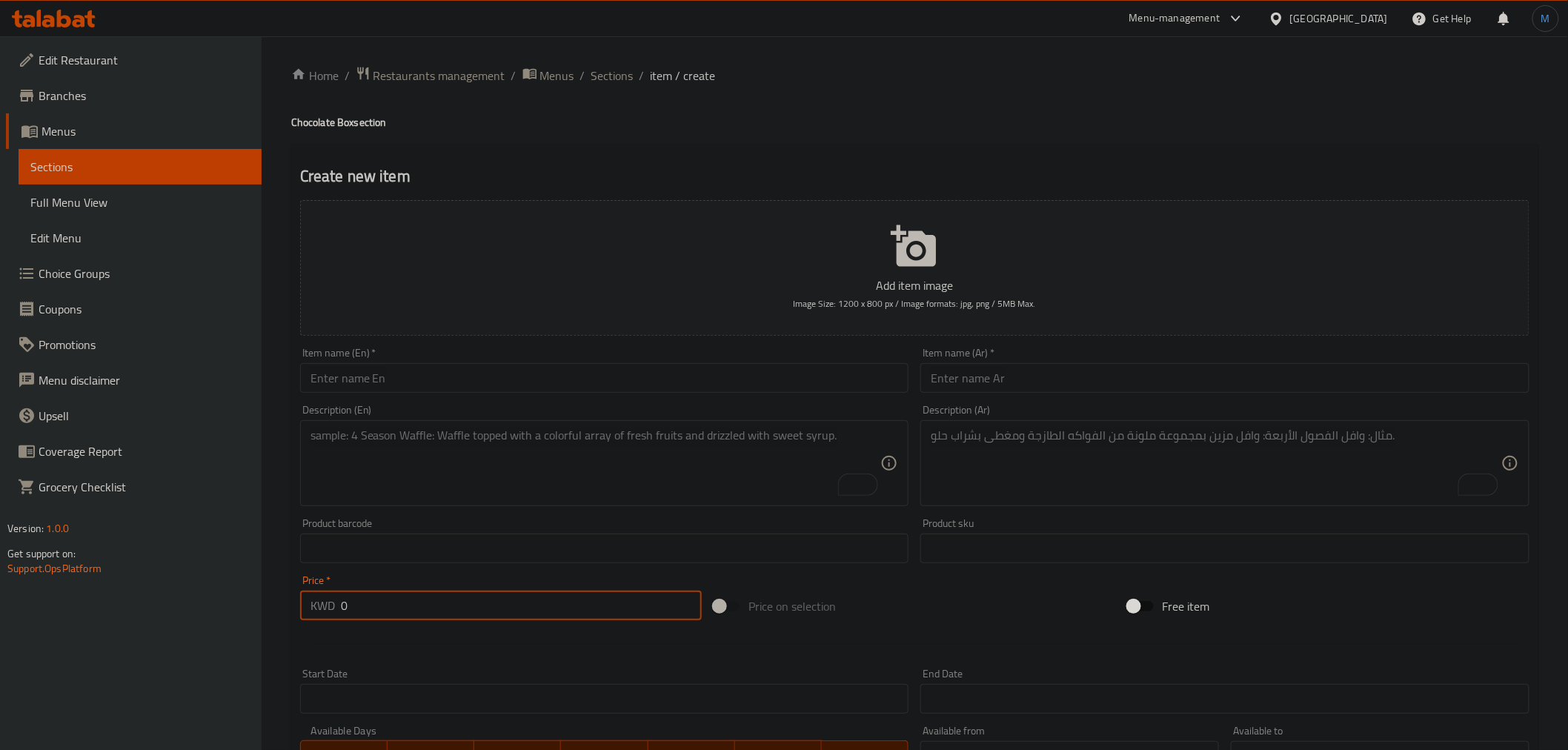
click at [485, 383] on input "text" at bounding box center [605, 377] width 609 height 29
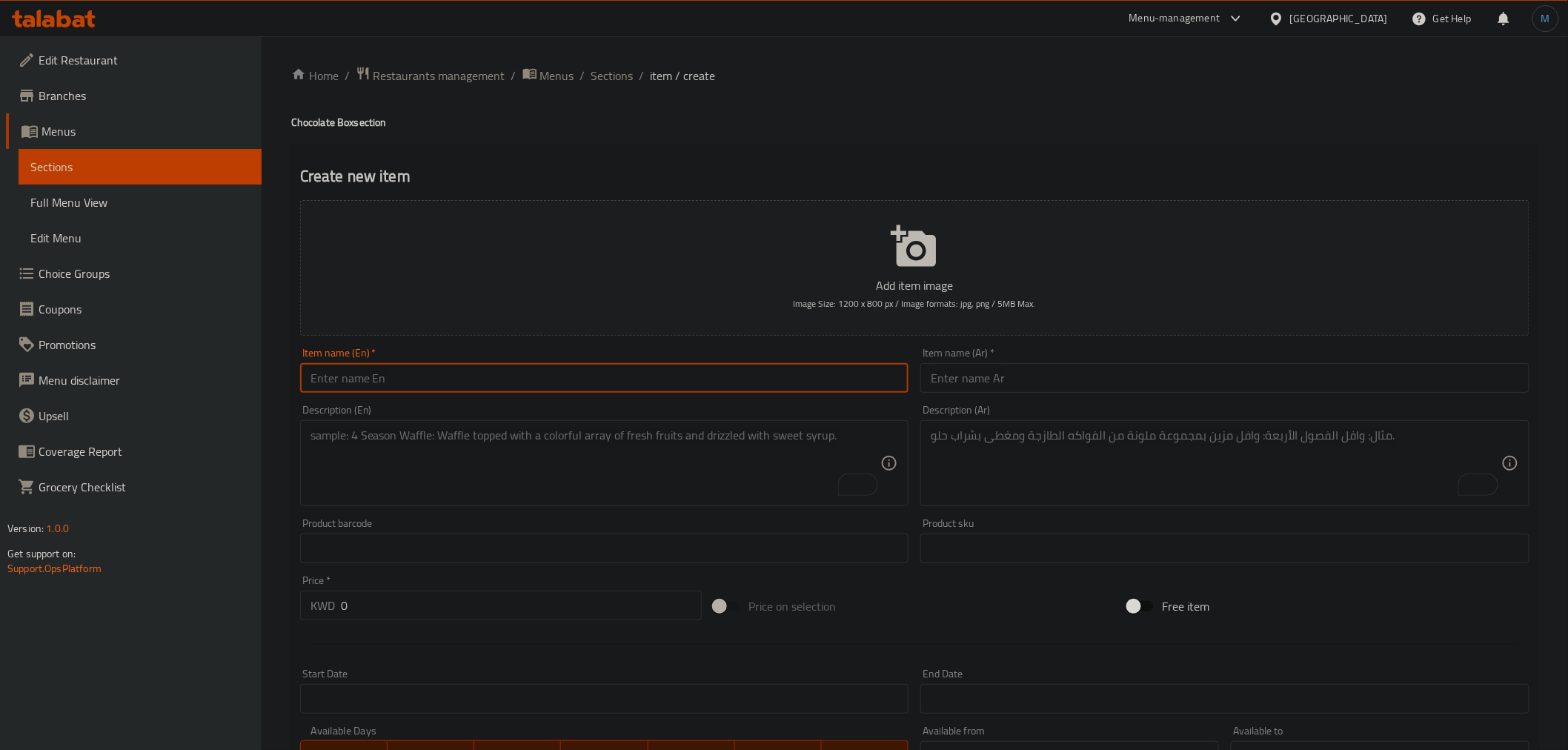
paste input "Chocolate Mix"
type input "Chocolate Mix"
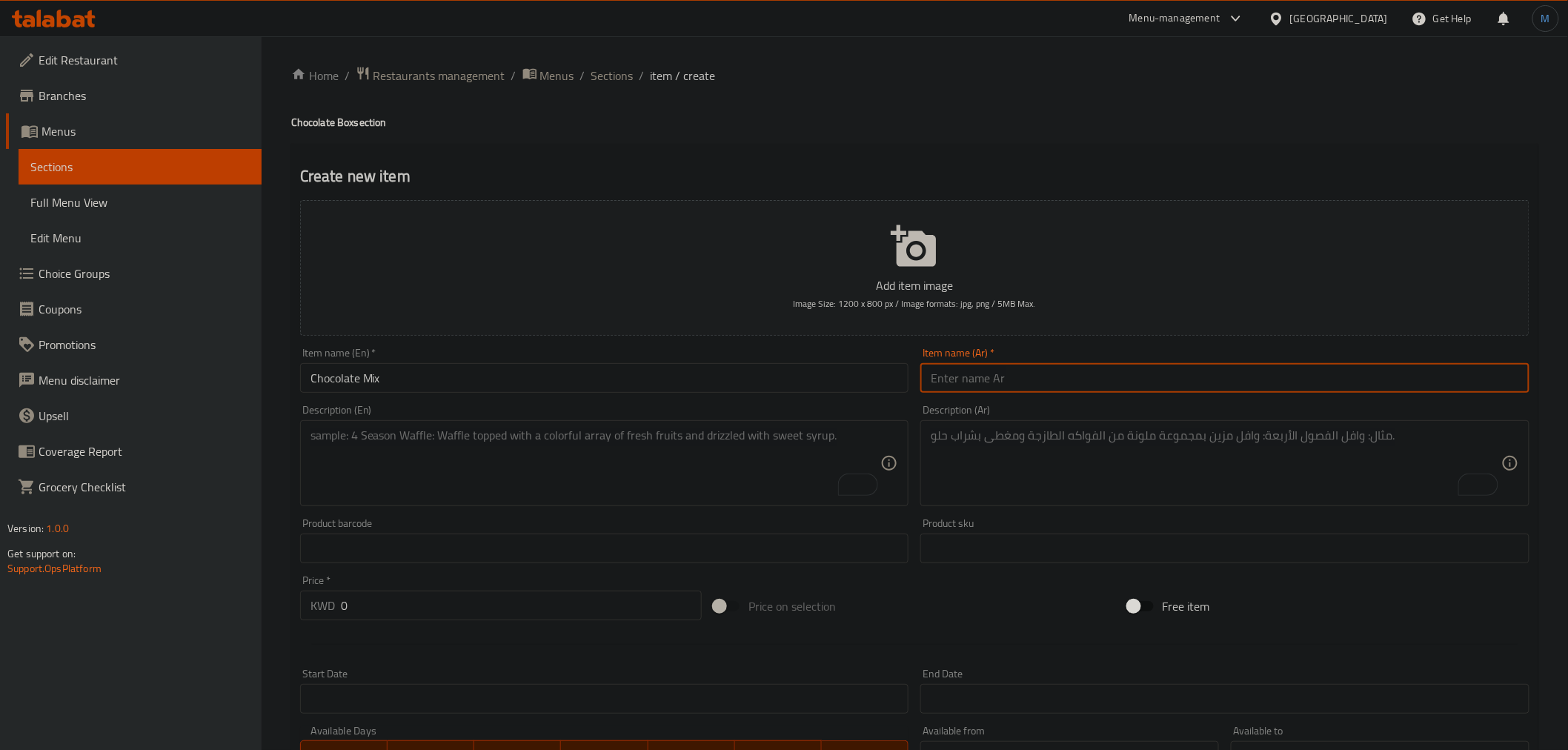
paste input "شوكليت ميكس"
type input "شوكليت ميكس"
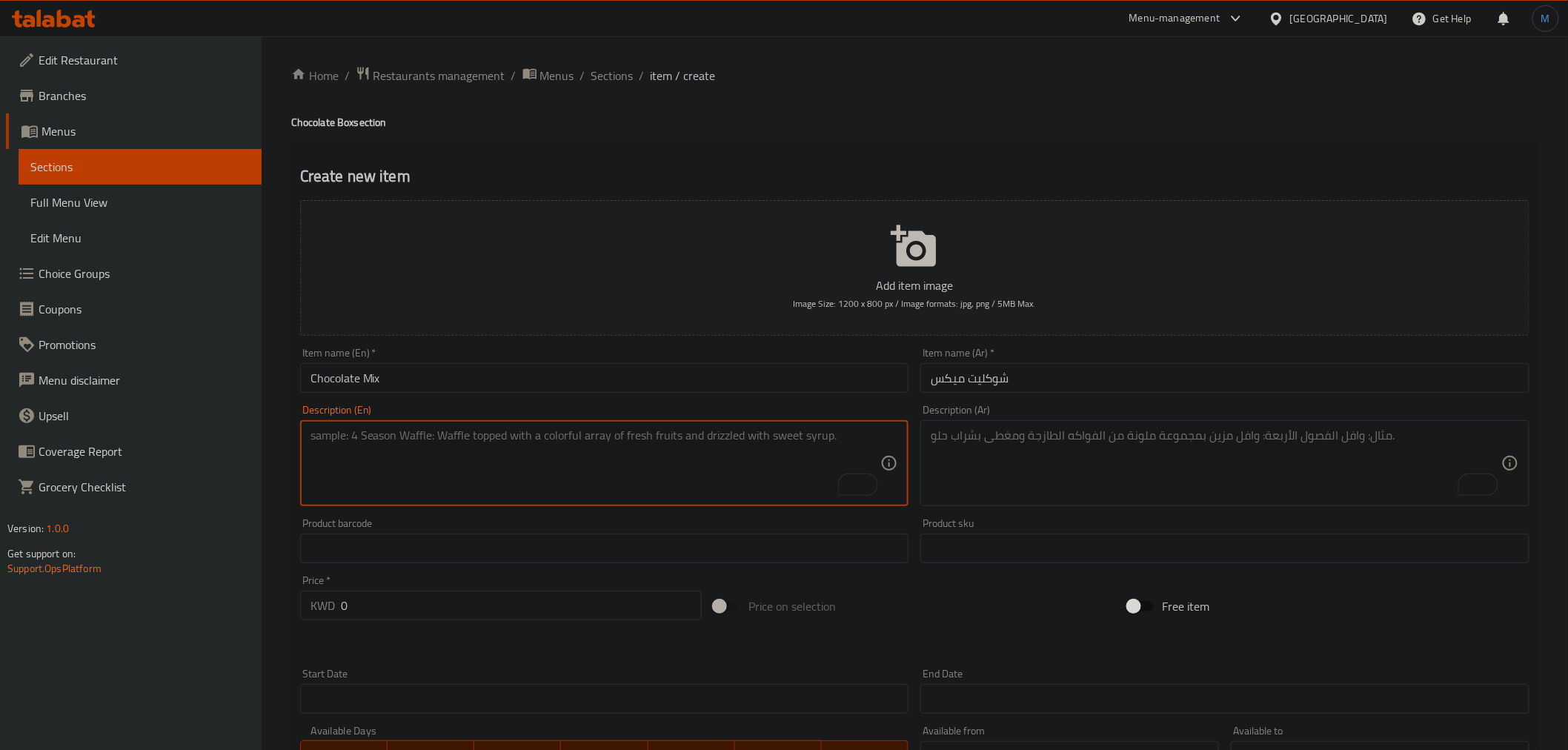
click at [565, 430] on textarea "To enrich screen reader interactions, please activate Accessibility in Grammarl…" at bounding box center [596, 464] width 571 height 70
paste textarea "A luxurious chocolate box with elegant packaging containing a distinctive selec…"
type textarea "A luxurious chocolate box with elegant packaging containing a distinctive selec…"
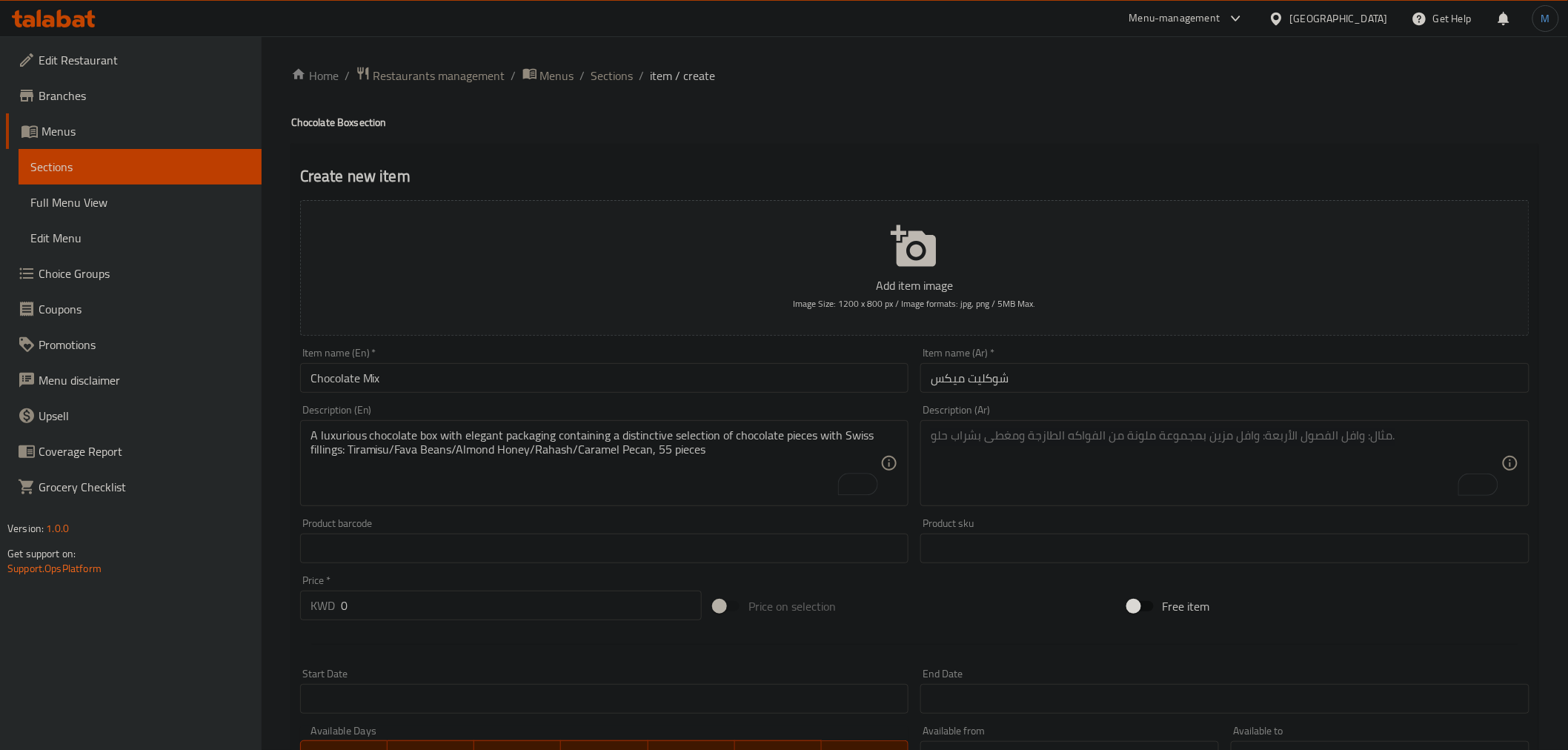
click at [1013, 400] on div "Description (Ar) Description (Ar)" at bounding box center [1224, 455] width 621 height 113
click at [1031, 428] on div "Description (Ar)" at bounding box center [1225, 463] width 609 height 86
paste textarea "بوكس شوكليت فاخر بتغليف أنيق يحتوي على تشكيلة مميزة من قطع الشوكولاتة مع الحشوا…"
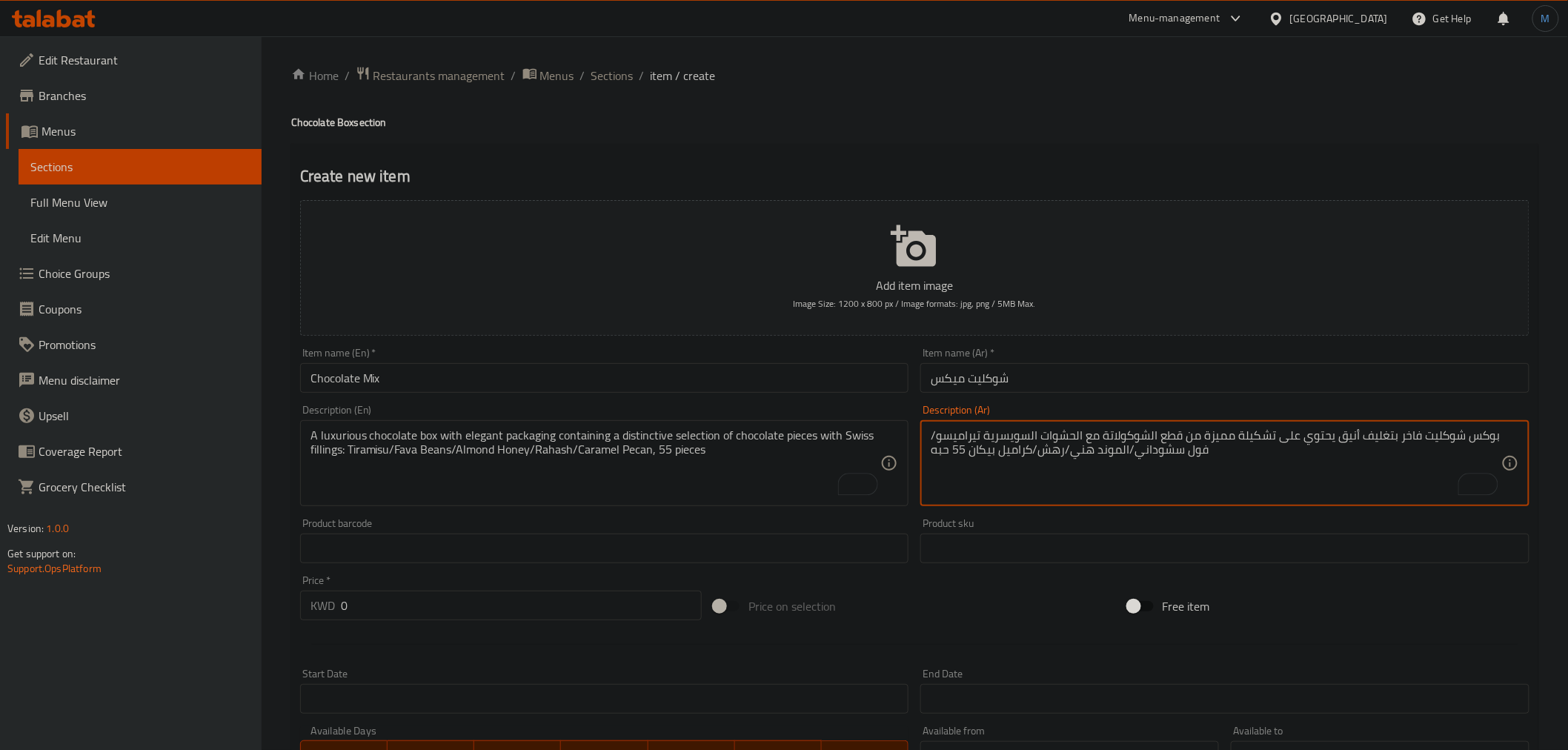
type textarea "بوكس شوكليت فاخر بتغليف أنيق يحتوي على تشكيلة مميزة من قطع الشوكولاتة مع الحشوا…"
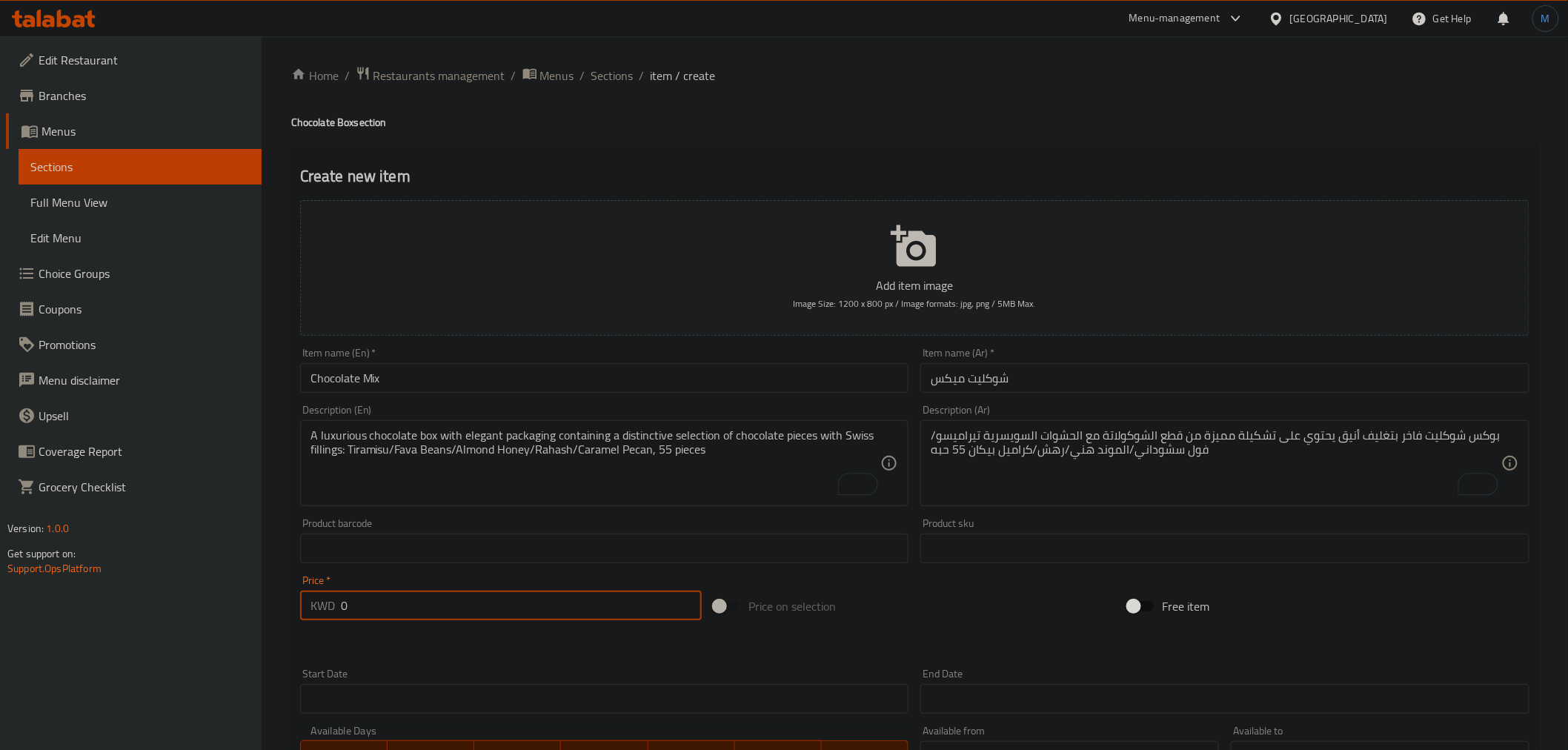
click at [541, 607] on input "0" at bounding box center [521, 605] width 361 height 29
type input "13.25"
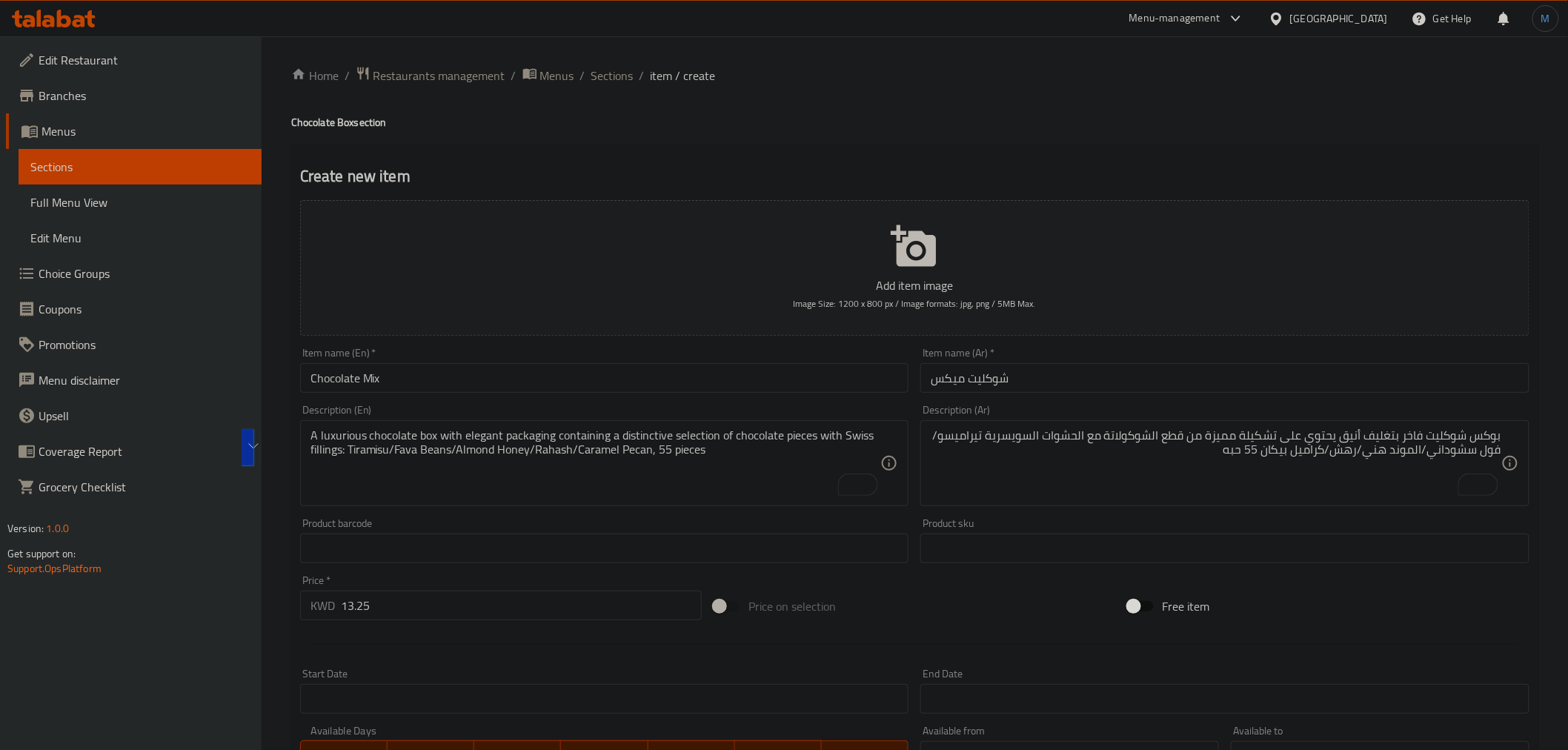
click at [628, 507] on div "Description (En) A luxurious chocolate box with elegant packaging containing a …" at bounding box center [604, 455] width 621 height 113
click at [611, 403] on div "Description (En) A luxurious chocolate box with elegant packaging containing a …" at bounding box center [604, 455] width 621 height 113
click at [611, 391] on input "Chocolate Mix" at bounding box center [605, 377] width 609 height 29
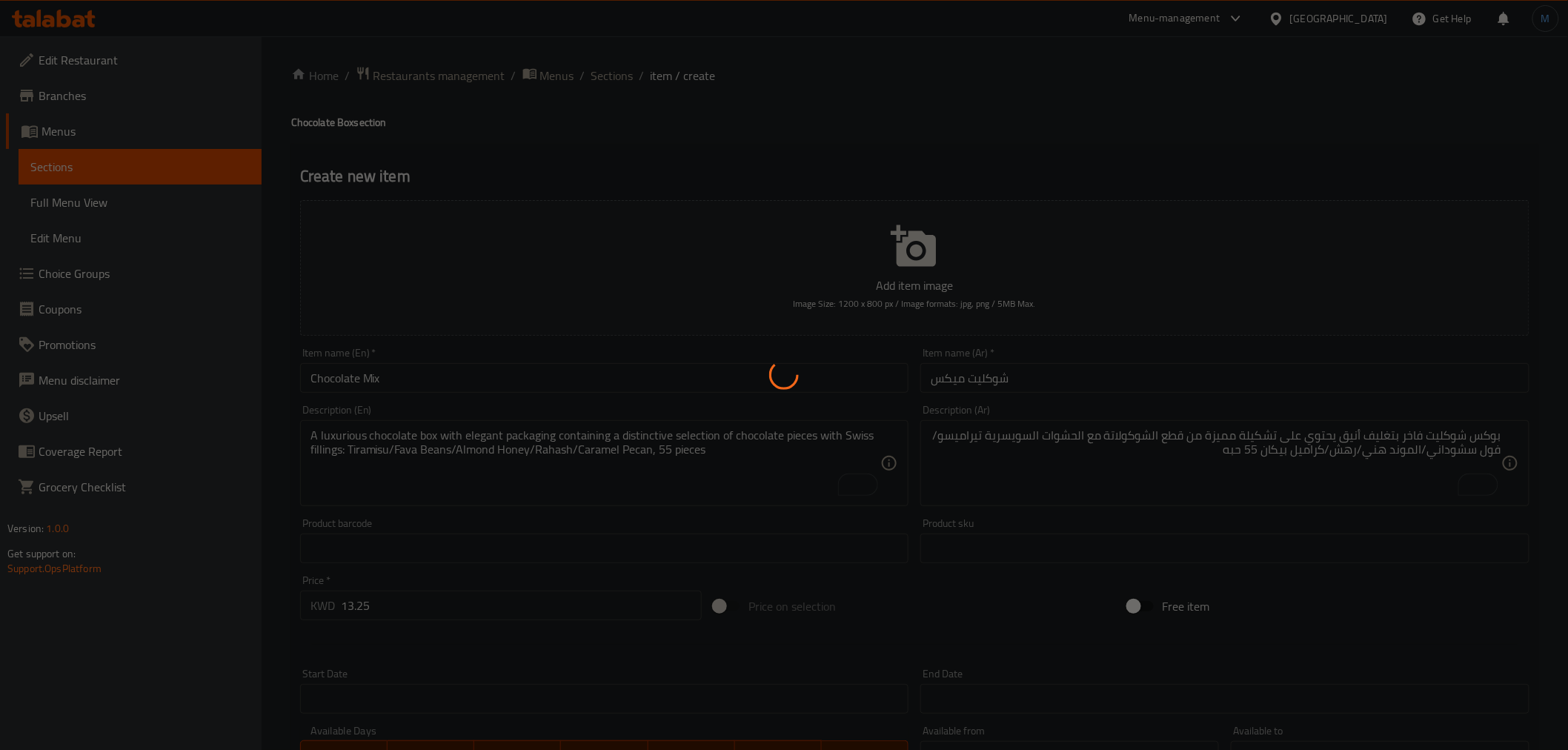
type input "0"
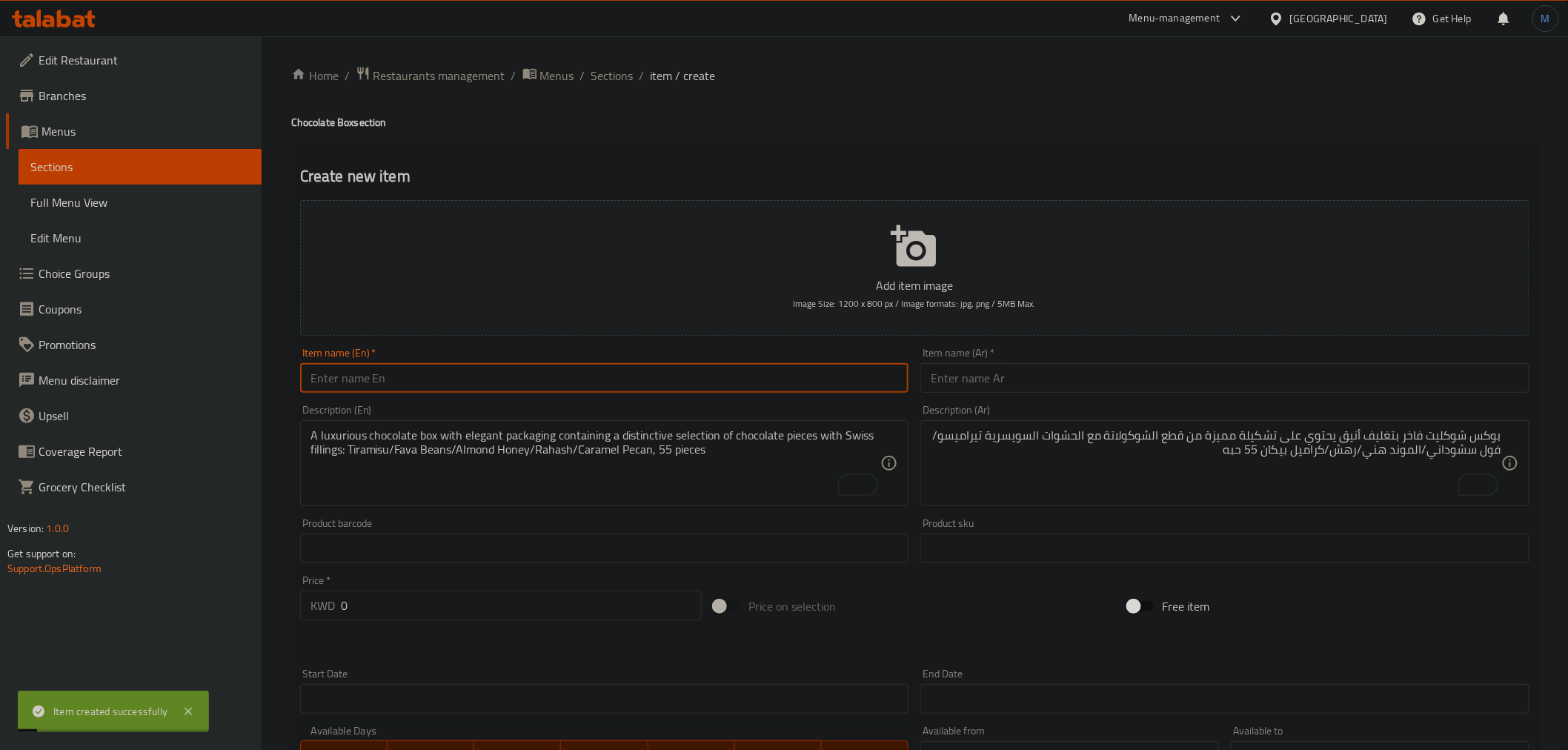
paste input "Chocolate Wood"
type input "Chocolate Wood"
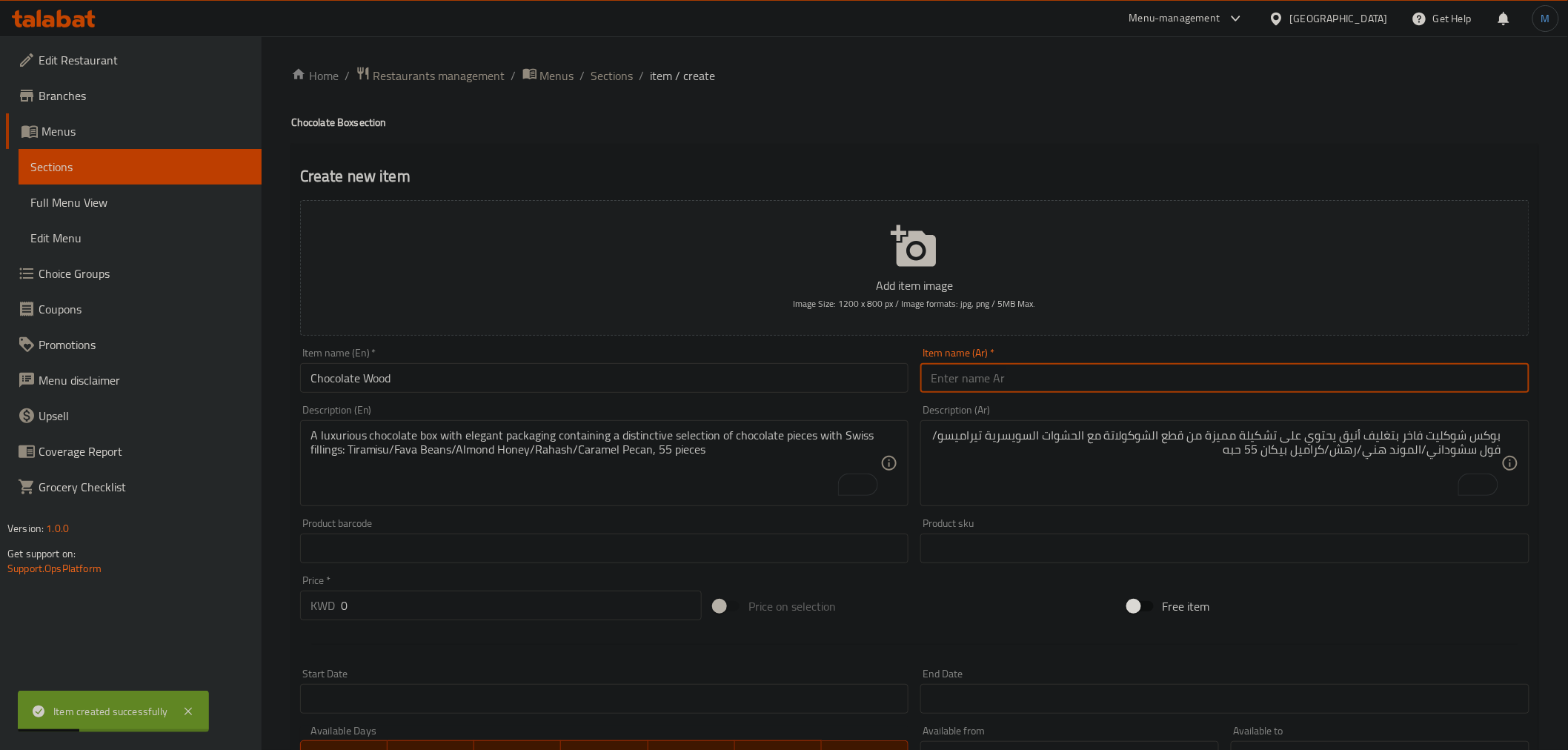
paste input "شوكليت وود"
type input "شوكليت وود"
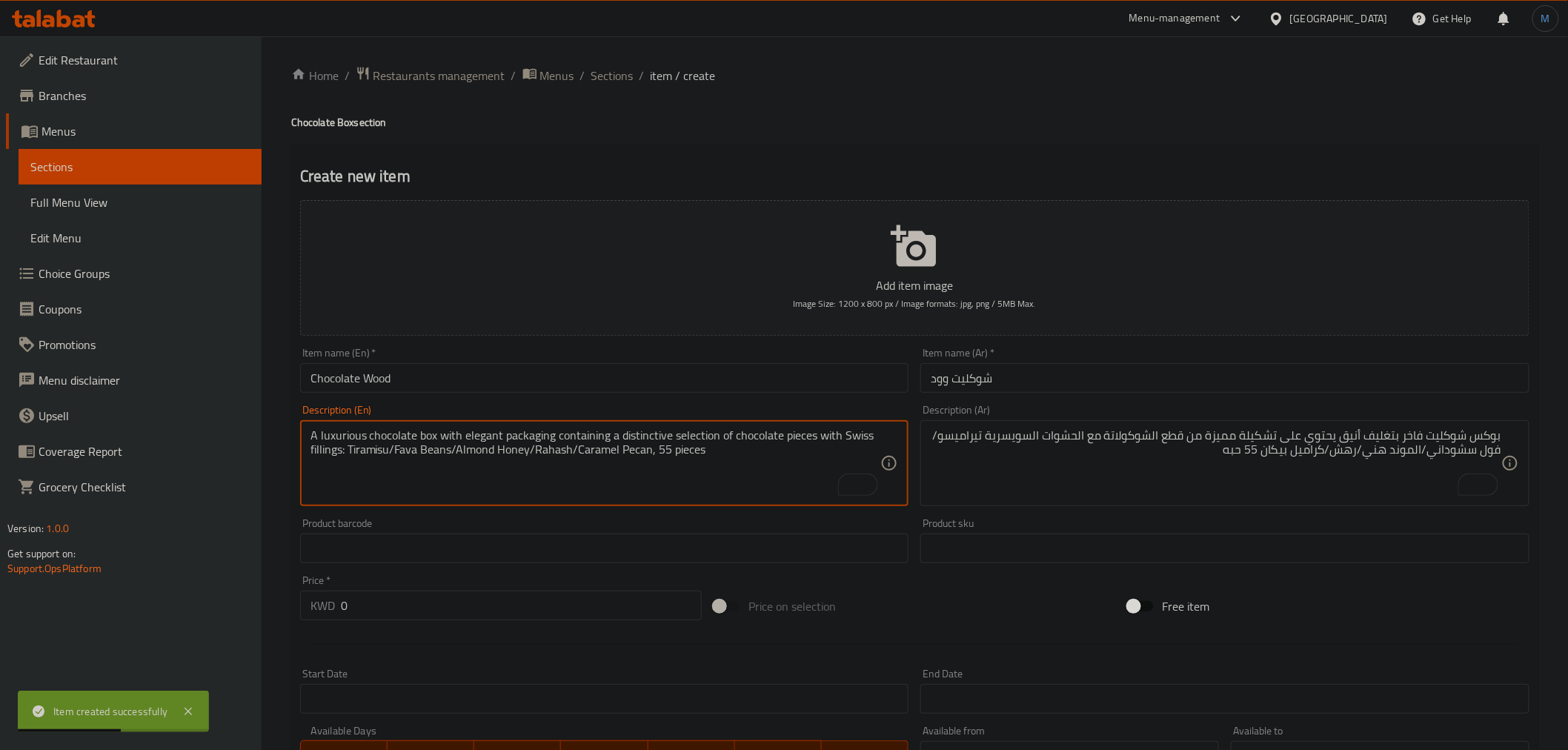
click at [568, 477] on textarea "A luxurious chocolate box with elegant packaging containing a distinctive selec…" at bounding box center [596, 464] width 571 height 70
paste textarea "Chocolate tray with an elegant wooden design, containing a luxurious collection…"
type textarea "Chocolate tray with an elegant wooden design, containing a luxurious collection…"
click at [945, 447] on textarea "بوكس شوكليت فاخر بتغليف أنيق يحتوي على تشكيلة مميزة من قطع الشوكولاتة مع الحشوا…" at bounding box center [1216, 464] width 571 height 70
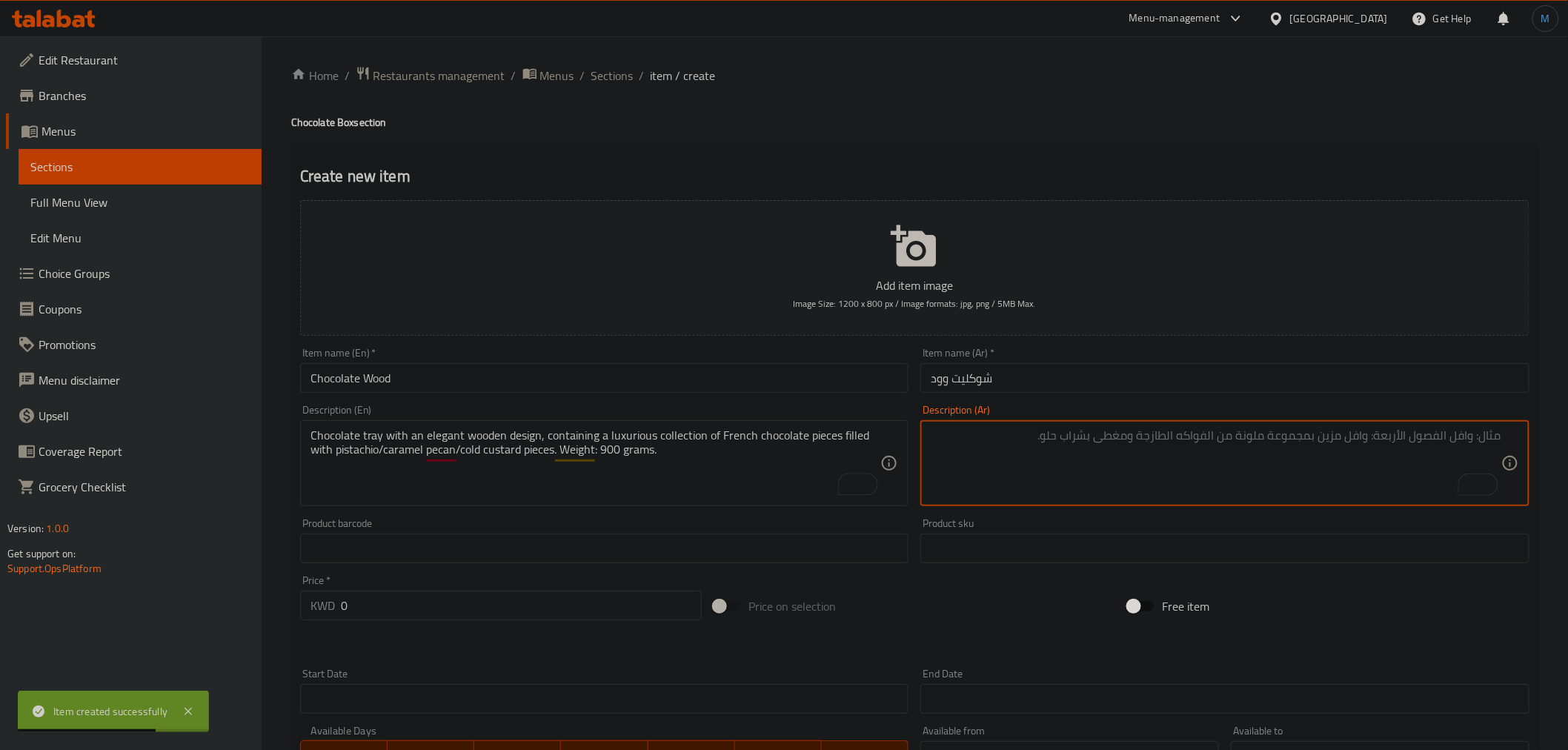
paste textarea "صينية شوكليت بتصميم خشبي أنيق، يضم مجموعة فاخرة من قطع الشوكولاتة الفرنسية المح…"
type textarea "صينية شوكليت بتصميم خشبي أنيق، يضم مجموعة فاخرة من قطع الشوكولاتة الفرنسية المح…"
click at [490, 603] on input "0" at bounding box center [521, 605] width 361 height 29
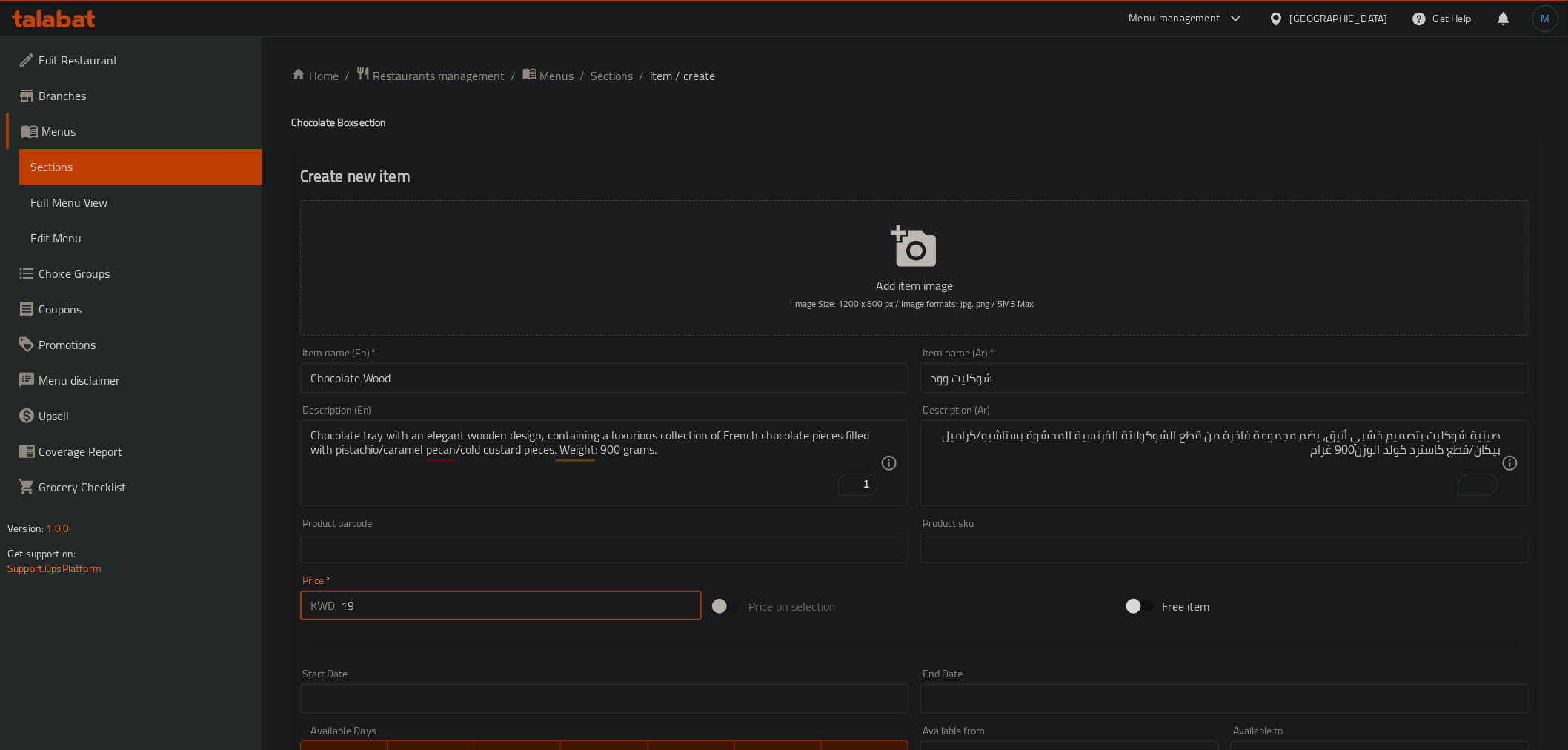
type input "19"
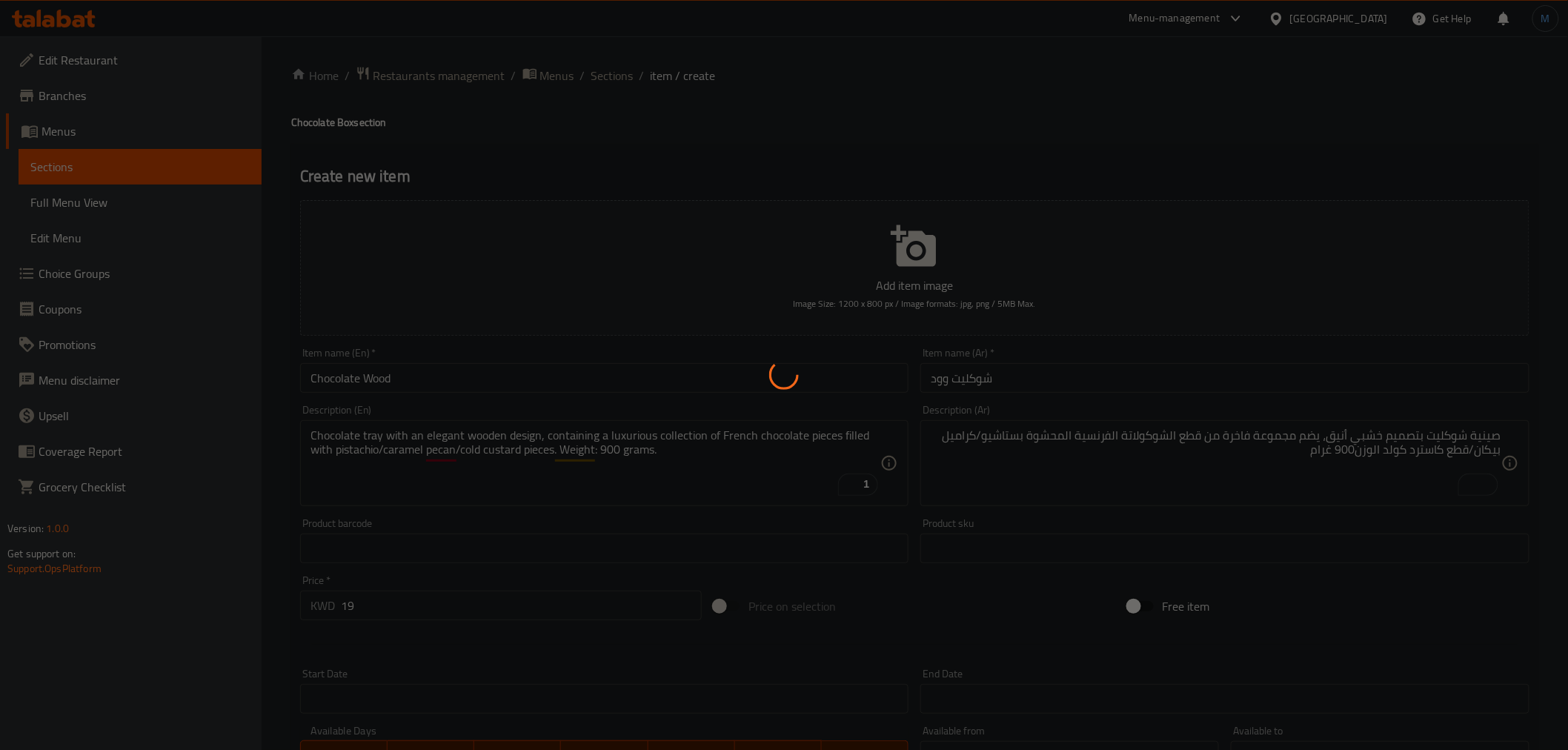
type input "0"
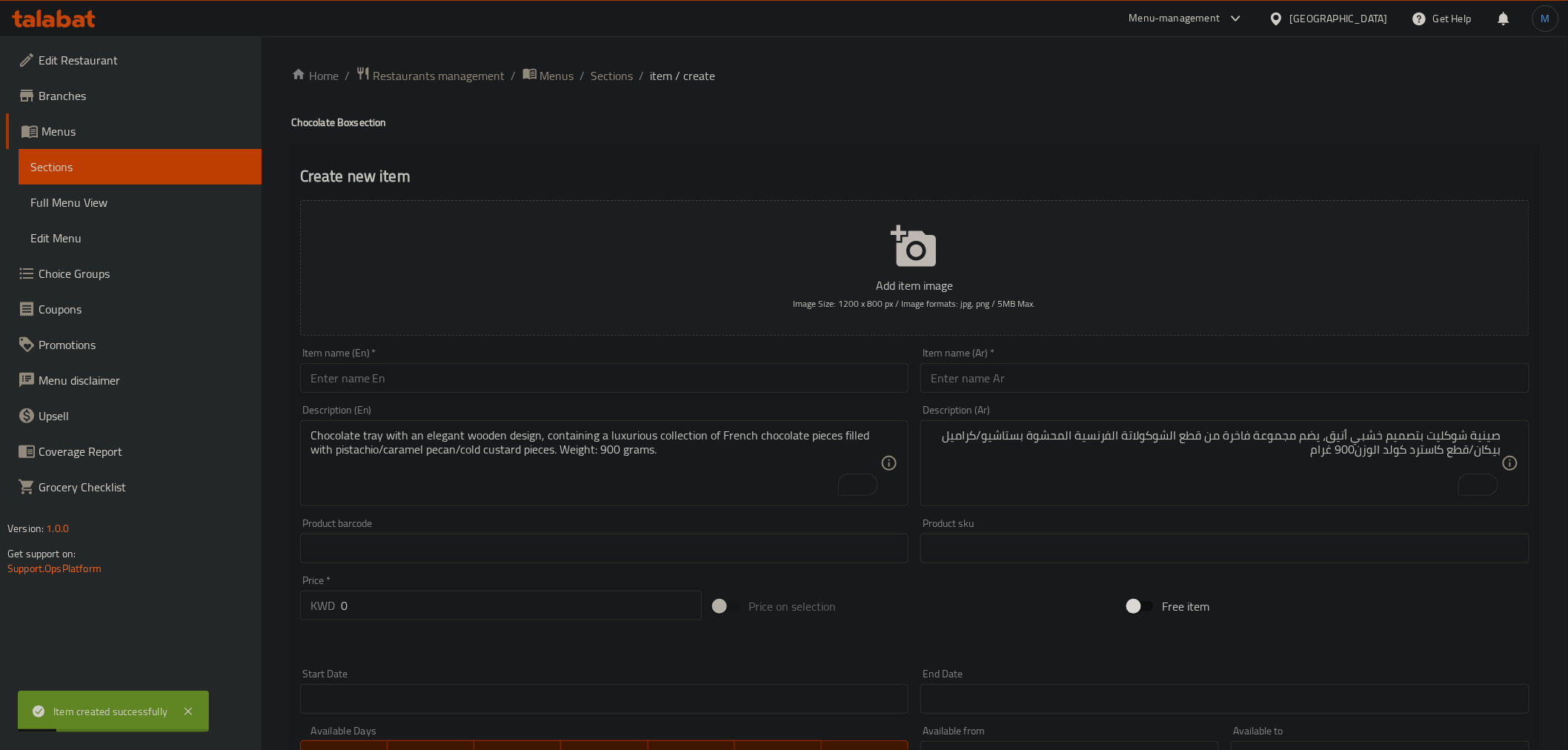
click at [474, 397] on div "Item name (En)   * Item name (En) *" at bounding box center [604, 370] width 621 height 57
click at [475, 393] on input "text" at bounding box center [605, 377] width 609 height 29
paste input "Classic Box"
type input "Classic Box"
click at [1092, 369] on input "text" at bounding box center [1225, 377] width 609 height 29
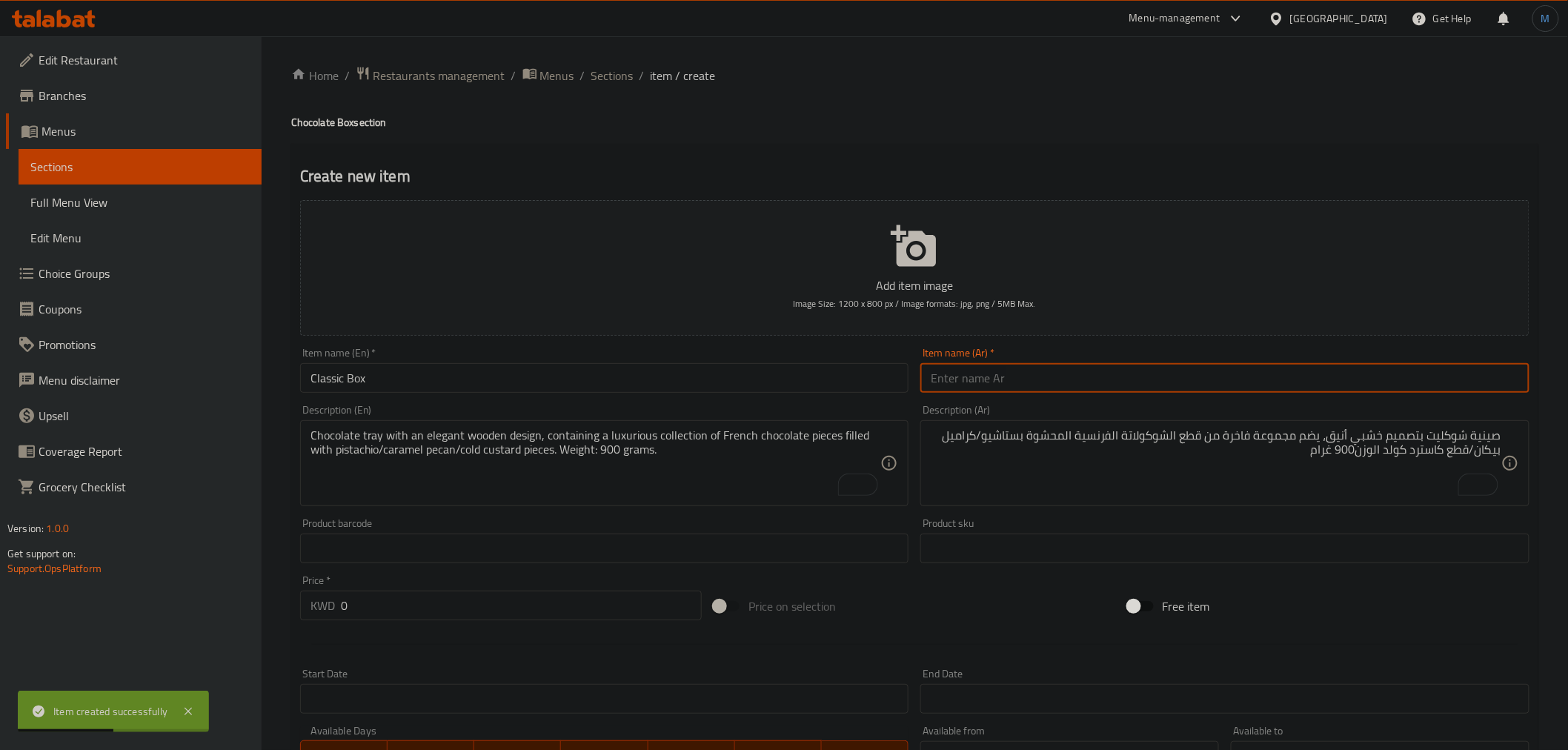
paste input "كلاسيك بوكس"
type input "كلاسيك بوكس"
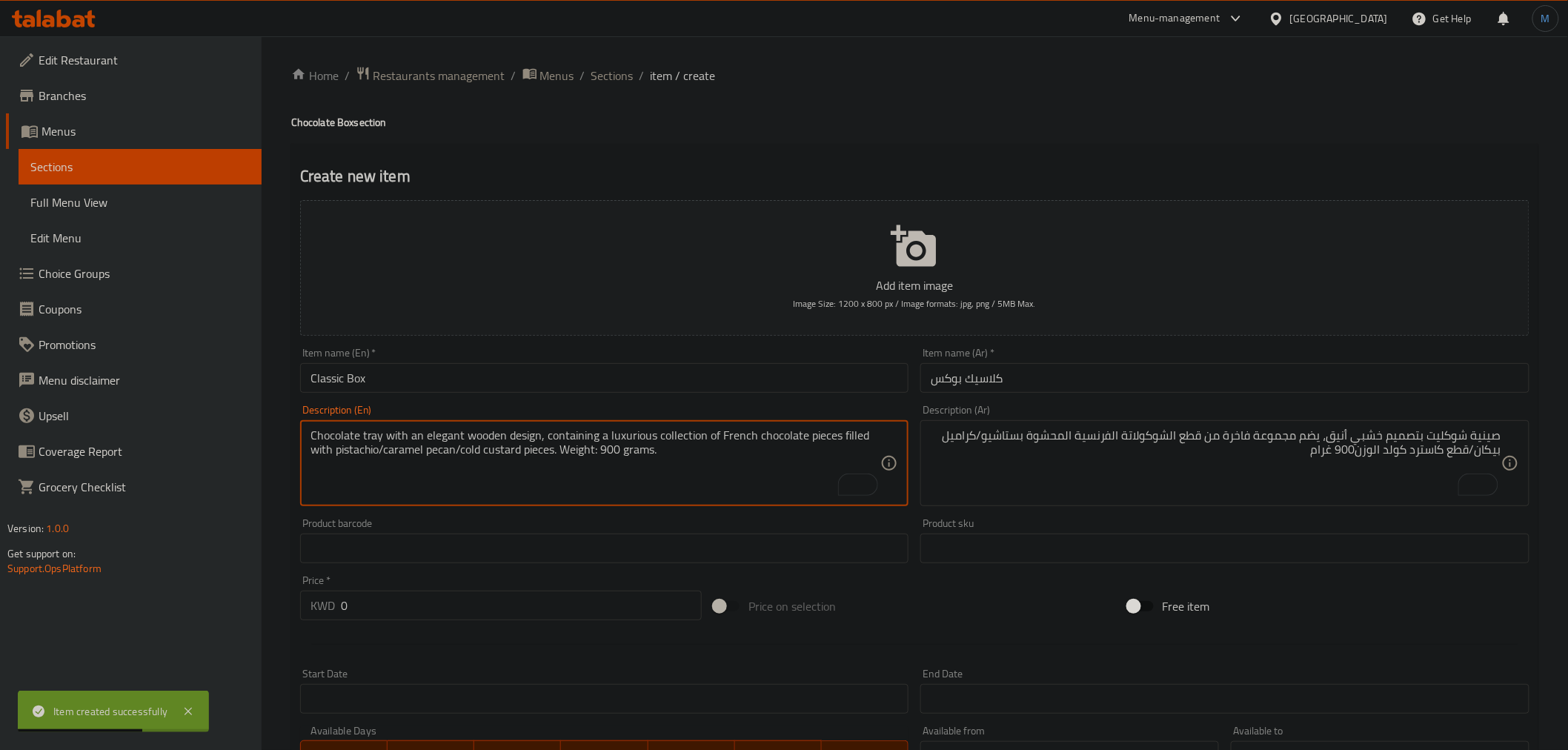
click at [491, 468] on textarea "Chocolate tray with an elegant wooden design, containing a luxurious collection…" at bounding box center [596, 464] width 571 height 70
paste textarea "An elegant classic box containing a luxurious selection of chocolate pieces fil…"
type textarea "An elegant classic box containing a luxurious selection of chocolate pieces fil…"
click at [1139, 429] on textarea "صينية شوكليت بتصميم خشبي أنيق، يضم مجموعة فاخرة من قطع الشوكولاتة الفرنسية المح…" at bounding box center [1216, 464] width 571 height 70
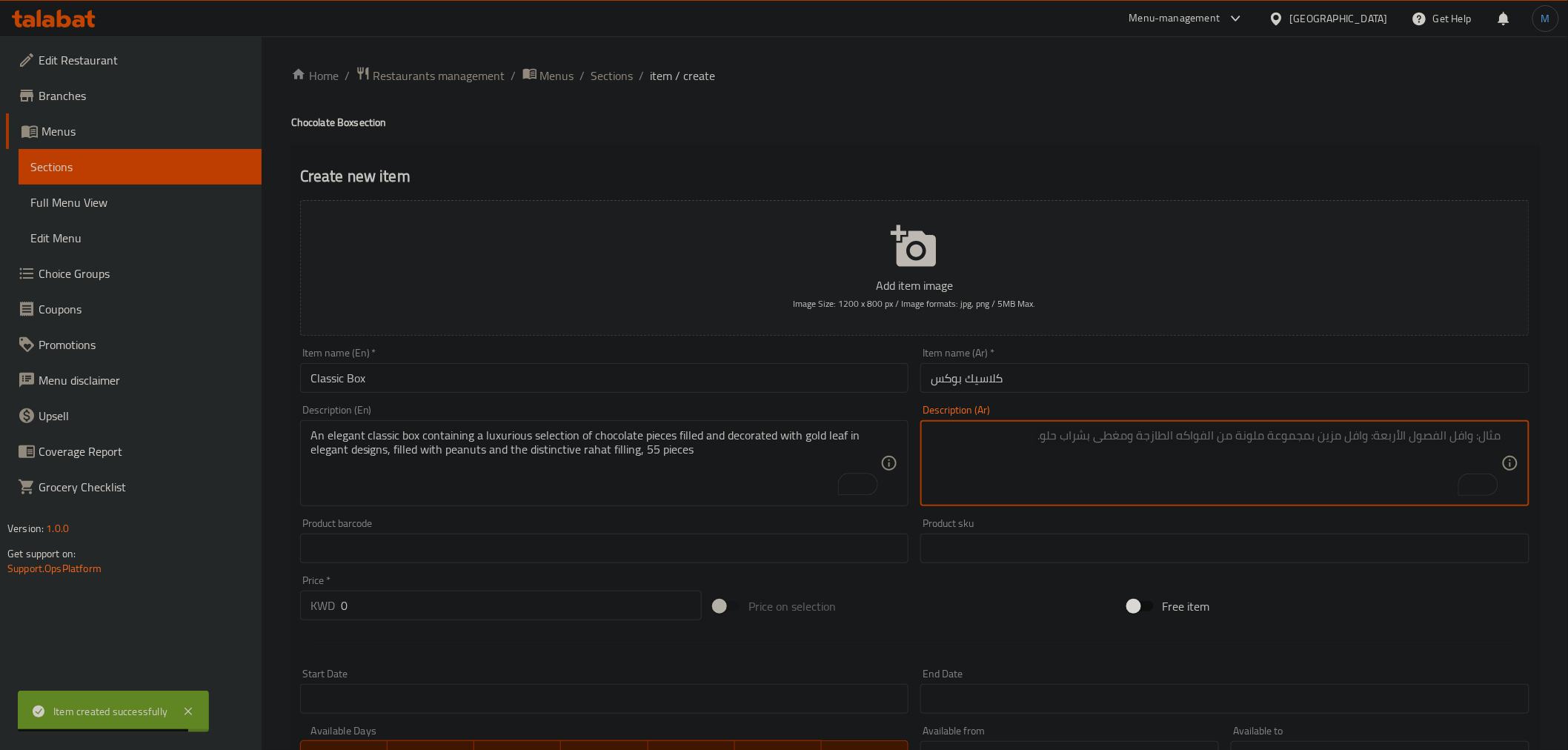
paste textarea "بوكس كلاسيك أنيق يحتوي على تشكيلة فاخرة من قطع الشوكولاتة المحشوة والمزينة بورق…"
type textarea "بوكس كلاسيك أنيق يحتوي على تشكيلة فاخرة من قطع الشوكولاتة المحشوة والمزينة بورق…"
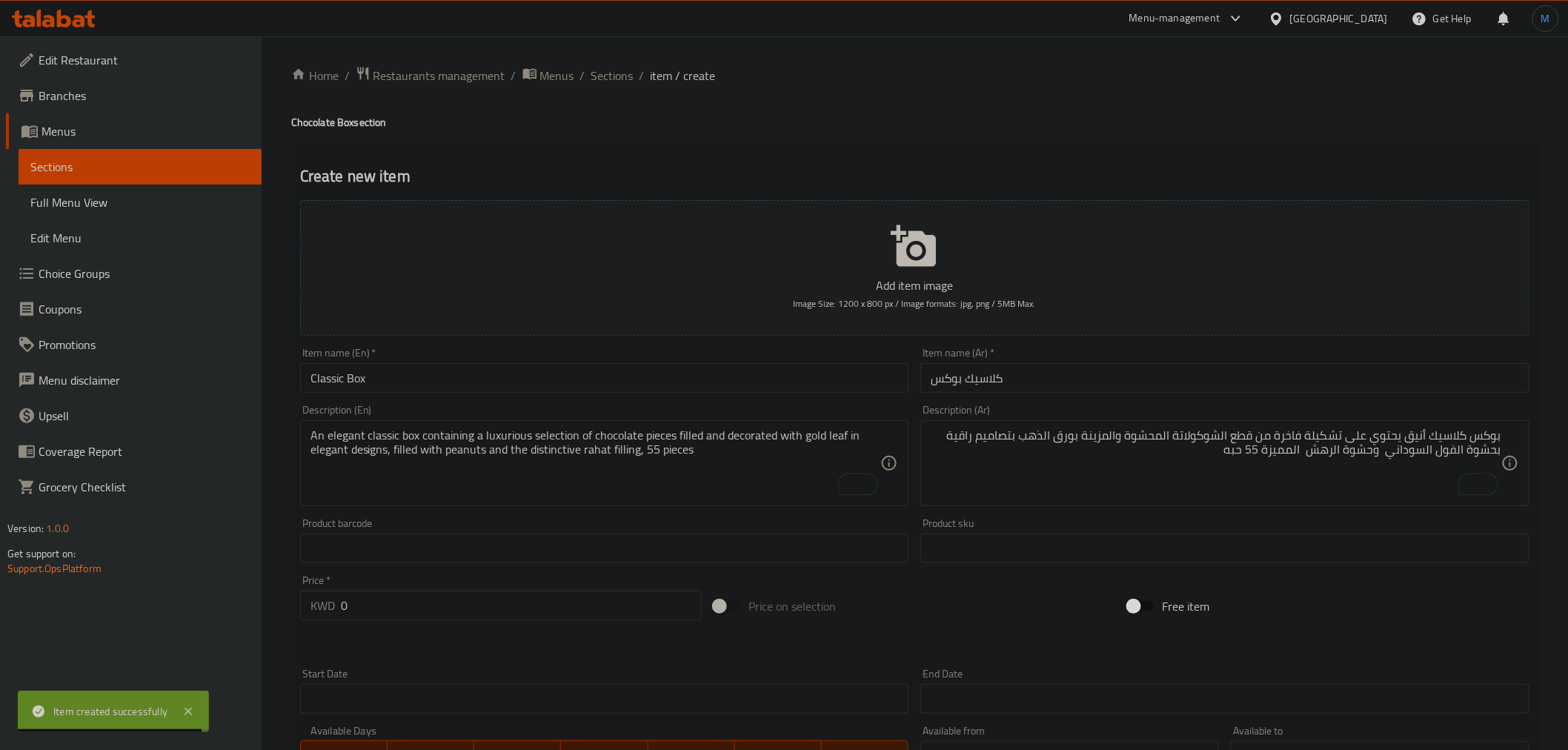
click at [541, 588] on div "Price   * KWD 0 Price *" at bounding box center [501, 597] width 402 height 45
click at [548, 599] on input "0" at bounding box center [521, 605] width 361 height 29
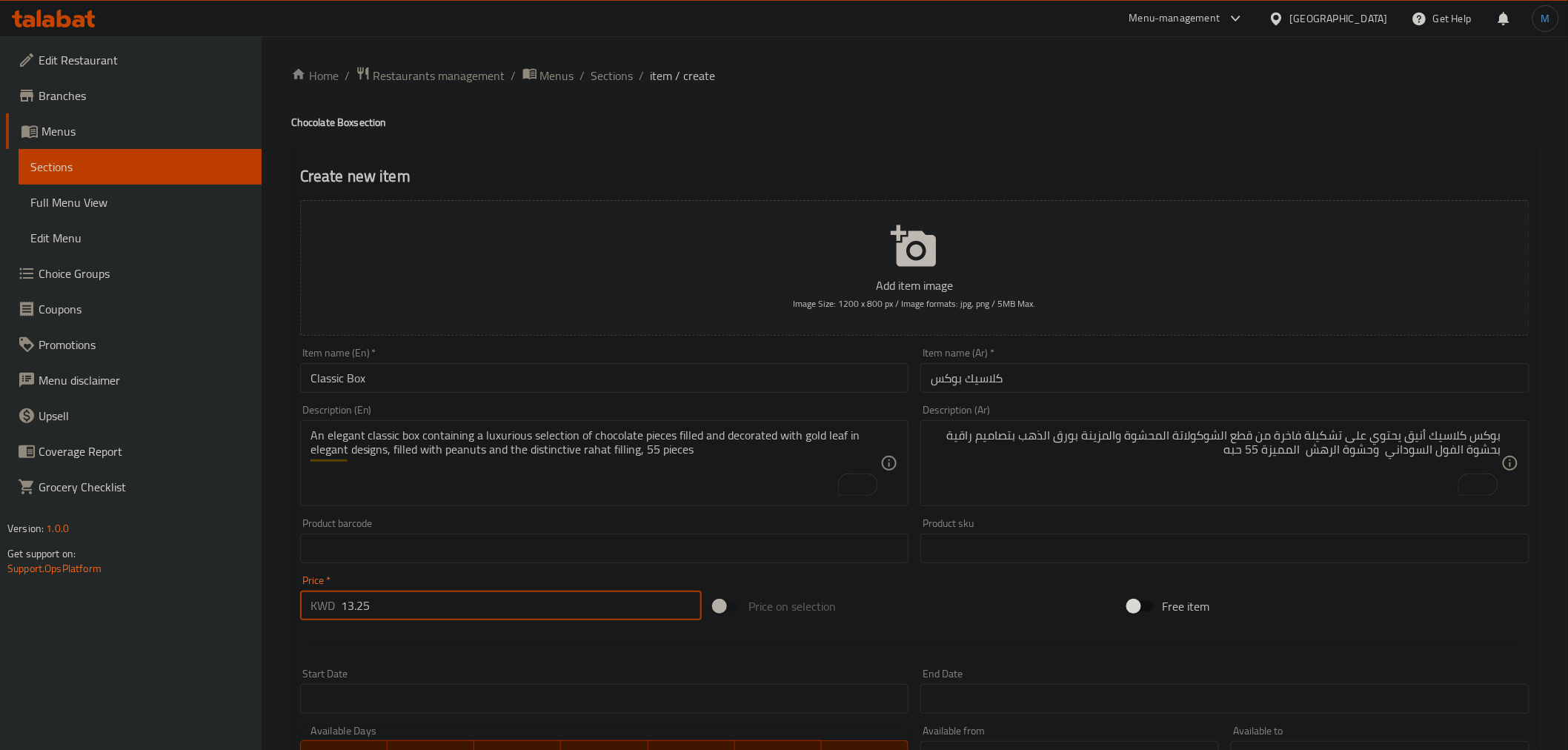
type input "13.25"
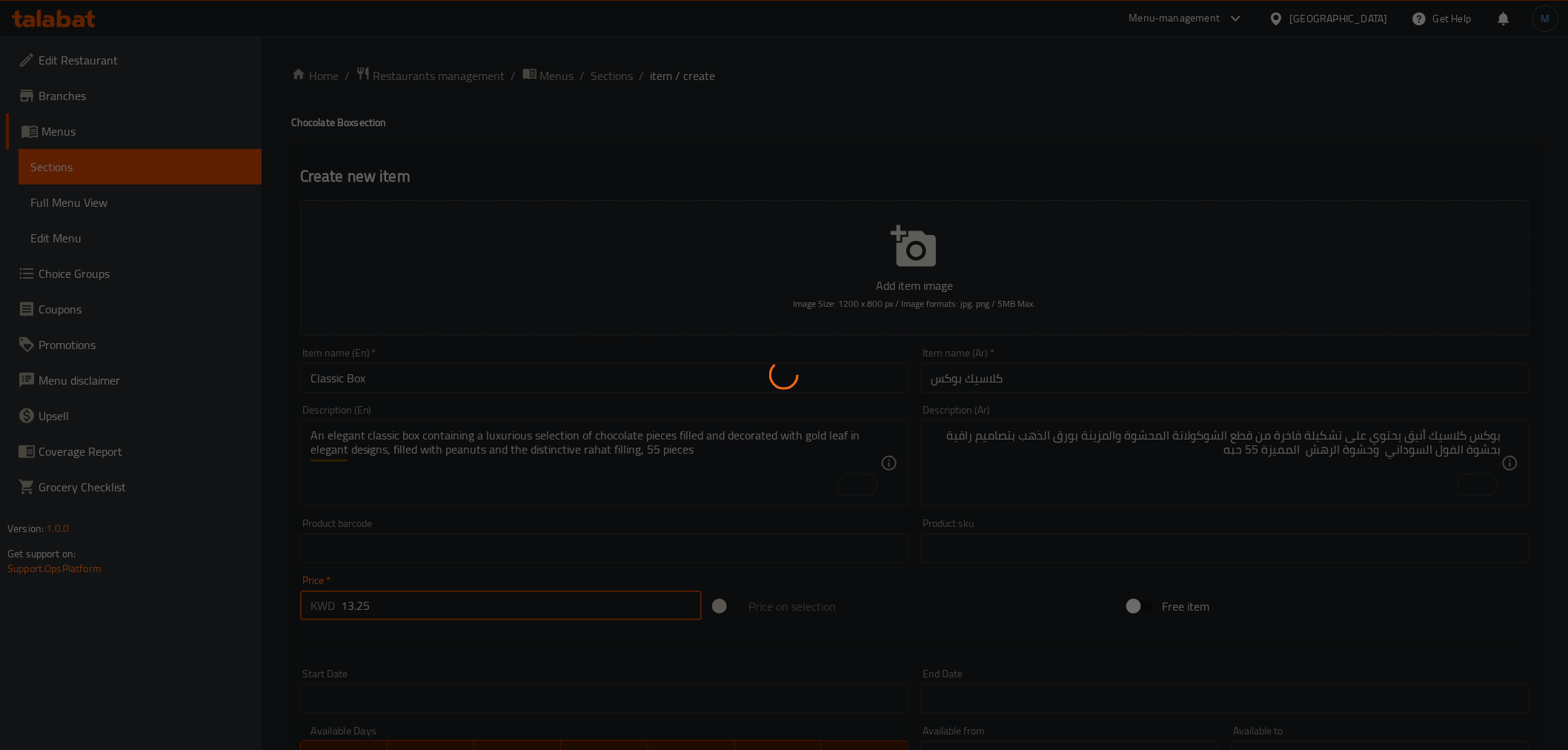
type input "0"
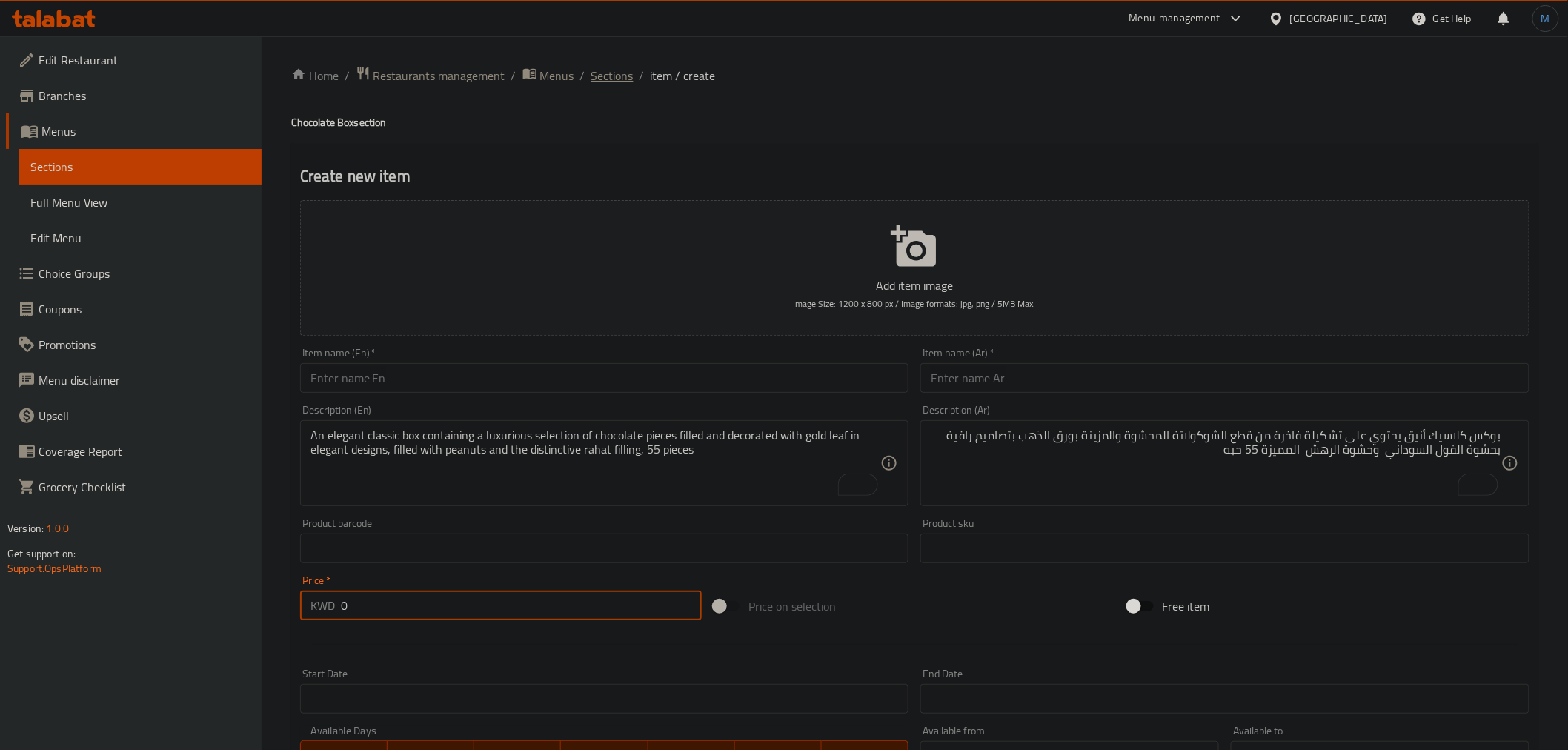
click at [595, 70] on span "Sections" at bounding box center [612, 75] width 42 height 17
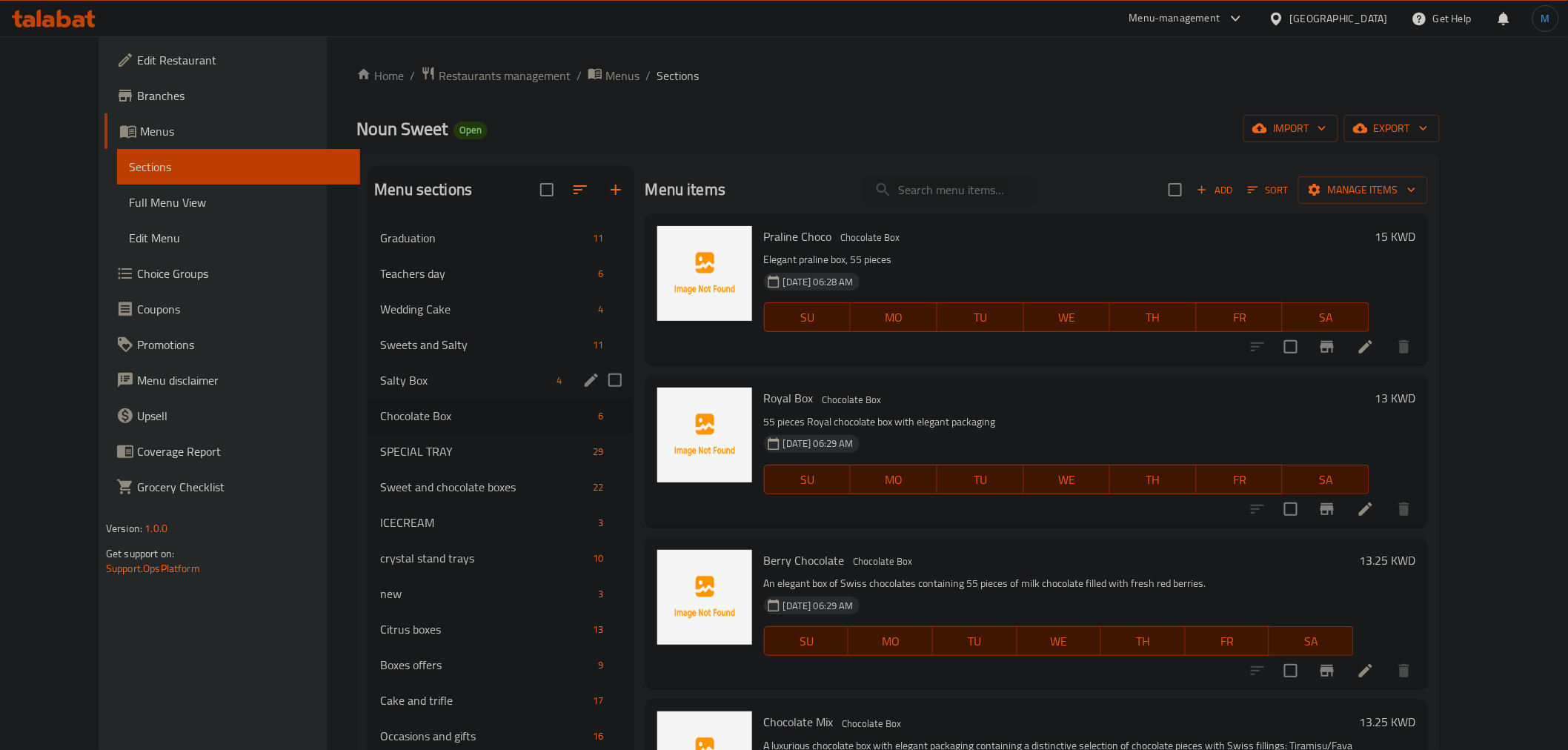
click at [402, 389] on div "Salty Box 4" at bounding box center [501, 380] width 265 height 36
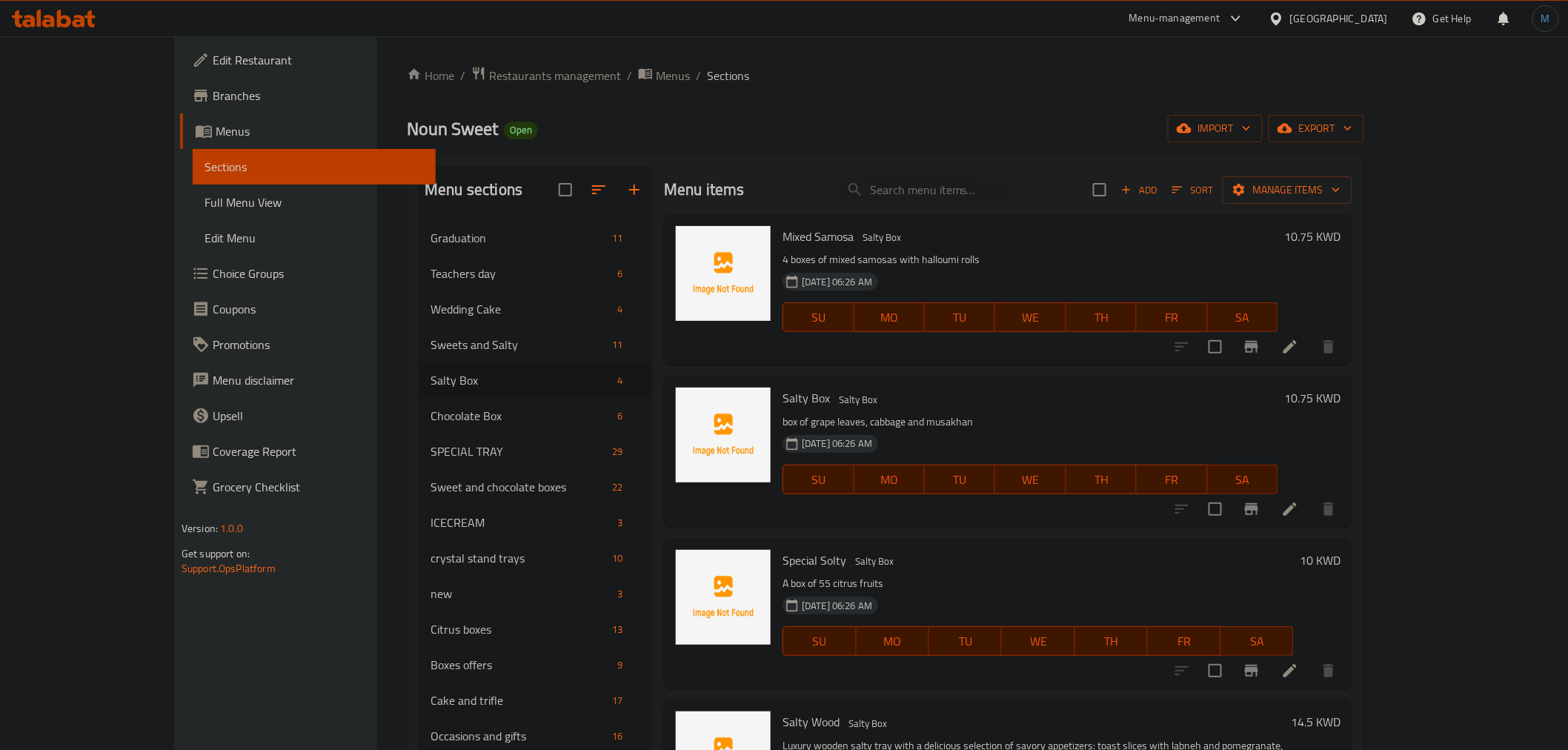
click at [1159, 182] on span "Add" at bounding box center [1139, 191] width 40 height 17
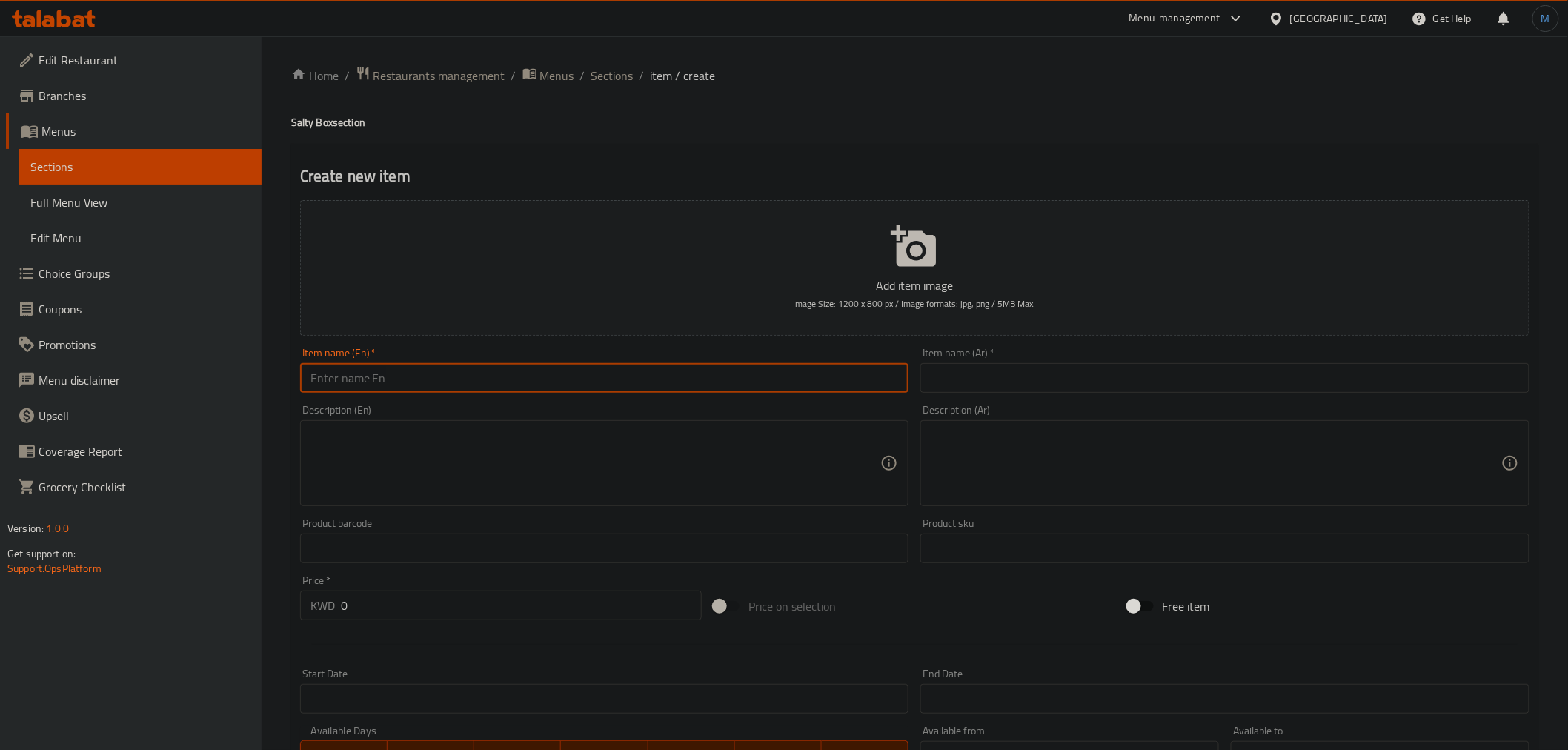
click at [708, 366] on input "text" at bounding box center [605, 377] width 609 height 29
paste input "Hot Box"
type input "Hot Box"
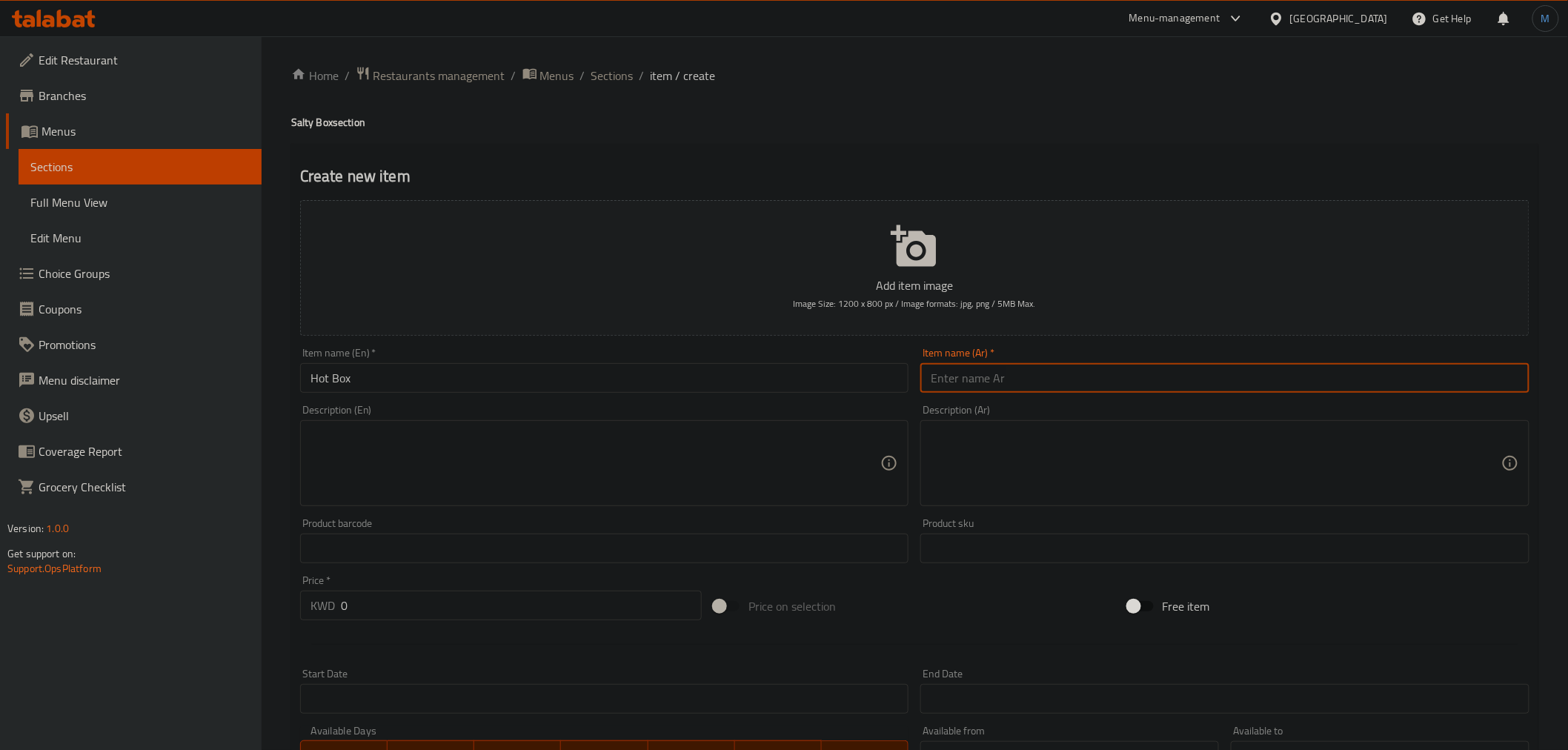
click at [1001, 375] on input "text" at bounding box center [1225, 377] width 609 height 29
paste input "هوت بوكس"
type input "هوت بوكس"
click at [654, 442] on textarea at bounding box center [596, 464] width 571 height 70
paste textarea "A luxurious box of appetizers such as mini kibbeh and musakhan, a package conta…"
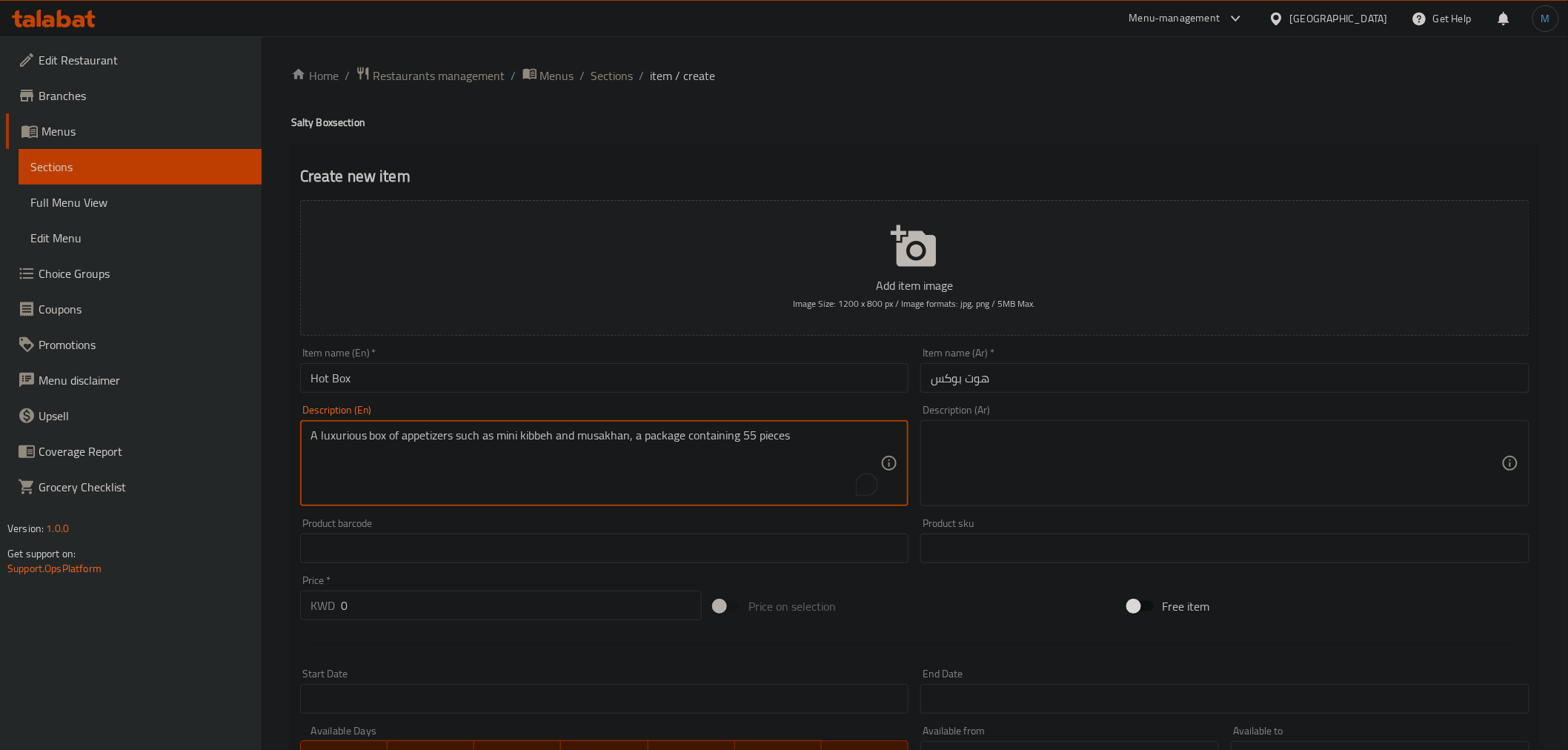
type textarea "A luxurious box of appetizers such as mini kibbeh and musakhan, a package conta…"
click at [1064, 479] on textarea at bounding box center [1216, 464] width 571 height 70
paste textarea "بوكس فاخر من المقبلات مثل الكبة الصغيرة، والمسخن بقجة يحتوي على 55 حبه"
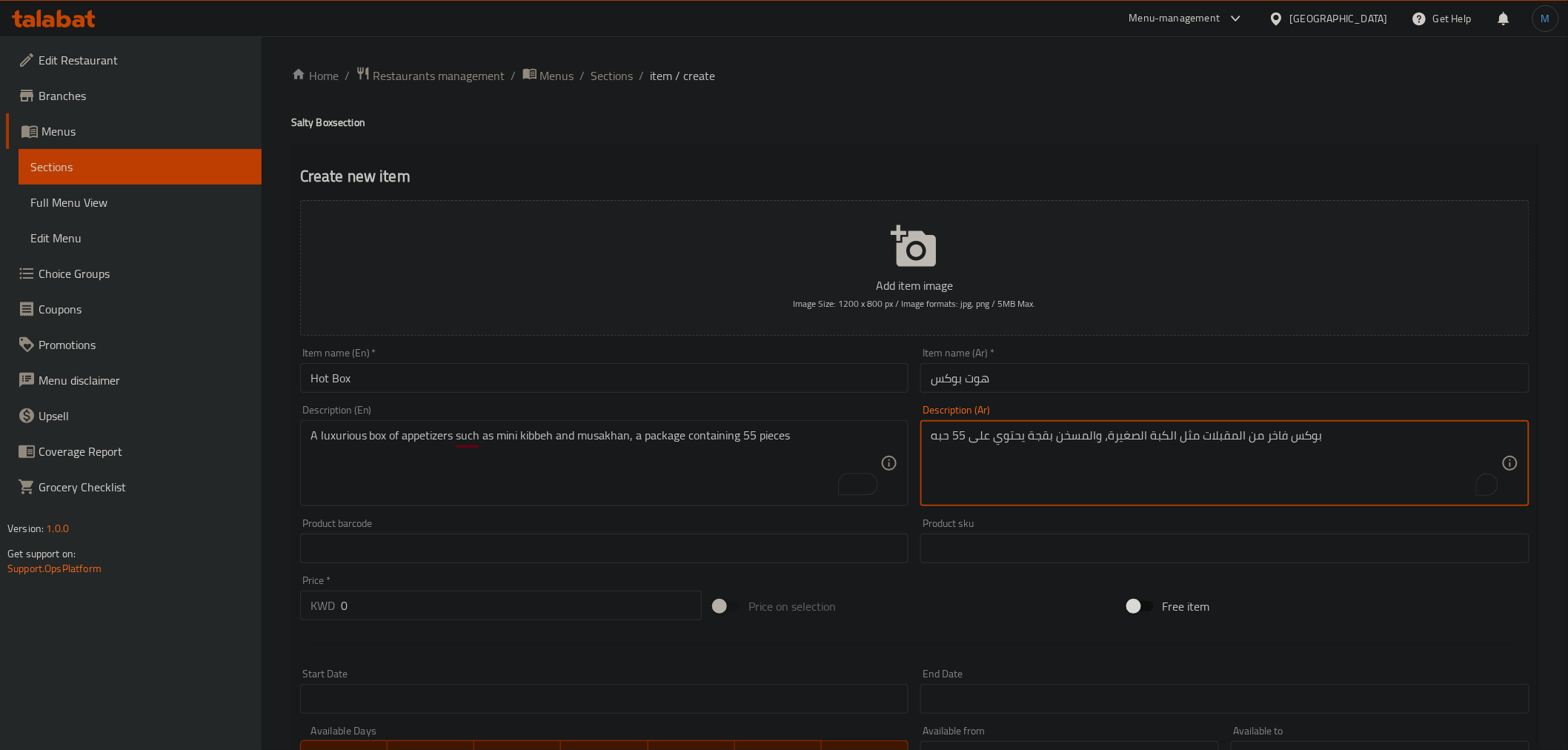
type textarea "بوكس فاخر من المقبلات مثل الكبة الصغيرة، والمسخن بقجة يحتوي على 55 حبه"
click at [530, 608] on input "0" at bounding box center [521, 605] width 361 height 29
paste input "11.5"
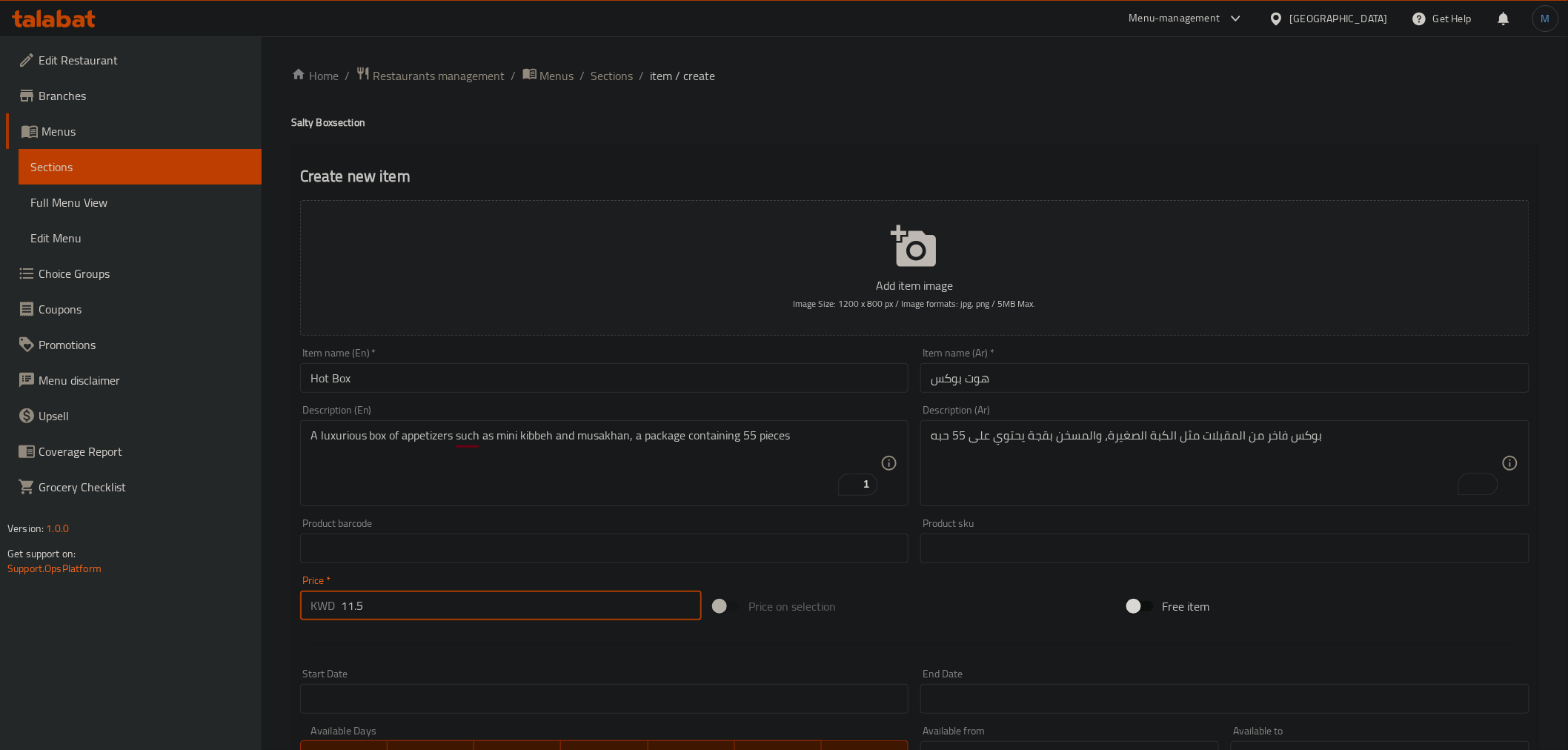
type input "11.5"
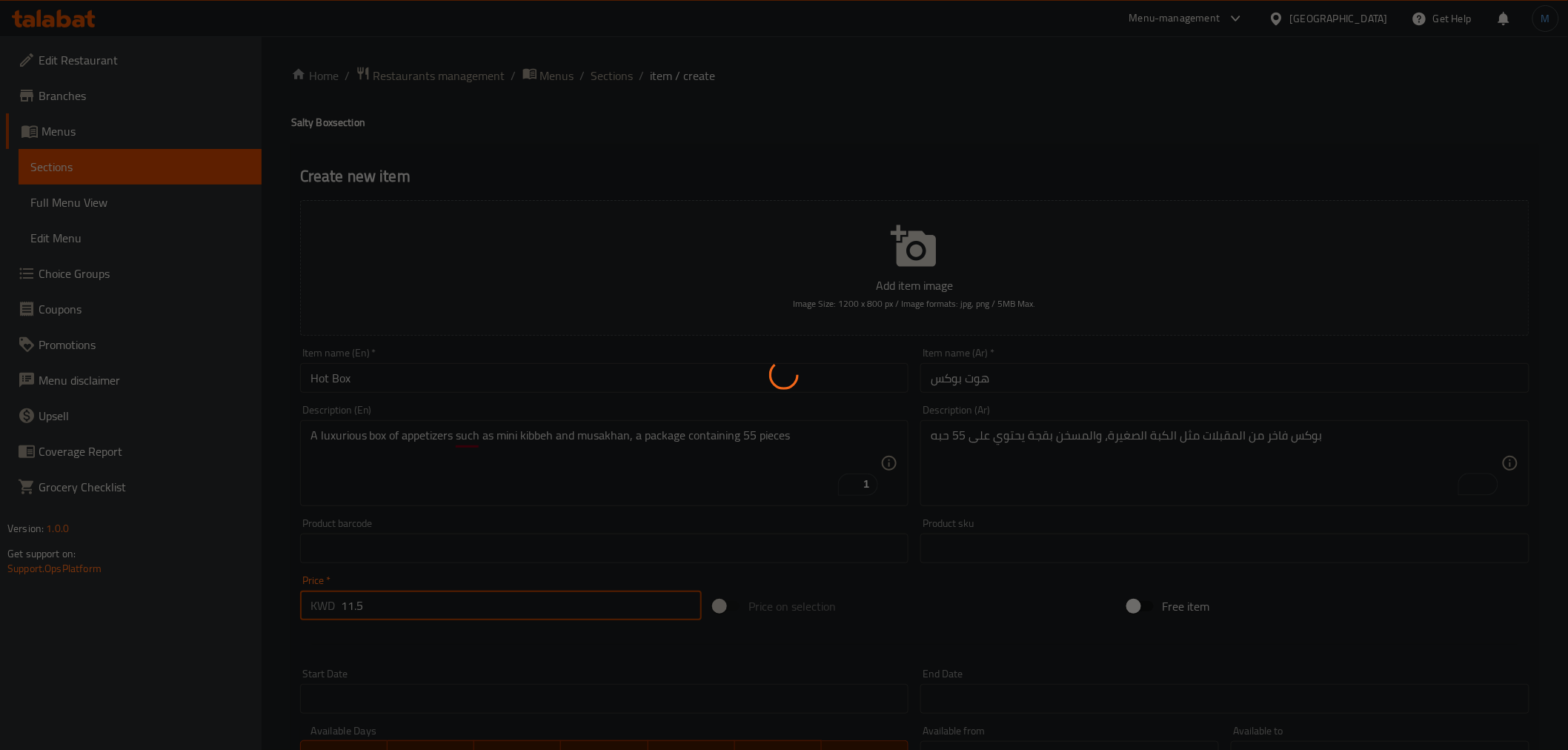
type input "0"
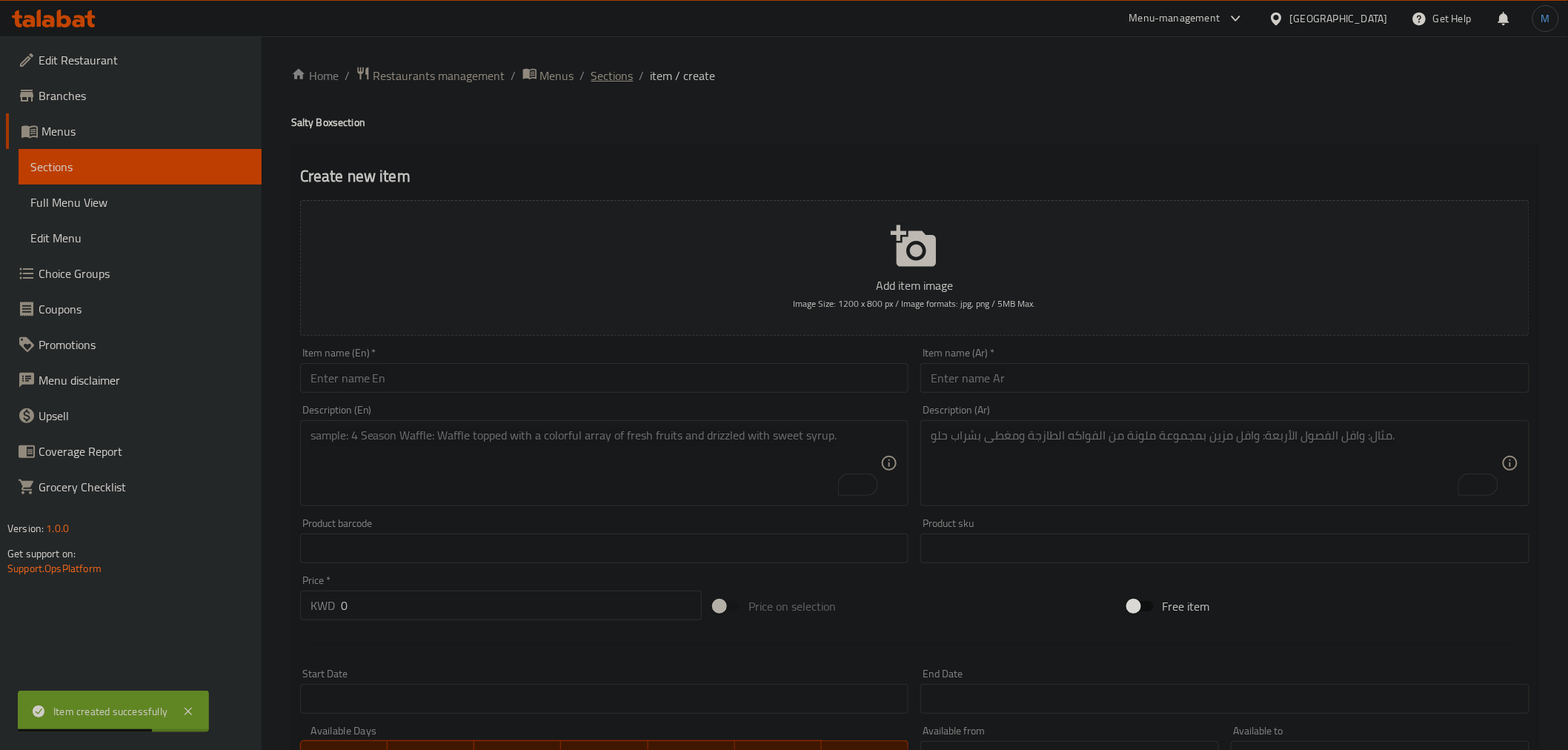
click at [614, 82] on span "Sections" at bounding box center [612, 75] width 42 height 17
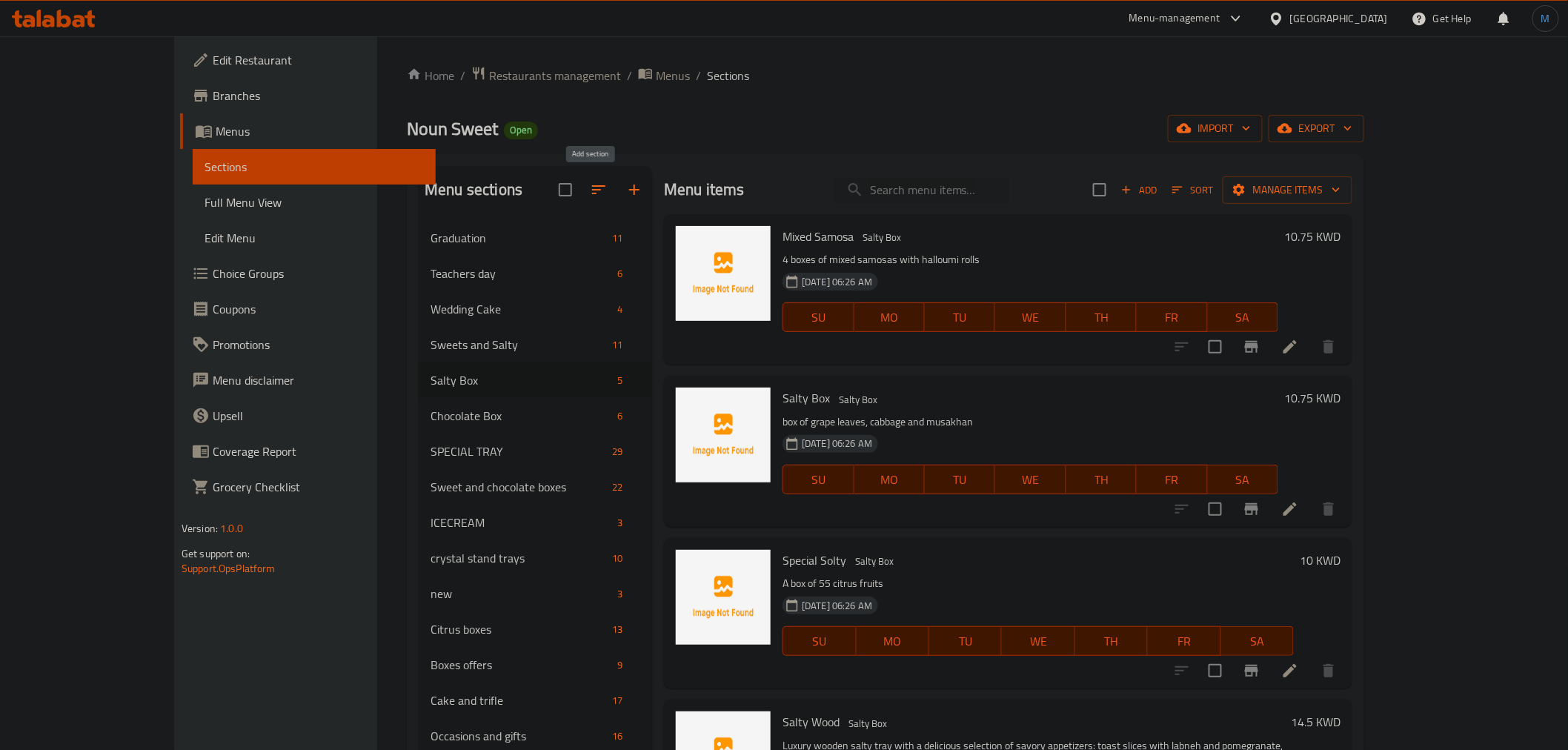
click at [617, 191] on button "button" at bounding box center [634, 189] width 36 height 36
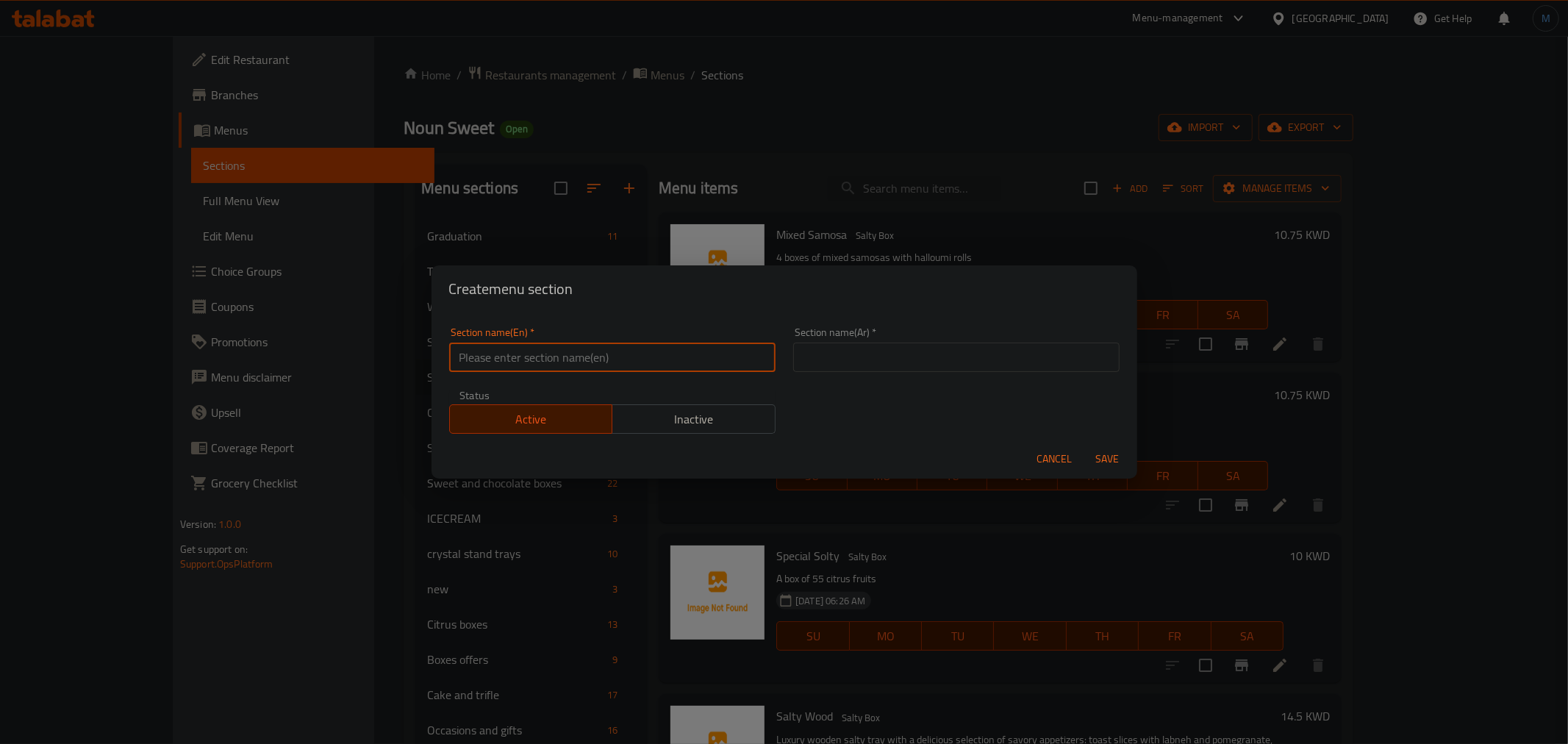
click at [713, 356] on input "text" at bounding box center [613, 357] width 326 height 29
paste input "Noun Sweet"
type input "Noun Sweet"
drag, startPoint x: 781, startPoint y: 356, endPoint x: 800, endPoint y: 356, distance: 19.0
click at [788, 356] on div "Section name(Ar)   * Section name(Ar) *" at bounding box center [956, 350] width 344 height 63
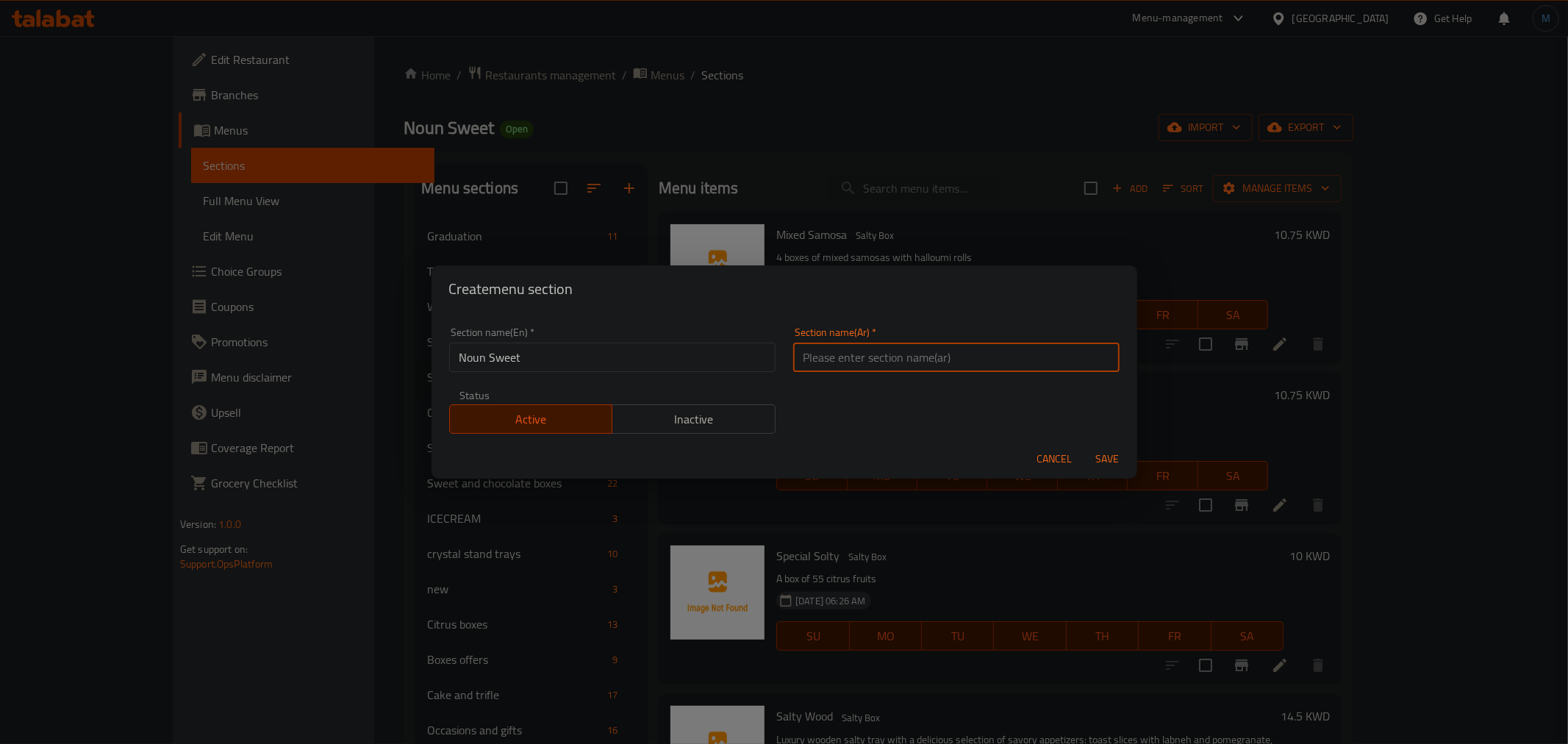
click at [800, 356] on input "text" at bounding box center [956, 357] width 326 height 29
paste input "نون سويت"
type input "نون سويت"
click at [1107, 461] on span "Save" at bounding box center [1108, 459] width 35 height 18
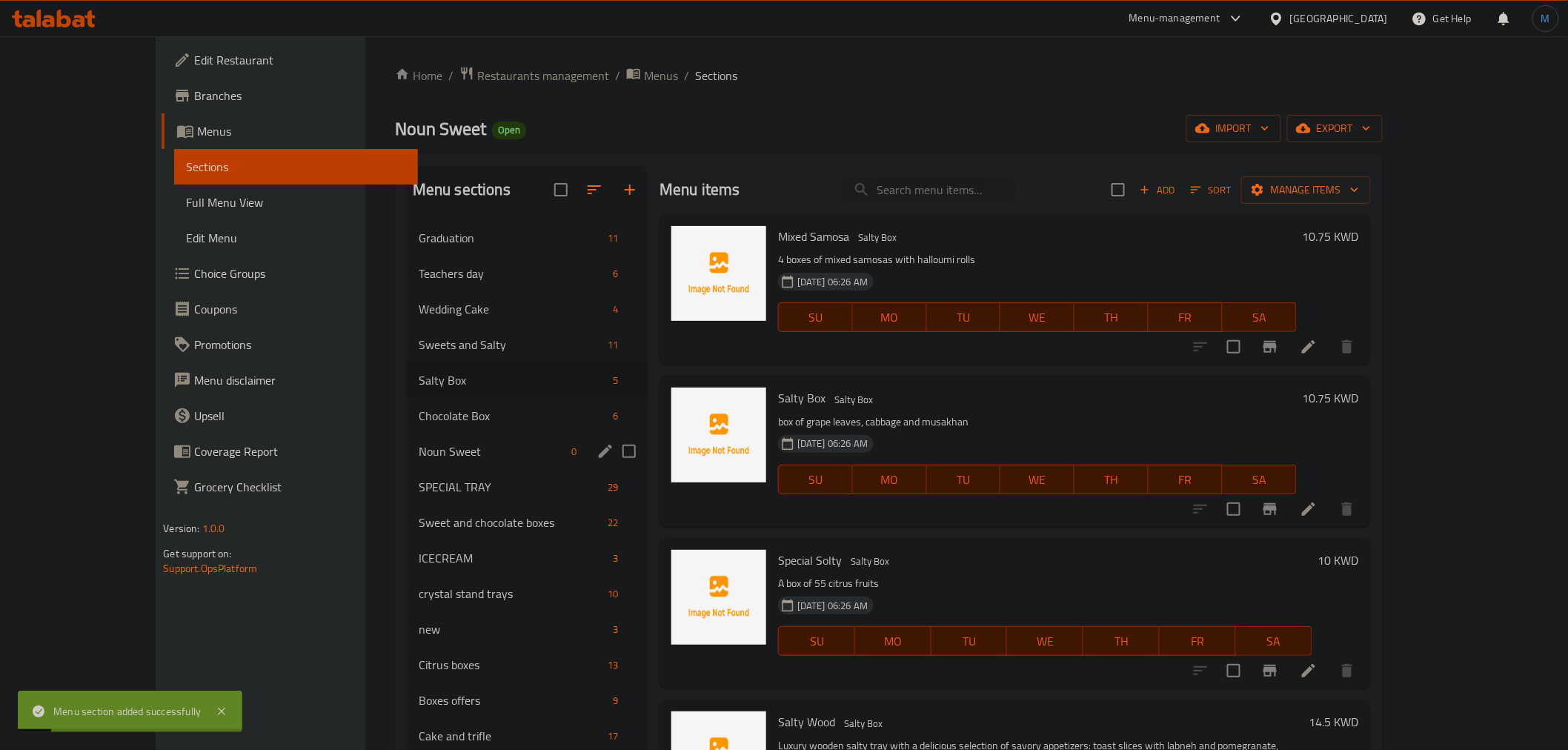
click at [406, 434] on div "Noun Sweet 0" at bounding box center [527, 451] width 241 height 36
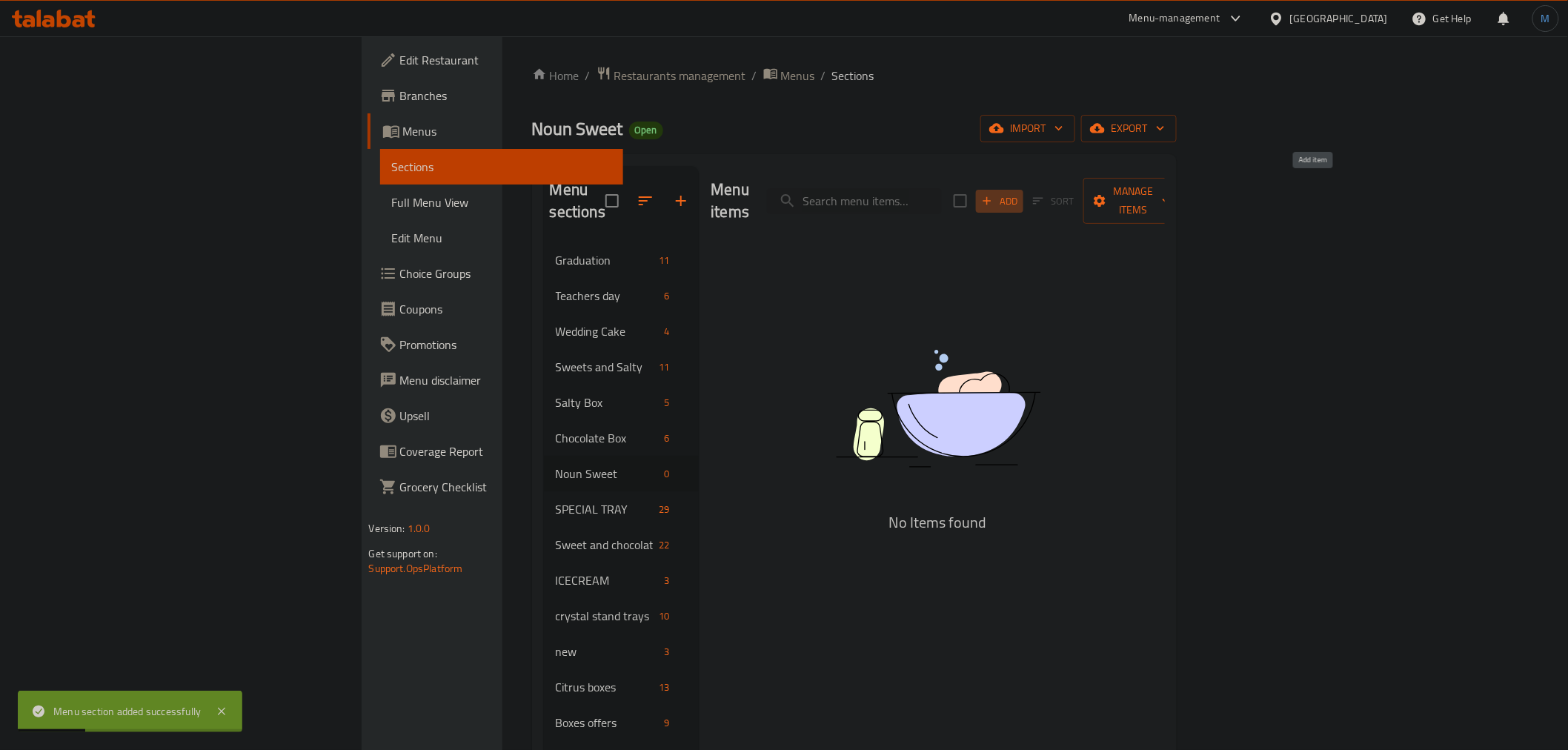
click at [1019, 193] on span "Add" at bounding box center [999, 202] width 40 height 17
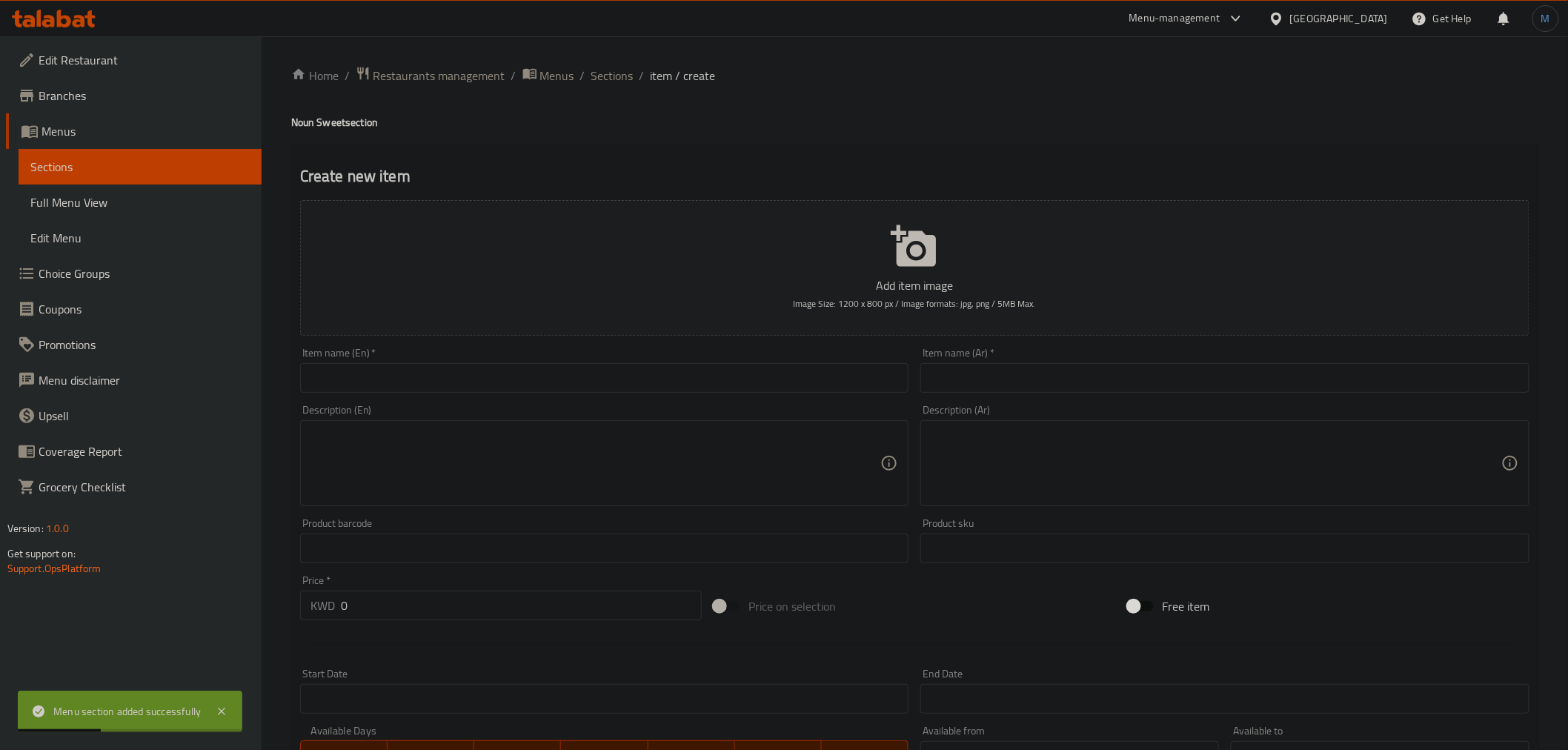
click at [825, 378] on input "text" at bounding box center [605, 377] width 609 height 29
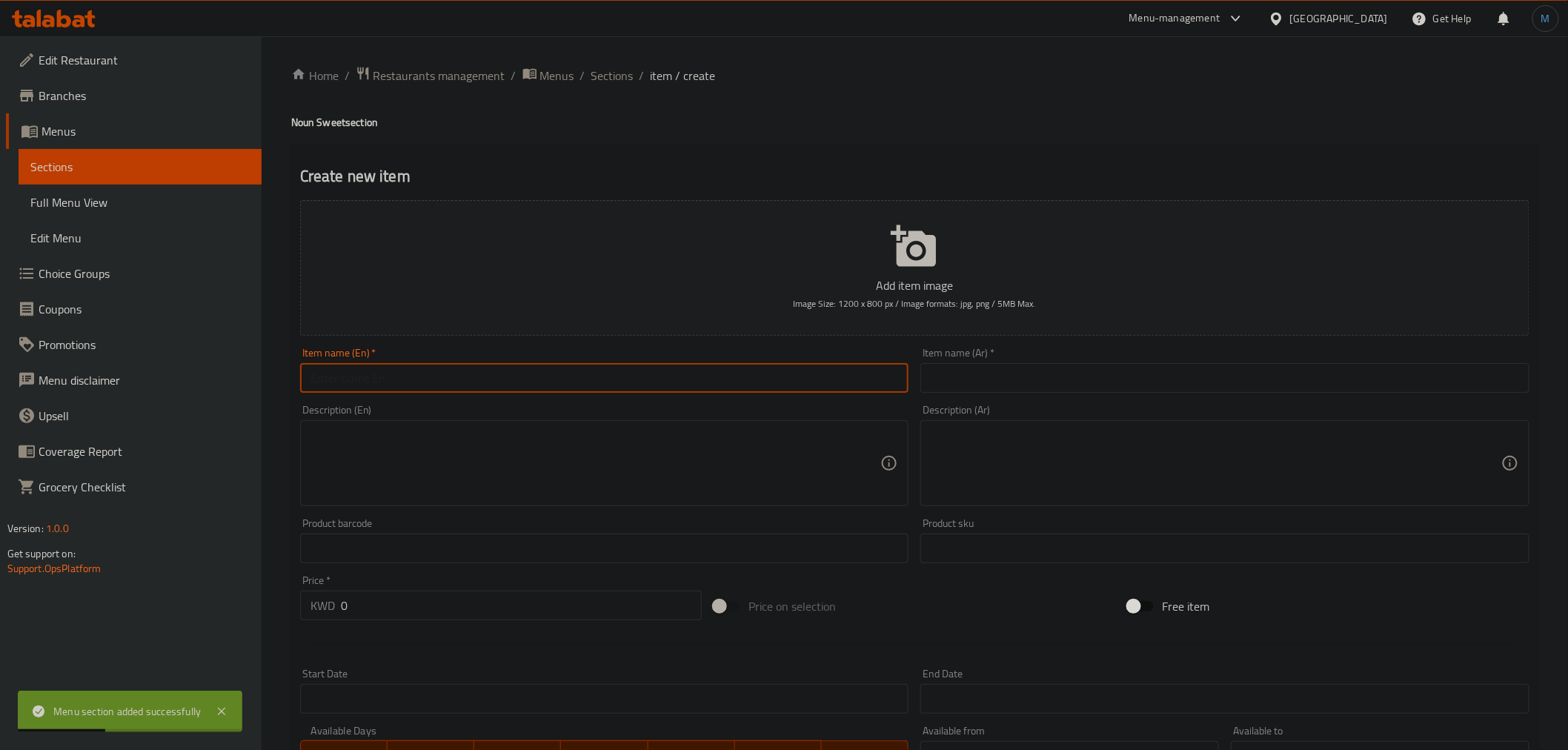
paste input "Mixed Fruit Chocolate"
type input "Mixed Fruit Chocolate"
click at [1007, 359] on div "Item name (Ar)   * Item name (Ar) *" at bounding box center [1225, 369] width 609 height 45
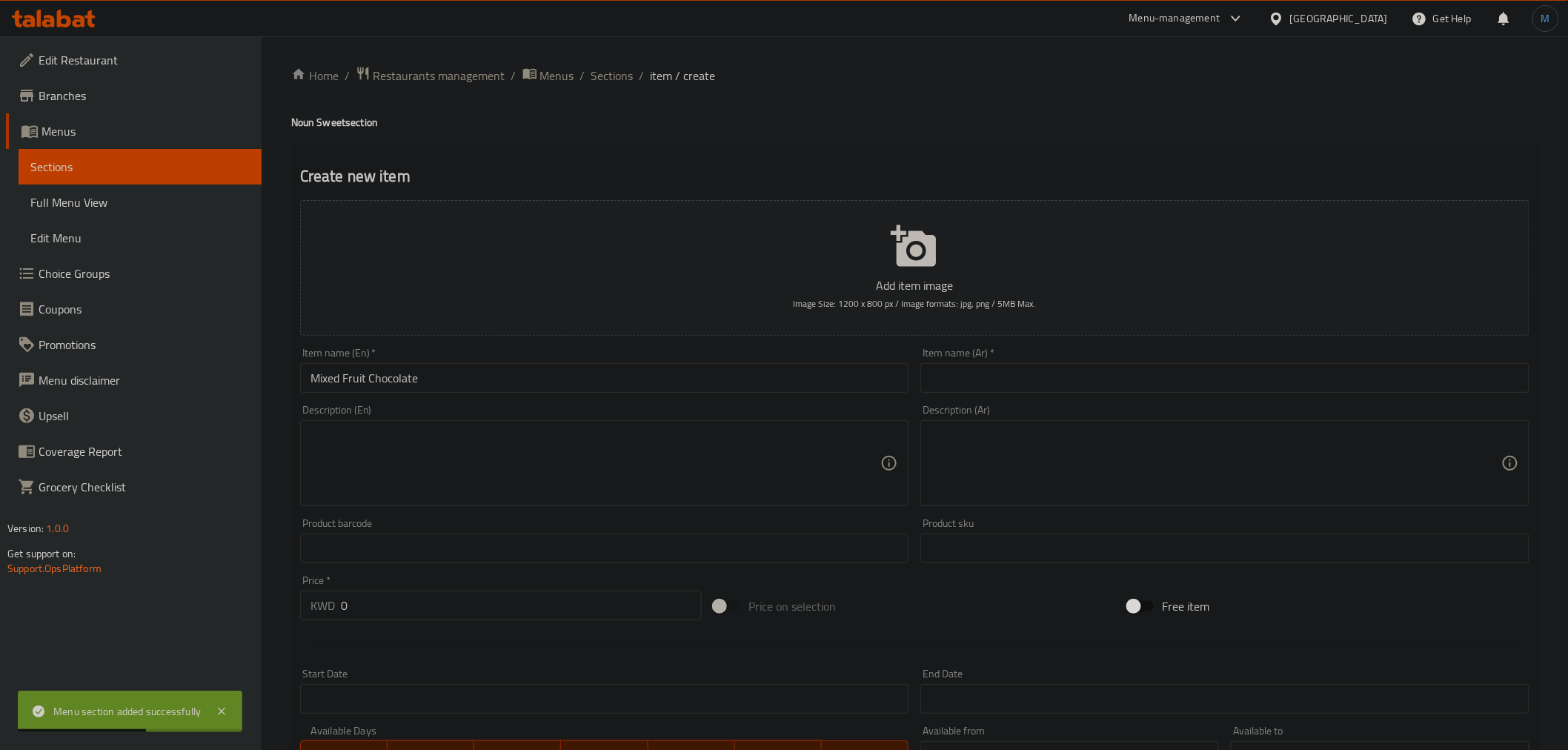
click at [1024, 374] on input "text" at bounding box center [1225, 377] width 609 height 29
paste input "ميكس فروت شوكليت"
type input "ميكس فروت شوكليت"
click at [558, 460] on textarea at bounding box center [596, 464] width 571 height 70
paste textarea "A special box that combines the most delicious fresh fruits 🍓, luxurious chocol…"
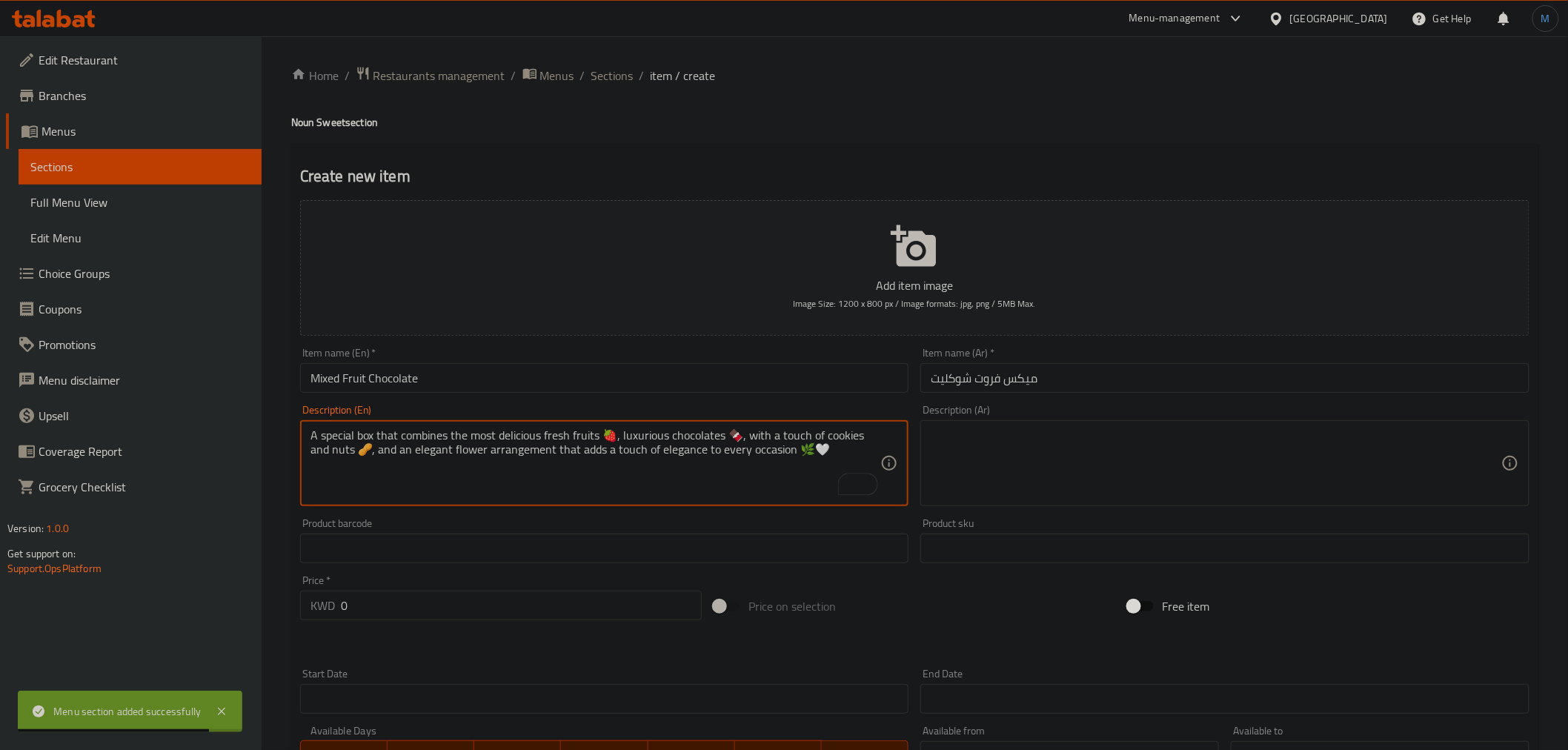
click at [624, 422] on div "A special box that combines the most delicious fresh fruits 🍓, luxurious chocol…" at bounding box center [605, 463] width 609 height 86
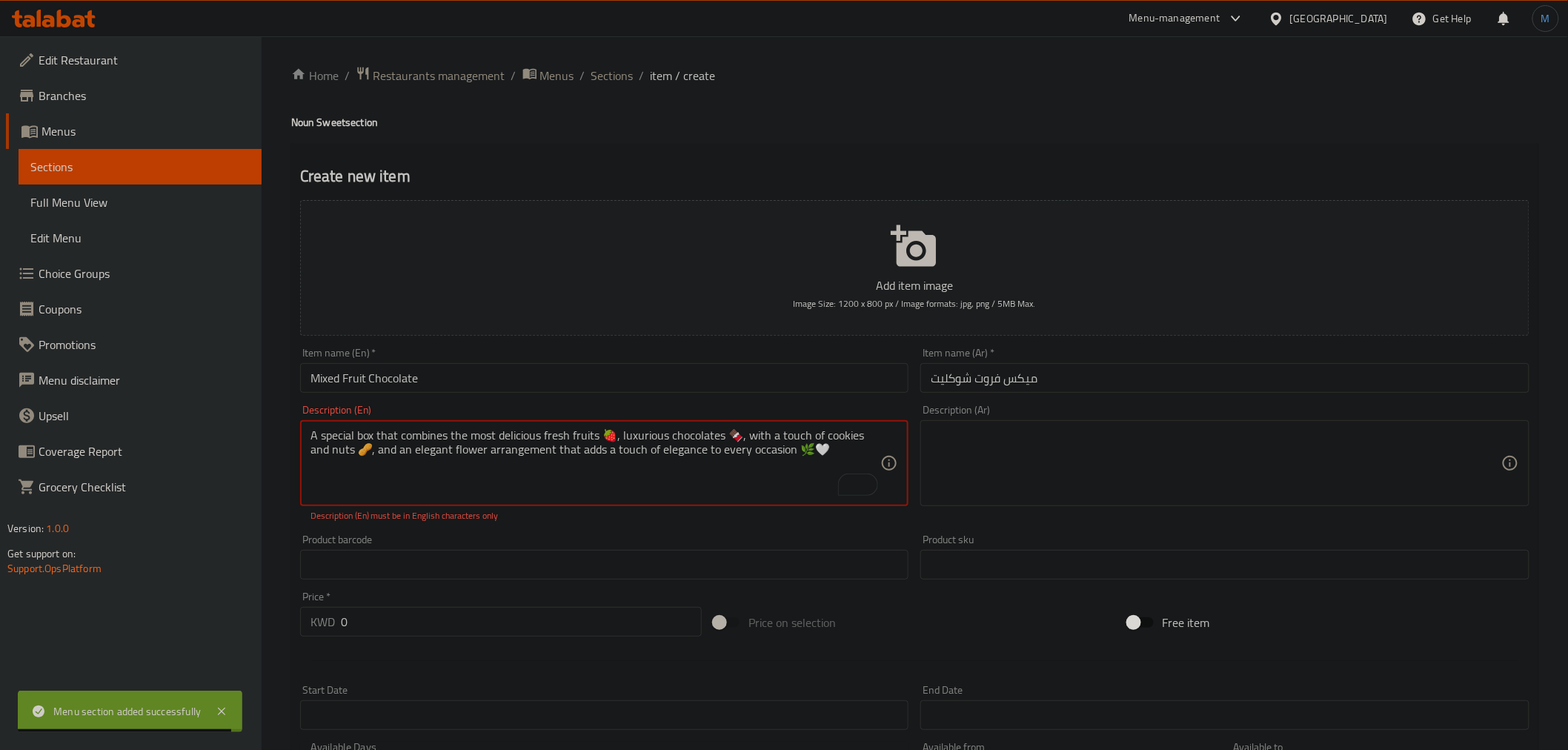
click at [614, 439] on textarea "A special box that combines the most delicious fresh fruits 🍓, luxurious chocol…" at bounding box center [596, 464] width 571 height 70
type textarea "A special box that combines the most delicious fresh fruits, luxurious chocolat…"
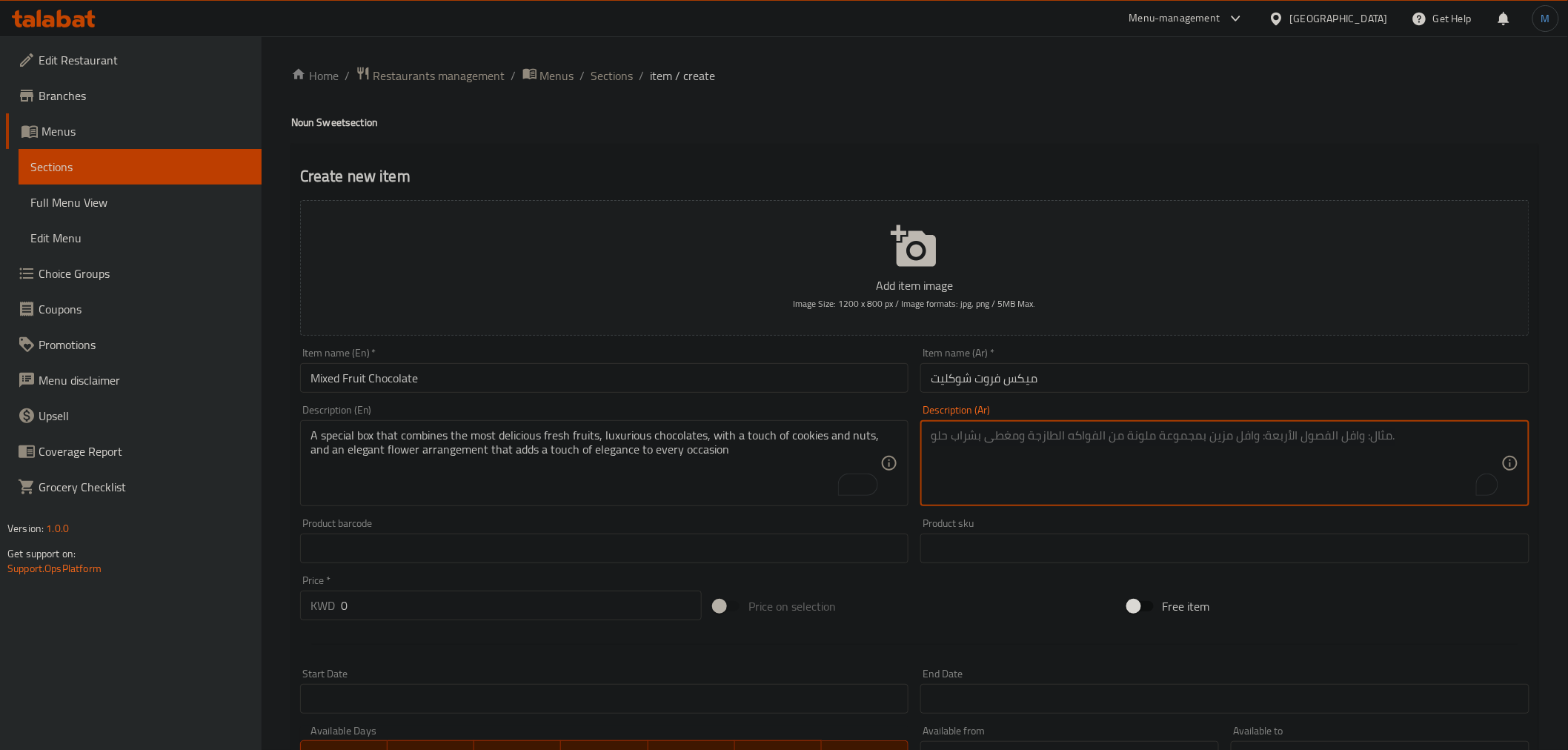
click at [1053, 441] on textarea "To enrich screen reader interactions, please activate Accessibility in Grammarl…" at bounding box center [1216, 464] width 571 height 70
paste textarea "بوكس مميز يجمع بين ألذ الفواكه الطازجة 🍓، والشوكولاتة الفاخرة 🍫، مع لمسة من الك…"
type textarea "بوكس مميز يجمع بين ألذ الفواكه الطازجة، والشوكولاتة الفاخرة، مع لمسة من الكوكيز…"
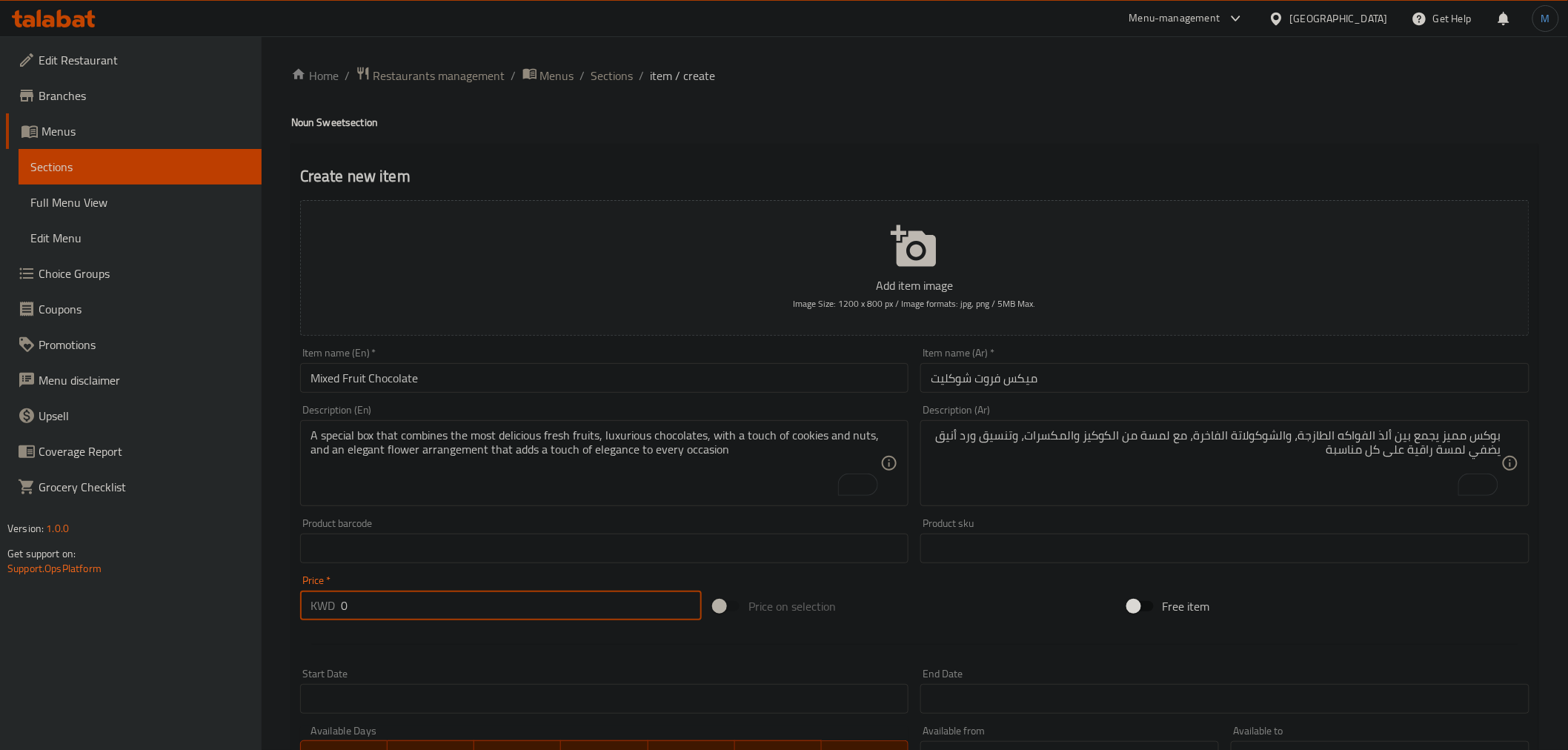
click at [469, 598] on input "0" at bounding box center [521, 605] width 361 height 29
paste input "13.75"
type input "13.75"
click at [580, 383] on input "Mixed Fruit Chocolate" at bounding box center [605, 377] width 609 height 29
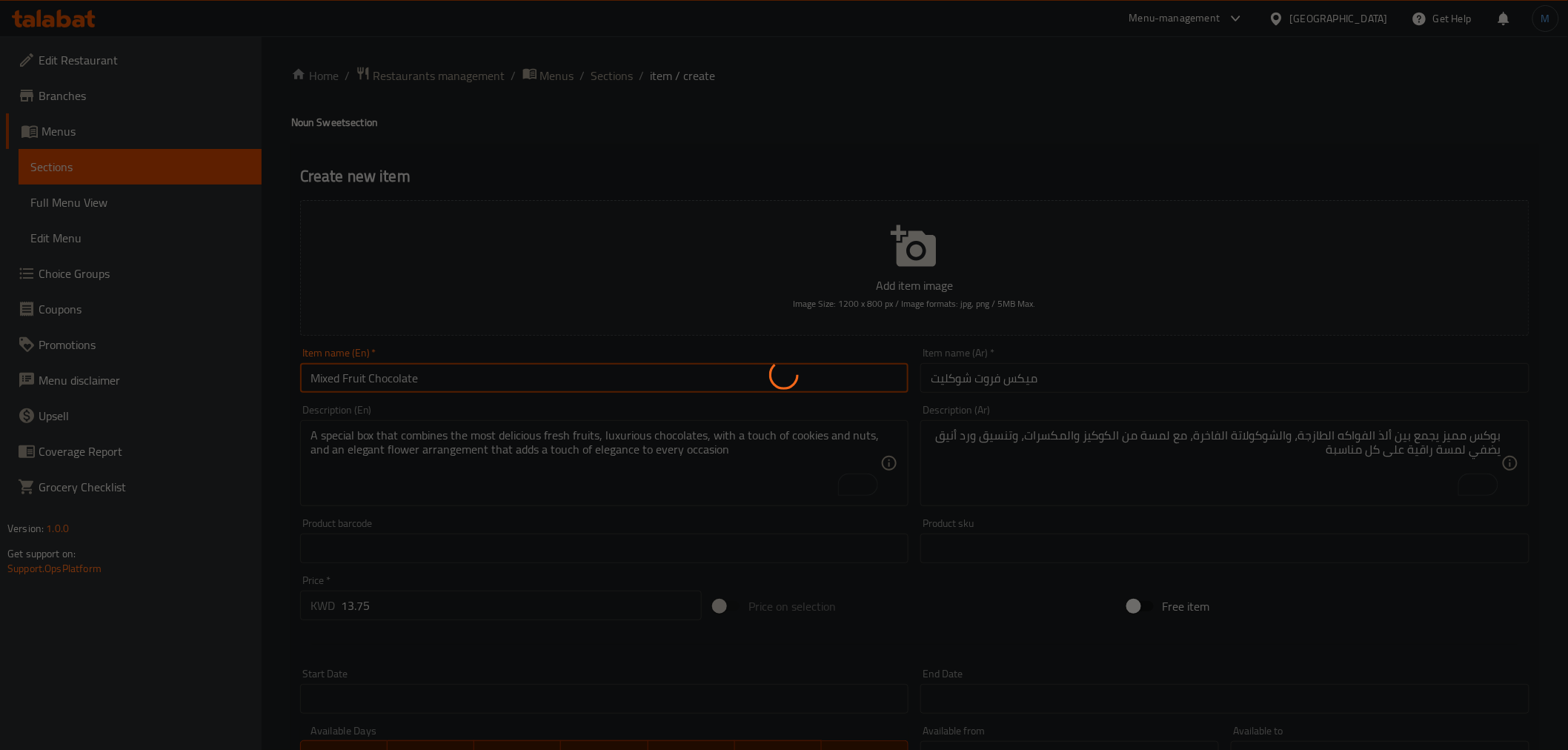
type input "0"
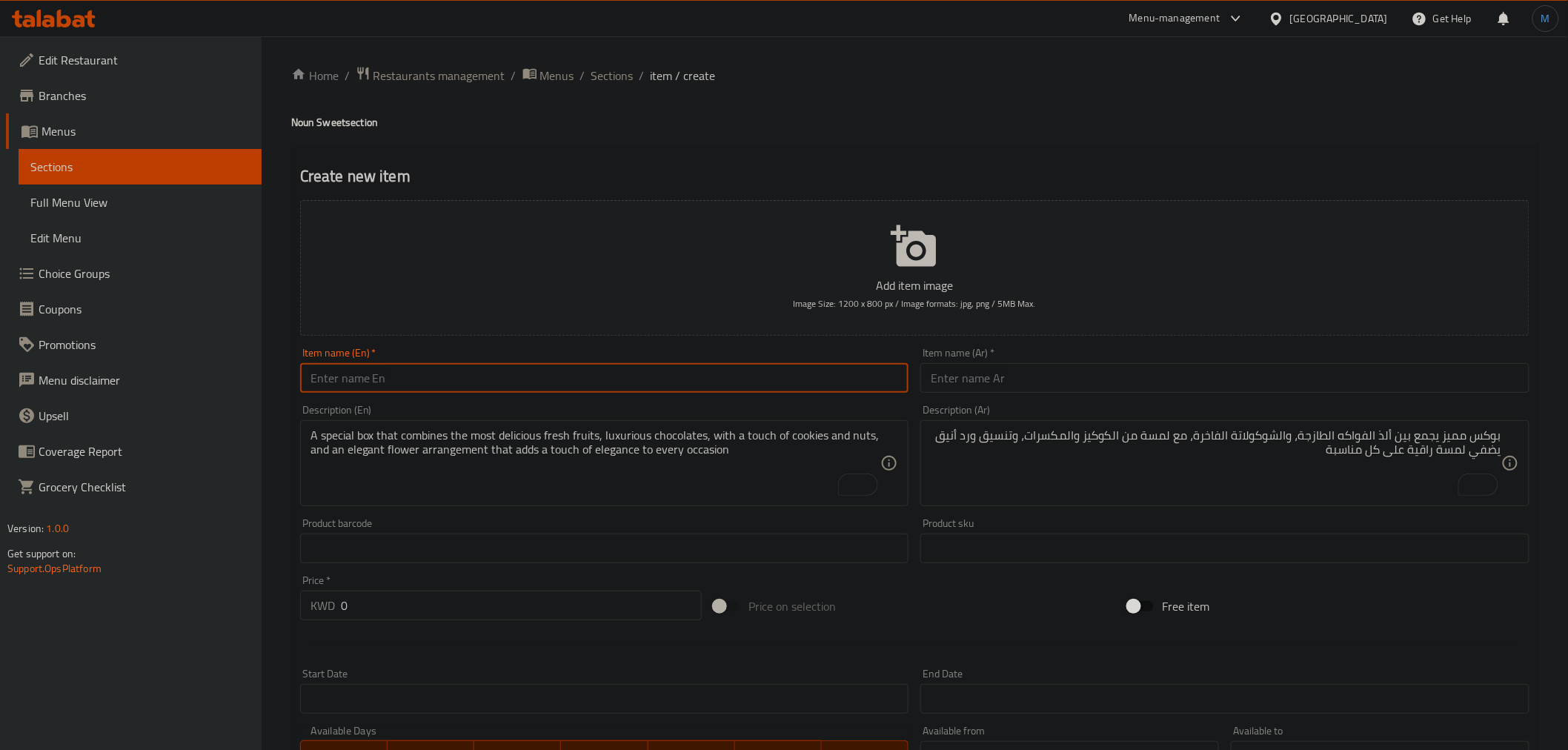
paste input "Sweet Mix"
type input "Sweet Mix"
click at [1031, 357] on div "Item name (Ar)   * Item name (Ar) *" at bounding box center [1225, 369] width 609 height 45
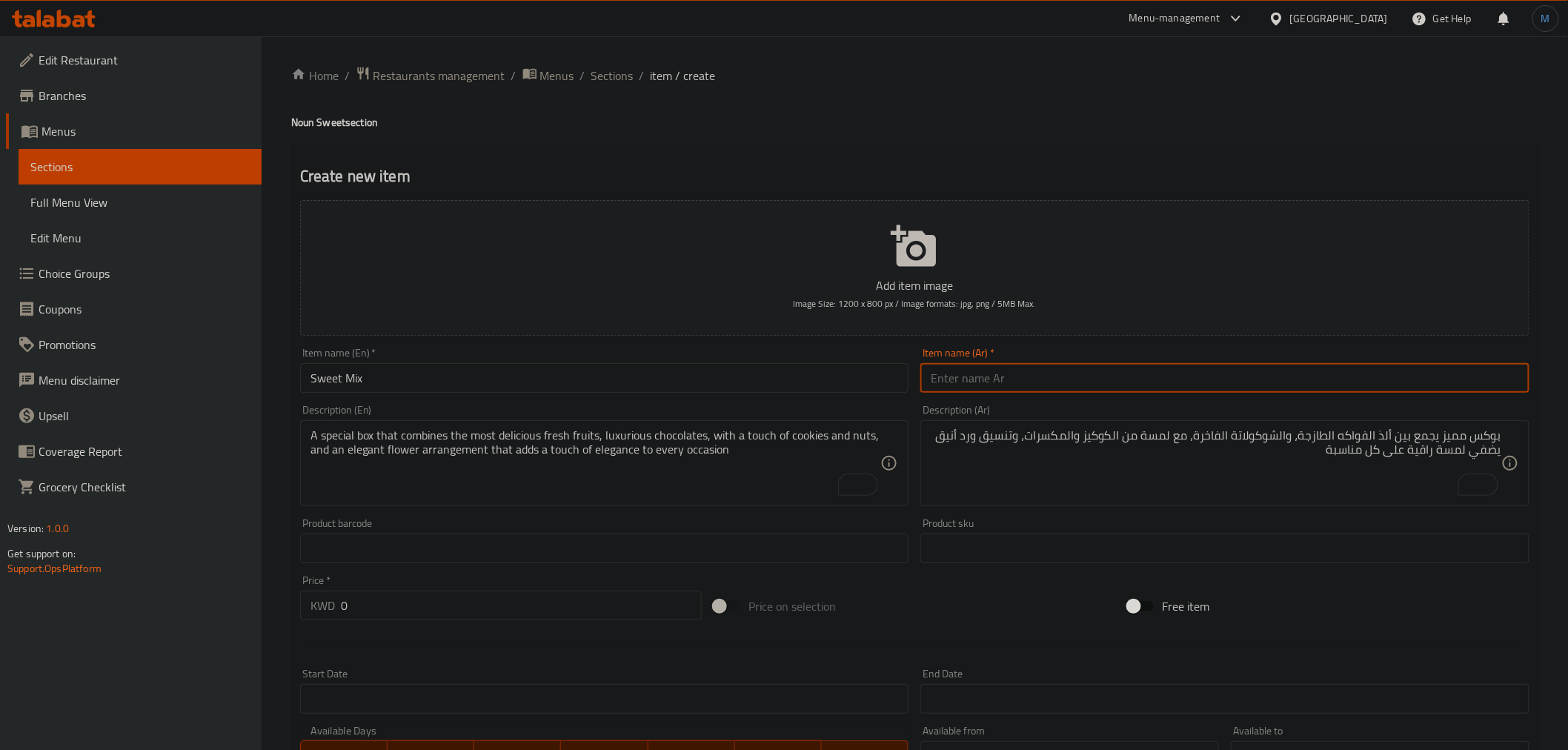
click at [1037, 366] on input "text" at bounding box center [1225, 377] width 609 height 29
paste input "سويت مكس"
type input "سويت مكس"
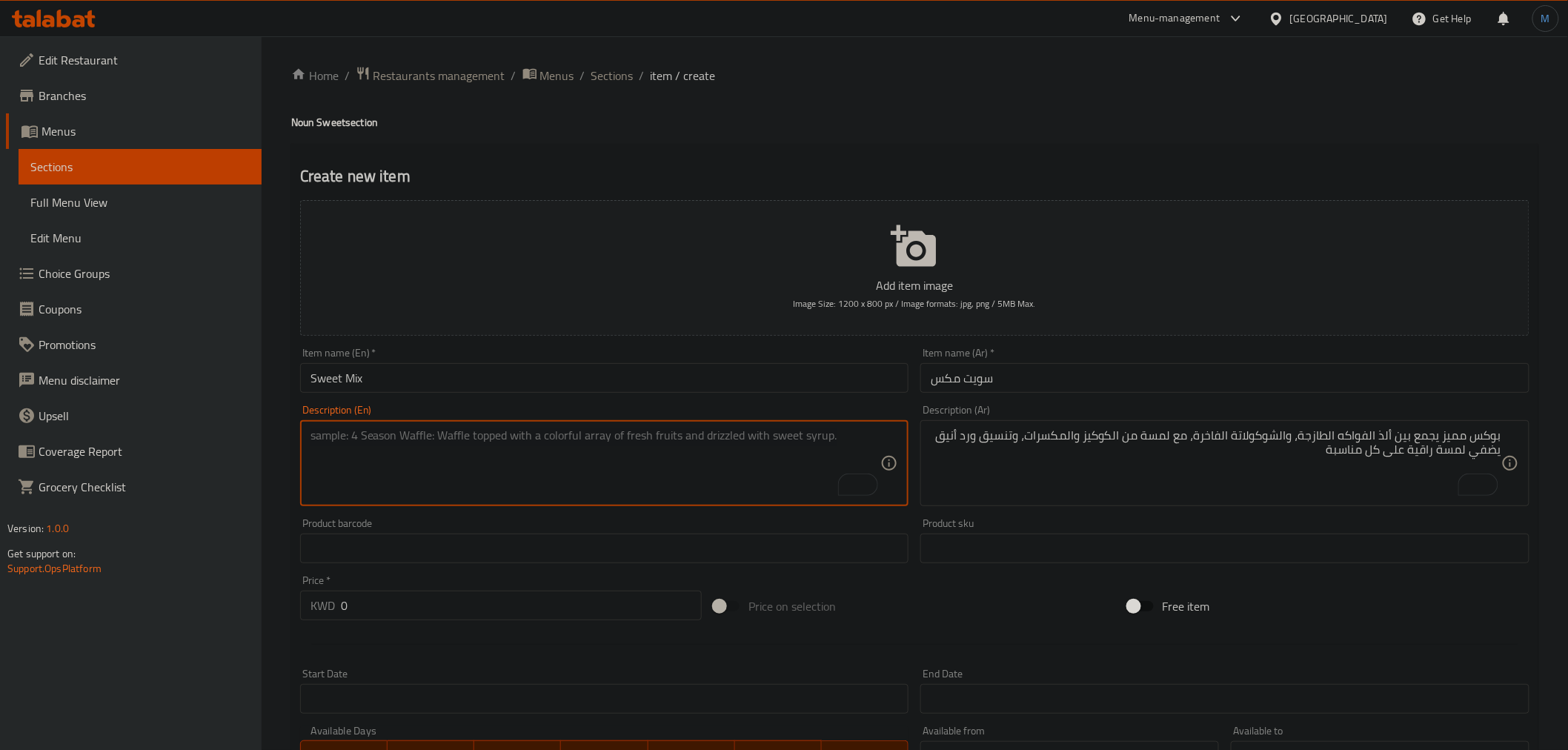
click at [595, 438] on textarea "To enrich screen reader interactions, please activate Accessibility in Grammarl…" at bounding box center [596, 464] width 571 height 70
paste textarea "A luxurious selection of the most delicious desserts with various flavors. It c…"
type textarea "A luxurious selection of the most delicious desserts with various flavors. It c…"
click at [1153, 415] on div "Description (Ar) بوكس مميز يجمع بين ألذ الفواكه الطازجة، والشوكولاتة الفاخرة، م…" at bounding box center [1225, 456] width 609 height 101
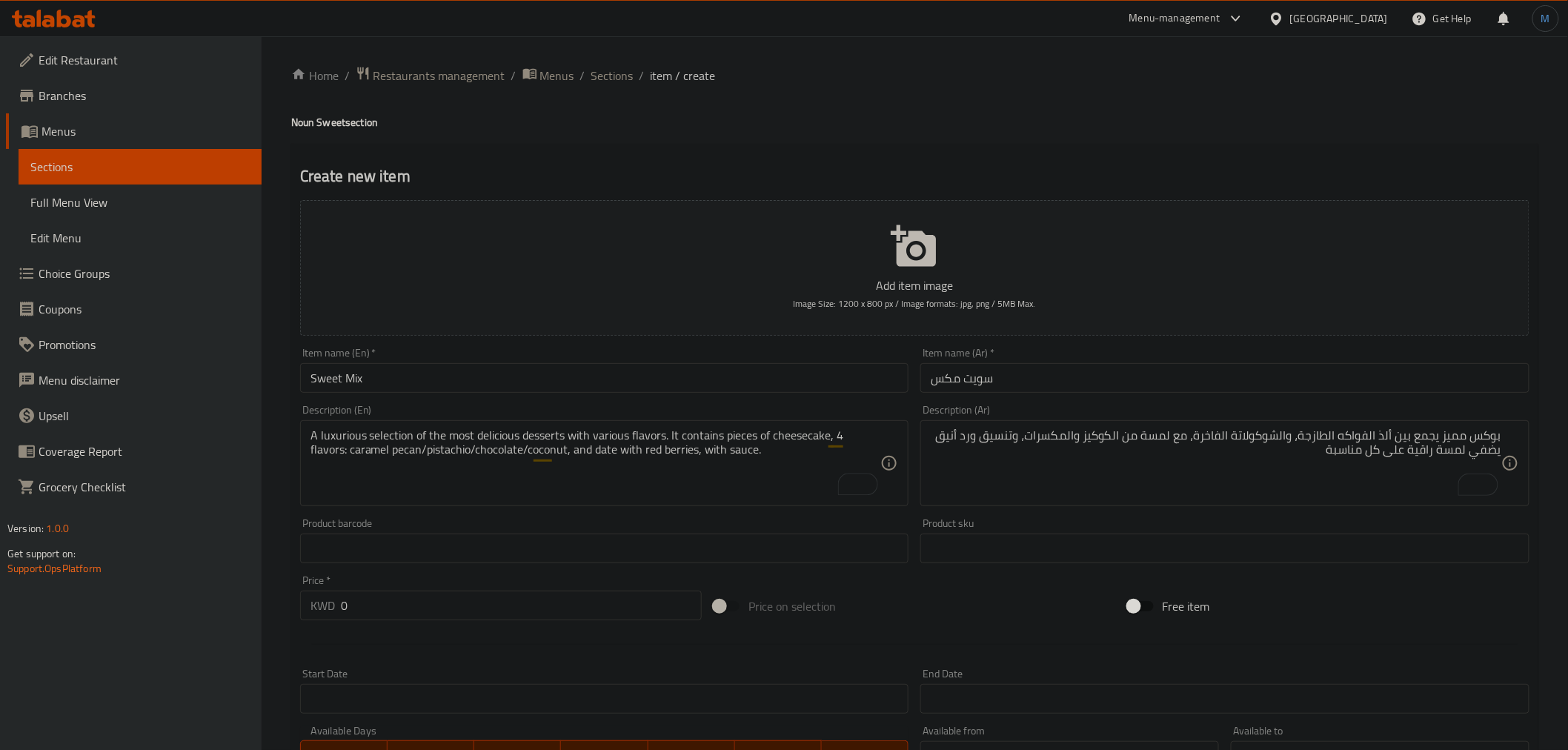
click at [1157, 422] on div "بوكس مميز يجمع بين ألذ الفواكه الطازجة، والشوكولاتة الفاخرة، مع لمسة من الكوكيز…" at bounding box center [1225, 463] width 609 height 86
paste textarea "تشكيلة فاخرة من أشهى الحلويات بنكهات متنوعة يحنوي على قطع تشيز كيك , 4 نكهات كر…"
type textarea "تشكيلة فاخرة من أشهى الحلويات بنكهات متنوعة يحنوي على قطع تشيز كيك , 4 نكهات كر…"
click at [489, 599] on input "0" at bounding box center [521, 605] width 361 height 29
type input "16.5"
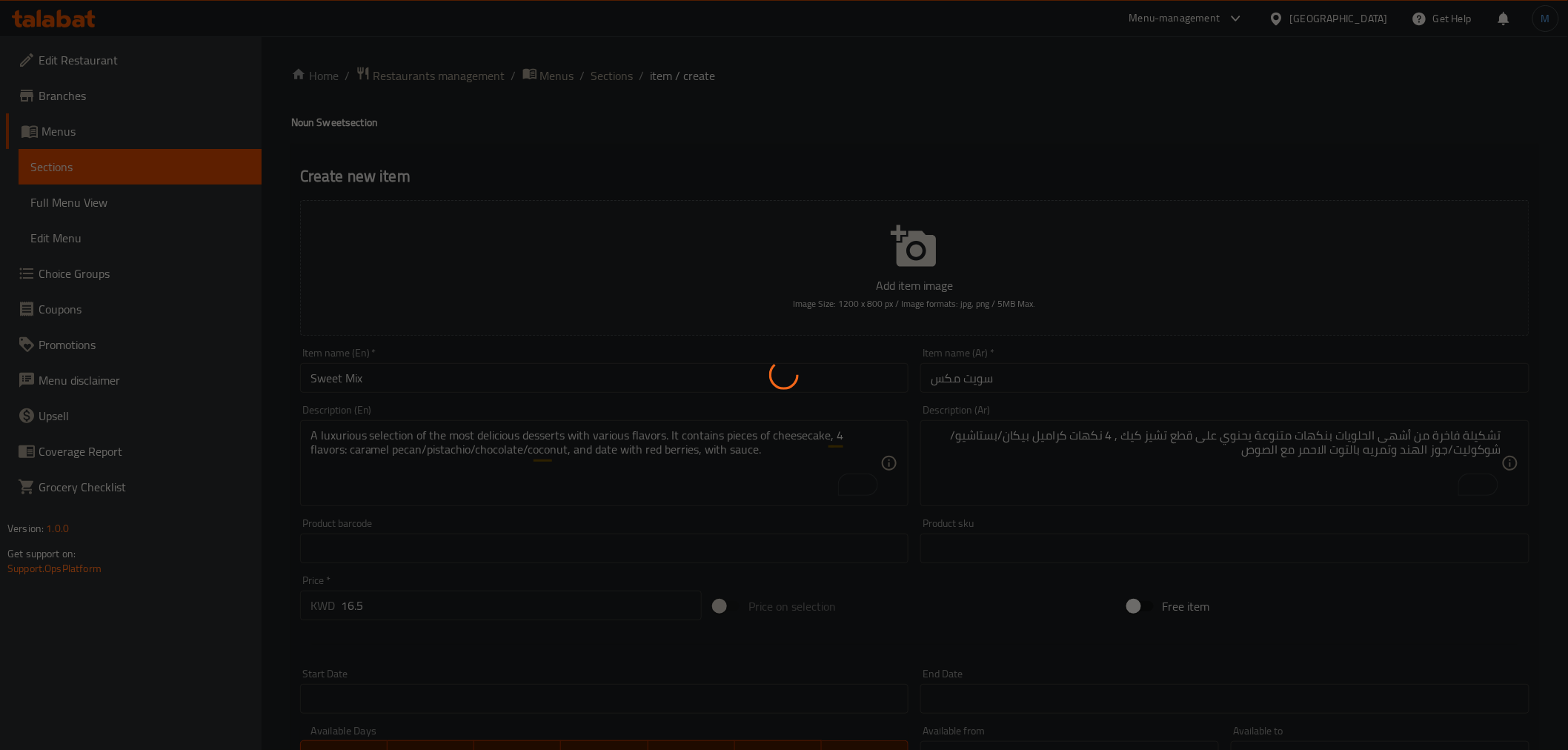
type input "0"
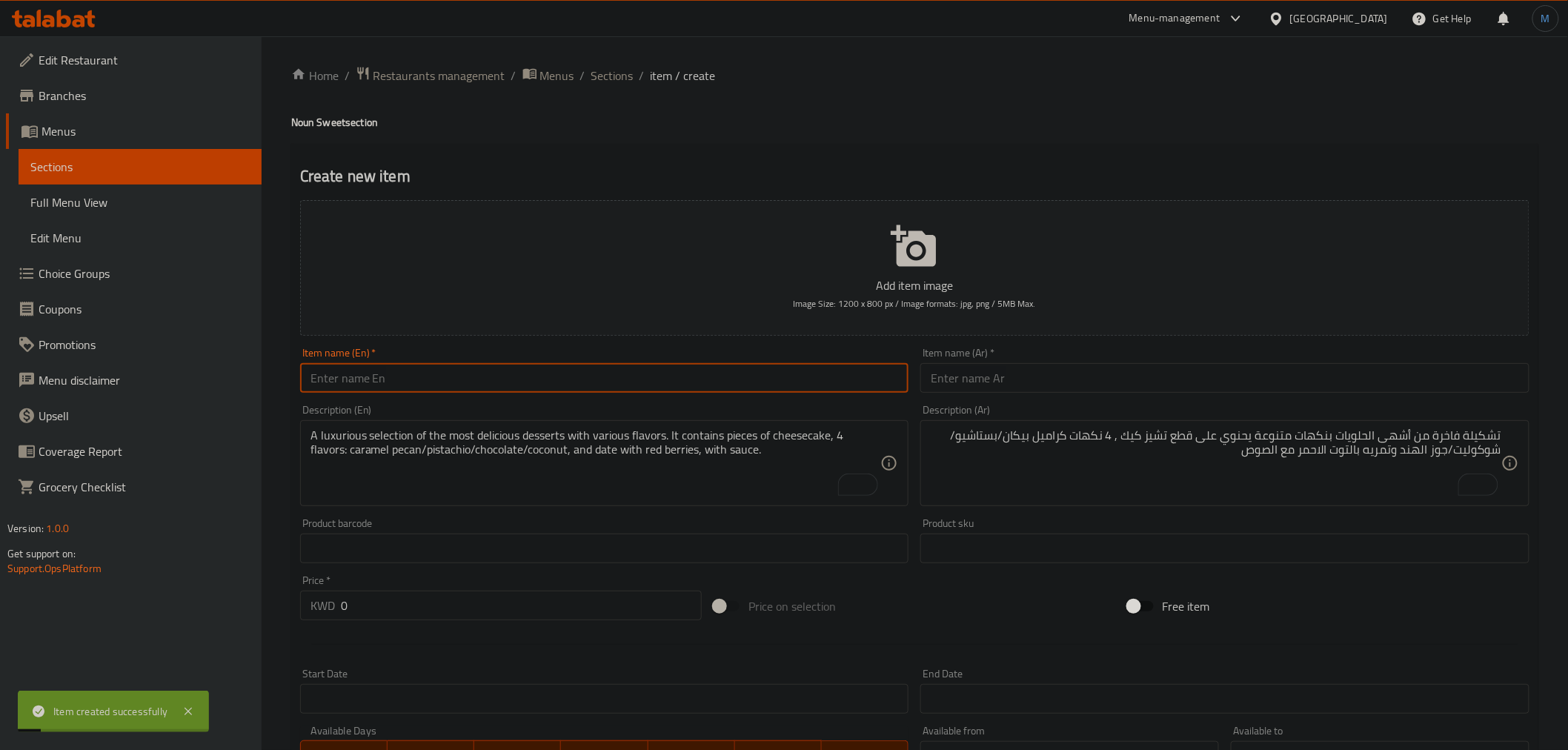
click at [682, 375] on input "text" at bounding box center [605, 377] width 609 height 29
paste input "Box Five in One"
type input "Box Five in One"
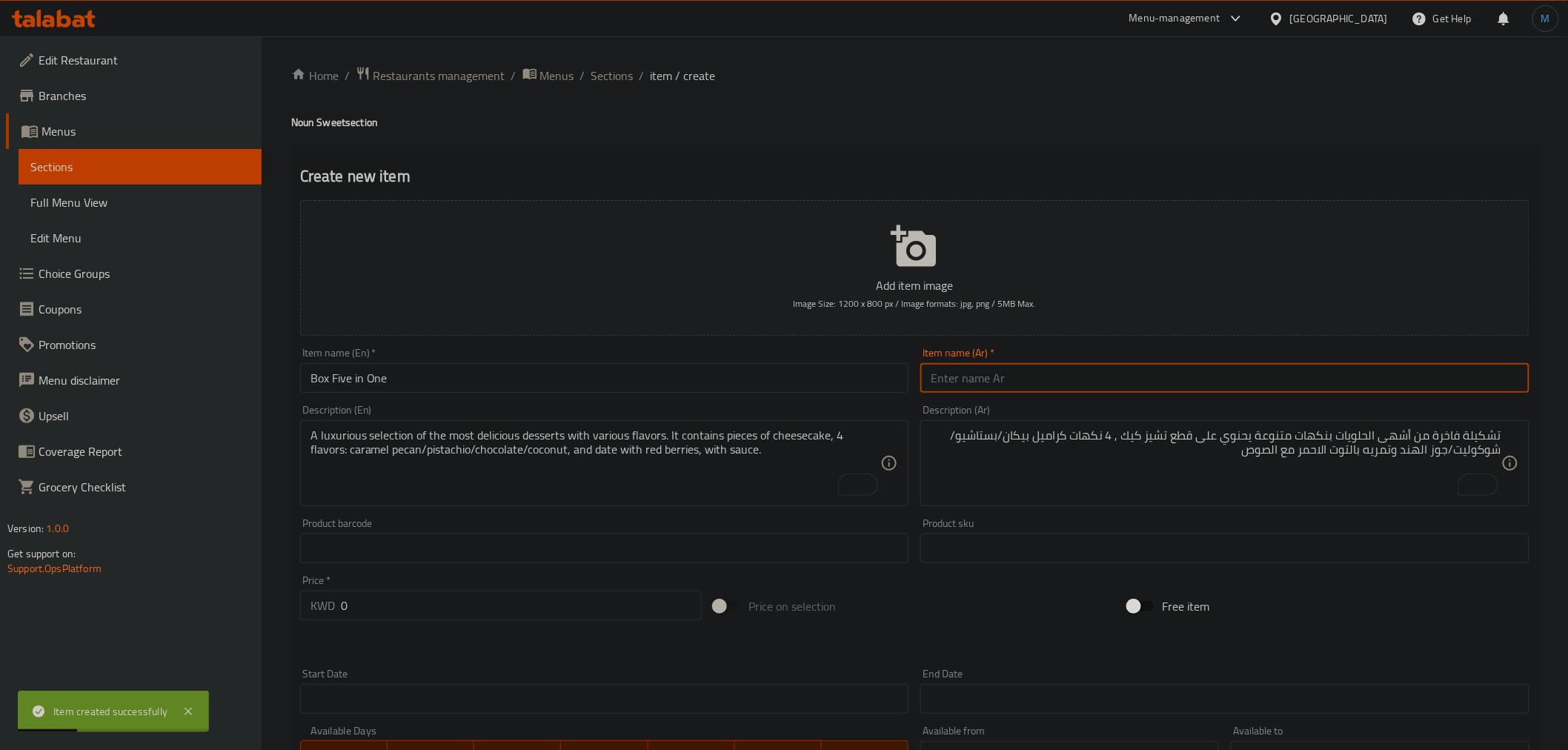
paste input "بوكس خمسة فواحد"
type input "بوكس خمسة فواحد"
click at [610, 426] on div "A luxurious selection of the most delicious desserts with various flavors. It c…" at bounding box center [605, 463] width 609 height 86
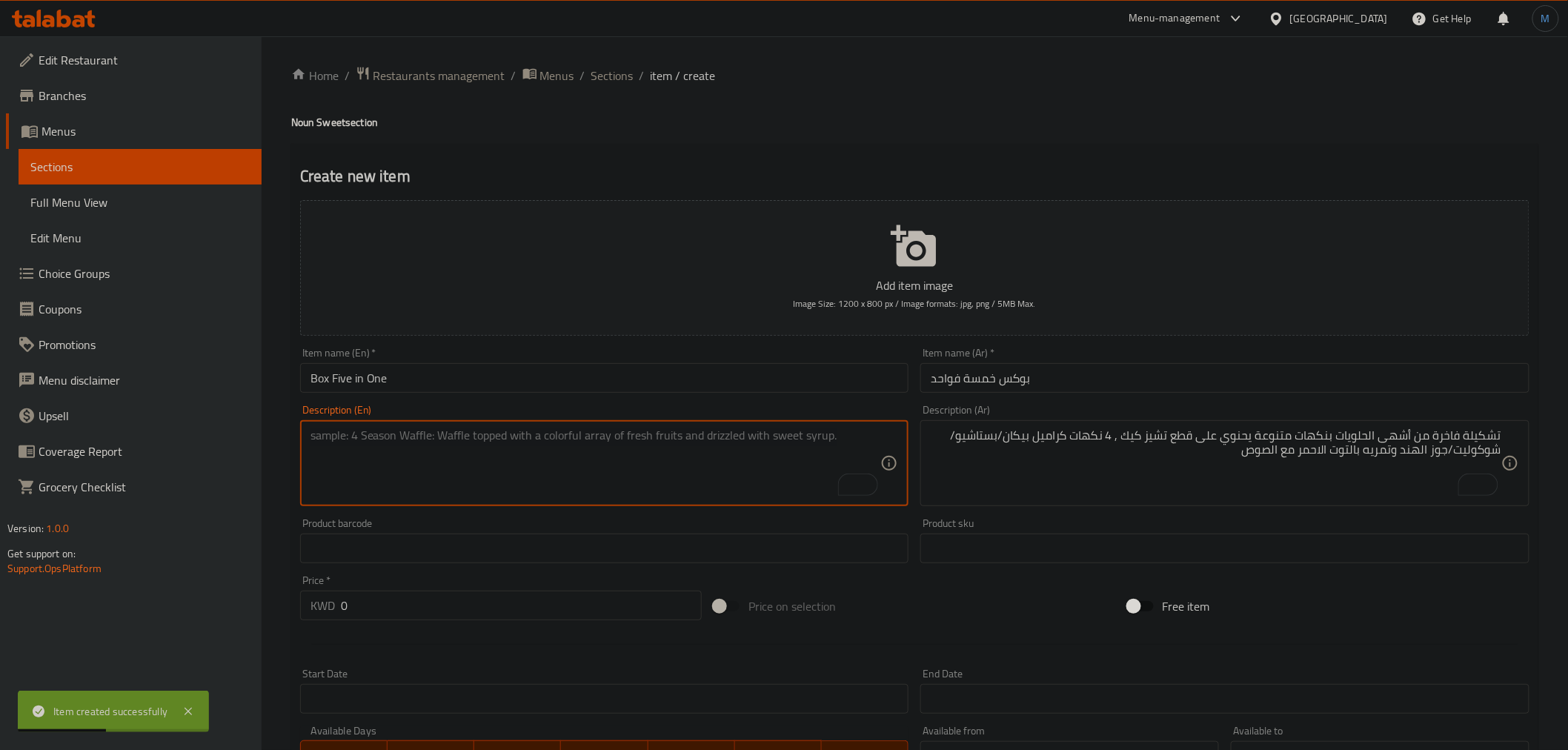
paste textarea "5 Box of special noun"
type textarea "5 Box of special noun"
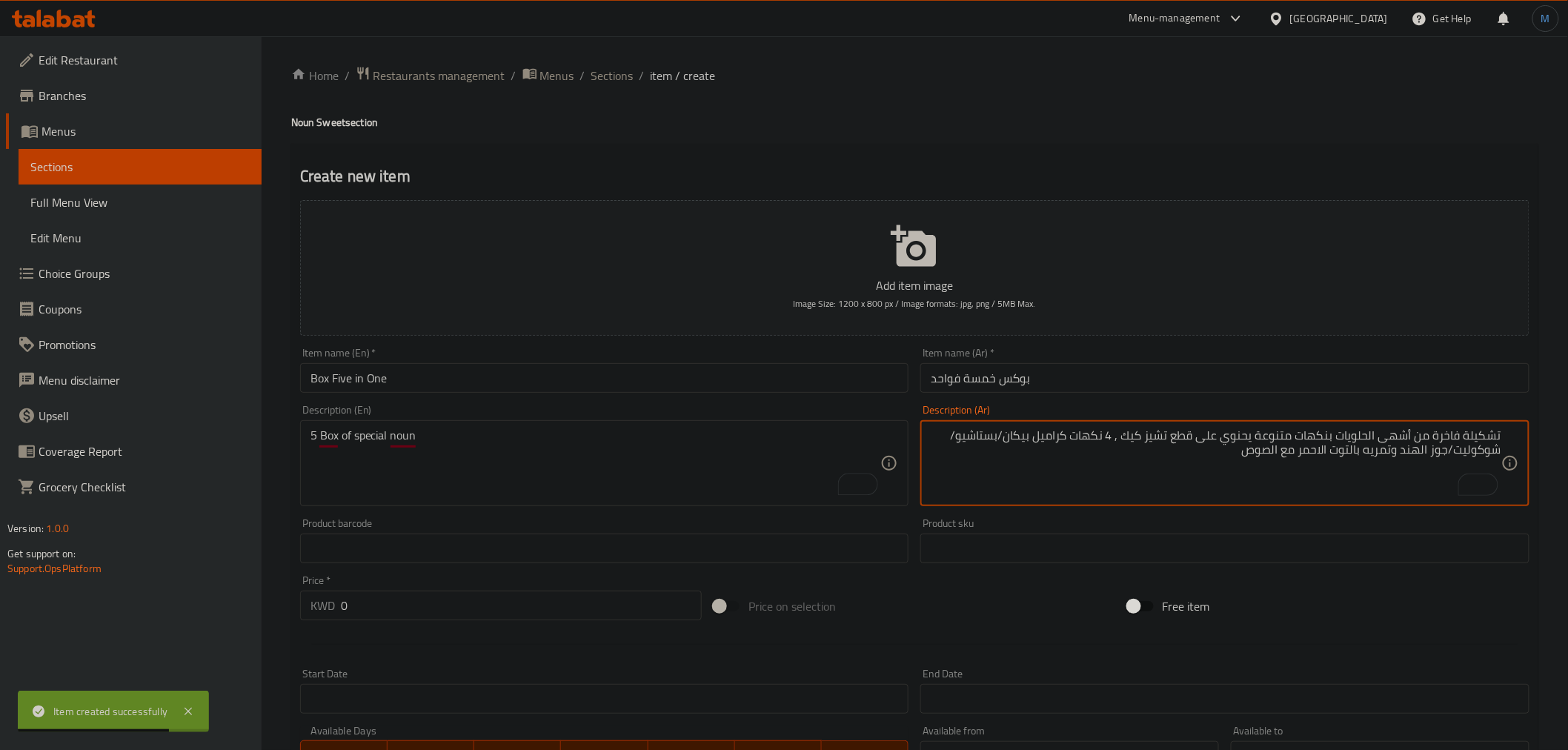
click at [1034, 436] on textarea "تشكيلة فاخرة من أشهى الحلويات بنكهات متنوعة يحنوي على قطع تشيز كيك , 4 نكهات كر…" at bounding box center [1216, 464] width 571 height 70
paste textarea "بوكس 5 اصناف مميزين"
type textarea "بوكس 5 اصناف مميزين"
click at [603, 589] on div "Price   * KWD 0 Price *" at bounding box center [501, 597] width 402 height 45
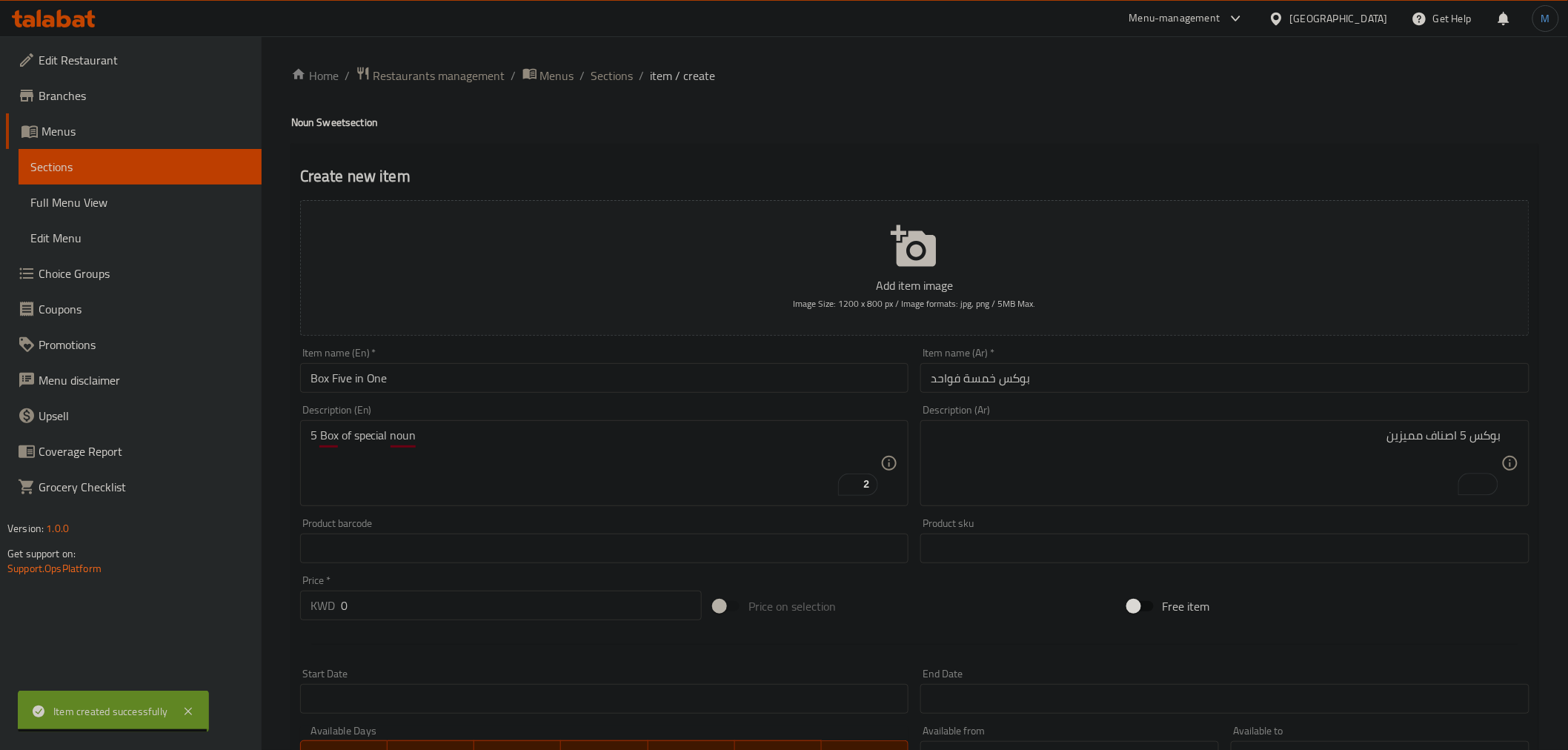
click at [603, 589] on div "Price   * KWD 0 Price *" at bounding box center [501, 597] width 402 height 45
click at [587, 603] on input "0" at bounding box center [521, 605] width 361 height 29
paste input "17"
type input "17"
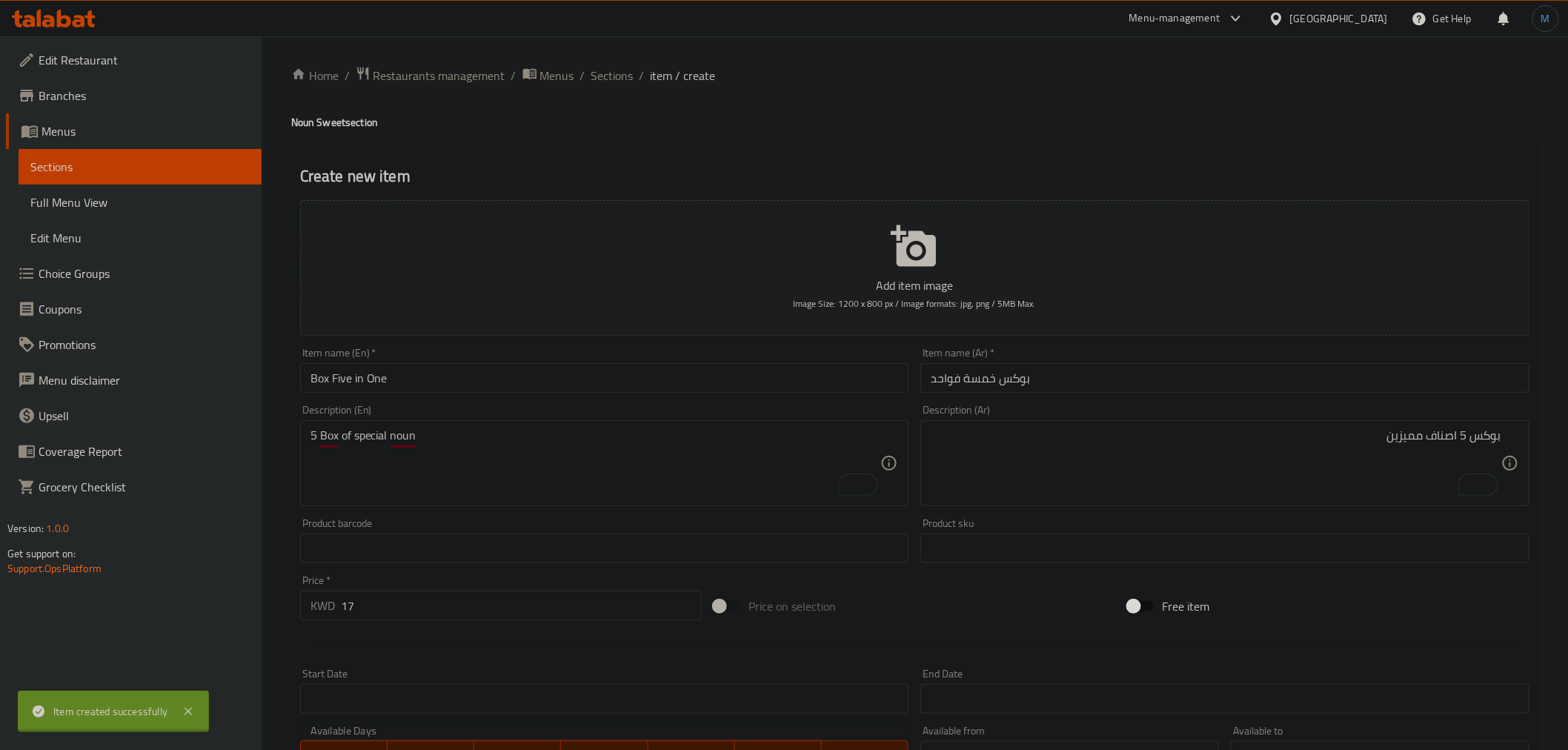
type input "0"
click at [606, 76] on span "Sections" at bounding box center [612, 75] width 42 height 17
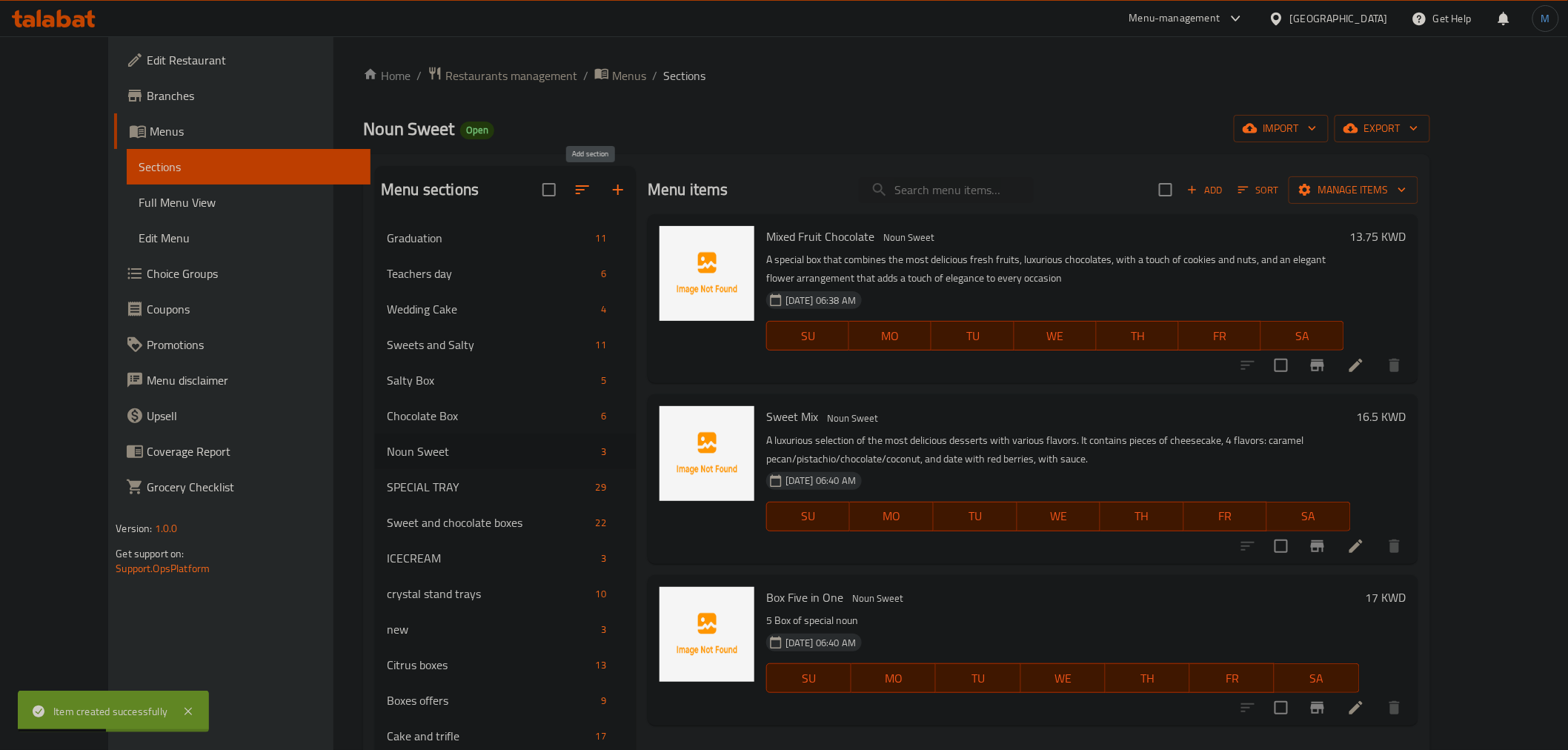
click at [600, 191] on button "button" at bounding box center [618, 189] width 36 height 36
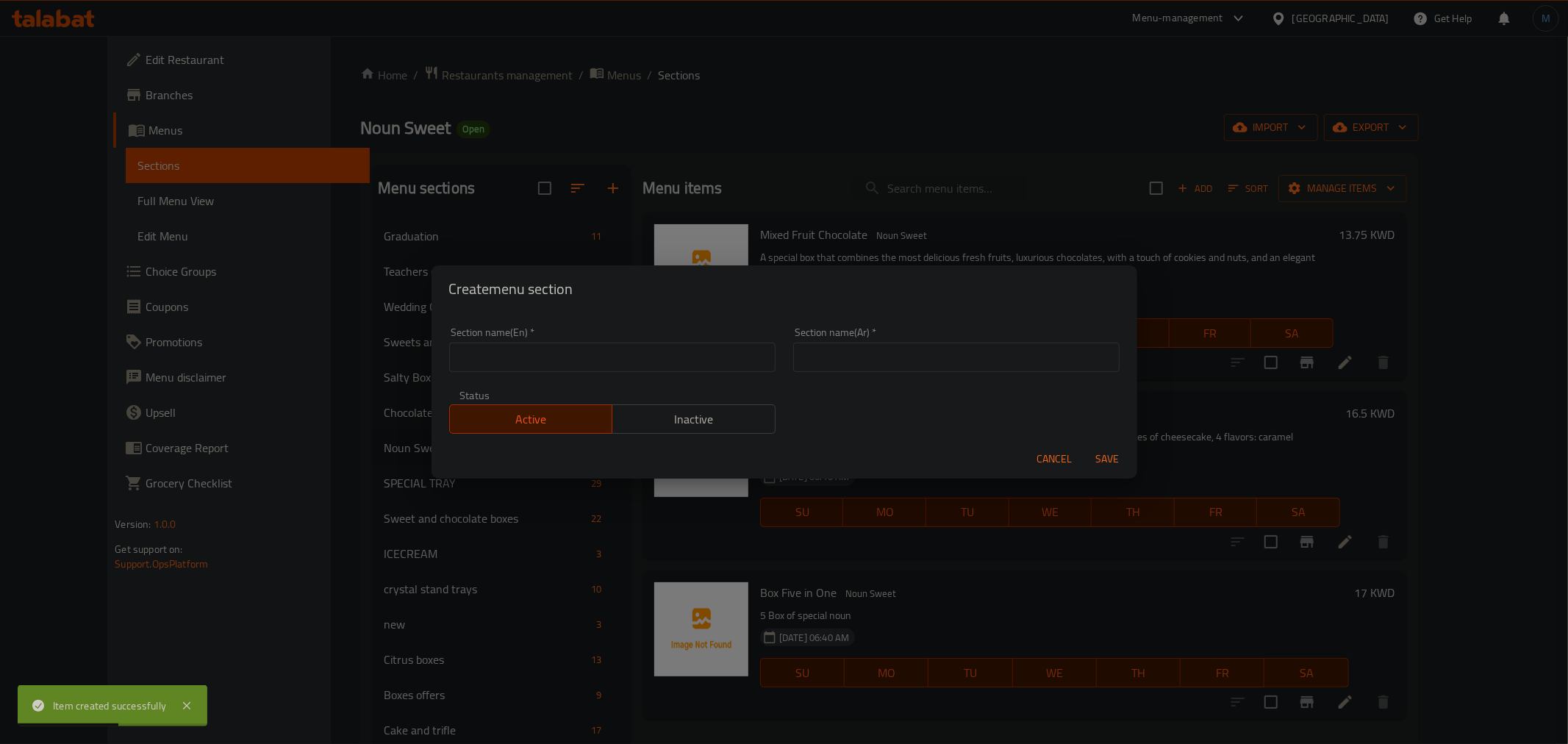
click at [597, 341] on div "Section name(En)   * Section name(En) *" at bounding box center [613, 349] width 326 height 45
click at [597, 344] on input "text" at bounding box center [613, 357] width 326 height 29
click at [597, 350] on input "text" at bounding box center [613, 357] width 326 height 29
paste input "Chocolate Tower"
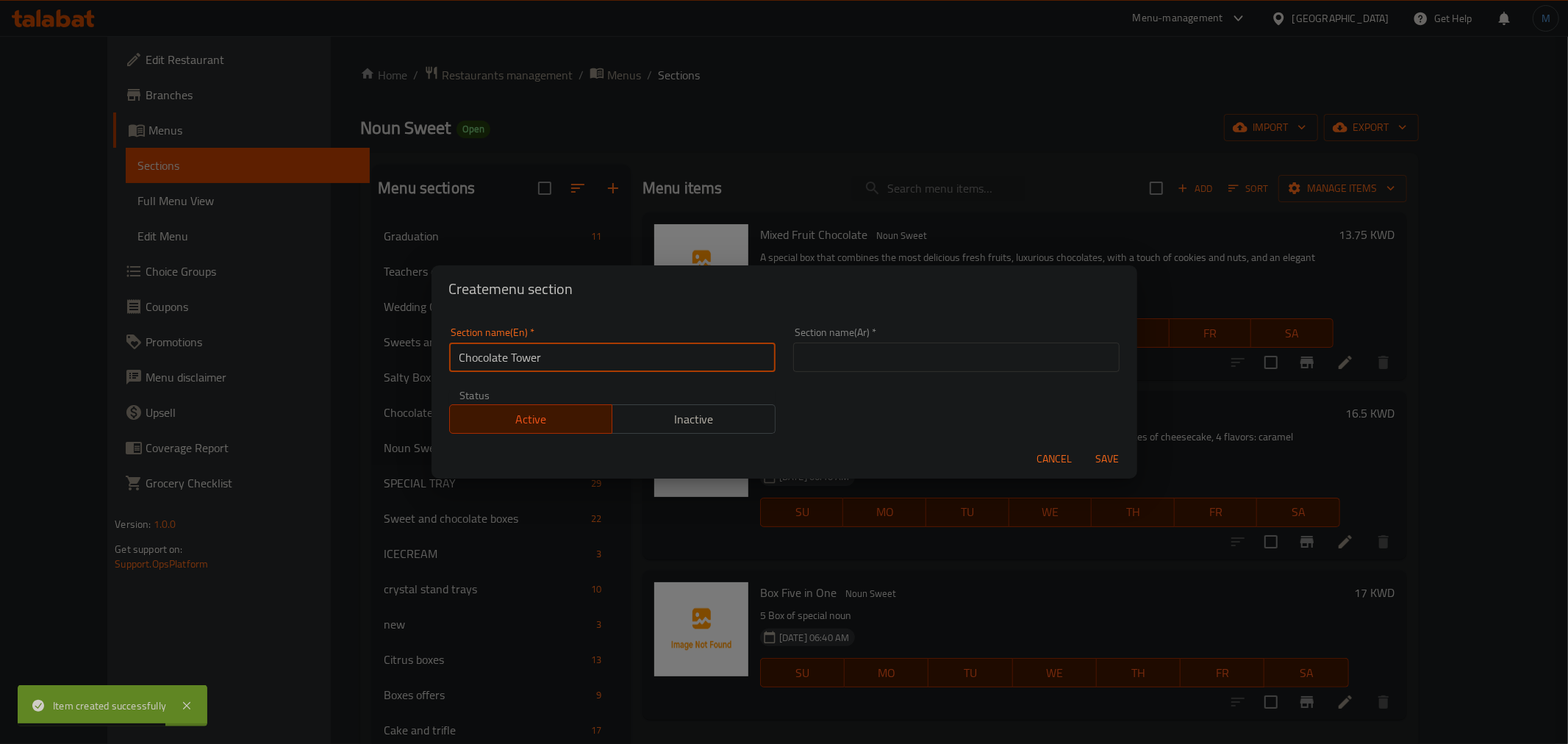
type input "Chocolate Tower"
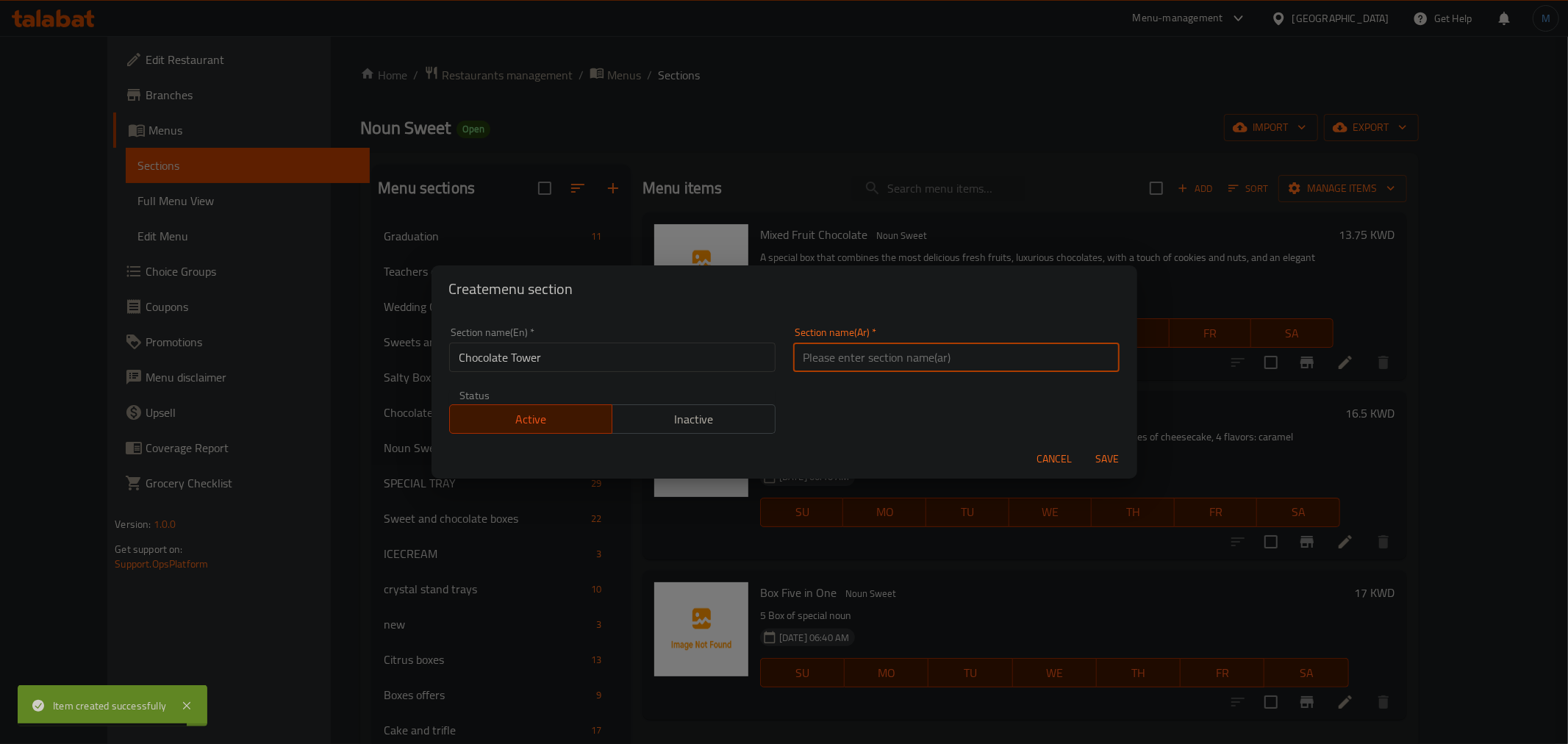
paste input "تشوكلت تاور"
type input "تشوكلت تاور"
click at [1084, 446] on button "Save" at bounding box center [1108, 459] width 47 height 27
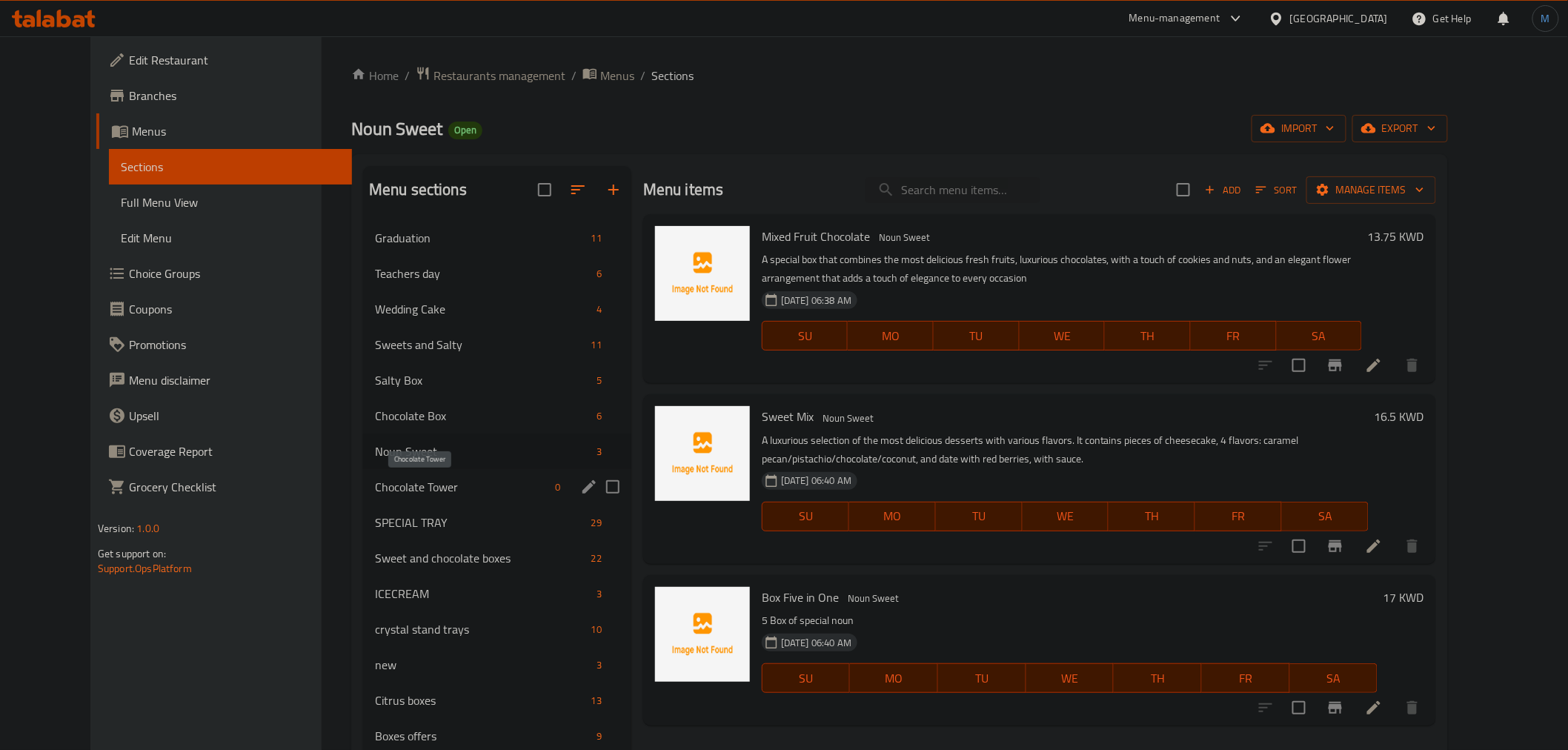
click at [396, 483] on span "Chocolate Tower" at bounding box center [462, 487] width 174 height 17
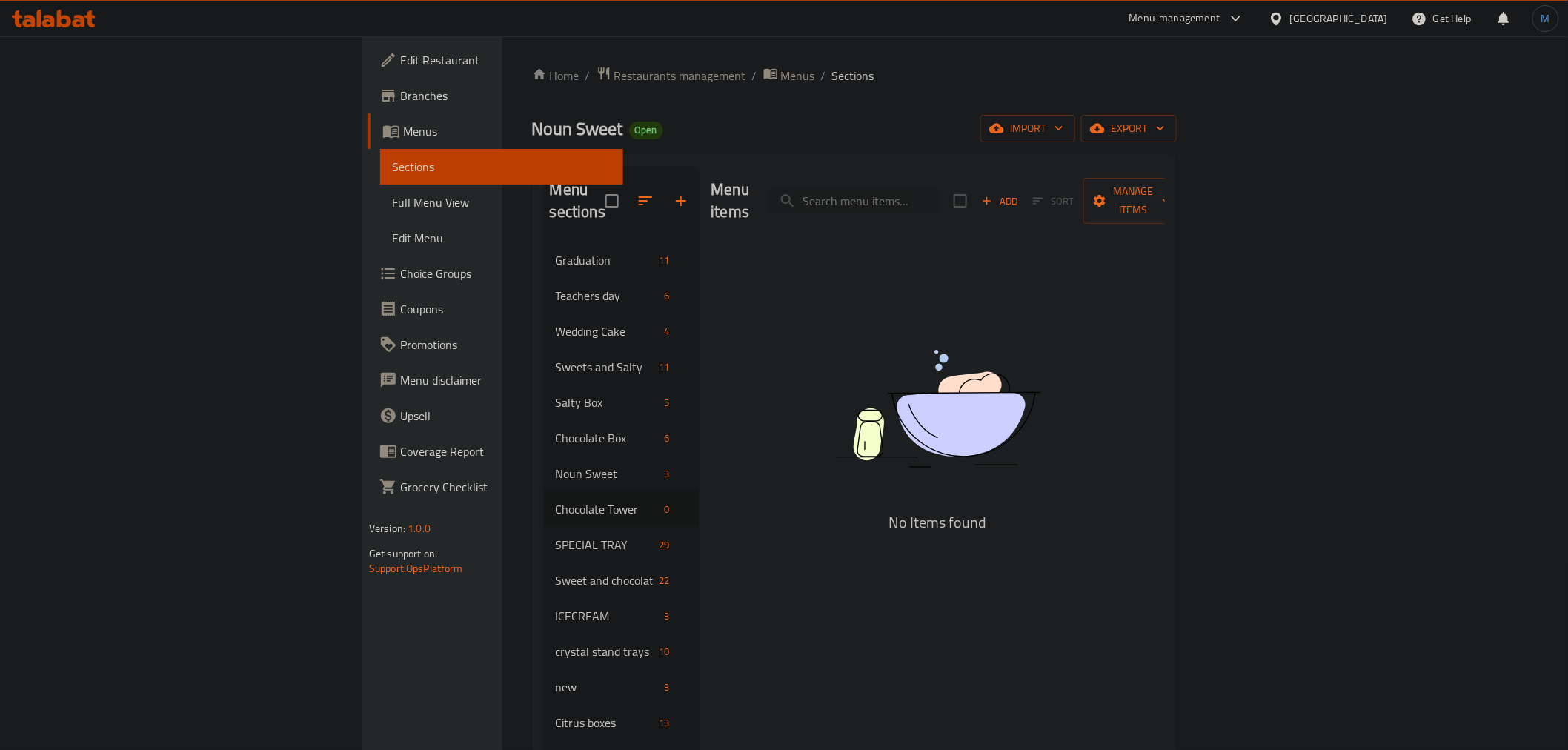
click at [1165, 171] on div "Menu items Add Sort Manage items" at bounding box center [938, 201] width 454 height 70
click at [1183, 178] on div "Add Sort Manage items" at bounding box center [1068, 201] width 229 height 46
click at [1019, 193] on span "Add" at bounding box center [999, 202] width 40 height 17
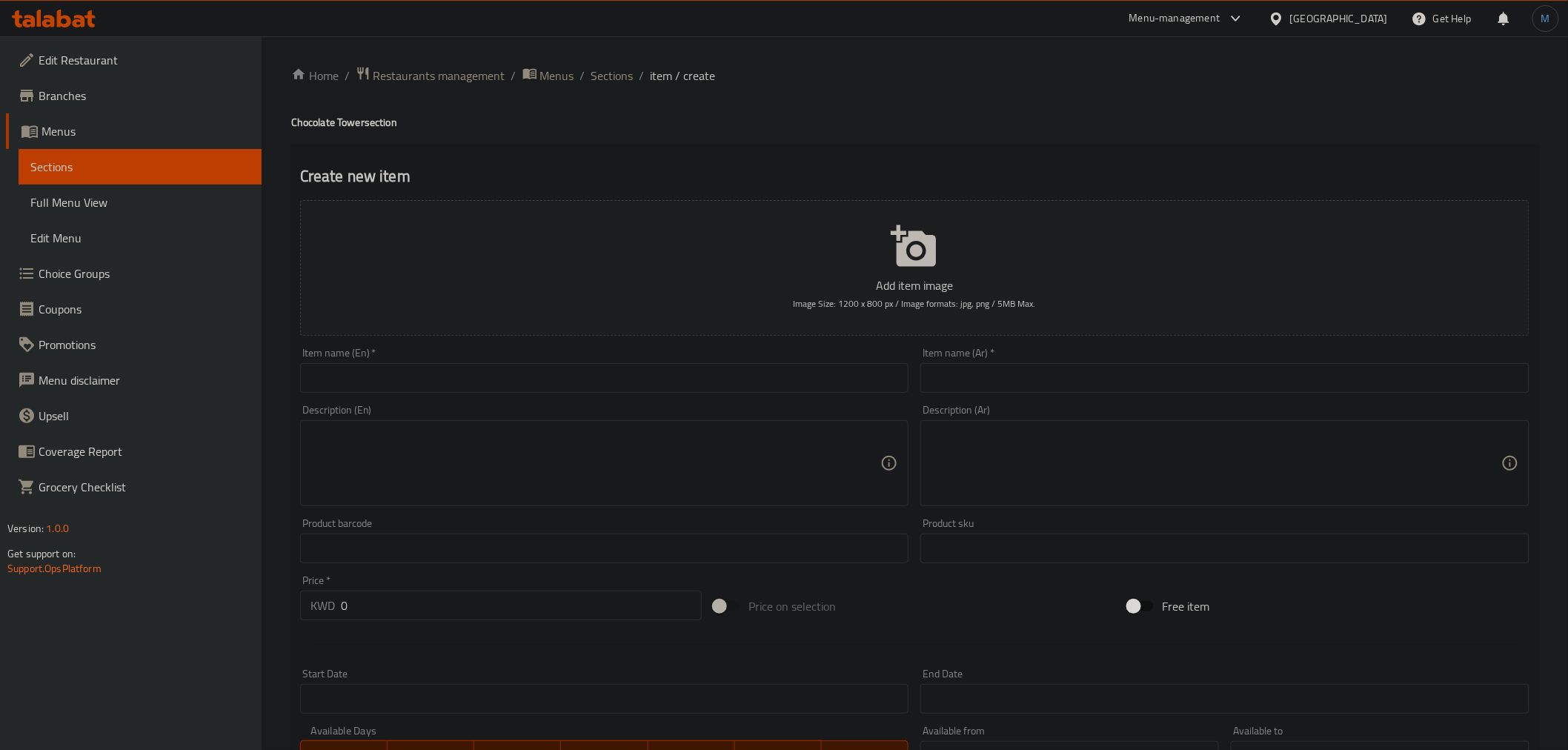
click at [747, 373] on input "text" at bounding box center [605, 377] width 609 height 29
paste input "Madeleine Tower 2"
type input "Madeleine Tower 2"
click at [1041, 391] on input "text" at bounding box center [1225, 377] width 609 height 29
paste input "مادلين تاور 2"
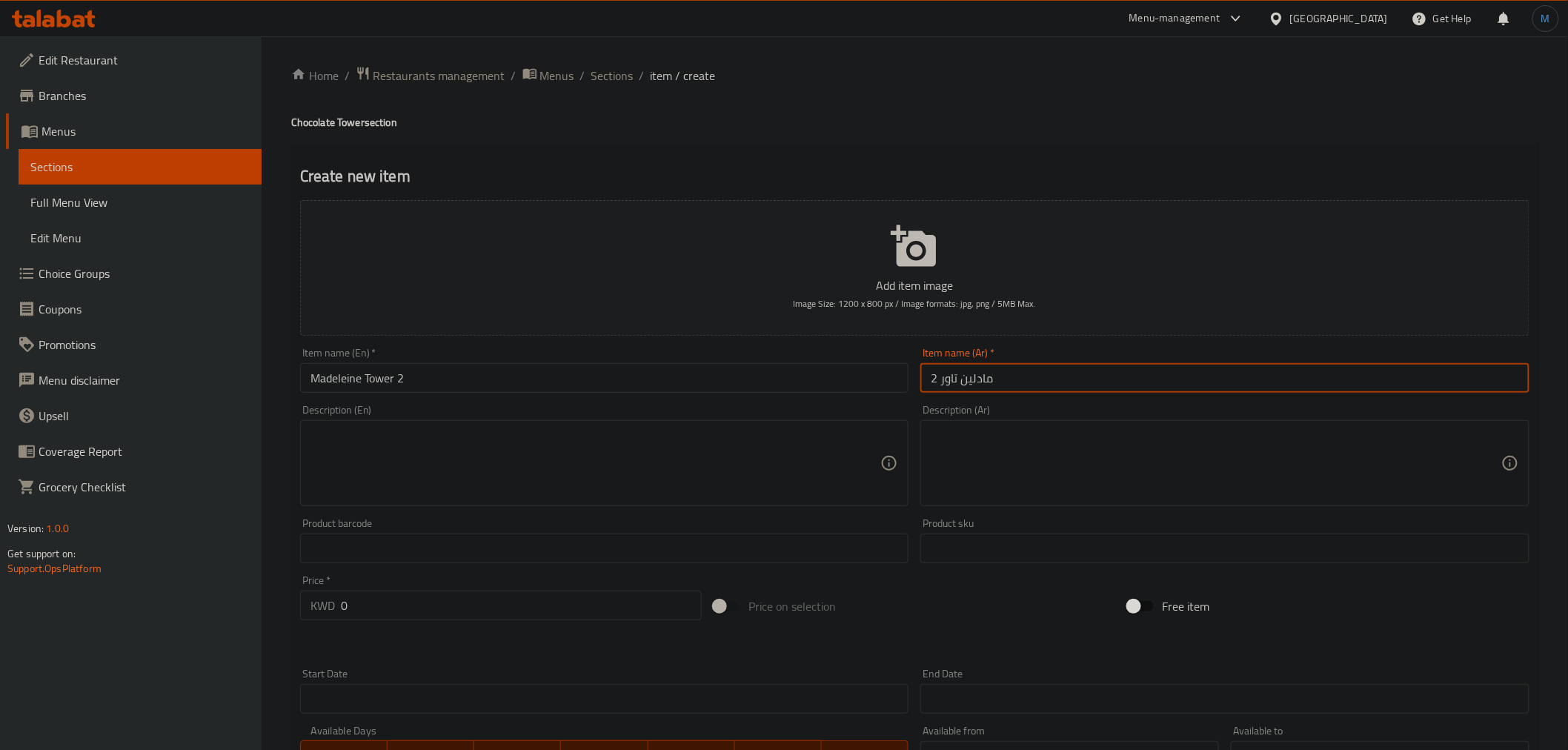
type input "مادلين تاور 2"
drag, startPoint x: 527, startPoint y: 409, endPoint x: 524, endPoint y: 427, distance: 18.2
click at [526, 414] on div "Description (En) Description (En)" at bounding box center [605, 456] width 609 height 101
click at [524, 427] on div "Description (En)" at bounding box center [605, 463] width 609 height 86
click at [524, 430] on textarea at bounding box center [596, 464] width 571 height 70
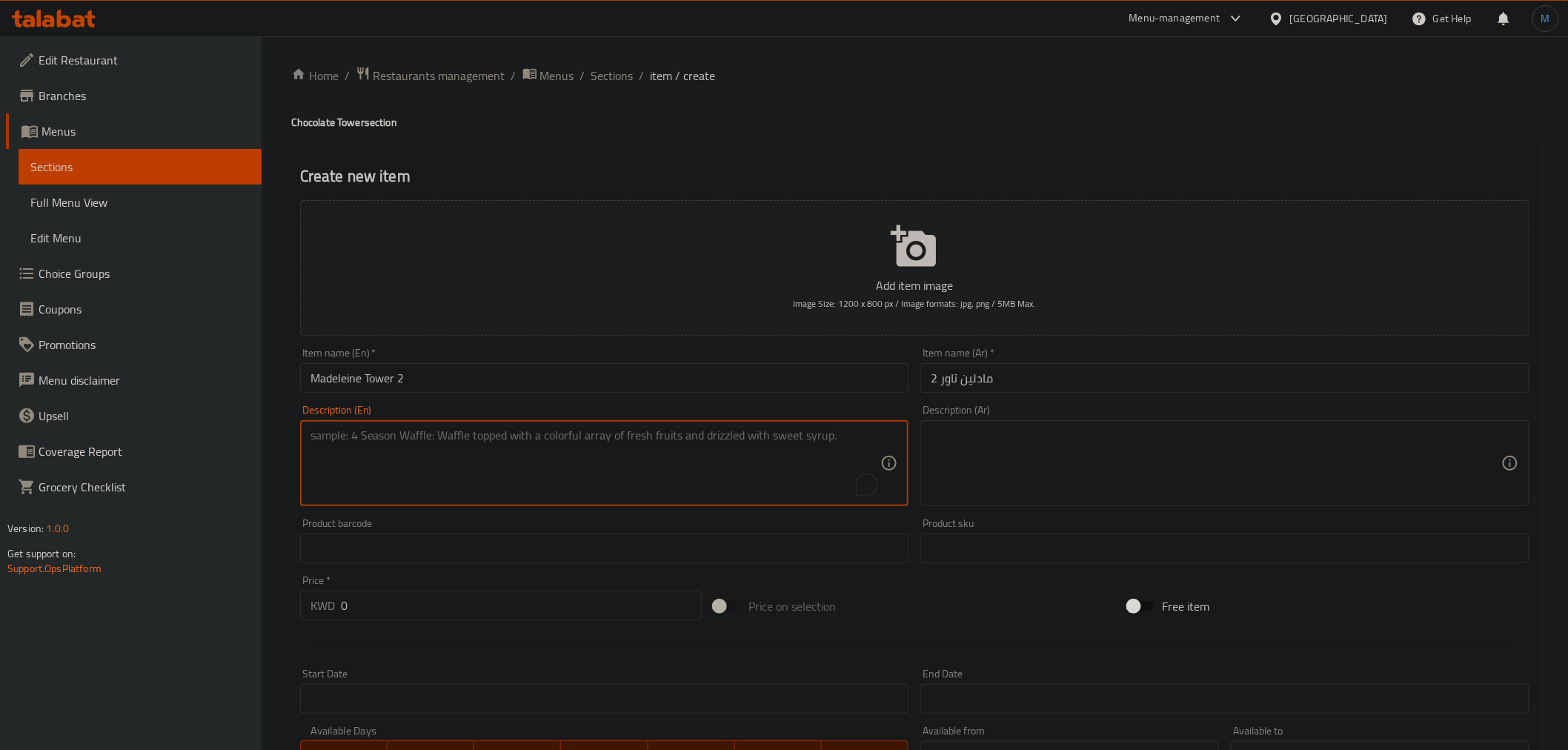
paste textarea "Luxury chocolate tower filled with Rocher, with an elegant crown-like design"
type textarea "Luxury chocolate tower filled with Rocher, with an elegant crown-like design"
click at [1037, 449] on textarea at bounding box center [1216, 464] width 571 height 70
paste textarea "تاور شوكولاتة فاخر بحشوة الروشيه بتصميم أنيق يشبه التاج"
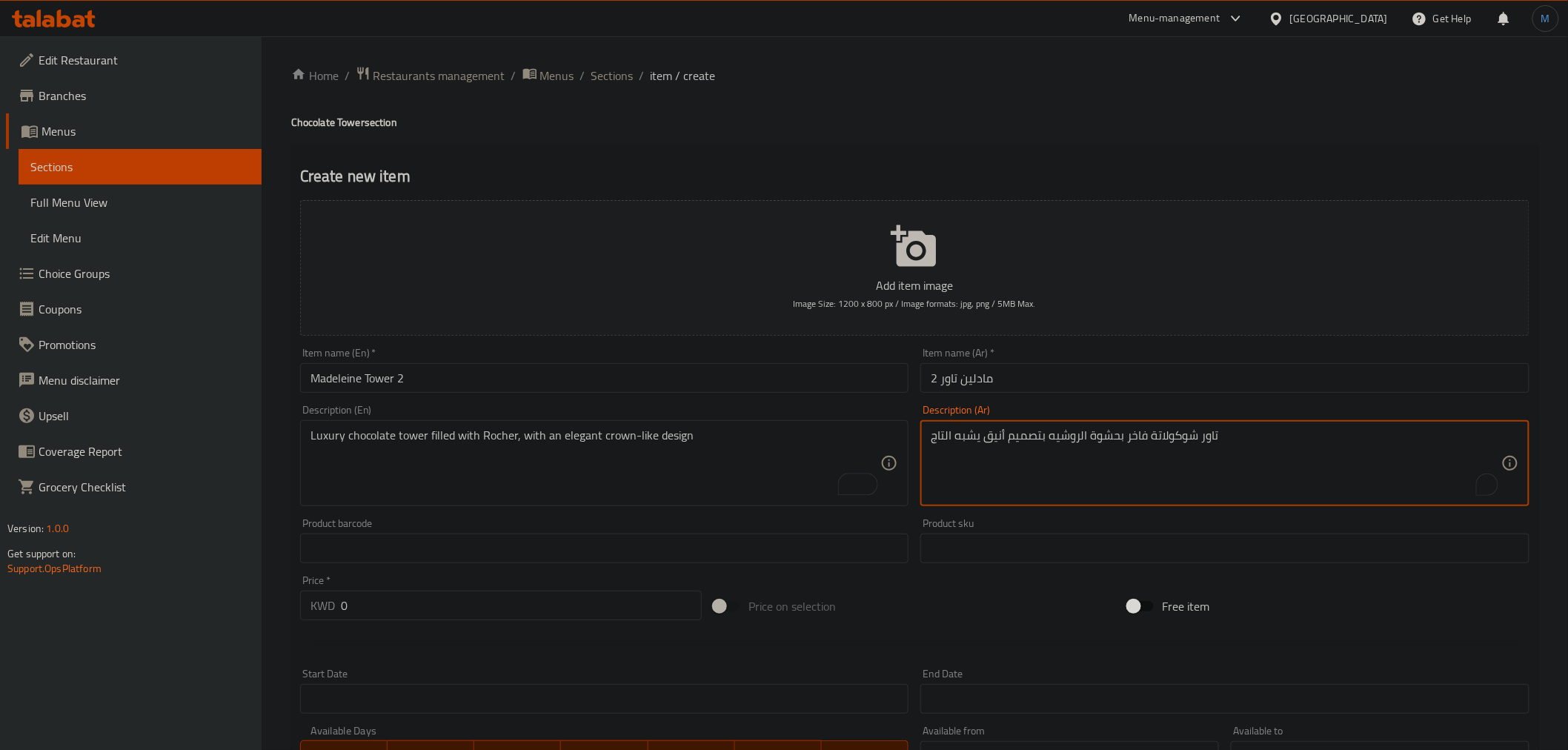
type textarea "تاور شوكولاتة فاخر بحشوة الروشيه بتصميم أنيق يشبه التاج"
click at [470, 619] on input "0" at bounding box center [521, 605] width 361 height 29
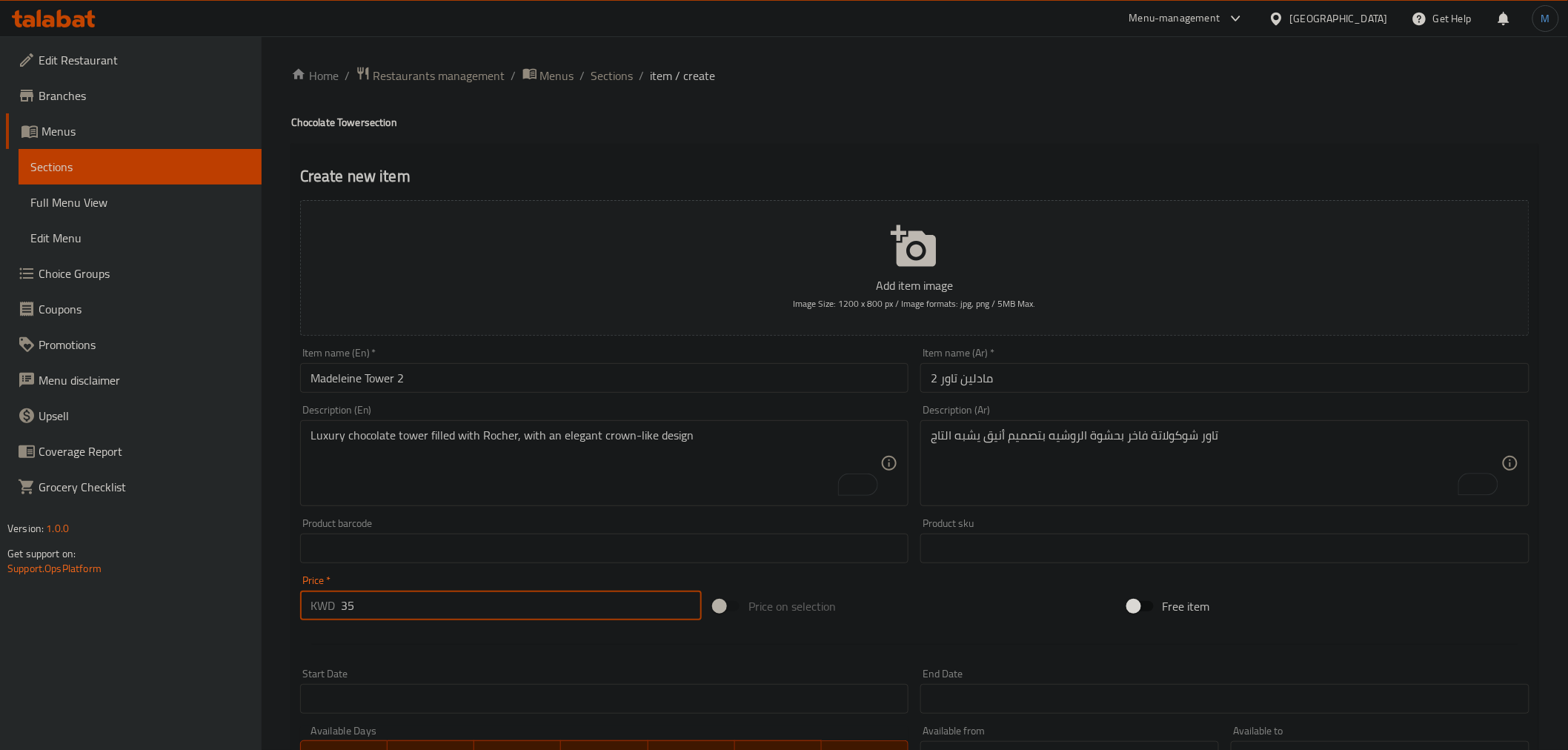
type input "35"
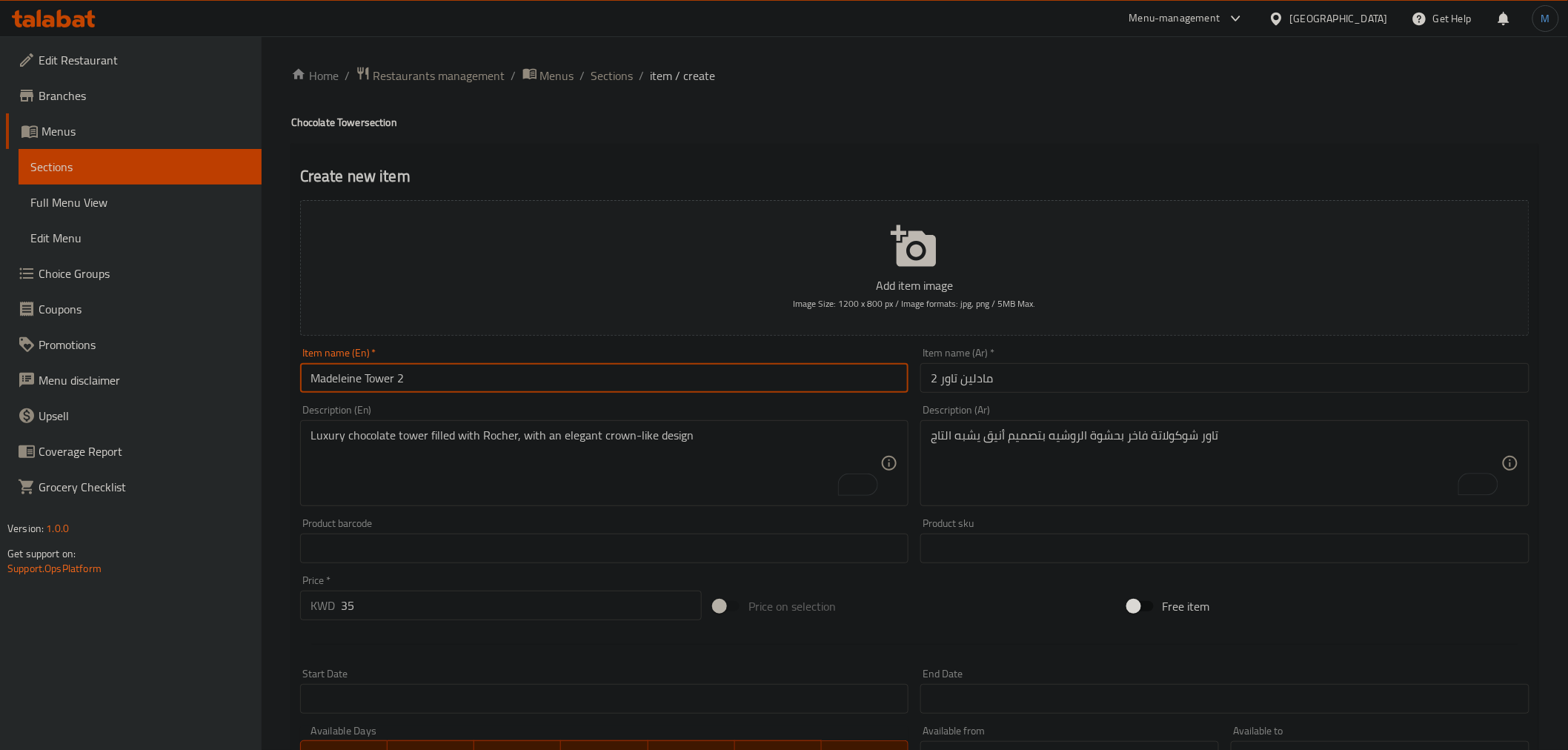
click at [701, 383] on input "Madeleine Tower 2" at bounding box center [605, 377] width 609 height 29
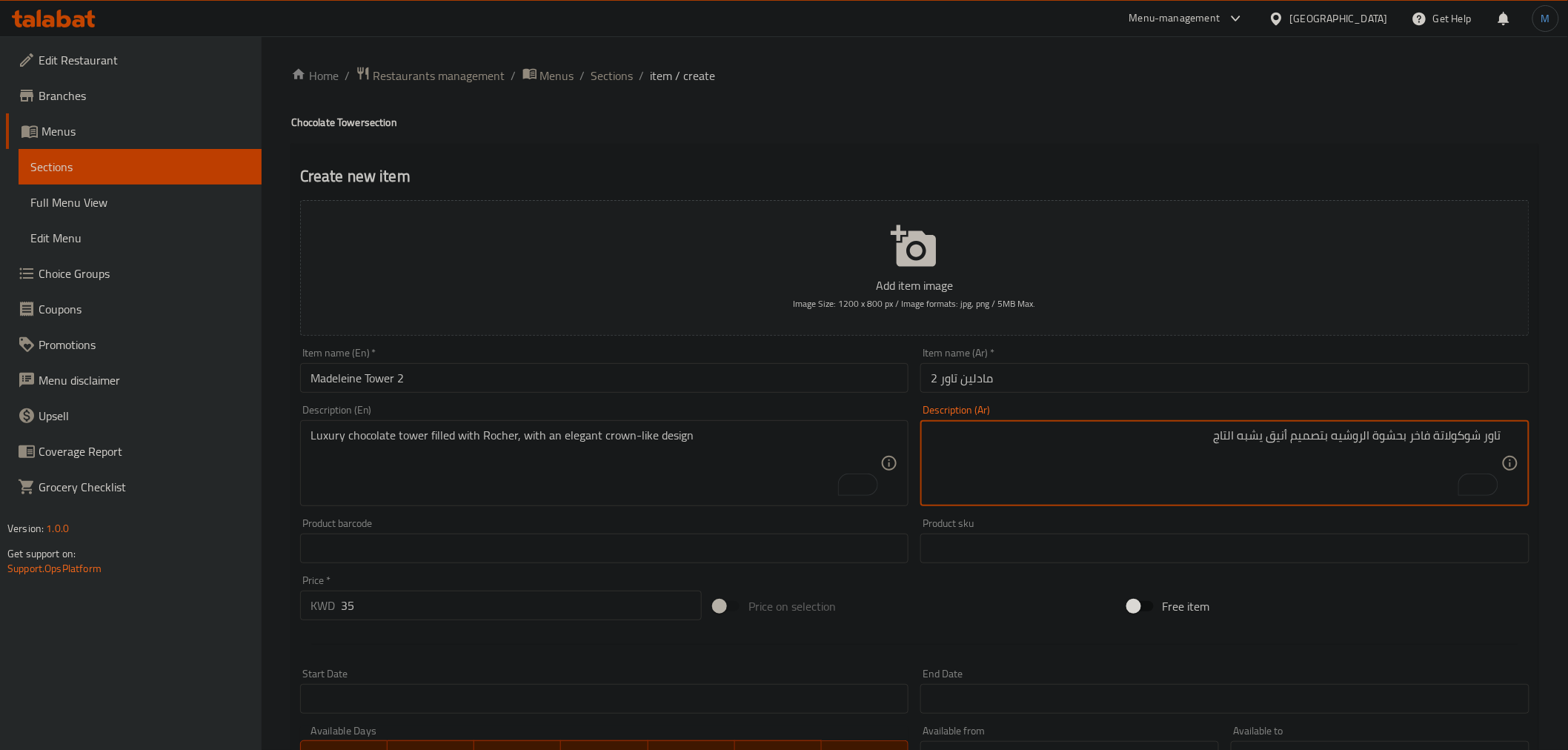
click at [1255, 433] on textarea "تاور شوكولاتة فاخر بحشوة الروشيه بتصميم أنيق يشبه التاج" at bounding box center [1216, 464] width 571 height 70
click at [996, 472] on textarea "تاور شوكولاتة فاخر بحشوة الروشيه بتصميم أنيق يشبه التاج" at bounding box center [1216, 464] width 571 height 70
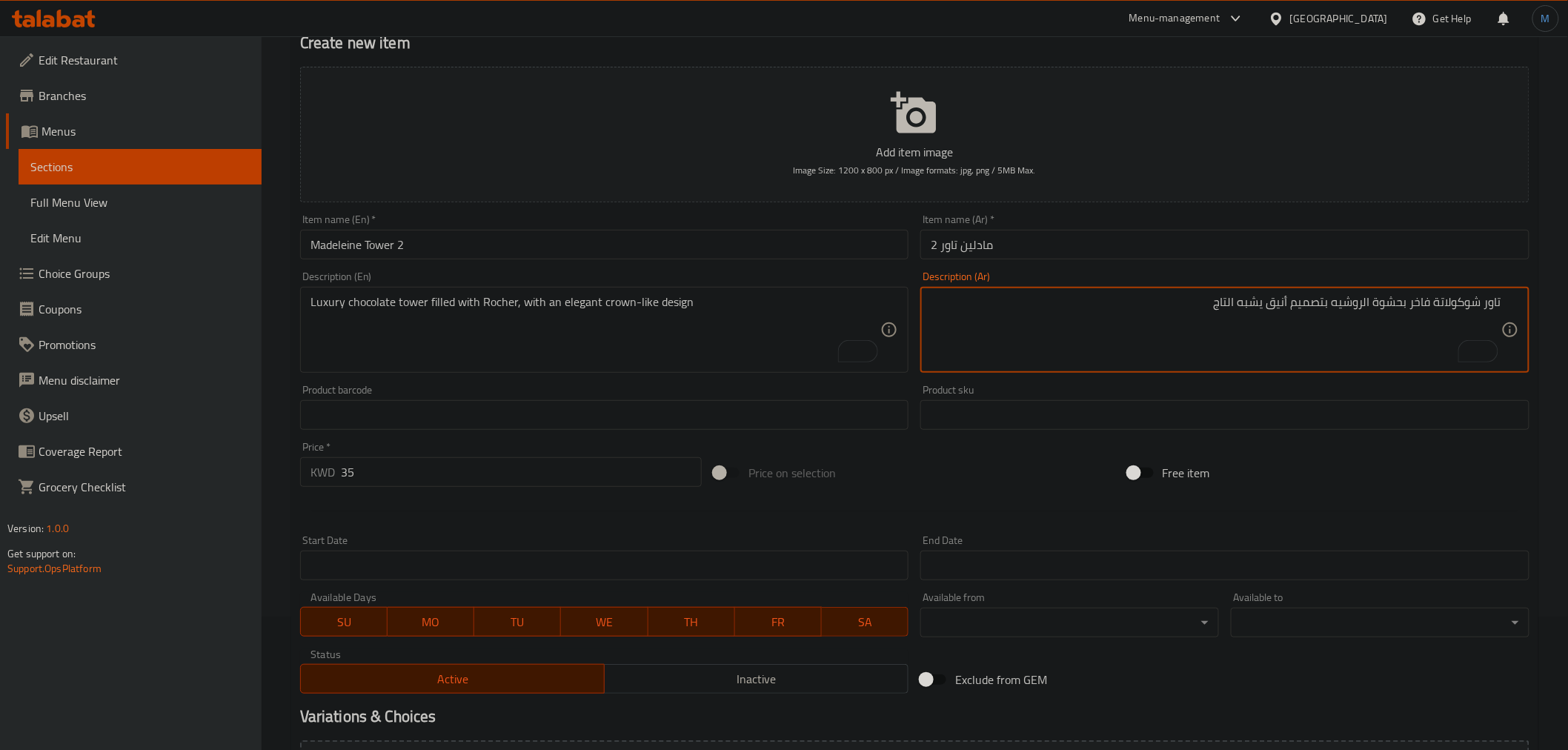
scroll to position [294, 0]
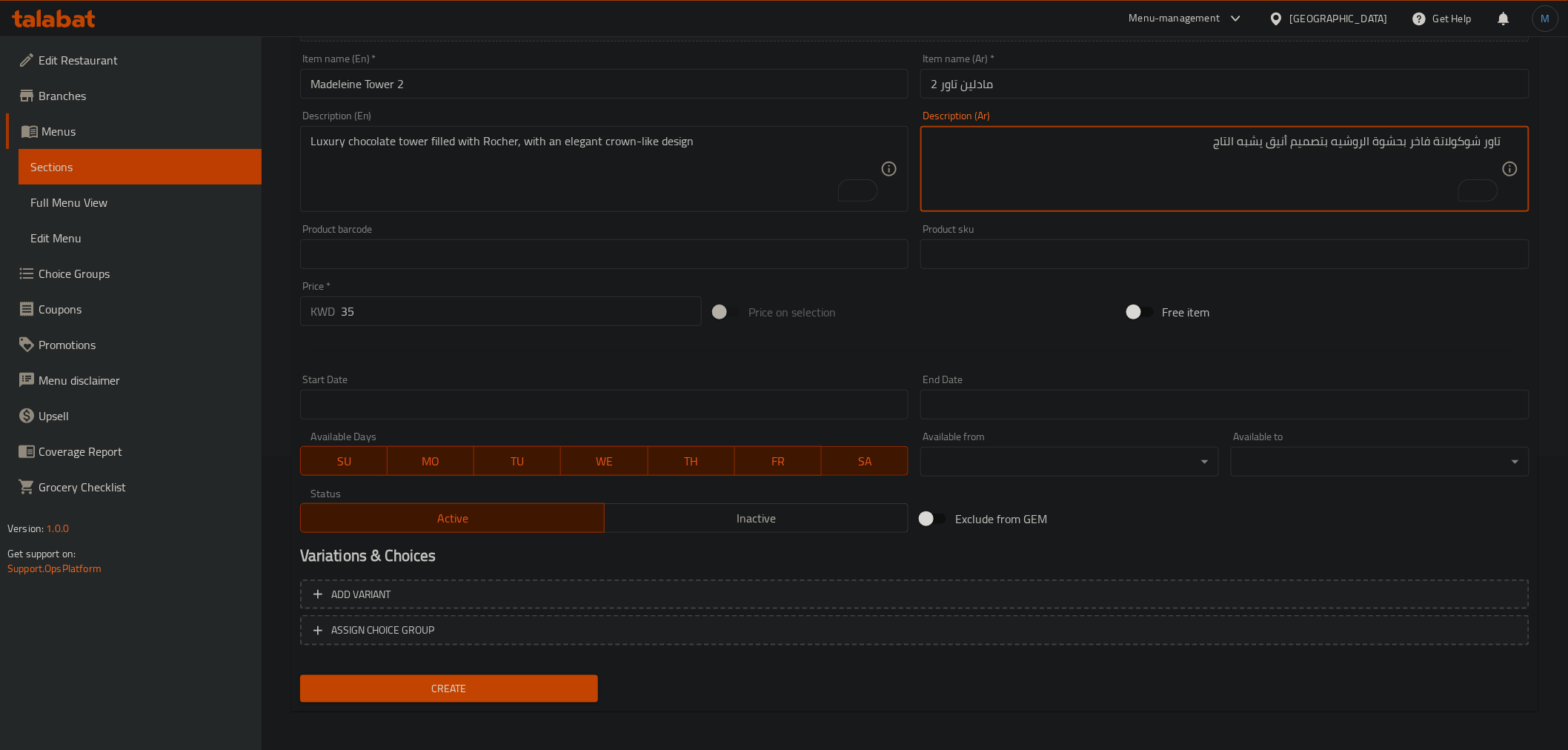
click at [507, 680] on span "Create" at bounding box center [450, 688] width 275 height 18
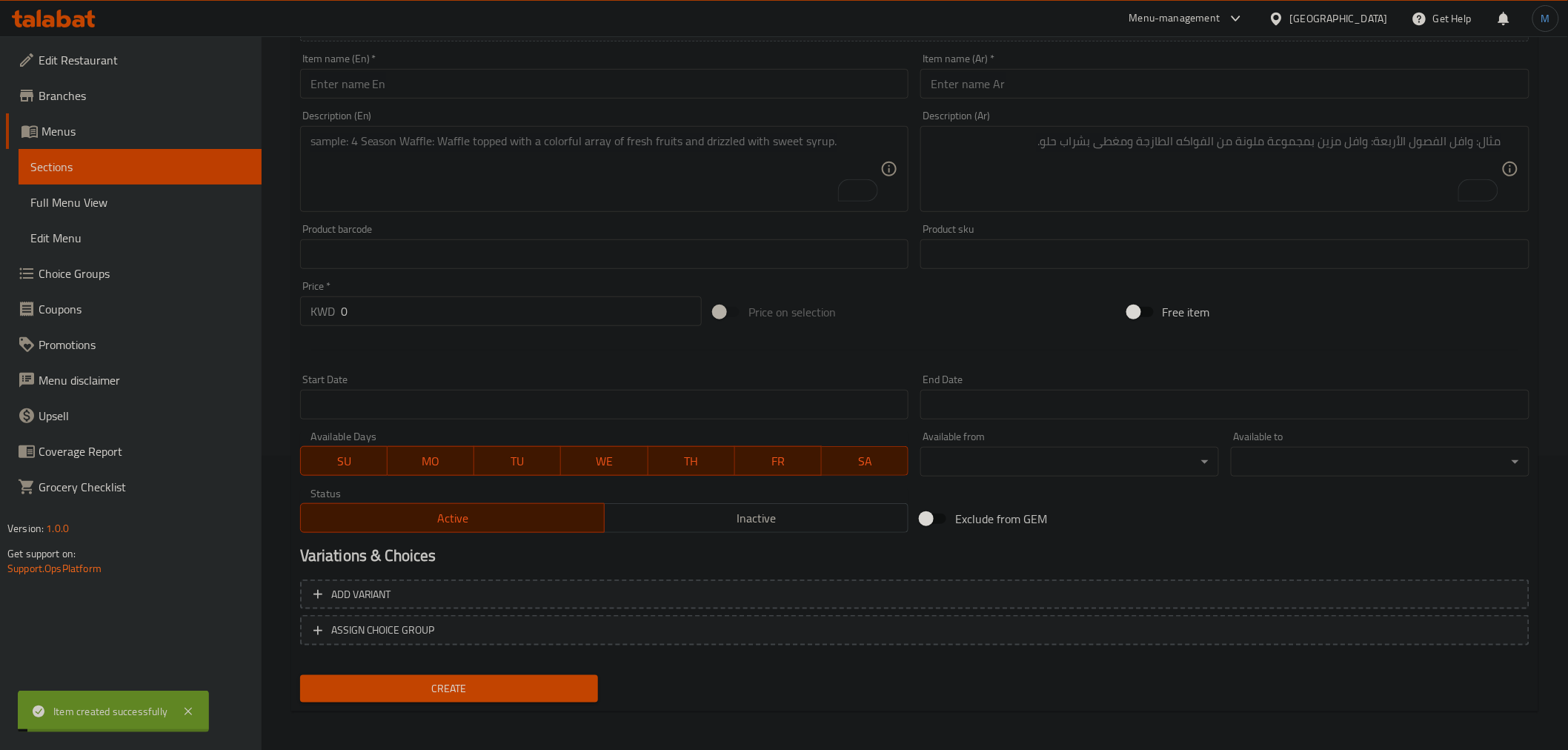
scroll to position [294, 0]
click at [587, 77] on input "text" at bounding box center [605, 83] width 609 height 29
paste input "Customize Tower"
type input "Customize Tower"
click at [1031, 99] on input "text" at bounding box center [1225, 83] width 609 height 29
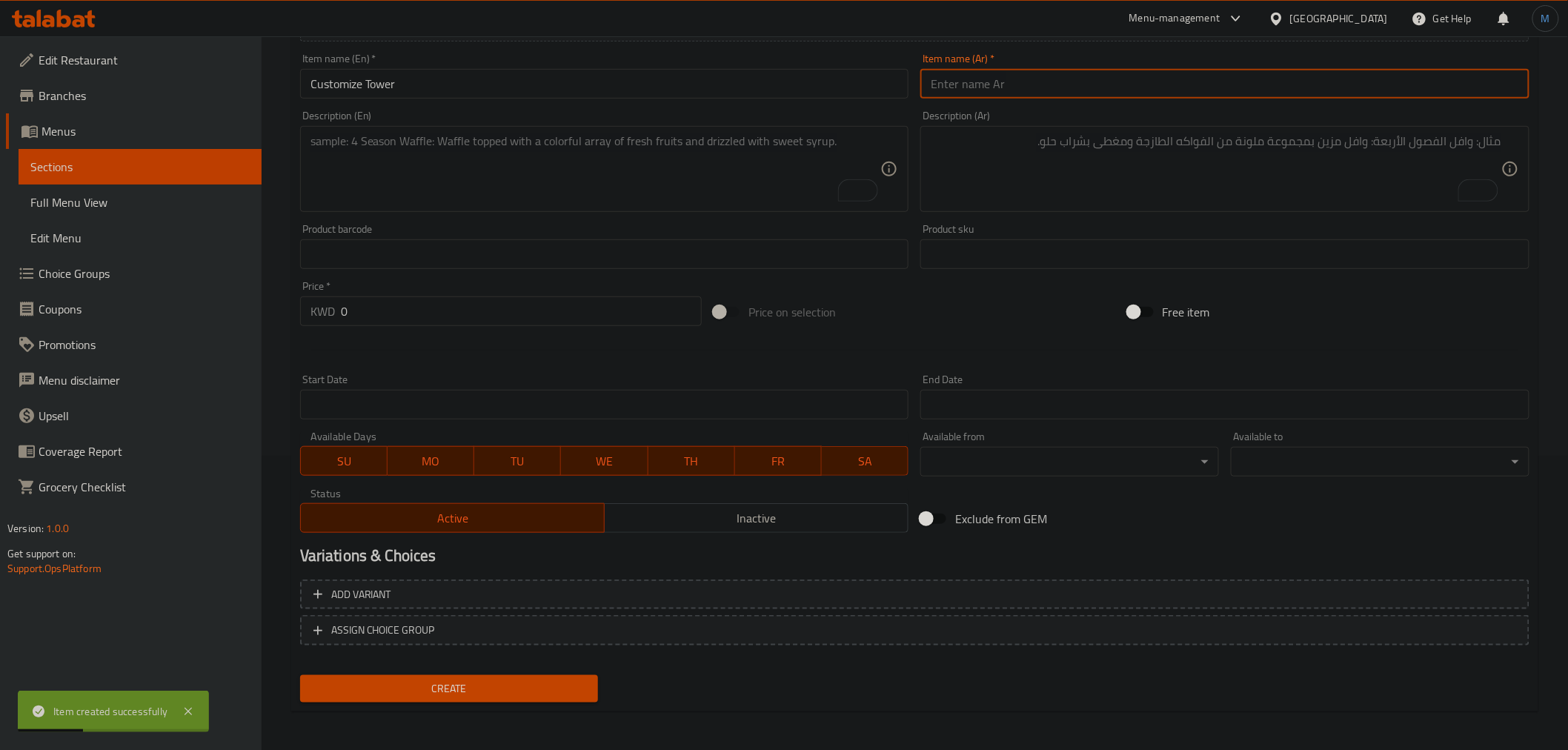
paste input "كوستومايز تاور"
type input "كوستومايز تاور"
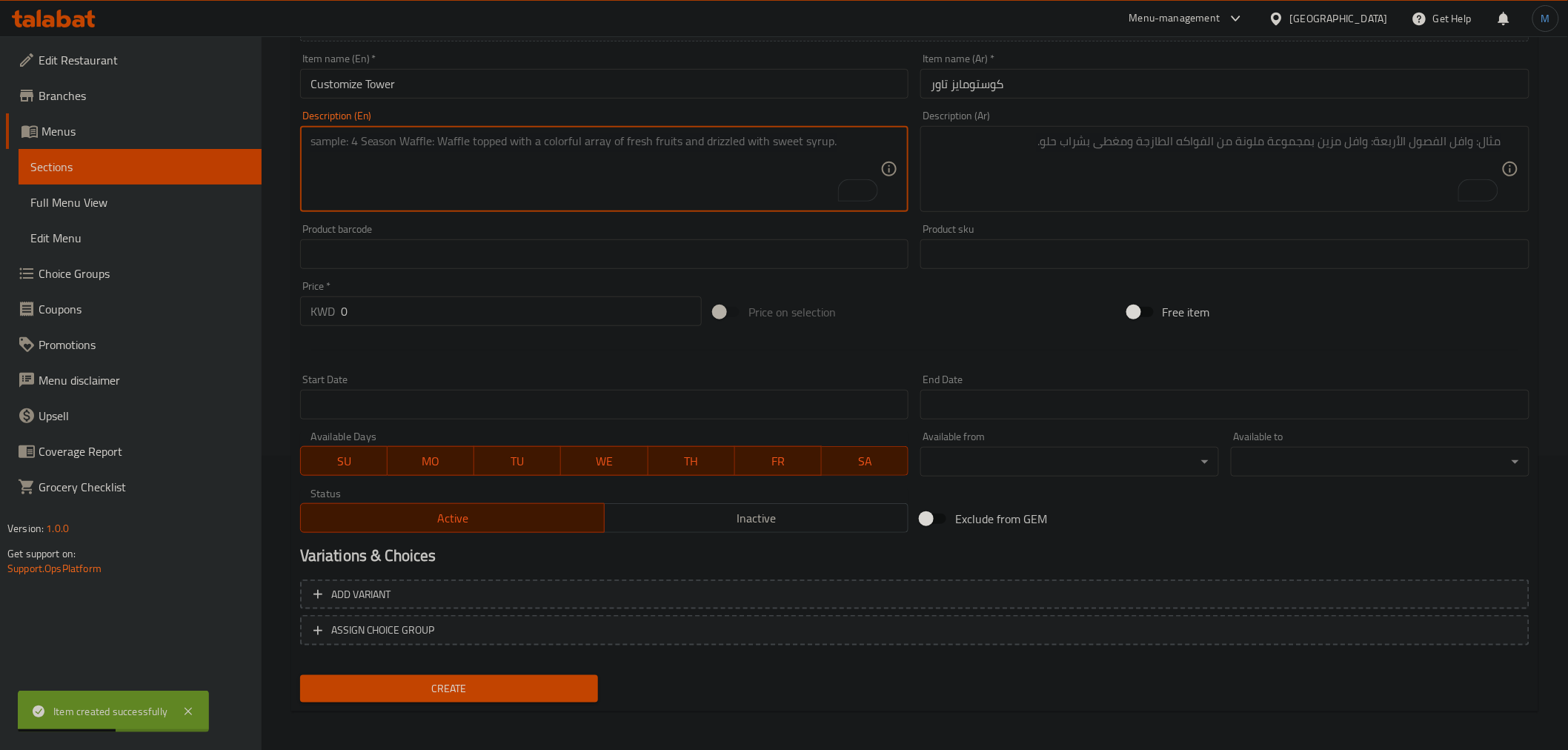
click at [585, 191] on textarea "To enrich screen reader interactions, please activate Accessibility in Grammarl…" at bounding box center [596, 169] width 571 height 70
paste textarea "An elegant chocolate tower with a distinctive conical design"
type textarea "An elegant chocolate tower with a distinctive conical design"
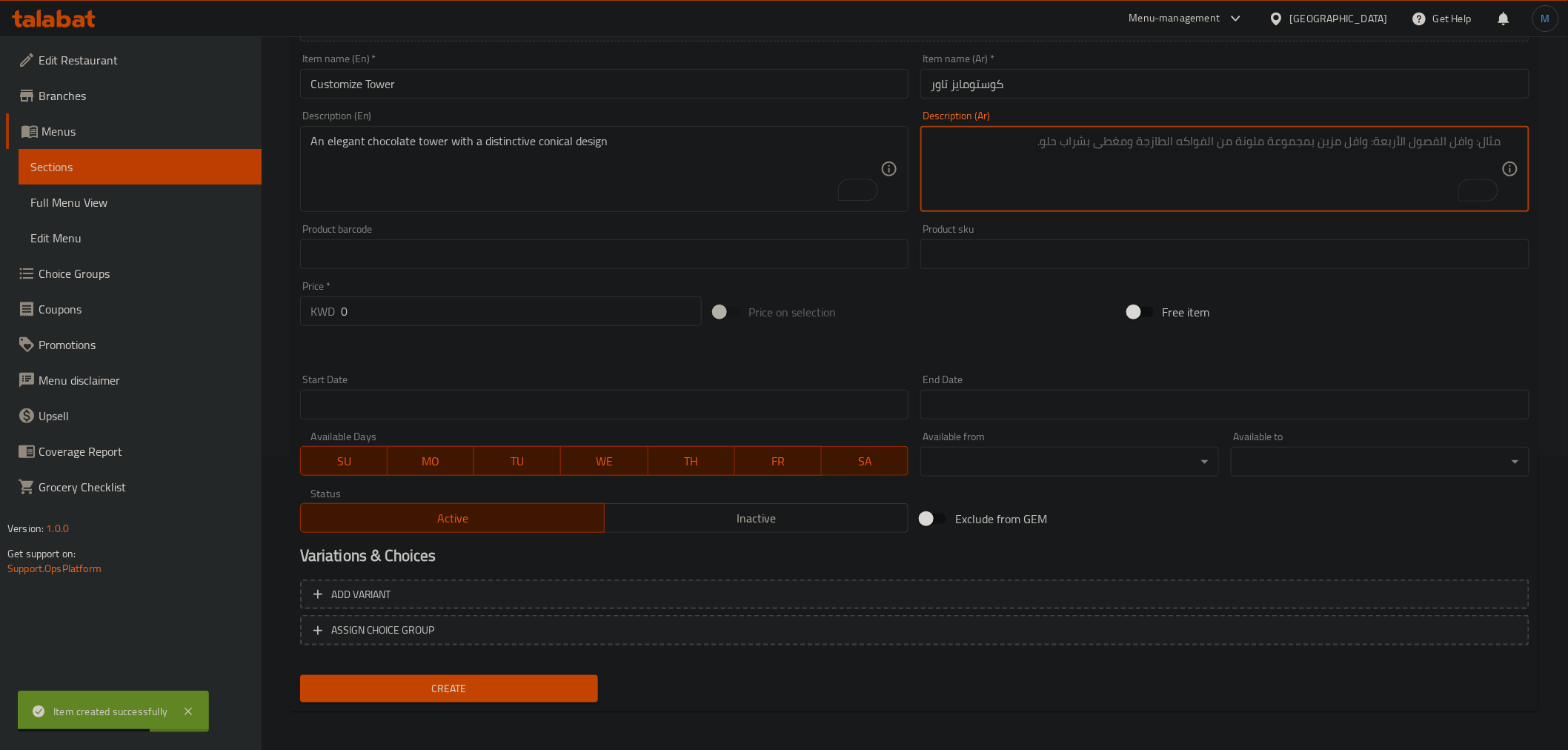
click at [1150, 189] on textarea "To enrich screen reader interactions, please activate Accessibility in Grammarl…" at bounding box center [1216, 169] width 571 height 70
paste textarea "تاور شوكولاتة أنيق بتصميم مميز مكتوب عليها عبارات من اختياركم الشخصي"
type textarea "تاور شوكولاتة أنيق بتصميم مميز مكتوب عليها عبارات من اختياركم الشخصي"
click at [470, 336] on div at bounding box center [915, 350] width 1241 height 36
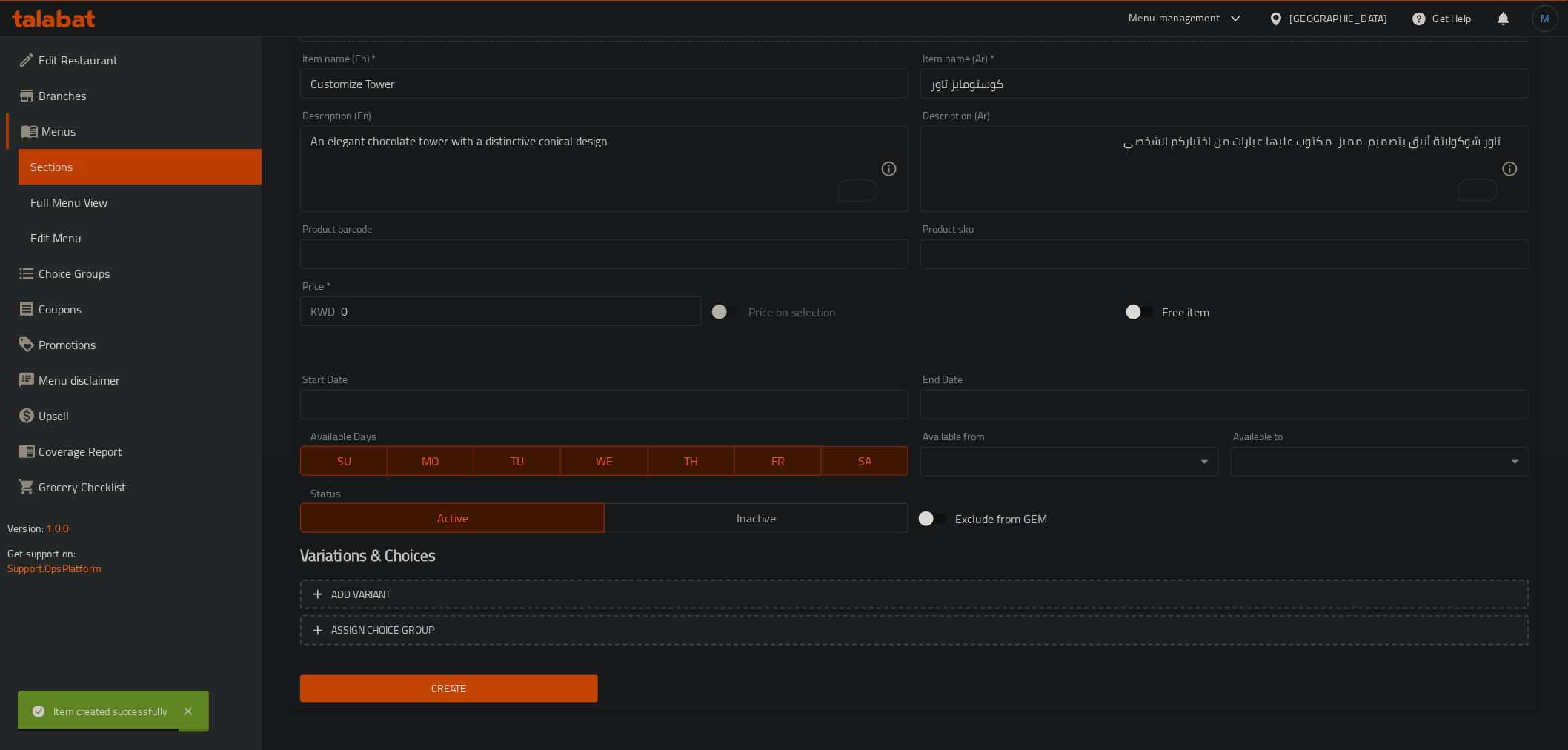
click at [470, 329] on div "Price   * KWD 0 Price *" at bounding box center [501, 304] width 414 height 57
click at [468, 316] on input "0" at bounding box center [521, 311] width 361 height 29
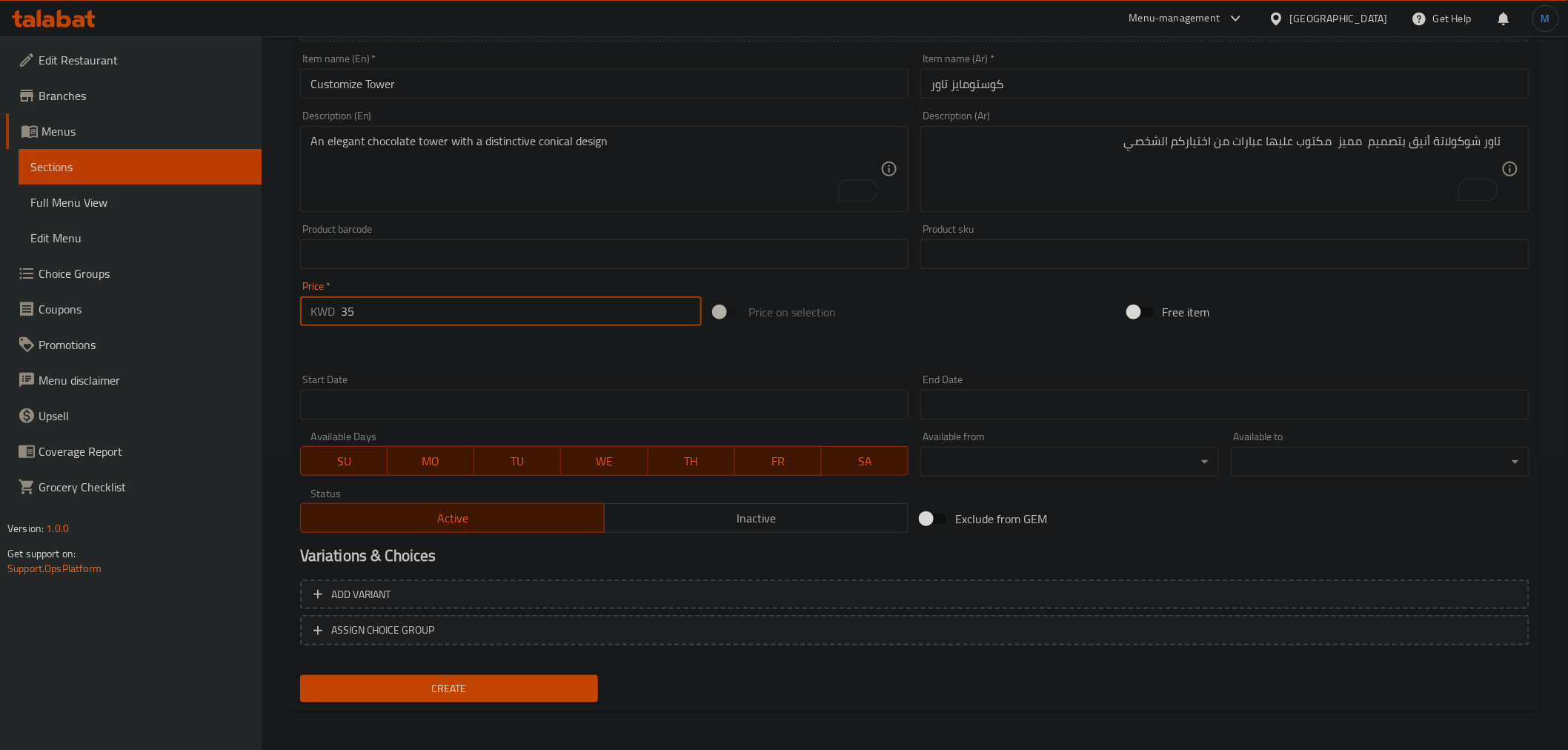
type input "35"
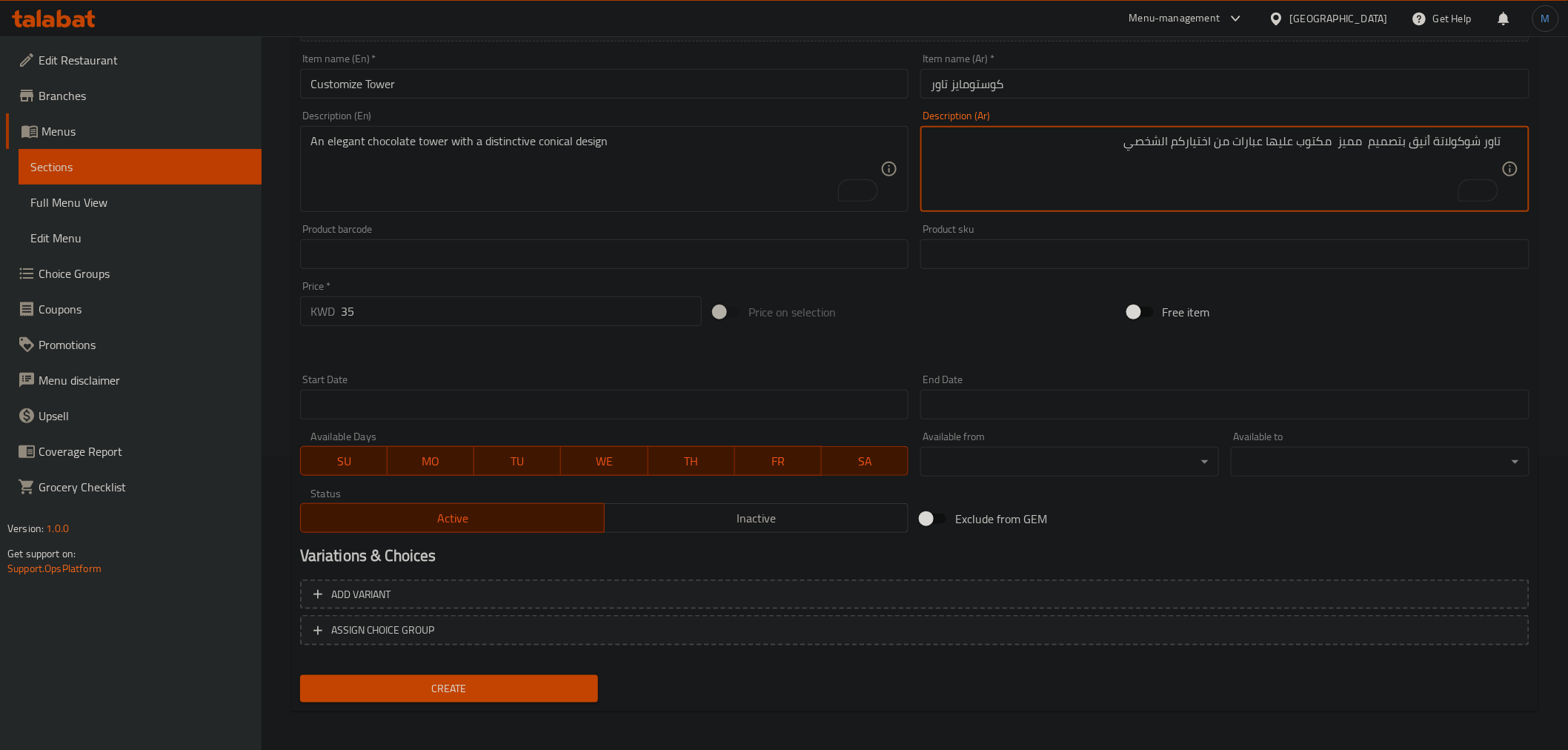
click at [1428, 147] on textarea "تاور شوكولاتة أنيق بتصميم مميز مكتوب عليها عبارات من اختياركم الشخصي" at bounding box center [1216, 169] width 571 height 70
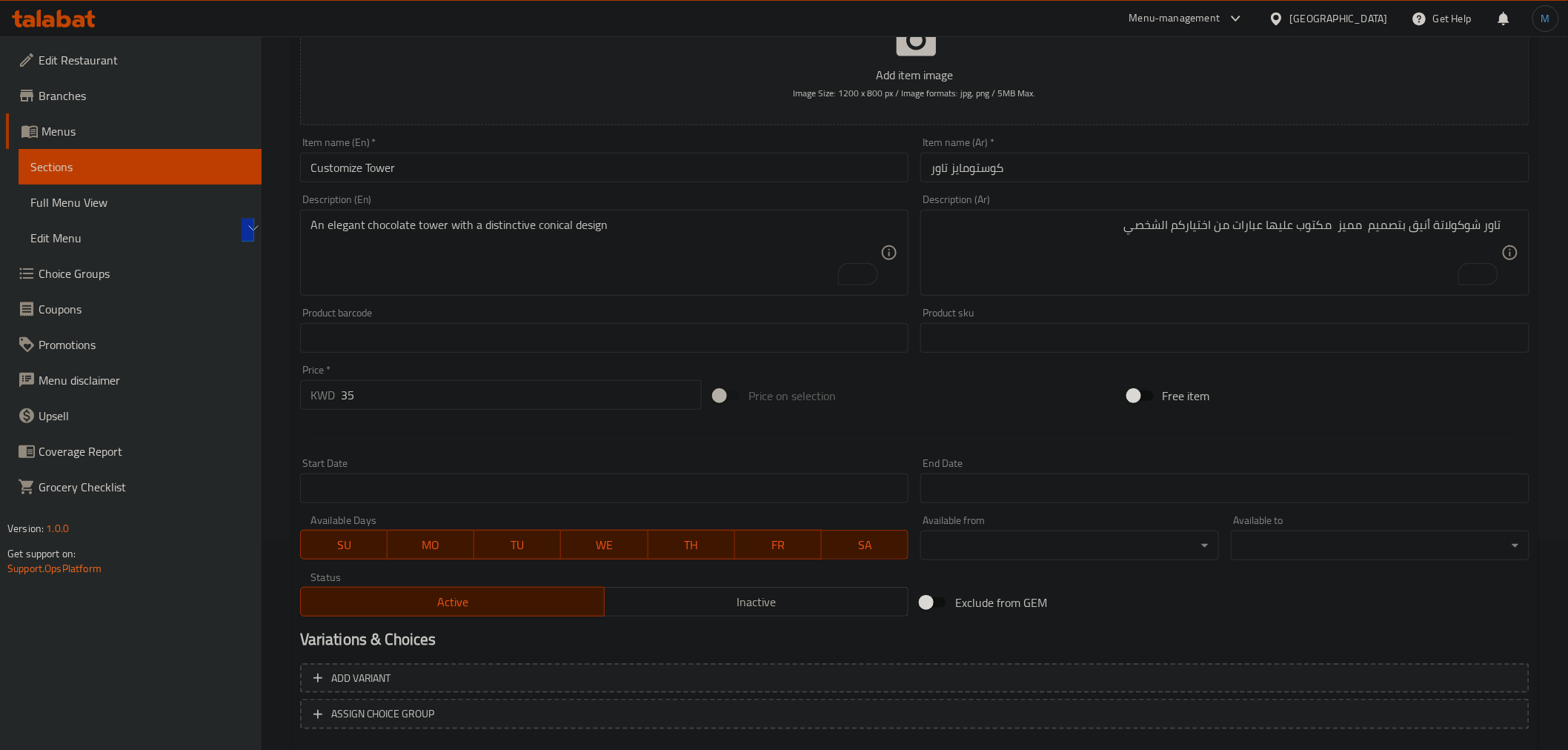
scroll to position [47, 0]
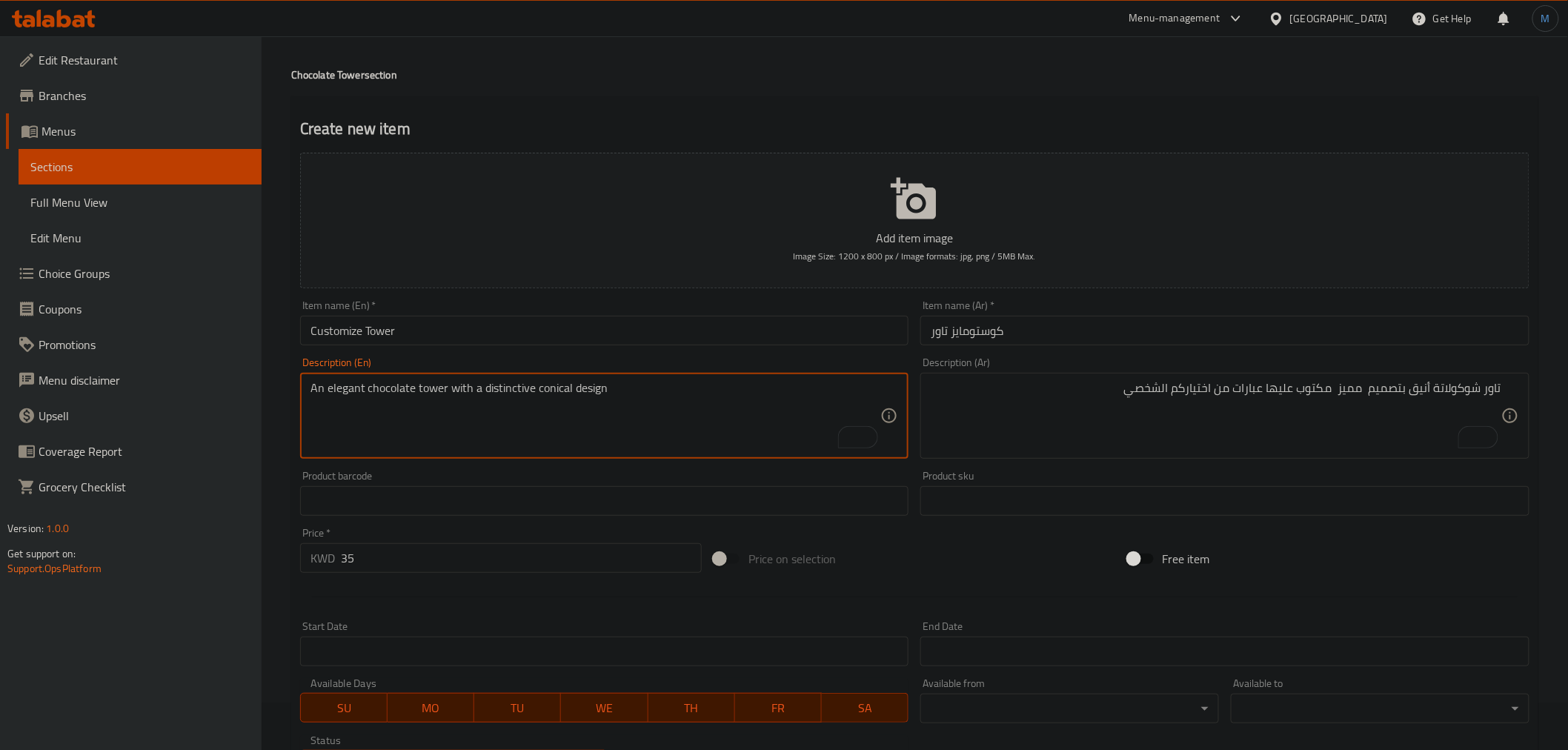
paste textarea "design, with phrases of your personal choice written on it."
type textarea "An elegant chocolate tower with a distinctive design, with phrases of your pers…"
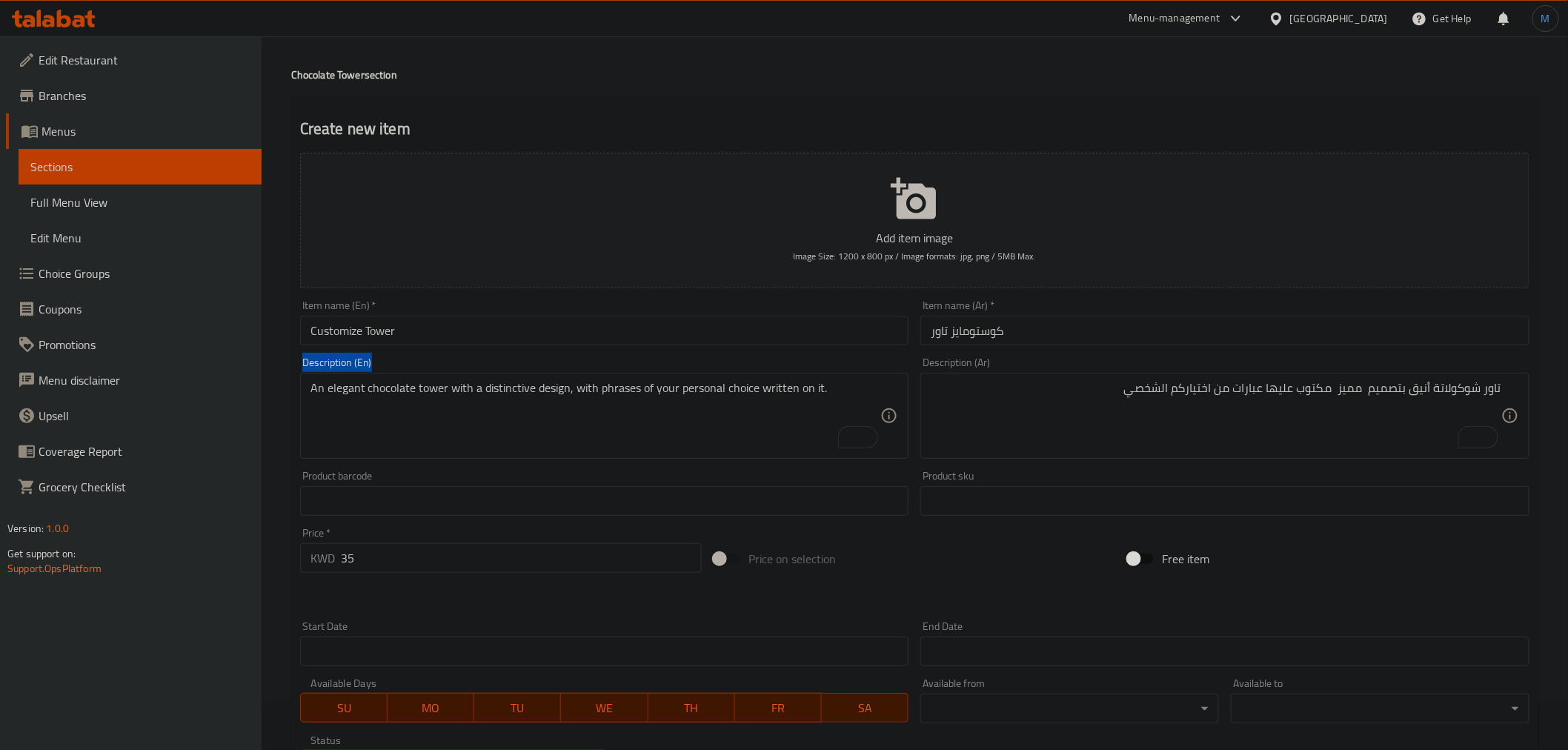
drag, startPoint x: 619, startPoint y: 354, endPoint x: 631, endPoint y: 326, distance: 30.5
click at [628, 335] on div "Add item image Image Size: 1200 x 800 px / Image formats: jpg, png / 5MB Max. I…" at bounding box center [915, 467] width 1241 height 639
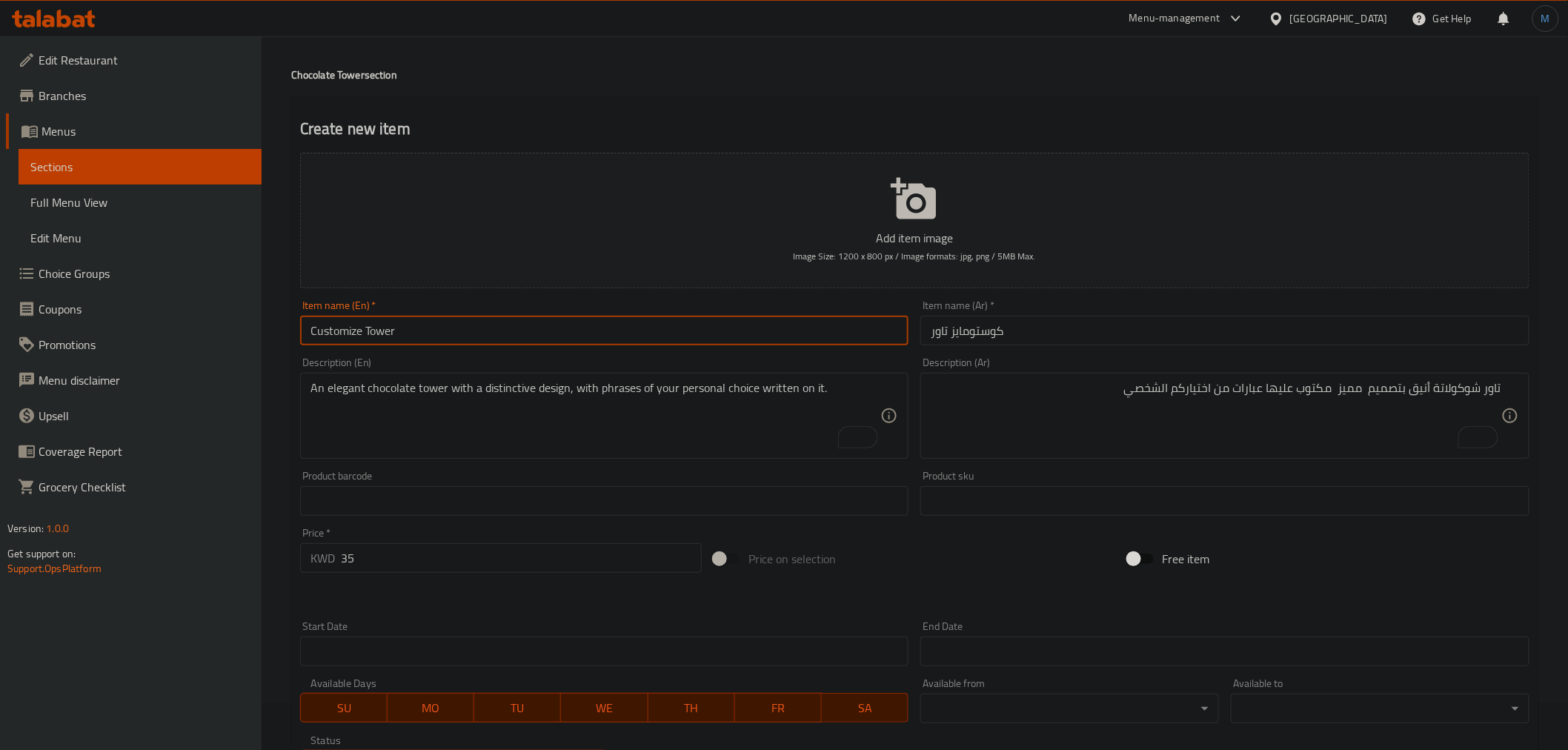
click at [632, 324] on input "Customize Tower" at bounding box center [605, 330] width 609 height 29
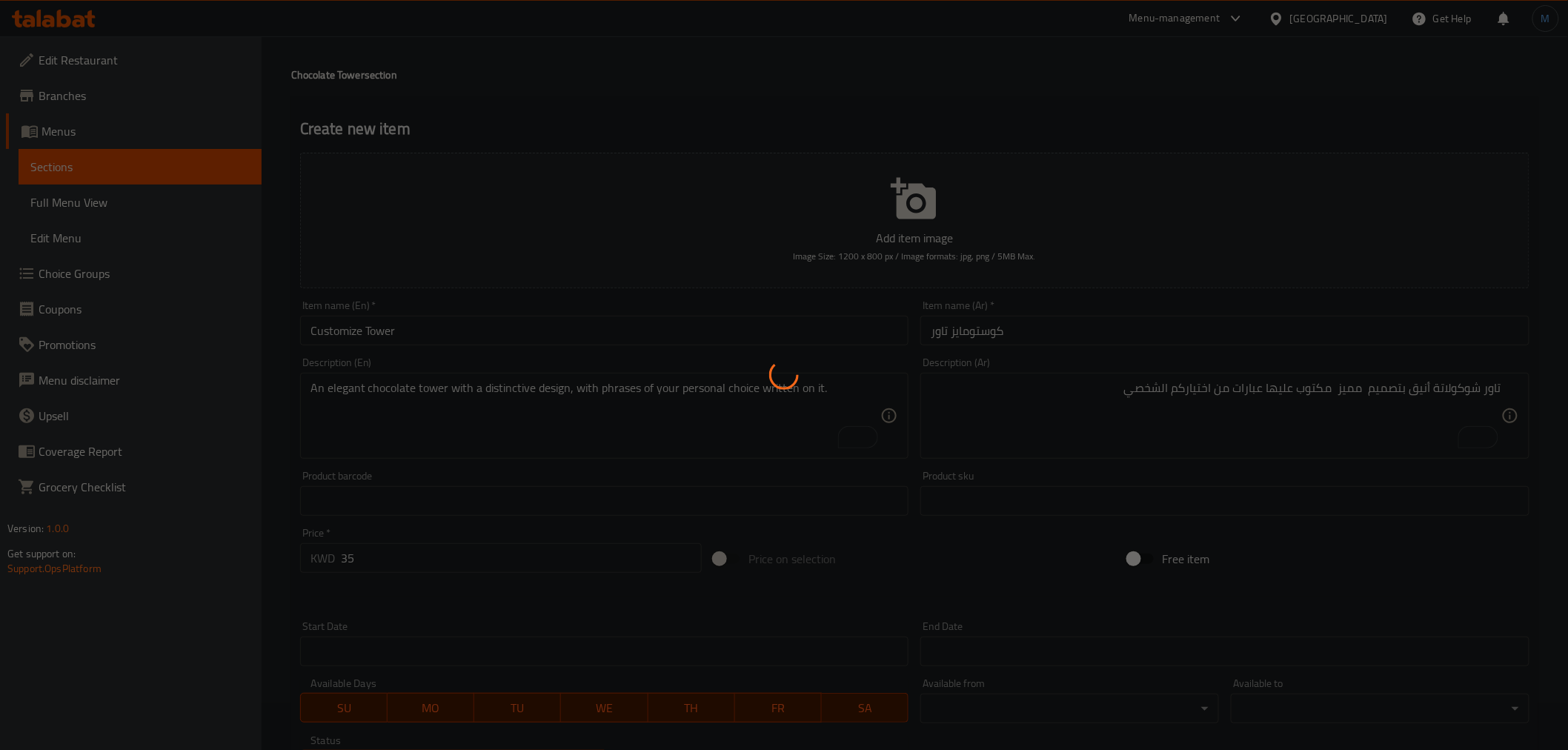
type input "0"
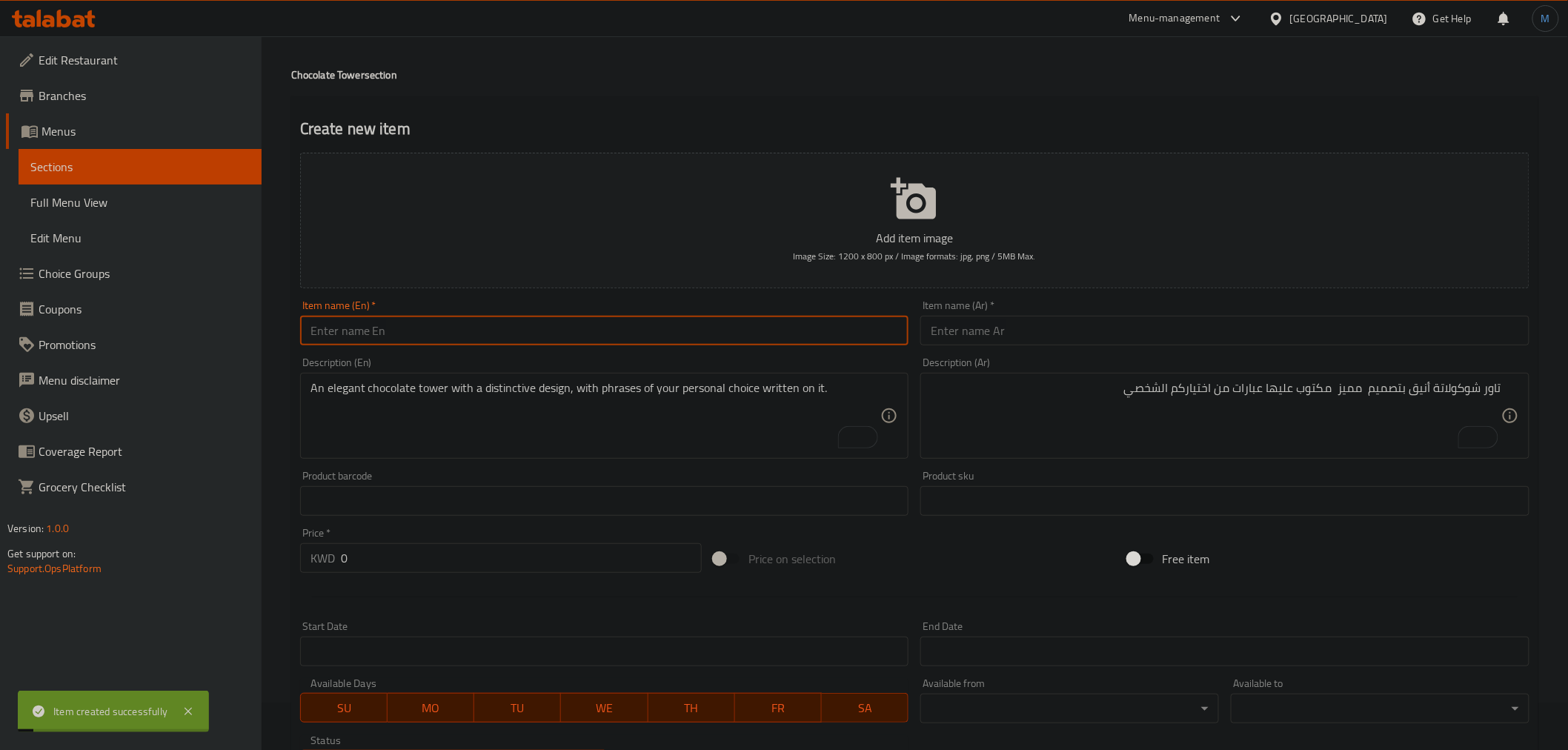
paste input "[PERSON_NAME] Tower 1"
type input "[PERSON_NAME] Tower 1"
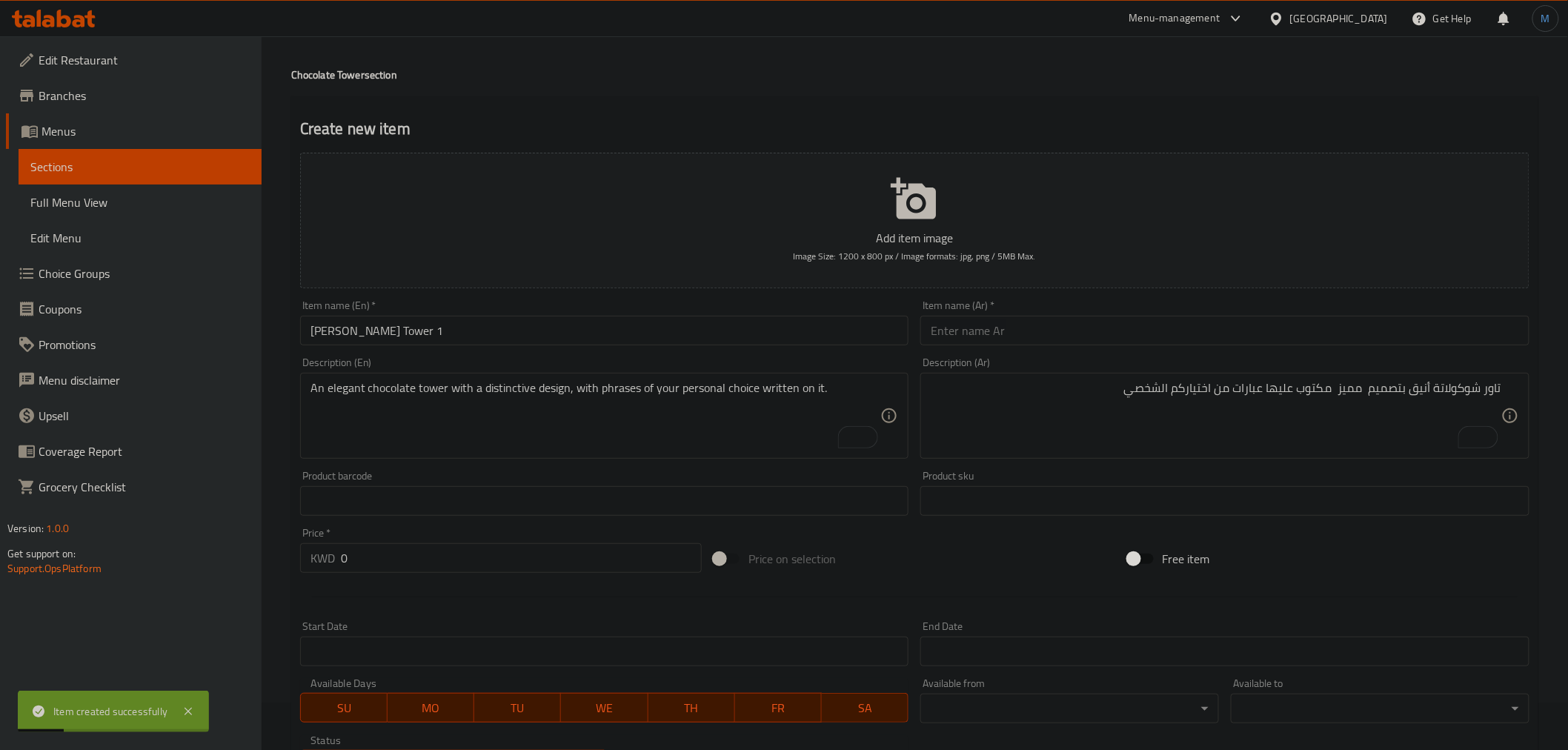
click at [1093, 349] on div "Item name (Ar)   * Item name (Ar) *" at bounding box center [1224, 323] width 621 height 57
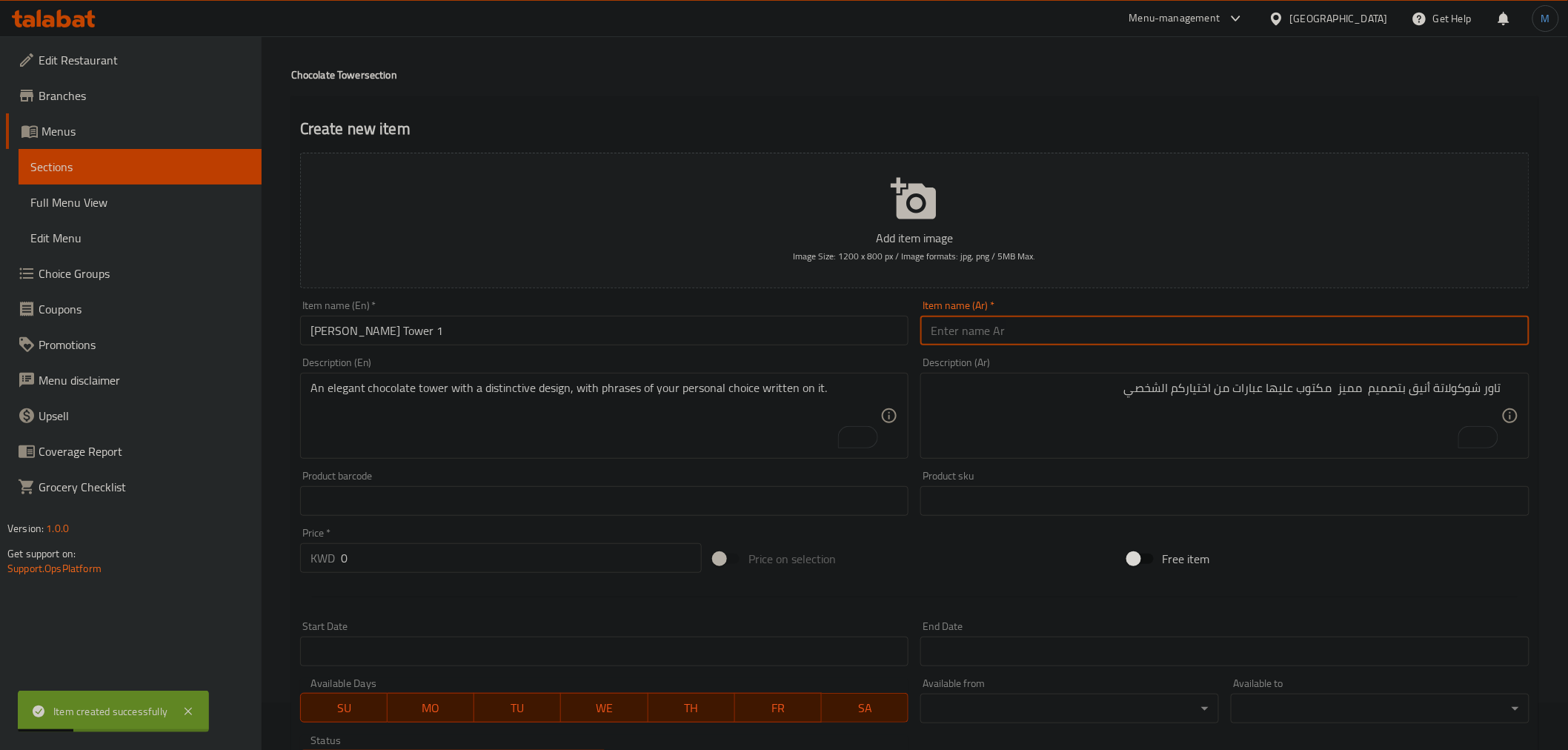
paste input "مادلين تاور 1"
click at [1104, 343] on input "text" at bounding box center [1225, 330] width 609 height 29
type input "مادلين تاور 1"
click at [728, 461] on div "Description (En) An elegant chocolate tower with a distinctive design, with phr…" at bounding box center [604, 407] width 621 height 113
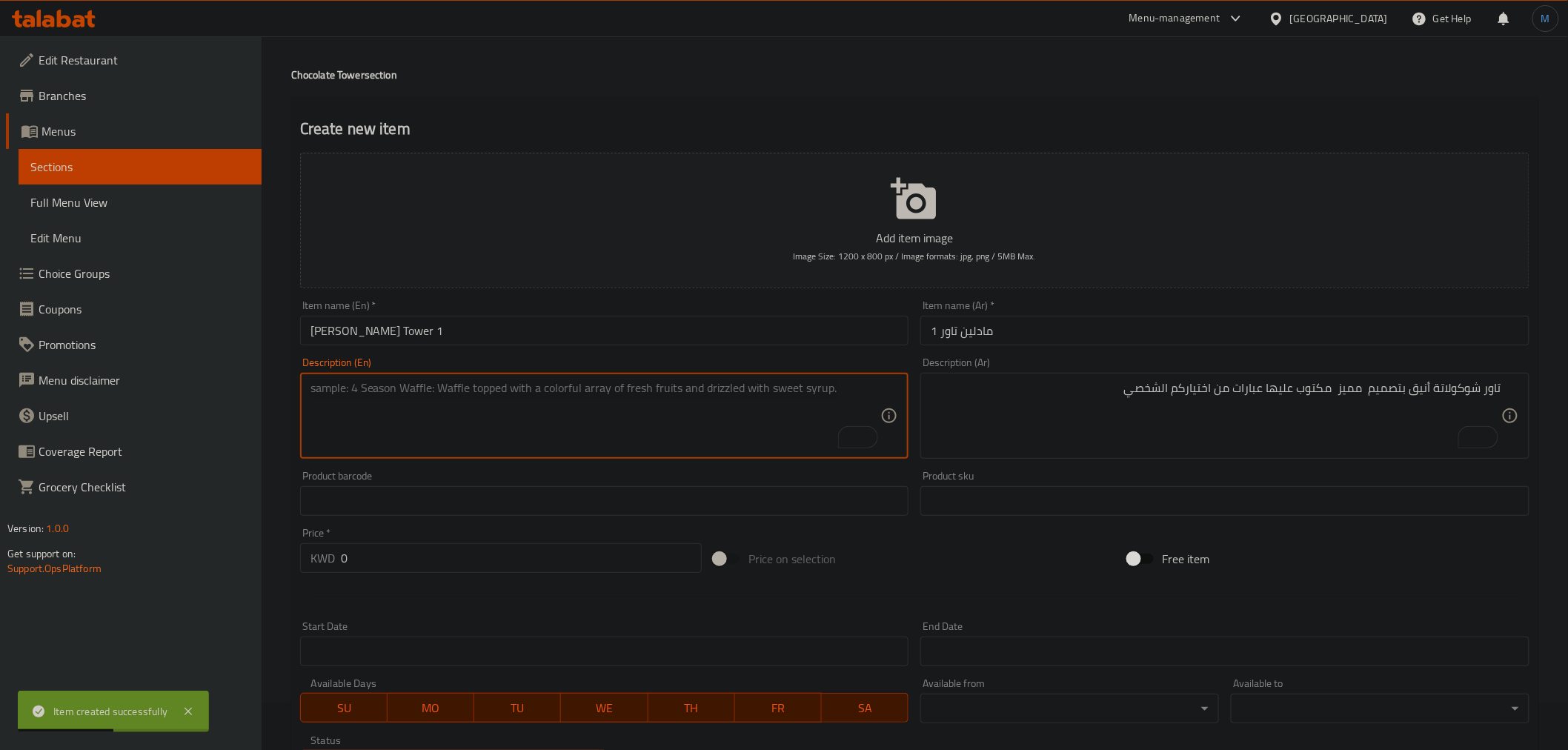
paste textarea "A distinctive tower made of luxurious [PERSON_NAME] pieces filled with pecans a…"
type textarea "A distinctive tower made of luxurious [PERSON_NAME] pieces filled with pecans a…"
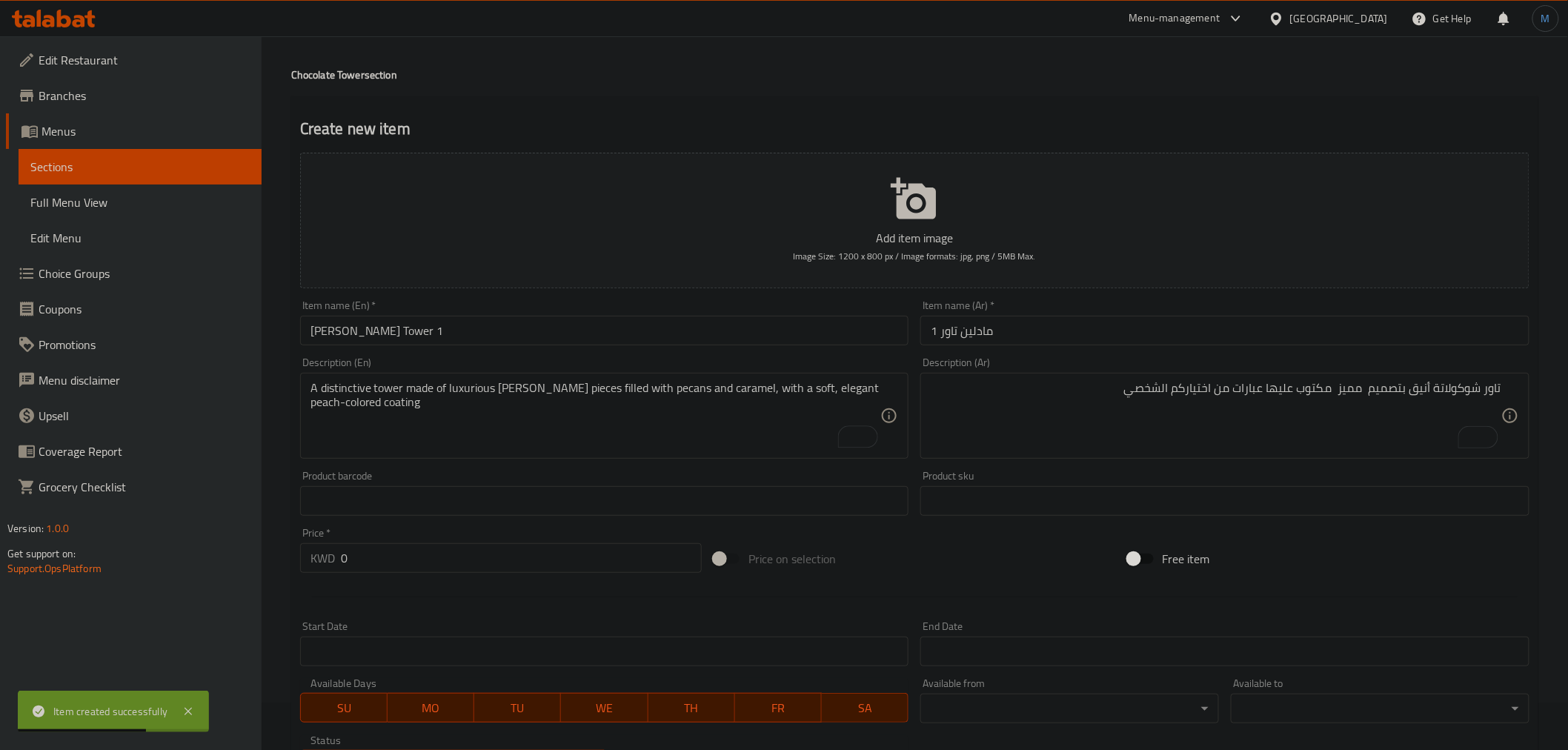
drag, startPoint x: 1065, startPoint y: 479, endPoint x: 1131, endPoint y: 434, distance: 79.9
click at [1085, 471] on div "Product sku Product sku" at bounding box center [1225, 493] width 609 height 45
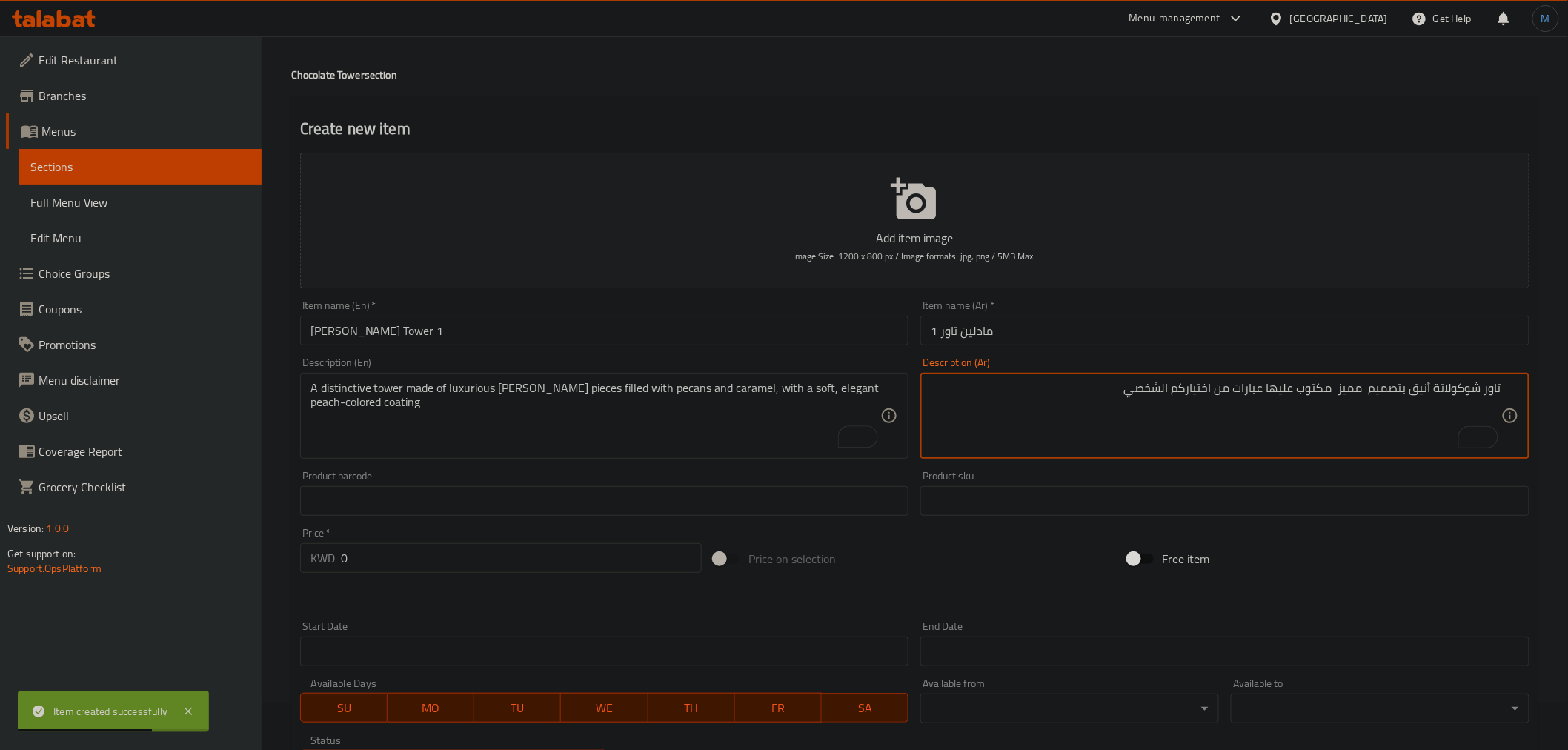
click at [1135, 431] on textarea "تاور شوكولاتة أنيق بتصميم مميز مكتوب عليها عبارات من اختياركم الشخصي" at bounding box center [1216, 416] width 571 height 70
paste textarea "تاور مميز مصنوع من قطع مادلين فاخرة بحشوة البيكان مع كراميل بطبقة تغليف ناعمة ب…"
type textarea "تاور مميز مصنوع من قطع مادلين فاخرة بحشوة البيكان مع كراميل بطبقة تغليف ناعمة ب…"
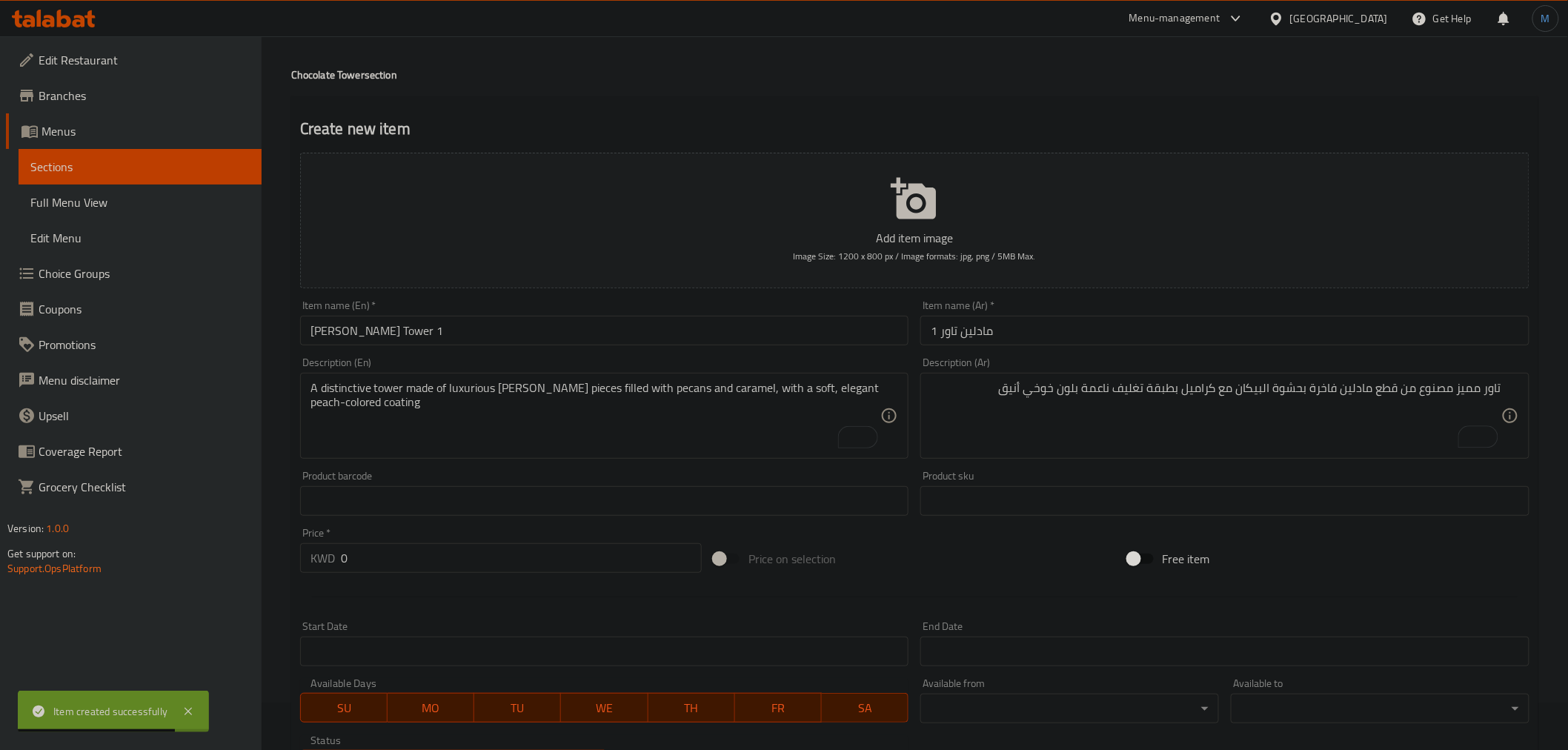
drag, startPoint x: 542, startPoint y: 581, endPoint x: 537, endPoint y: 566, distance: 15.8
click at [539, 581] on div at bounding box center [915, 597] width 1241 height 36
click at [537, 566] on input "0" at bounding box center [521, 558] width 361 height 29
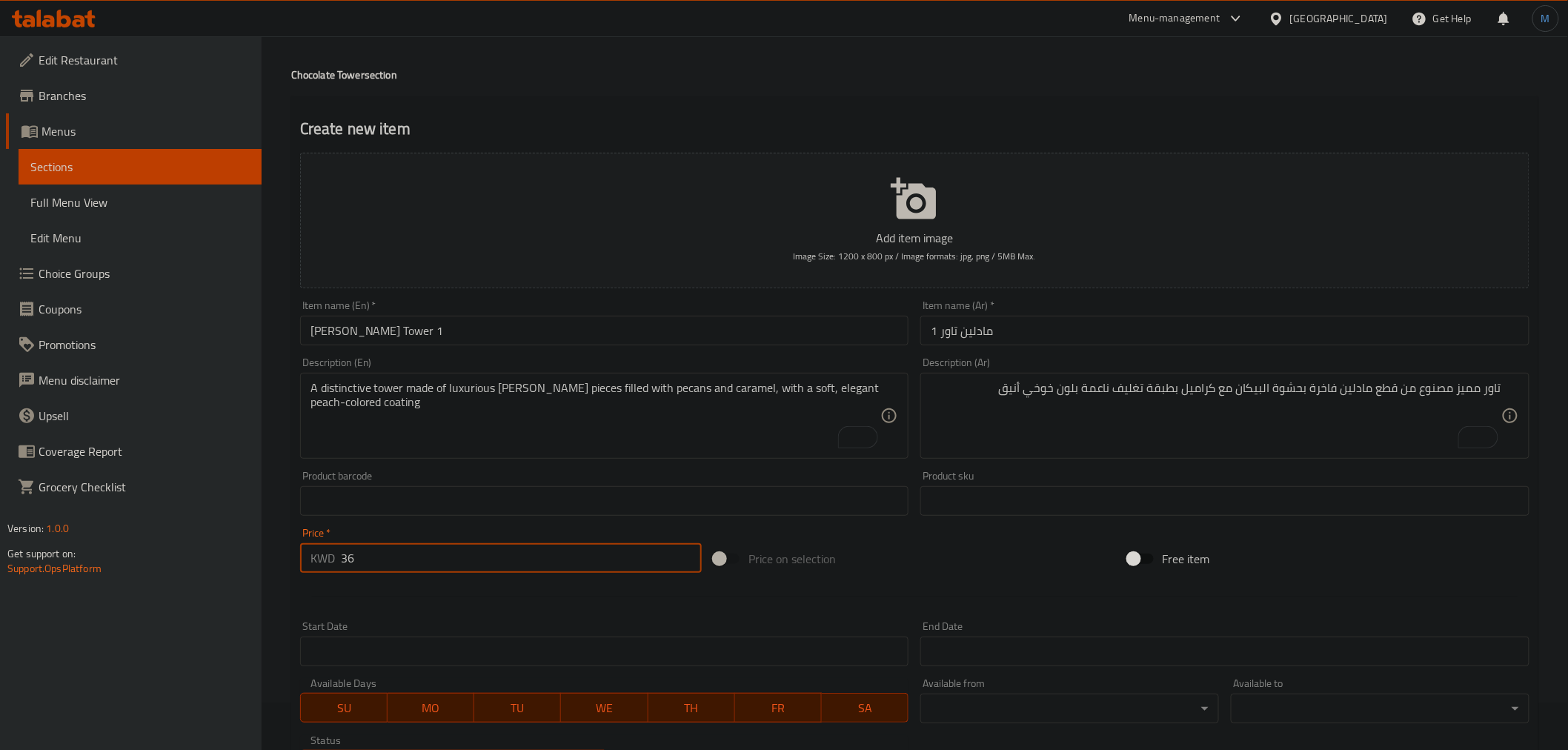
click at [527, 566] on input "36" at bounding box center [521, 558] width 361 height 29
type input "35"
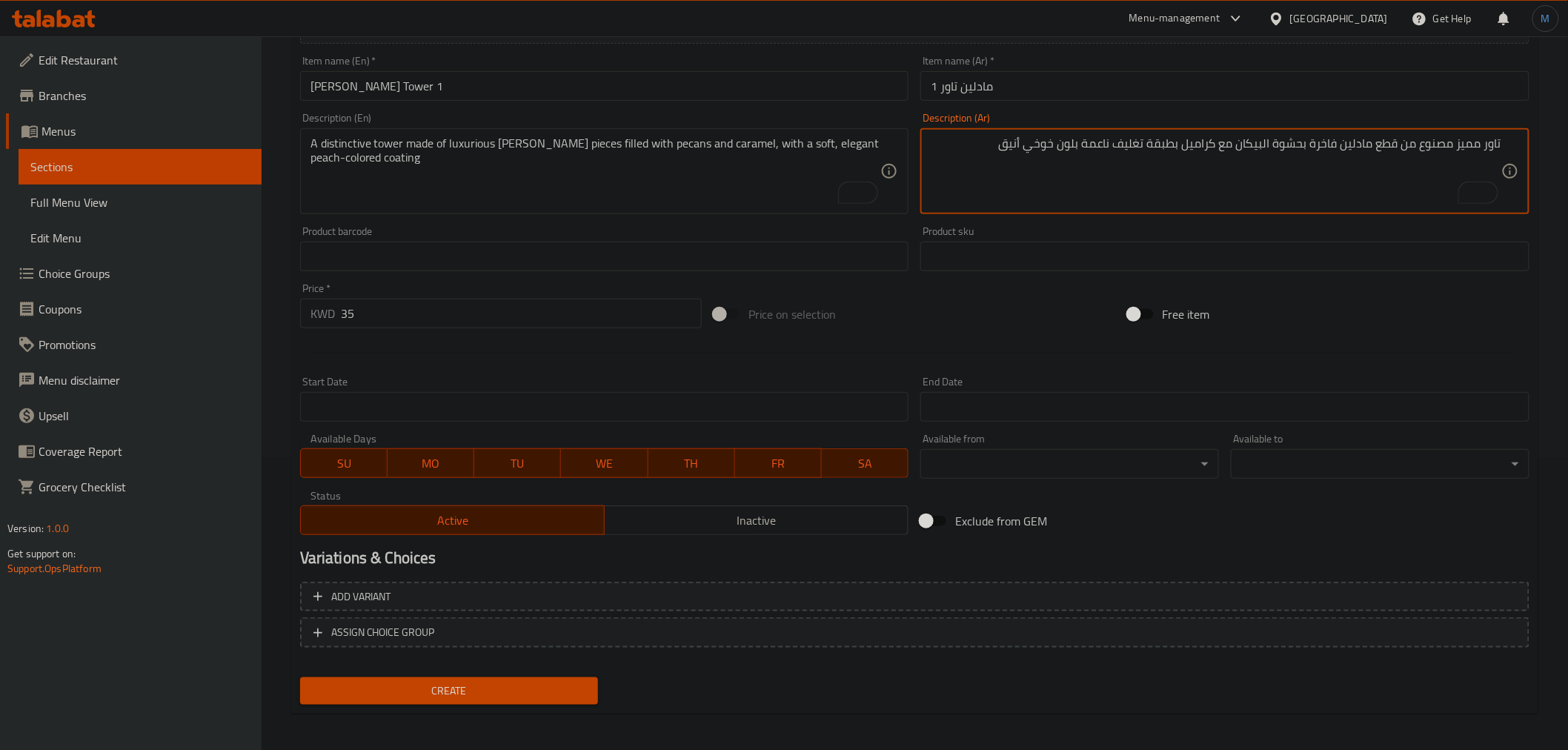
scroll to position [294, 0]
click at [530, 699] on button "Create" at bounding box center [450, 689] width 299 height 28
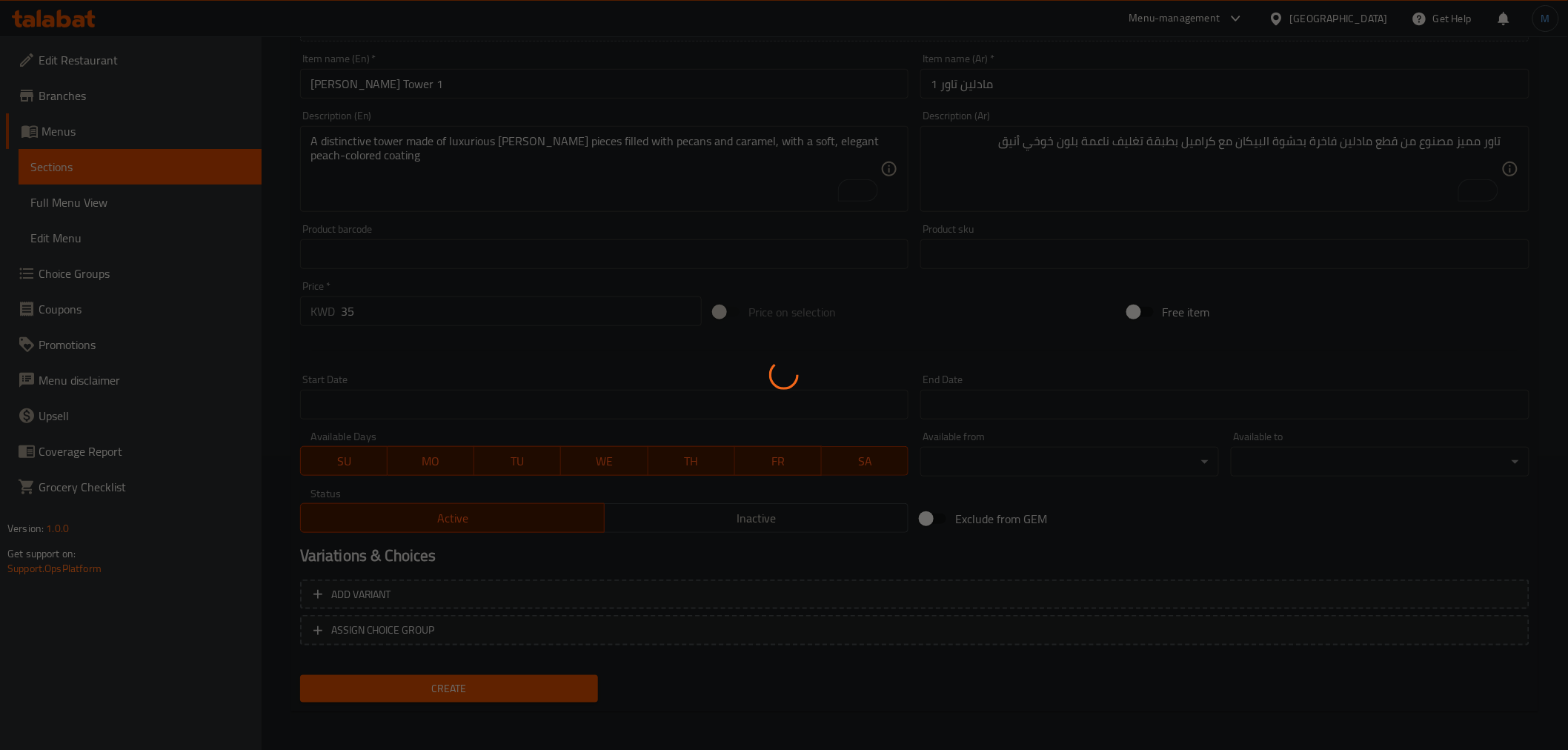
type input "0"
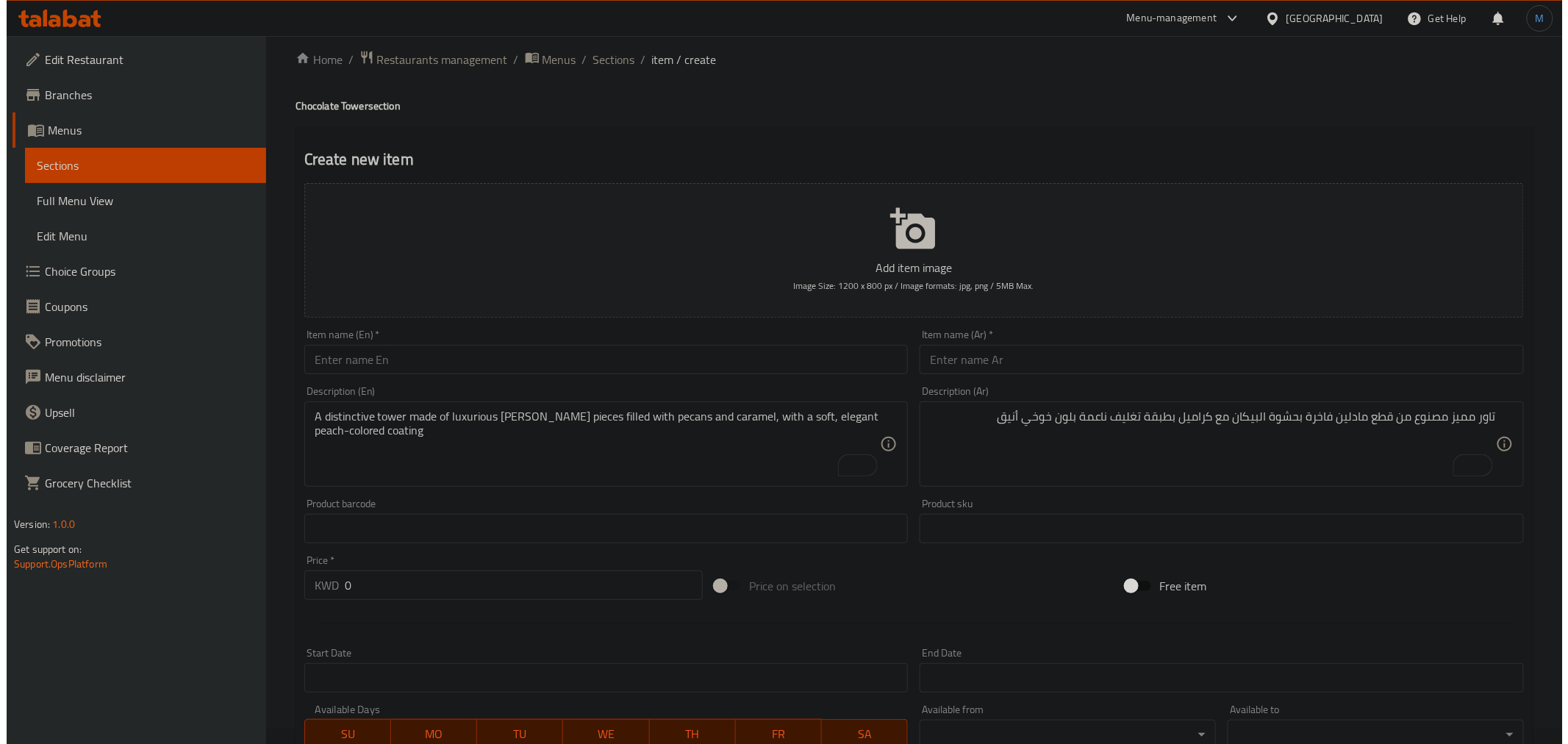
scroll to position [0, 0]
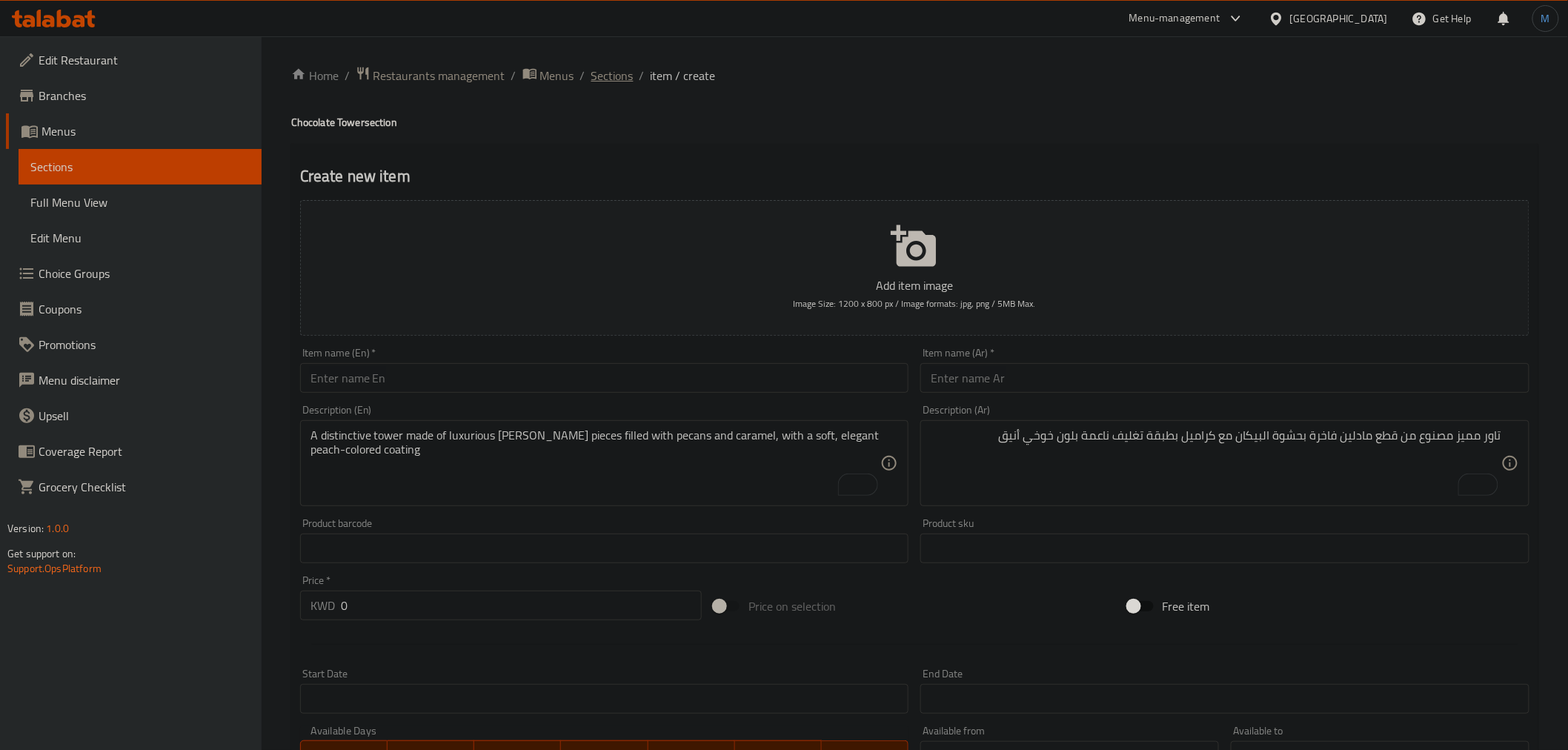
click at [603, 85] on span "Sections" at bounding box center [612, 75] width 42 height 17
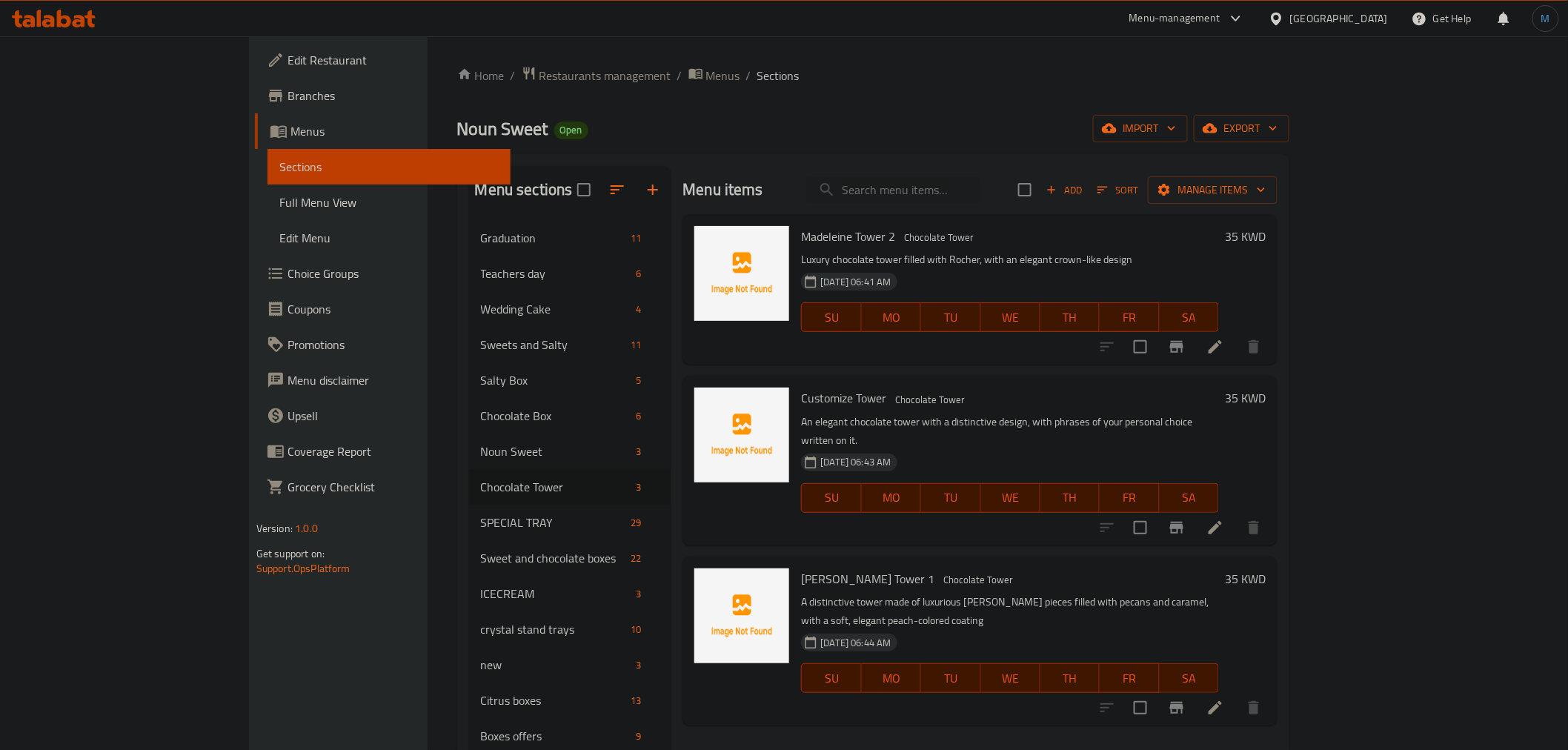
click at [1048, 390] on h6 "Customize [GEOGRAPHIC_DATA]" at bounding box center [1010, 398] width 418 height 21
click at [288, 278] on span "Choice Groups" at bounding box center [393, 274] width 211 height 17
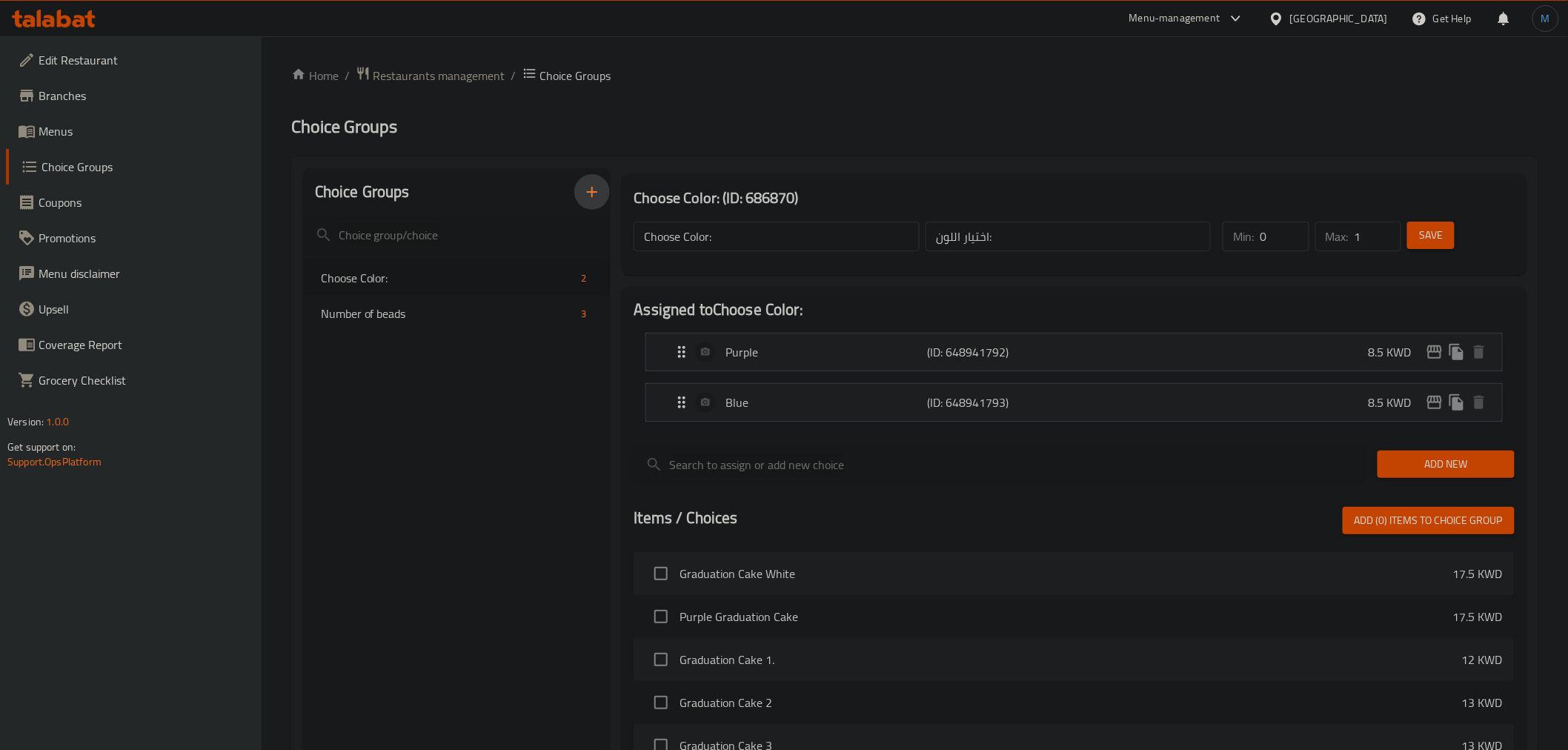
click at [589, 183] on icon "button" at bounding box center [591, 191] width 17 height 17
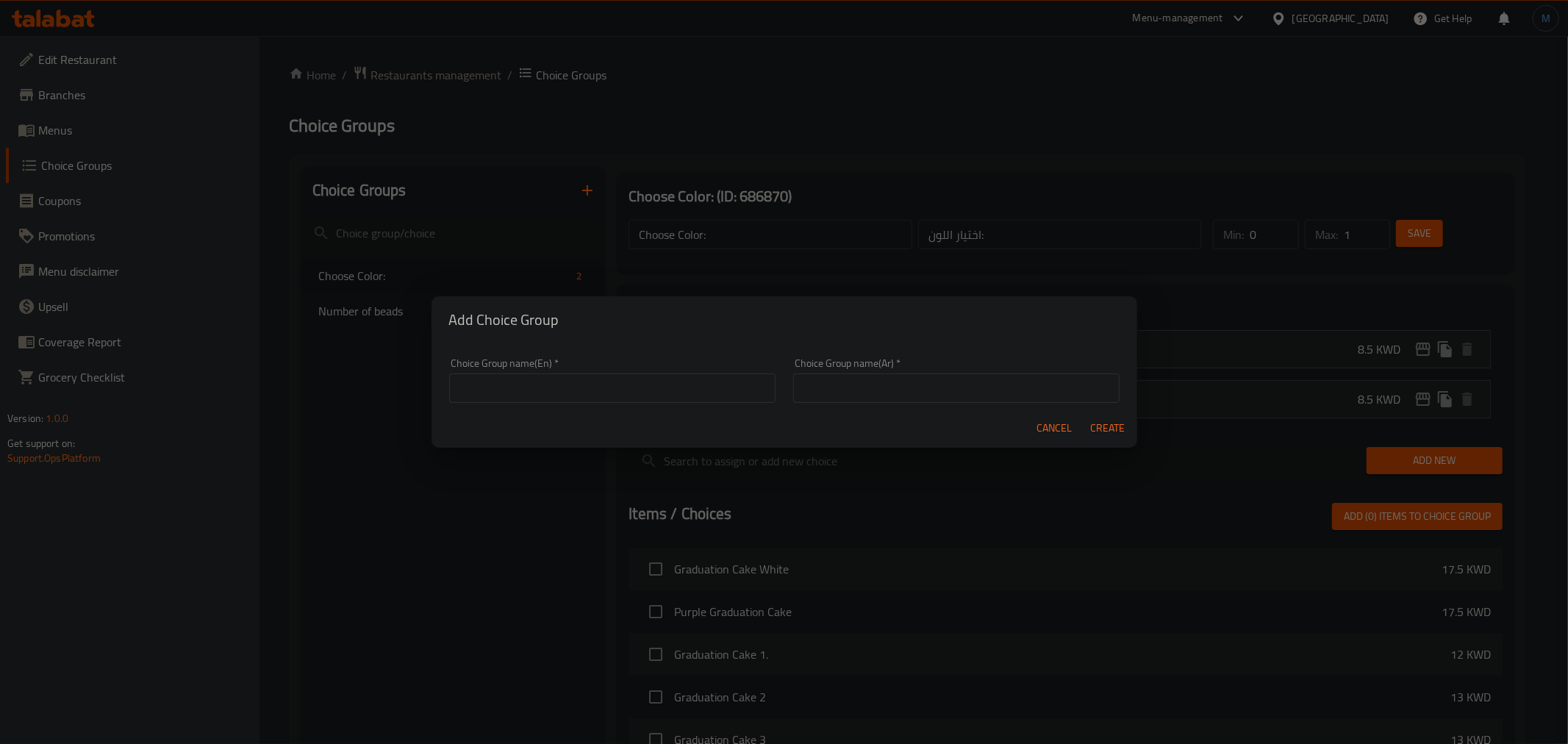
click at [659, 374] on input "text" at bounding box center [613, 388] width 326 height 29
paste input "Add a THERMOS"
type input "Add a Thermos"
click at [839, 407] on div "Choice Group name(Ar)   * Choice Group name(Ar) *" at bounding box center [956, 381] width 344 height 63
click at [844, 403] on input "text" at bounding box center [956, 388] width 326 height 29
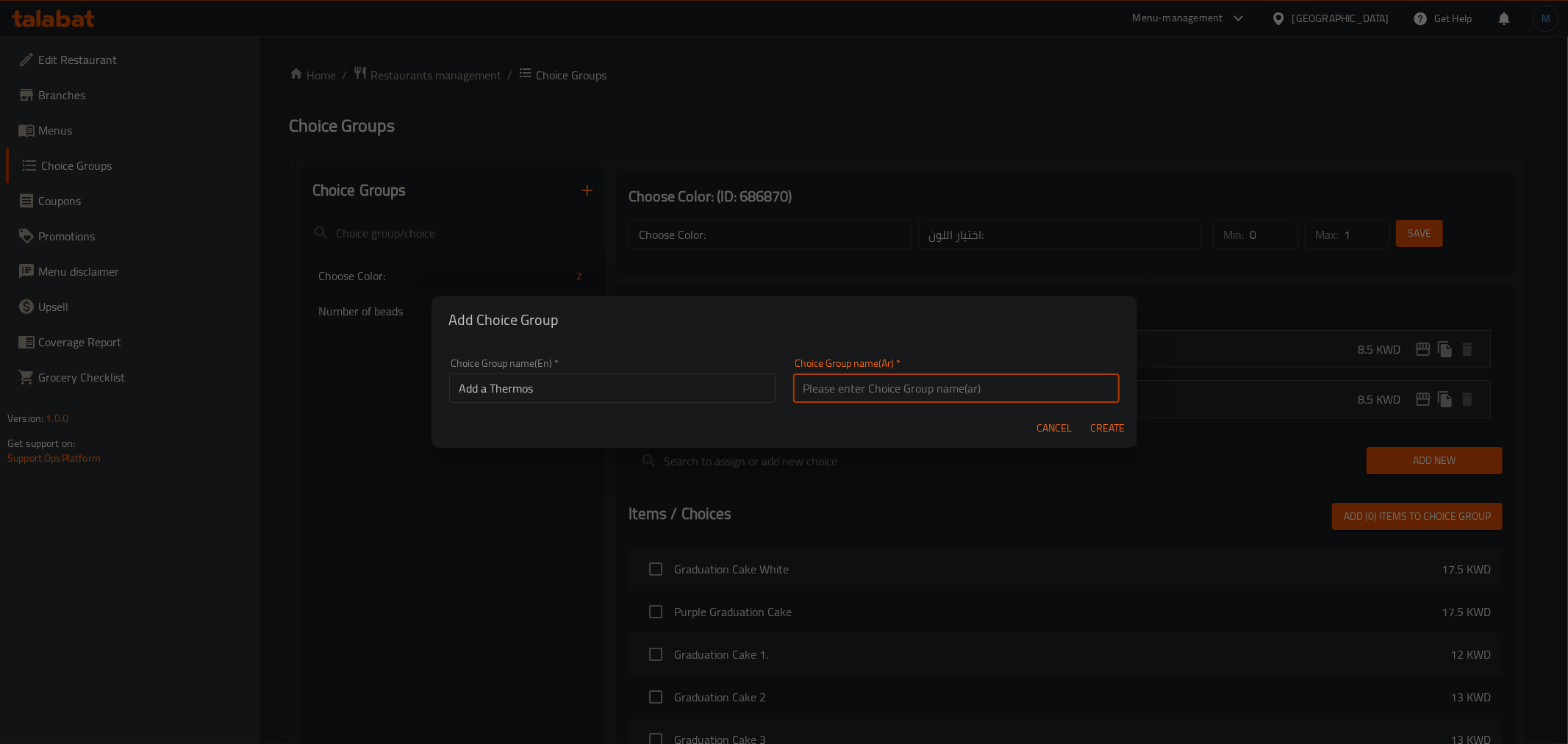
paste input "اضافه مطارة"
type input "اضافه مطارة"
click at [1084, 415] on button "Create" at bounding box center [1108, 429] width 47 height 27
type input "Add a Thermos"
type input "اضافه مطارة"
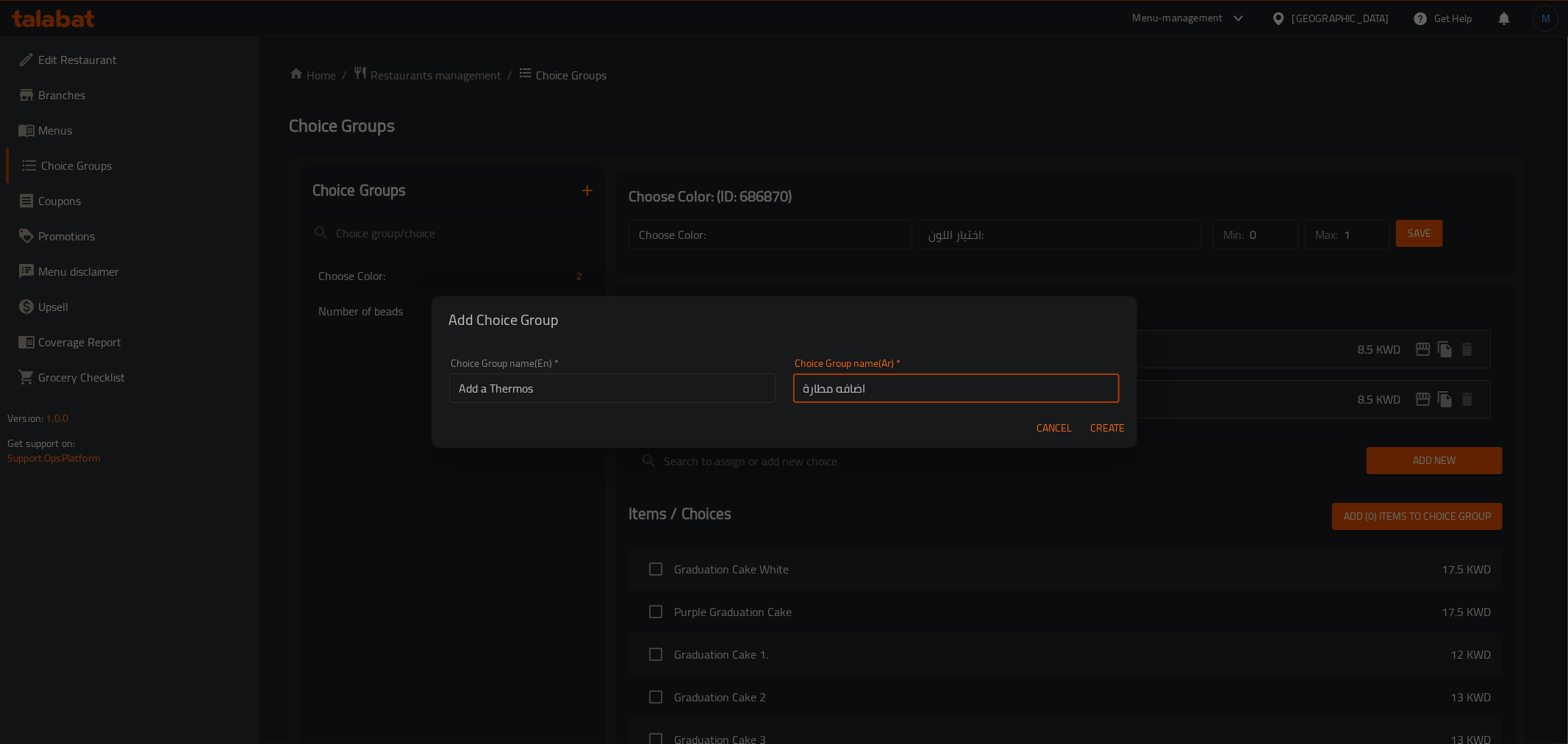
type input "0"
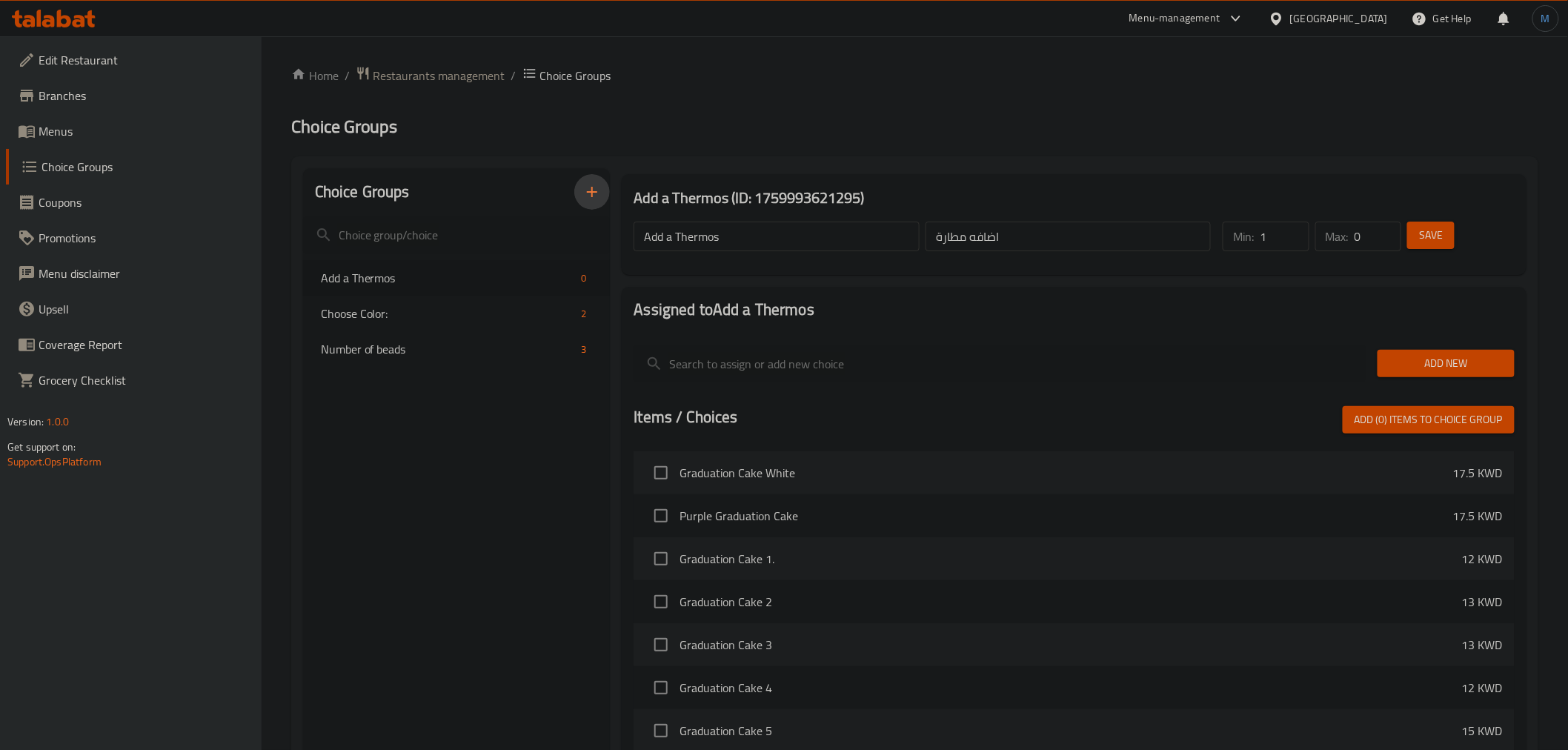
drag, startPoint x: 1290, startPoint y: 233, endPoint x: 1317, endPoint y: 233, distance: 27.0
type input "1"
click at [1294, 233] on input "1" at bounding box center [1284, 236] width 49 height 29
type input "1"
click at [1387, 235] on input "1" at bounding box center [1377, 236] width 47 height 29
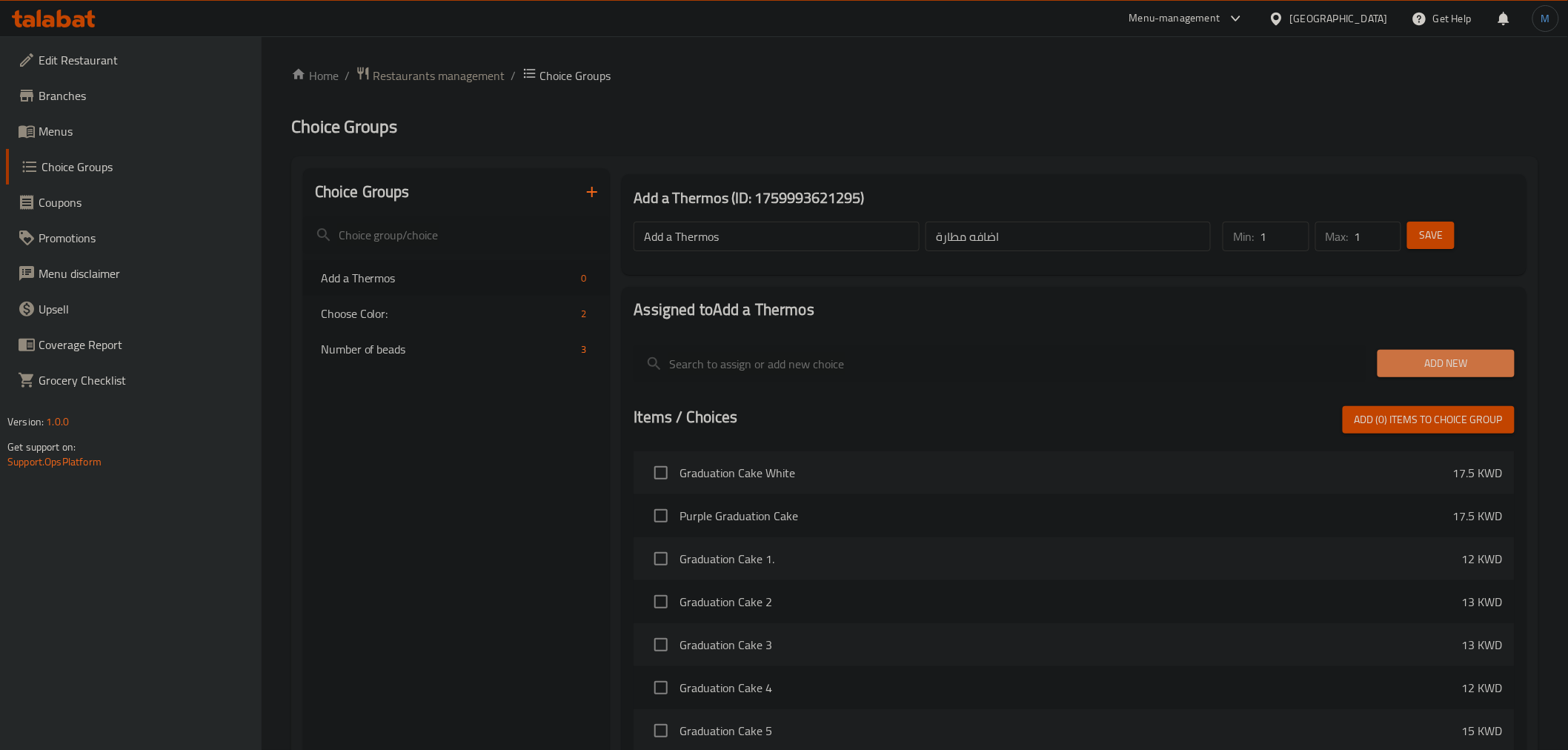
click at [1415, 354] on button "Add New" at bounding box center [1445, 363] width 137 height 28
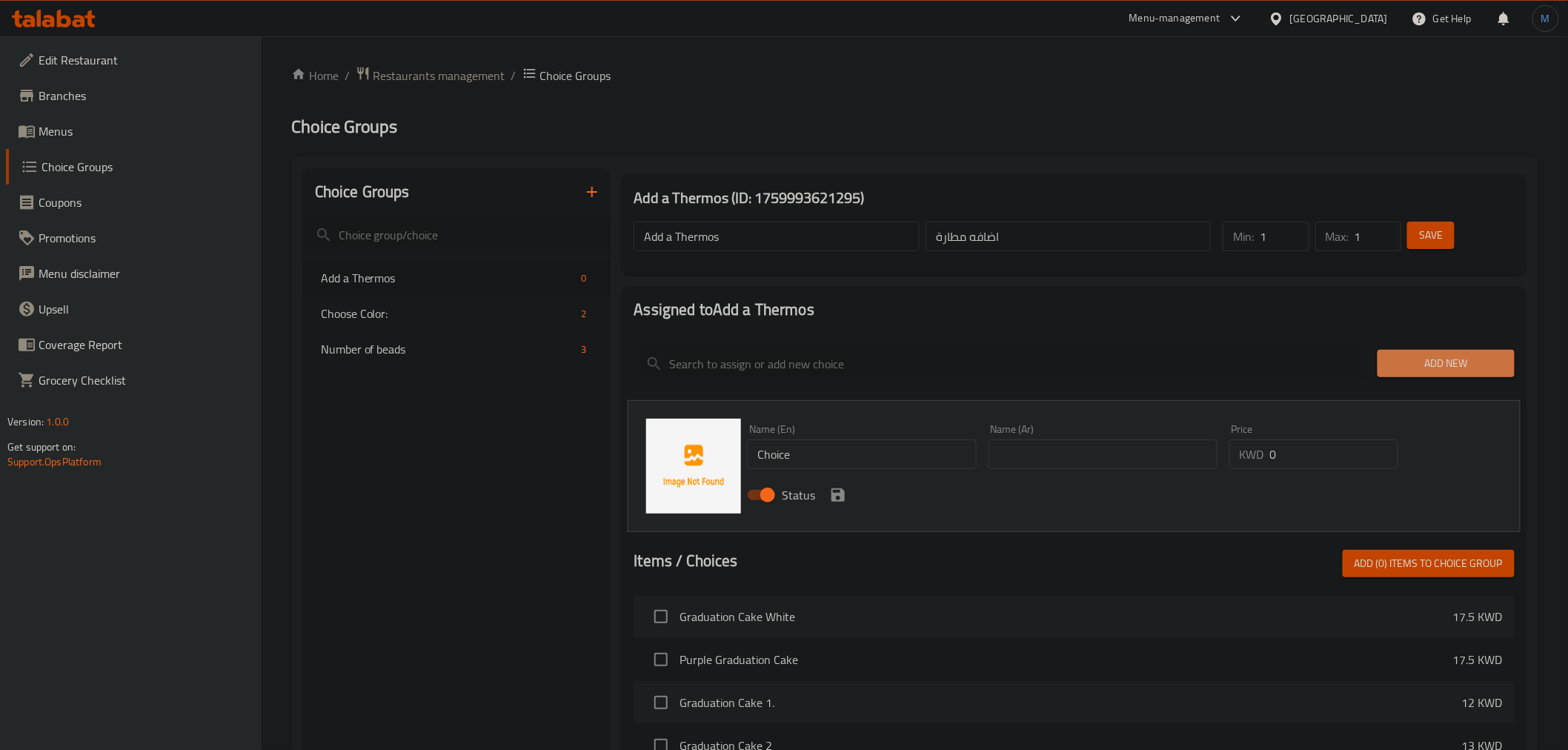
click at [1416, 361] on span "Add New" at bounding box center [1445, 363] width 113 height 18
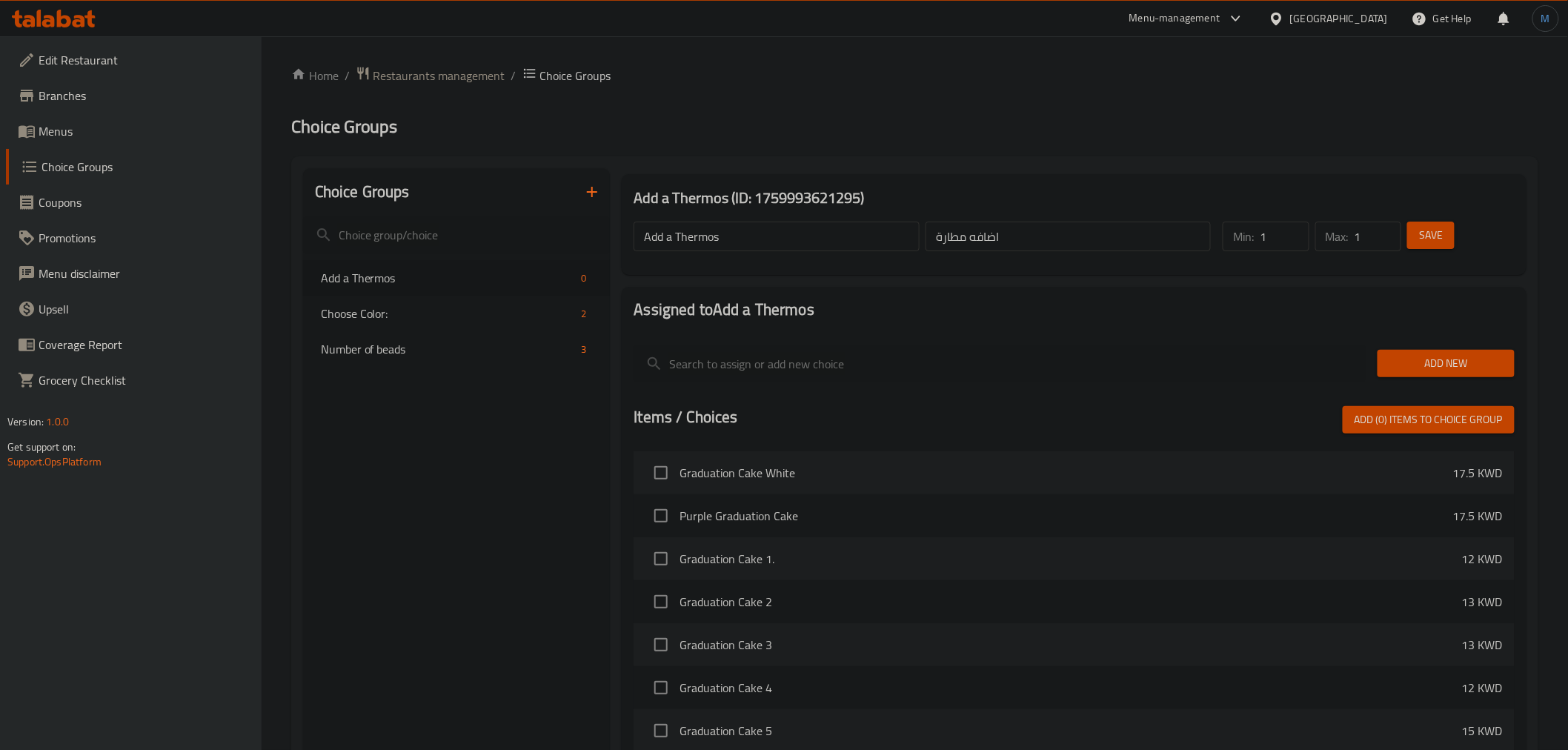
drag, startPoint x: 1411, startPoint y: 363, endPoint x: 1351, endPoint y: 385, distance: 63.9
click at [1411, 364] on span "Add New" at bounding box center [1445, 363] width 113 height 18
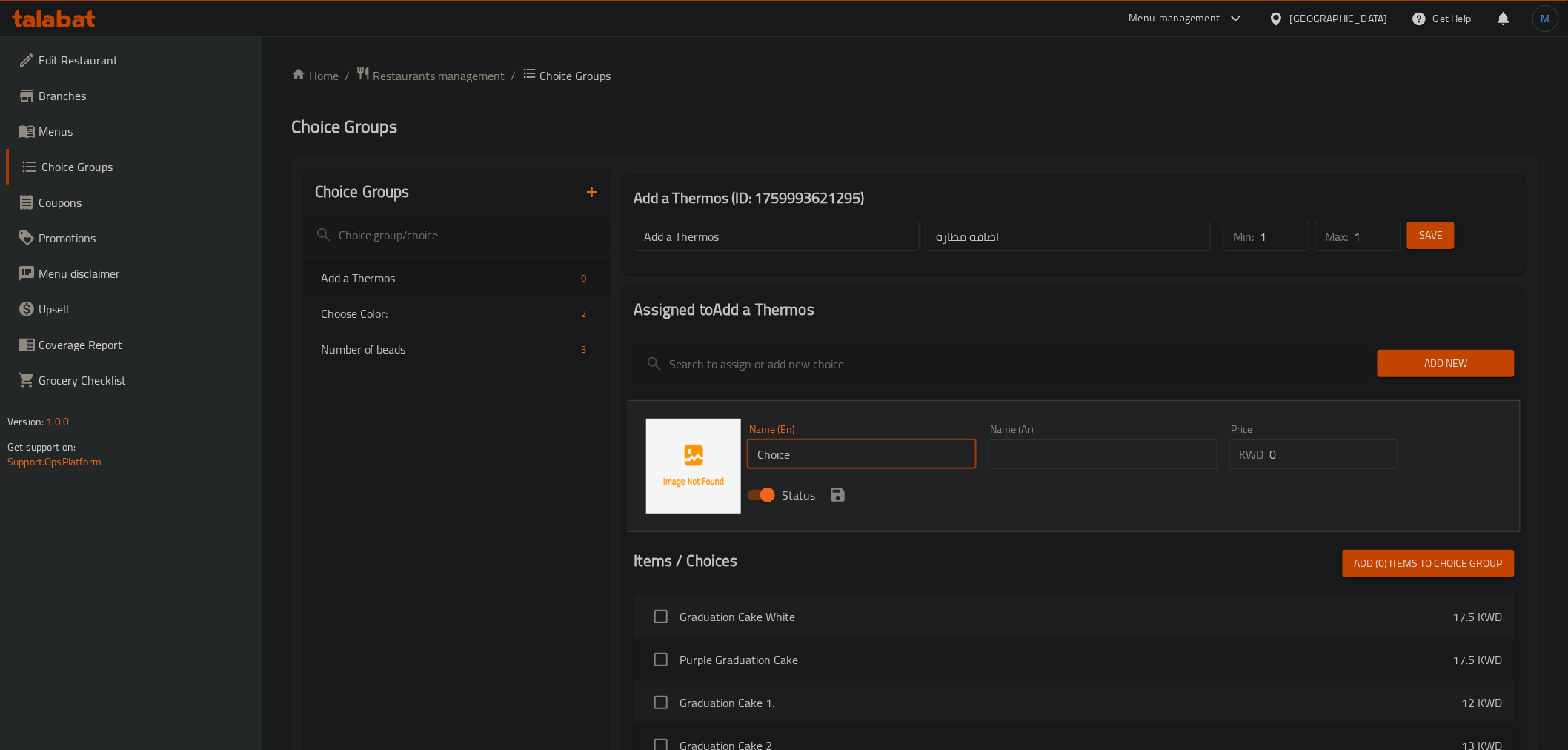
paste input "ARABIC COFFEE"
click at [822, 465] on input "ChoiceARABIC COFFEE" at bounding box center [862, 454] width 229 height 29
paste input "text"
type input "Arabic Coffee"
click at [1061, 472] on div "Name (Ar) Name (Ar)" at bounding box center [1103, 447] width 241 height 57
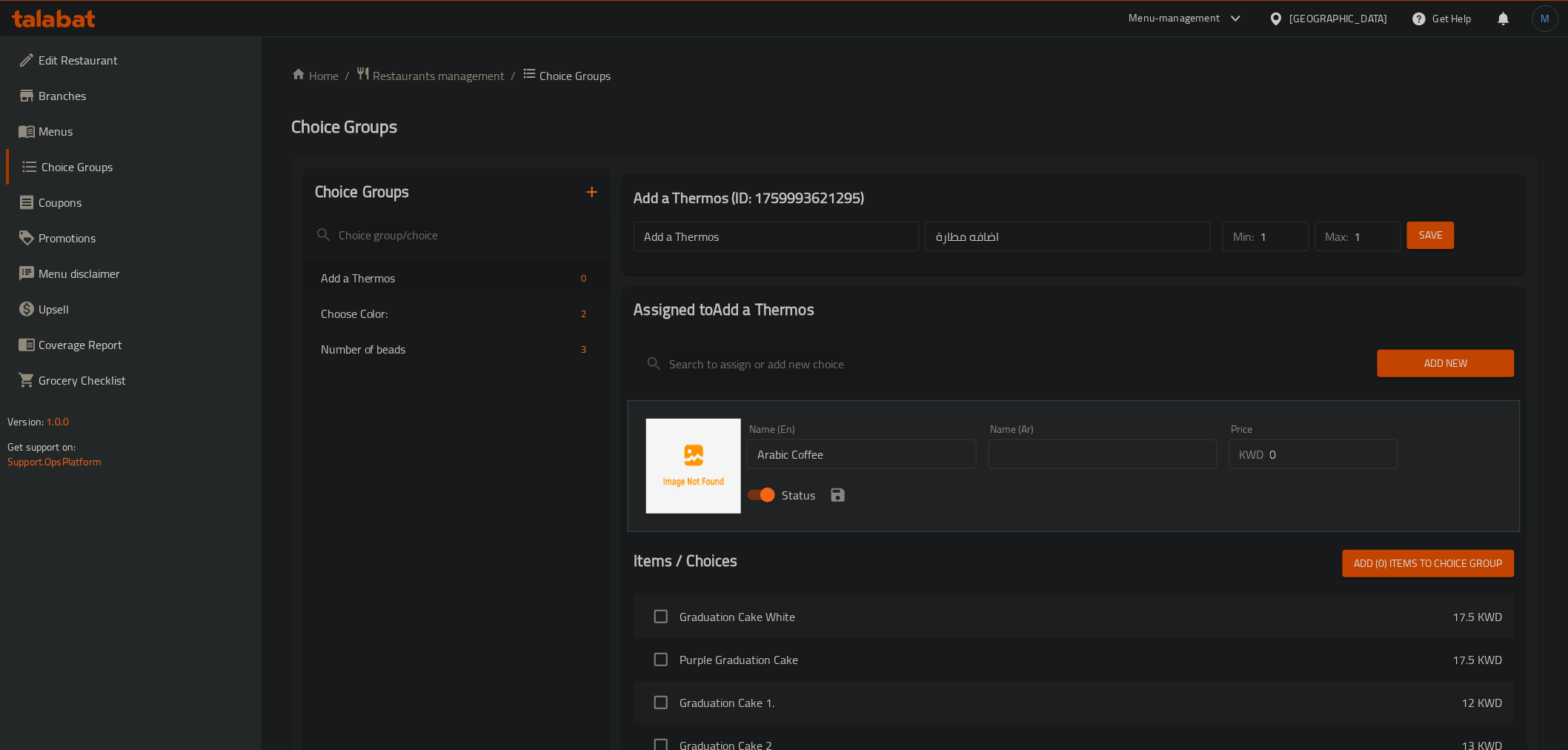
click at [1063, 468] on div "Name (Ar) Name (Ar)" at bounding box center [1103, 447] width 241 height 57
click at [1063, 467] on input "text" at bounding box center [1103, 454] width 229 height 29
paste input "قهوة عربيه"
type input "قهوة عربيه"
type input "5"
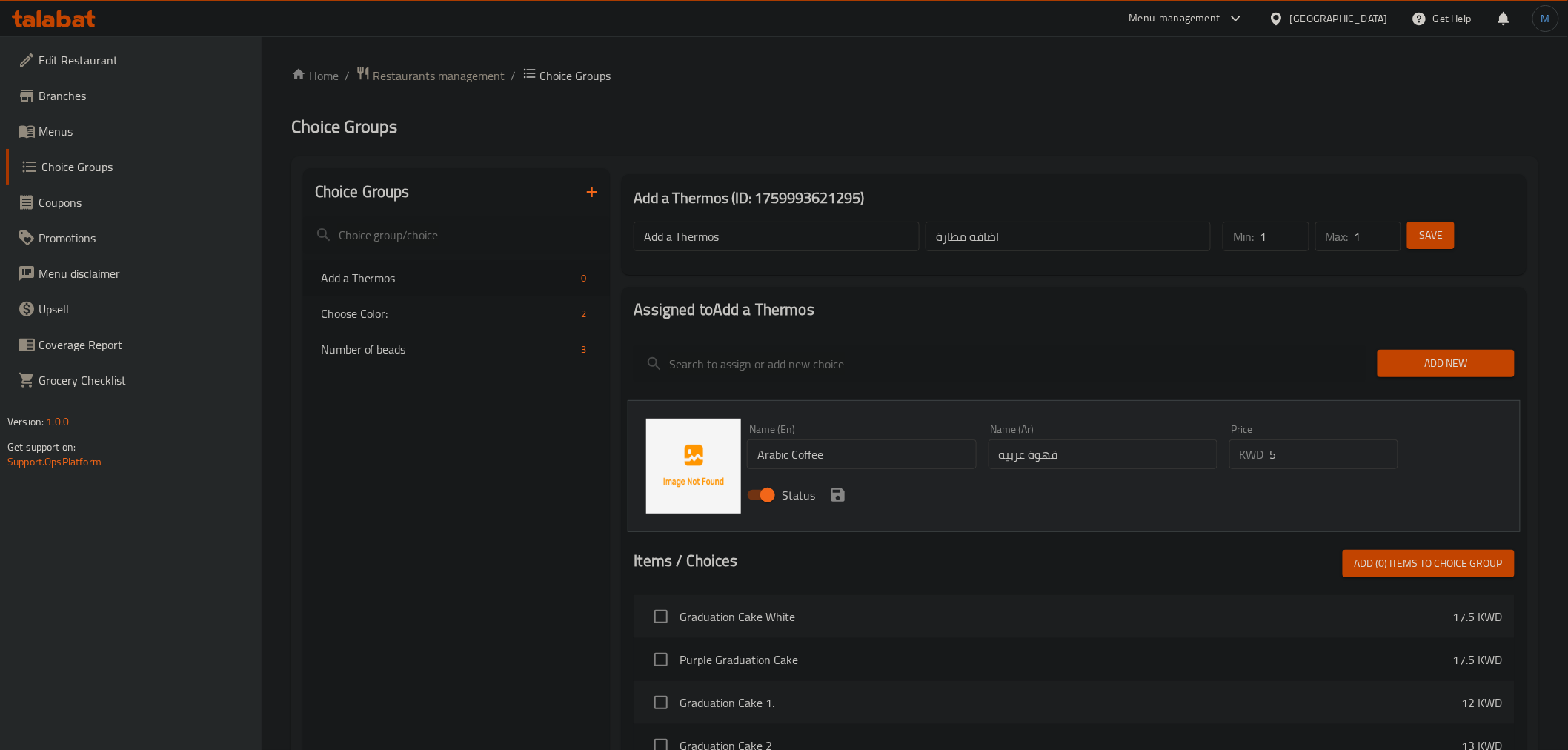
drag, startPoint x: 820, startPoint y: 502, endPoint x: 830, endPoint y: 501, distance: 10.0
click at [826, 501] on div "Status" at bounding box center [1102, 495] width 723 height 40
click at [832, 499] on icon "save" at bounding box center [837, 495] width 13 height 13
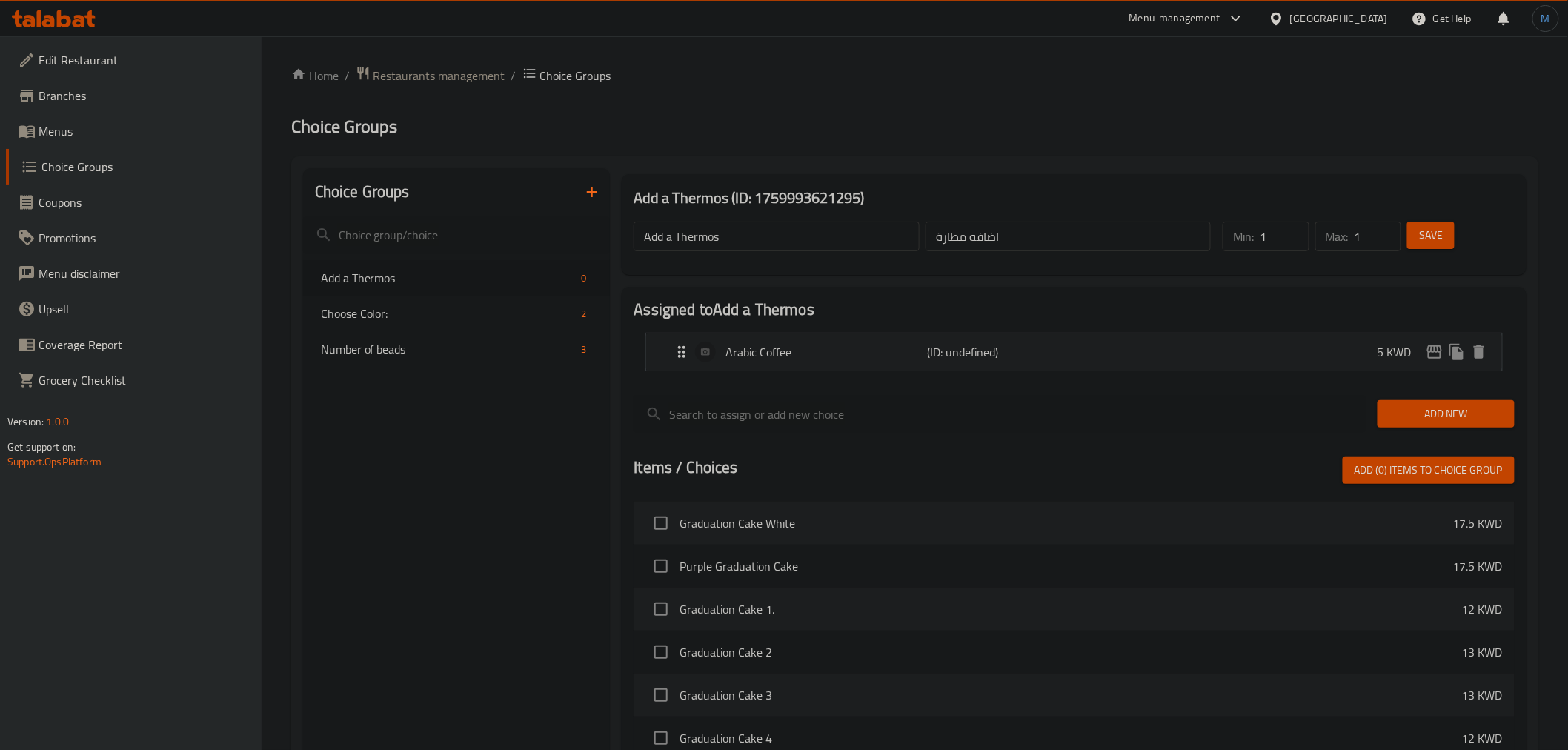
click at [1449, 247] on button "Save" at bounding box center [1431, 235] width 47 height 28
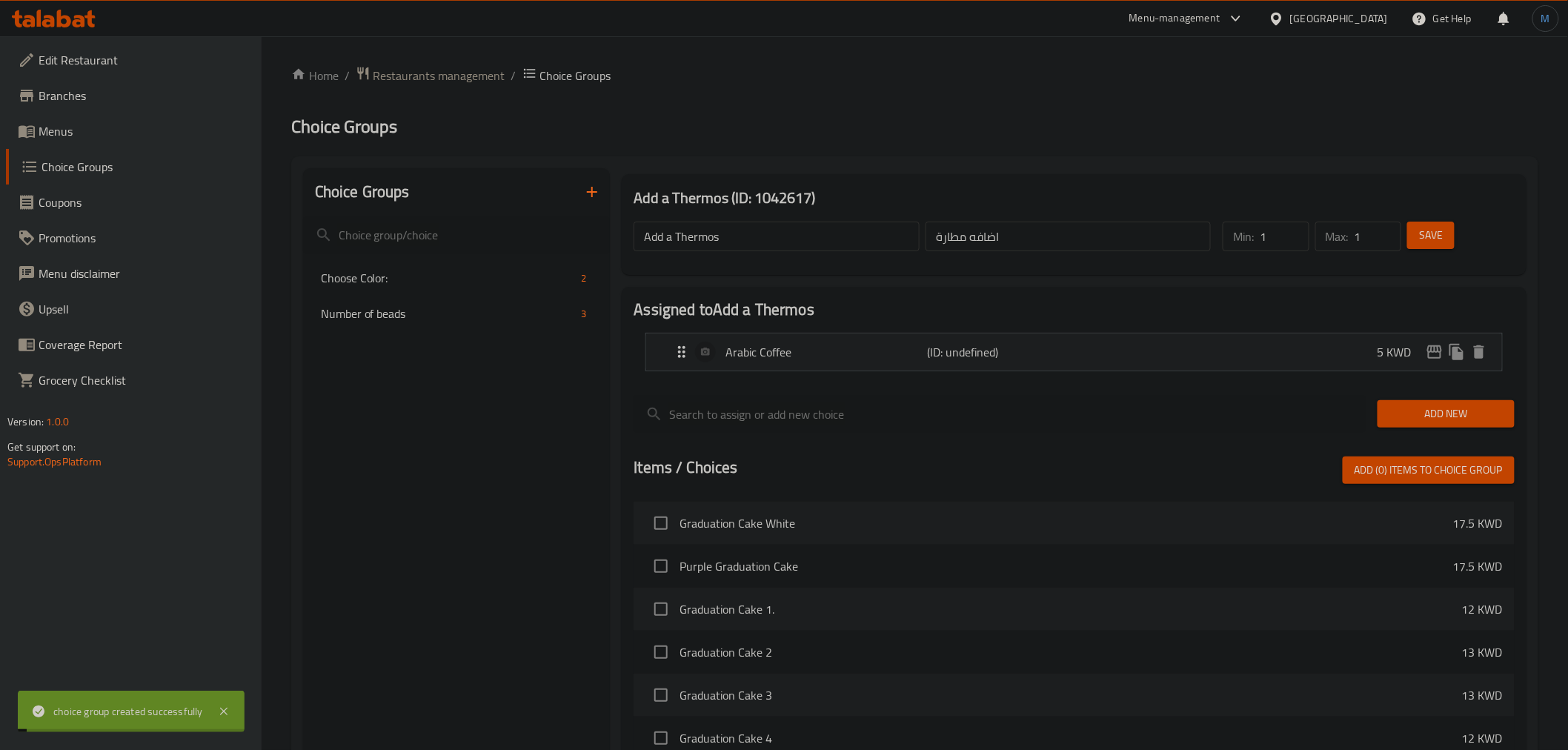
click at [28, 146] on link "Menus" at bounding box center [133, 131] width 255 height 36
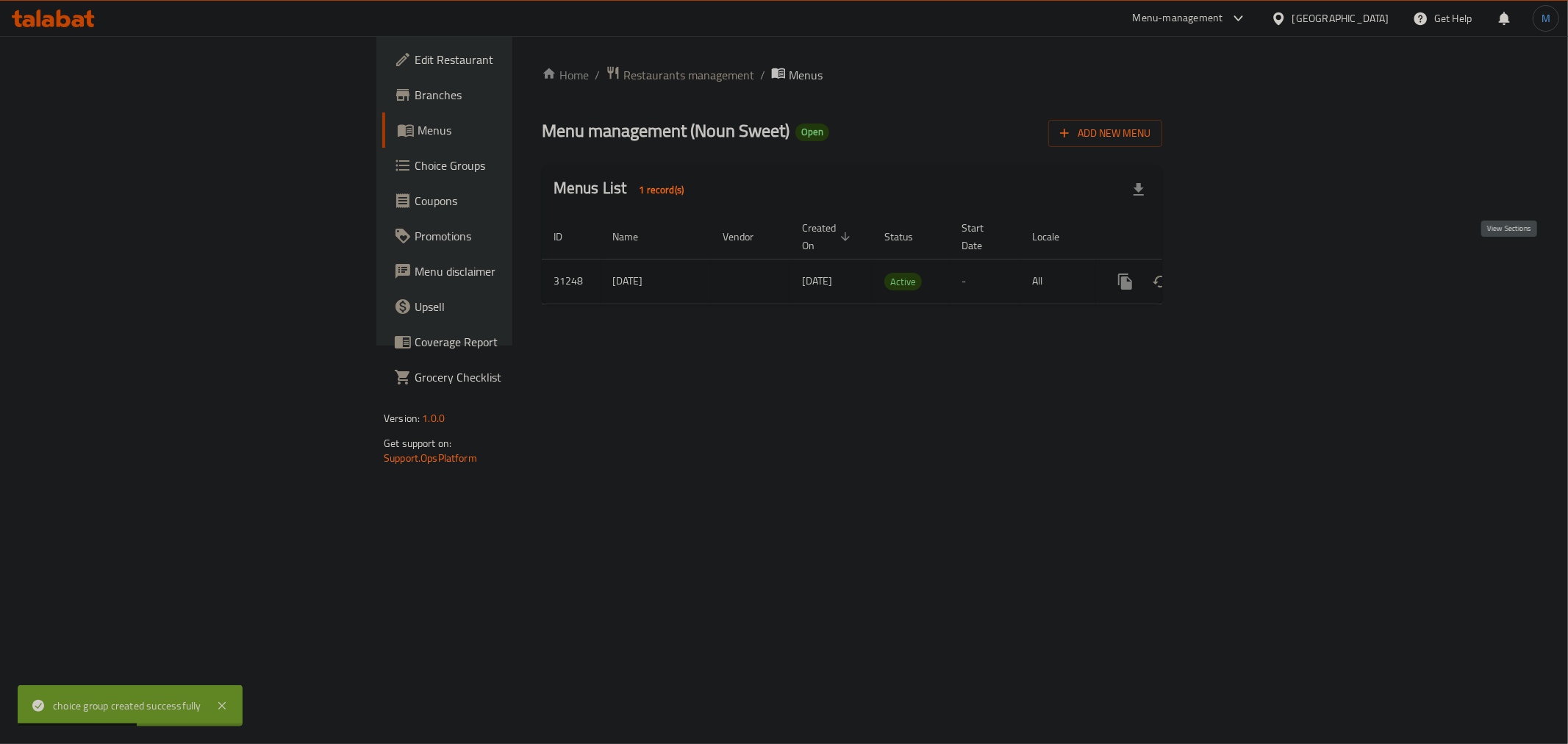
drag, startPoint x: 1497, startPoint y: 272, endPoint x: 423, endPoint y: 1, distance: 1107.7
click at [1249, 271] on link "enhanced table" at bounding box center [1231, 281] width 35 height 35
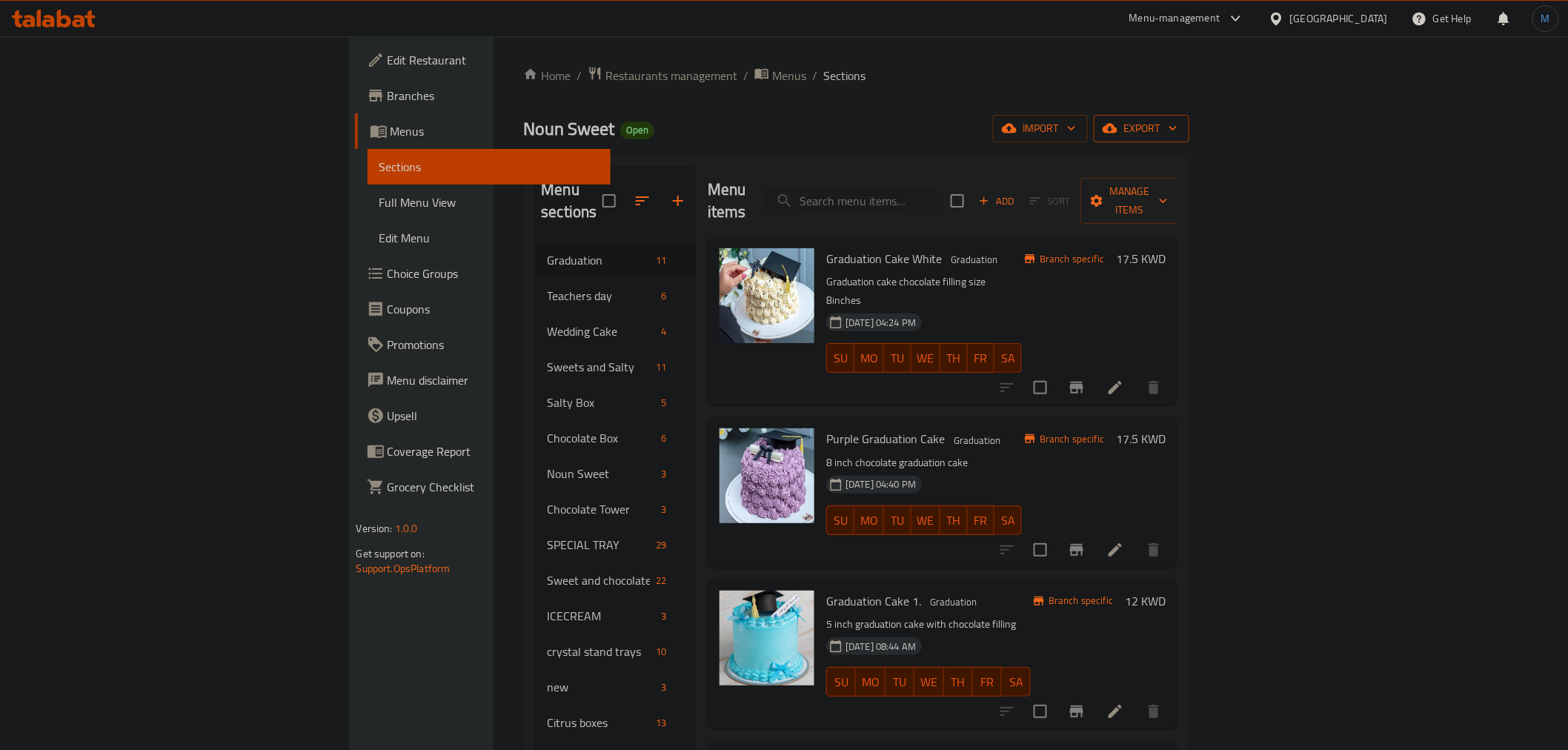
click at [1177, 136] on span "export" at bounding box center [1141, 128] width 72 height 18
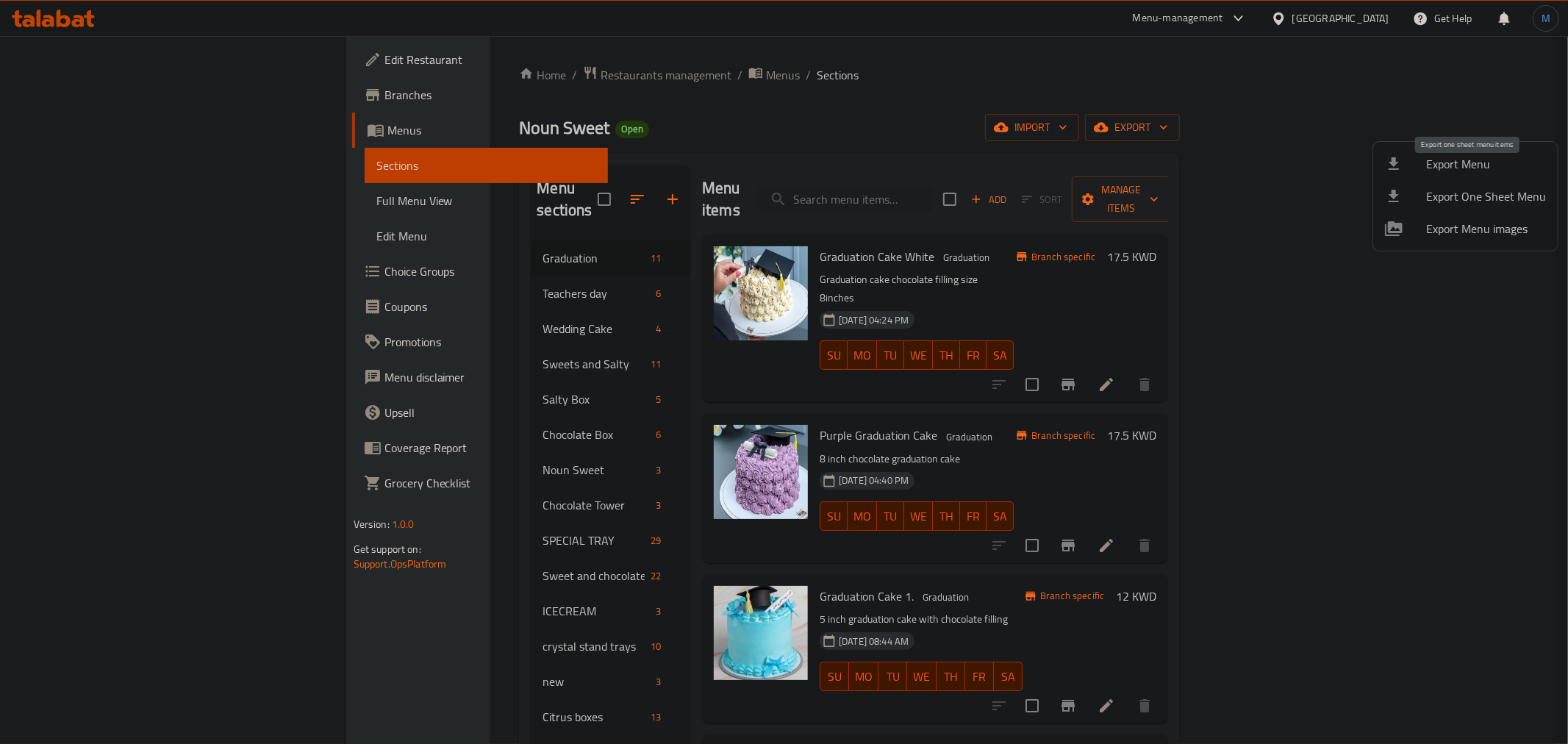
click at [1494, 170] on span "Export Menu" at bounding box center [1486, 164] width 120 height 17
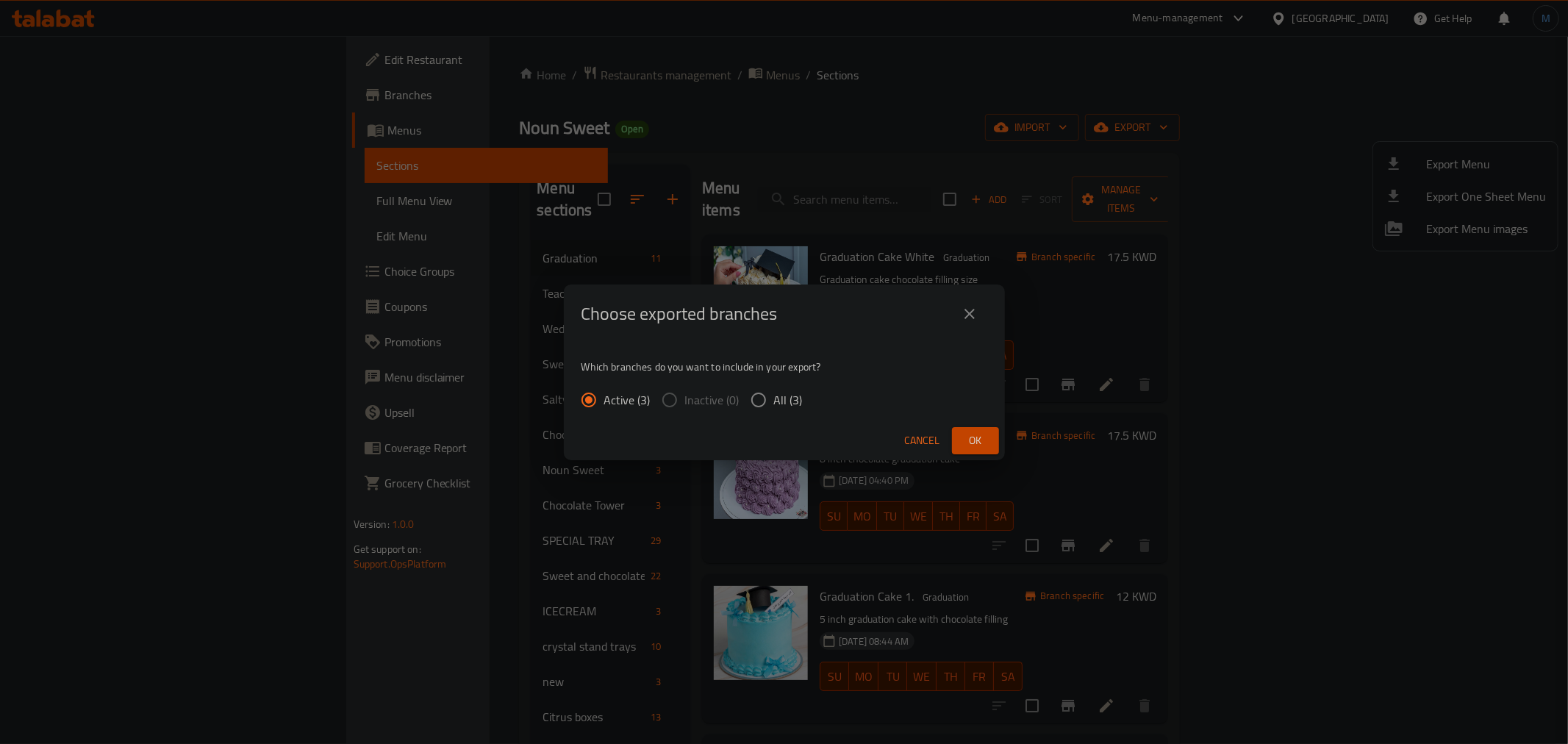
click at [966, 444] on span "Ok" at bounding box center [976, 440] width 24 height 18
